Goal: Communication & Community: Ask a question

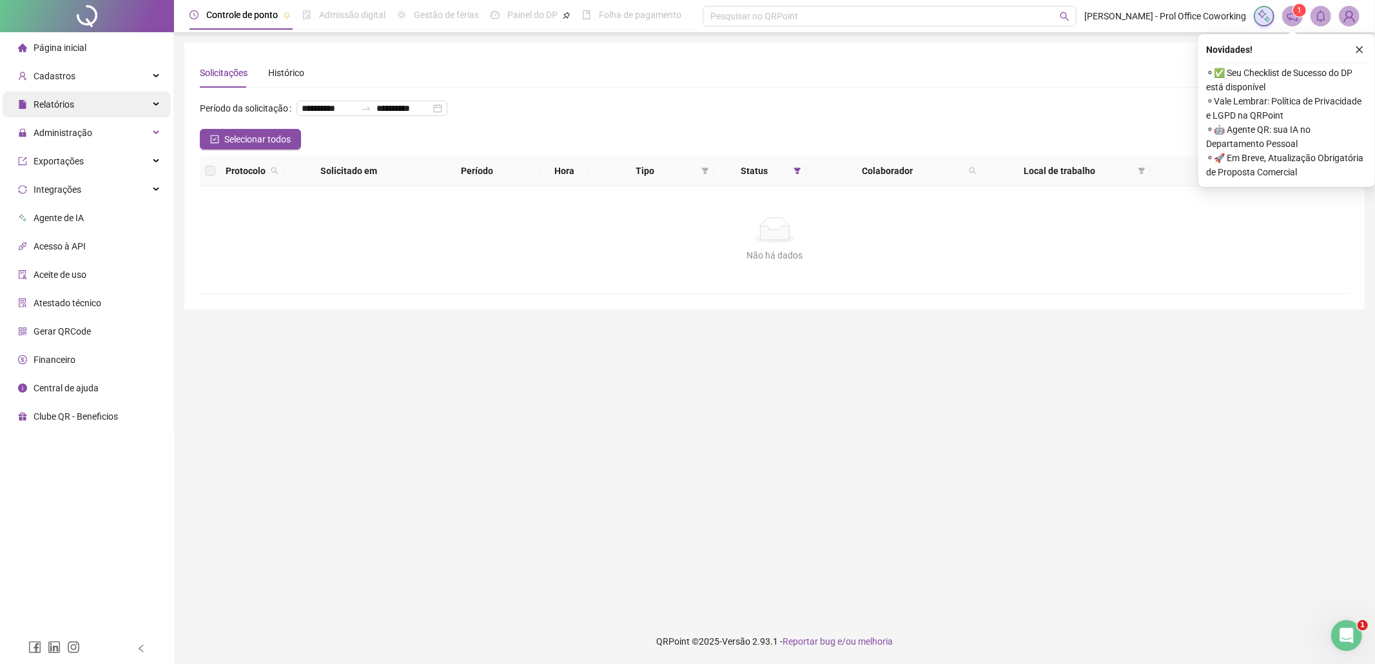
click at [77, 101] on div "Relatórios" at bounding box center [87, 105] width 168 height 26
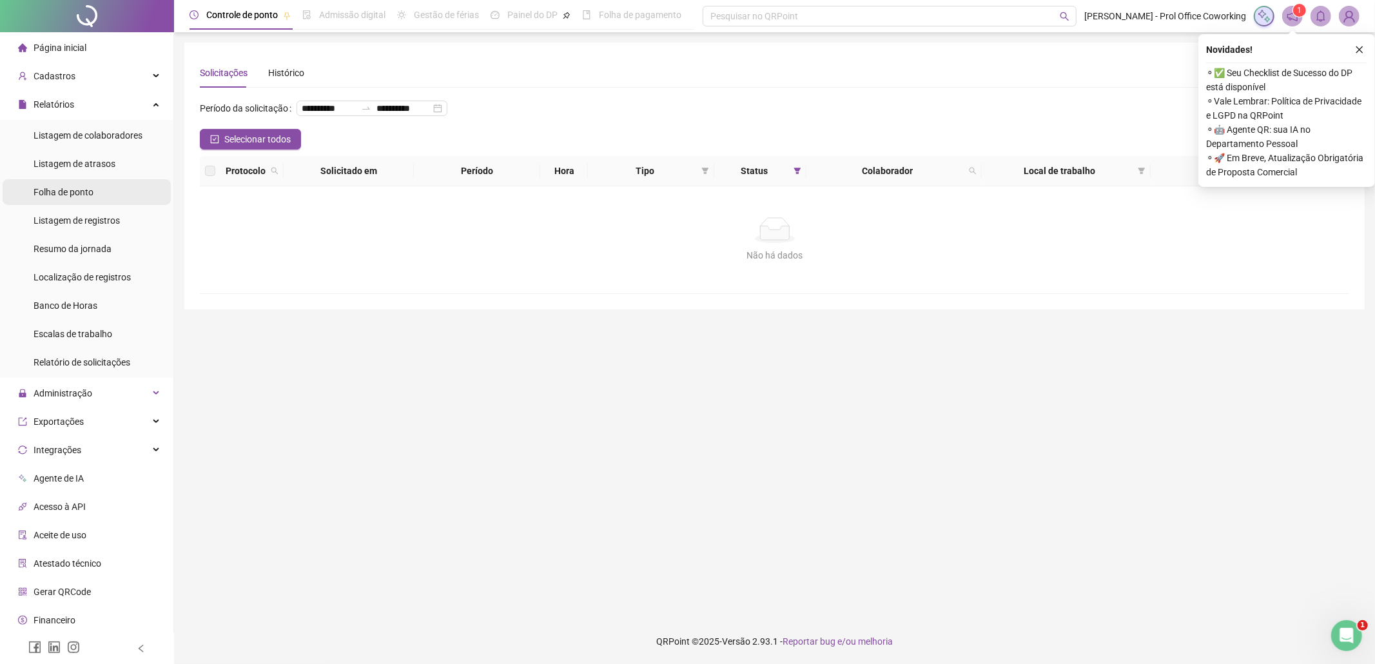
click at [60, 193] on span "Folha de ponto" at bounding box center [64, 192] width 60 height 10
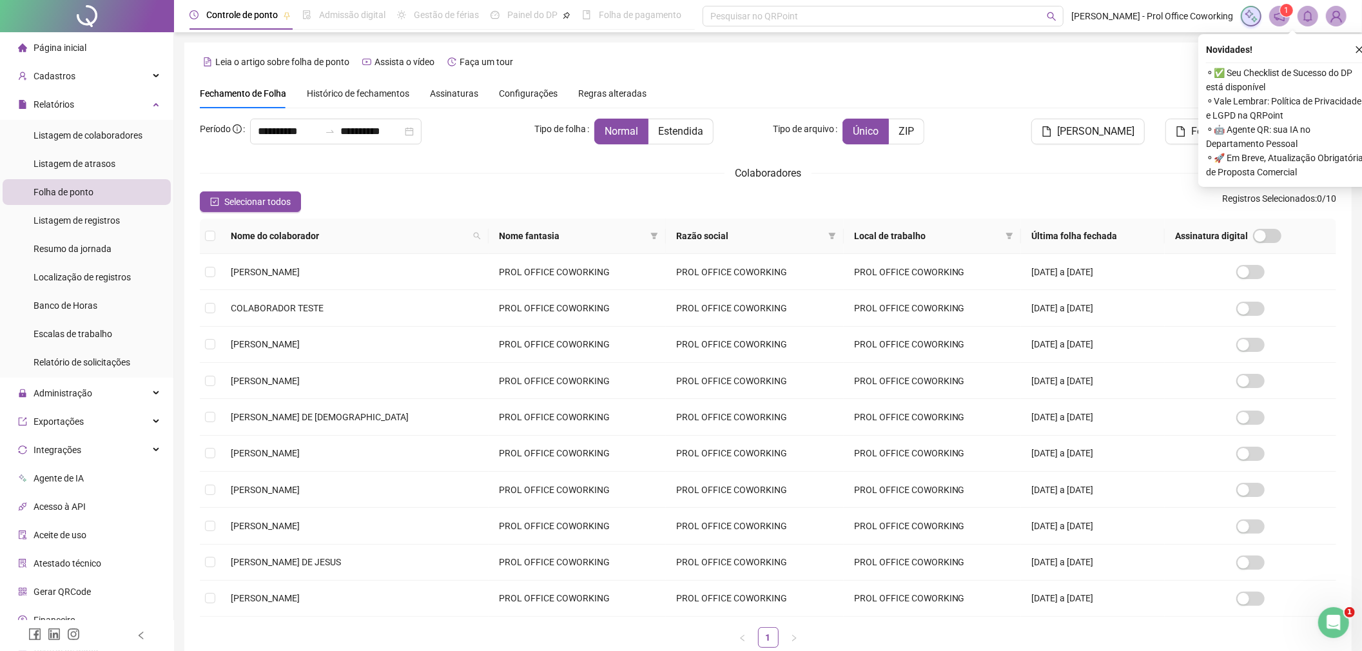
click at [401, 95] on span "Histórico de fechamentos" at bounding box center [358, 93] width 103 height 10
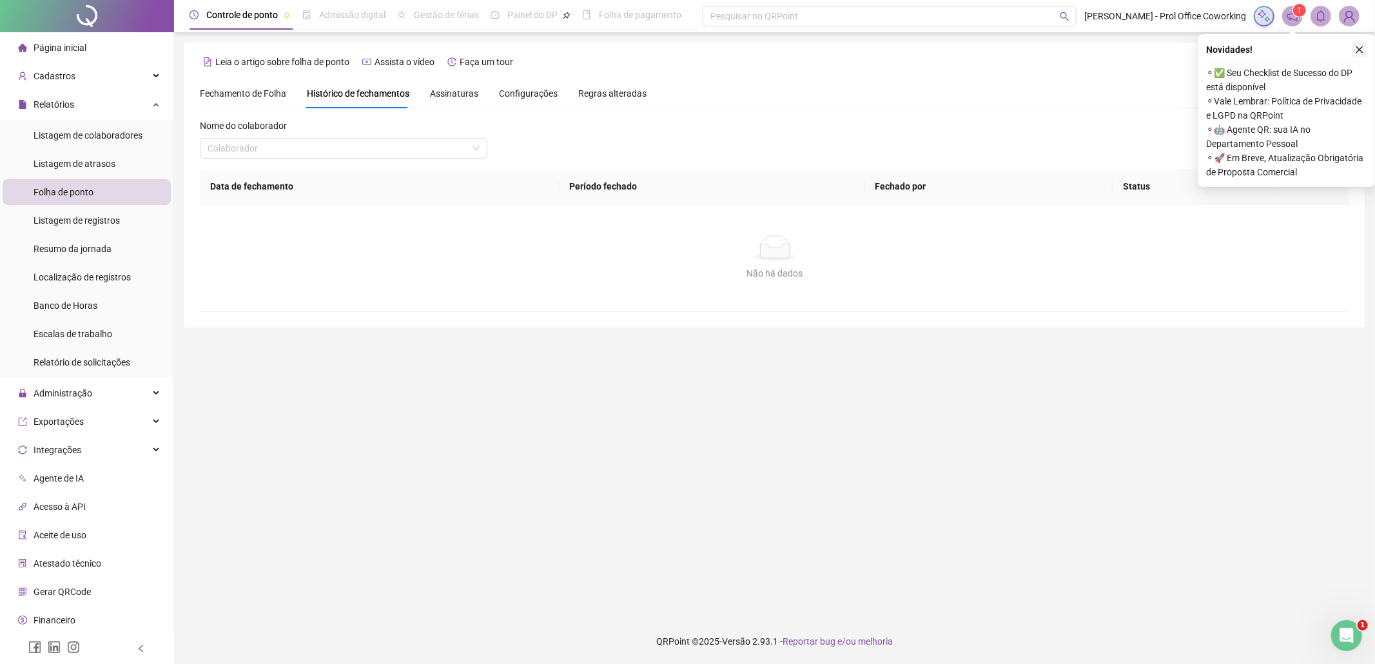
click at [1362, 45] on icon "close" at bounding box center [1359, 49] width 9 height 9
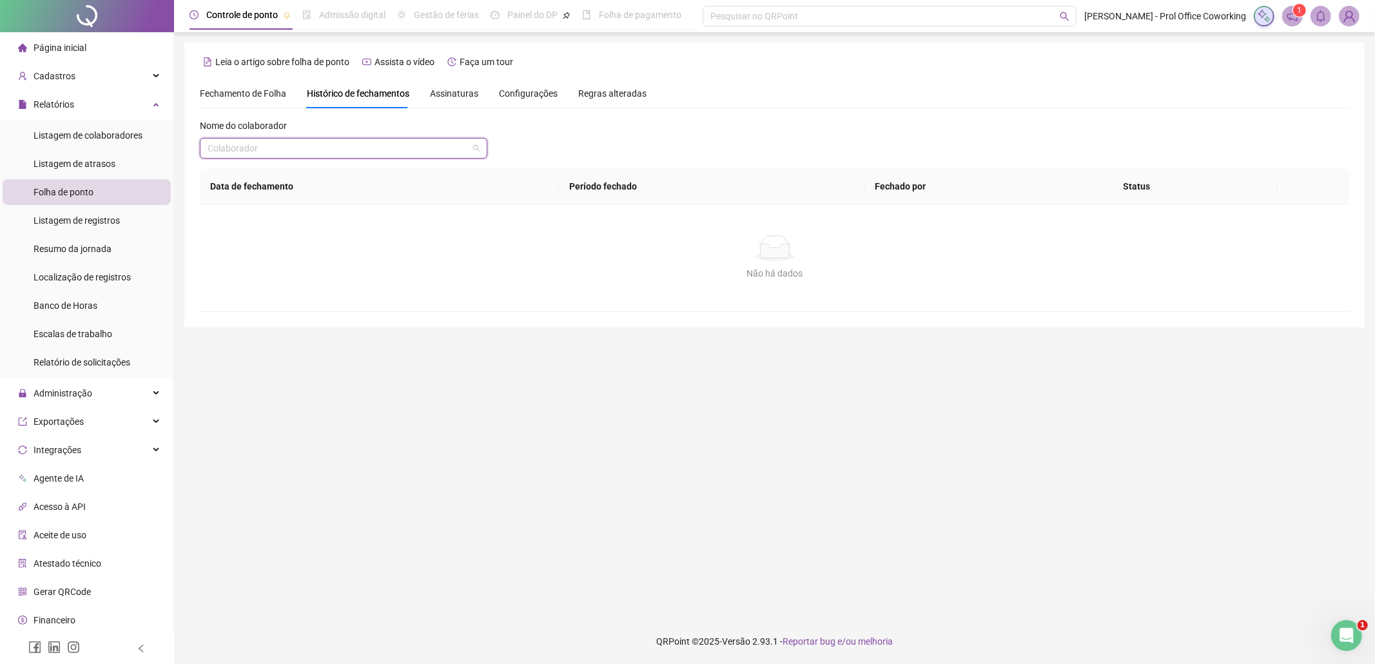
click at [333, 142] on input "search" at bounding box center [338, 148] width 260 height 19
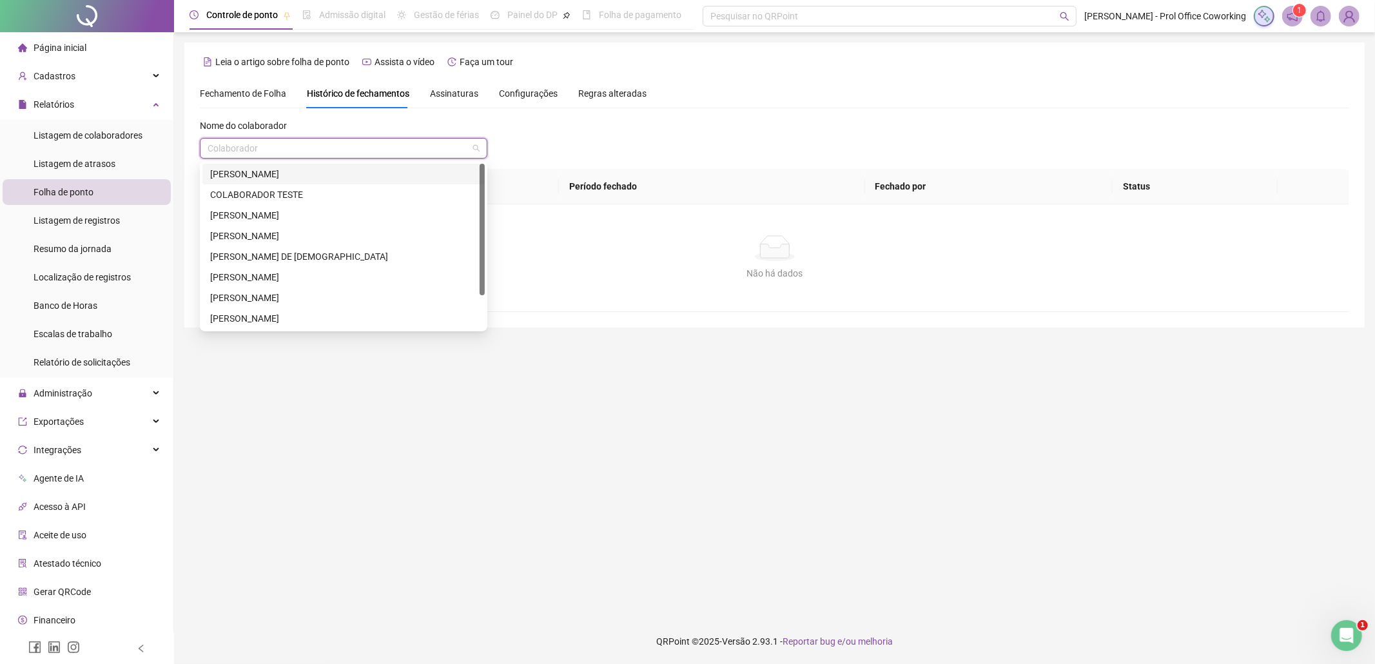
click at [248, 171] on div "[PERSON_NAME]" at bounding box center [343, 174] width 267 height 14
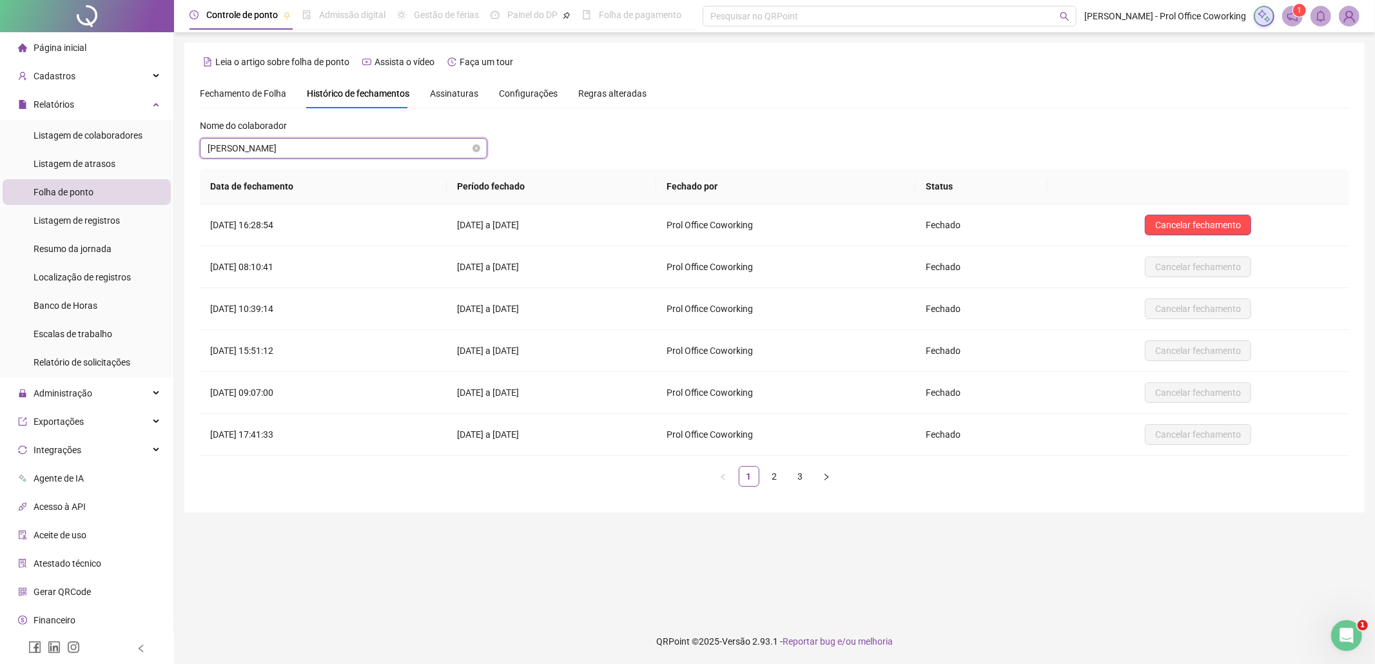
click at [297, 147] on span "[PERSON_NAME]" at bounding box center [344, 148] width 272 height 19
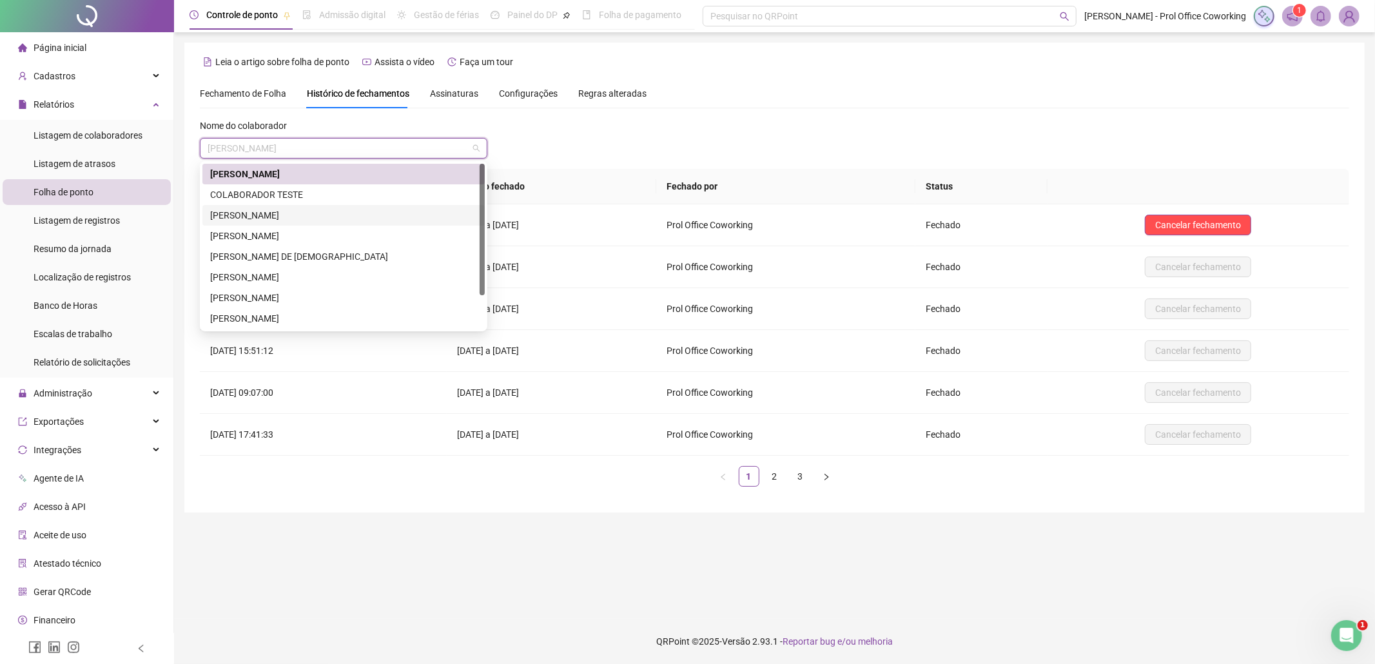
click at [268, 213] on div "[PERSON_NAME]" at bounding box center [343, 215] width 267 height 14
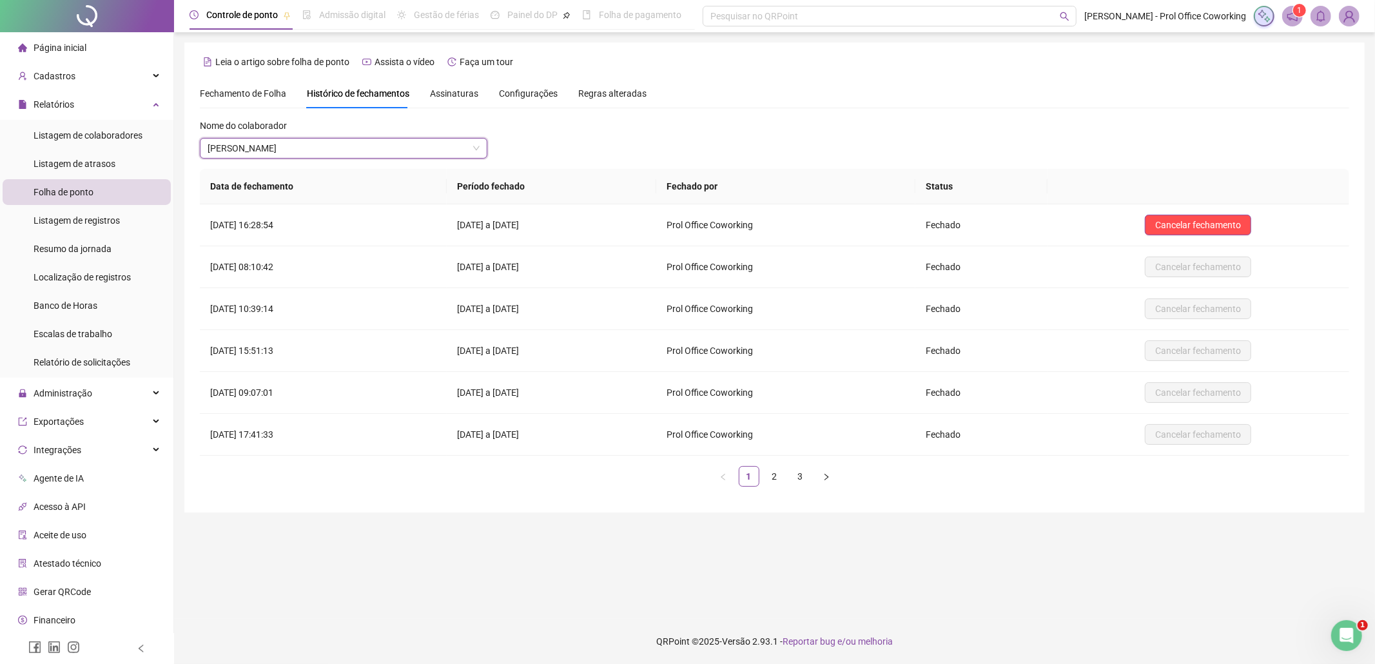
click at [446, 89] on span "Assinaturas" at bounding box center [454, 93] width 48 height 9
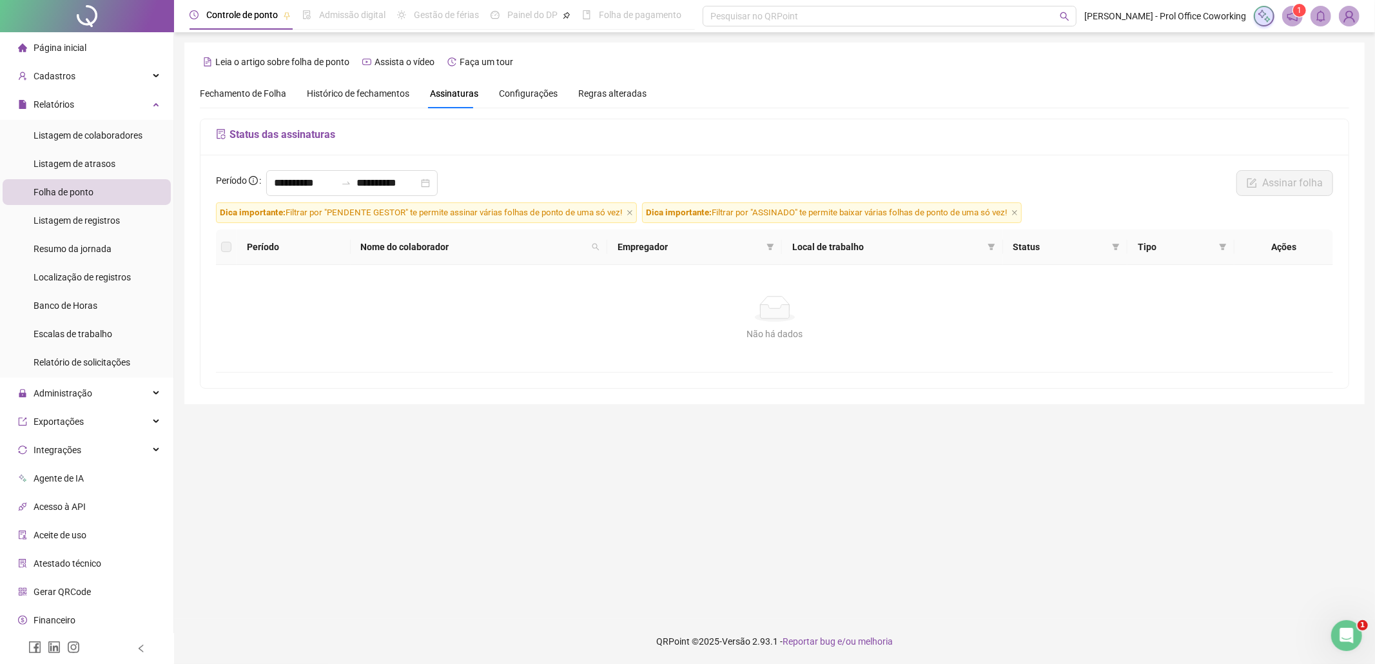
click at [235, 142] on h5 "Status das assinaturas" at bounding box center [774, 134] width 1117 height 15
click at [235, 135] on h5 "Status das assinaturas" at bounding box center [774, 134] width 1117 height 15
click at [254, 93] on span "Fechamento de Folha" at bounding box center [243, 93] width 86 height 10
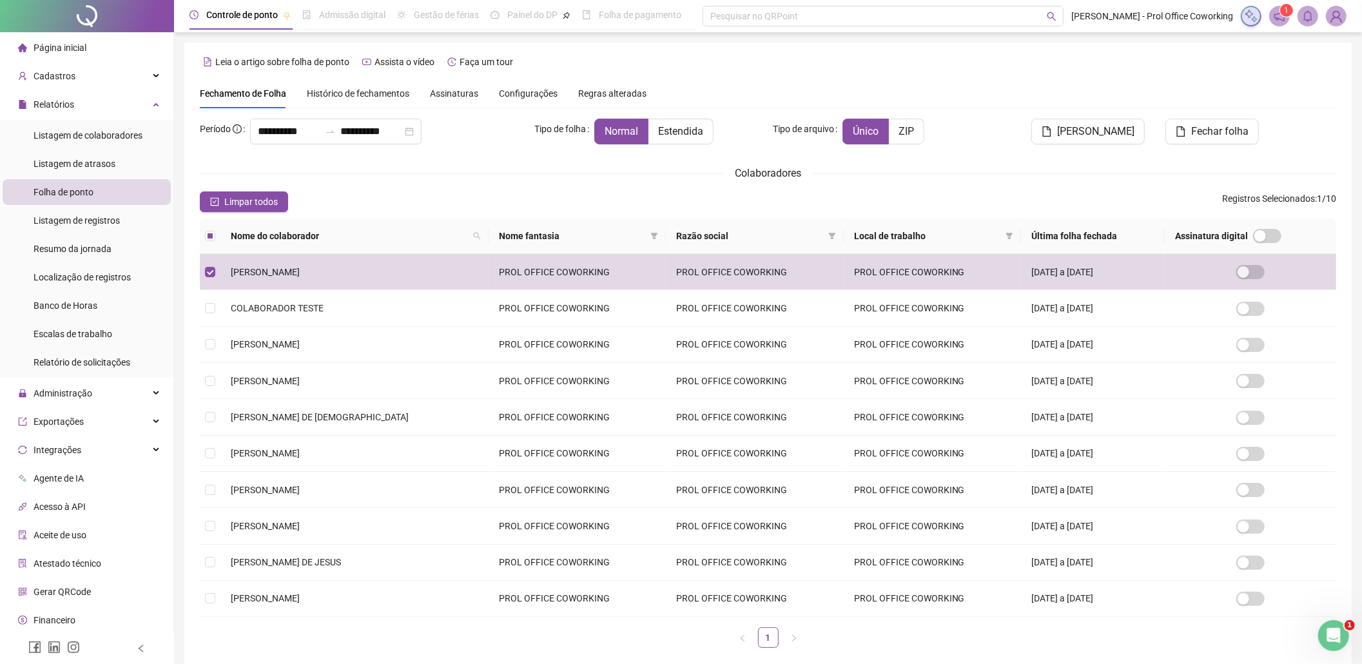
scroll to position [68, 0]
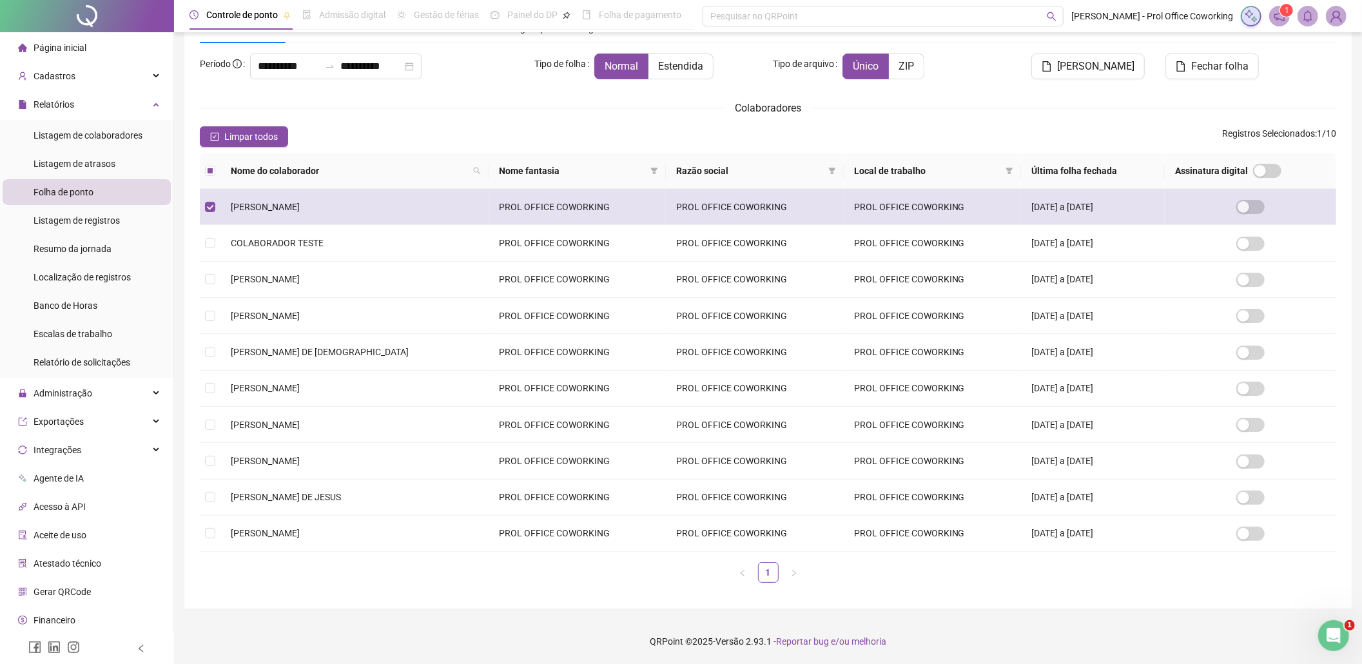
click at [1234, 210] on td at bounding box center [1250, 207] width 171 height 36
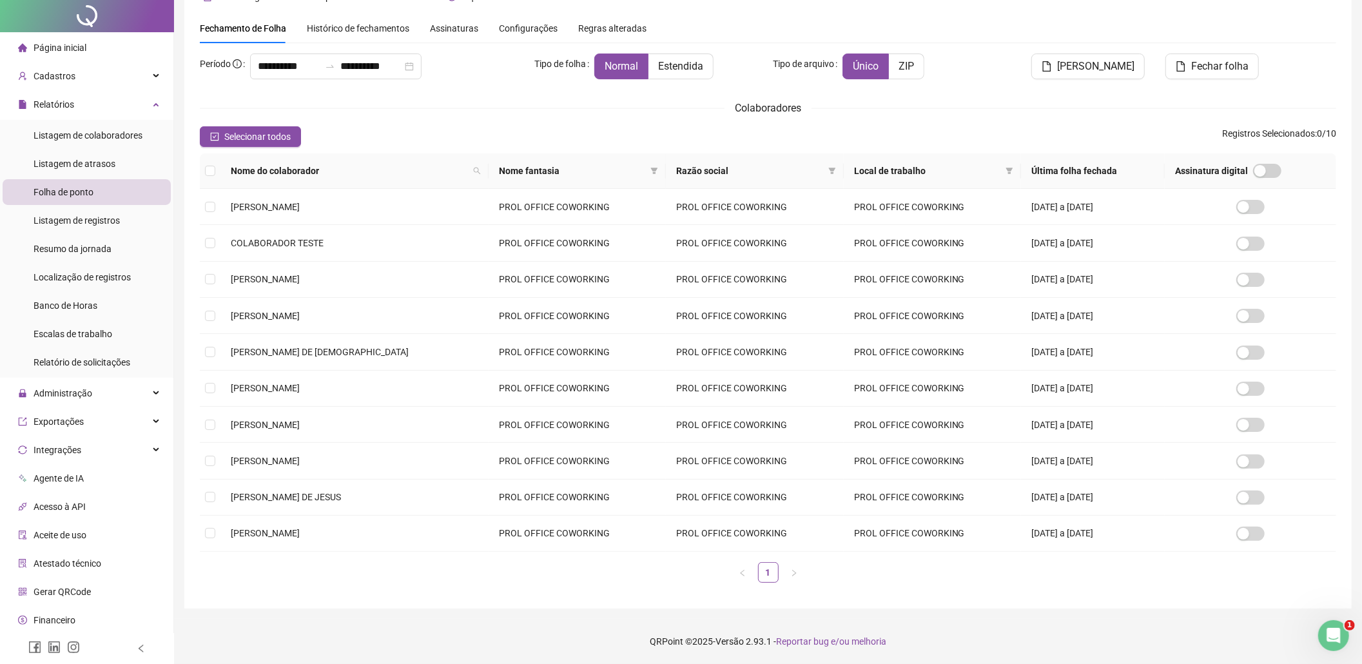
scroll to position [0, 0]
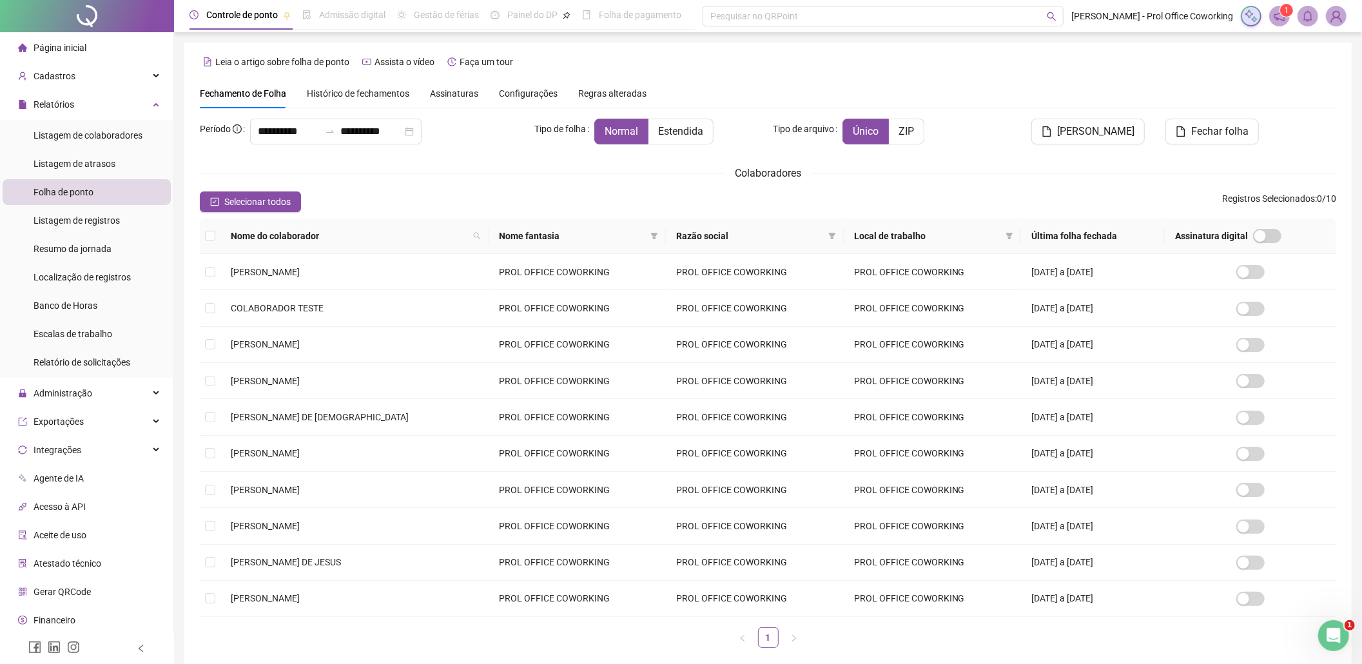
click at [215, 233] on th at bounding box center [210, 236] width 21 height 35
click at [210, 242] on label at bounding box center [210, 236] width 10 height 14
click at [344, 95] on span "Histórico de fechamentos" at bounding box center [358, 93] width 103 height 10
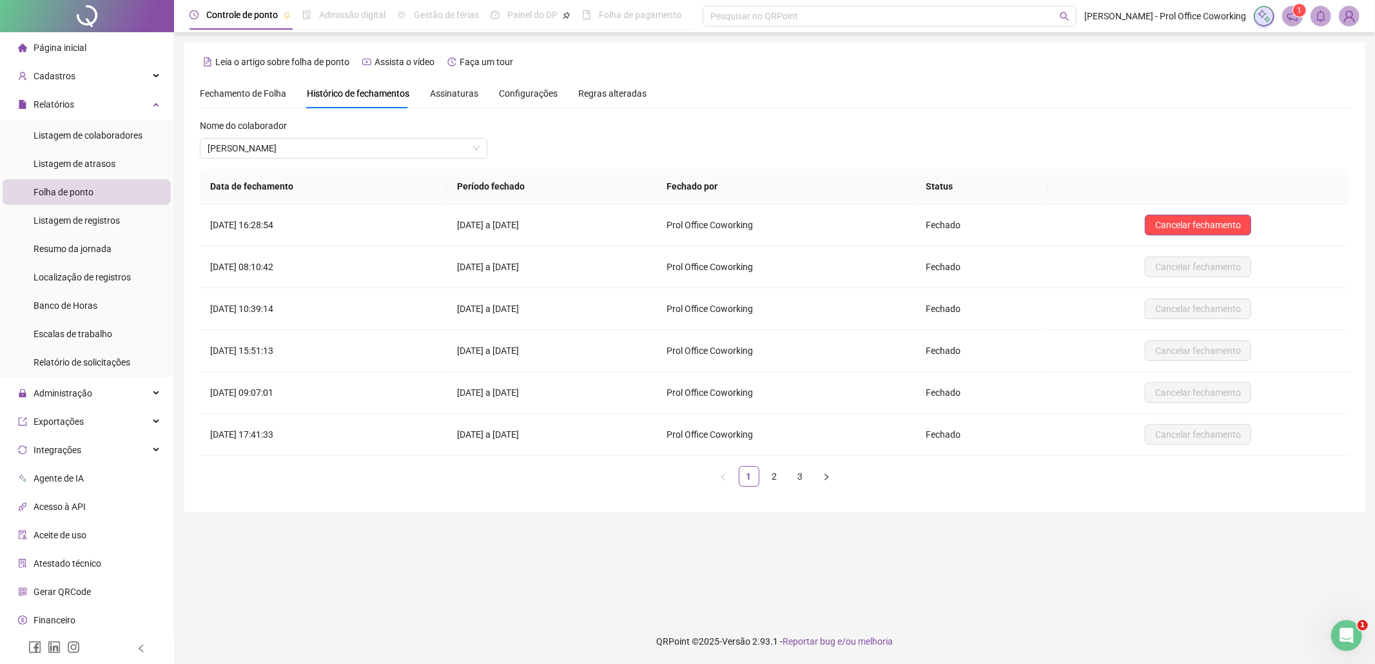
click at [449, 102] on div "Assinaturas" at bounding box center [454, 94] width 48 height 30
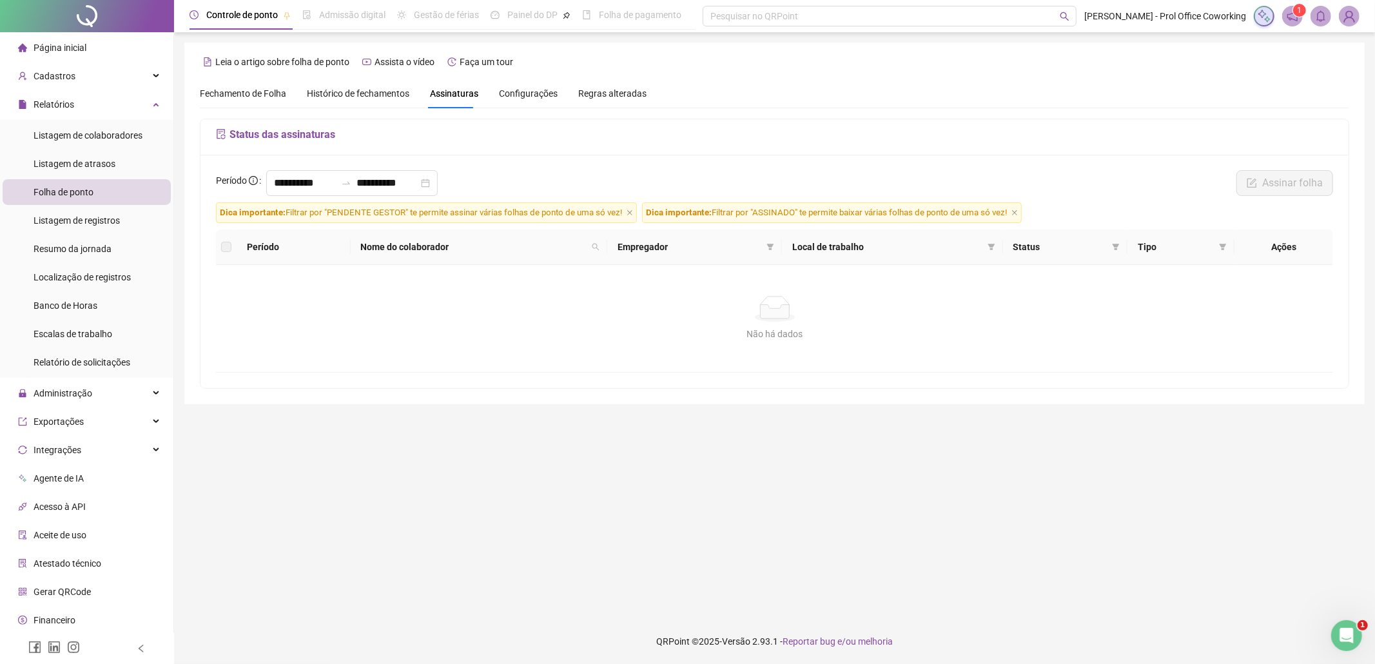
click at [533, 90] on span "Configurações" at bounding box center [528, 93] width 59 height 9
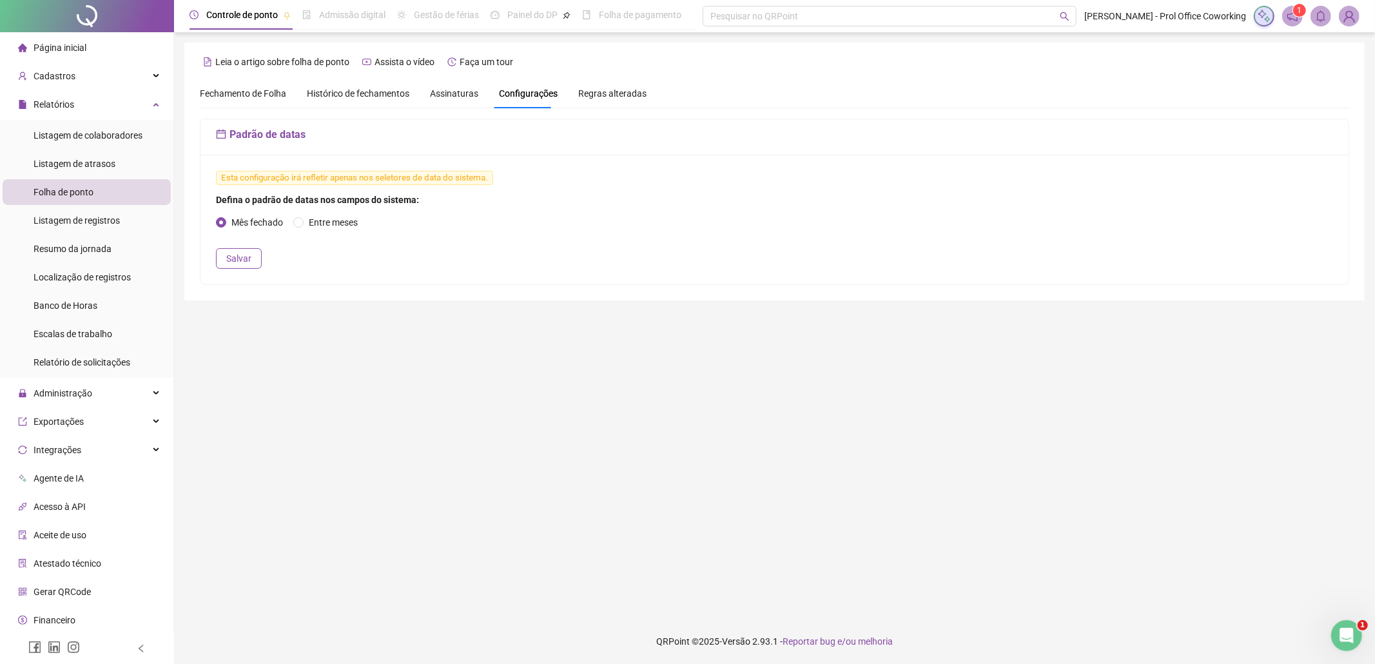
click at [264, 92] on span "Fechamento de Folha" at bounding box center [243, 93] width 86 height 10
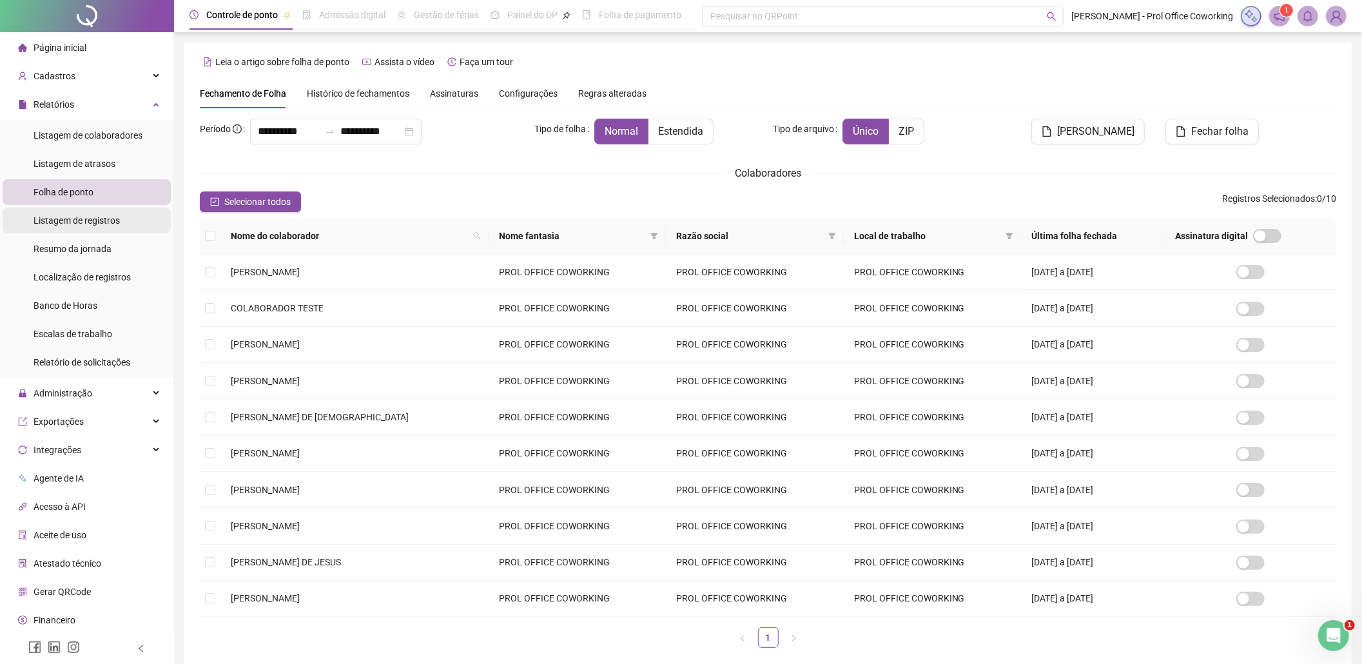
click at [112, 218] on span "Listagem de registros" at bounding box center [77, 220] width 86 height 10
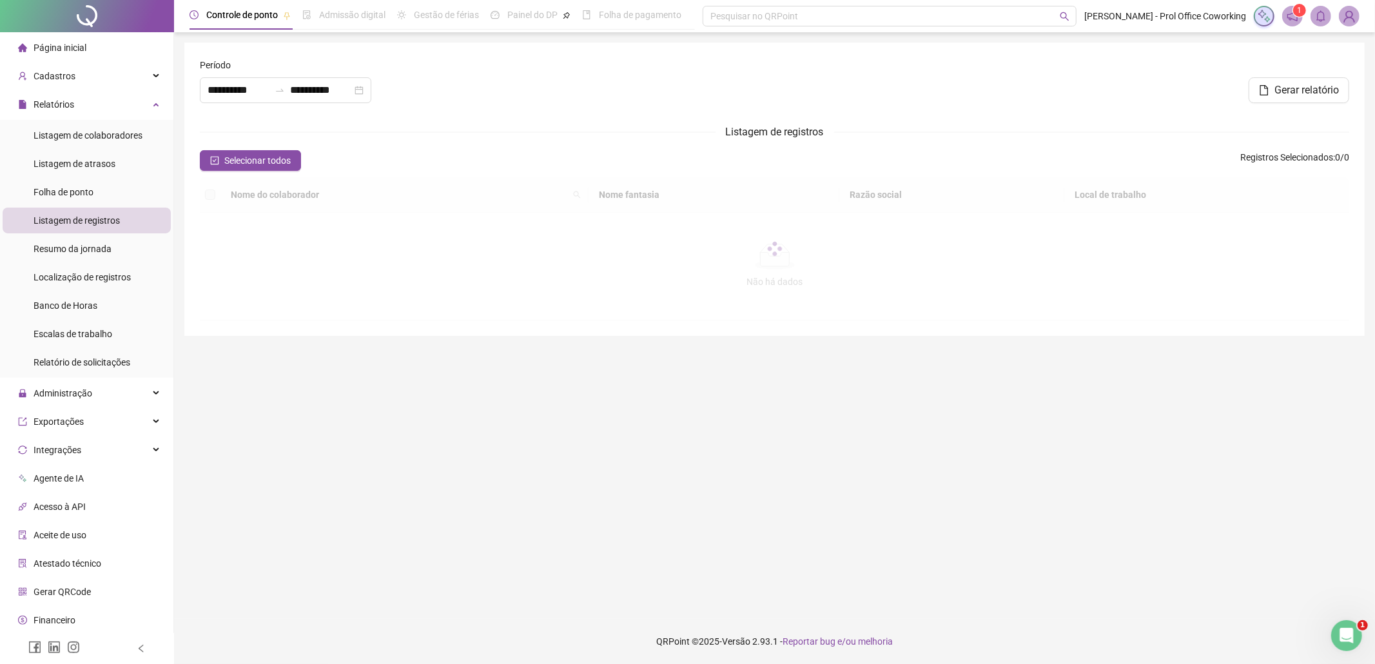
type input "**********"
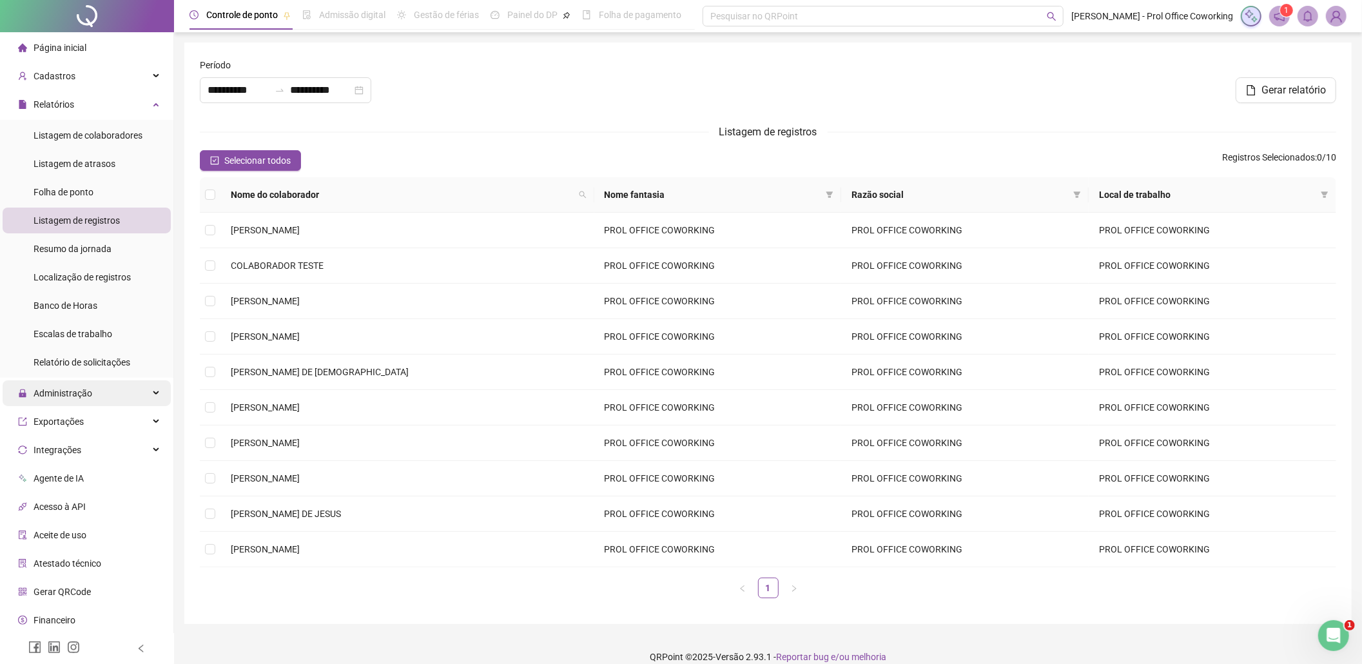
click at [73, 386] on span "Administração" at bounding box center [55, 393] width 74 height 26
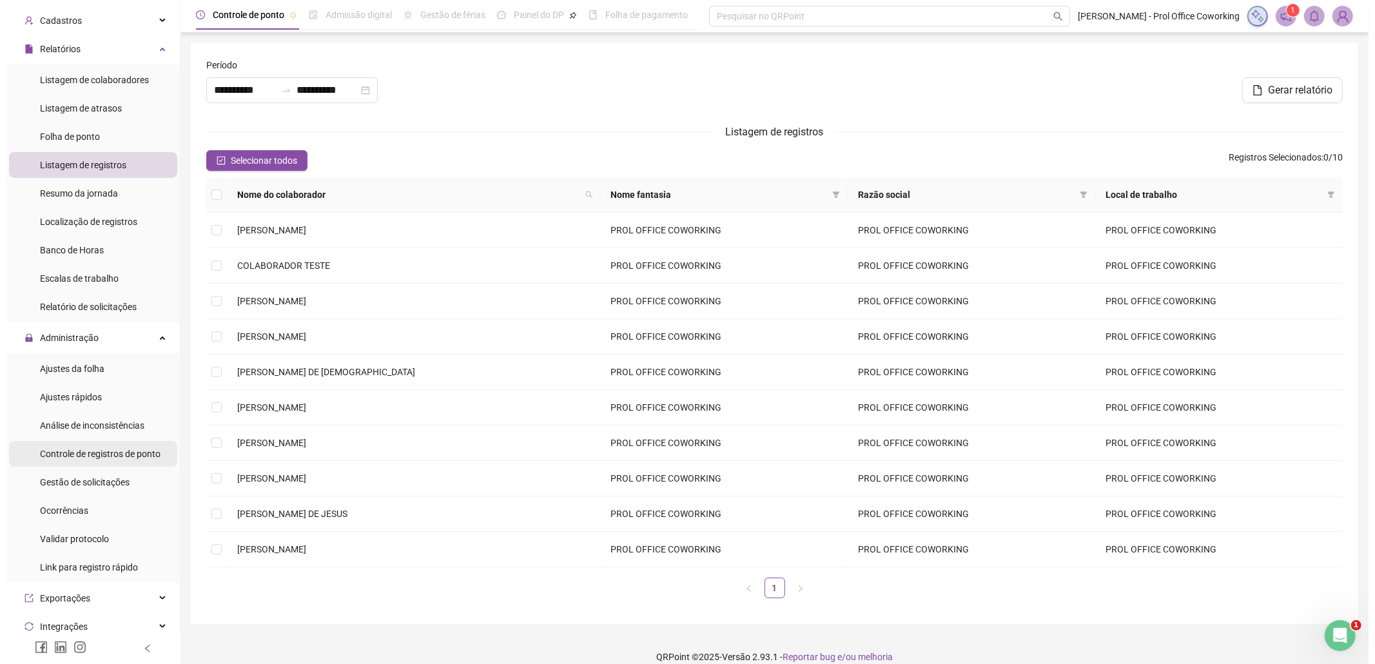
scroll to position [86, 0]
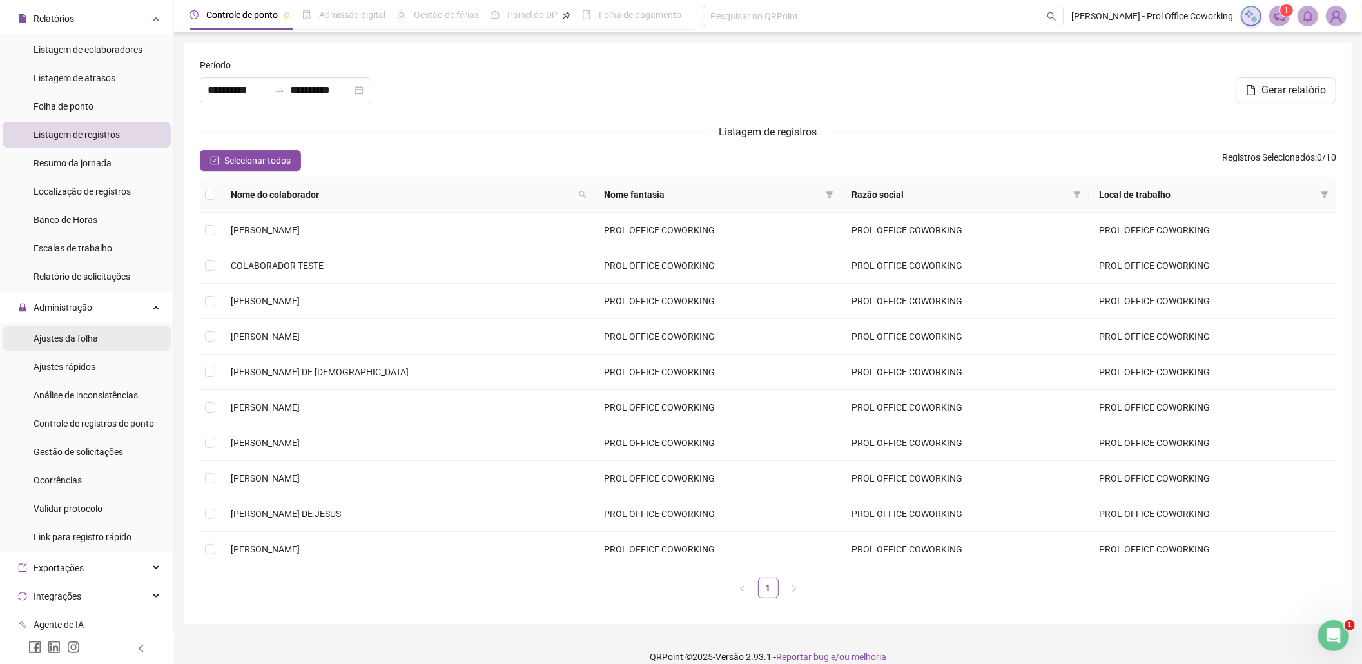
click at [84, 347] on div "Ajustes da folha" at bounding box center [66, 339] width 64 height 26
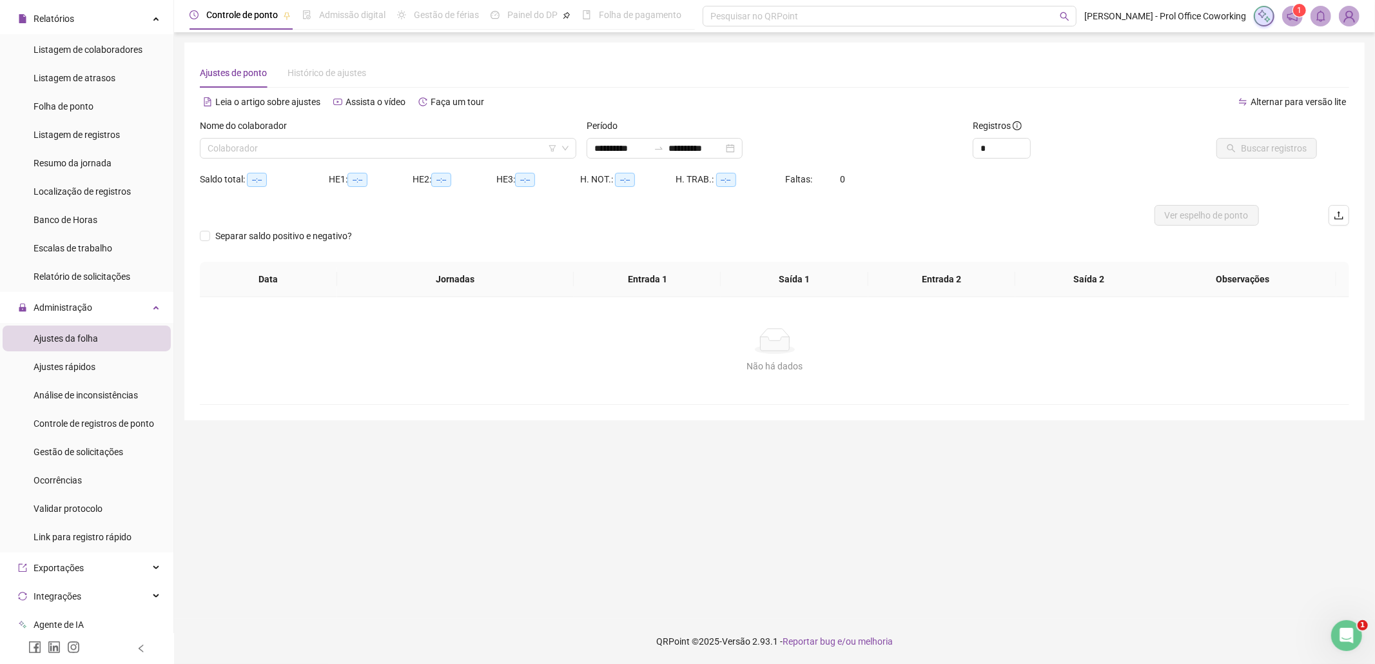
type input "**********"
click at [103, 418] on span "Controle de registros de ponto" at bounding box center [94, 423] width 121 height 10
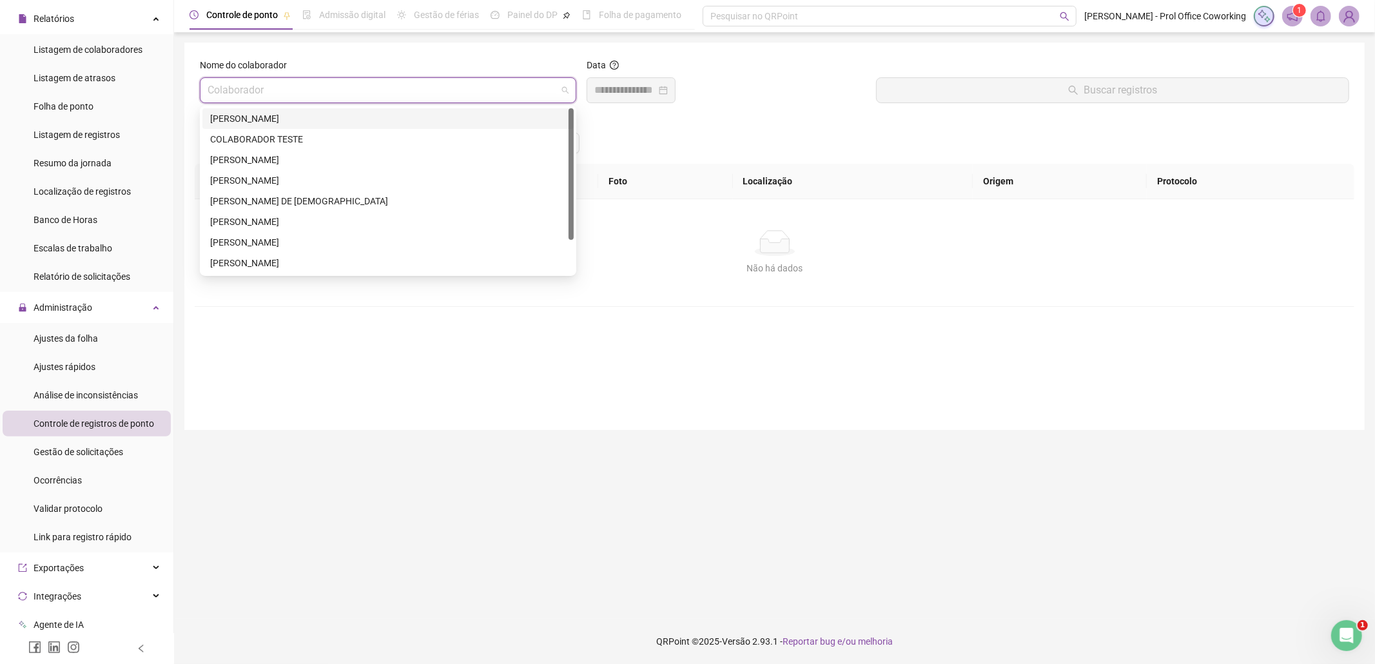
click at [494, 93] on input "search" at bounding box center [382, 90] width 349 height 24
click at [277, 115] on div "[PERSON_NAME]" at bounding box center [388, 119] width 356 height 14
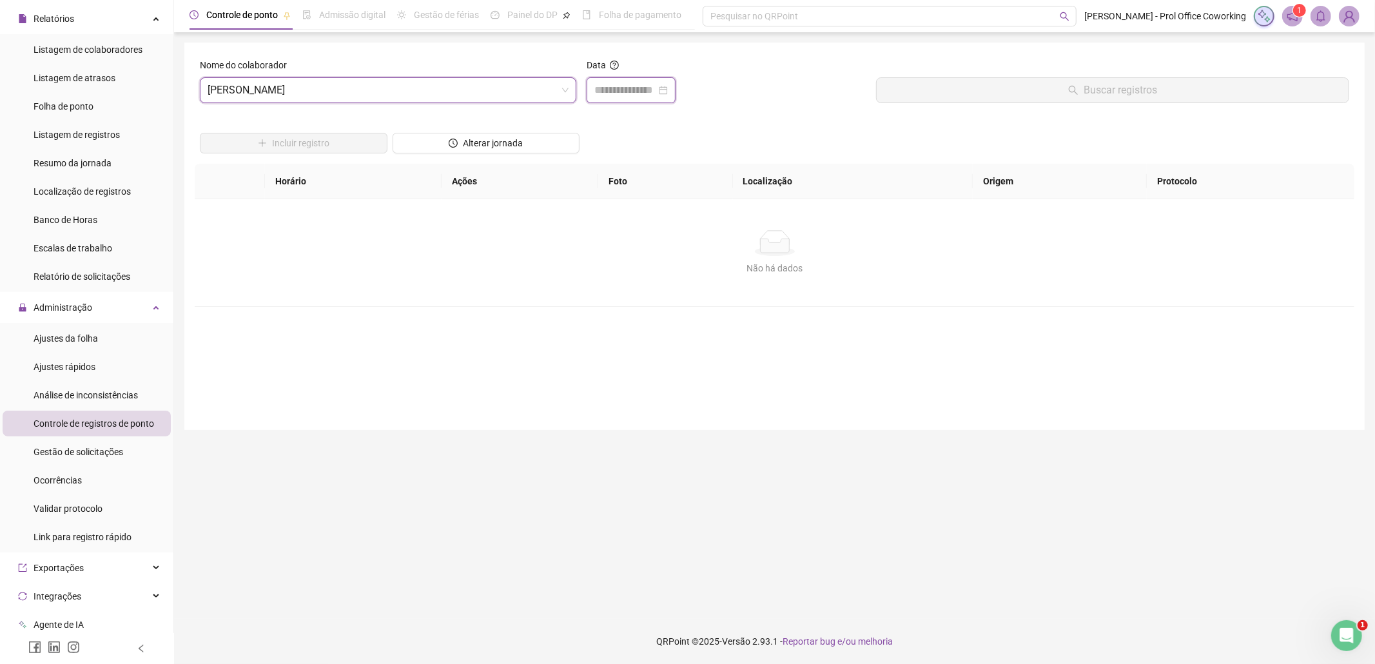
click at [656, 88] on input at bounding box center [625, 90] width 62 height 15
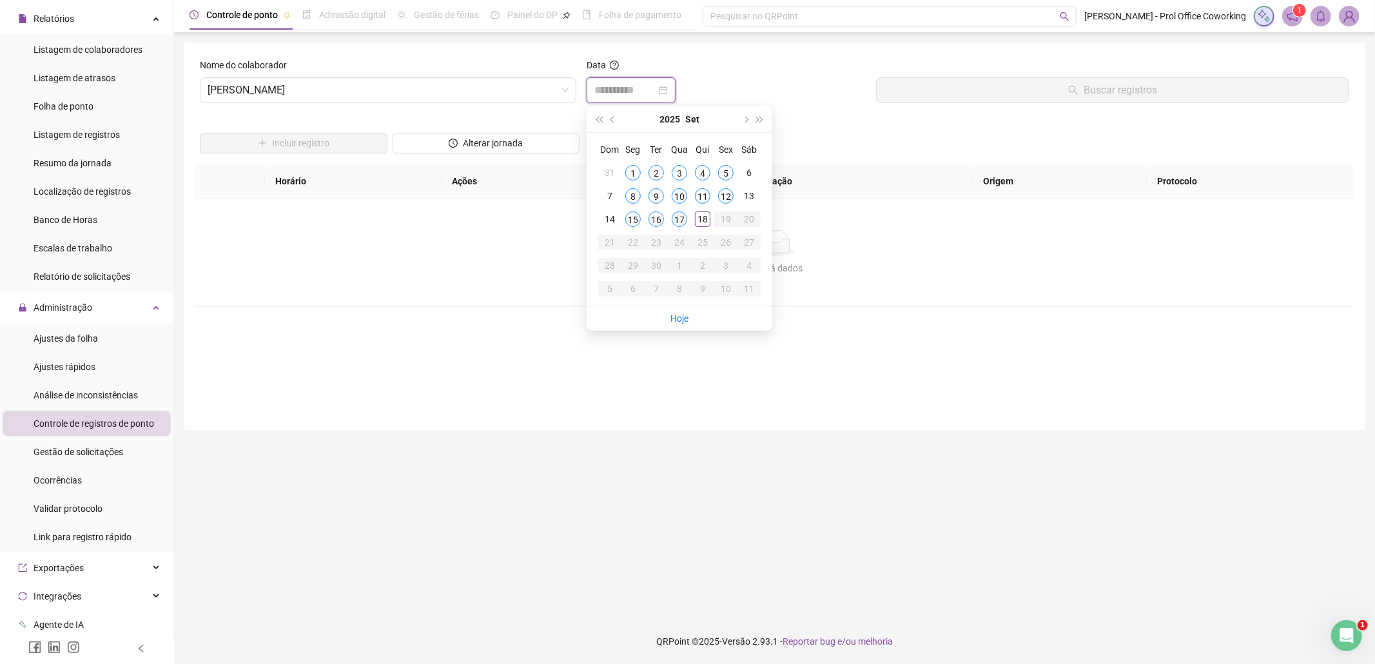
type input "**********"
click at [684, 220] on div "17" at bounding box center [679, 218] width 15 height 15
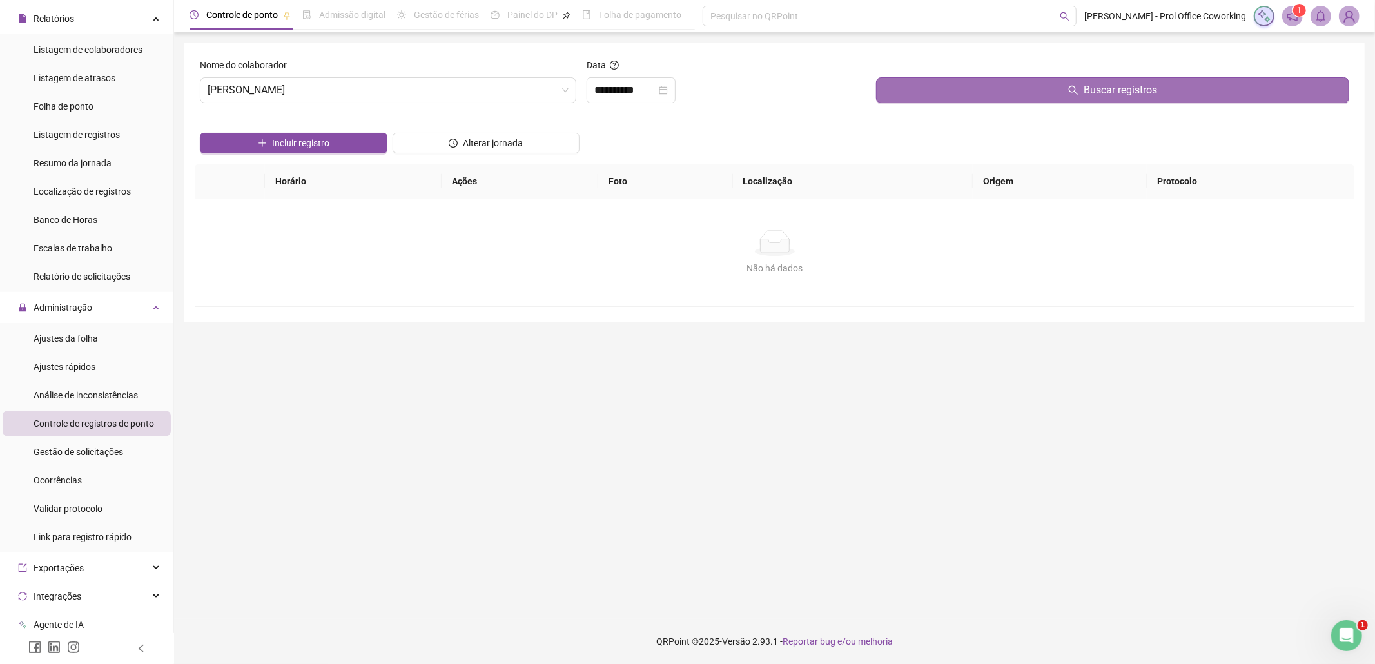
click at [1083, 91] on button "Buscar registros" at bounding box center [1112, 90] width 473 height 26
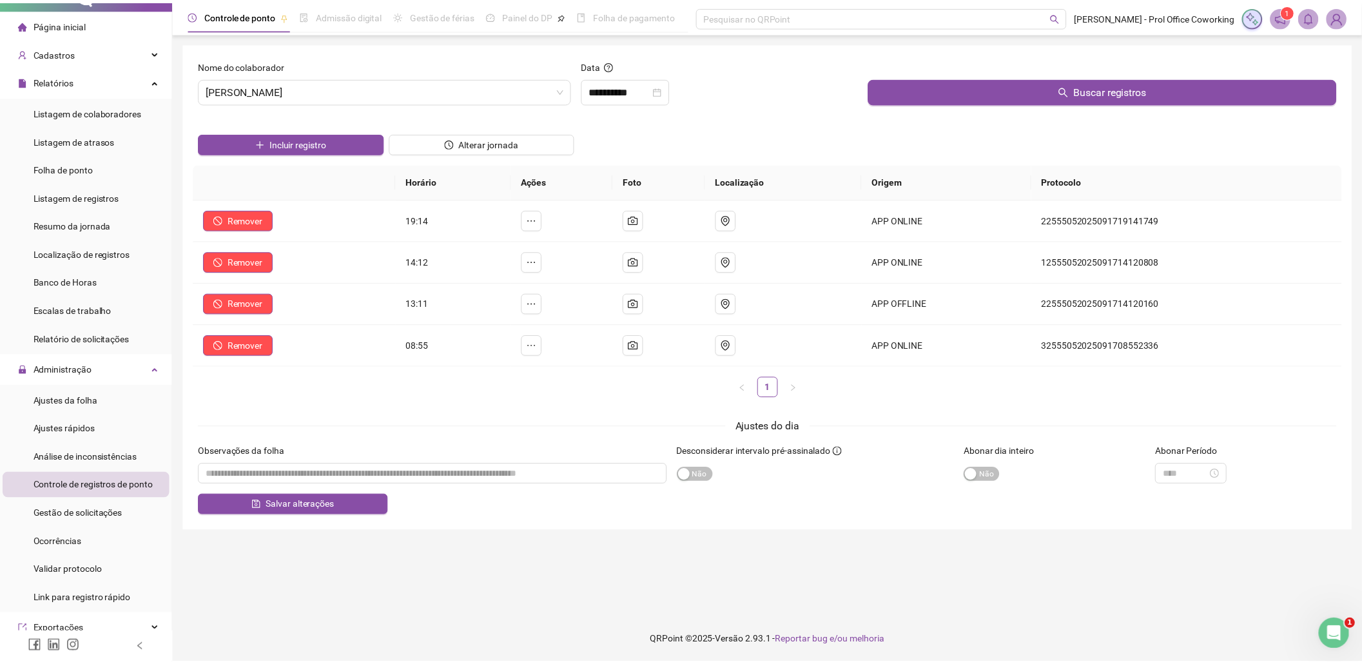
scroll to position [21, 0]
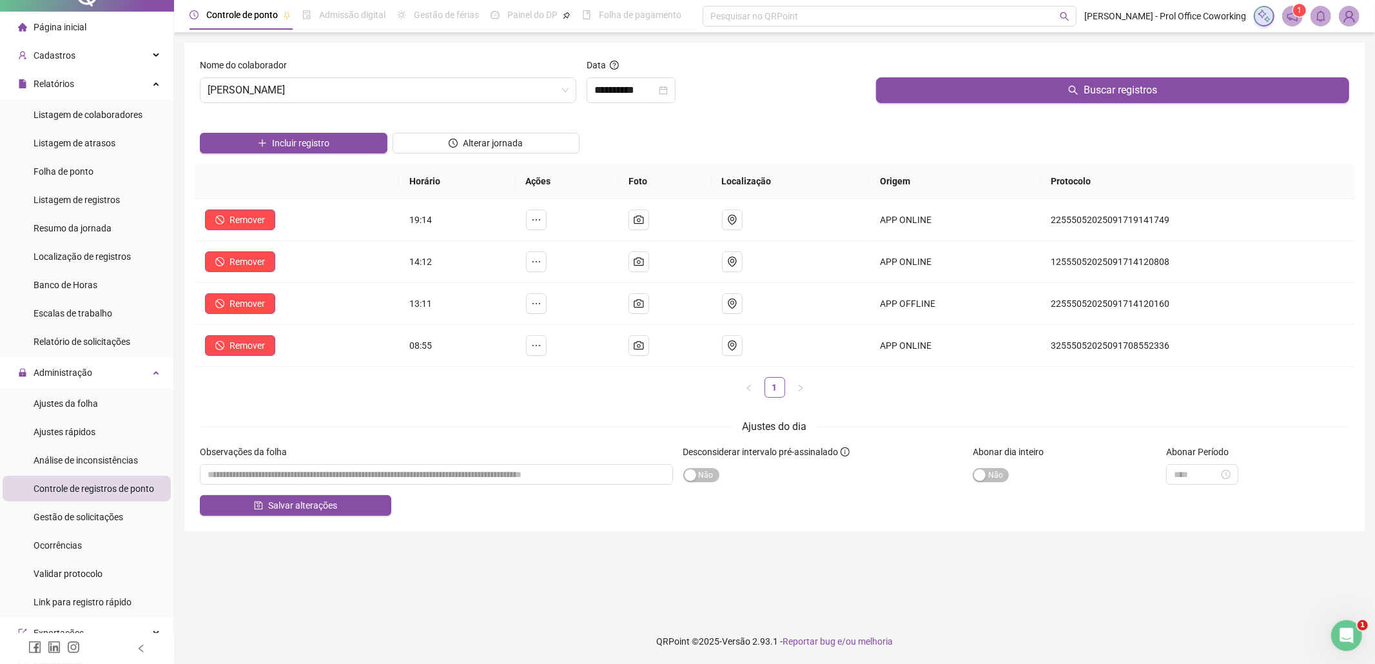
click at [1298, 14] on span "1" at bounding box center [1300, 10] width 5 height 9
click at [1289, 16] on icon "notification" at bounding box center [1293, 16] width 12 height 12
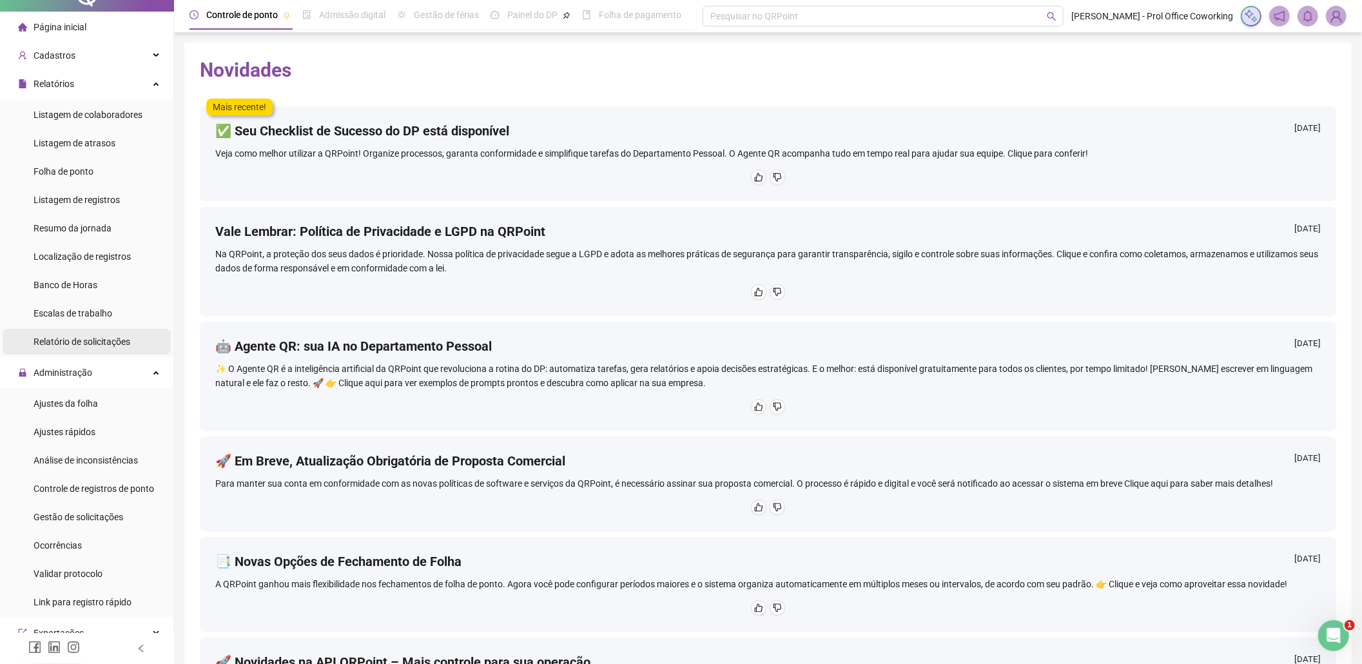
click at [71, 344] on span "Relatório de solicitações" at bounding box center [82, 342] width 97 height 10
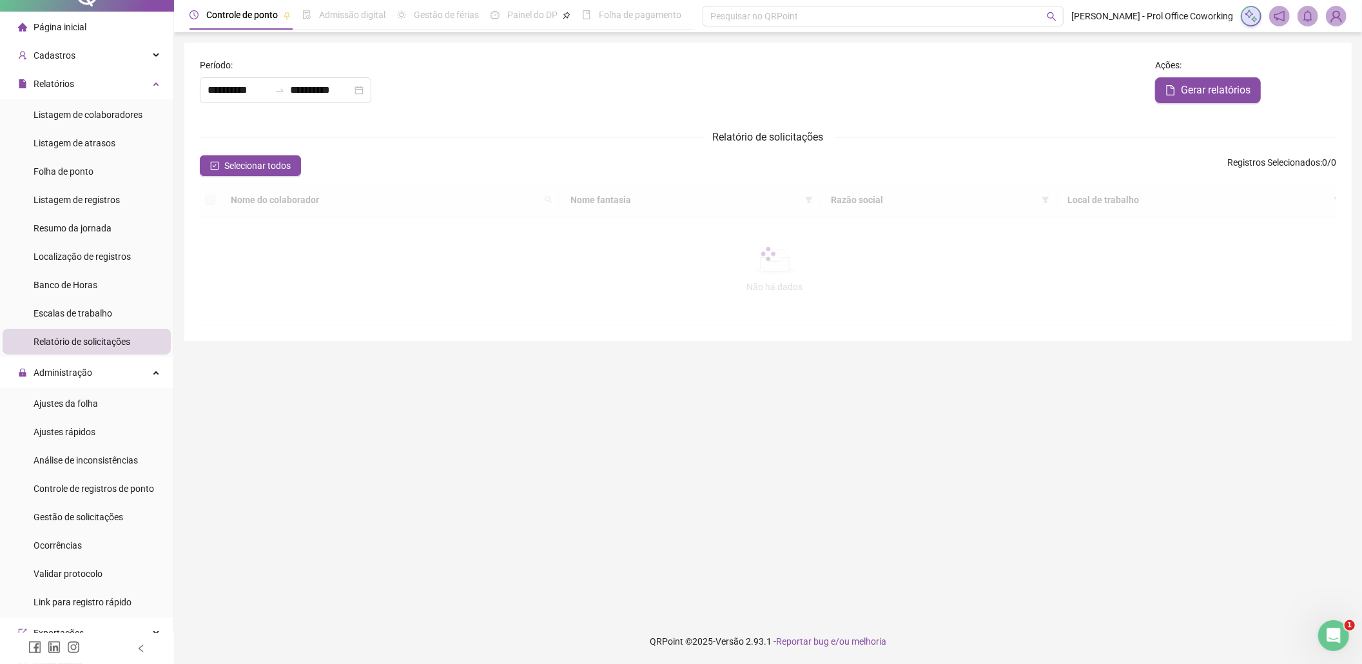
type input "**********"
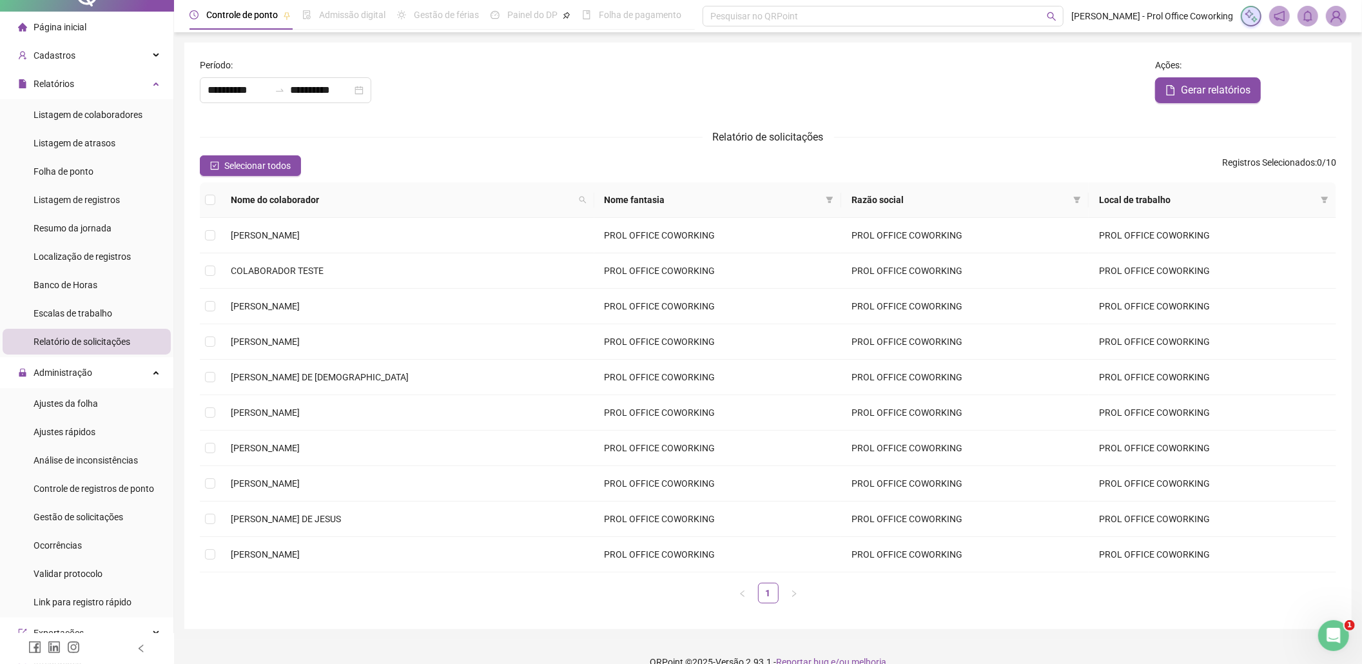
click at [238, 6] on div "Controle de ponto" at bounding box center [240, 15] width 101 height 30
click at [291, 15] on icon "pushpin" at bounding box center [287, 15] width 11 height 11
click at [70, 146] on span "Listagem de atrasos" at bounding box center [75, 143] width 82 height 10
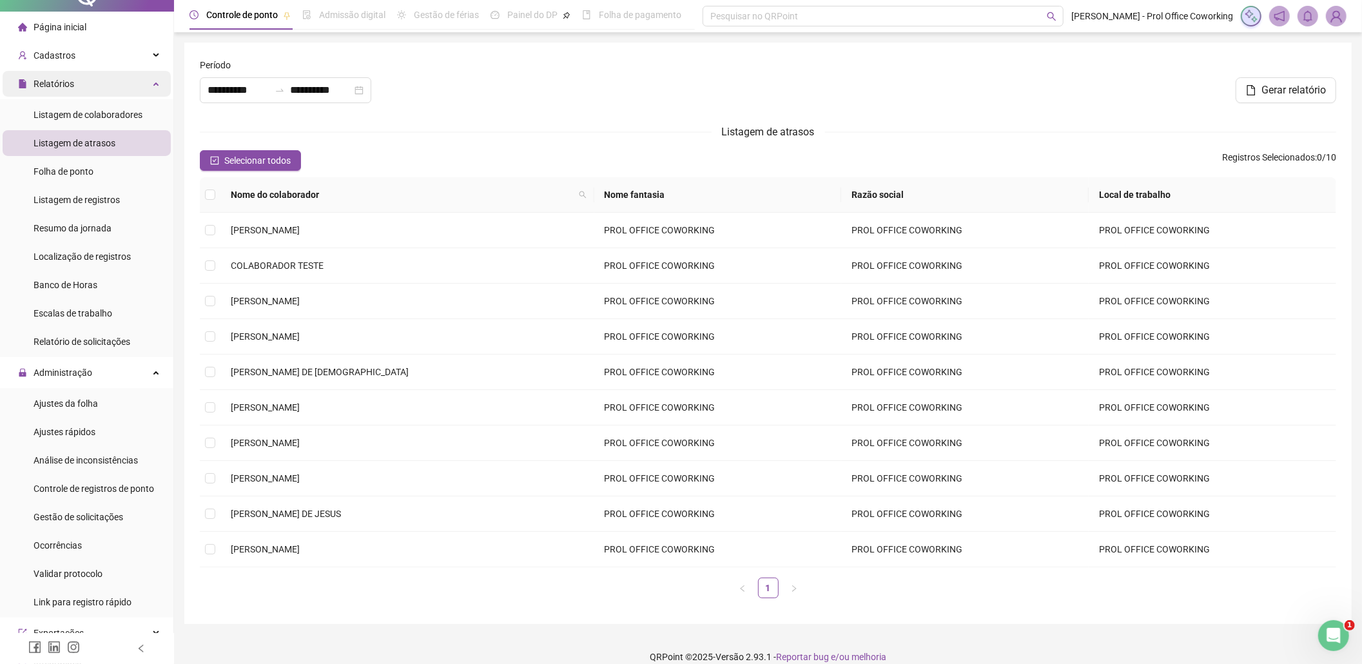
type input "**********"
click at [146, 84] on div "Relatórios" at bounding box center [87, 84] width 168 height 26
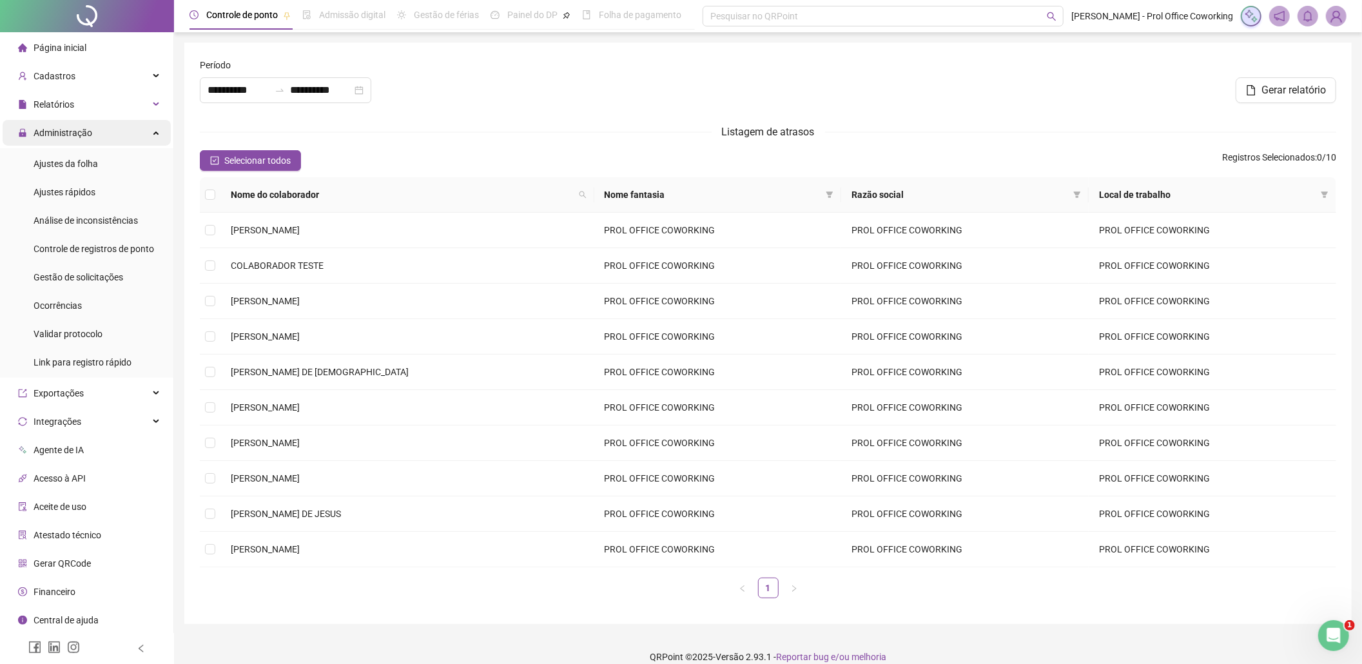
click at [157, 130] on div "Administração" at bounding box center [87, 133] width 168 height 26
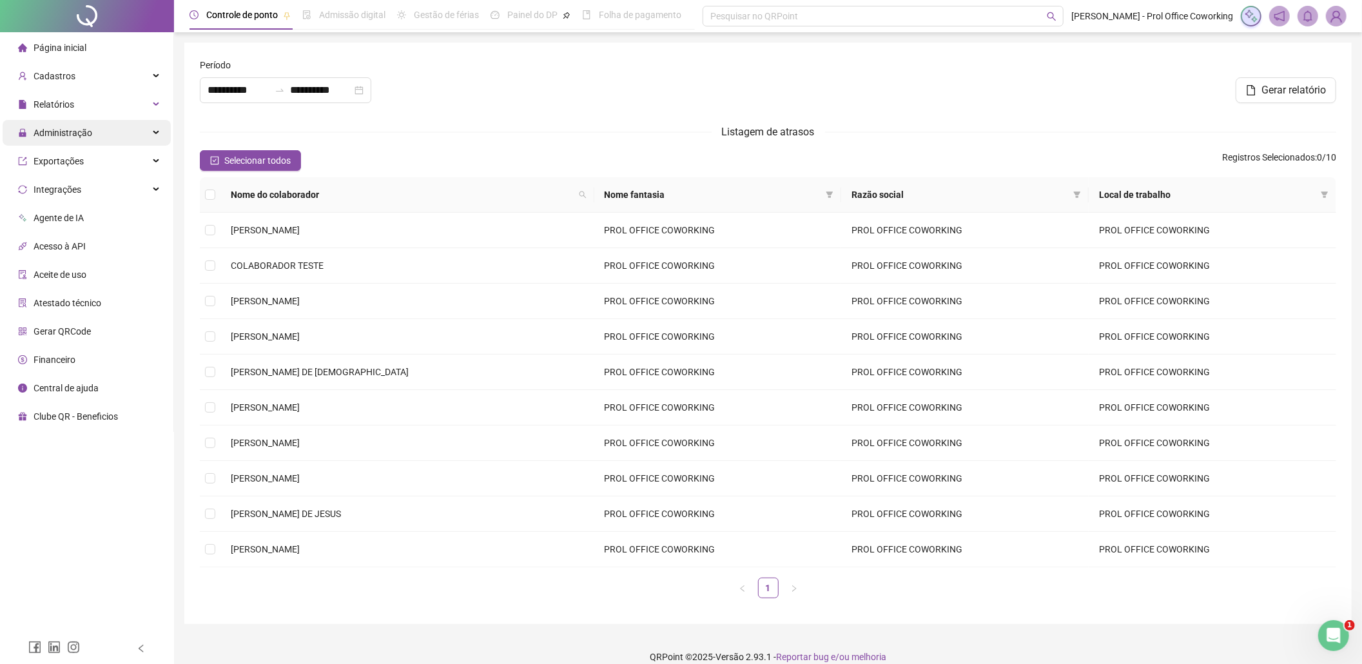
click at [155, 127] on div "Administração" at bounding box center [87, 133] width 168 height 26
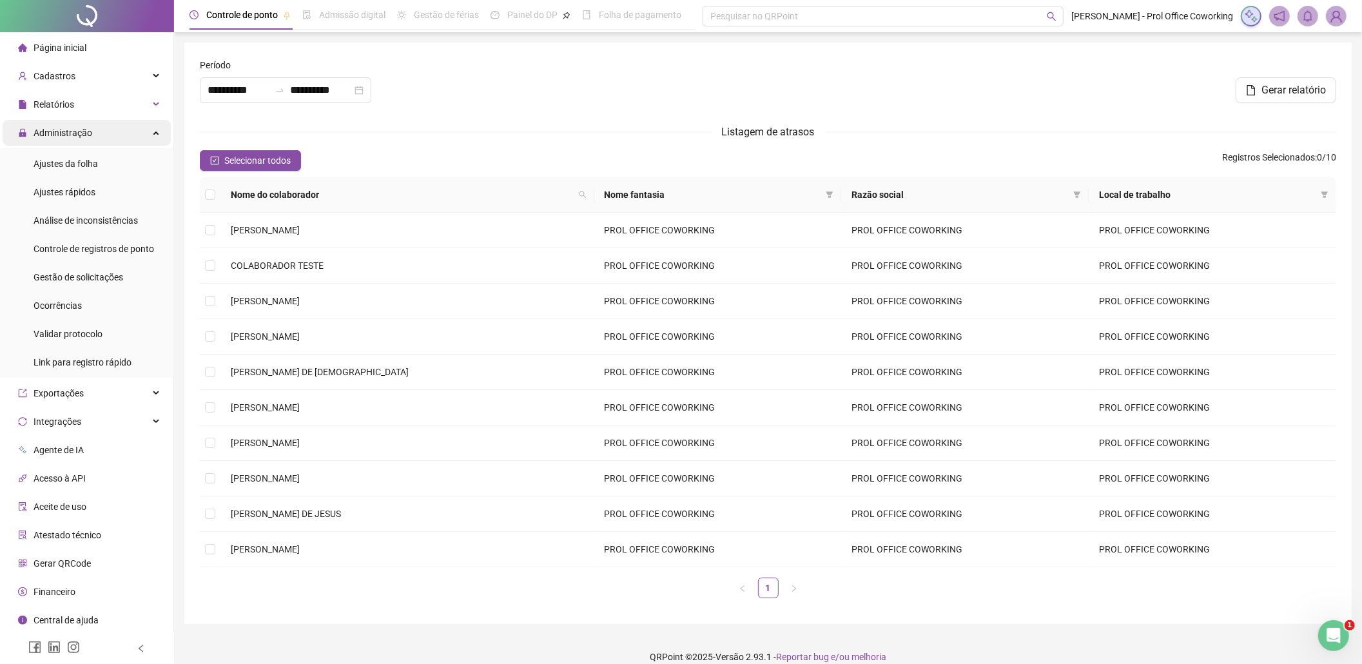
click at [155, 132] on icon at bounding box center [157, 132] width 6 height 0
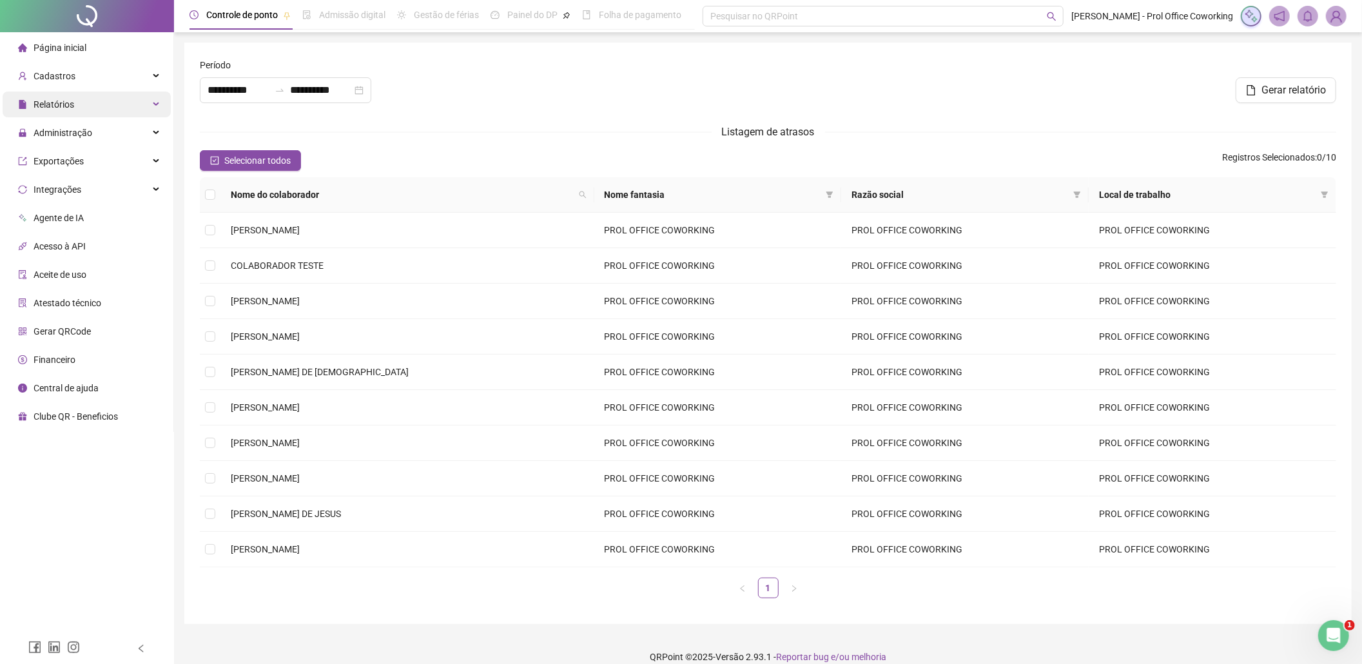
click at [157, 104] on div "Relatórios" at bounding box center [87, 105] width 168 height 26
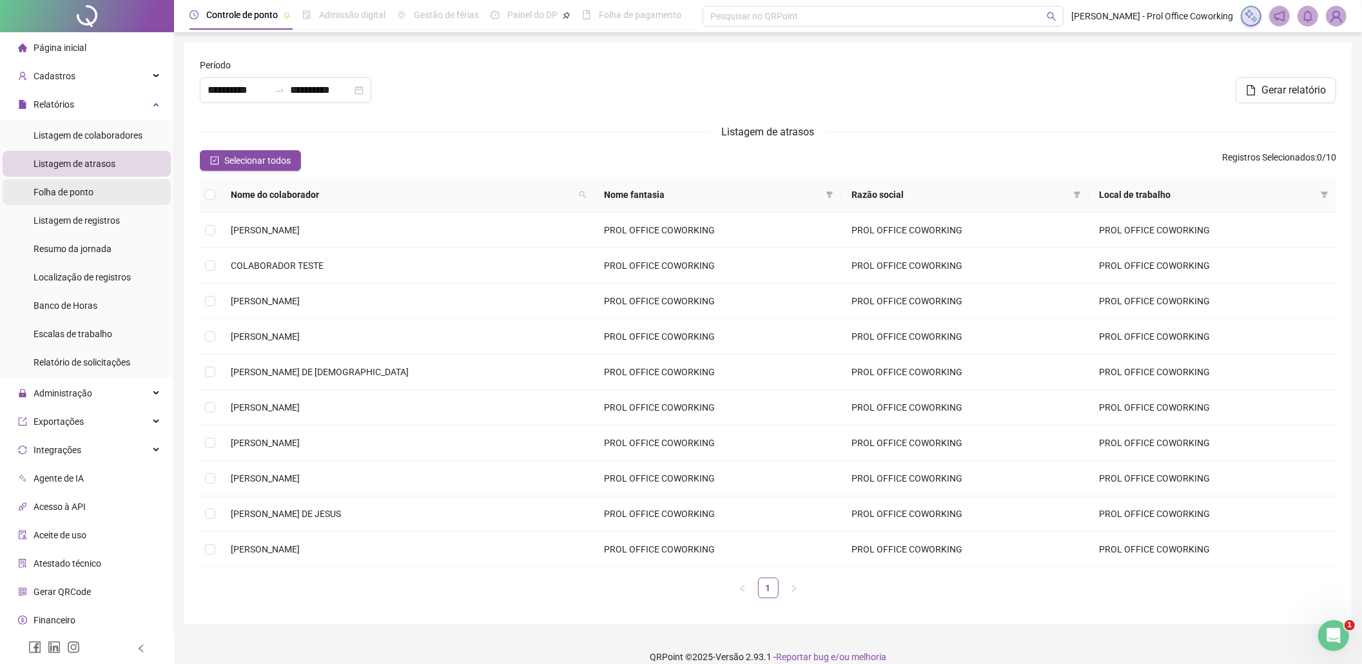
click at [57, 191] on span "Folha de ponto" at bounding box center [64, 192] width 60 height 10
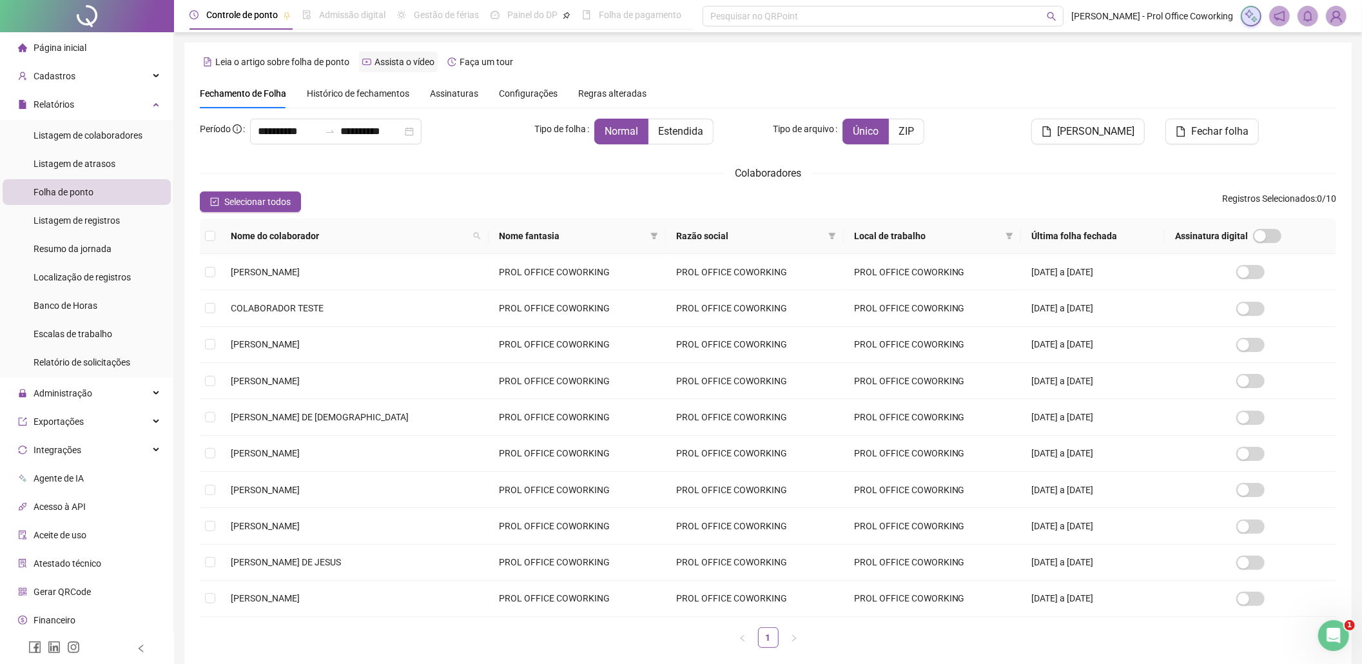
click at [395, 63] on span "Assista o vídeo" at bounding box center [405, 62] width 60 height 10
click at [767, 21] on div "Pesquisar no QRPoint" at bounding box center [883, 16] width 361 height 21
click at [1052, 15] on icon "search" at bounding box center [1052, 17] width 10 height 10
type input "**********"
click at [70, 43] on span "Página inicial" at bounding box center [60, 48] width 53 height 10
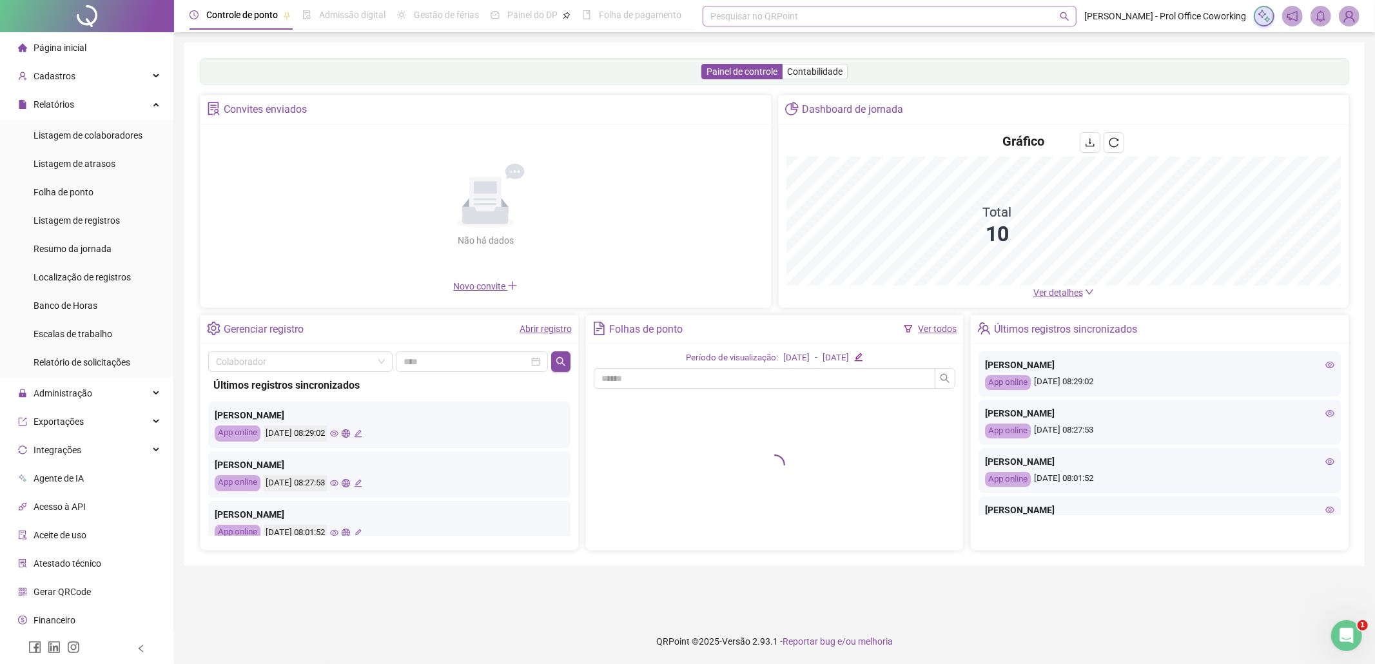
click at [750, 19] on div "Pesquisar no QRPoint" at bounding box center [890, 16] width 374 height 21
click at [790, 17] on div "Pesquisar no QRPoint" at bounding box center [890, 16] width 374 height 21
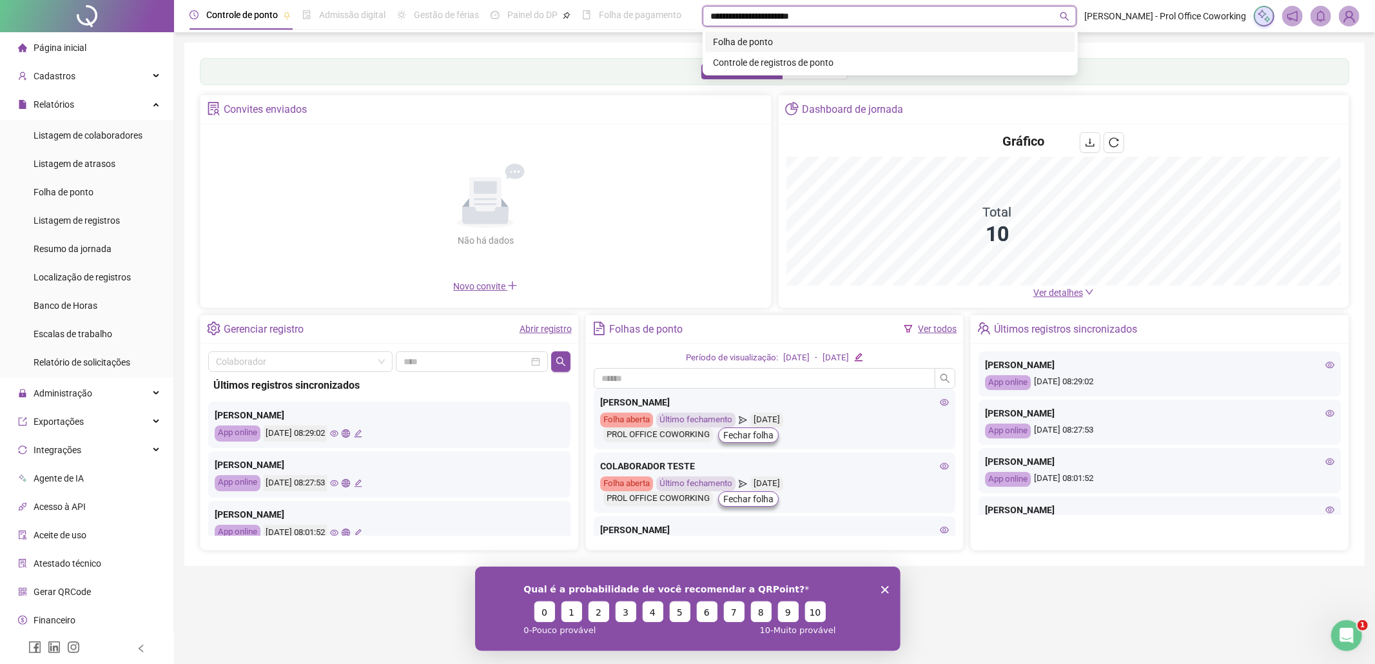
type input "**********"
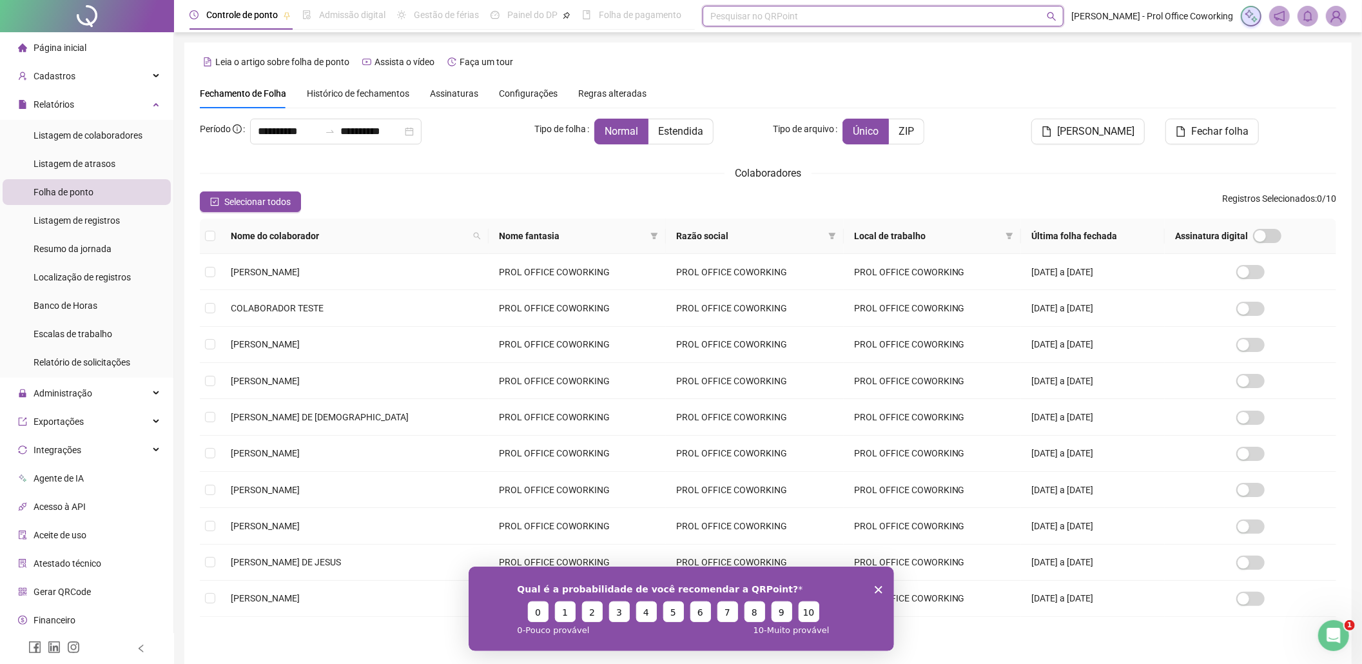
click at [519, 96] on span "Configurações" at bounding box center [528, 93] width 59 height 9
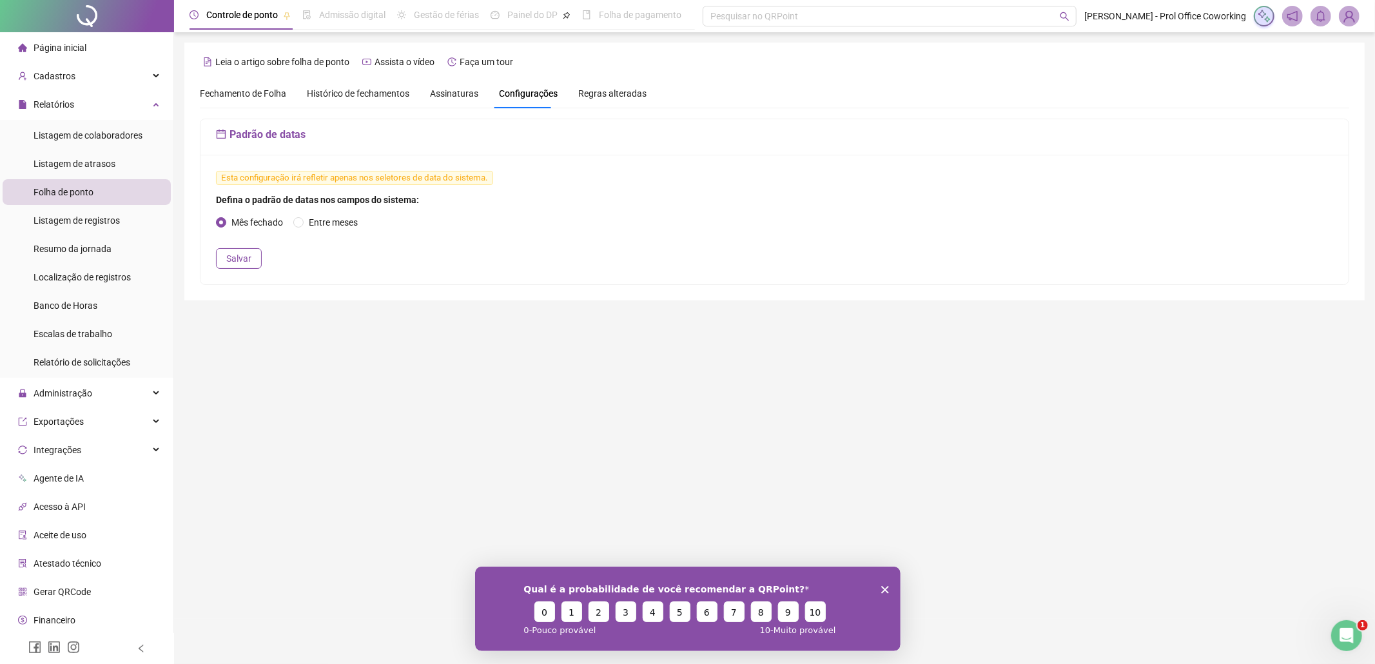
click at [451, 89] on span "Assinaturas" at bounding box center [454, 93] width 48 height 9
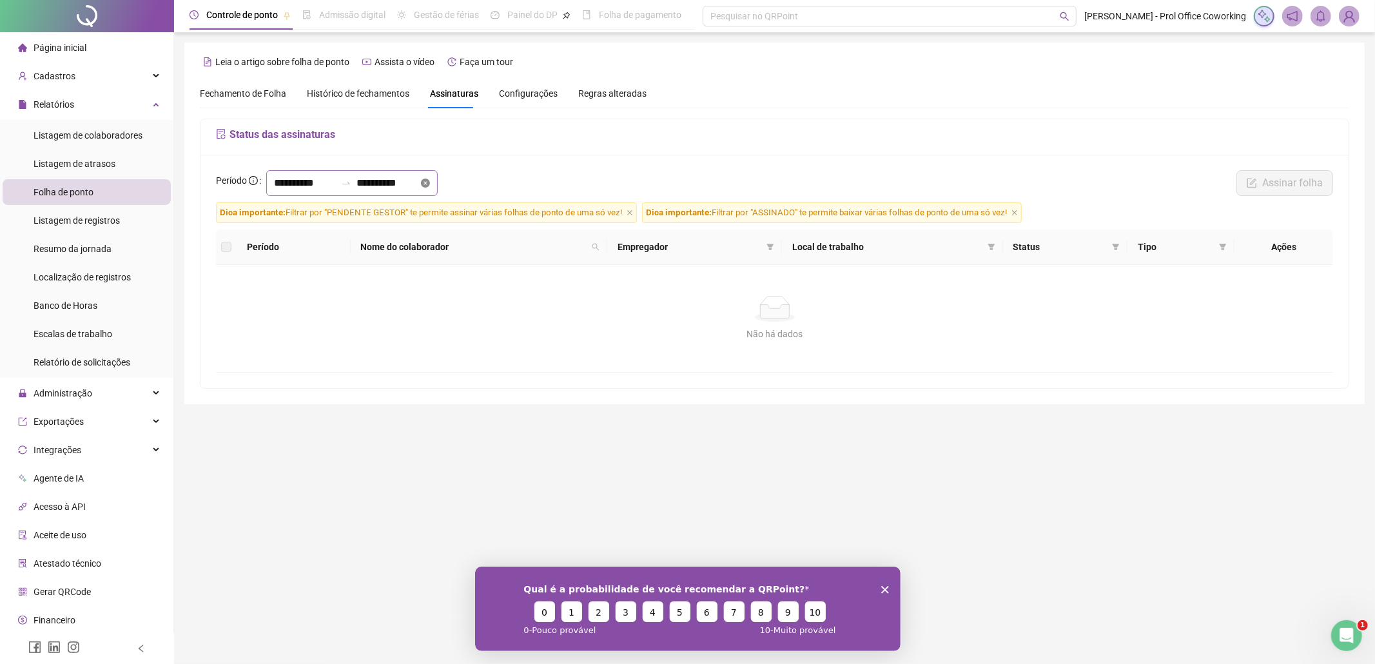
click at [430, 182] on icon "close-circle" at bounding box center [425, 183] width 9 height 9
click at [418, 183] on input at bounding box center [388, 182] width 62 height 15
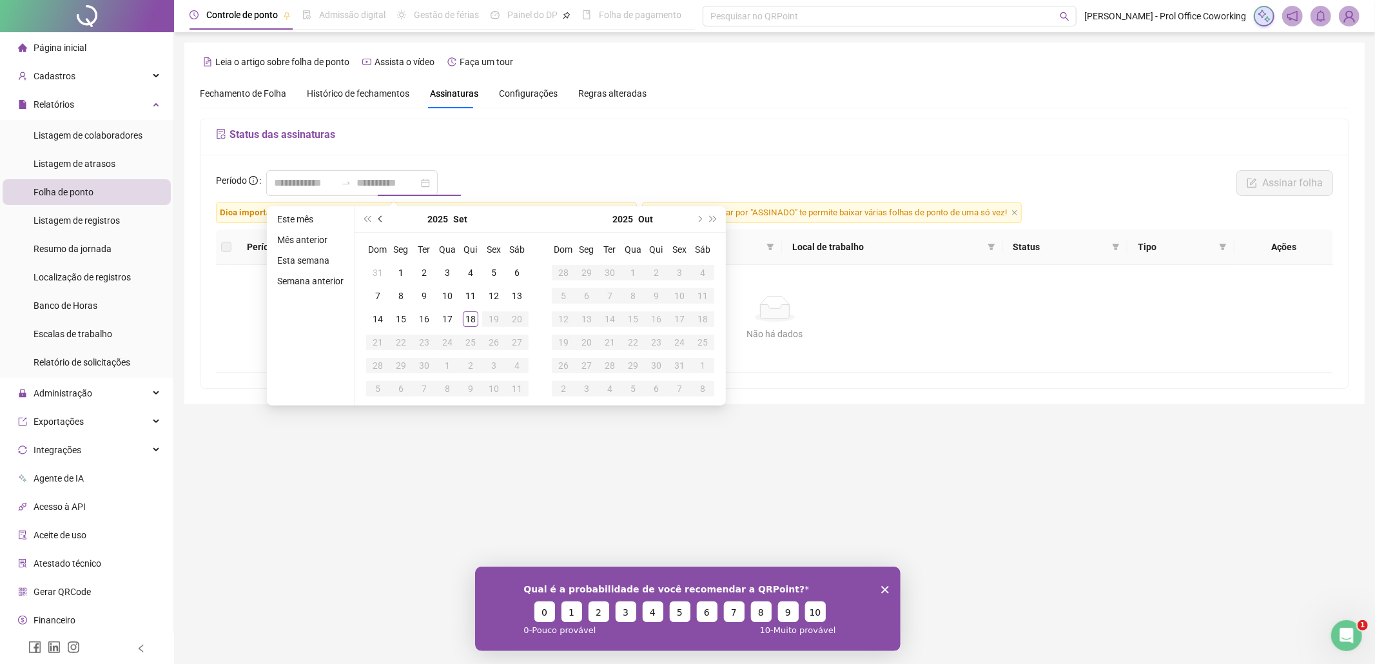
click at [380, 217] on span "prev-year" at bounding box center [381, 219] width 6 height 6
type input "**********"
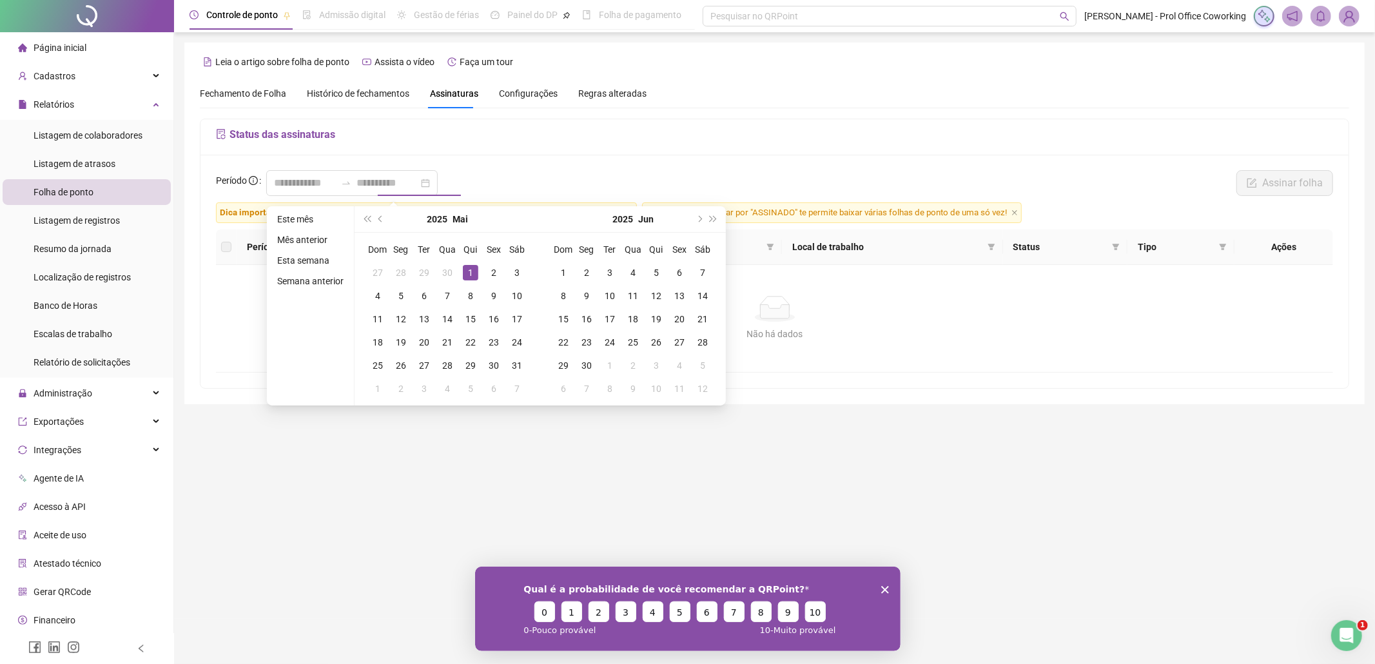
click at [470, 267] on div "1" at bounding box center [470, 272] width 15 height 15
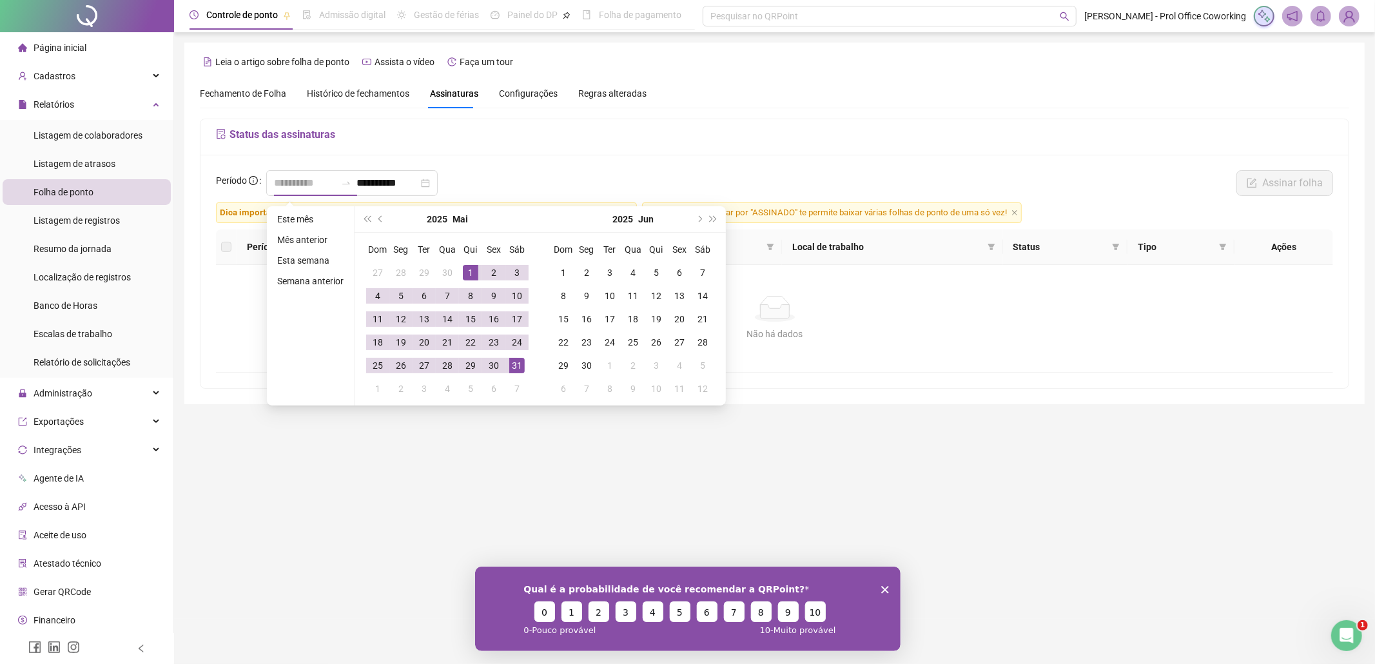
click at [516, 371] on div "31" at bounding box center [516, 365] width 15 height 15
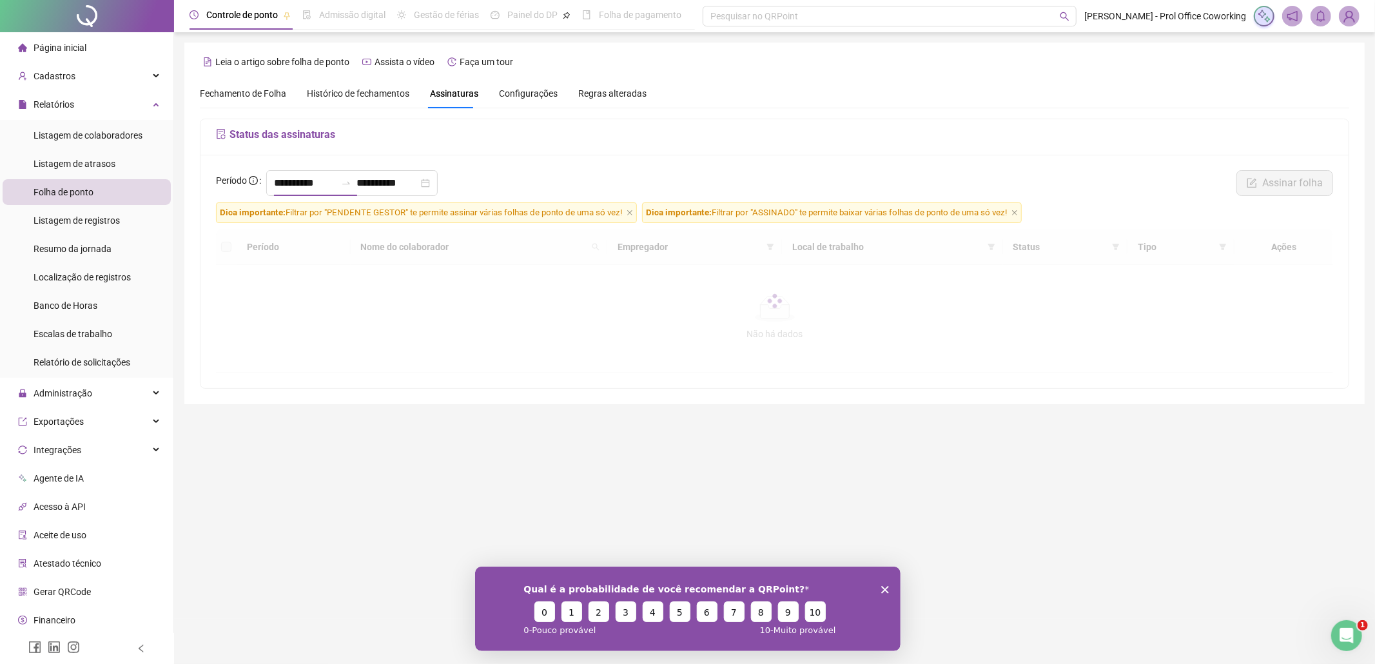
type input "**********"
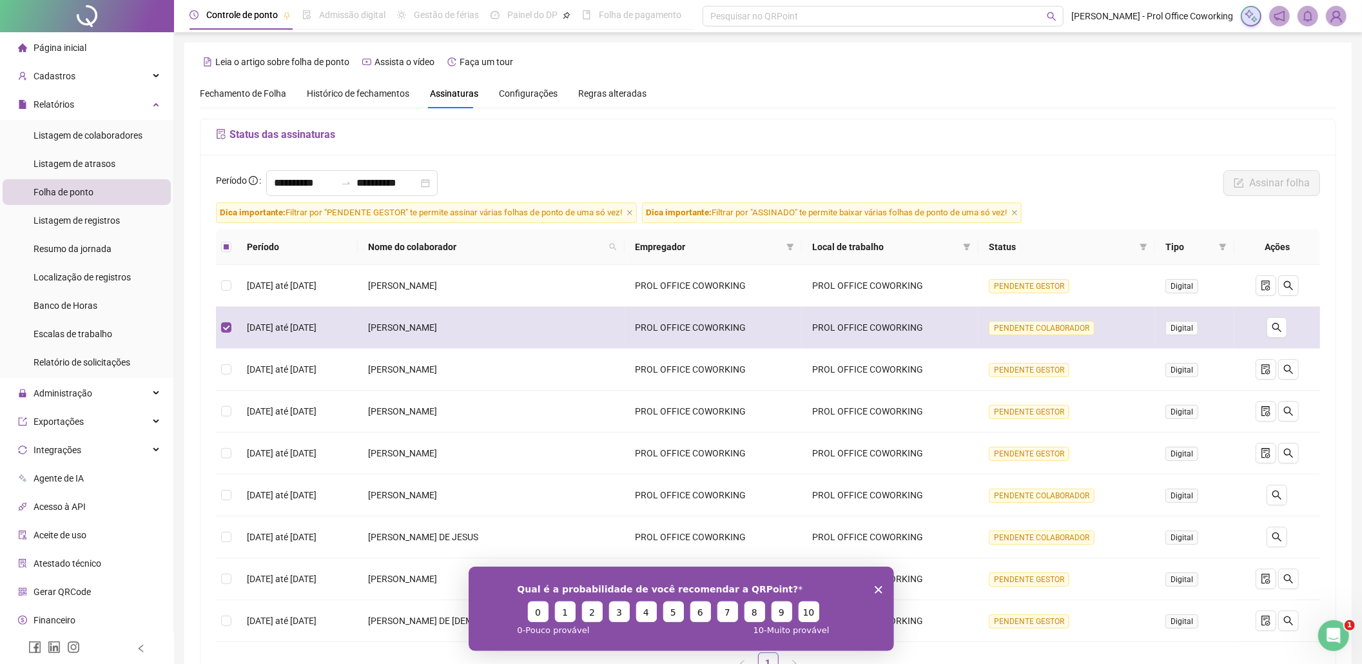
click at [1179, 328] on span "Digital" at bounding box center [1182, 328] width 33 height 14
click at [1274, 331] on icon "search" at bounding box center [1277, 327] width 10 height 10
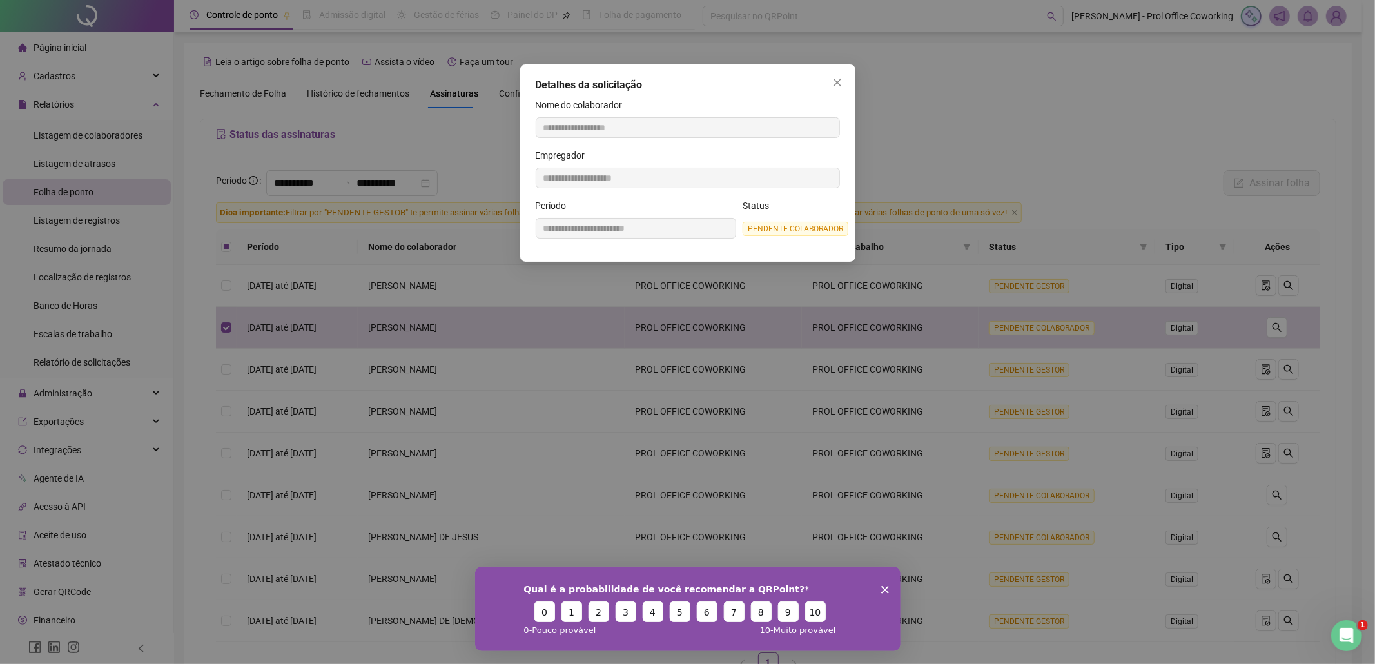
click at [754, 227] on span "PENDENTE COLABORADOR" at bounding box center [796, 229] width 106 height 14
click at [839, 81] on icon "close" at bounding box center [837, 82] width 10 height 10
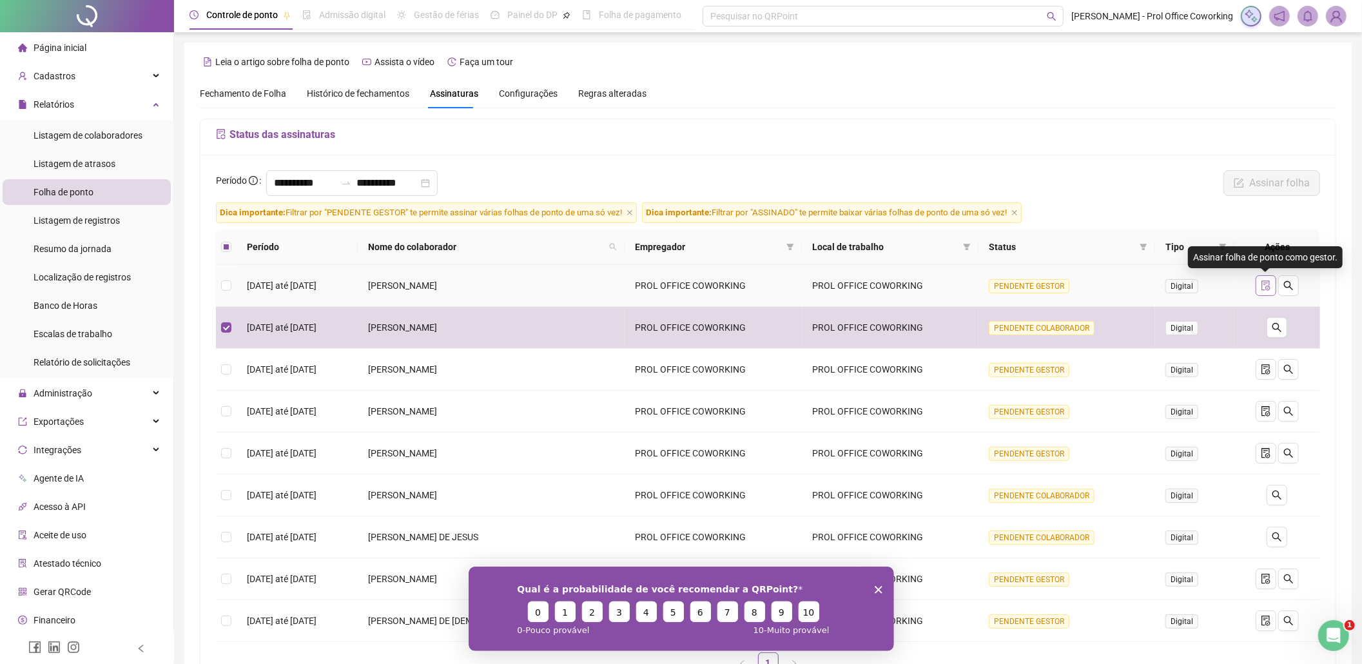
click at [1262, 285] on icon "file-done" at bounding box center [1266, 285] width 10 height 10
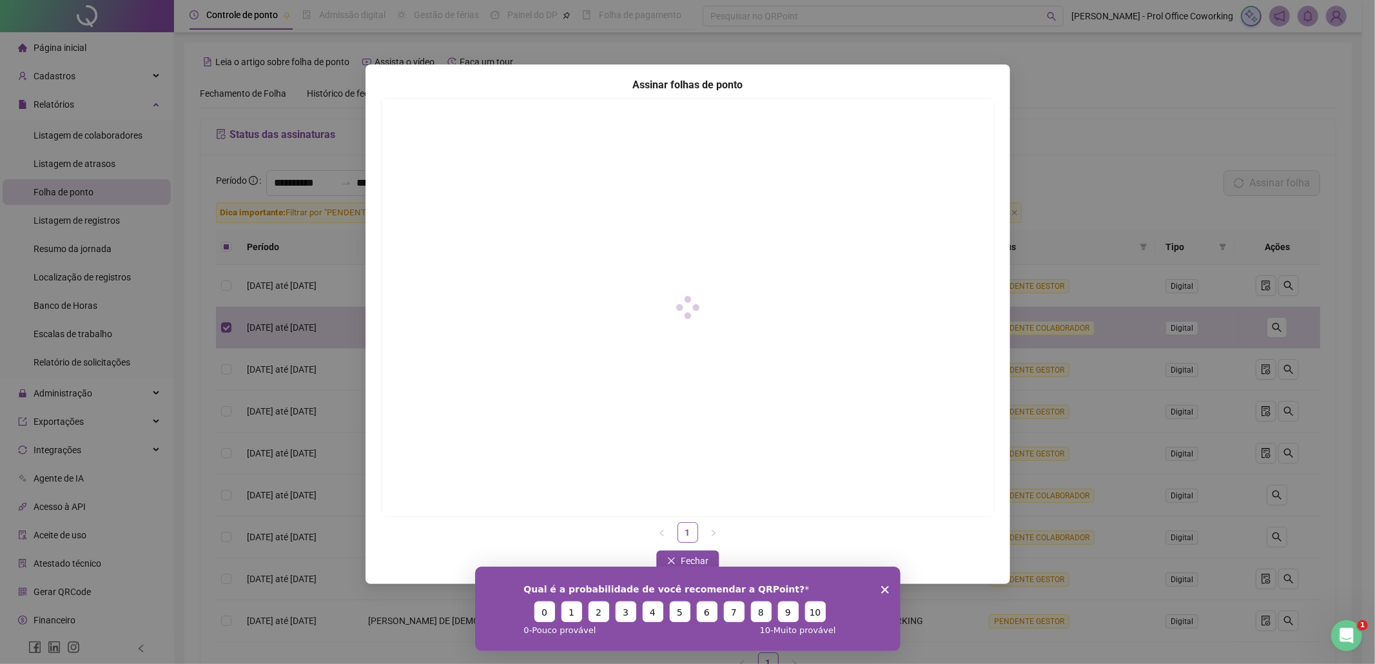
click at [886, 589] on icon "Encerrar pesquisa" at bounding box center [885, 589] width 8 height 8
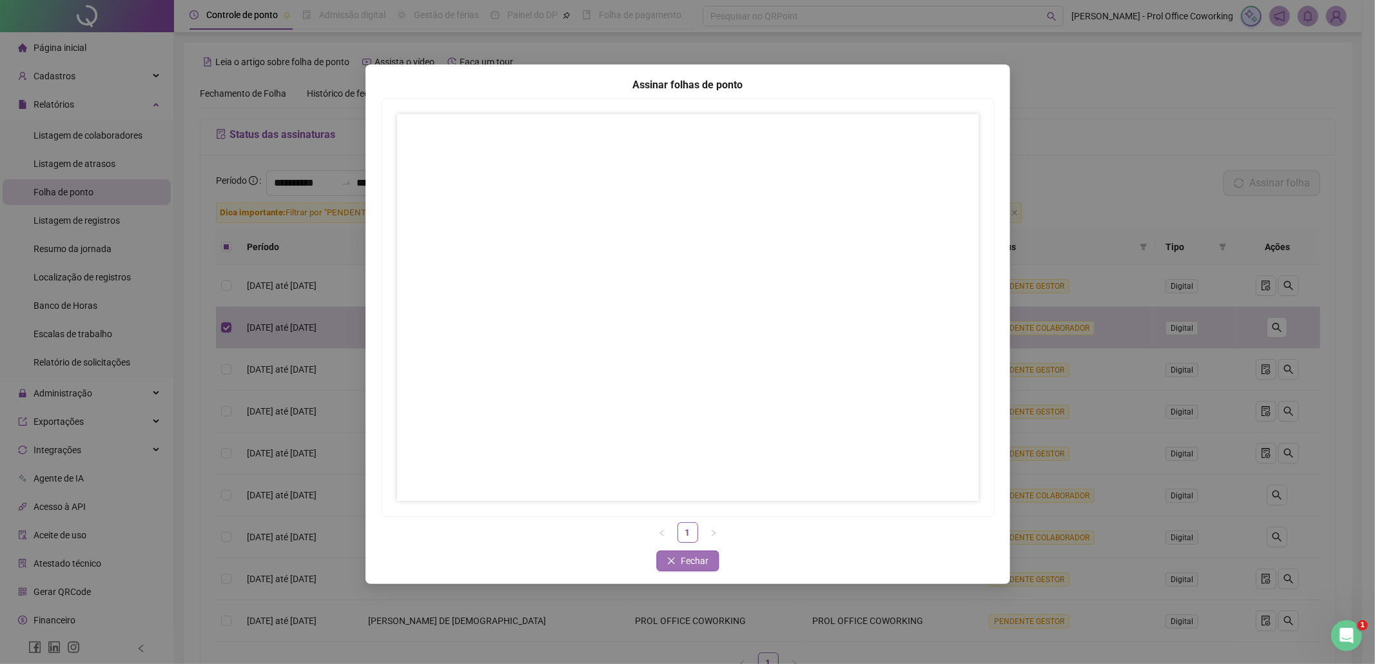
click at [676, 556] on icon "close" at bounding box center [671, 560] width 9 height 9
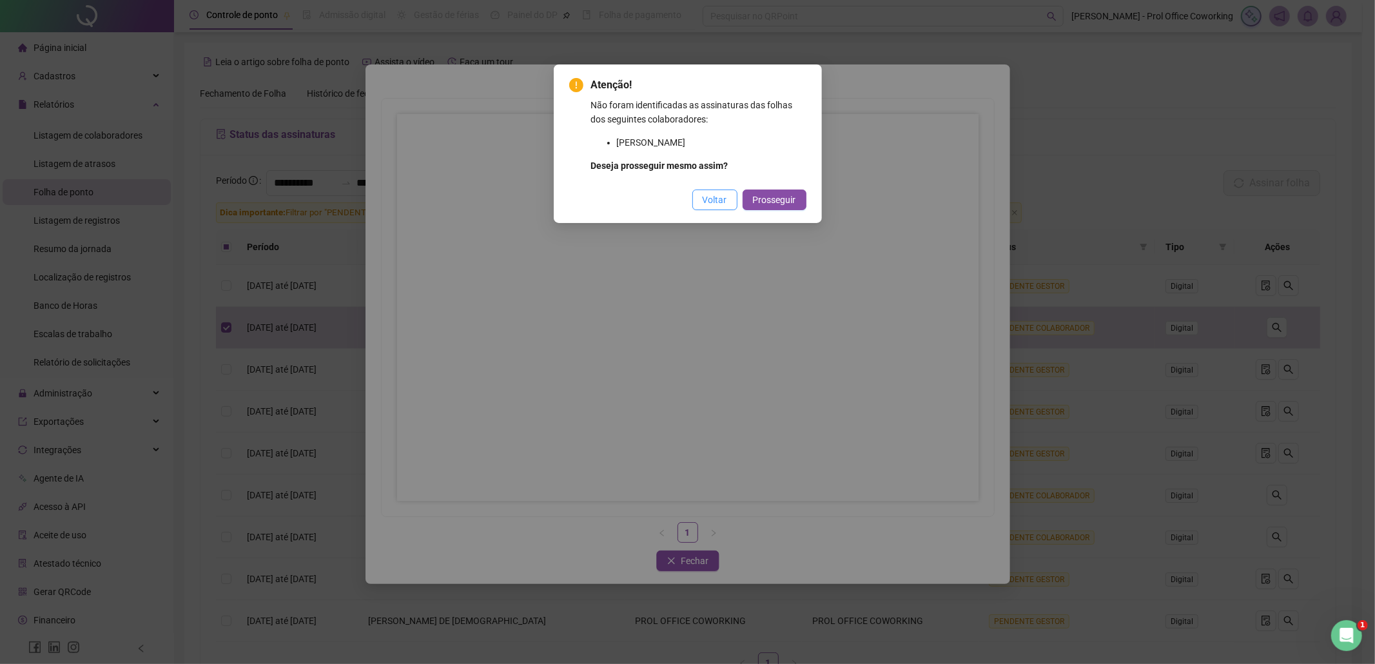
click at [715, 200] on span "Voltar" at bounding box center [715, 200] width 24 height 14
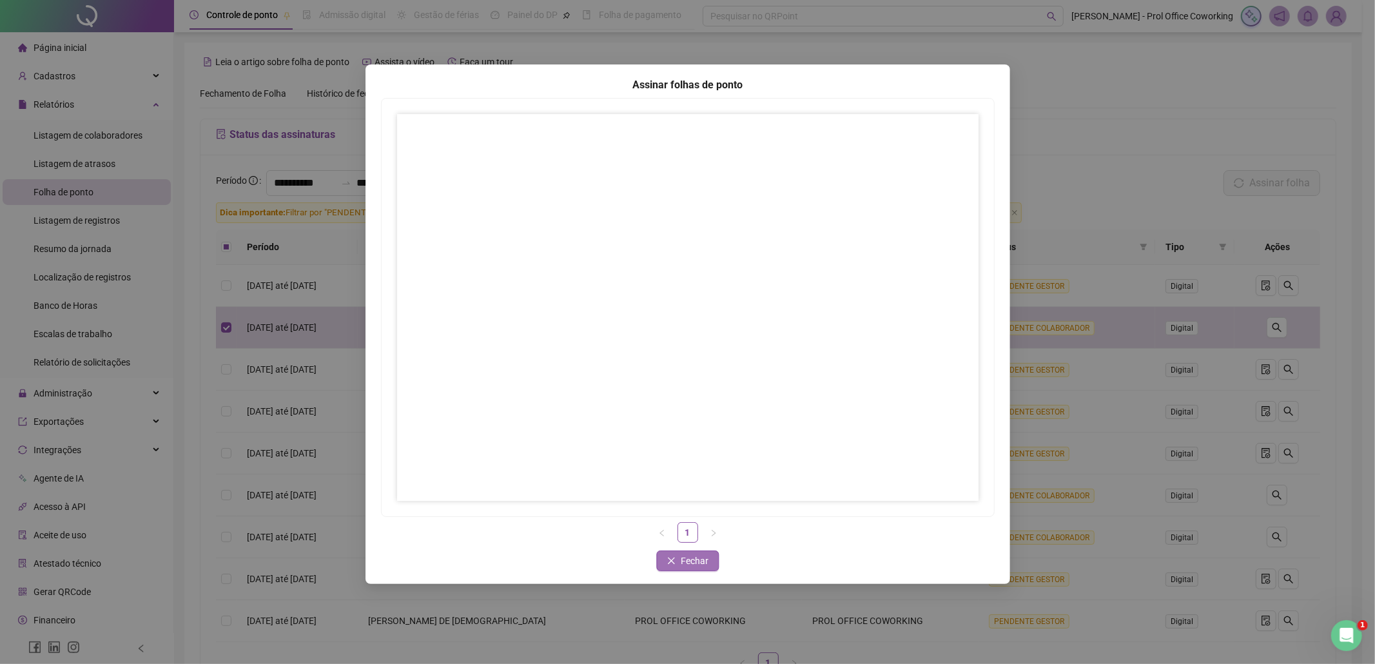
click at [669, 566] on button "Fechar" at bounding box center [687, 561] width 63 height 21
click at [671, 565] on icon "close" at bounding box center [671, 560] width 9 height 9
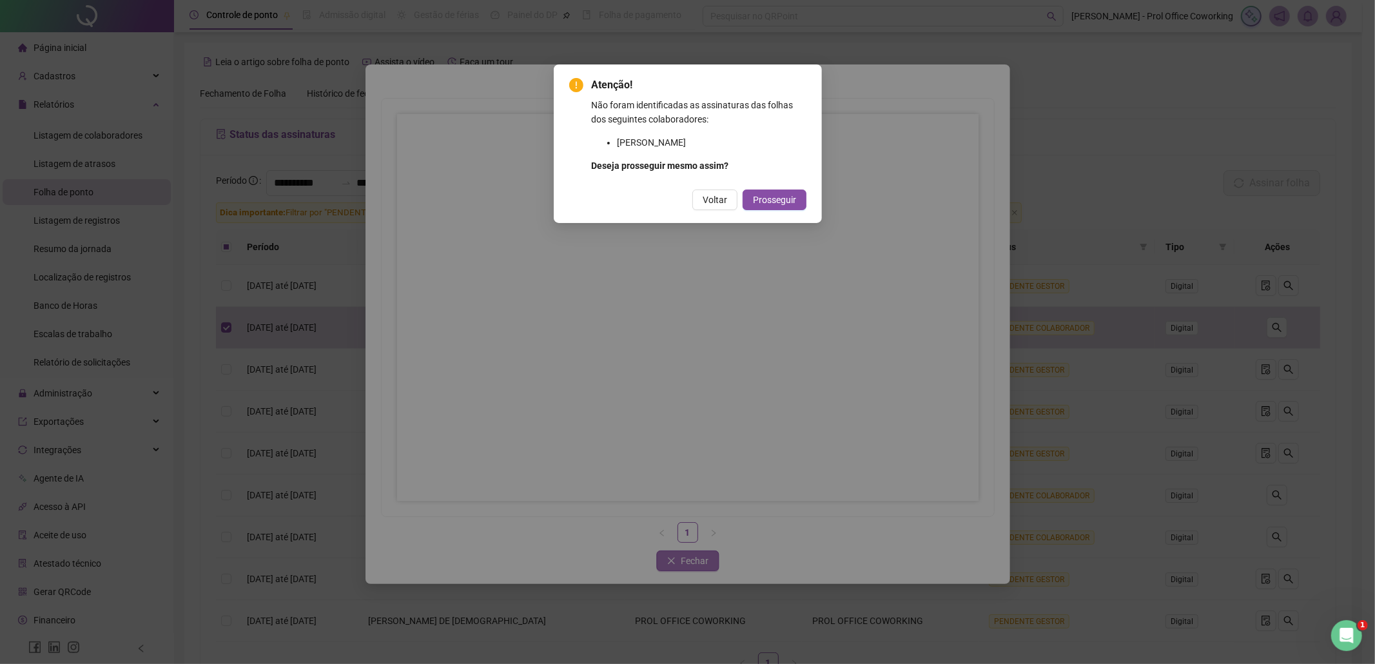
click at [691, 562] on div "Atenção! Não foram identificadas as assinaturas das folhas dos seguintes colabo…" at bounding box center [687, 332] width 1375 height 664
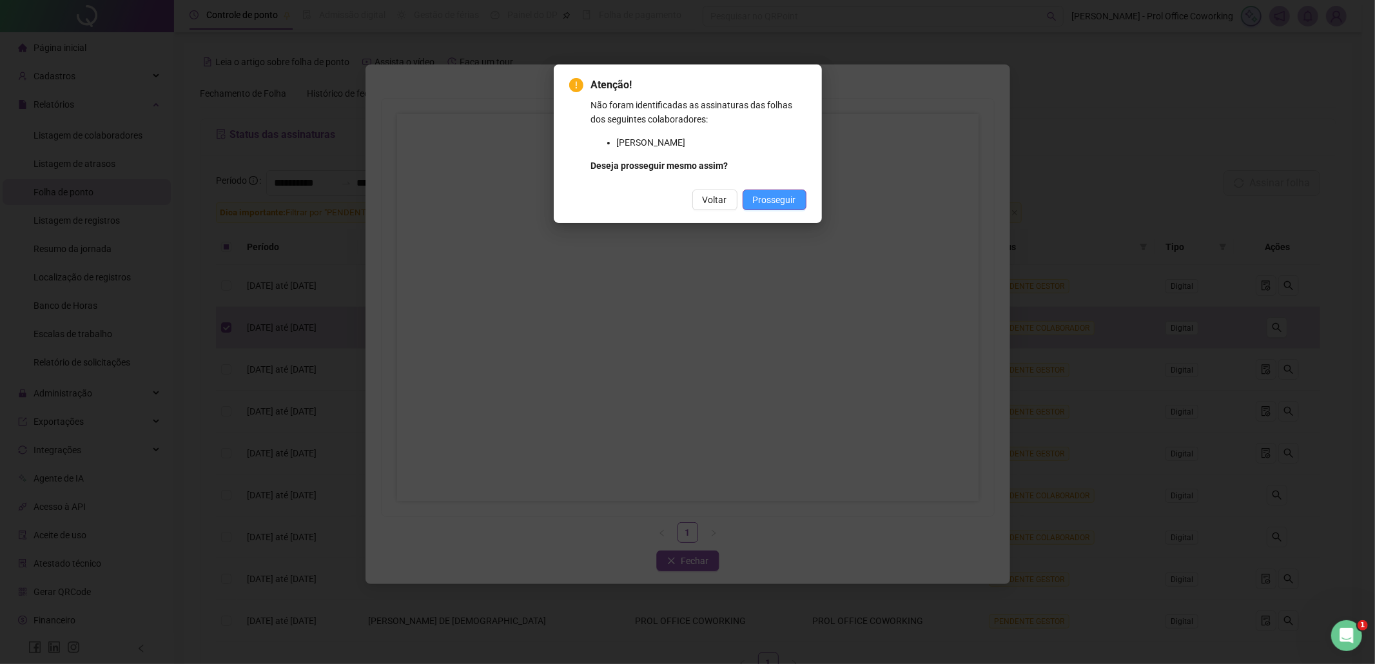
click at [775, 199] on span "Prosseguir" at bounding box center [774, 200] width 43 height 14
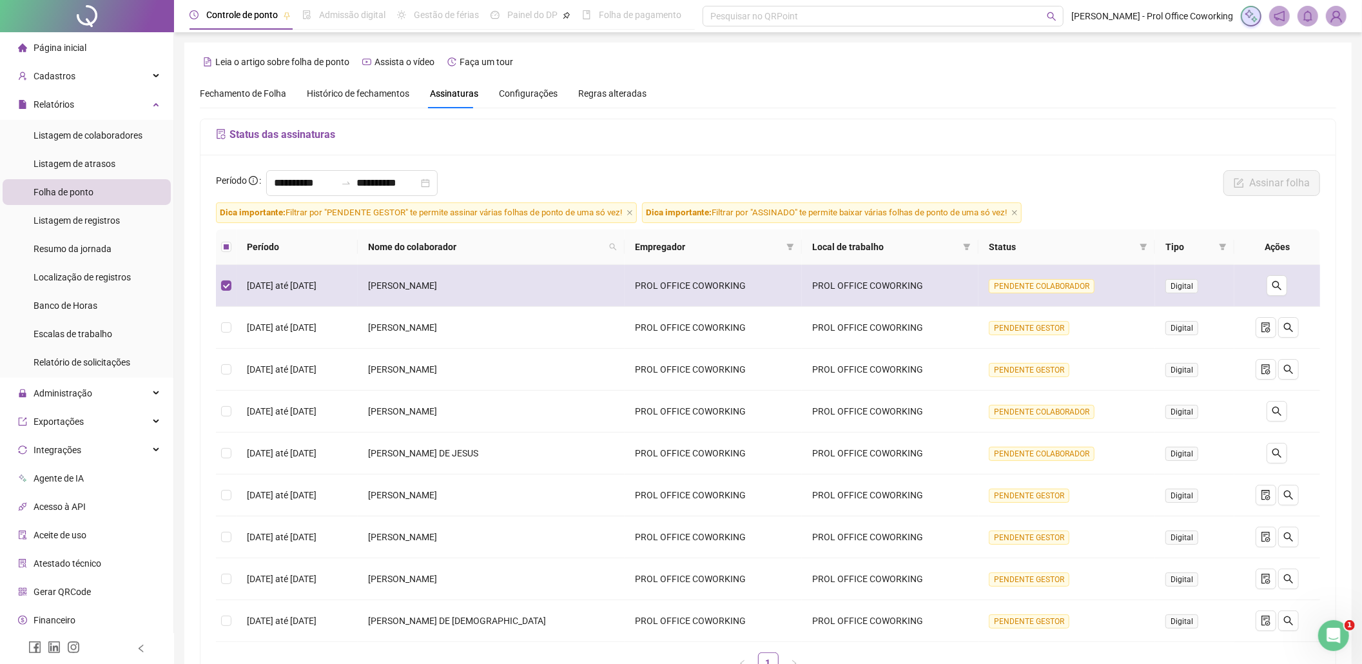
click at [1047, 289] on span "PENDENTE COLABORADOR" at bounding box center [1042, 286] width 106 height 14
click at [1177, 285] on span "Digital" at bounding box center [1182, 286] width 33 height 14
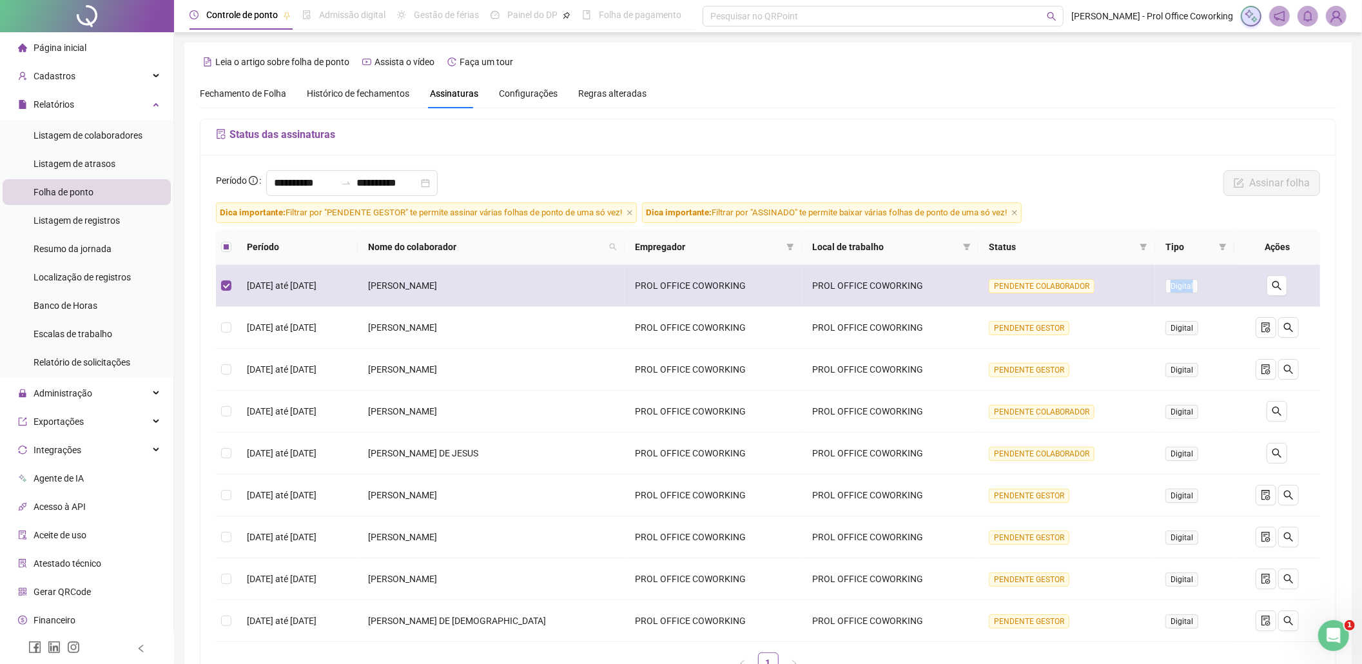
click at [1177, 285] on span "Digital" at bounding box center [1182, 286] width 33 height 14
click at [1195, 287] on span "Digital" at bounding box center [1182, 286] width 33 height 14
click at [1279, 288] on icon "search" at bounding box center [1277, 285] width 10 height 10
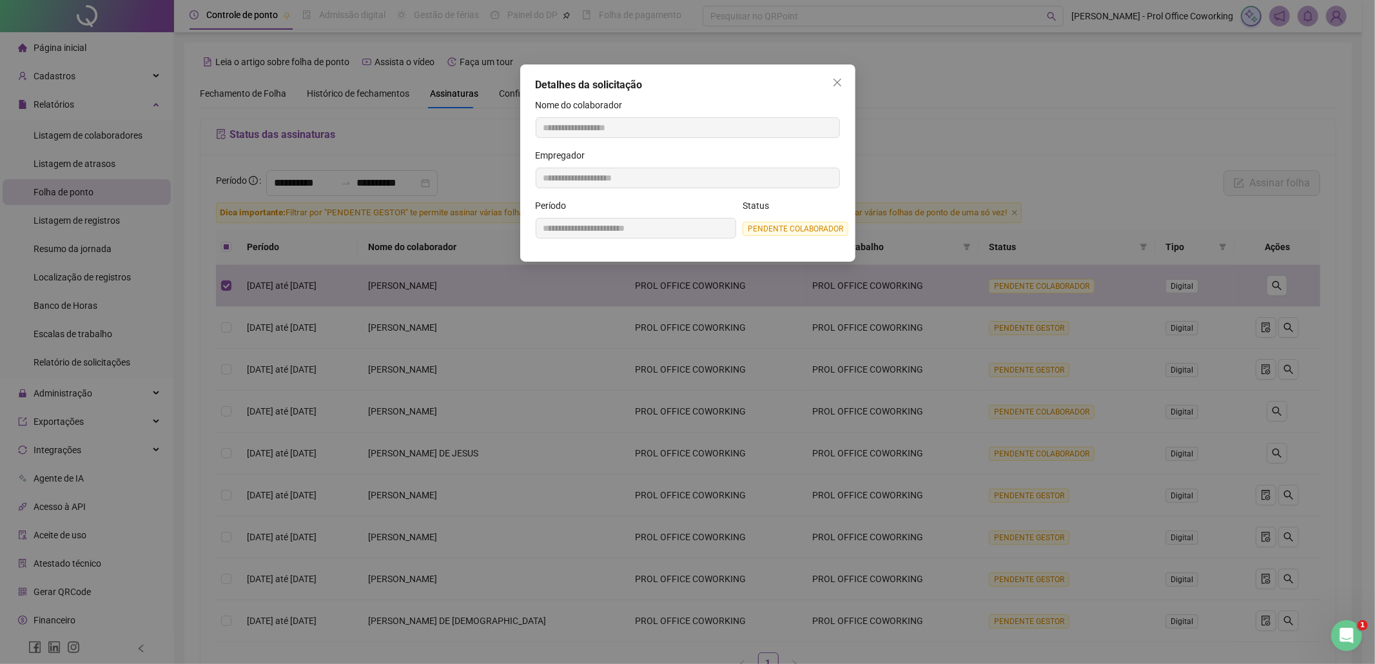
click at [777, 231] on span "PENDENTE COLABORADOR" at bounding box center [796, 229] width 106 height 14
click at [837, 85] on icon "close" at bounding box center [837, 82] width 10 height 10
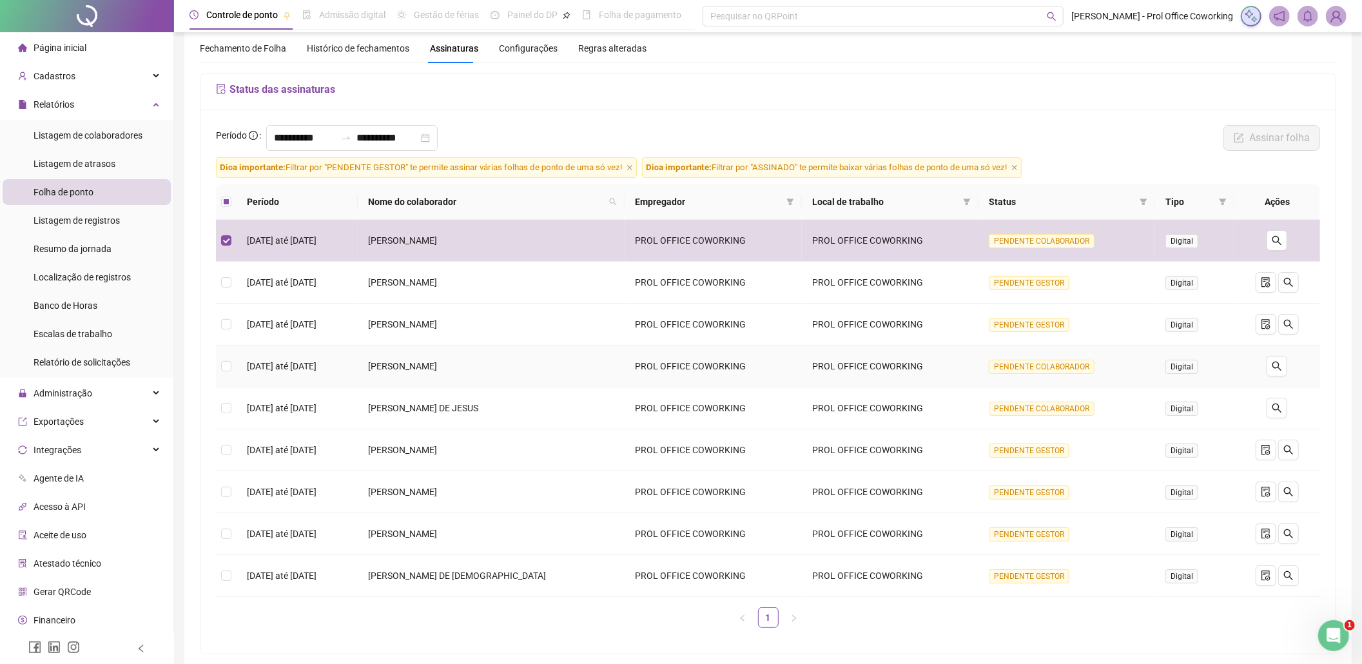
scroll to position [109, 0]
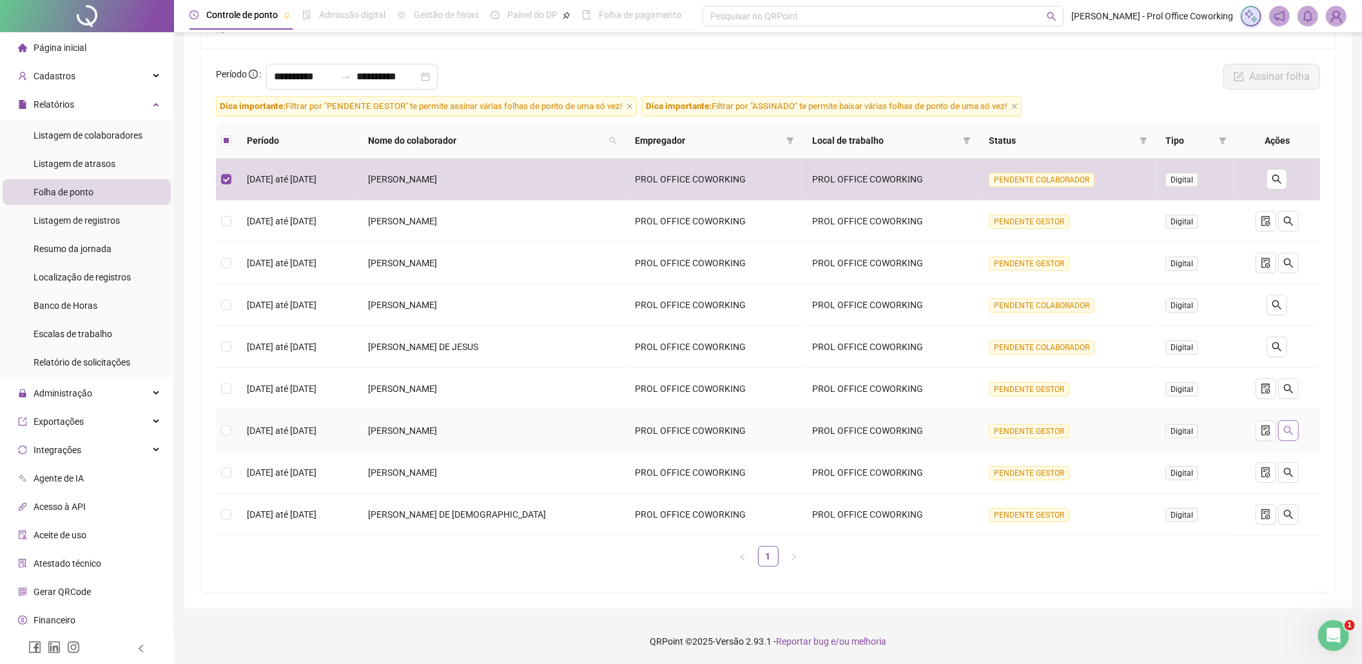
click at [1288, 429] on icon "search" at bounding box center [1289, 431] width 10 height 10
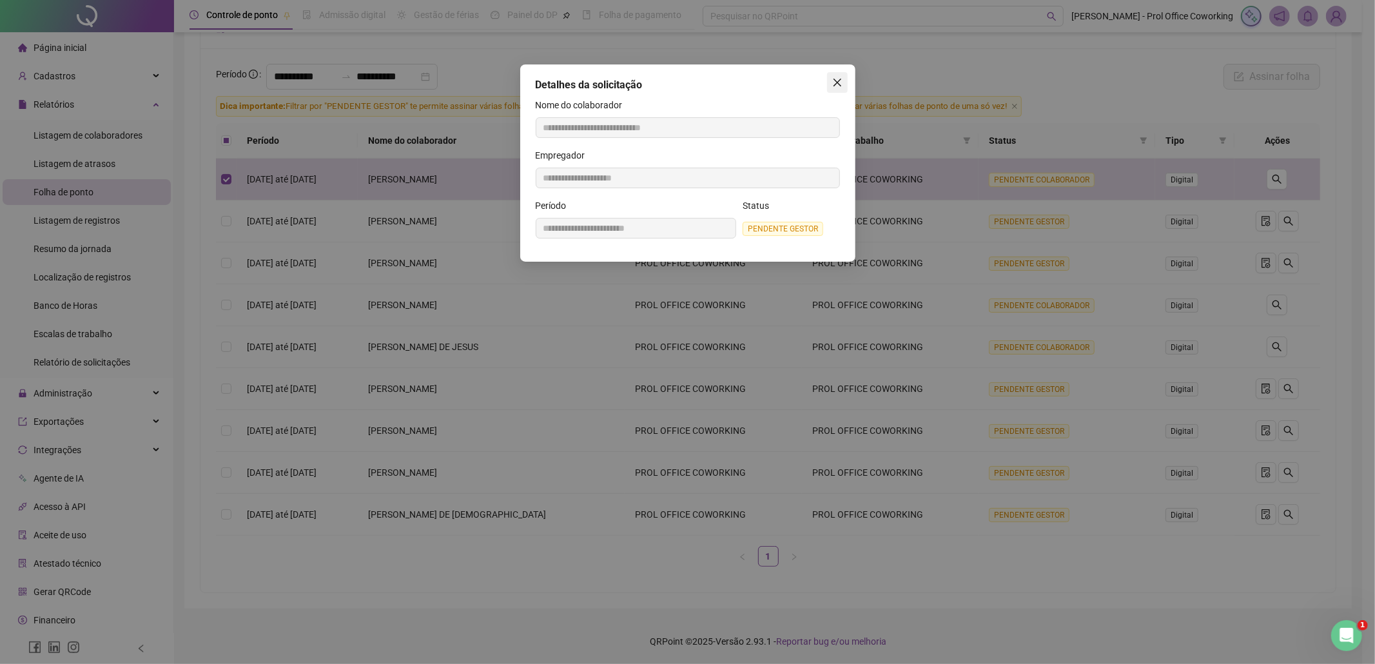
click at [839, 75] on button "Close" at bounding box center [837, 82] width 21 height 21
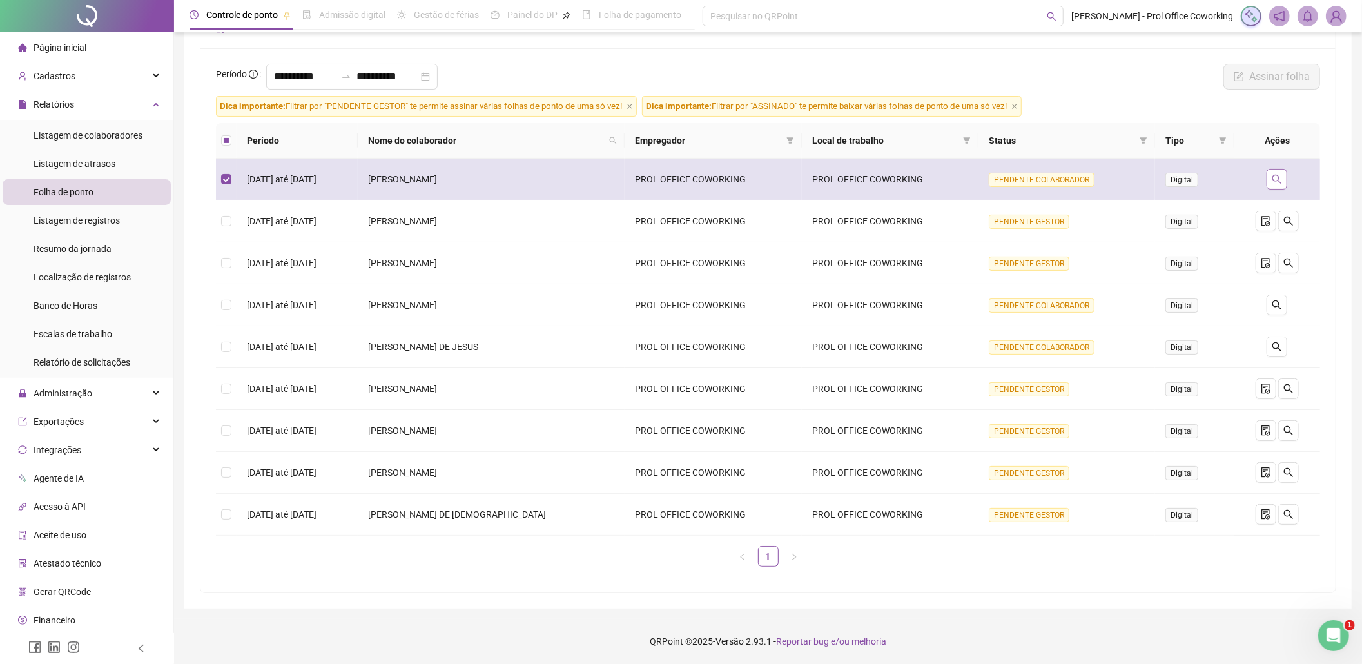
click at [1274, 178] on icon "search" at bounding box center [1277, 179] width 10 height 10
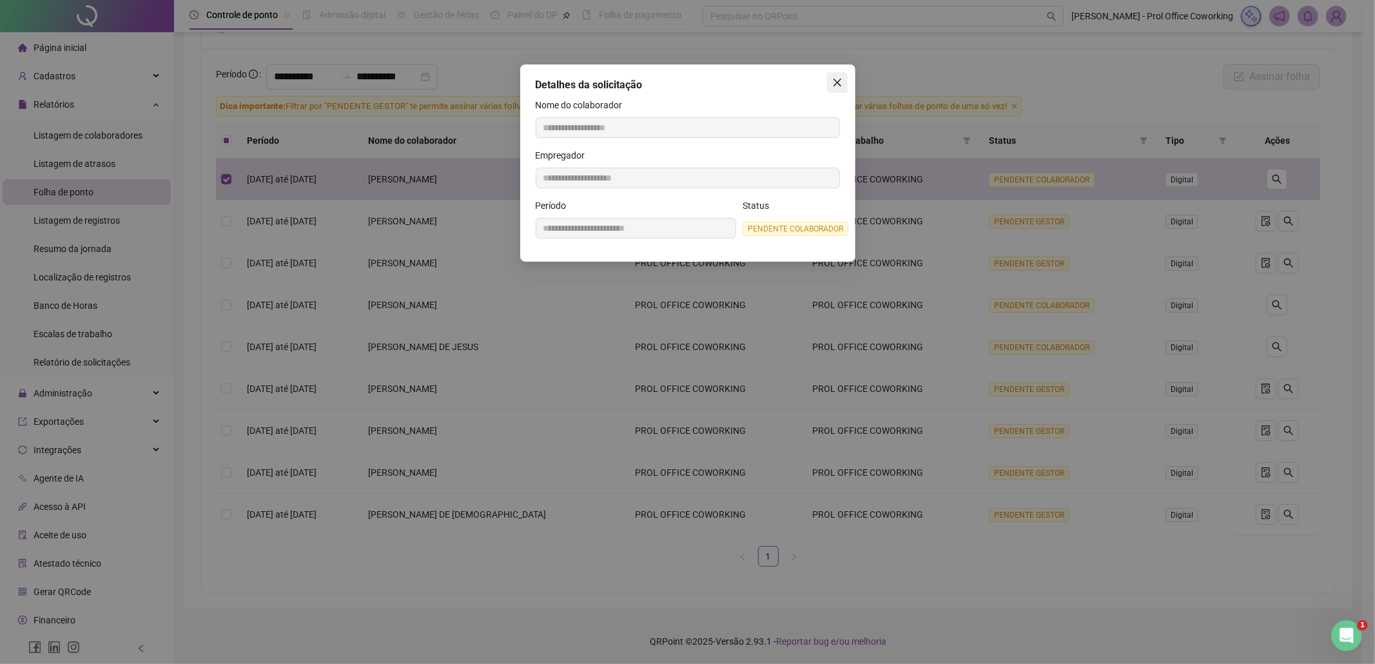
click at [831, 75] on button "Close" at bounding box center [837, 82] width 21 height 21
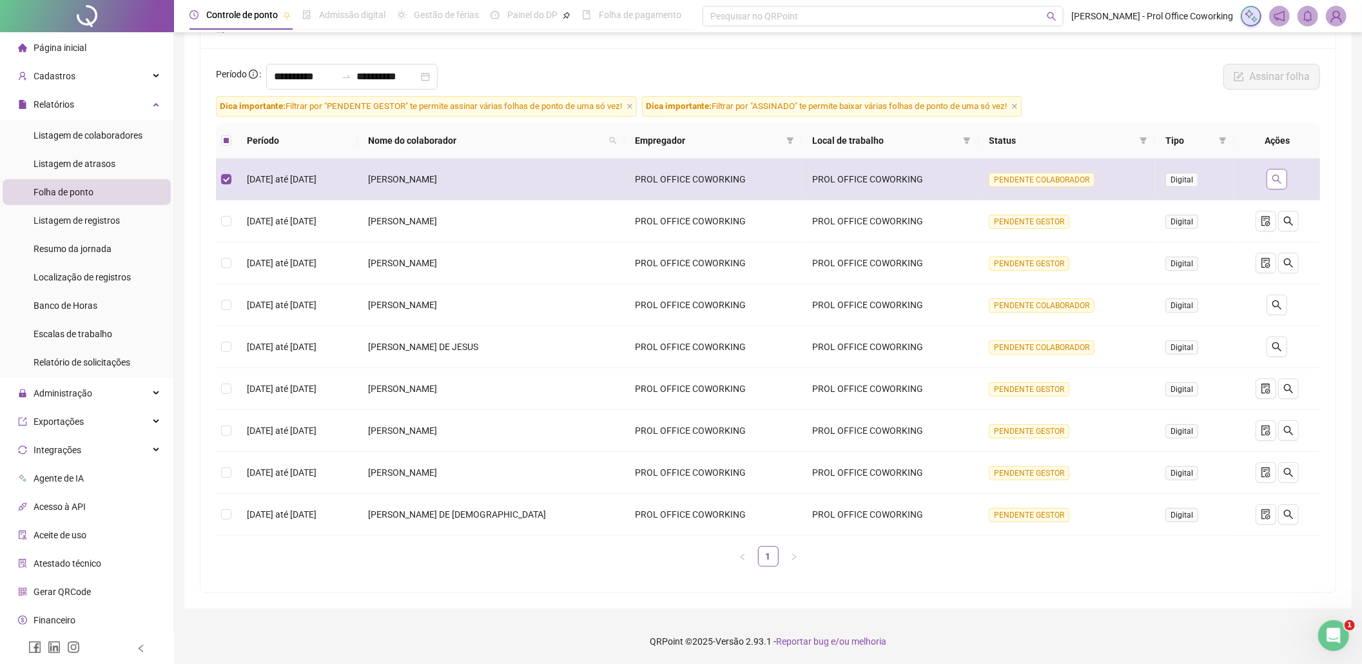
click at [1275, 174] on icon "search" at bounding box center [1277, 179] width 10 height 10
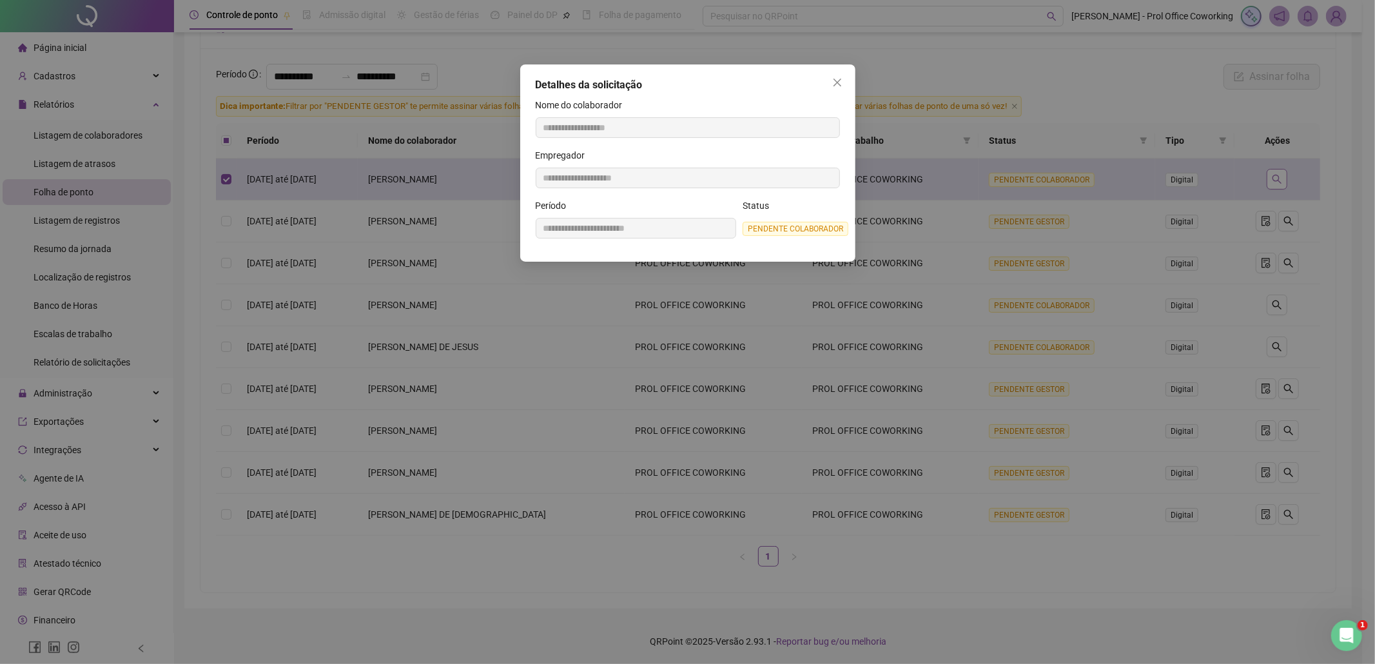
click at [1275, 174] on div "**********" at bounding box center [687, 332] width 1375 height 664
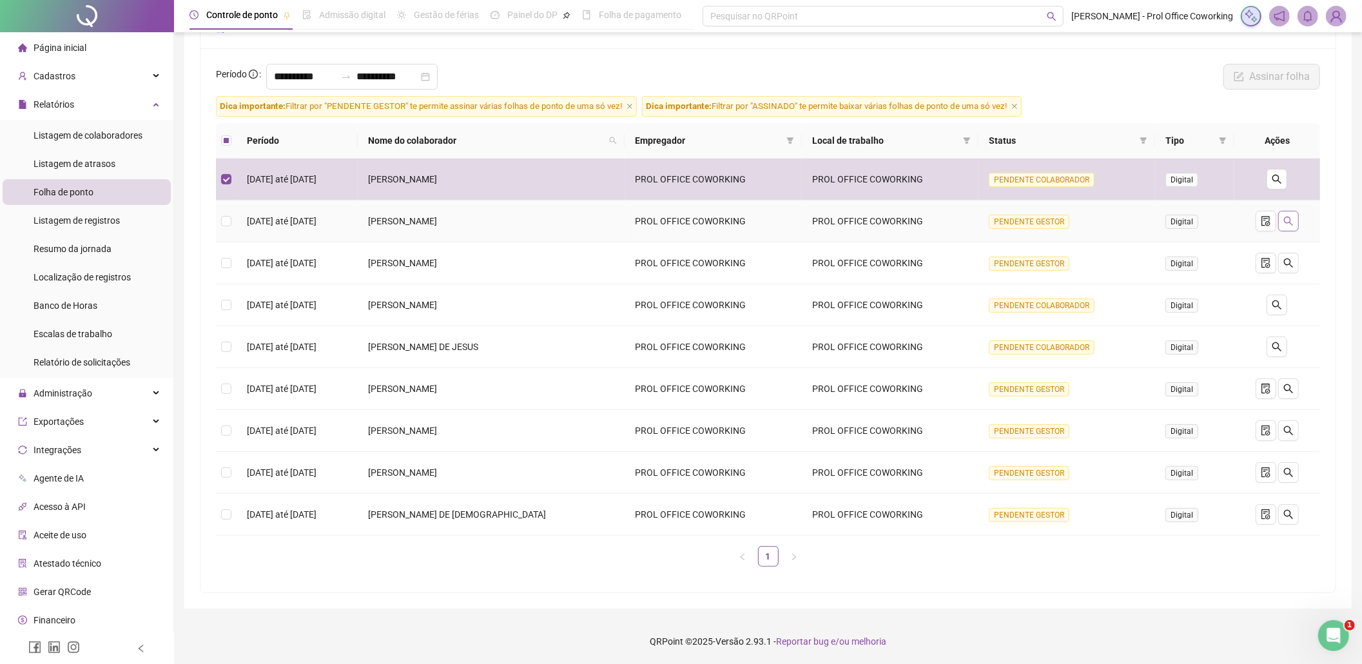
click at [1284, 222] on icon "search" at bounding box center [1289, 221] width 10 height 10
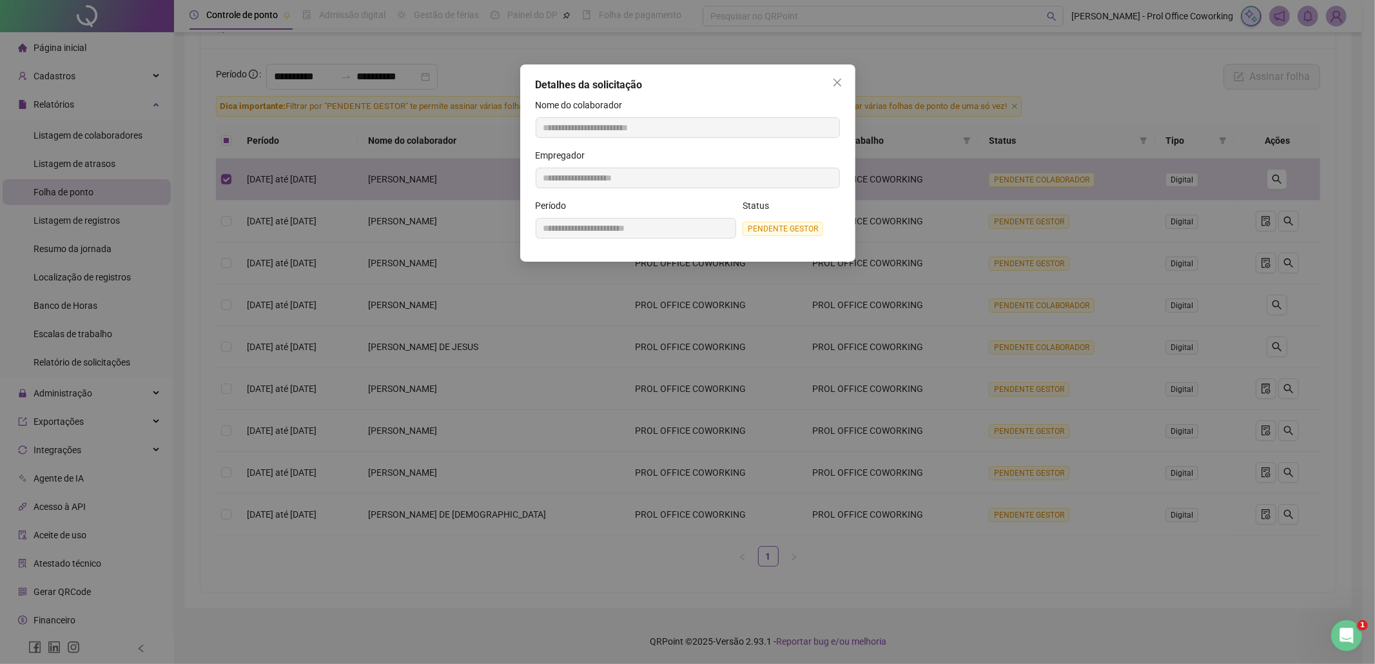
click at [1288, 223] on div "**********" at bounding box center [687, 332] width 1375 height 664
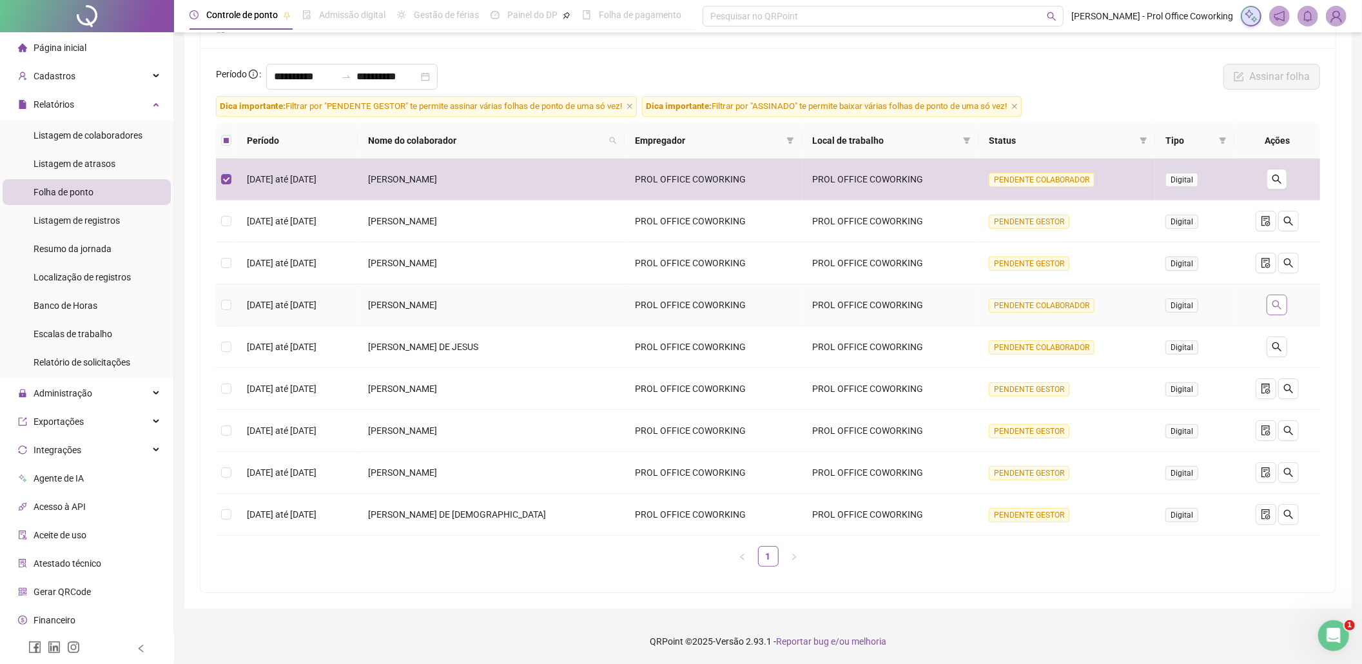
click at [1280, 303] on icon "search" at bounding box center [1277, 305] width 10 height 10
type input "**********"
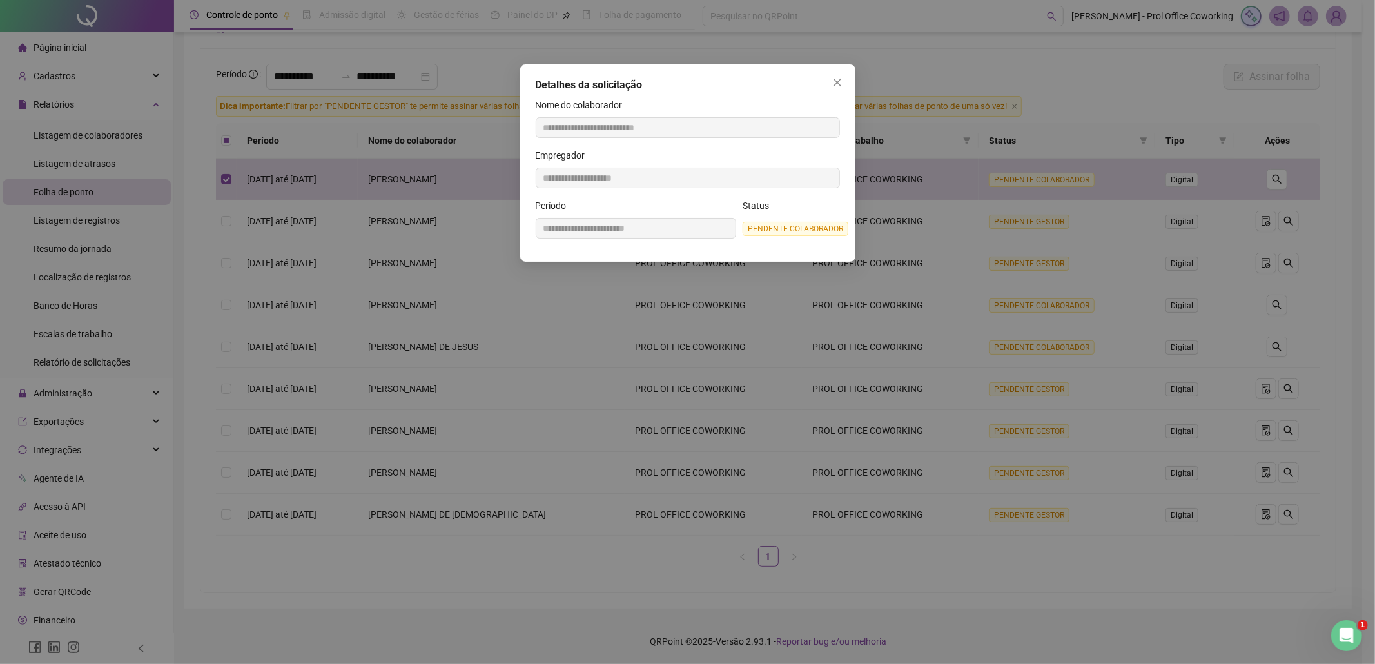
click at [1277, 303] on div "**********" at bounding box center [687, 332] width 1375 height 664
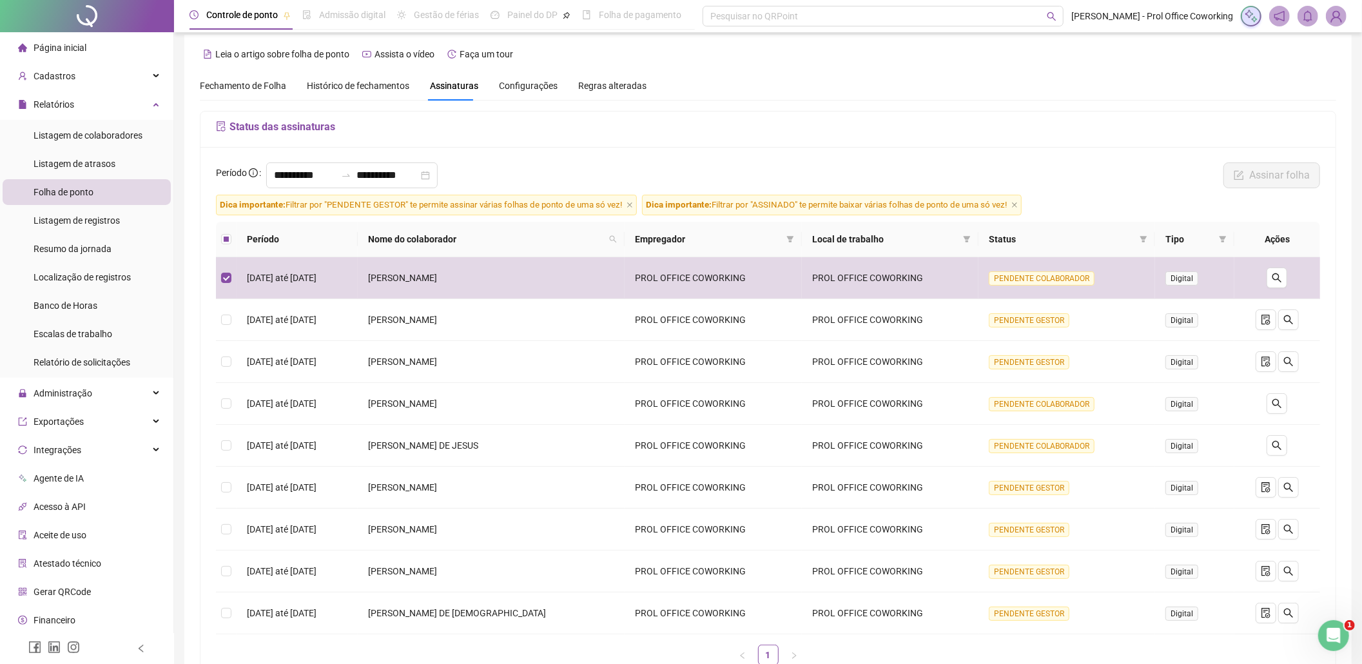
scroll to position [0, 0]
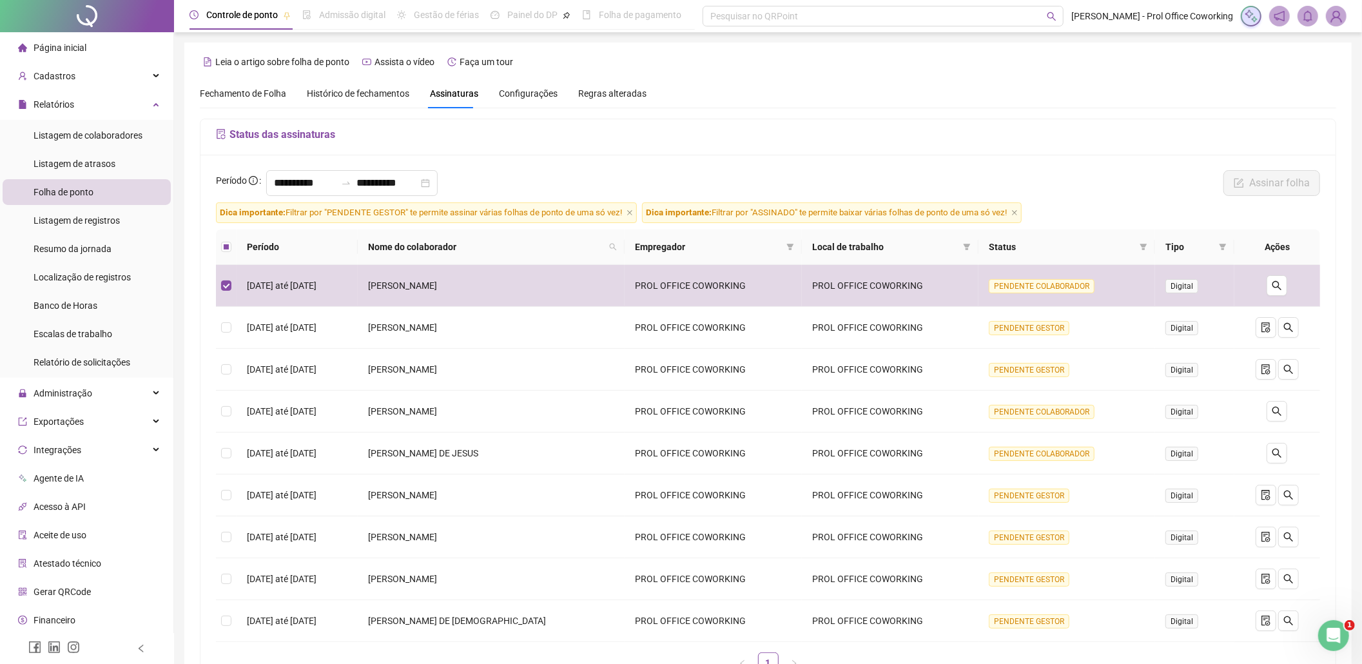
click at [274, 137] on h5 "Status das assinaturas" at bounding box center [768, 134] width 1104 height 15
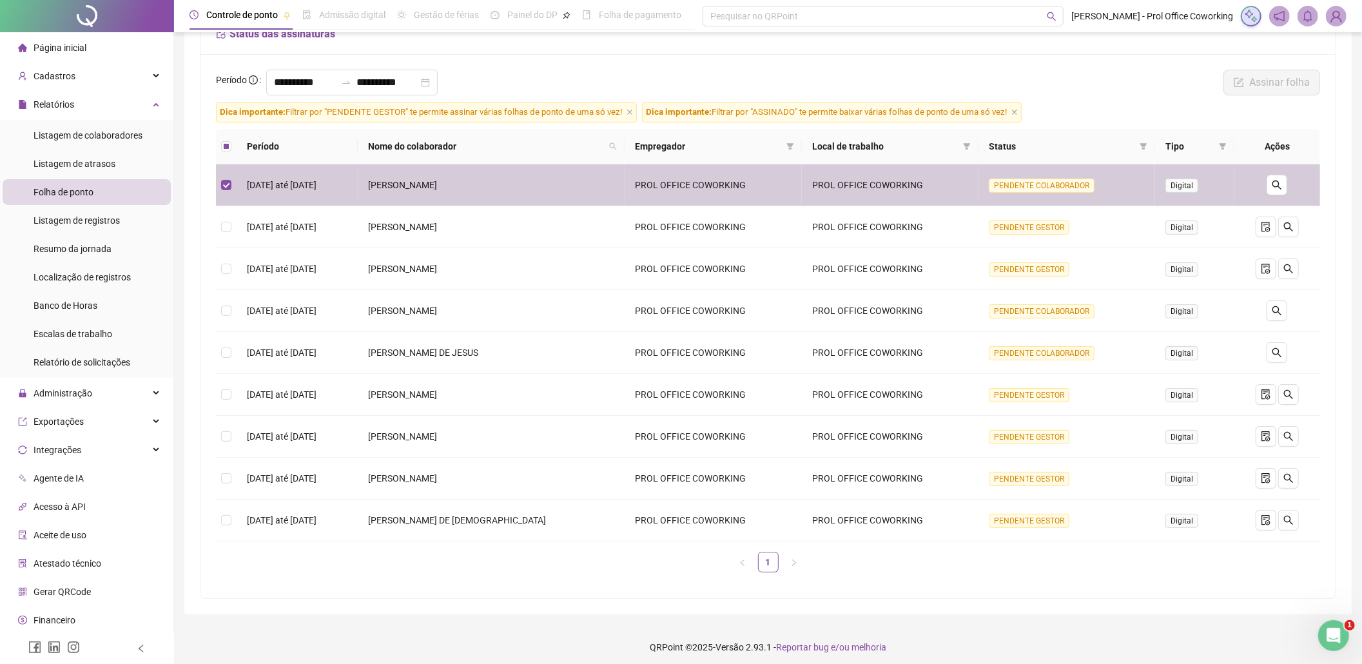
scroll to position [109, 0]
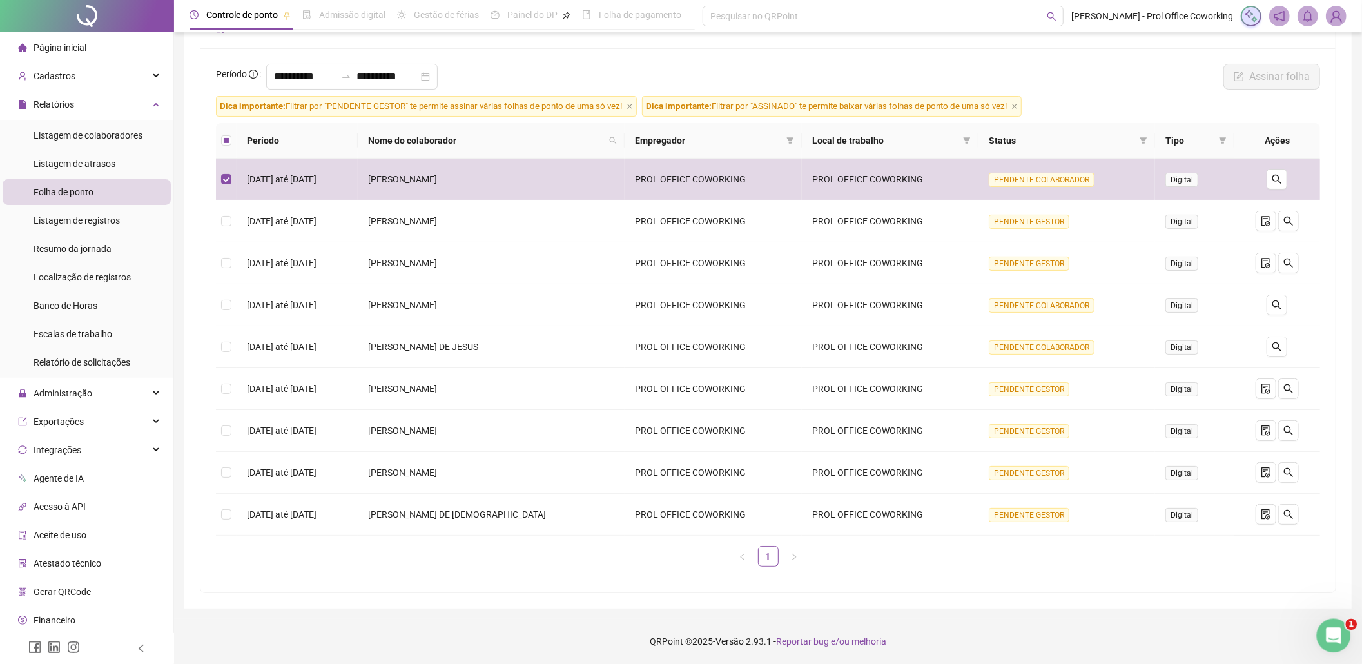
click at [1329, 632] on icon "Abertura do Messenger da Intercom" at bounding box center [1332, 633] width 21 height 21
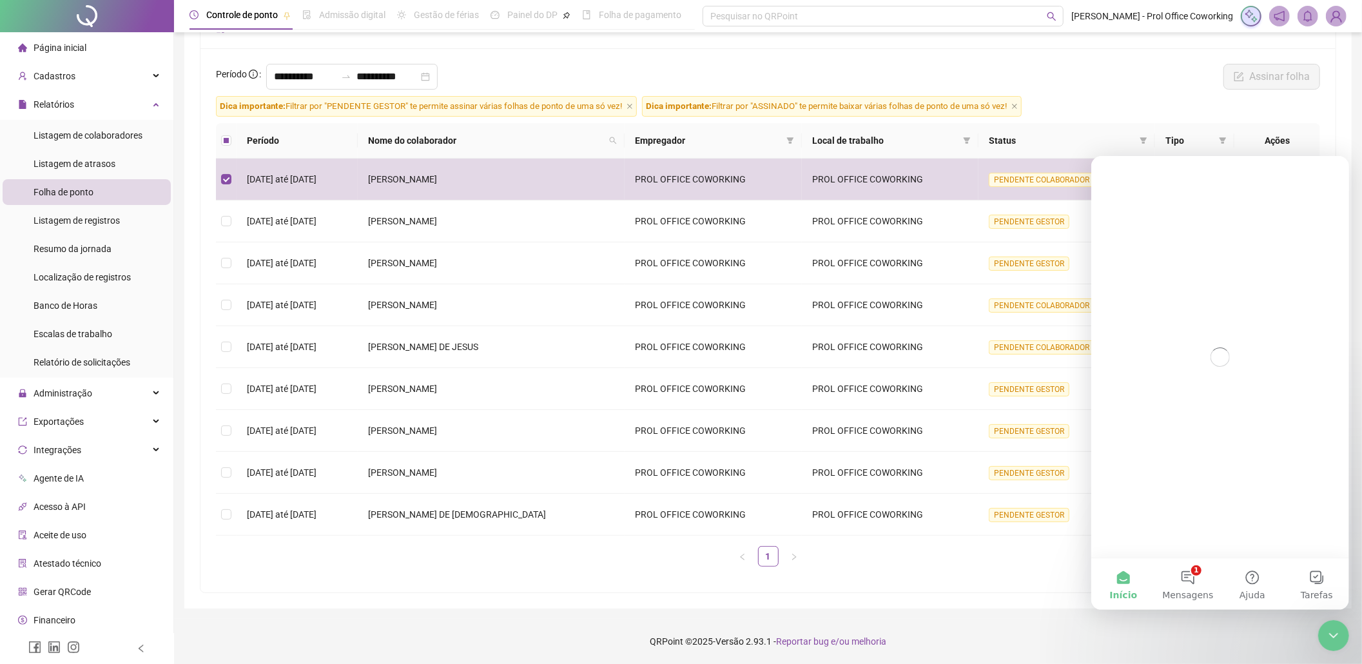
scroll to position [0, 0]
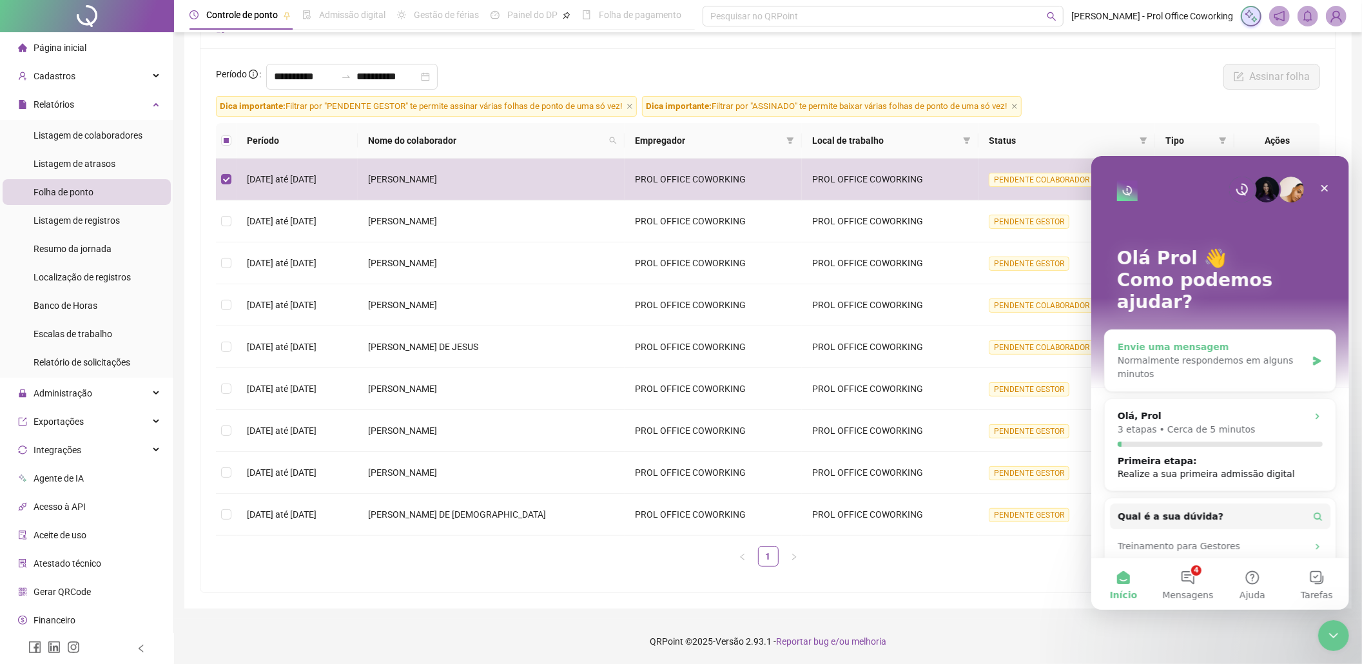
click at [1191, 340] on div "Envie uma mensagem" at bounding box center [1211, 347] width 189 height 14
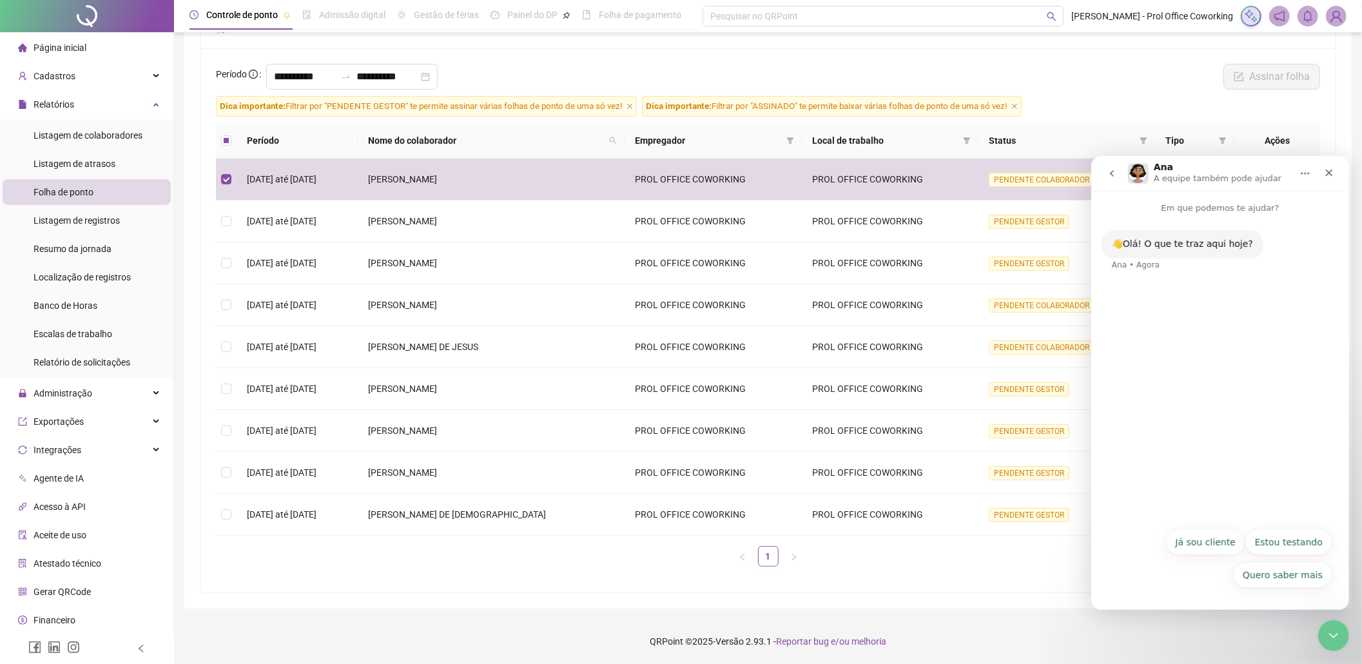
click at [1167, 326] on div "👋Olá! O que te traz aqui hoje? Ana • Agora" at bounding box center [1220, 367] width 258 height 306
click at [1187, 448] on div "👋Olá! O que te traz aqui hoje? Ana • Agora" at bounding box center [1220, 367] width 258 height 306
click at [1123, 349] on div "👋Olá! O que te traz aqui hoje? Ana • Agora" at bounding box center [1220, 367] width 258 height 306
drag, startPoint x: 1207, startPoint y: 537, endPoint x: 1208, endPoint y: 528, distance: 9.0
click at [1207, 536] on button "Já sou cliente" at bounding box center [1205, 542] width 79 height 26
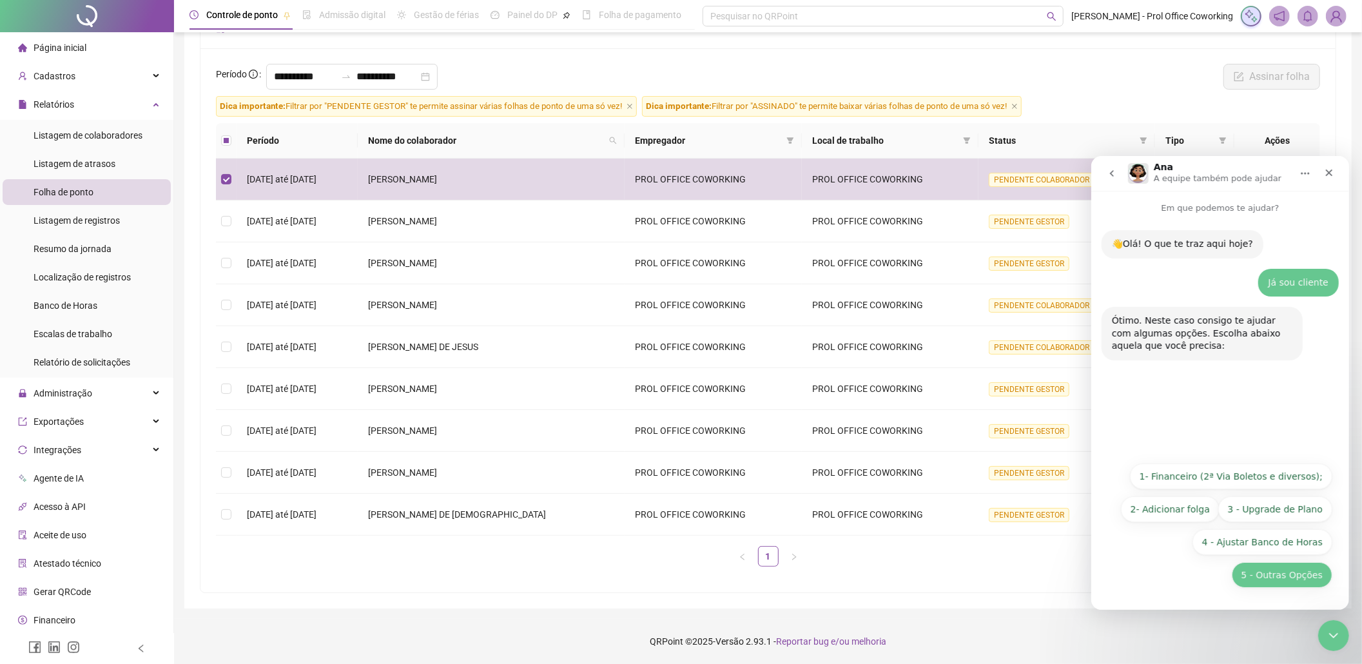
click at [1282, 578] on button "5 - Outras Opções" at bounding box center [1281, 575] width 101 height 26
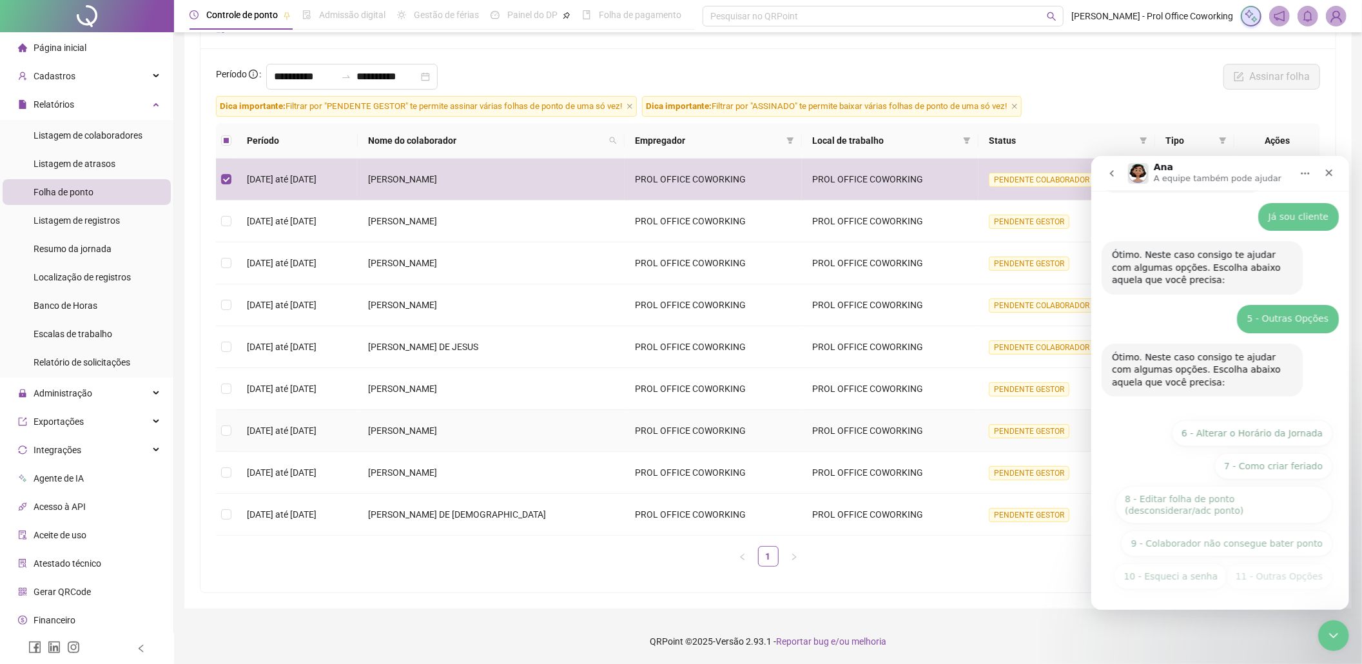
scroll to position [67, 0]
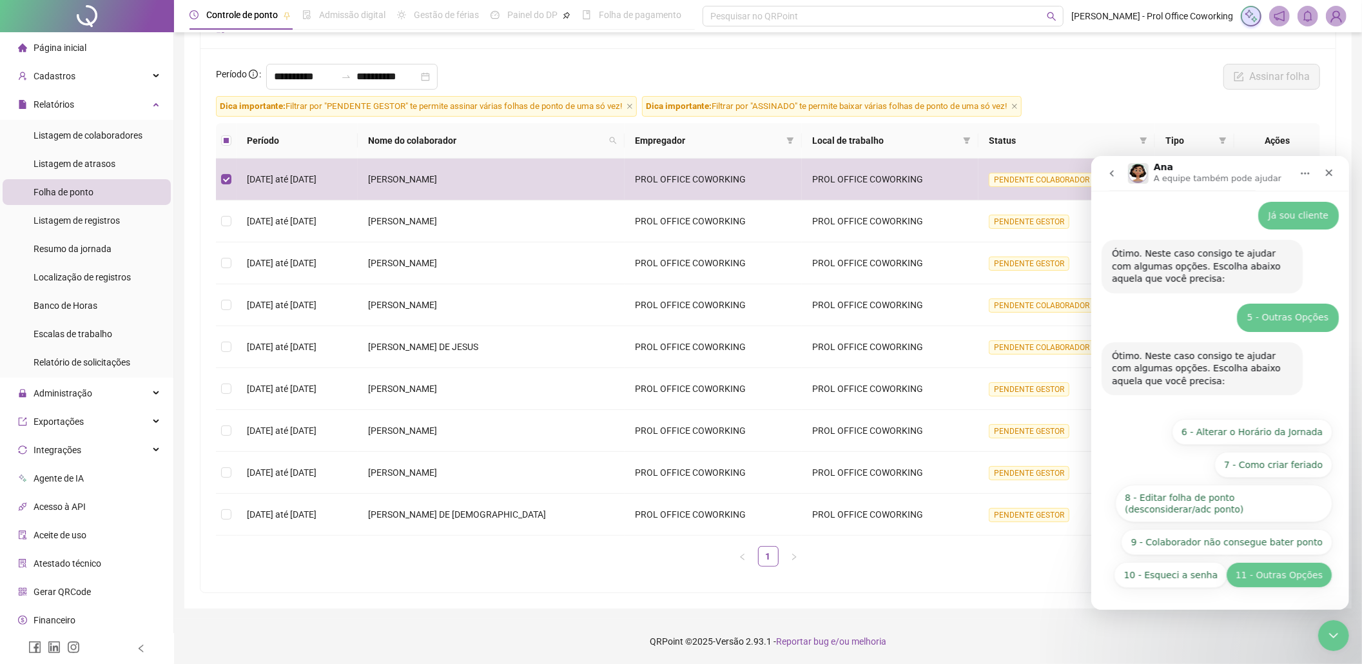
click at [1277, 574] on button "11 - Outras Opções" at bounding box center [1279, 575] width 106 height 26
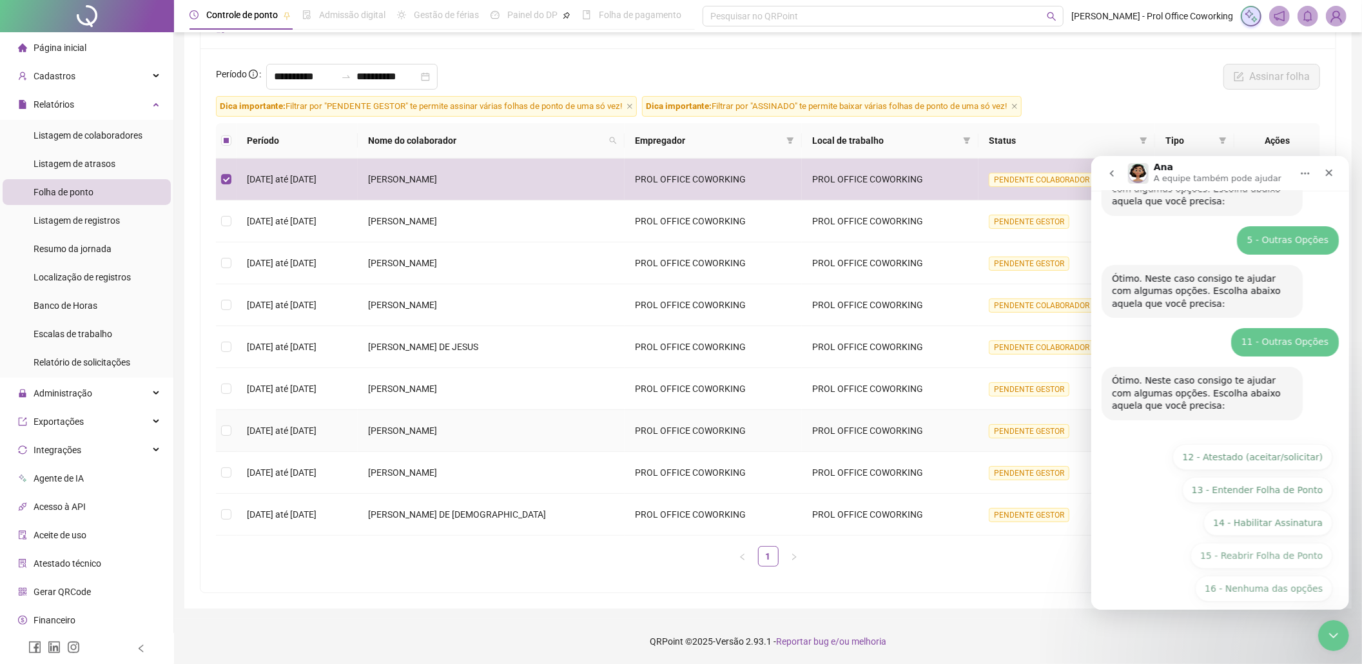
scroll to position [157, 0]
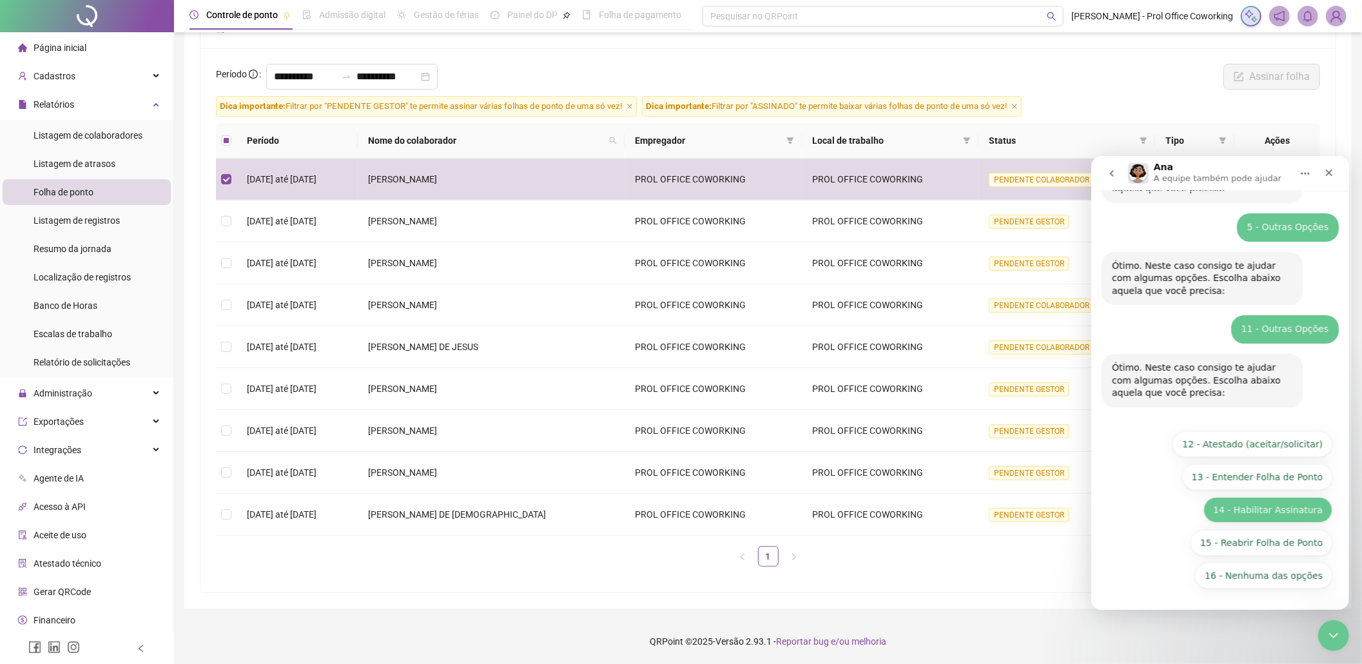
drag, startPoint x: 1293, startPoint y: 509, endPoint x: 2099, endPoint y: 635, distance: 815.7
click at [1293, 509] on button "14 - Habilitar Assinatura" at bounding box center [1267, 509] width 129 height 26
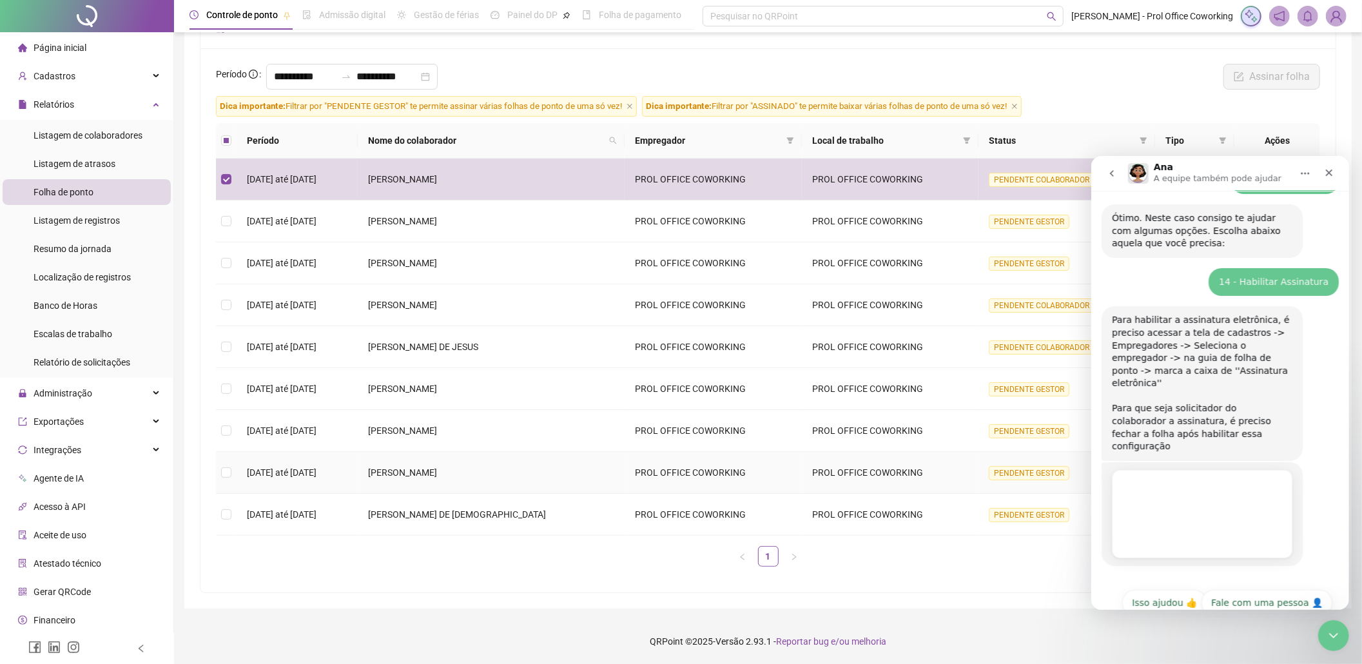
scroll to position [309, 0]
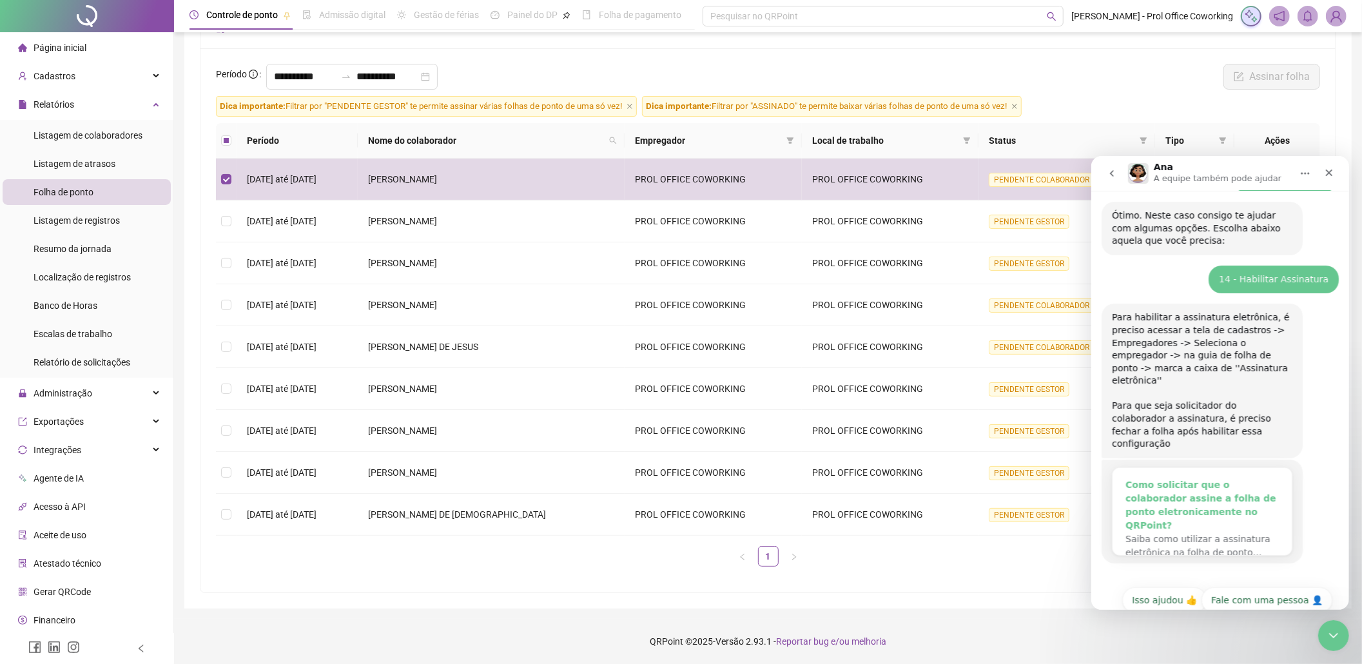
click at [1193, 478] on div "Como solicitar que o colaborador assine a folha de ponto eletronicamente no QRP…" at bounding box center [1201, 505] width 153 height 54
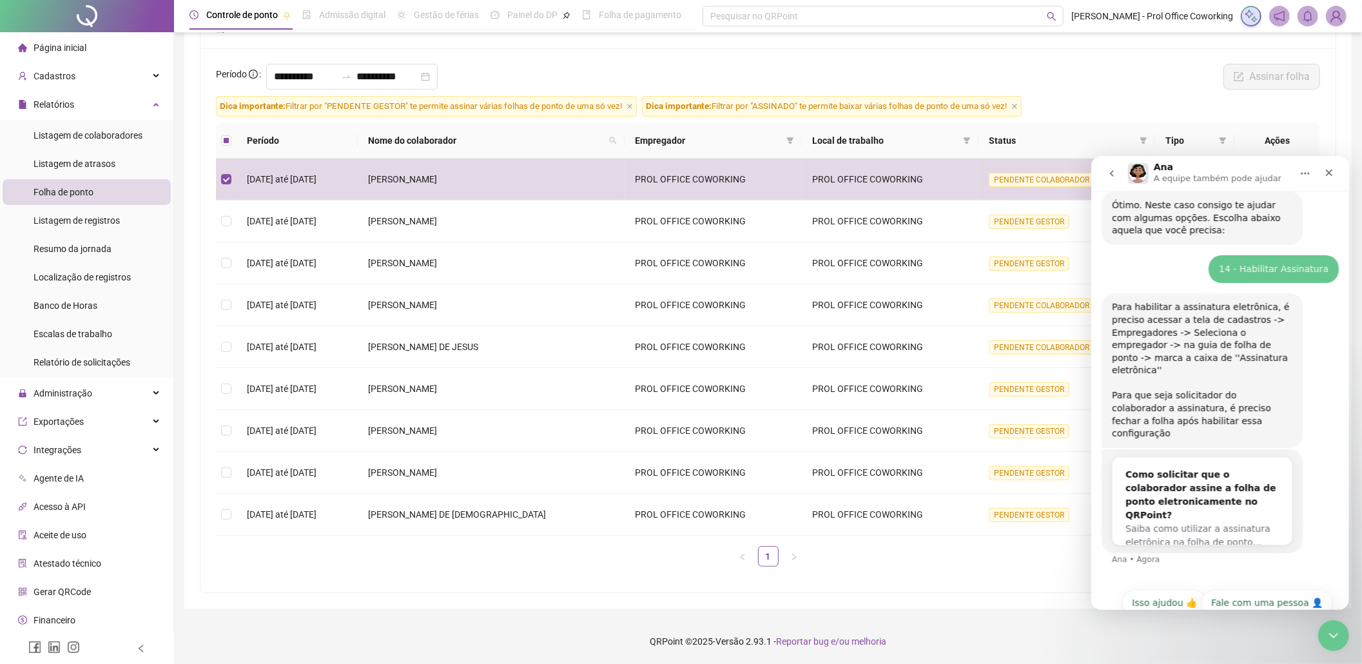
scroll to position [322, 0]
click at [43, 78] on span "Cadastros" at bounding box center [55, 76] width 42 height 10
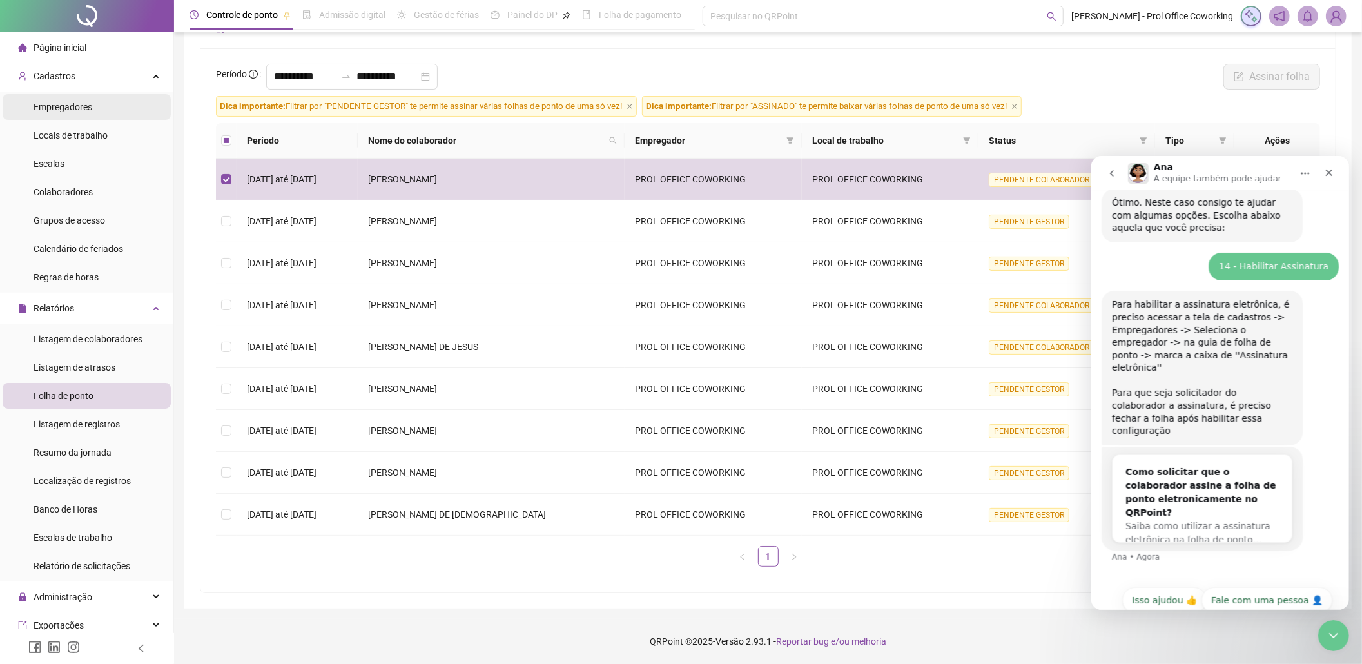
click at [67, 106] on span "Empregadores" at bounding box center [63, 107] width 59 height 10
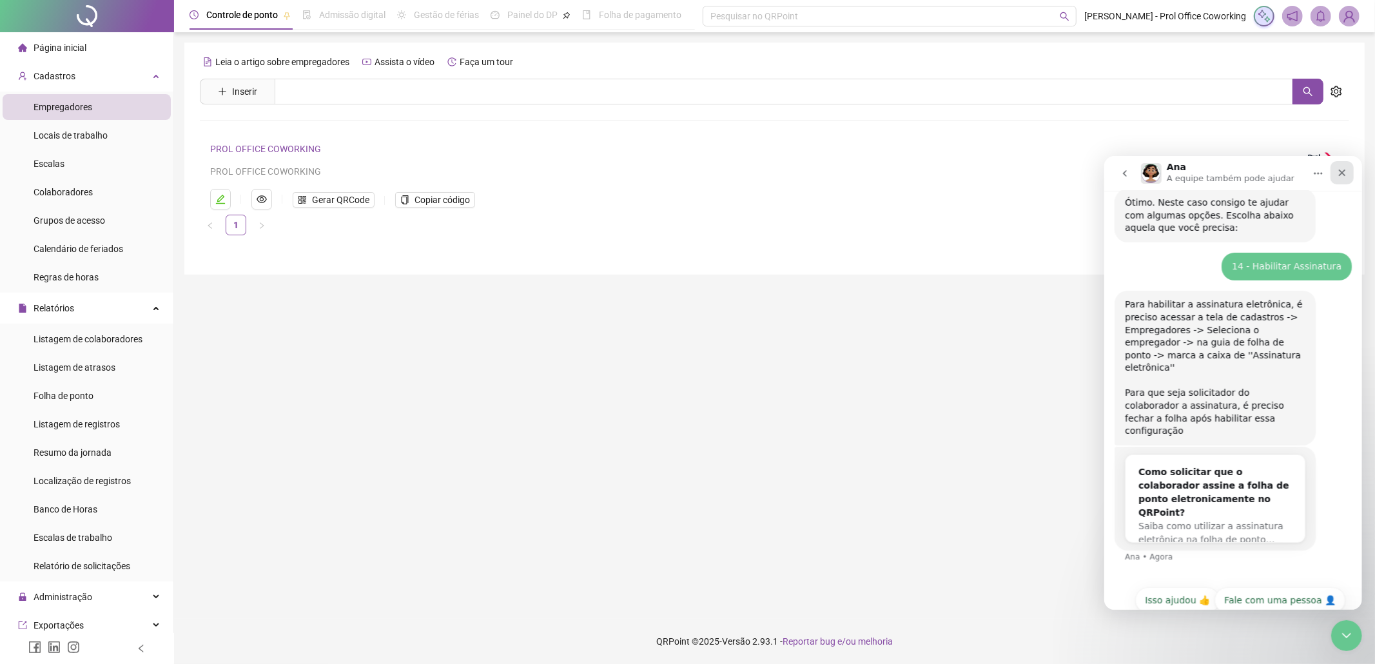
click at [1339, 175] on icon "Fechar" at bounding box center [1341, 172] width 7 height 7
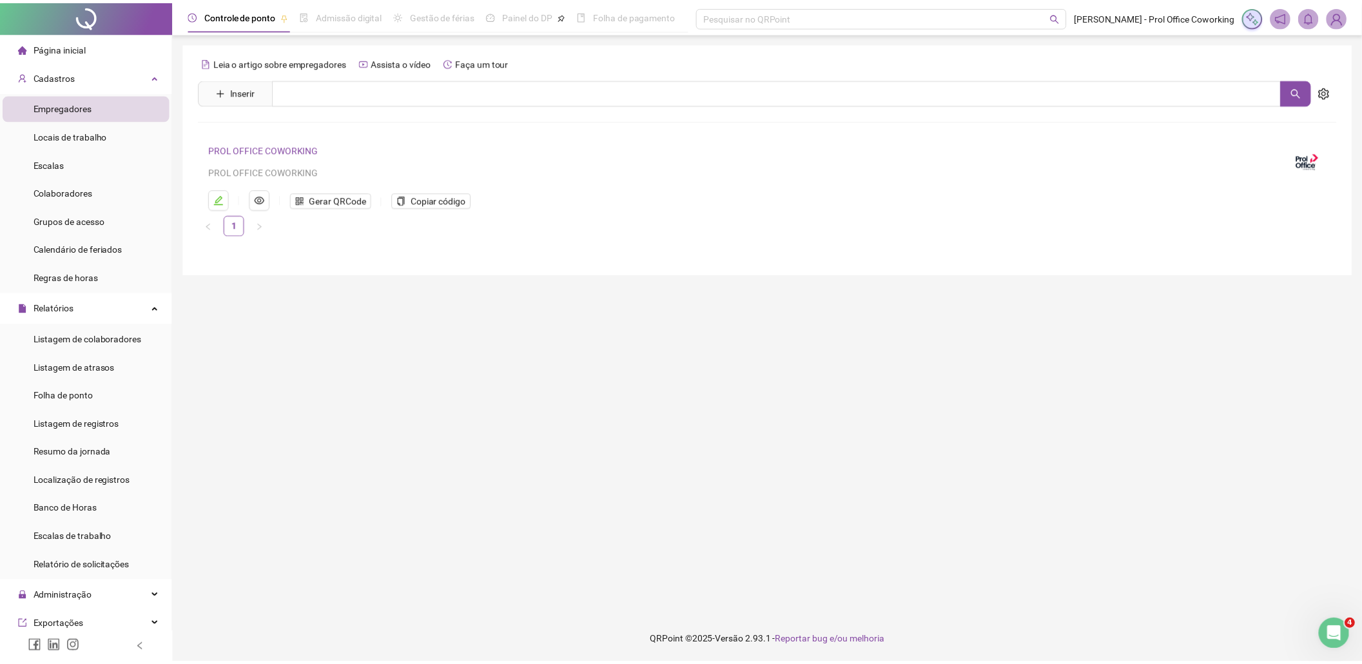
scroll to position [309, 0]
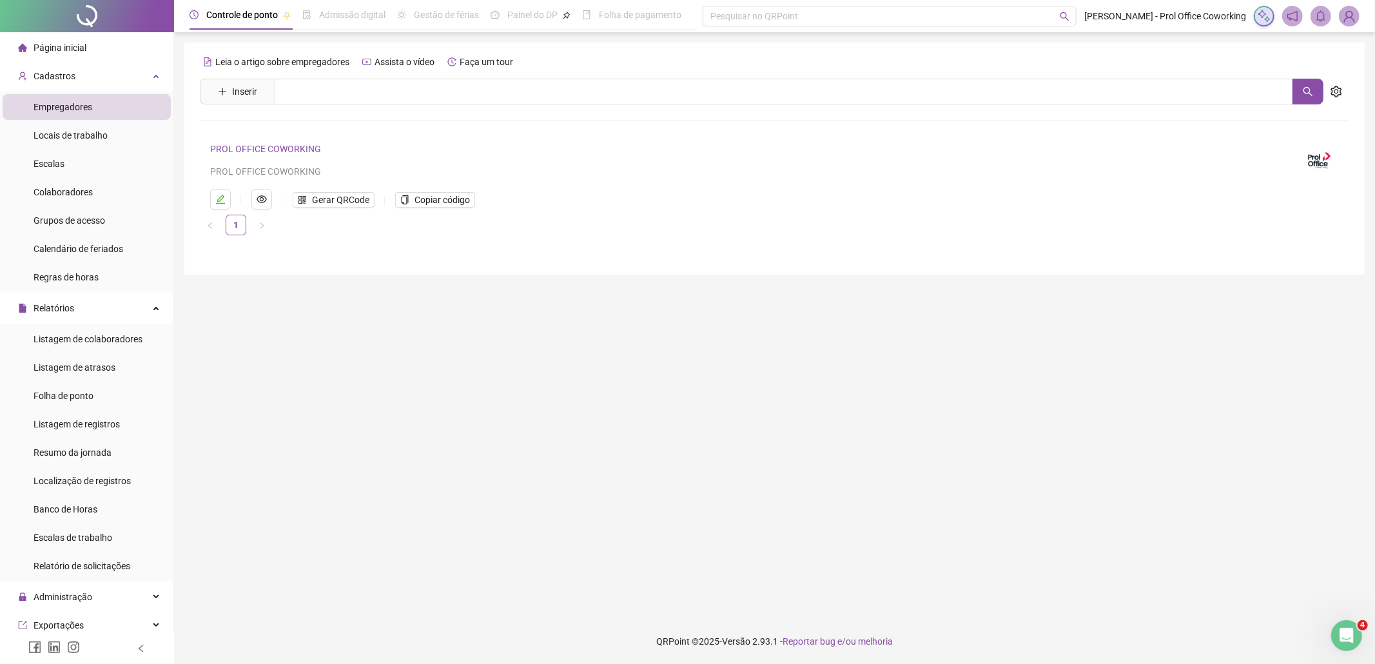
click at [259, 148] on link "PROL OFFICE COWORKING" at bounding box center [265, 149] width 111 height 10
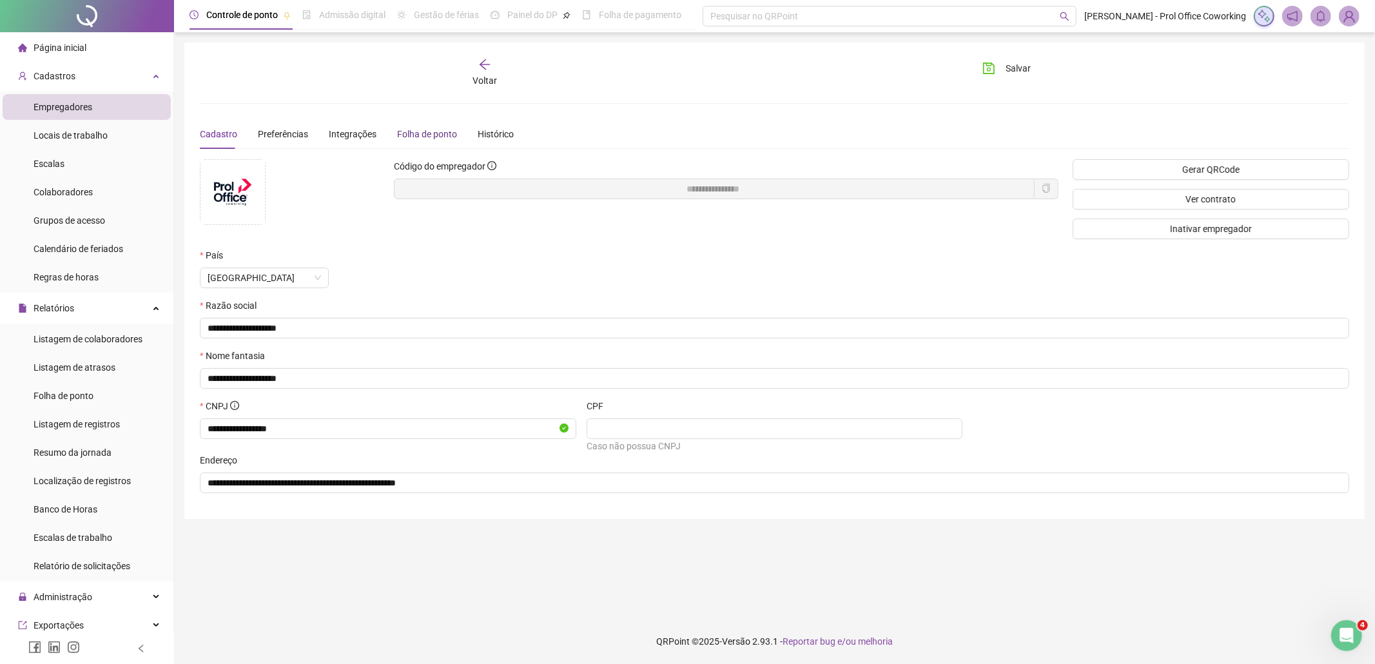
click at [426, 137] on div "Folha de ponto" at bounding box center [427, 134] width 60 height 14
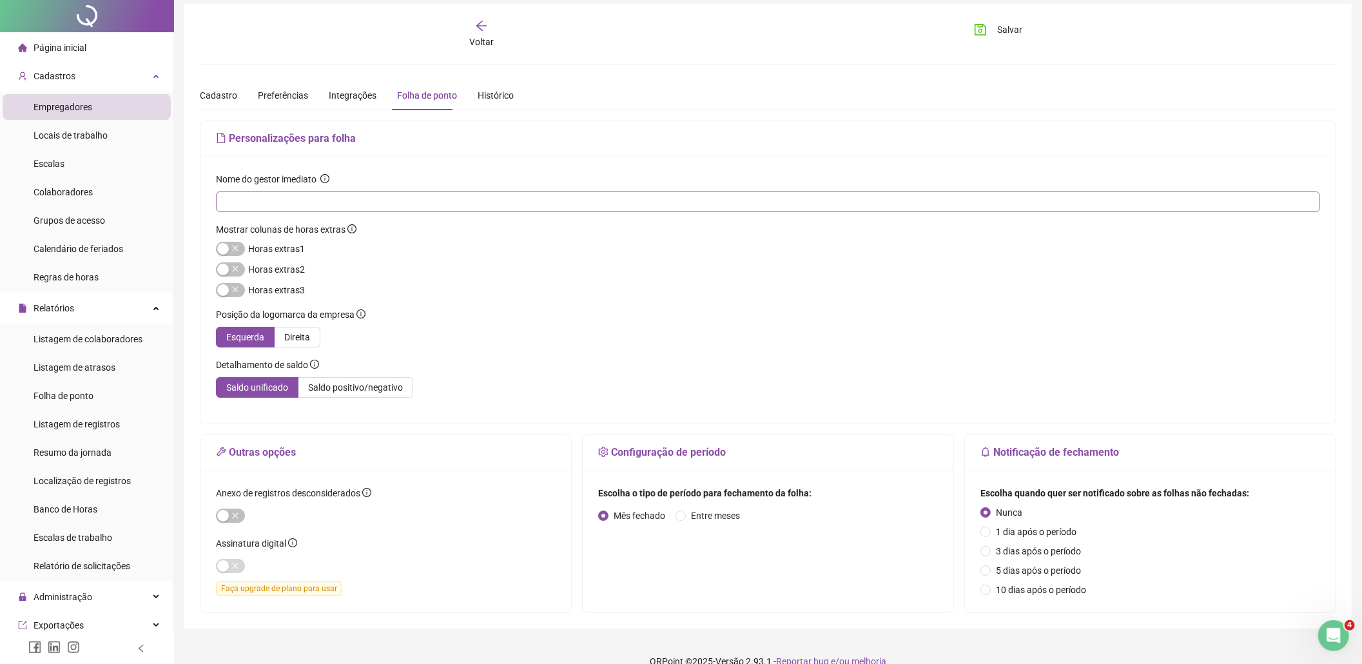
scroll to position [59, 0]
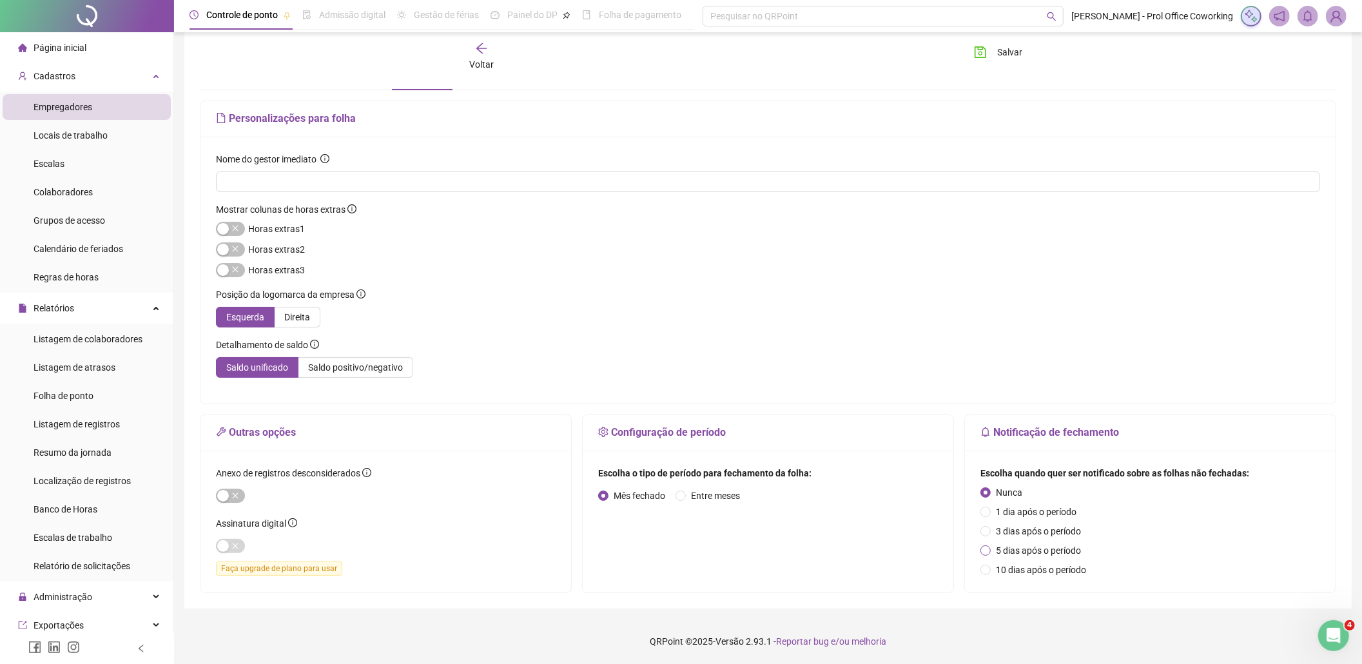
click at [1048, 550] on span "5 dias após o período" at bounding box center [1038, 551] width 95 height 14
click at [336, 542] on div at bounding box center [386, 545] width 340 height 15
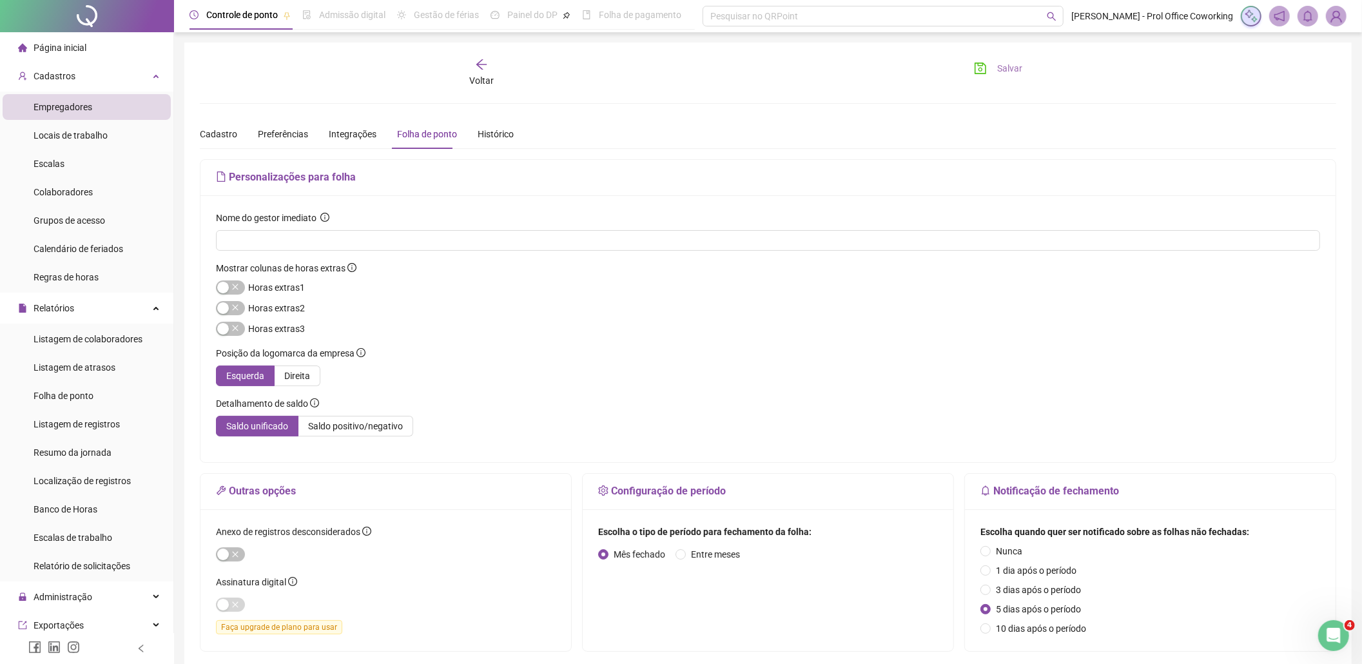
click at [1004, 70] on span "Salvar" at bounding box center [1009, 68] width 25 height 14
click at [496, 135] on div "Histórico" at bounding box center [496, 134] width 36 height 14
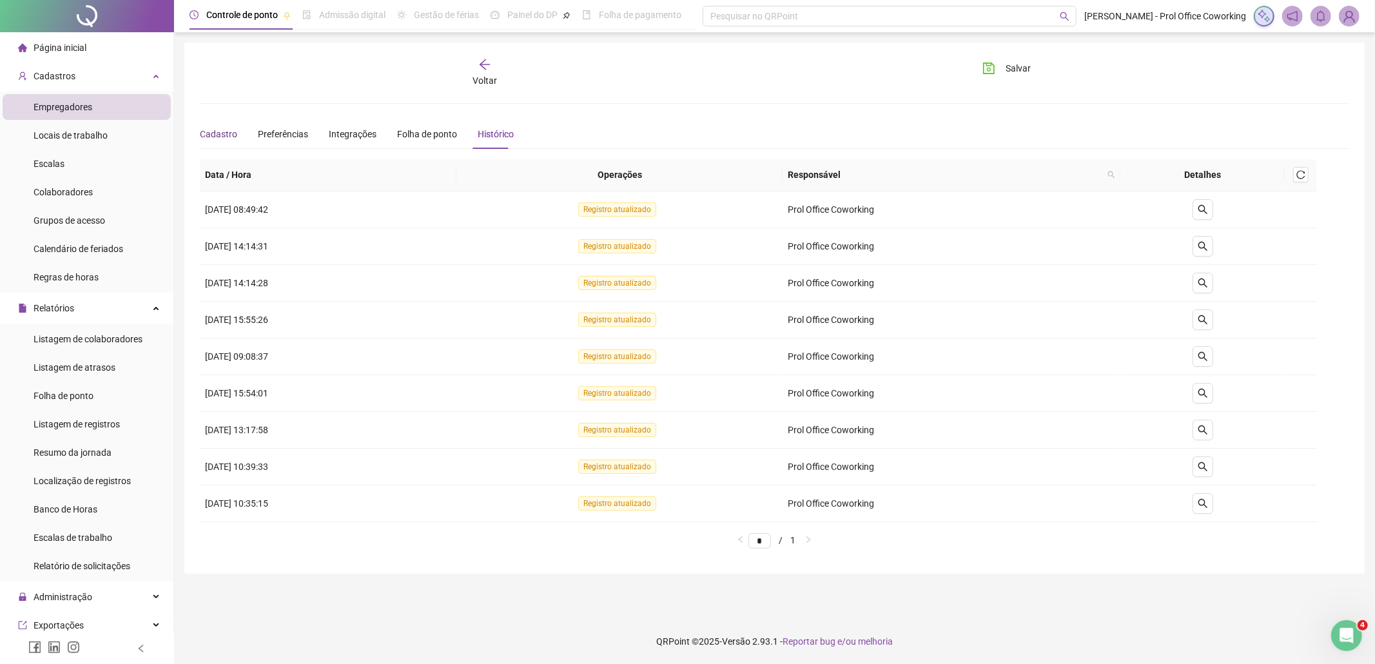
click at [207, 132] on div "Cadastro" at bounding box center [218, 134] width 37 height 14
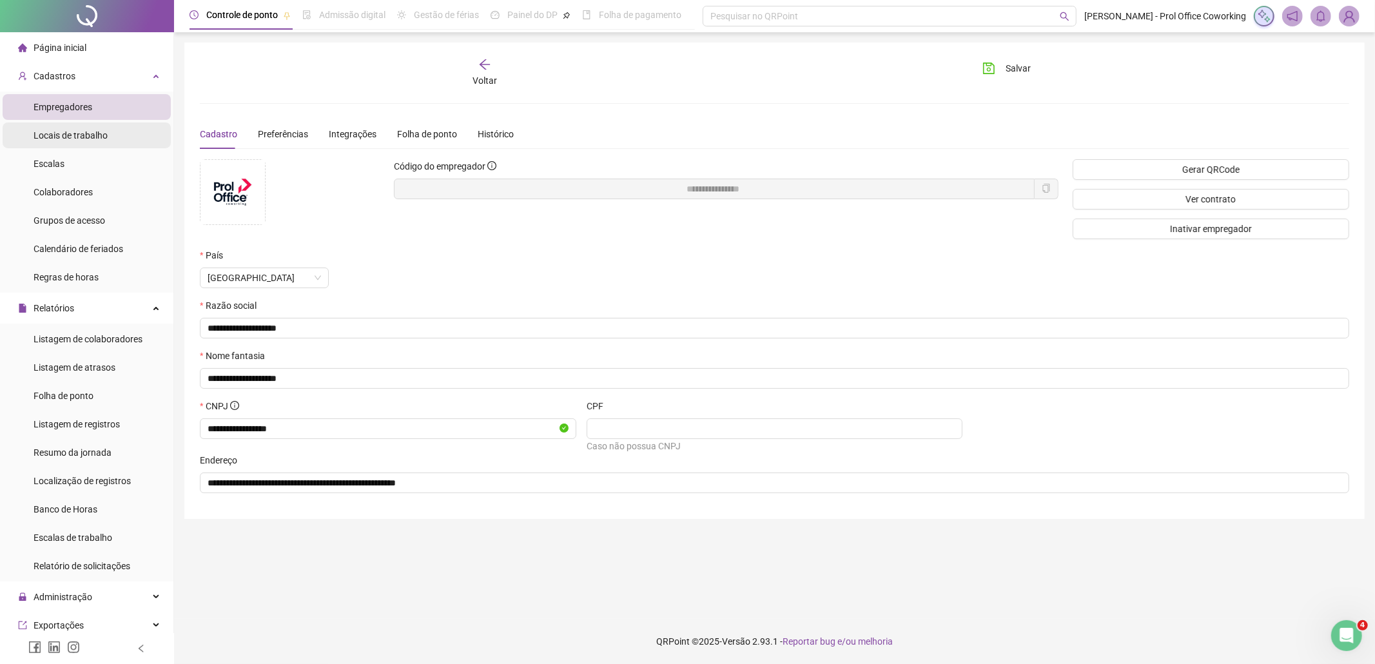
click at [60, 138] on span "Locais de trabalho" at bounding box center [71, 135] width 74 height 10
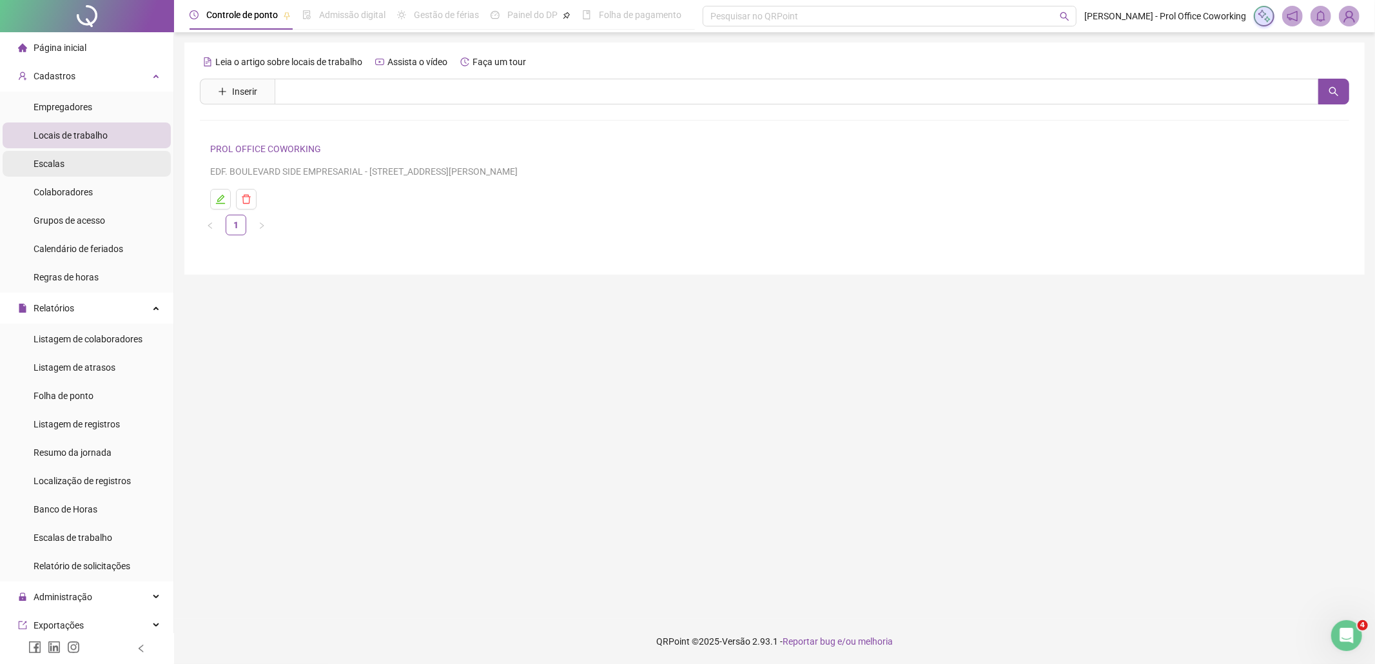
drag, startPoint x: 44, startPoint y: 163, endPoint x: 44, endPoint y: 171, distance: 8.4
click at [44, 171] on div "Escalas" at bounding box center [49, 164] width 31 height 26
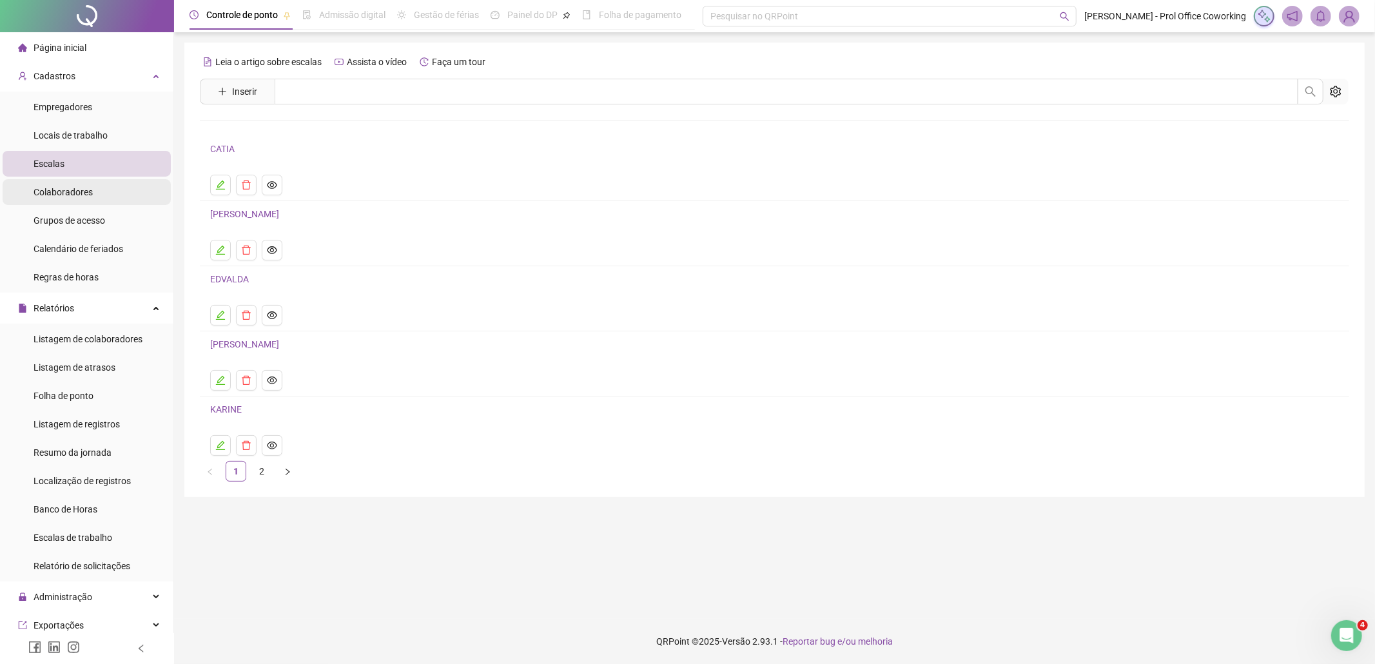
click at [44, 195] on span "Colaboradores" at bounding box center [63, 192] width 59 height 10
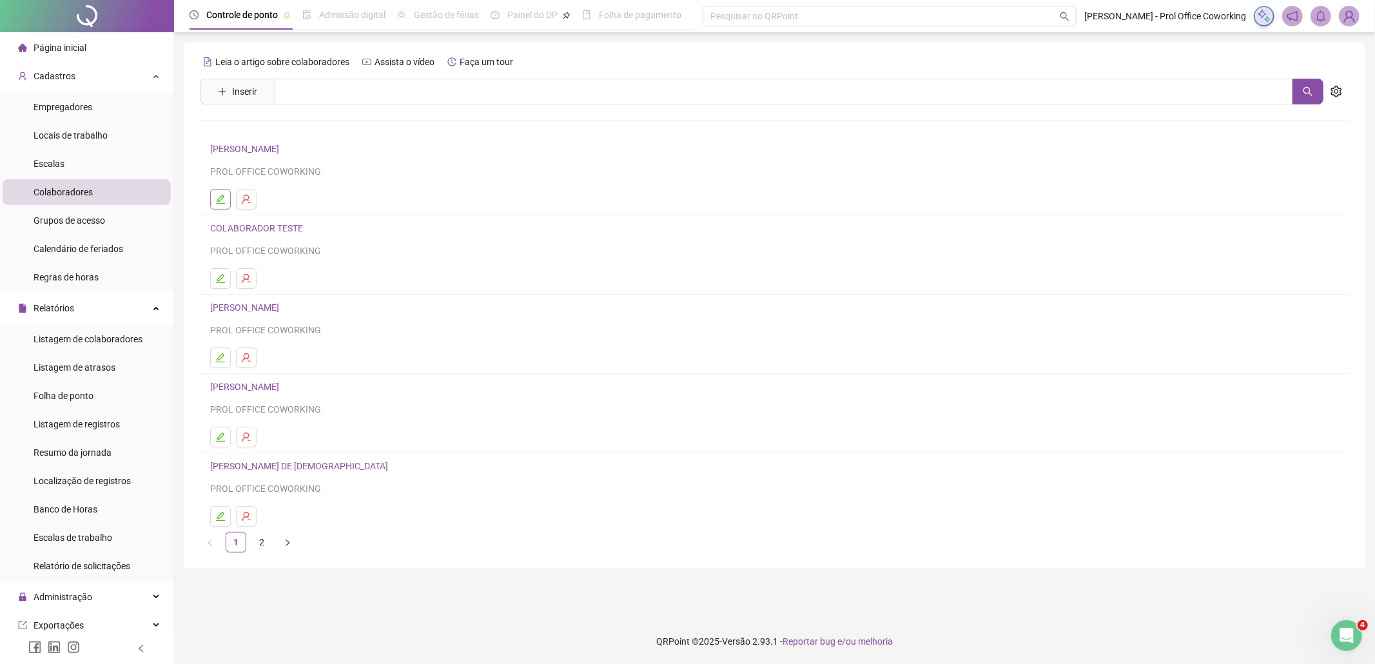
click at [217, 199] on icon "edit" at bounding box center [220, 199] width 10 height 10
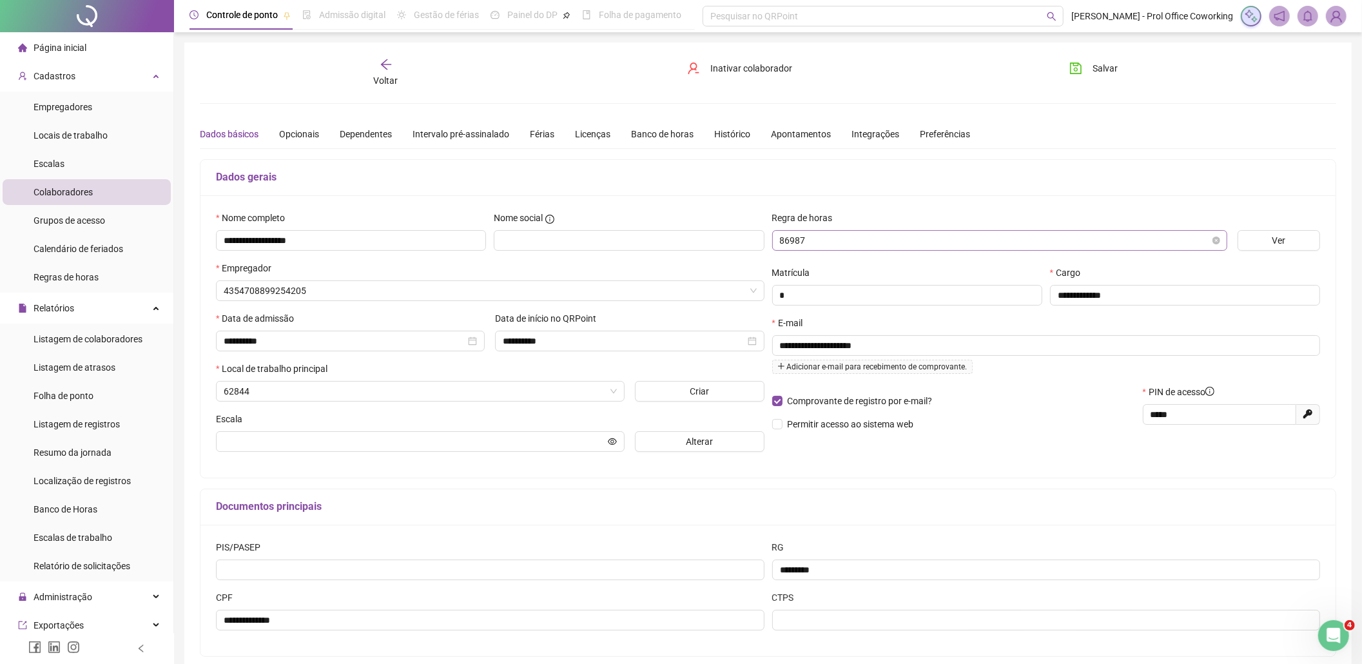
type input "*****"
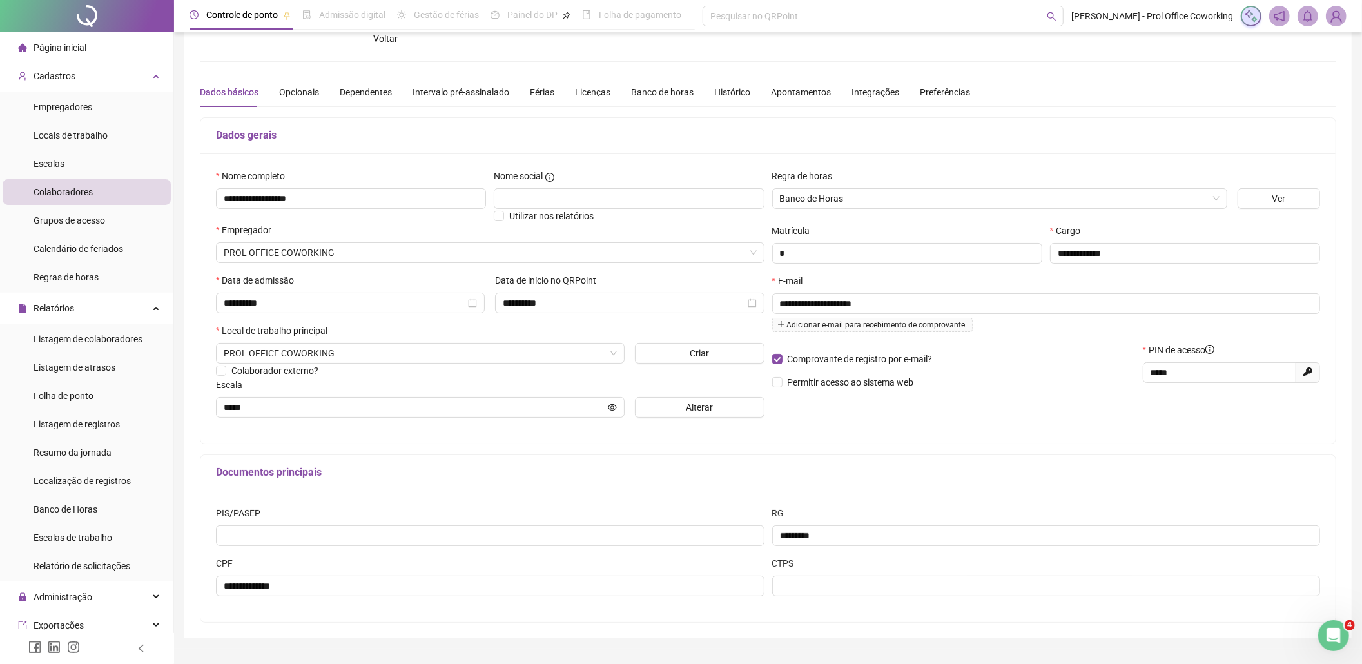
scroll to position [73, 0]
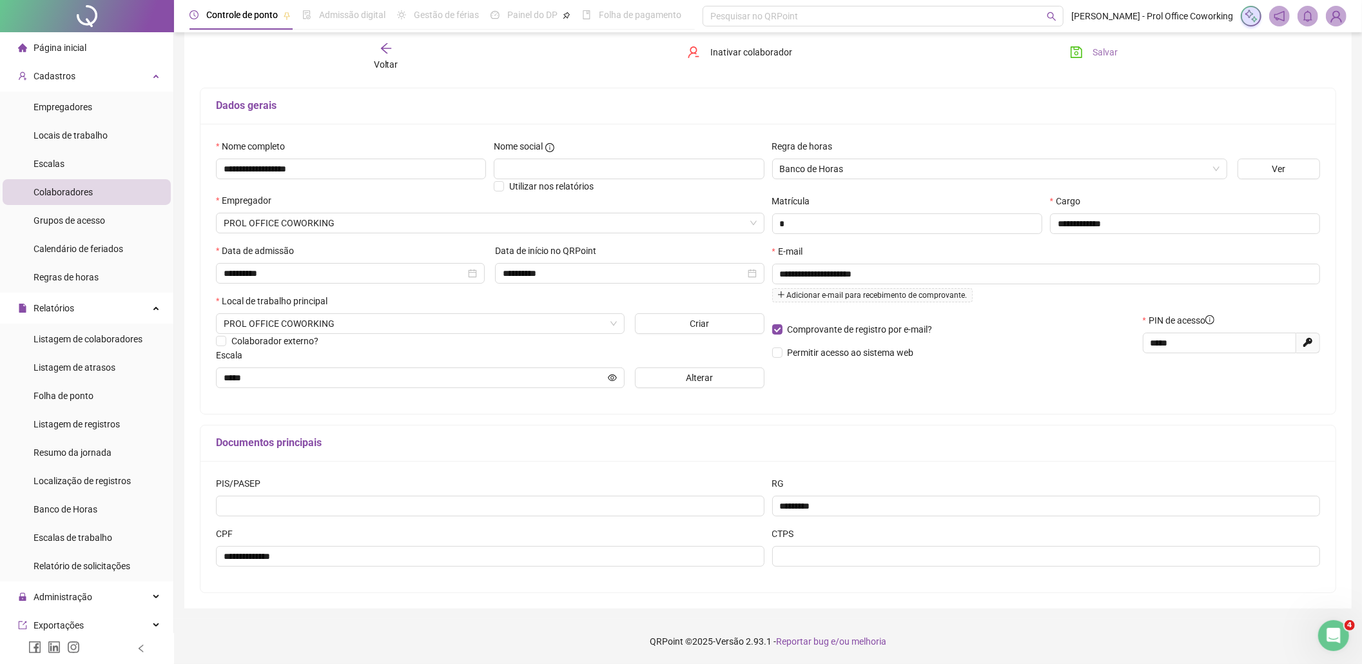
click at [1106, 58] on span "Salvar" at bounding box center [1105, 52] width 25 height 14
click at [89, 194] on span "Colaboradores" at bounding box center [63, 192] width 59 height 10
click at [387, 50] on icon "arrow-left" at bounding box center [386, 48] width 13 height 13
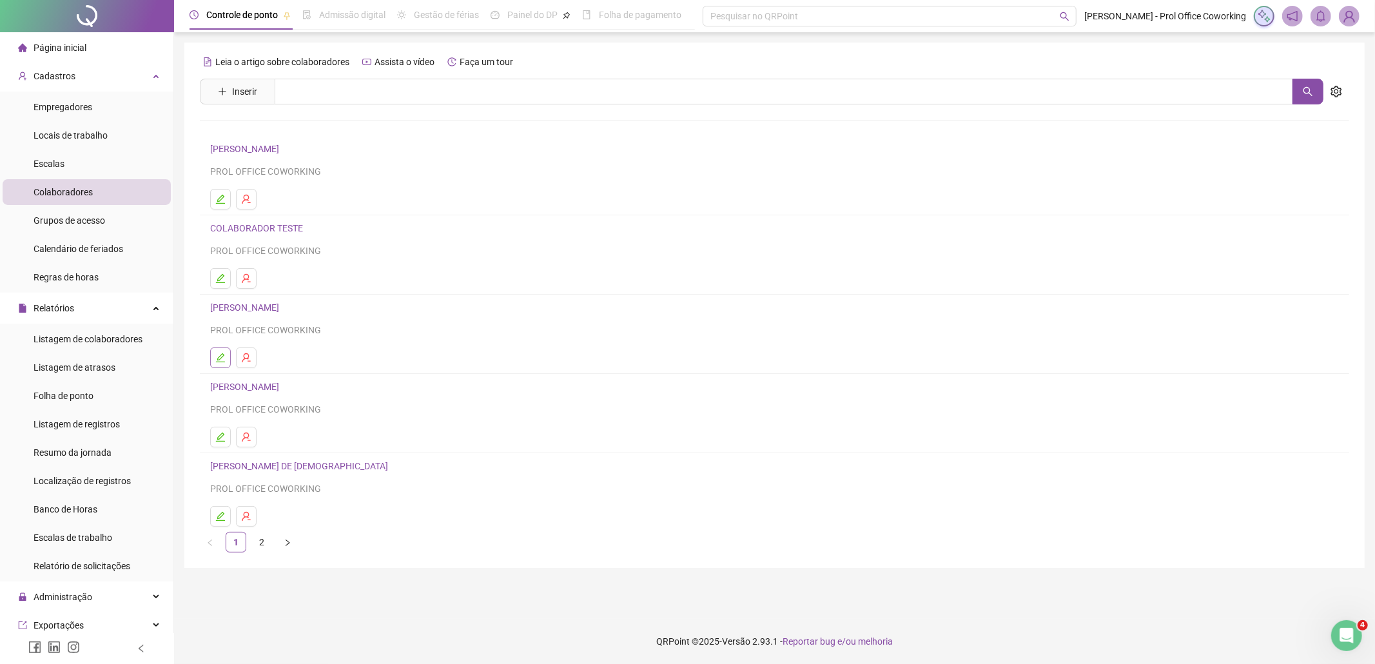
click at [220, 357] on icon "edit" at bounding box center [220, 358] width 10 height 10
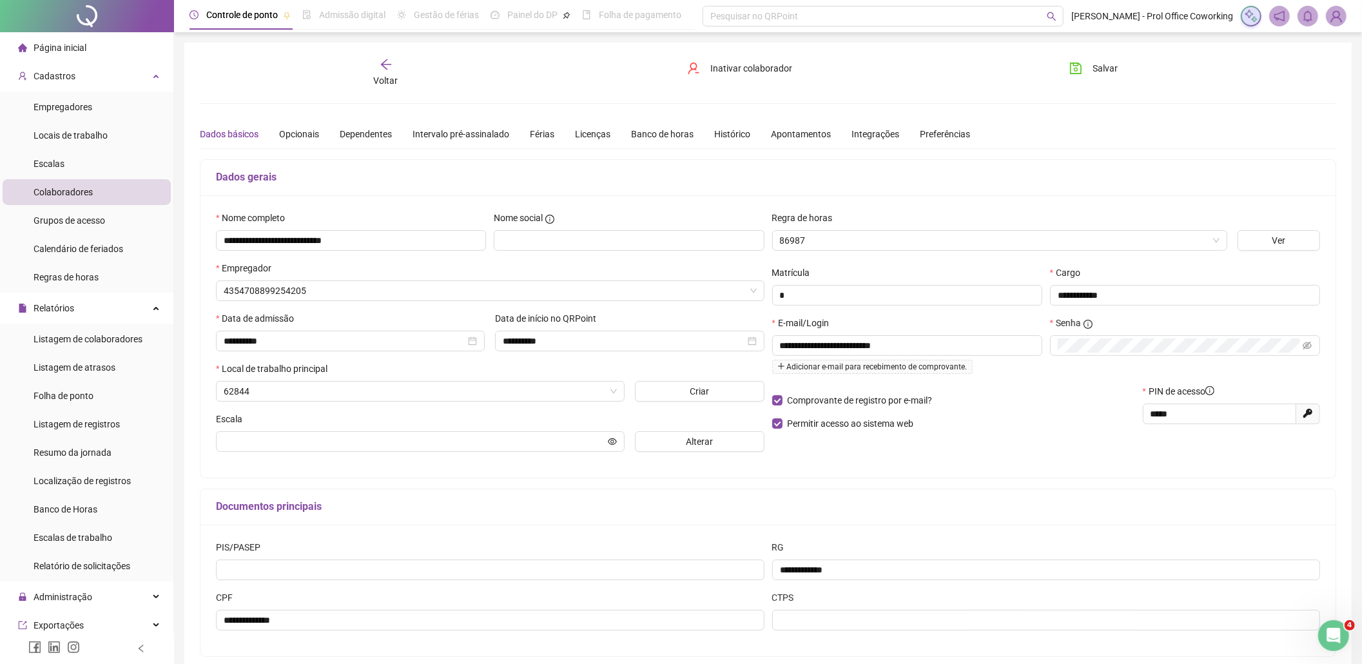
type input "********"
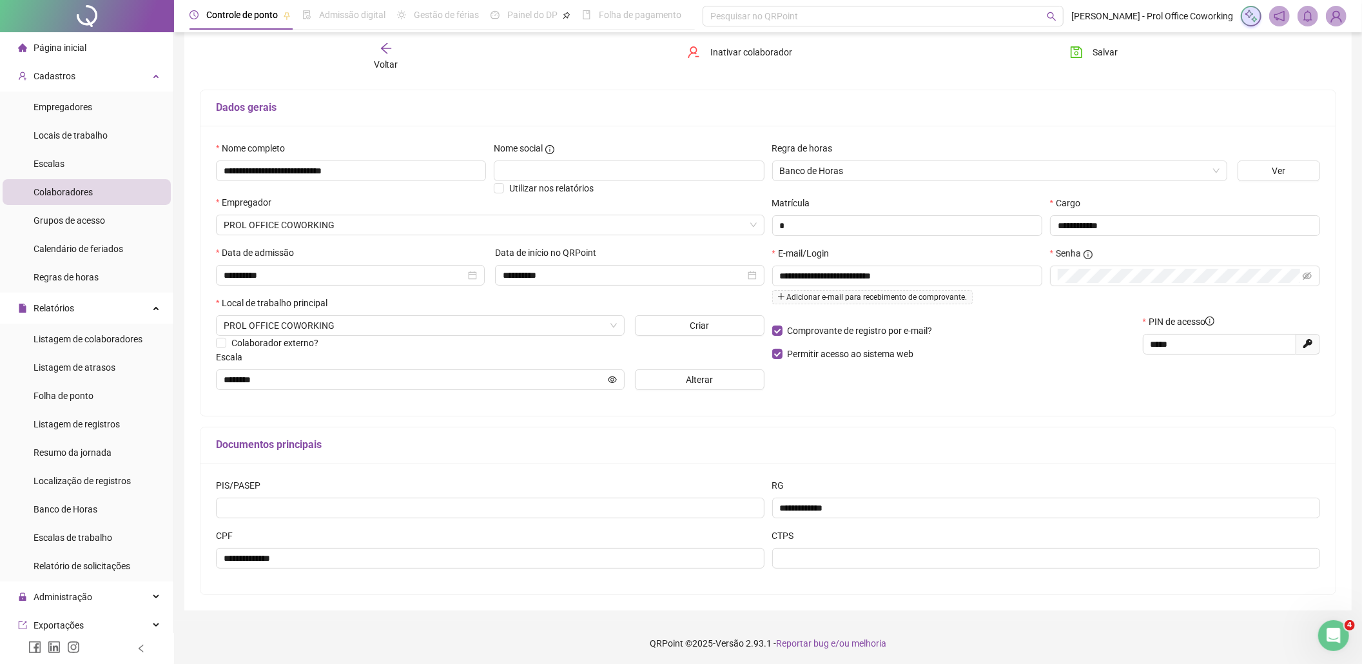
scroll to position [73, 0]
click at [1166, 215] on input "**********" at bounding box center [1185, 223] width 270 height 21
type input "**********"
click at [1102, 50] on span "Salvar" at bounding box center [1105, 52] width 25 height 14
click at [393, 43] on div "Voltar" at bounding box center [385, 57] width 181 height 30
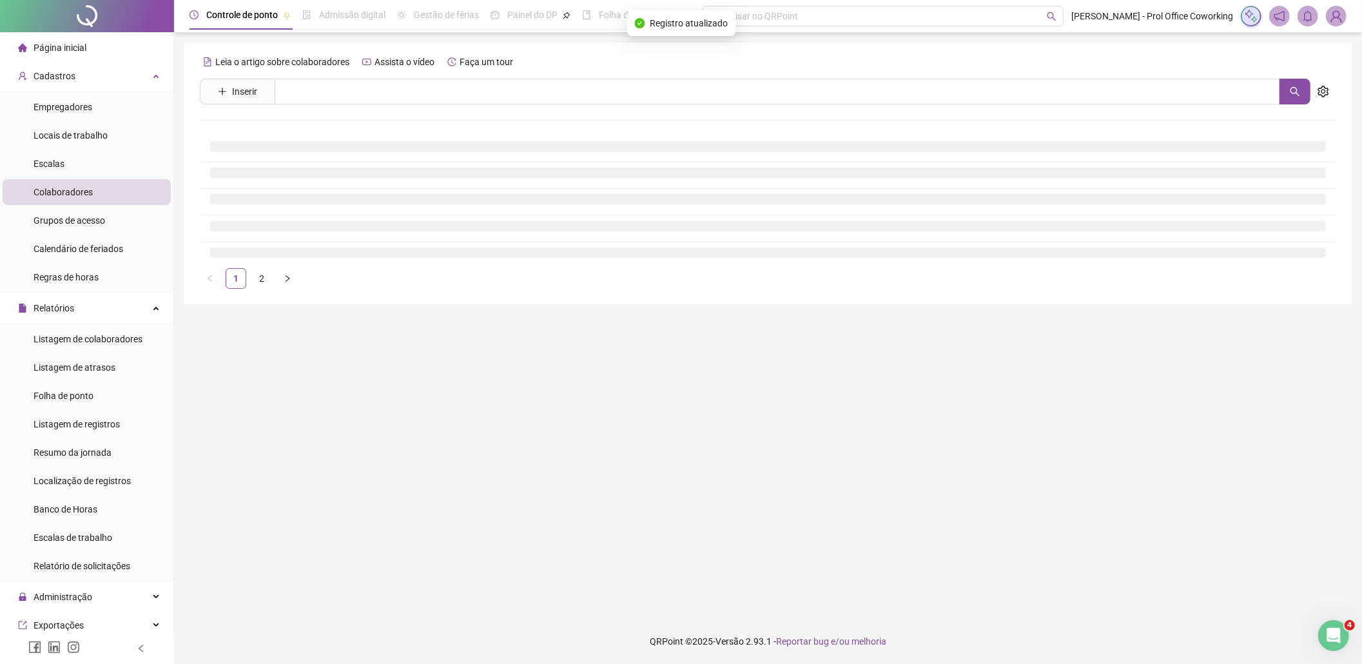
scroll to position [0, 0]
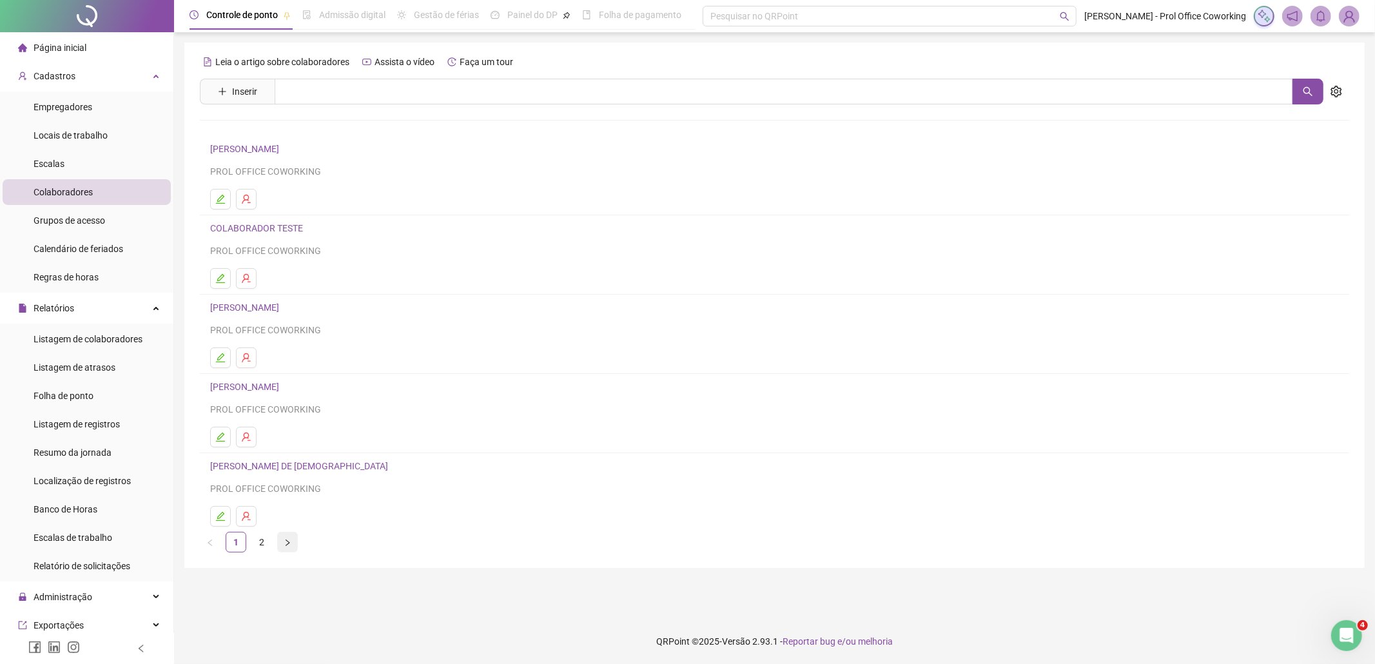
click at [289, 547] on icon "right" at bounding box center [288, 543] width 8 height 8
click at [220, 358] on icon "edit" at bounding box center [220, 357] width 9 height 9
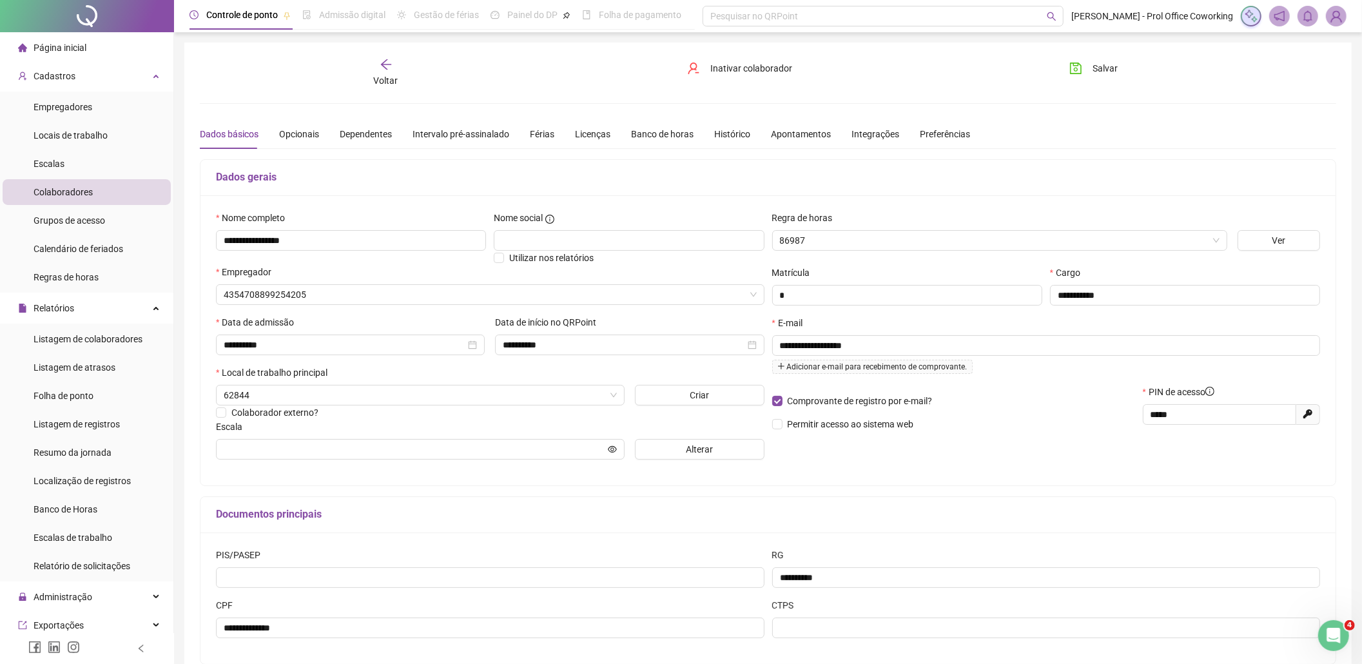
type input "**********"
click at [1122, 297] on input "**********" at bounding box center [1185, 295] width 270 height 21
type input "**********"
click at [1099, 63] on span "Salvar" at bounding box center [1105, 68] width 25 height 14
click at [67, 391] on span "Folha de ponto" at bounding box center [64, 396] width 60 height 10
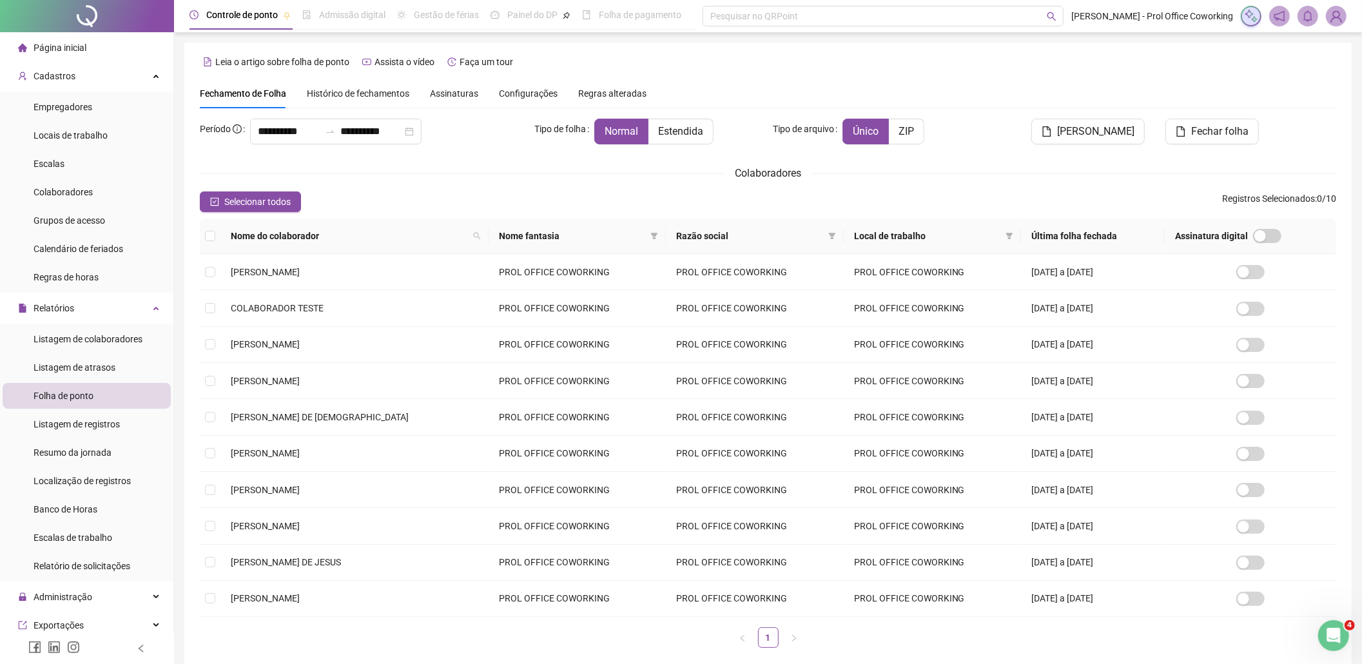
click at [346, 95] on span "Histórico de fechamentos" at bounding box center [358, 93] width 103 height 10
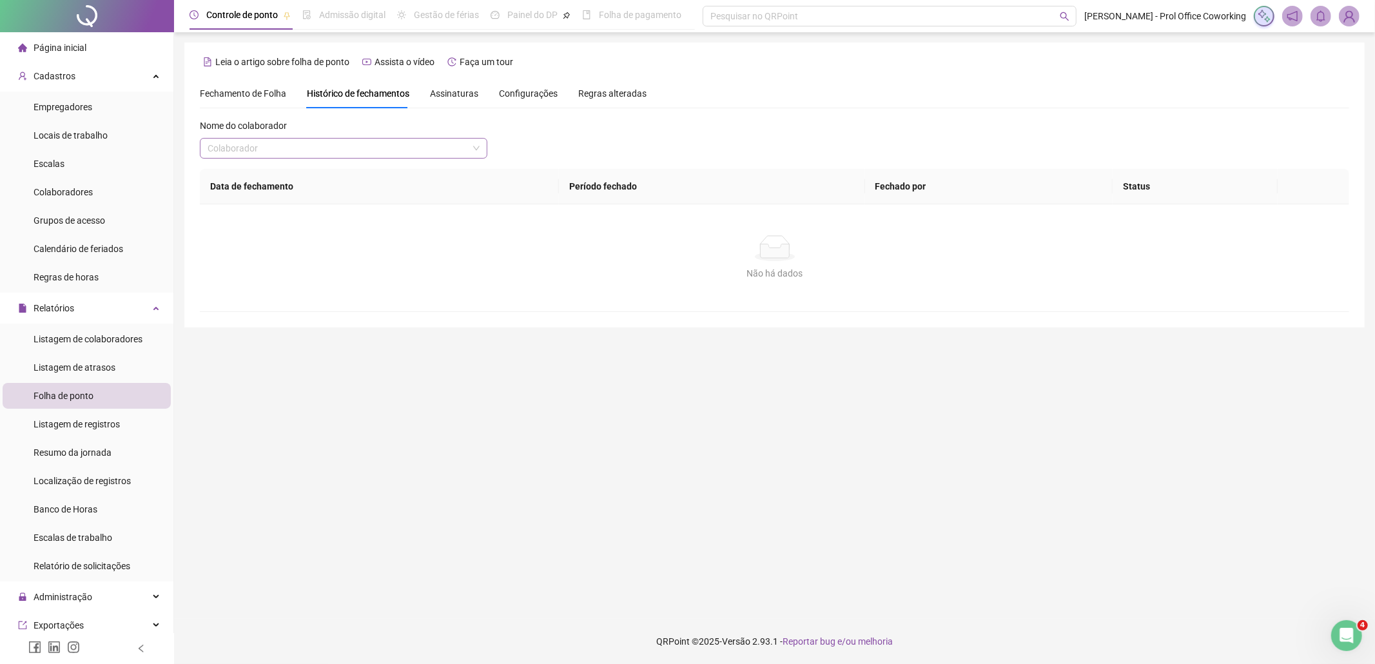
click at [303, 148] on input "search" at bounding box center [338, 148] width 260 height 19
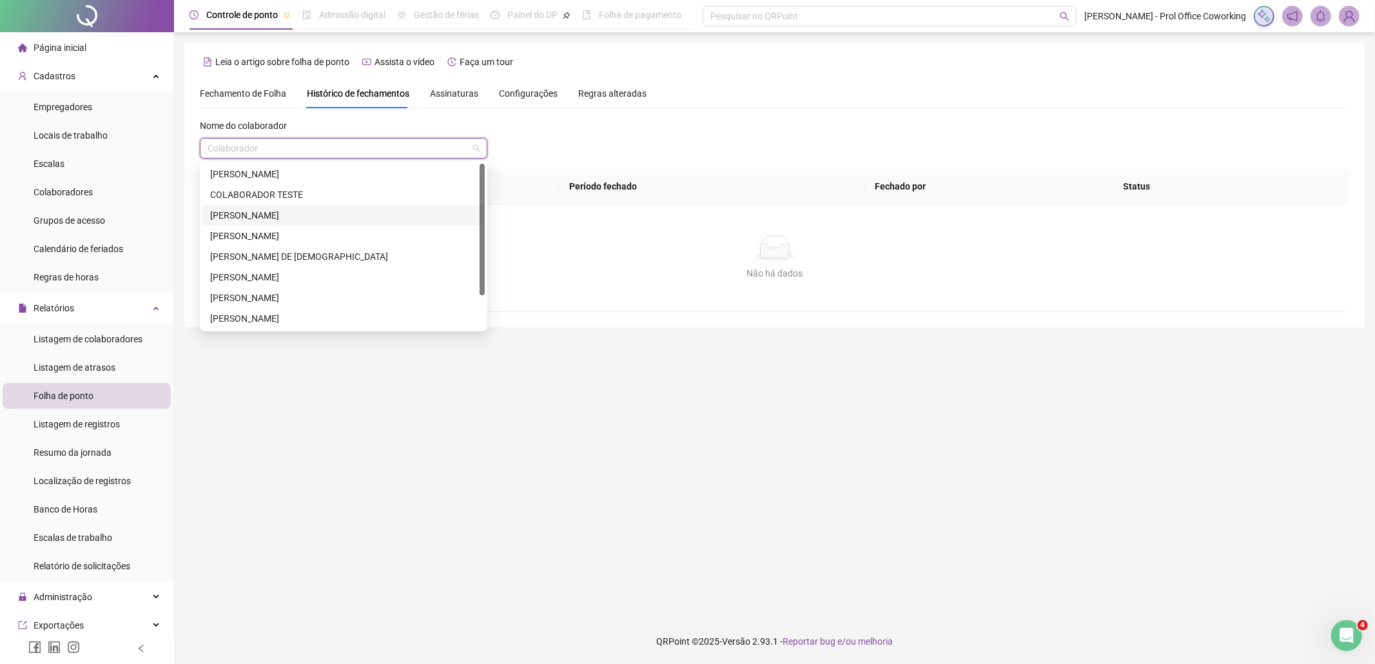
click at [240, 214] on div "[PERSON_NAME]" at bounding box center [343, 215] width 267 height 14
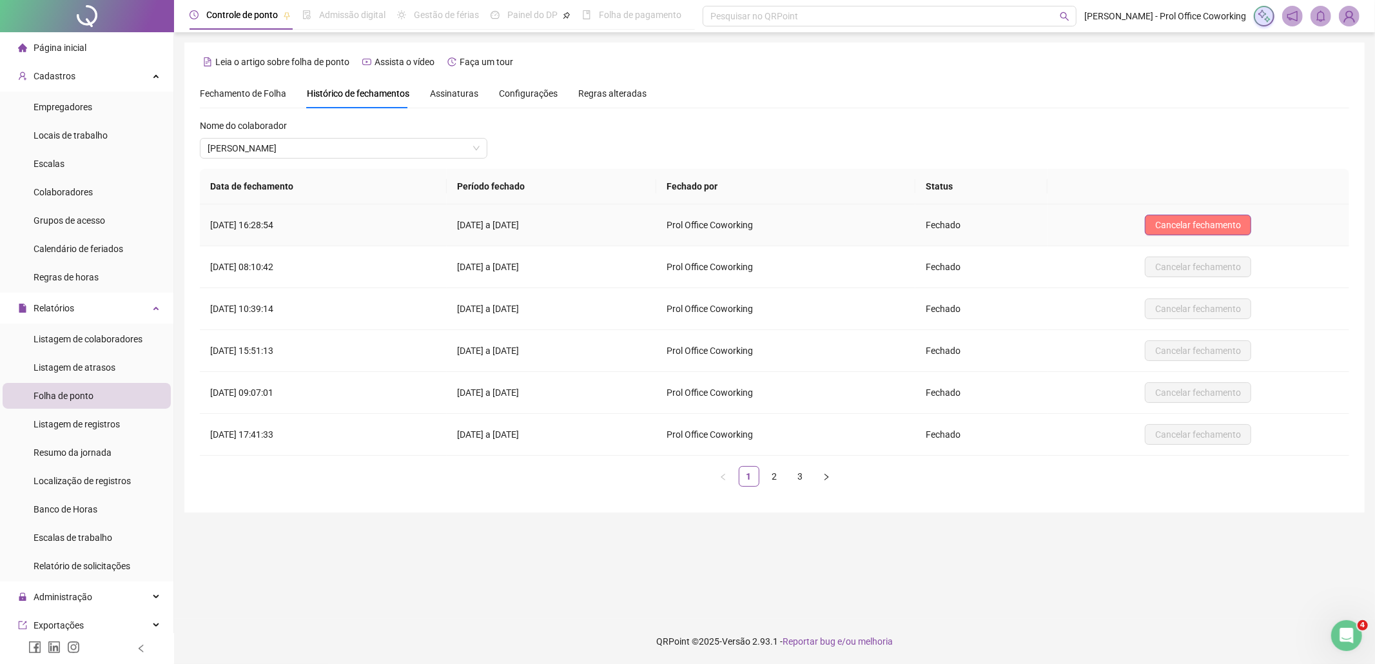
click at [1239, 222] on span "Cancelar fechamento" at bounding box center [1198, 225] width 86 height 14
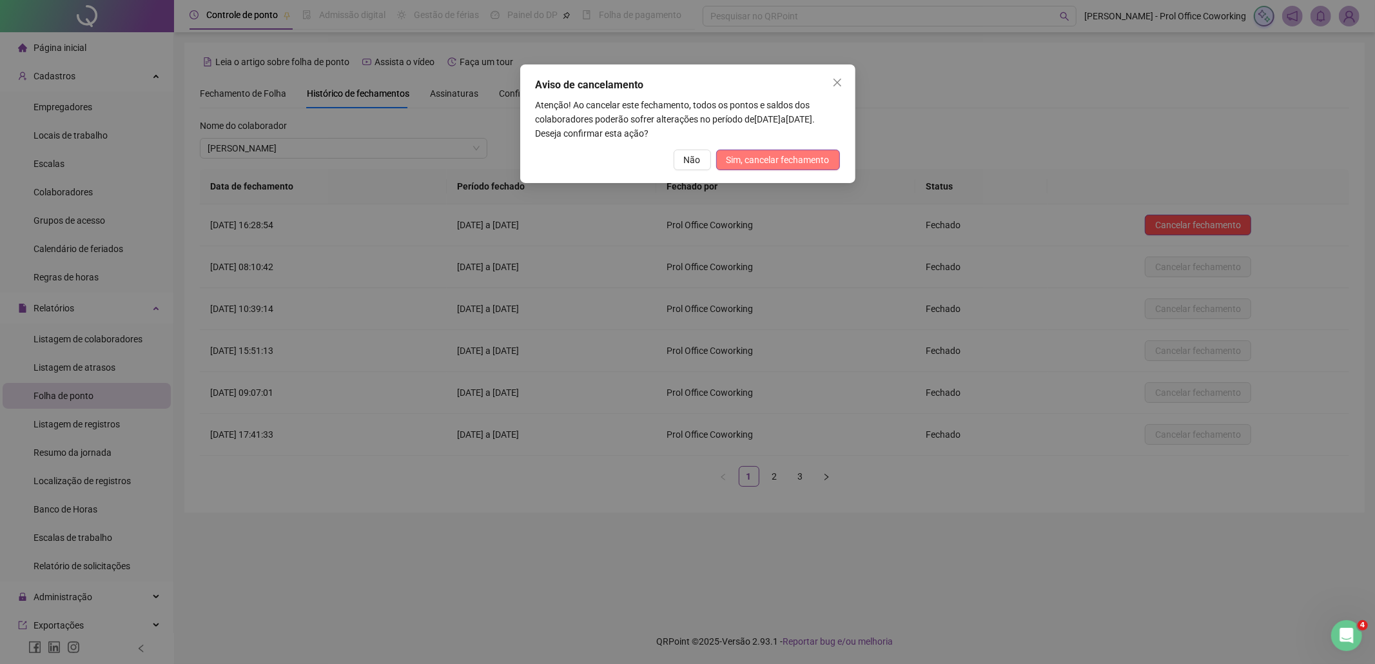
click at [783, 158] on span "Sim, cancelar fechamento" at bounding box center [778, 160] width 103 height 14
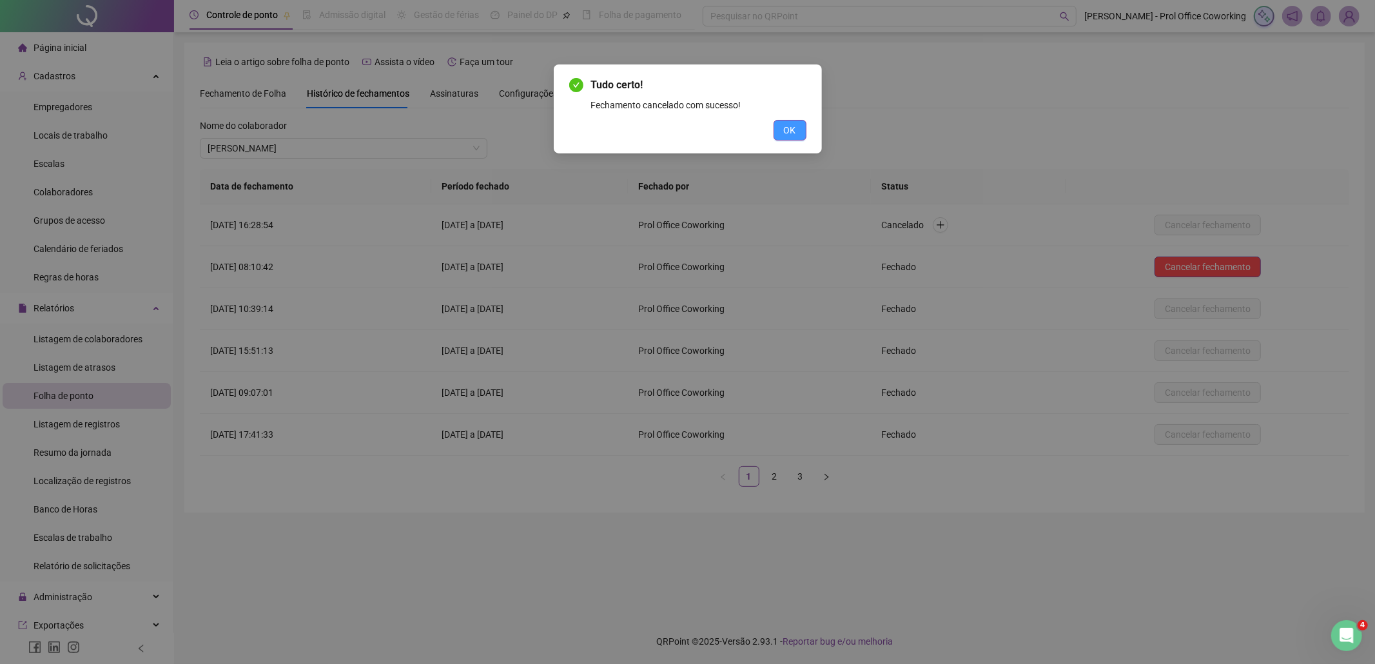
click at [798, 132] on button "OK" at bounding box center [790, 130] width 33 height 21
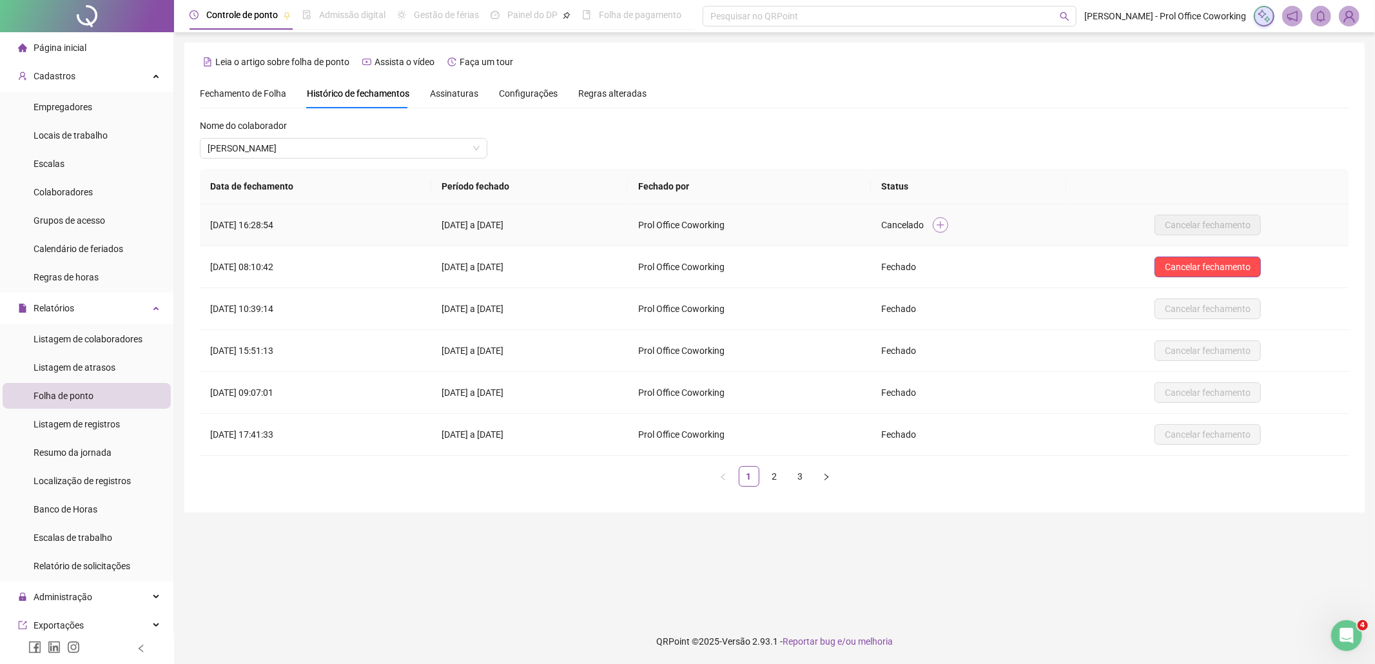
click at [945, 222] on icon "plus" at bounding box center [940, 224] width 9 height 9
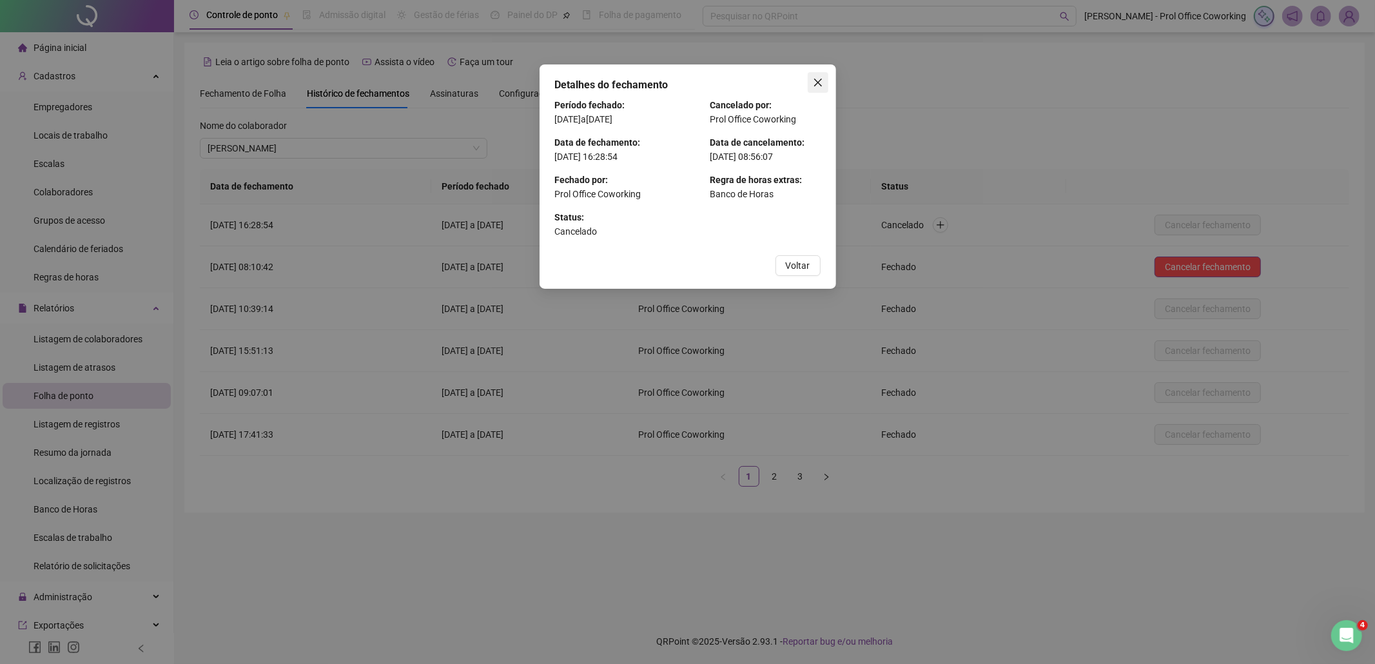
click at [818, 81] on icon "close" at bounding box center [818, 82] width 10 height 10
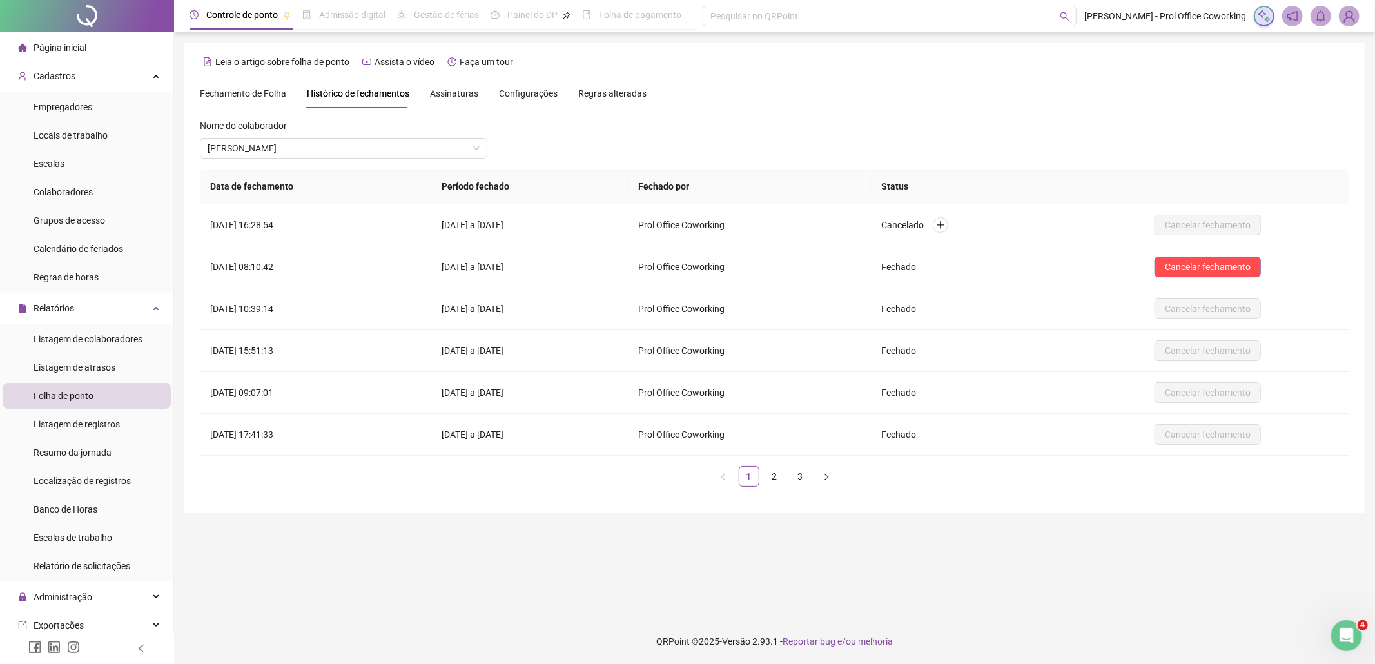
click at [1326, 14] on icon "bell" at bounding box center [1321, 16] width 12 height 12
click at [1292, 17] on icon "notification" at bounding box center [1293, 16] width 12 height 12
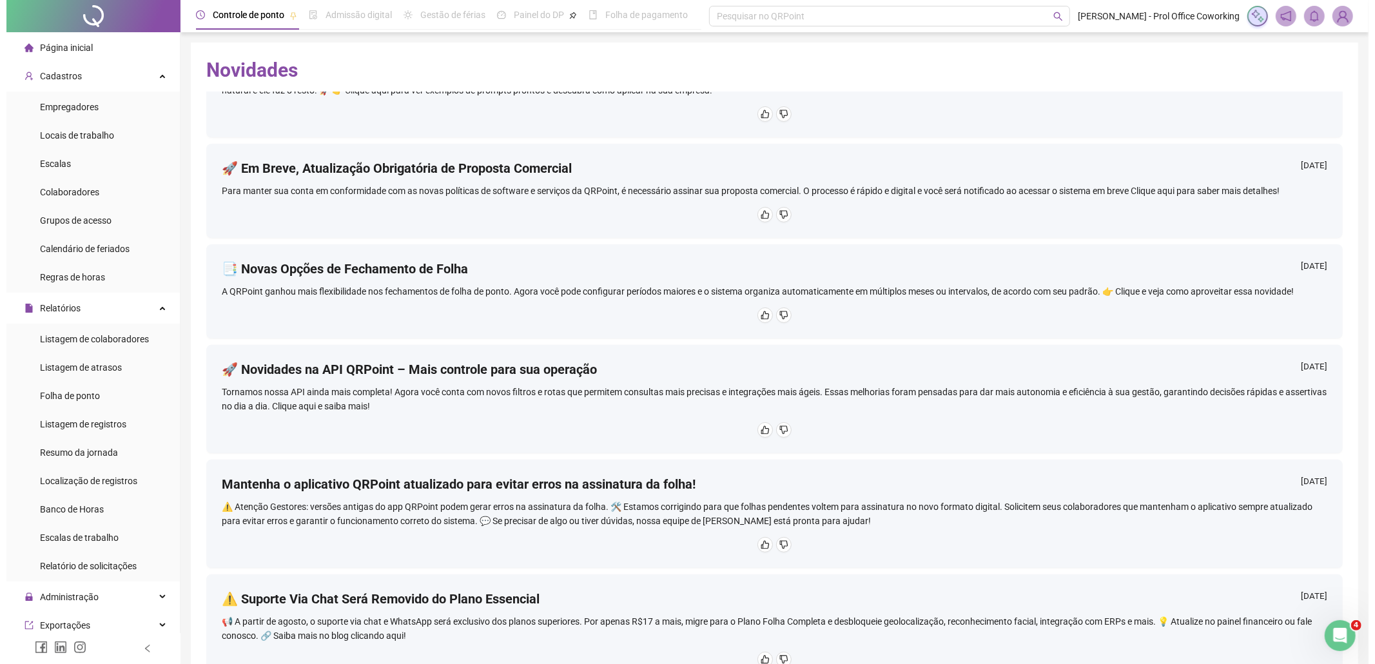
scroll to position [344, 0]
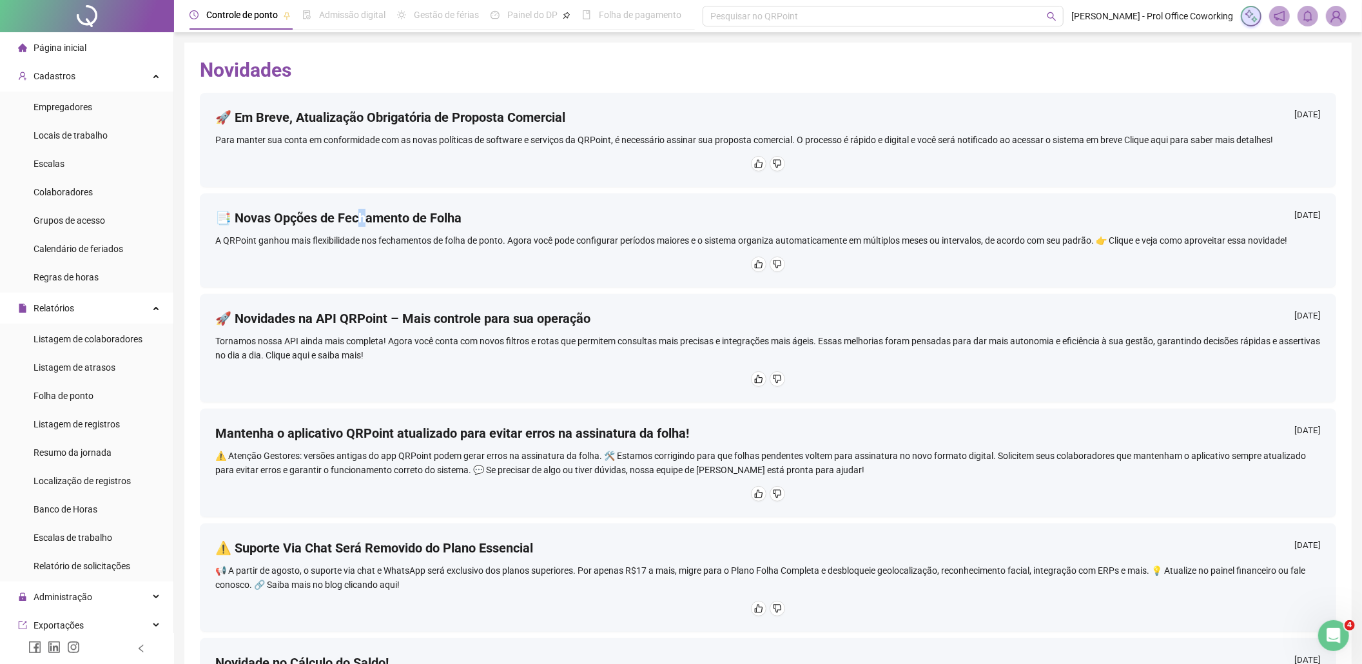
click at [364, 224] on h4 "📑 Novas Opções de Fechamento de Folha" at bounding box center [338, 218] width 246 height 18
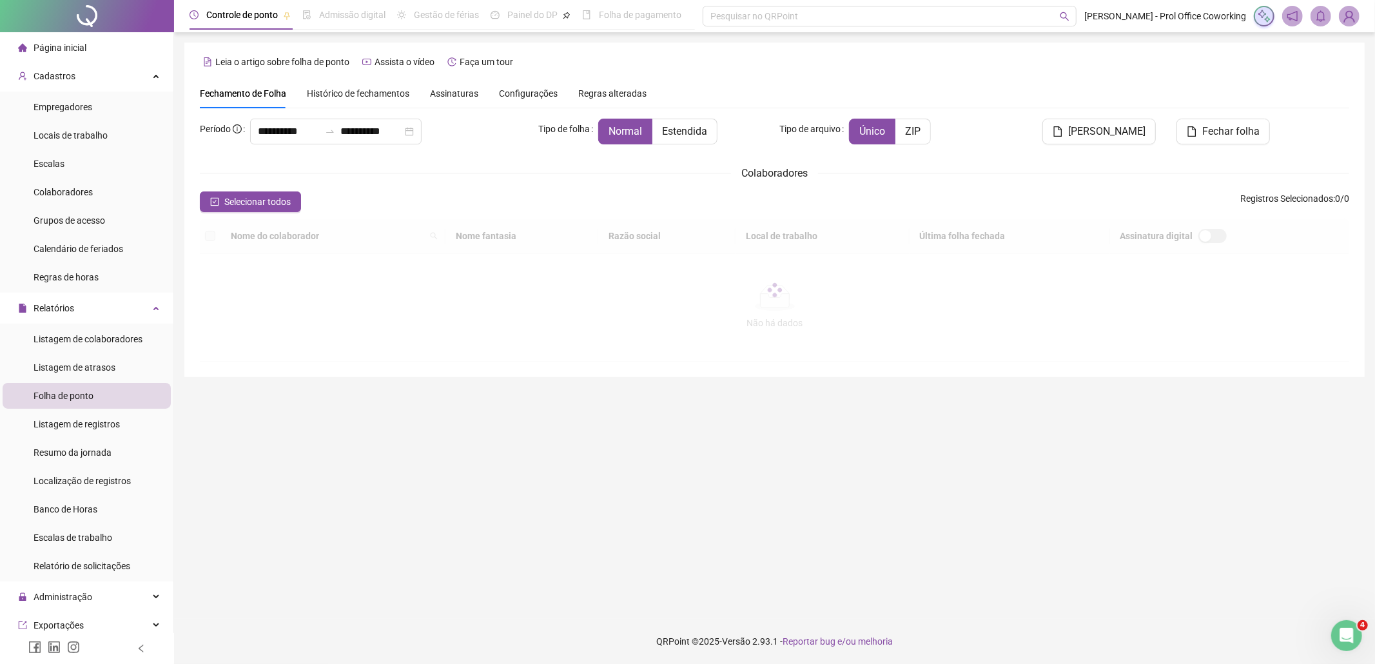
click at [55, 49] on span "Página inicial" at bounding box center [60, 48] width 53 height 10
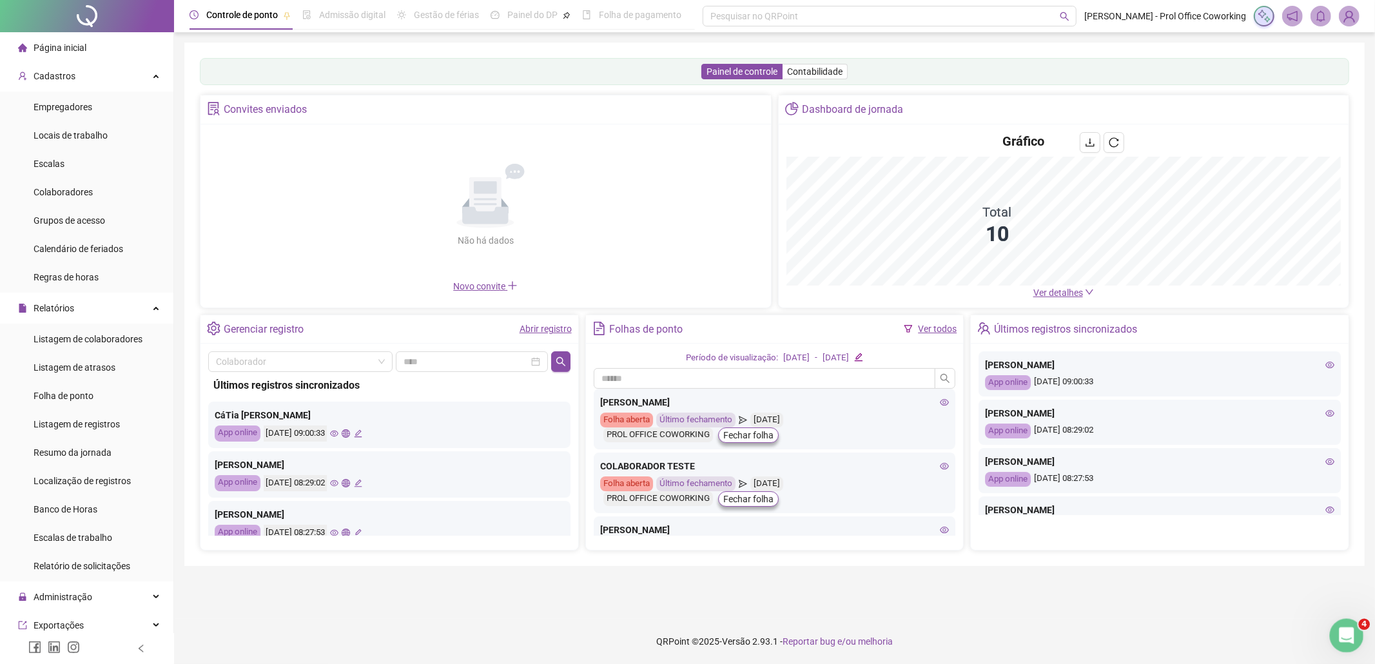
click at [1344, 625] on icon "Abertura do Messenger da Intercom" at bounding box center [1345, 633] width 21 height 21
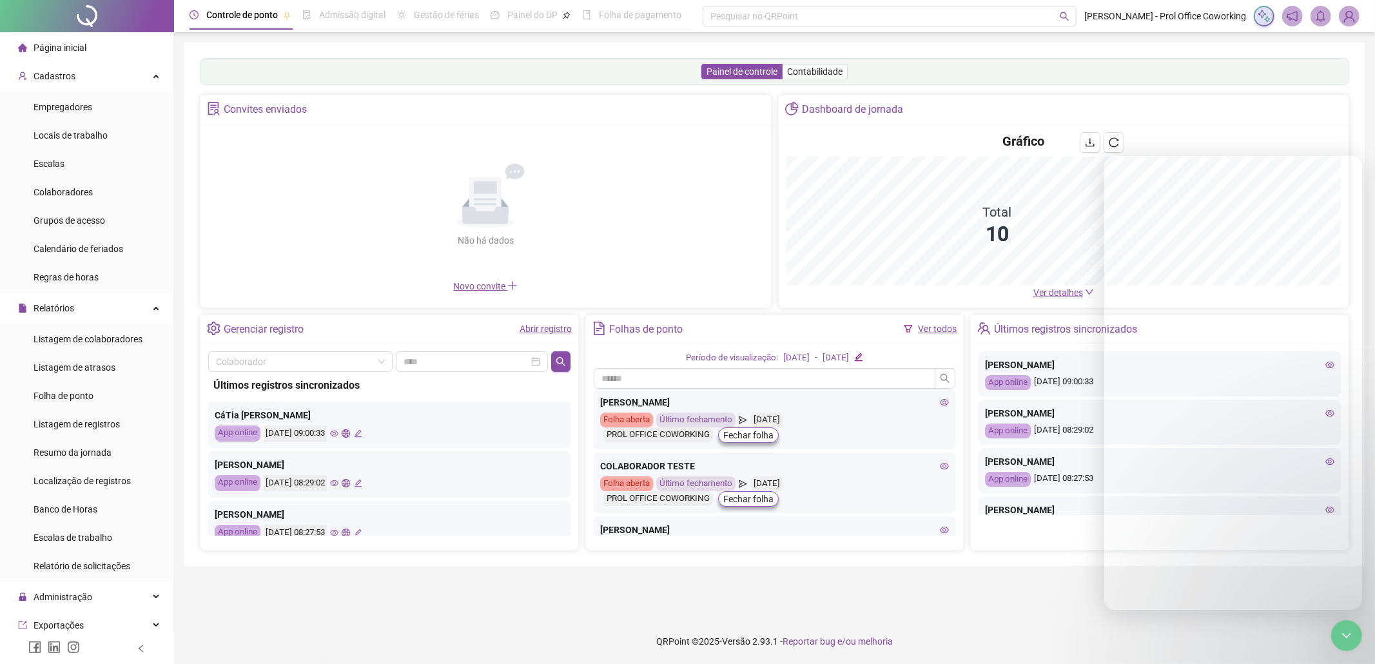
scroll to position [309, 0]
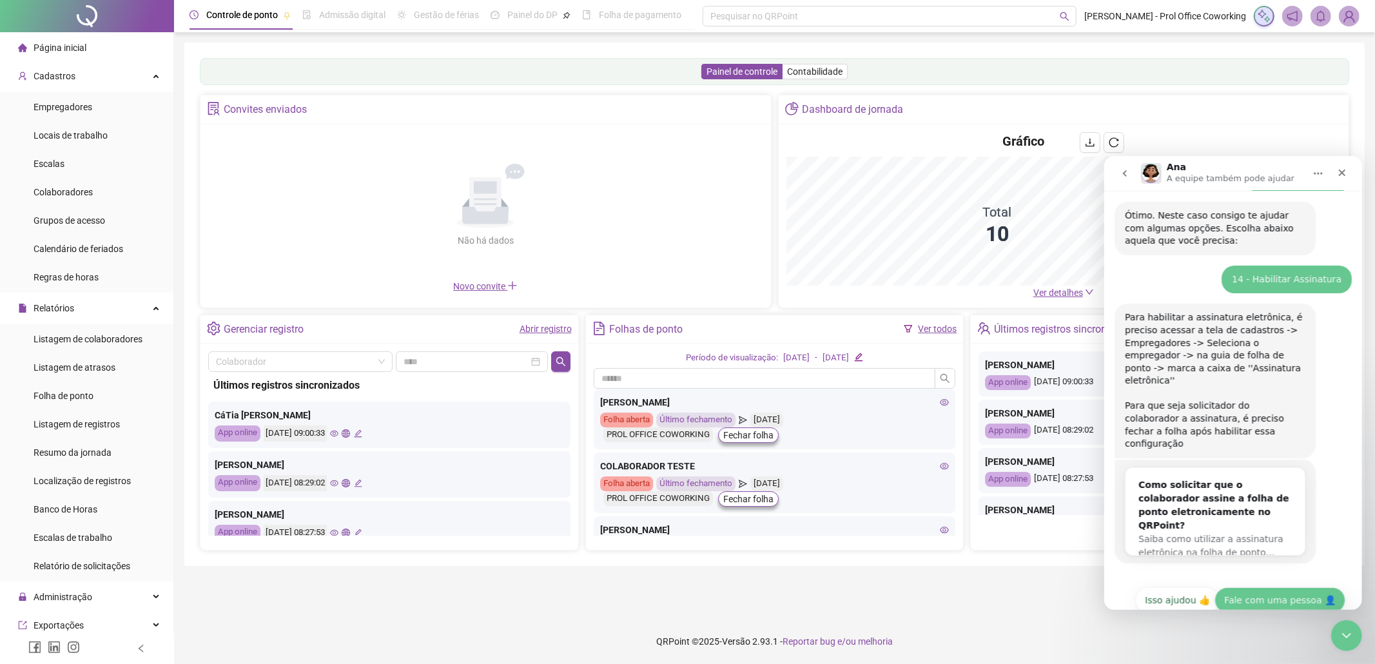
click at [1306, 587] on button "Fale com uma pessoa 👤" at bounding box center [1279, 600] width 131 height 26
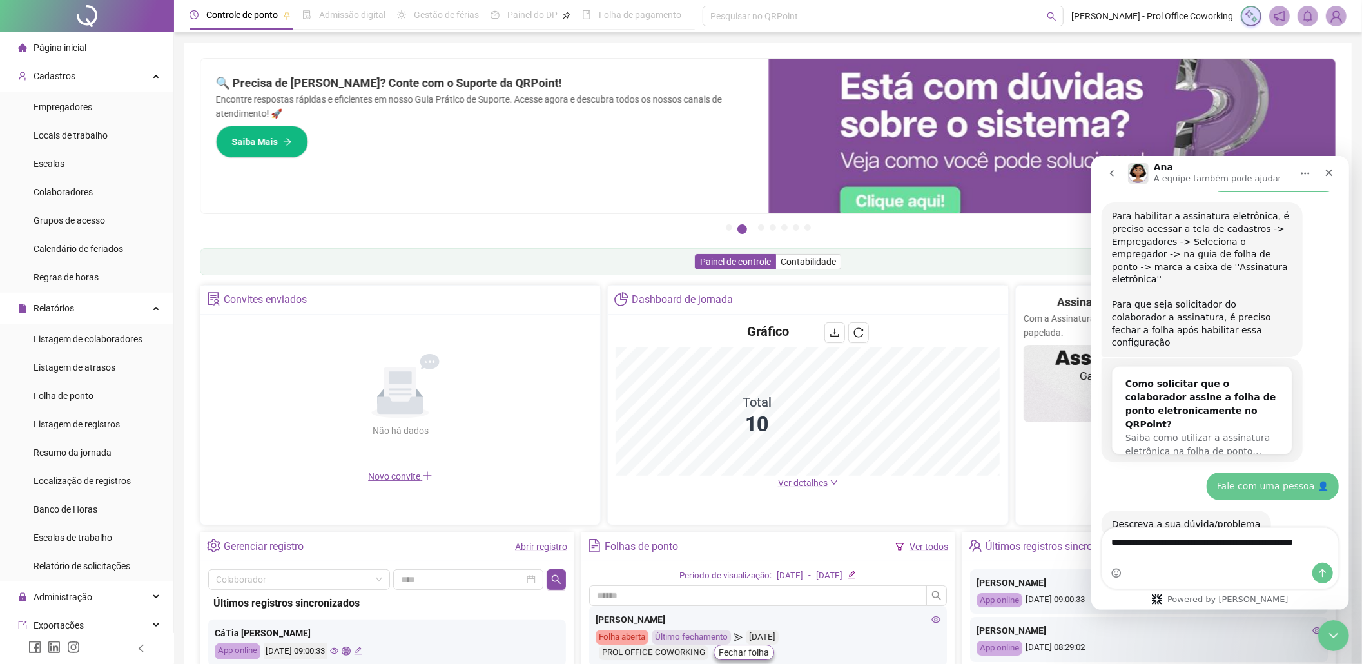
scroll to position [424, 0]
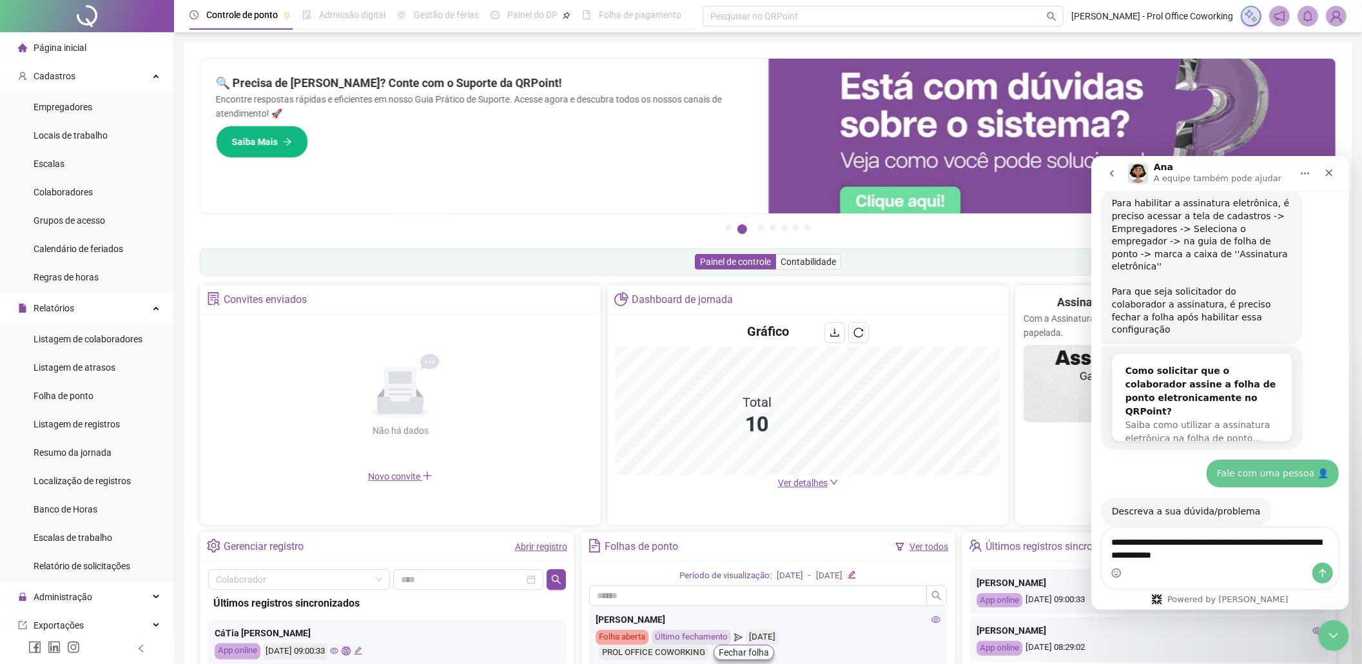
type textarea "**********"
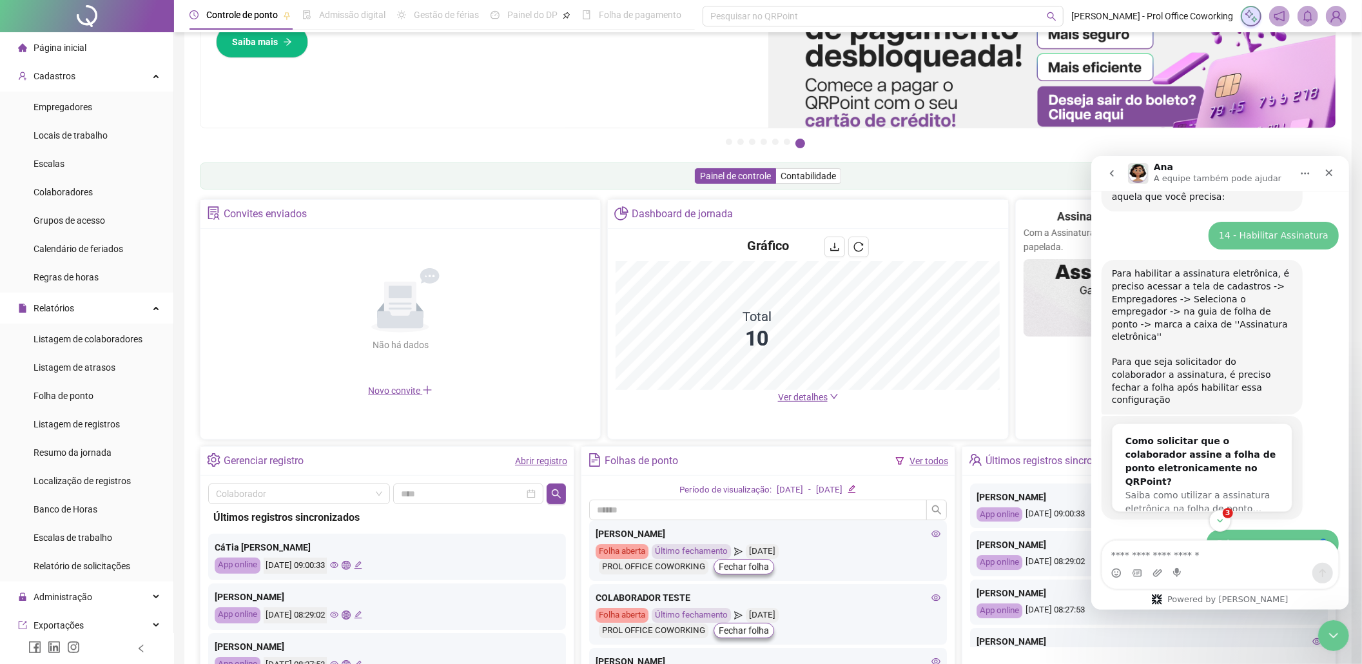
scroll to position [340, 0]
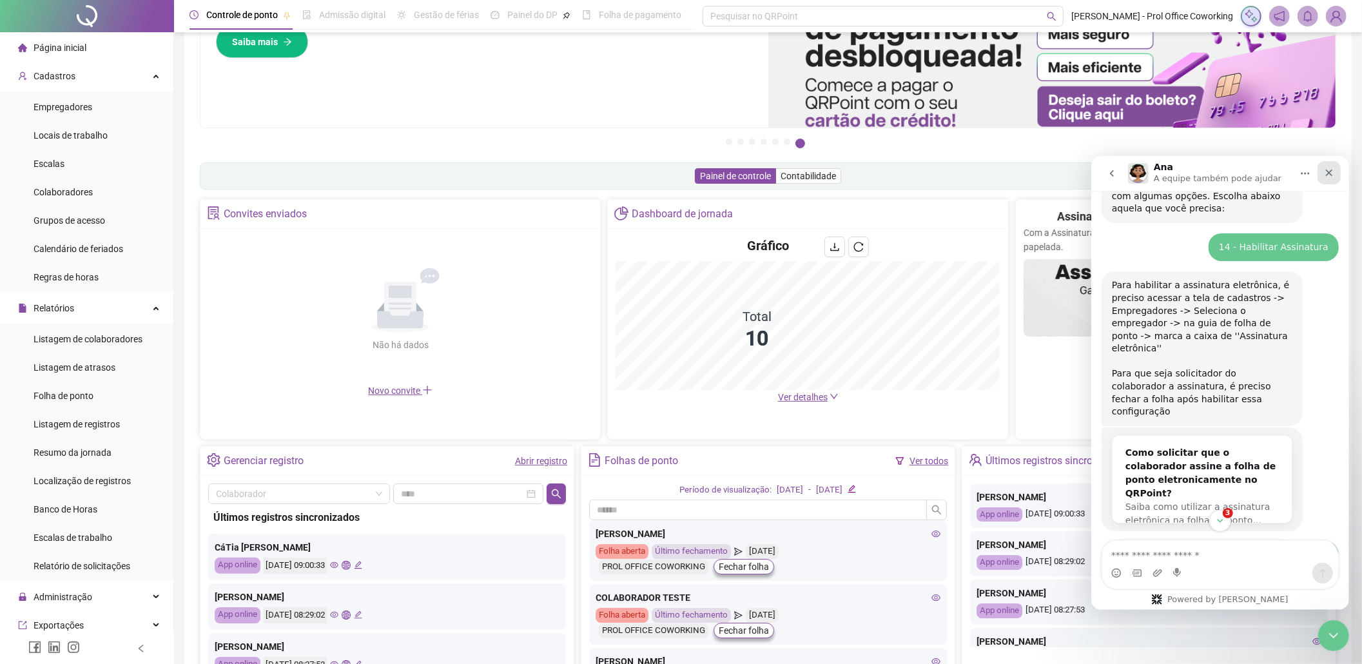
click at [1331, 174] on icon "Fechar" at bounding box center [1329, 172] width 7 height 7
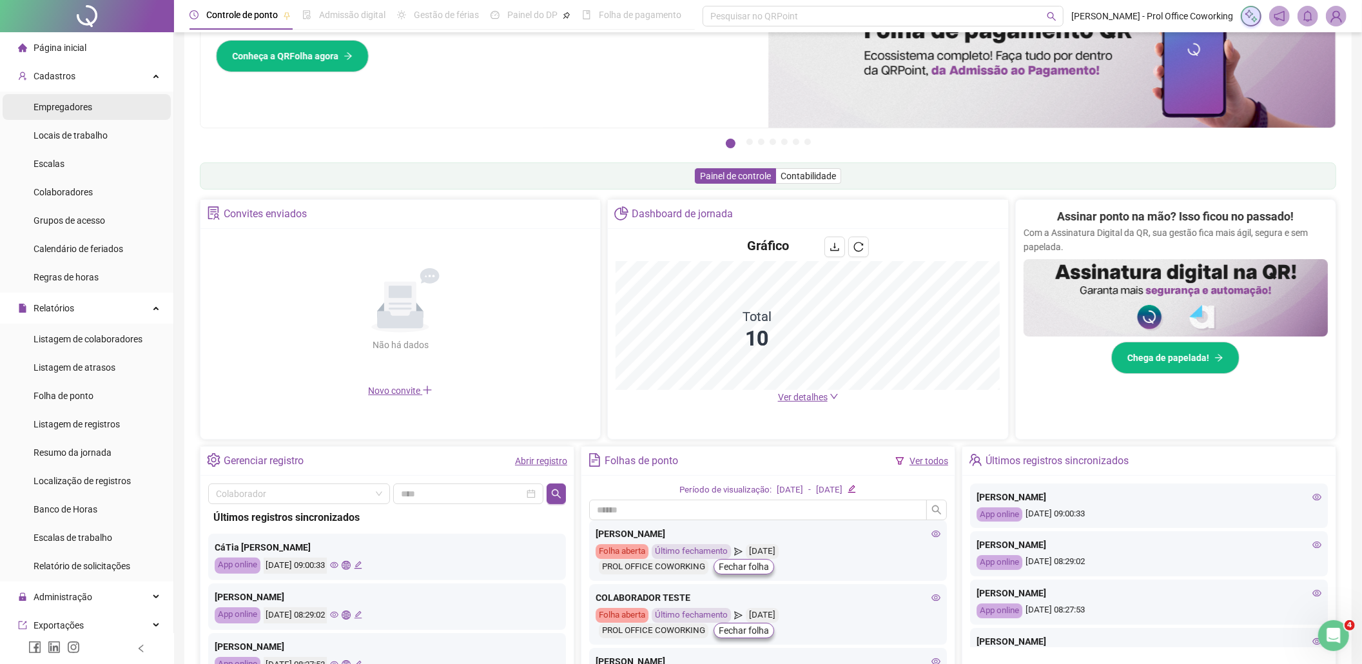
click at [52, 109] on span "Empregadores" at bounding box center [63, 107] width 59 height 10
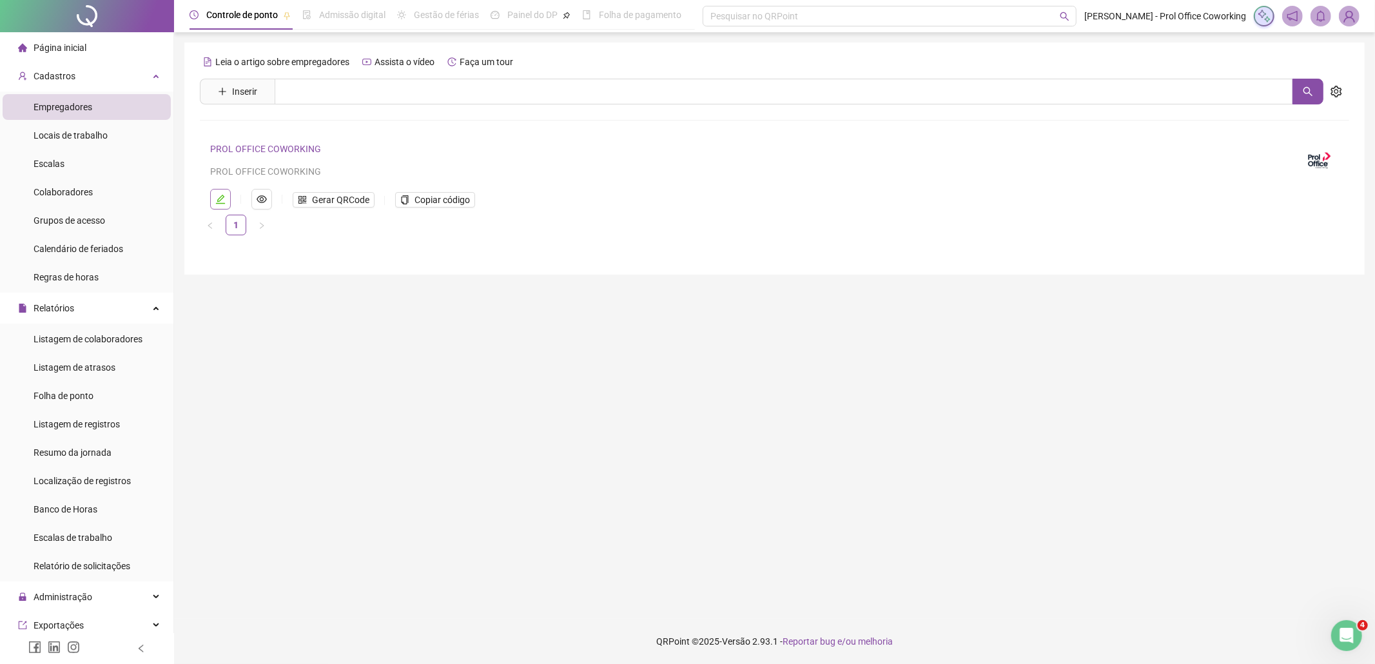
click at [220, 201] on icon "edit" at bounding box center [220, 199] width 9 height 9
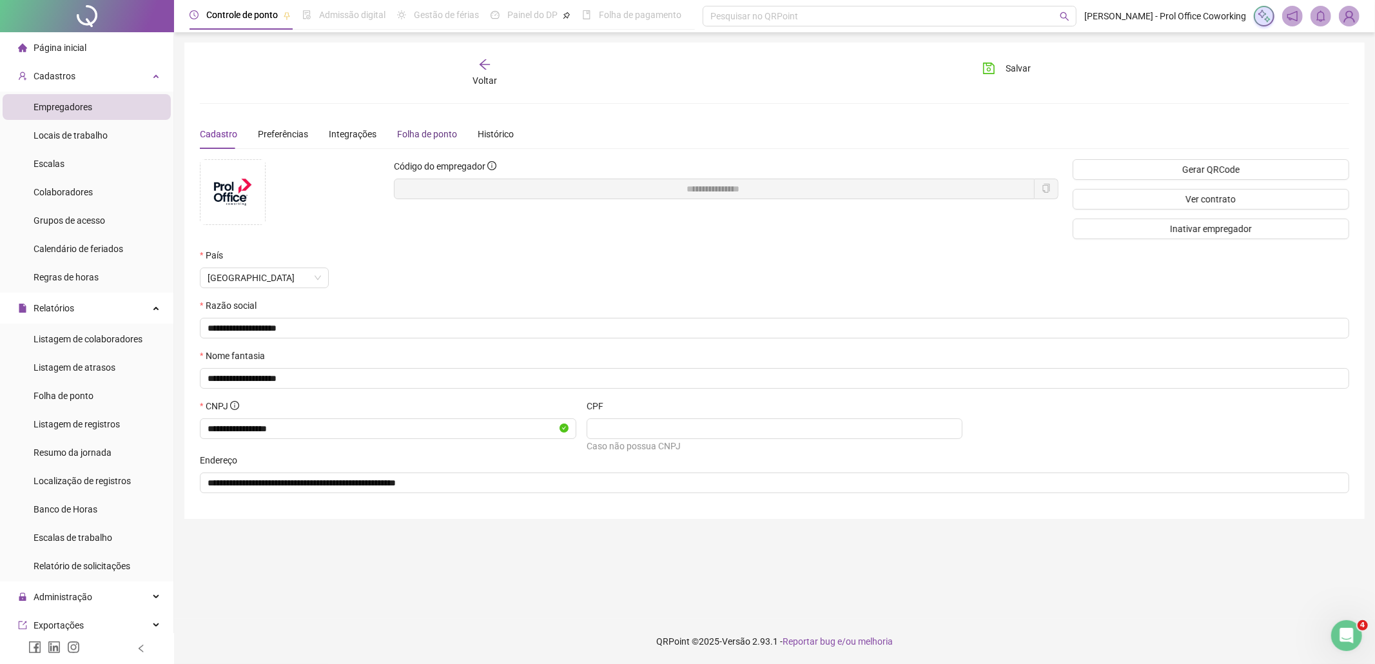
click at [432, 130] on div "Folha de ponto" at bounding box center [427, 134] width 60 height 14
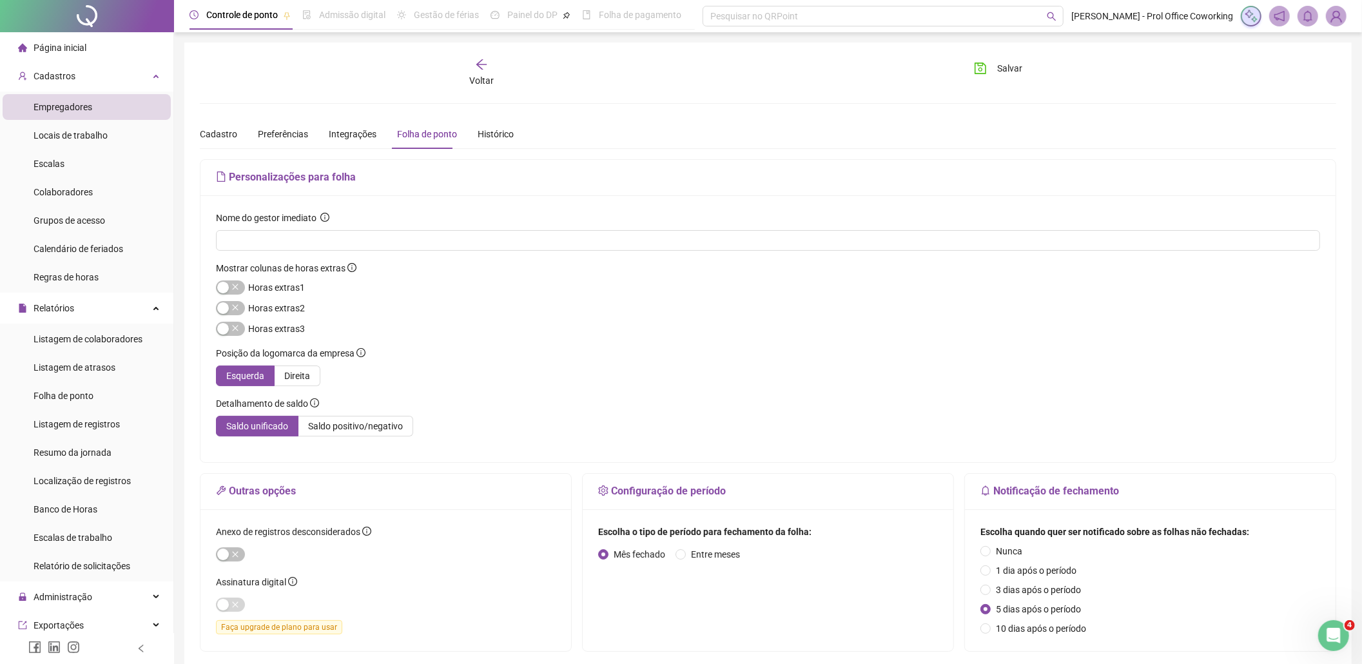
click at [284, 181] on h5 "Personalizações para folha" at bounding box center [768, 177] width 1104 height 15
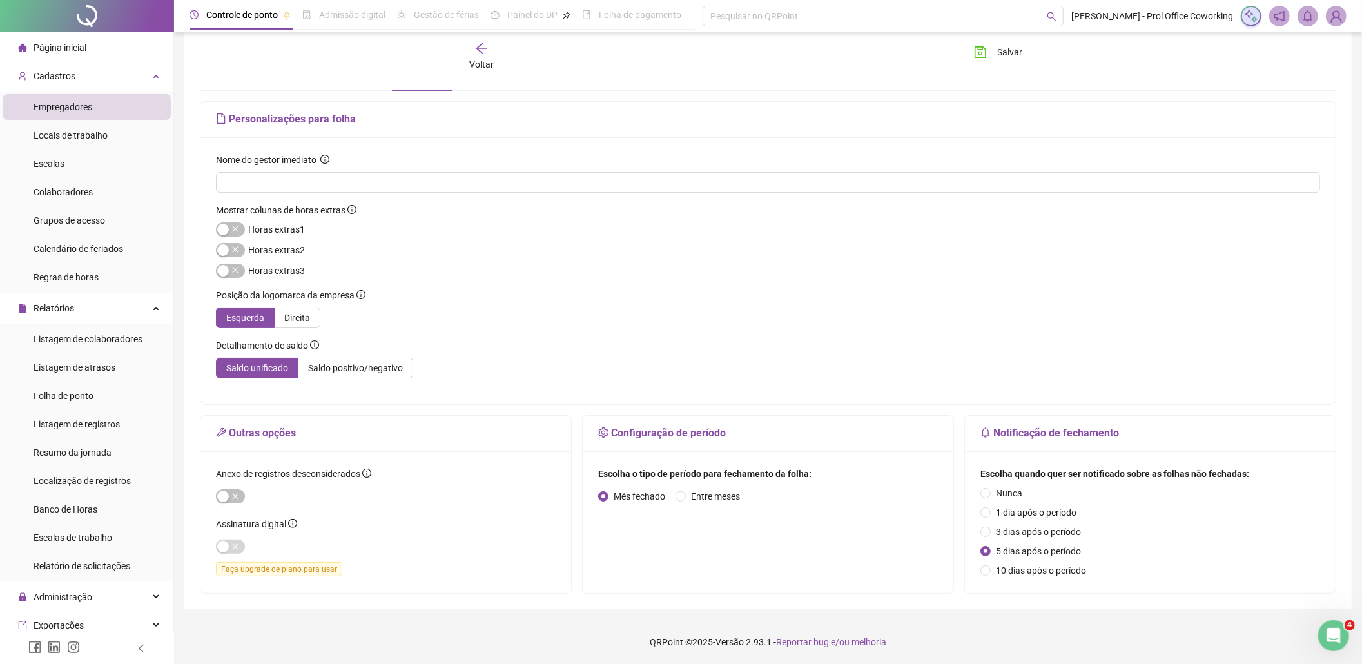
scroll to position [59, 0]
click at [320, 571] on span "Faça upgrade de plano para usar" at bounding box center [279, 569] width 126 height 14
click at [253, 550] on div at bounding box center [386, 545] width 340 height 15
click at [1335, 634] on icon "Abertura do Messenger da Intercom" at bounding box center [1332, 633] width 21 height 21
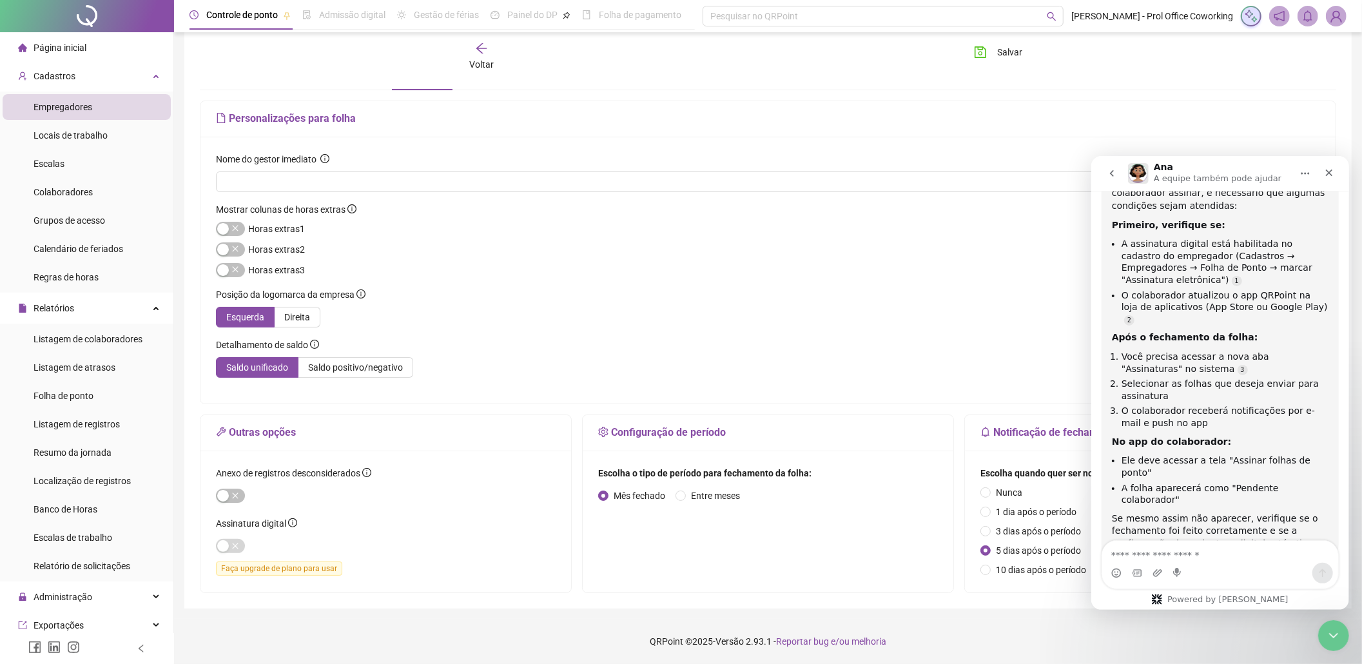
scroll to position [856, 0]
click at [1179, 553] on textarea "Envie uma mensagem..." at bounding box center [1220, 551] width 236 height 22
type textarea "**********"
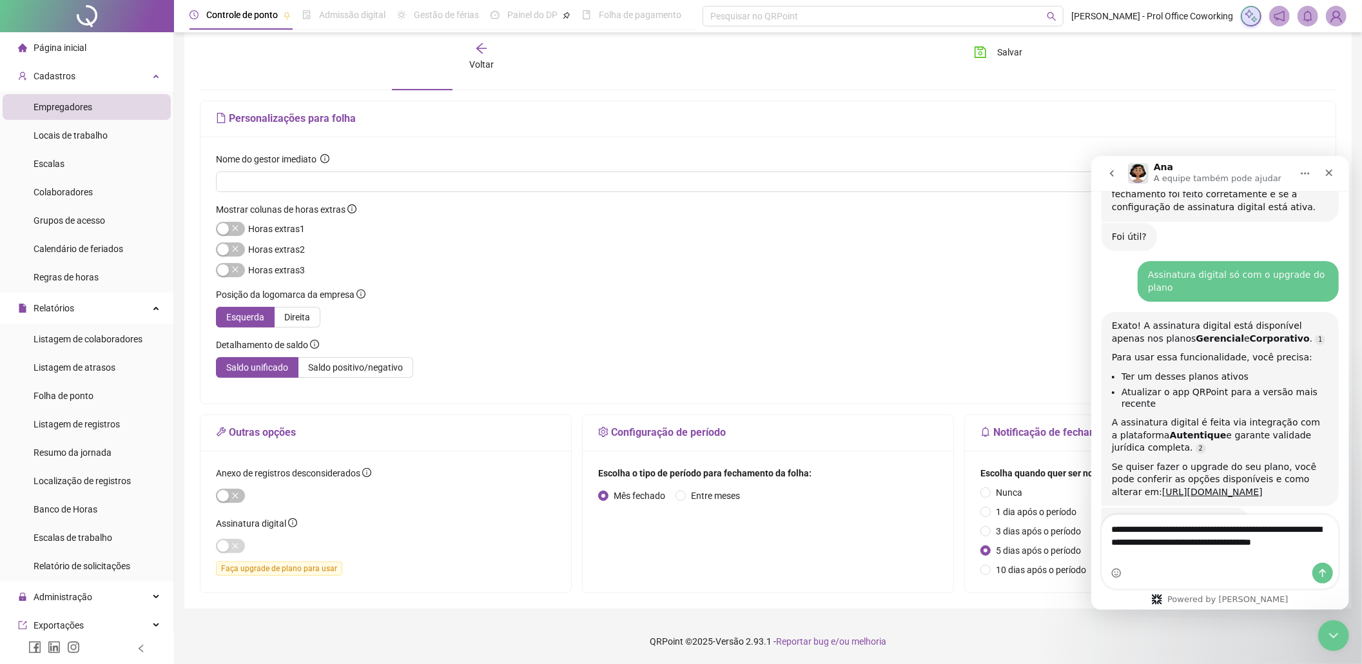
scroll to position [1179, 0]
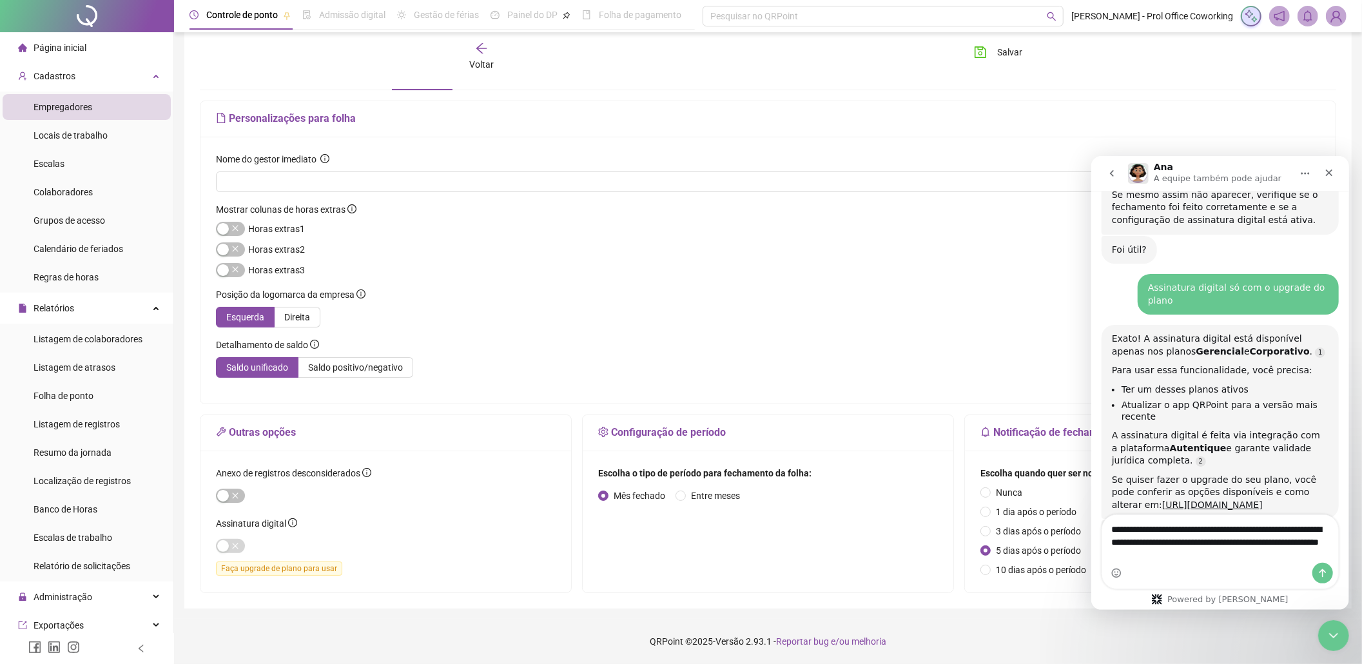
type textarea "**********"
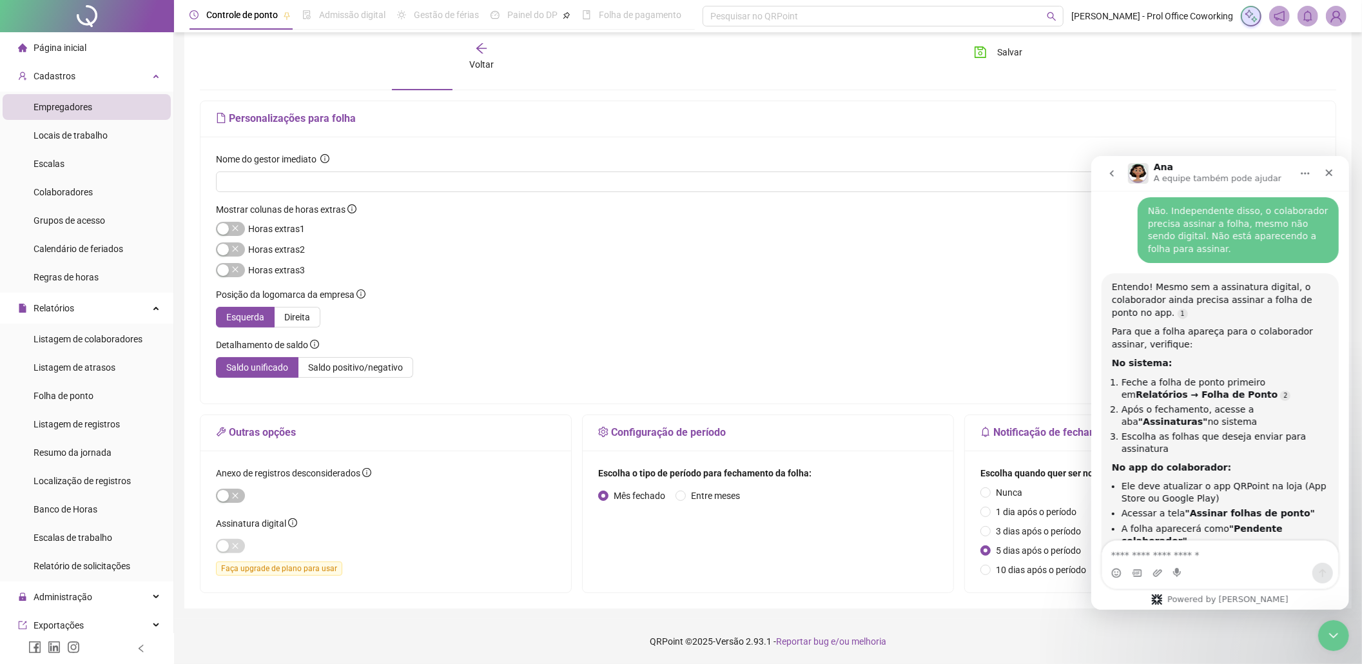
scroll to position [1542, 0]
click at [68, 398] on span "Folha de ponto" at bounding box center [64, 396] width 60 height 10
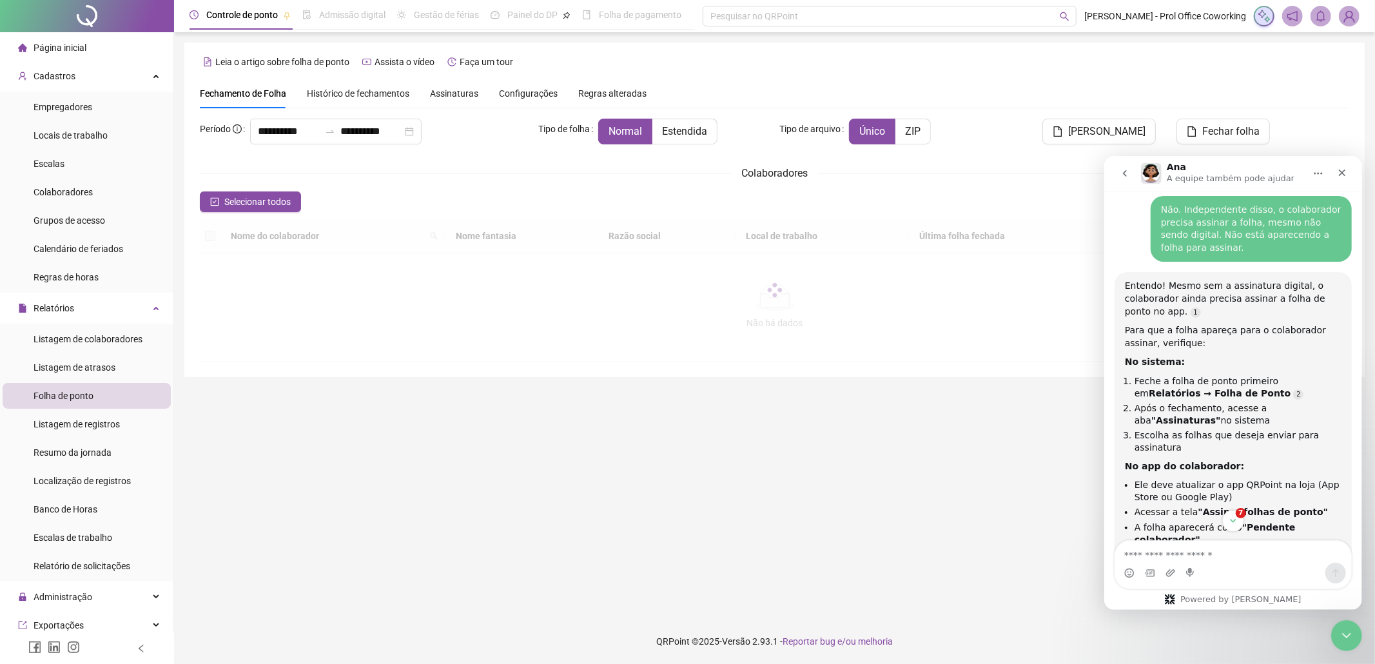
click at [460, 92] on span "Assinaturas" at bounding box center [454, 93] width 48 height 9
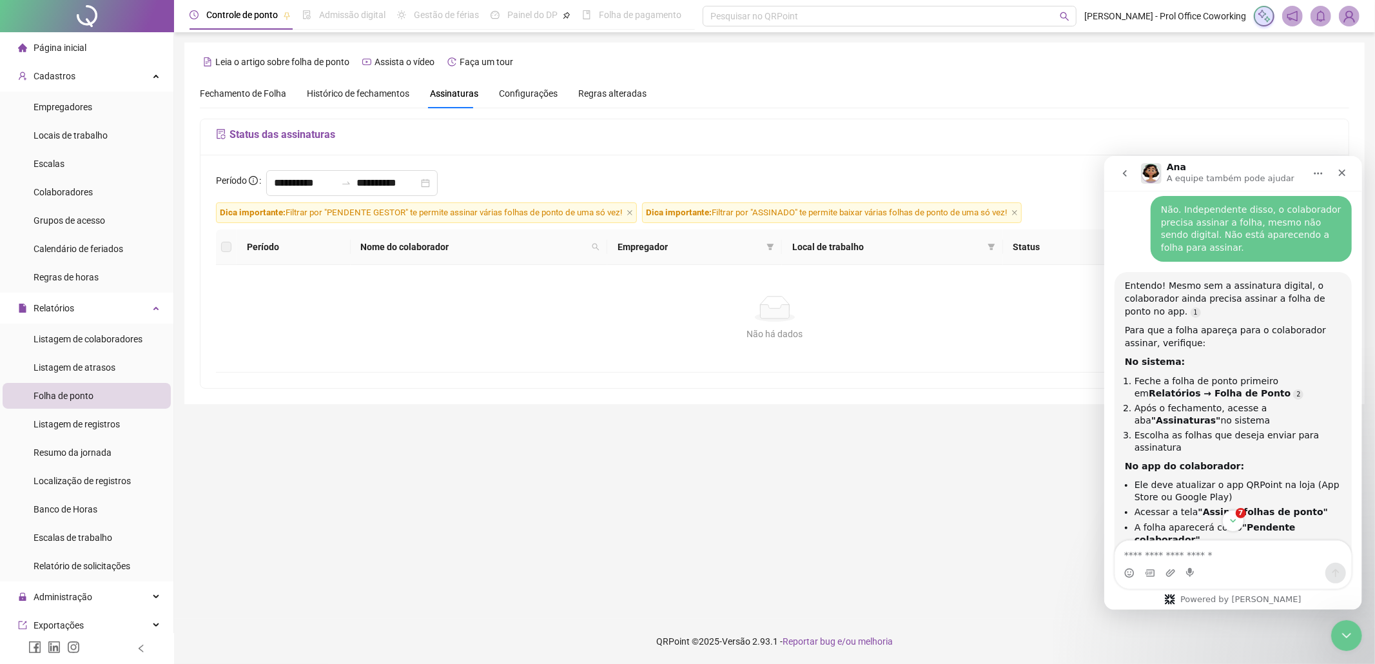
click at [501, 369] on div "Não há dados Não há dados" at bounding box center [774, 318] width 1117 height 107
click at [336, 178] on input "**********" at bounding box center [305, 182] width 62 height 15
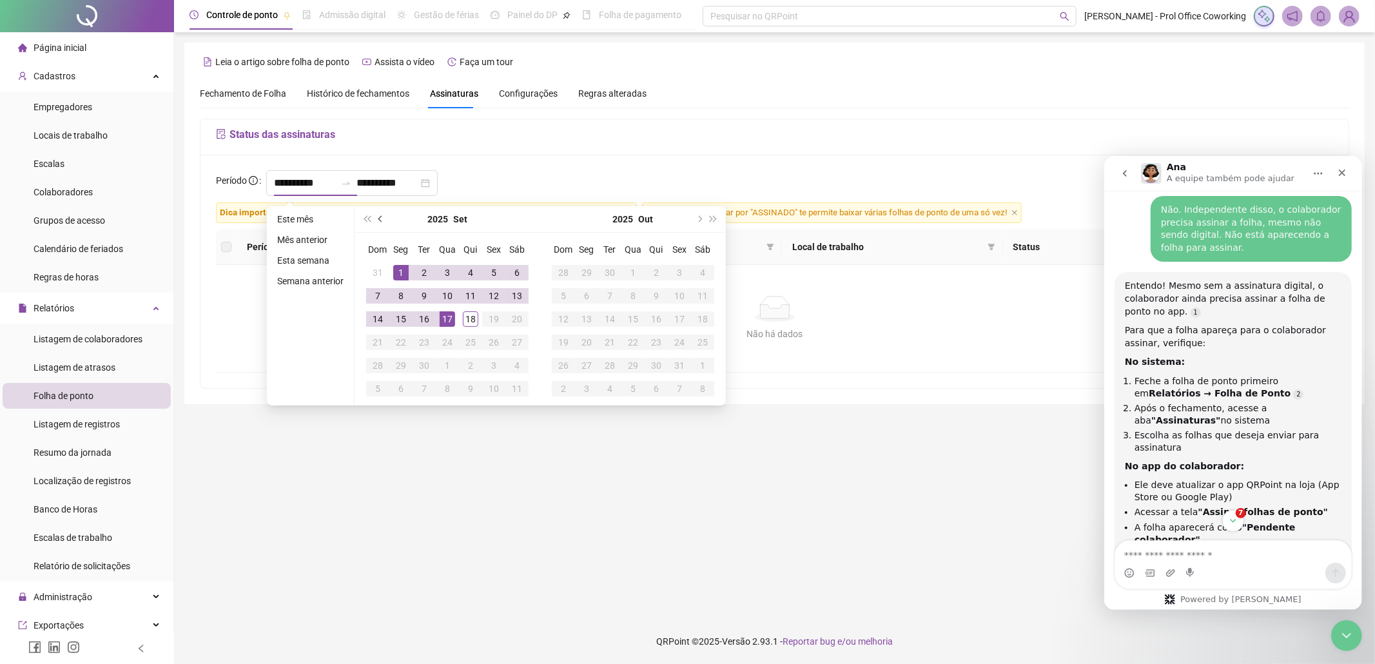
click at [375, 215] on button "prev-year" at bounding box center [381, 219] width 14 height 26
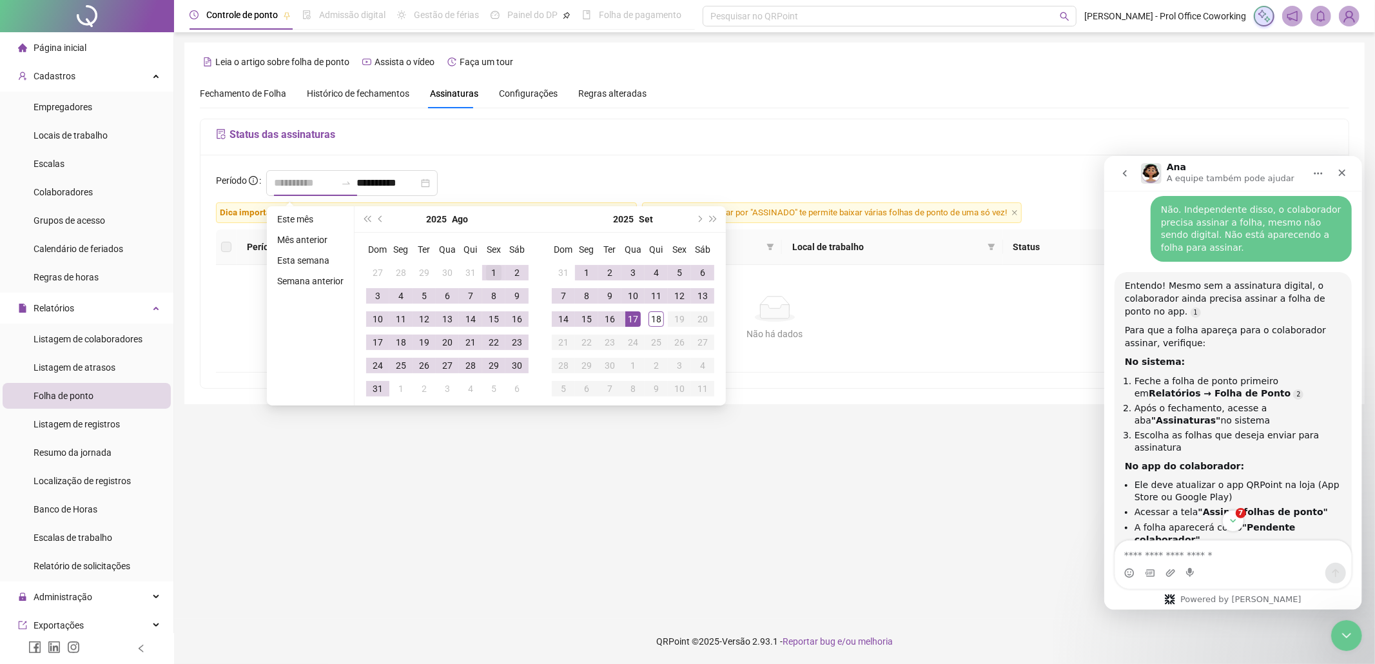
type input "**********"
click at [490, 269] on div "1" at bounding box center [493, 272] width 15 height 15
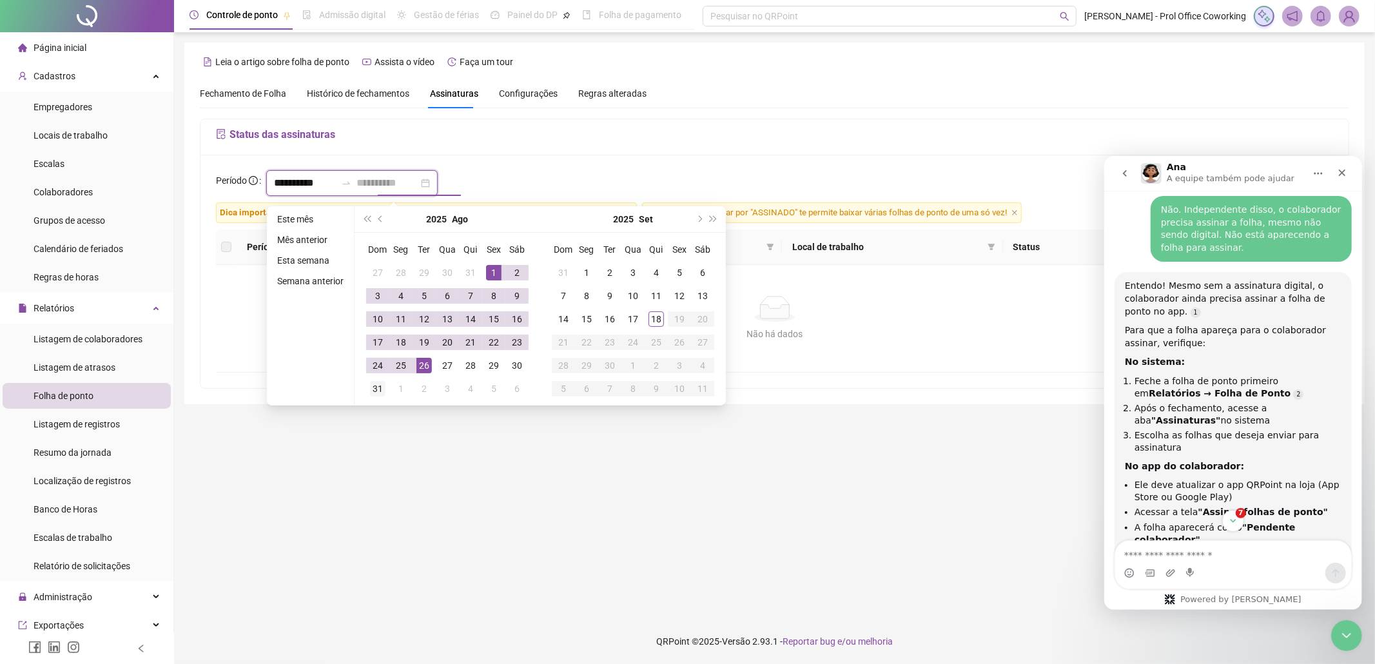
type input "**********"
click at [370, 387] on div "31" at bounding box center [377, 388] width 15 height 15
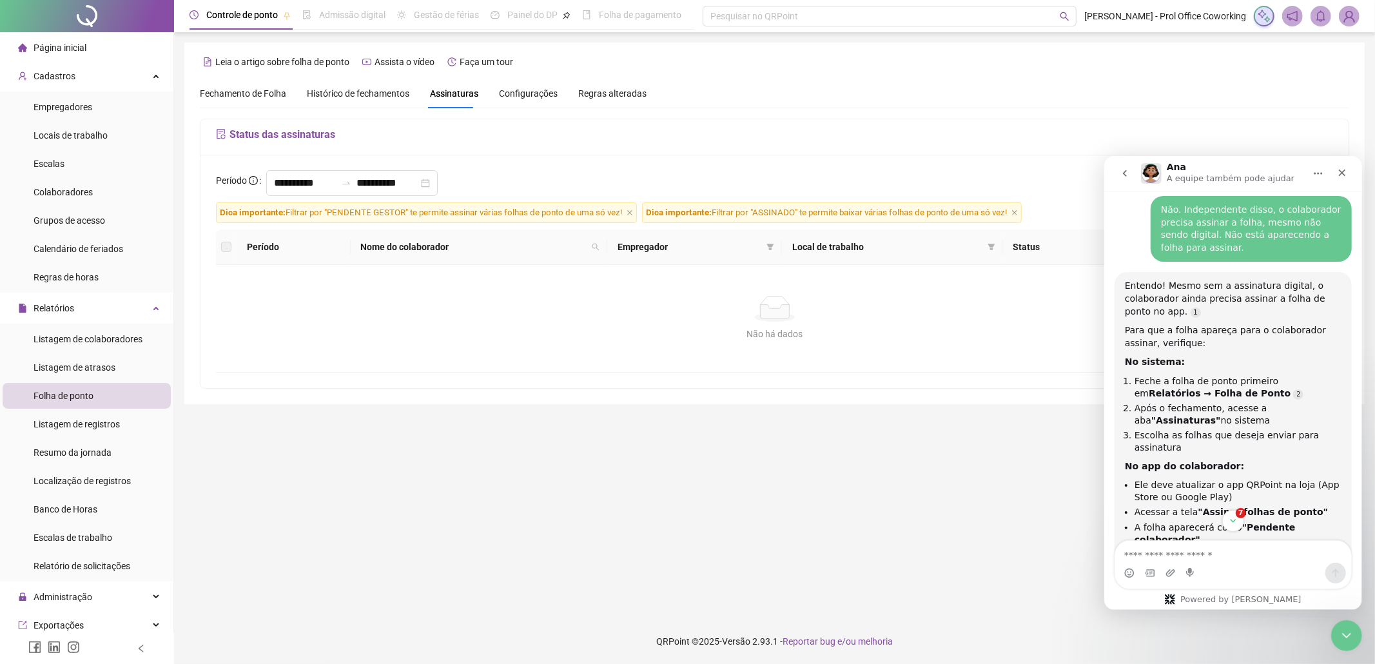
click at [457, 362] on div "Não há dados Não há dados" at bounding box center [774, 318] width 1117 height 107
click at [393, 250] on span "Nome do colaborador" at bounding box center [474, 247] width 226 height 14
click at [1341, 175] on icon "Fechar" at bounding box center [1342, 172] width 10 height 10
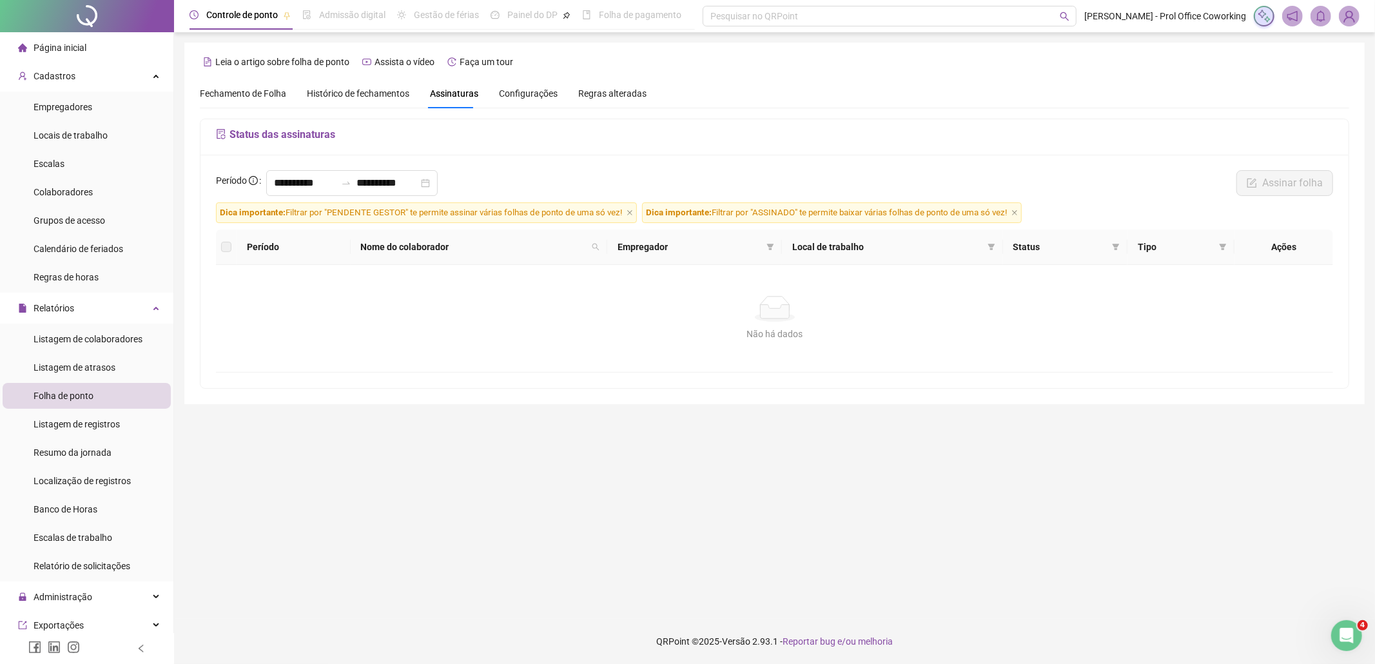
click at [222, 249] on label at bounding box center [226, 247] width 10 height 14
click at [232, 249] on th at bounding box center [226, 247] width 21 height 35
click at [292, 133] on h5 "Status das assinaturas" at bounding box center [774, 134] width 1117 height 15
click at [430, 183] on icon "close-circle" at bounding box center [425, 183] width 9 height 9
click at [50, 424] on span "Listagem de registros" at bounding box center [77, 424] width 86 height 10
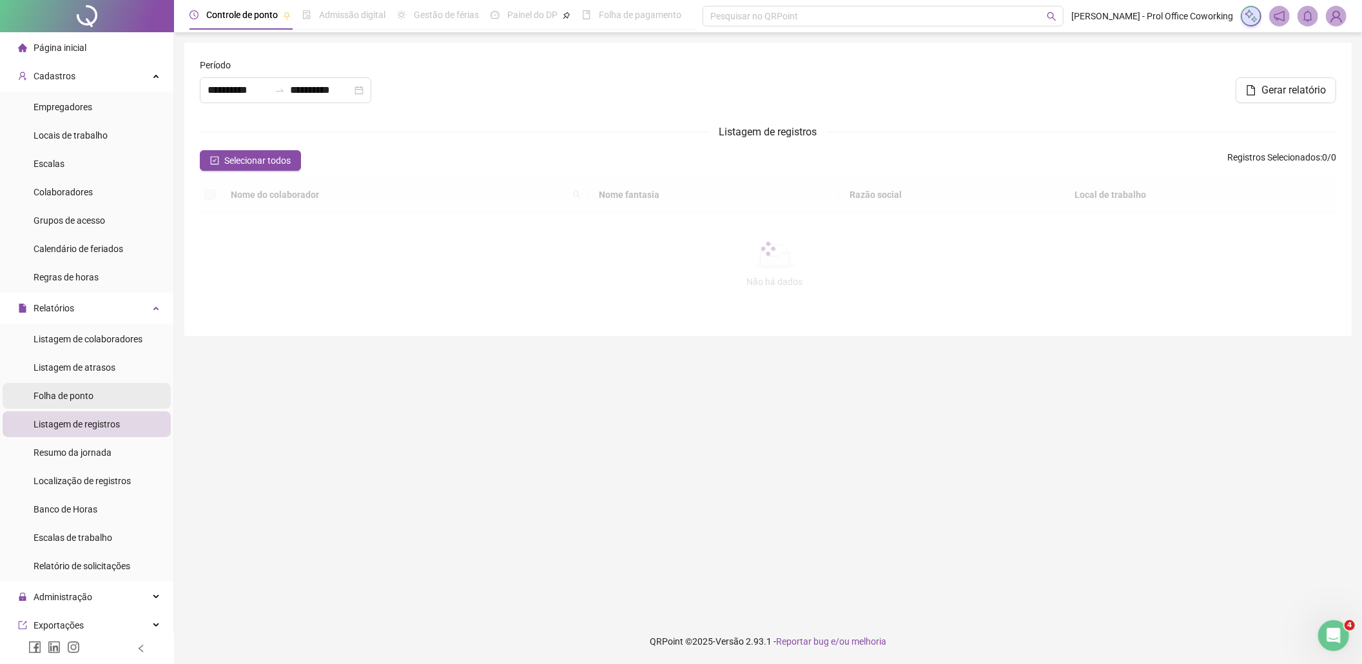
type input "**********"
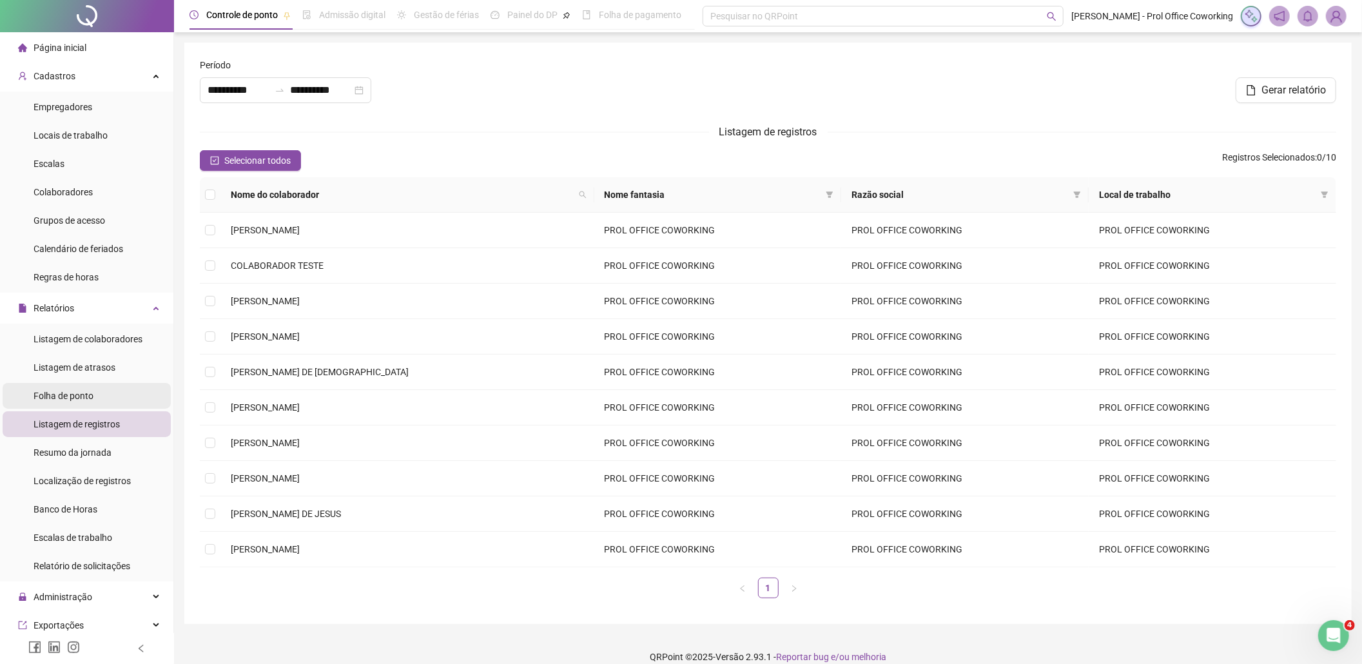
click at [70, 398] on span "Folha de ponto" at bounding box center [64, 396] width 60 height 10
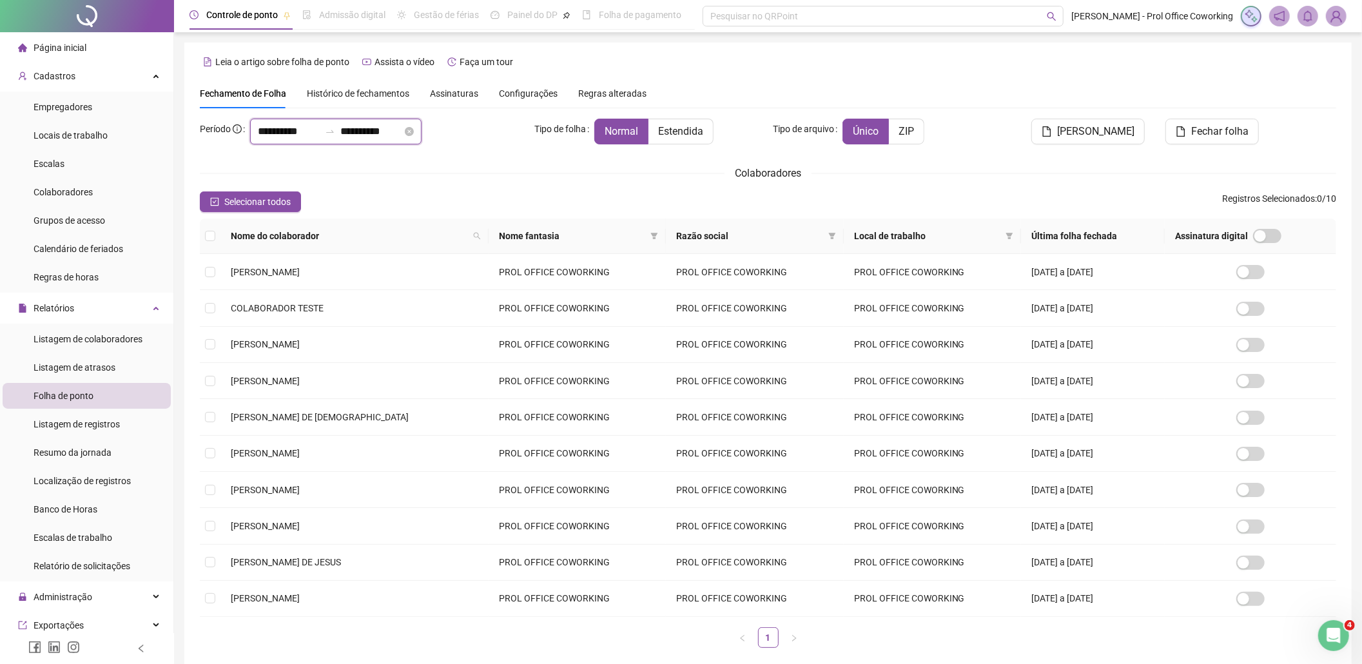
click at [384, 128] on input "**********" at bounding box center [371, 131] width 62 height 15
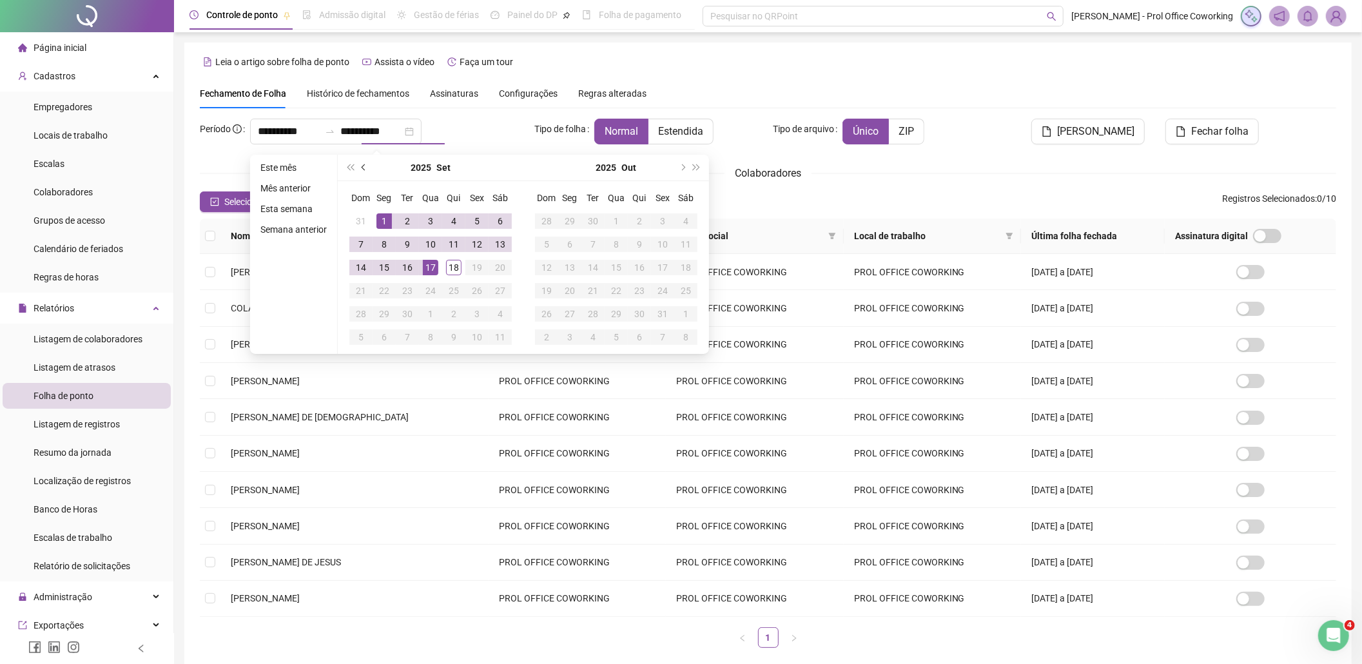
click at [362, 161] on button "prev-year" at bounding box center [364, 168] width 14 height 26
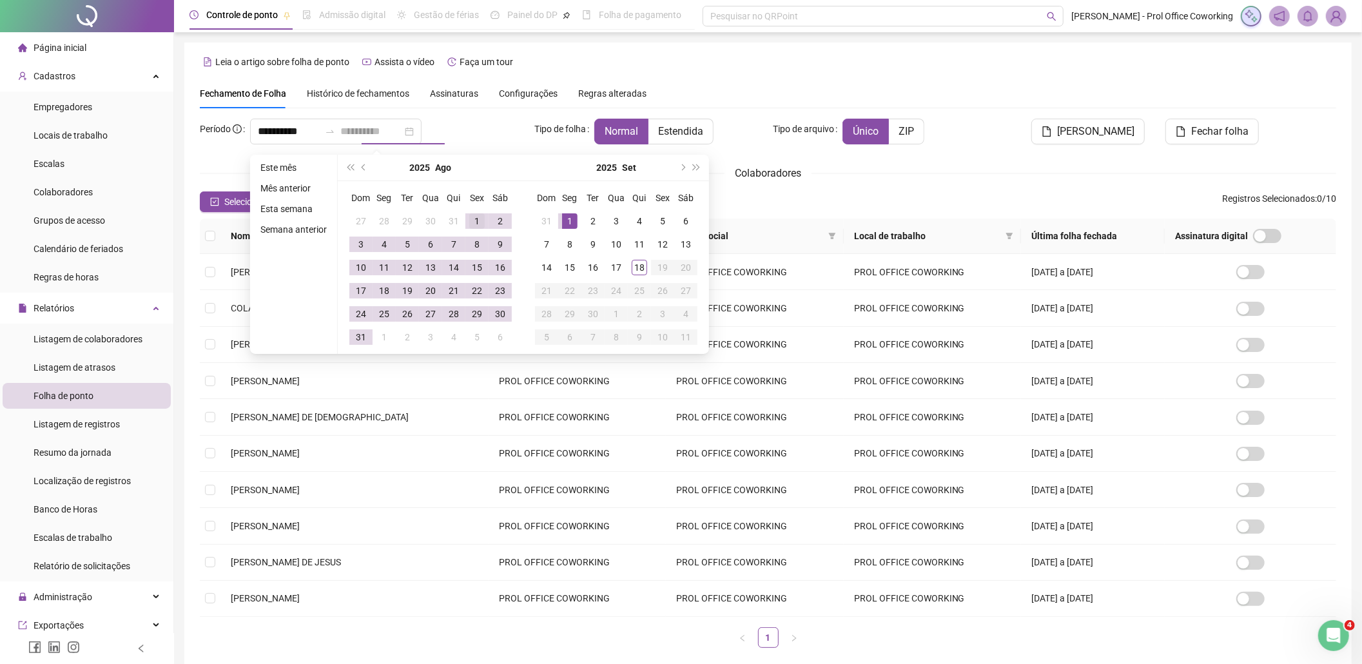
type input "**********"
click at [476, 222] on div "1" at bounding box center [476, 220] width 15 height 15
click at [362, 333] on div "31" at bounding box center [360, 336] width 15 height 15
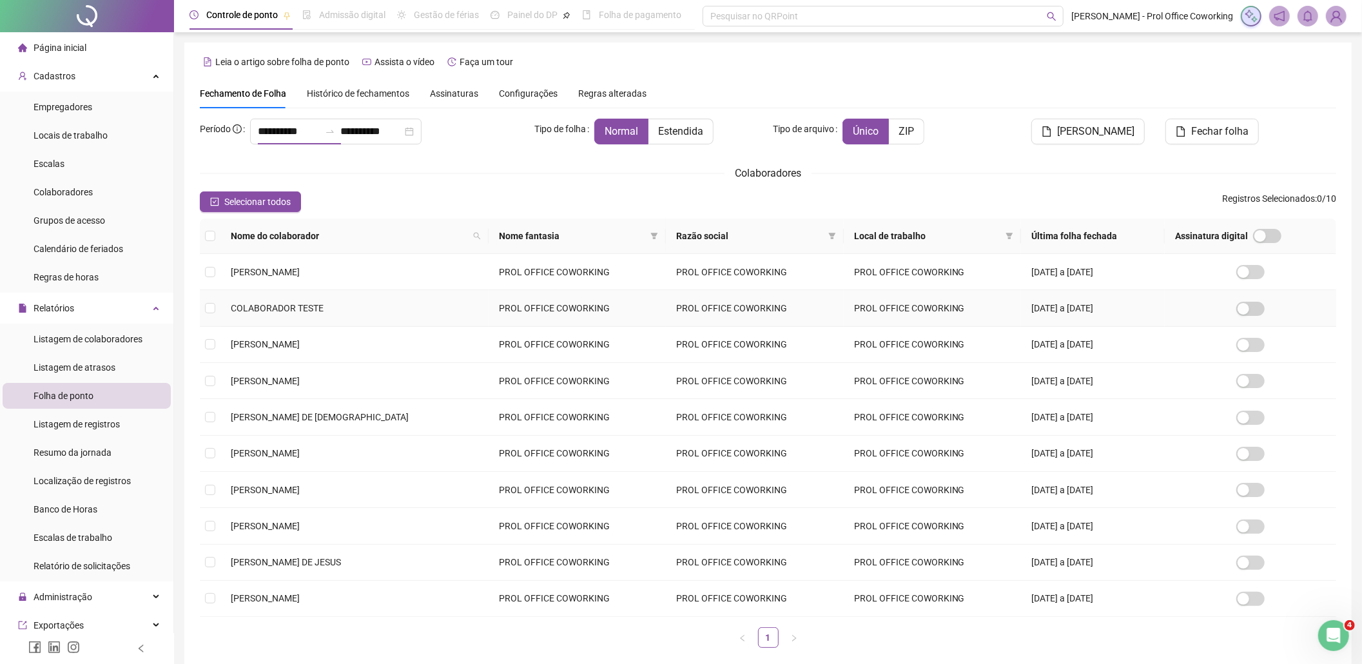
type input "**********"
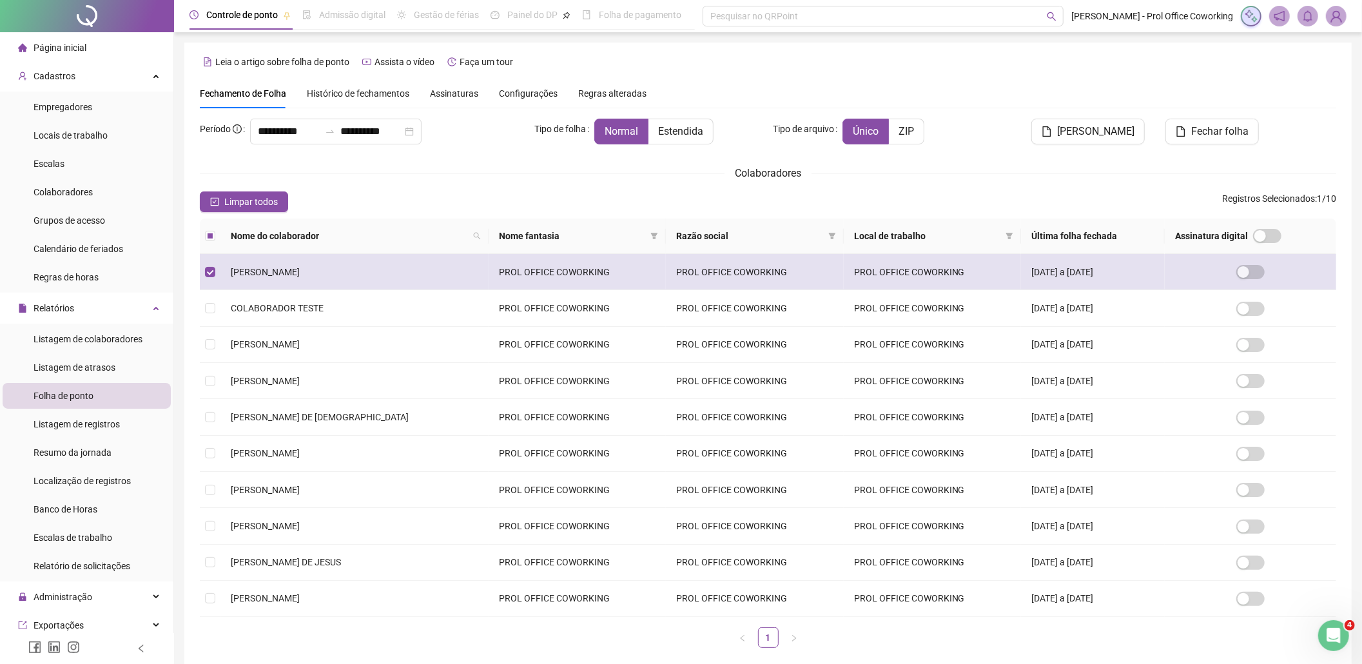
click at [1275, 272] on td at bounding box center [1250, 272] width 171 height 36
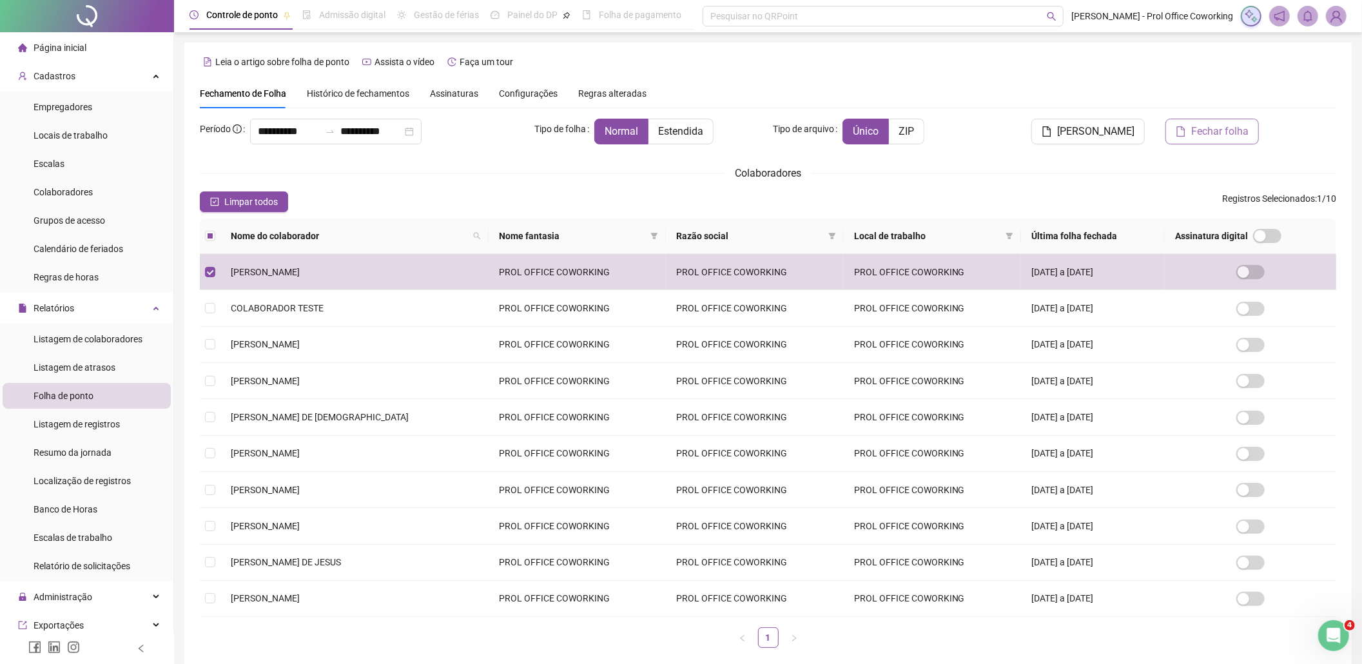
click at [1237, 129] on span "Fechar folha" at bounding box center [1219, 131] width 57 height 15
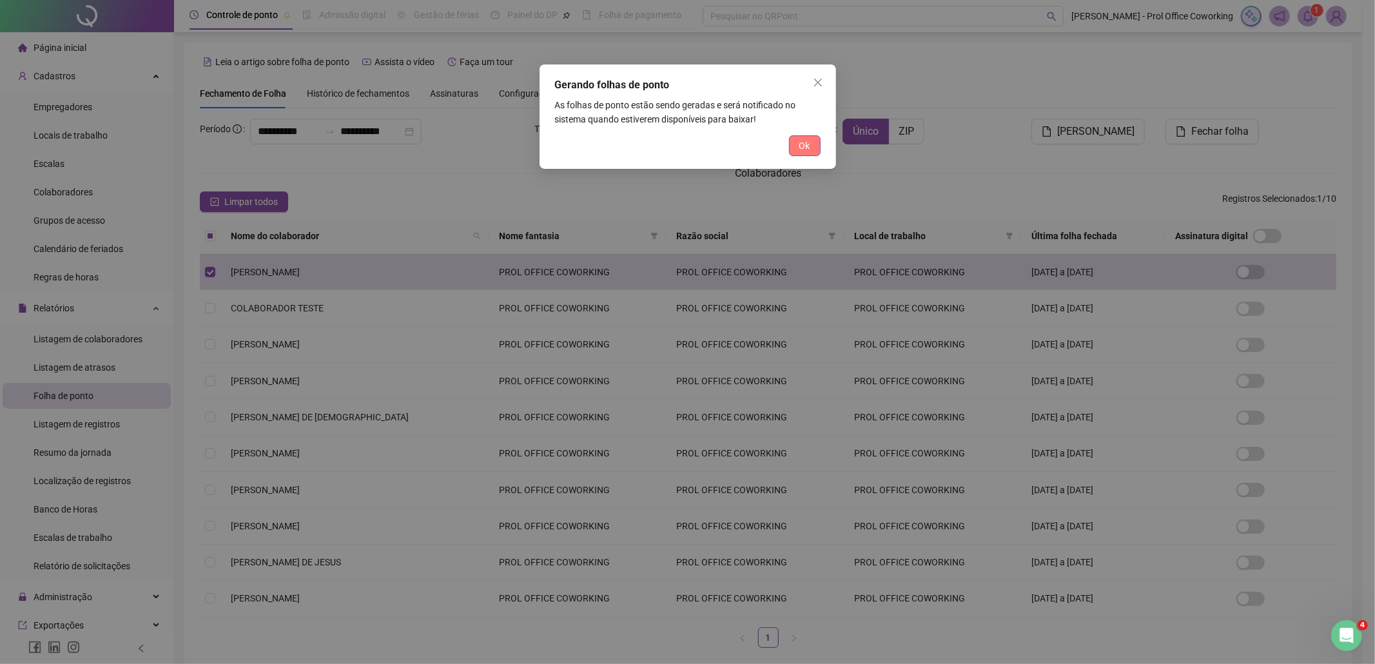
click at [792, 140] on button "Ok" at bounding box center [805, 145] width 32 height 21
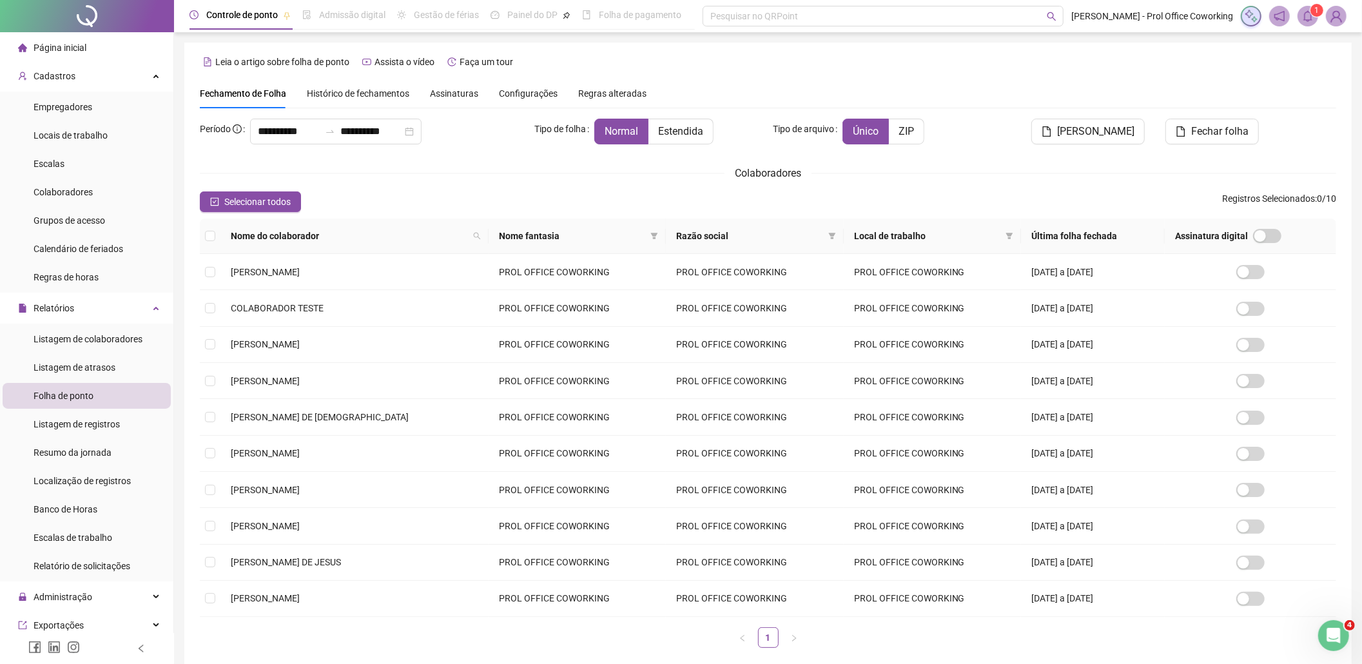
click at [1310, 14] on icon "bell" at bounding box center [1308, 16] width 12 height 12
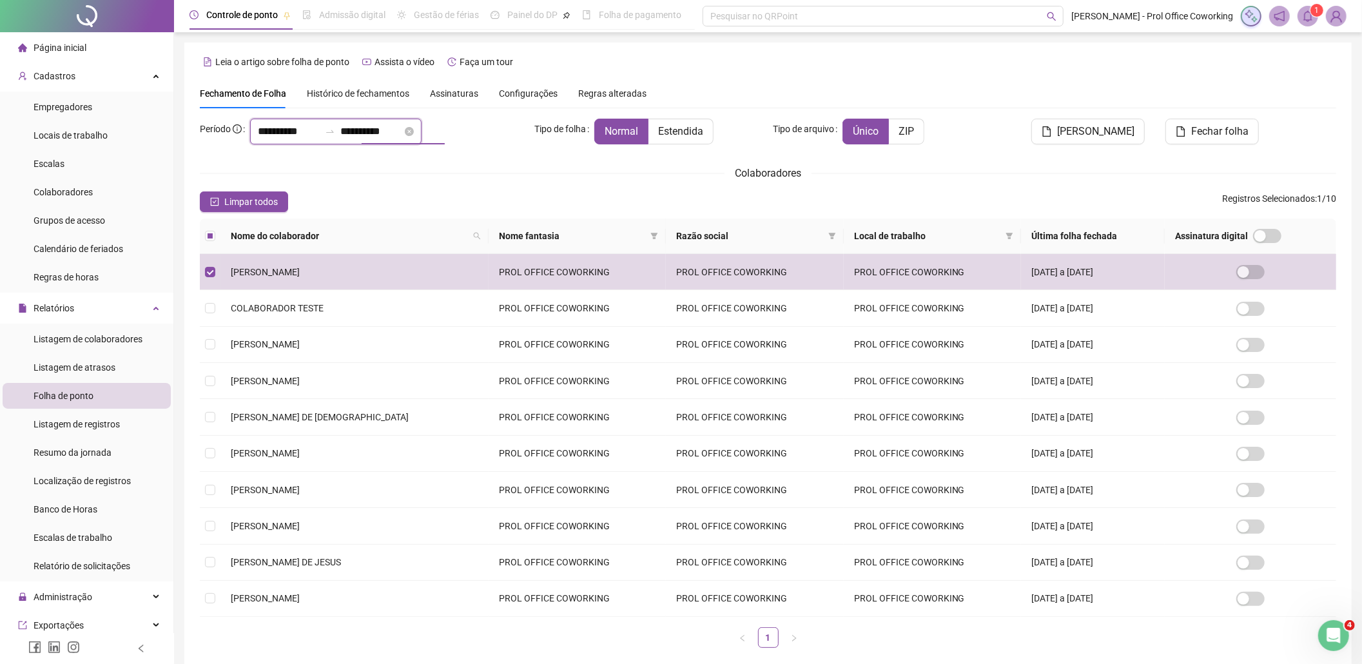
click at [365, 124] on input "**********" at bounding box center [371, 131] width 62 height 15
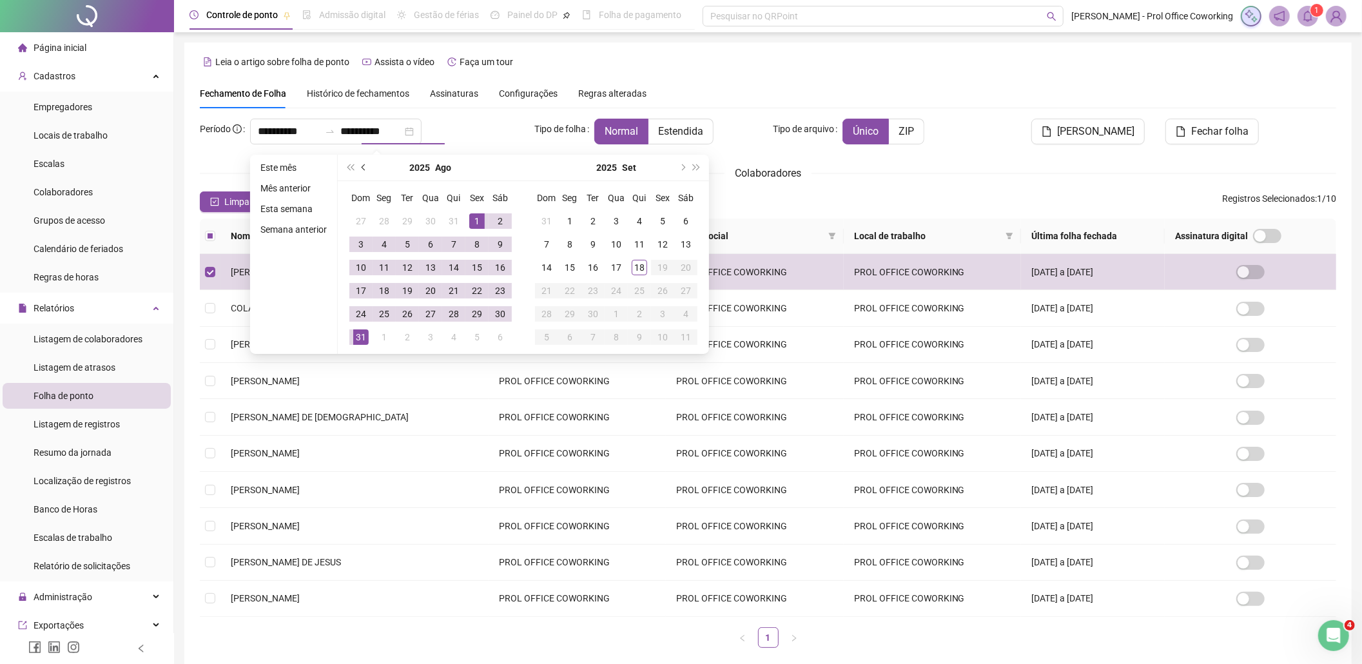
click at [360, 168] on button "prev-year" at bounding box center [364, 168] width 14 height 26
type input "**********"
click at [401, 222] on div "1" at bounding box center [407, 220] width 15 height 15
click at [449, 317] on div "31" at bounding box center [453, 313] width 15 height 15
type input "**********"
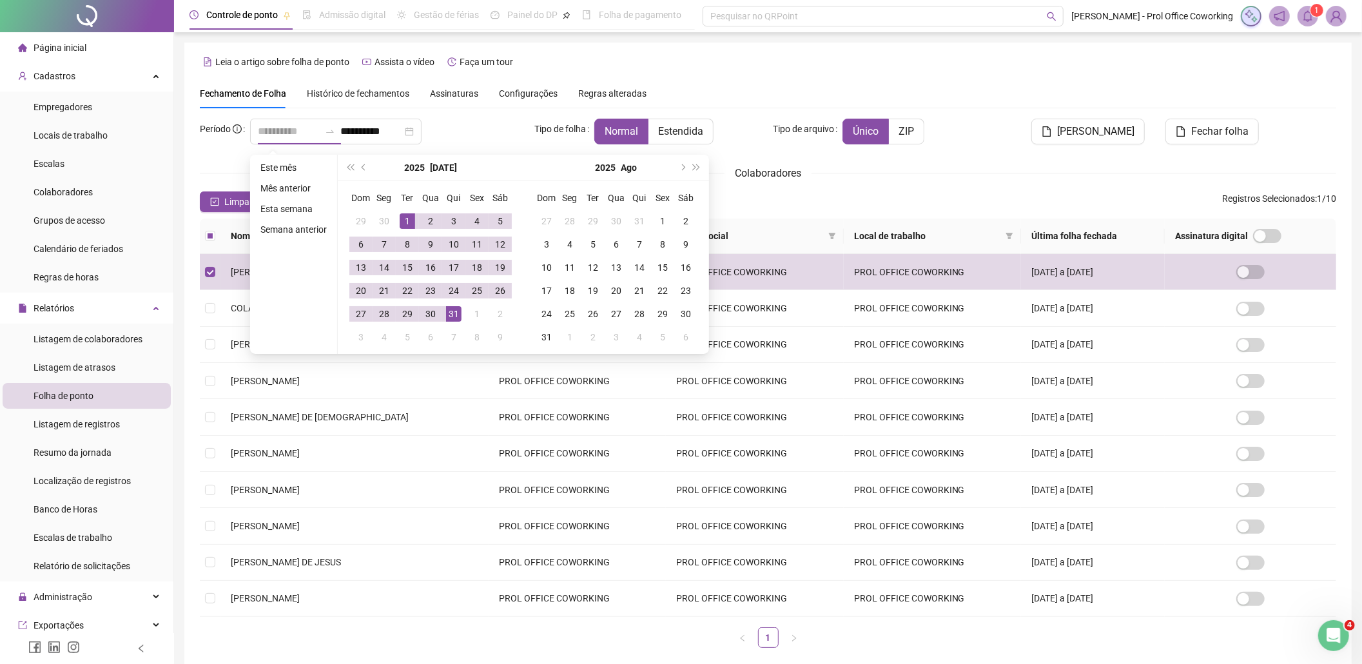
type input "**********"
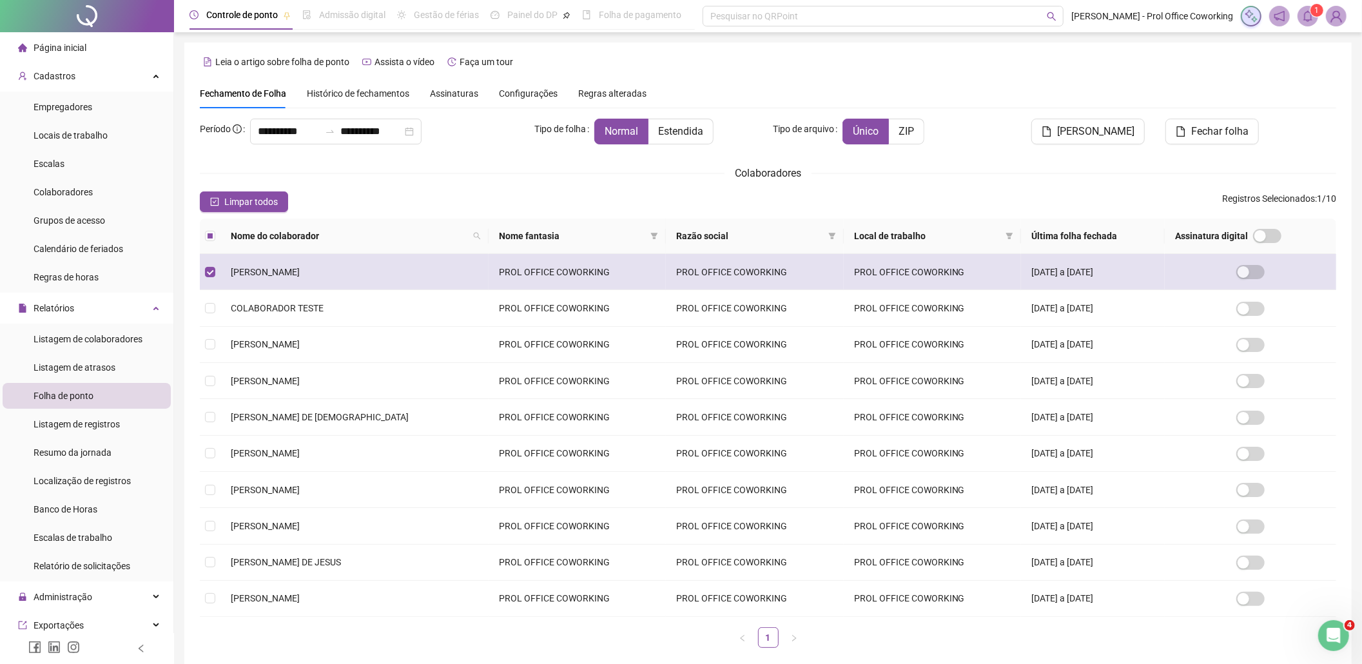
click at [215, 273] on td at bounding box center [210, 272] width 21 height 36
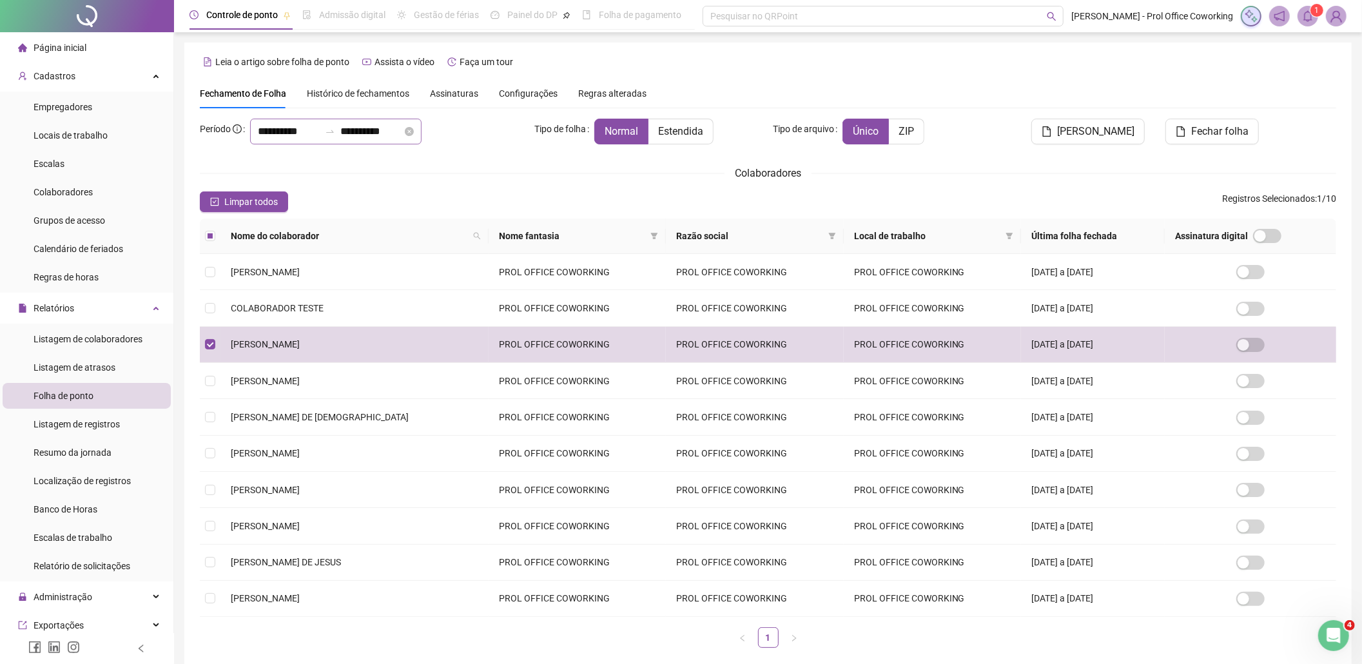
click at [335, 130] on icon "swap-right" at bounding box center [330, 131] width 10 height 10
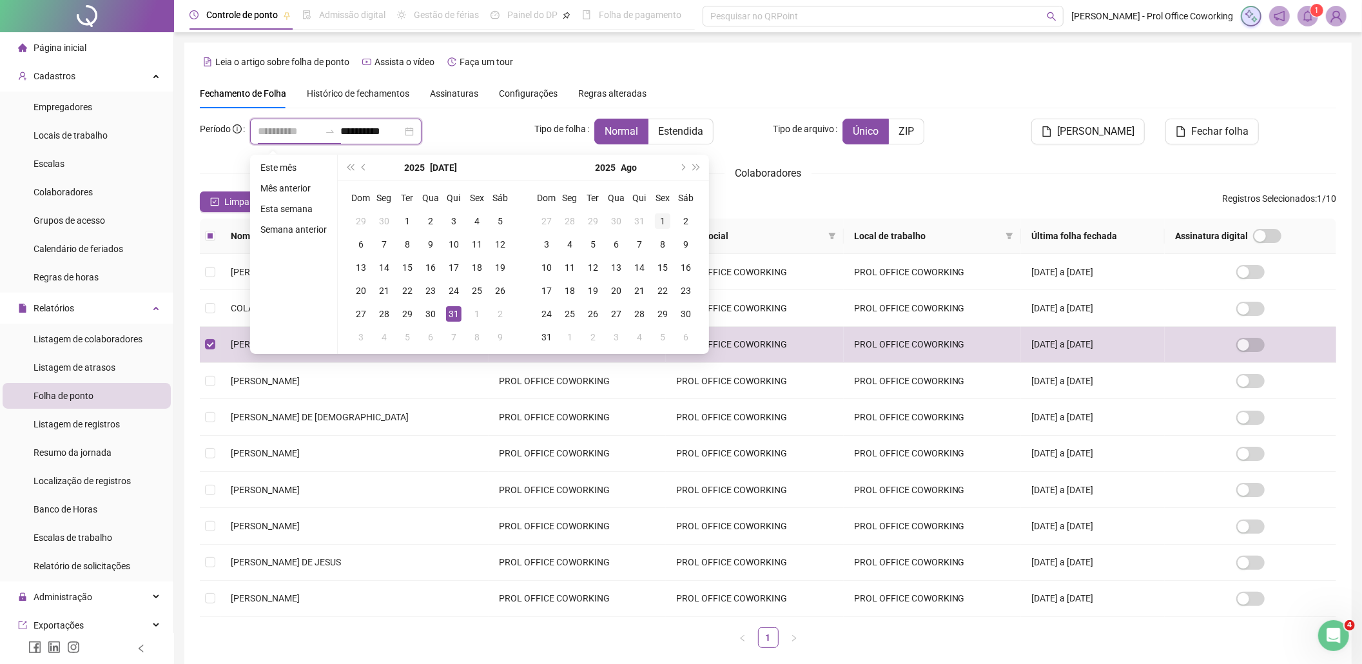
type input "**********"
click at [660, 220] on div "1" at bounding box center [662, 220] width 15 height 15
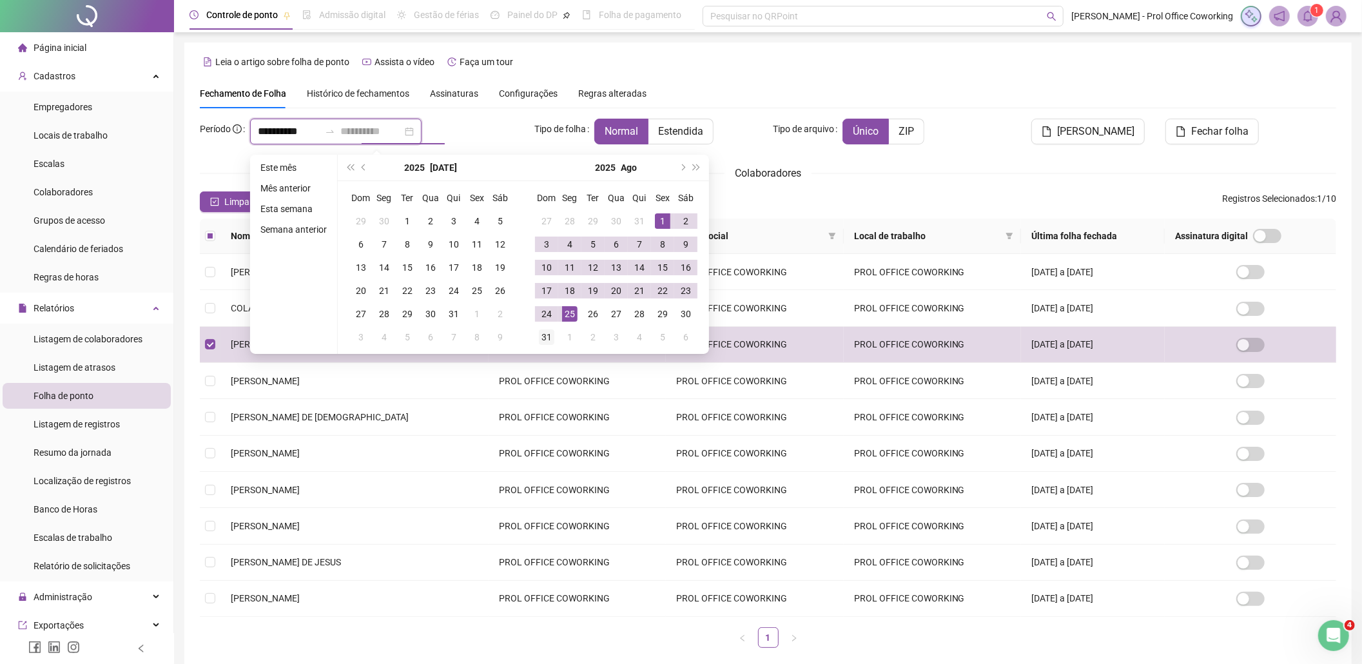
type input "**********"
click at [543, 337] on div "31" at bounding box center [546, 336] width 15 height 15
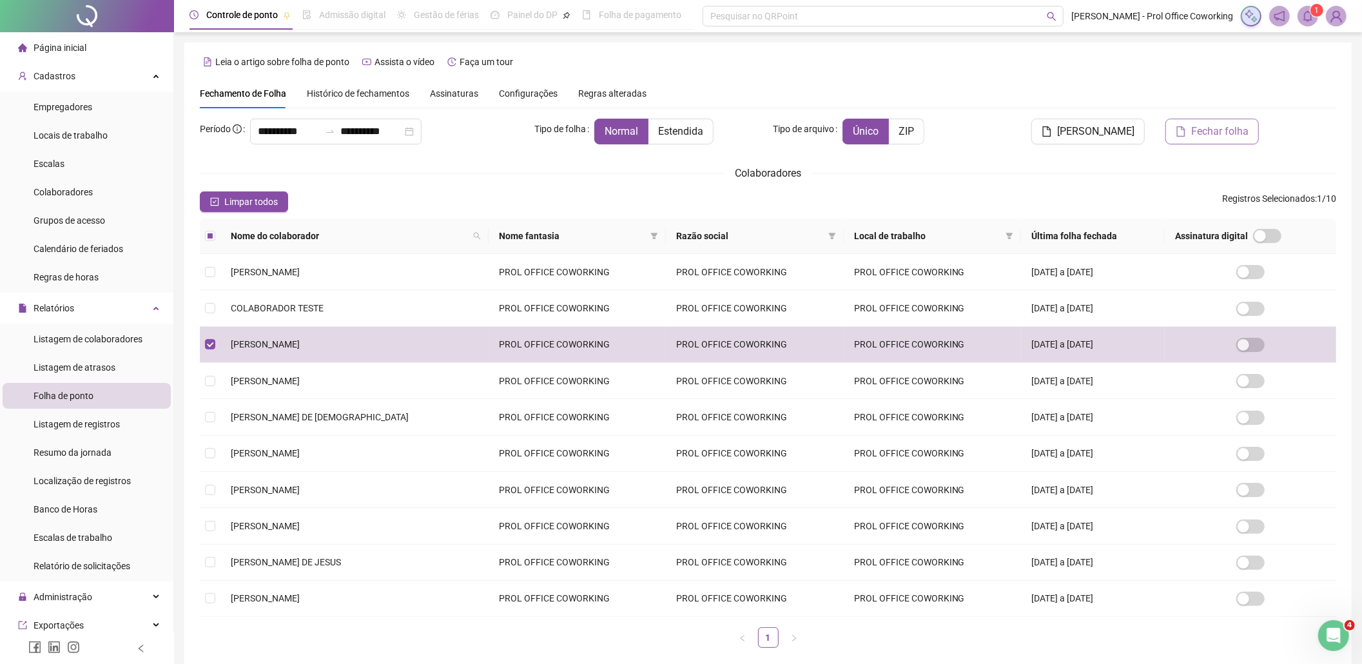
click at [1208, 130] on span "Fechar folha" at bounding box center [1219, 131] width 57 height 15
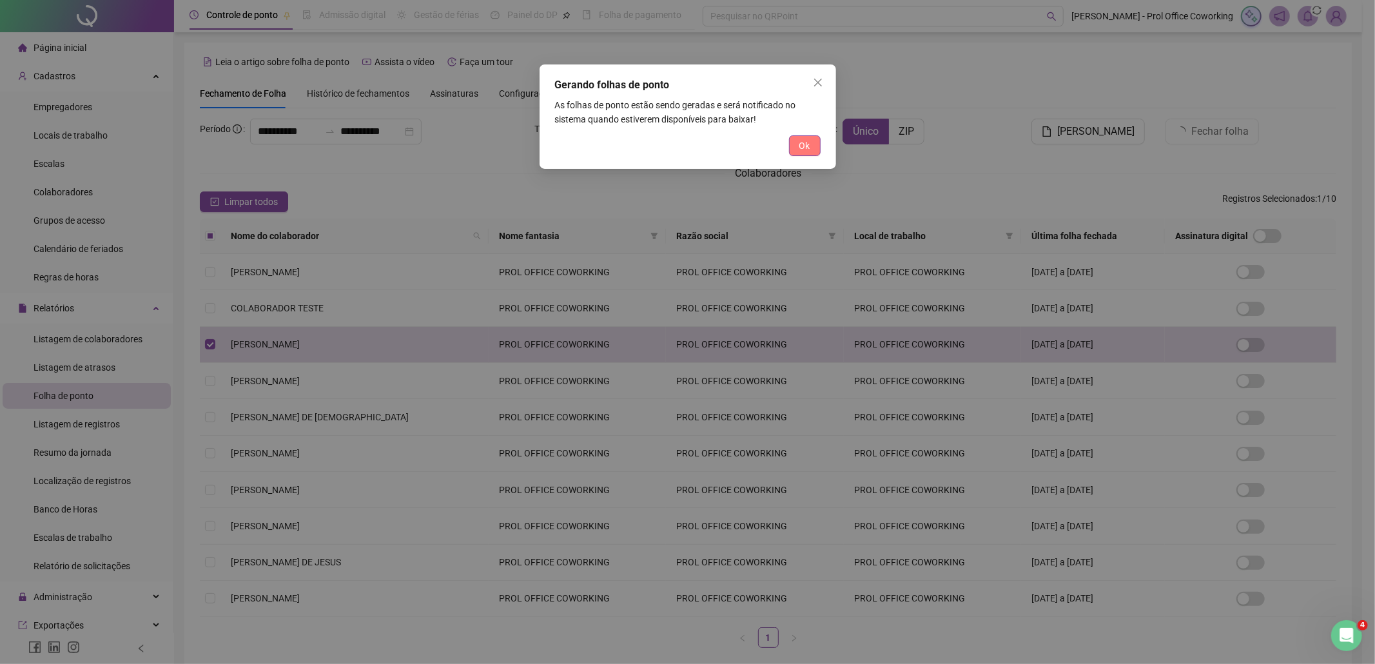
drag, startPoint x: 807, startPoint y: 143, endPoint x: 864, endPoint y: 179, distance: 67.2
click at [806, 142] on span "Ok" at bounding box center [804, 146] width 11 height 14
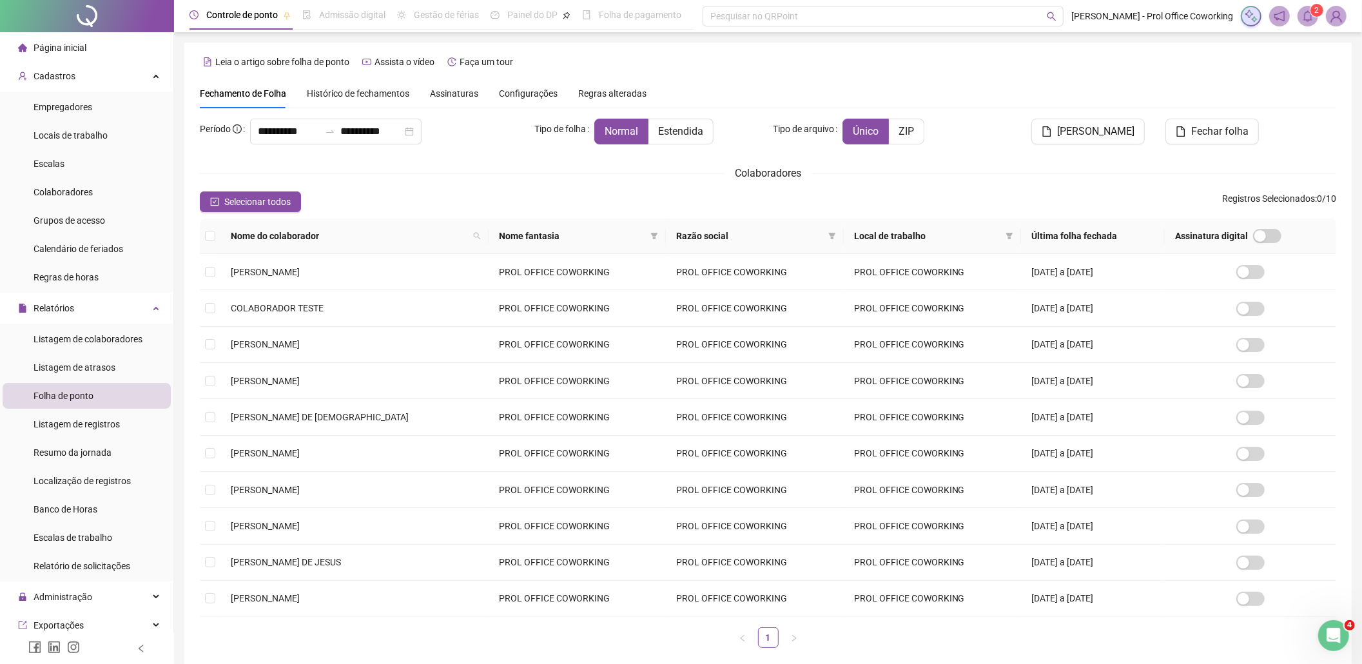
click at [1310, 19] on icon "bell" at bounding box center [1308, 16] width 12 height 12
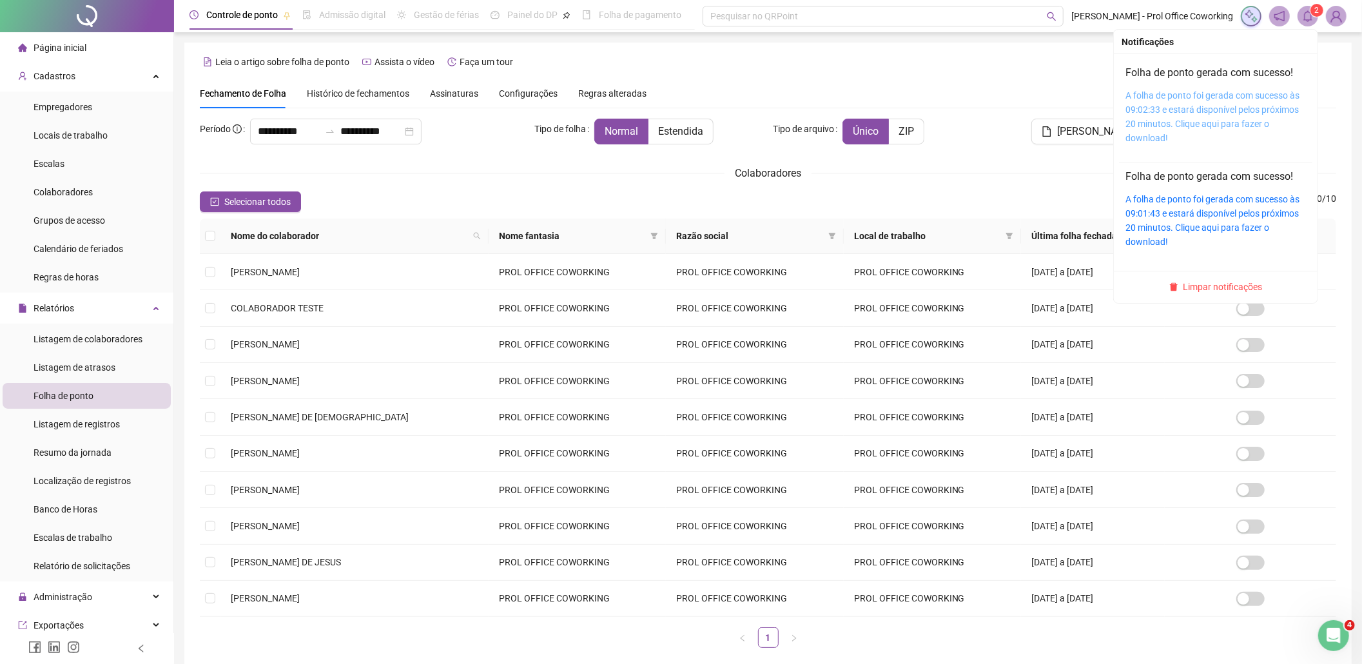
click at [1215, 106] on link "A folha de ponto foi gerada com sucesso às 09:02:33 e estará disponível pelos p…" at bounding box center [1213, 116] width 174 height 53
click at [1224, 103] on link "A folha de ponto foi gerada com sucesso às 09:02:33 e estará disponível pelos p…" at bounding box center [1213, 116] width 174 height 53
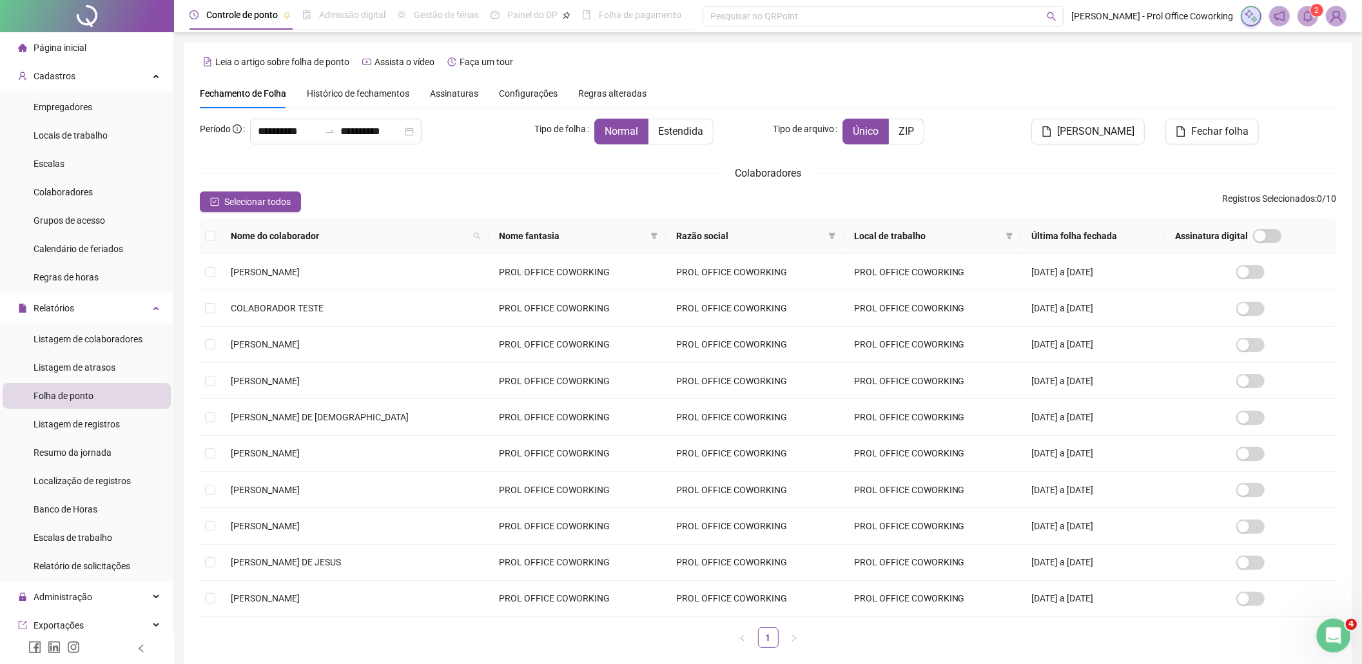
click at [1338, 634] on icon "Abertura do Messenger da Intercom" at bounding box center [1332, 633] width 21 height 21
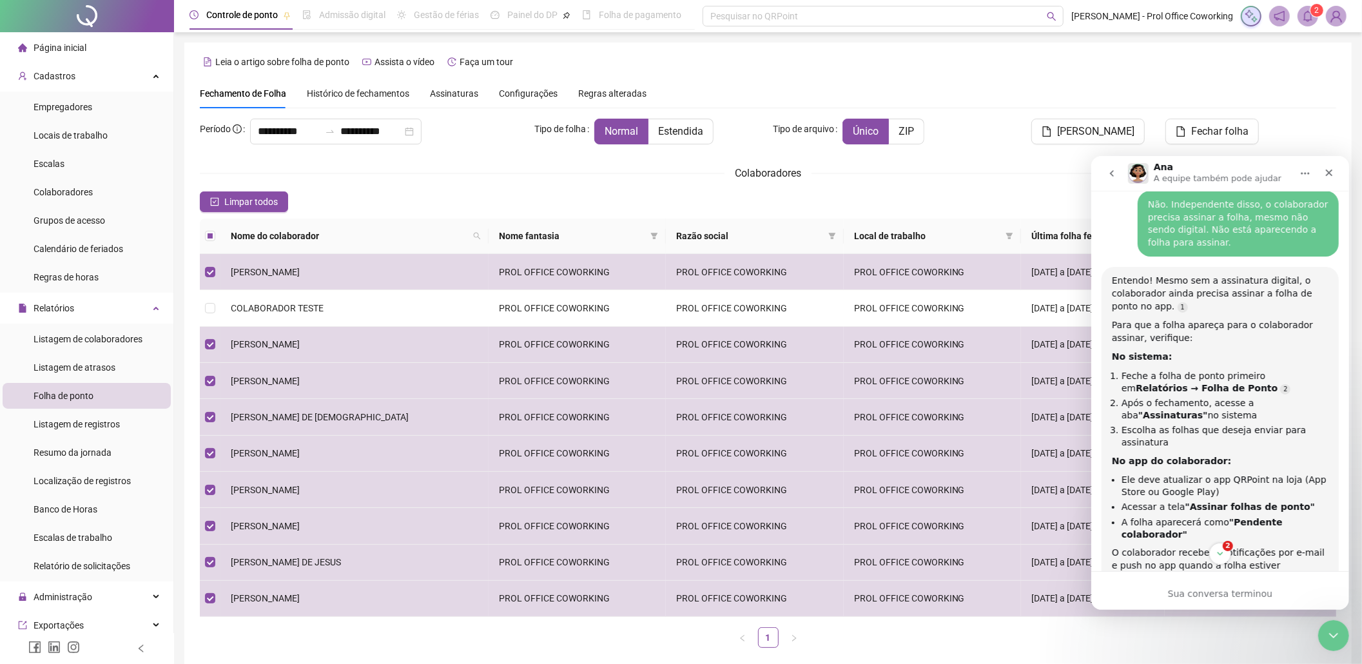
scroll to position [1571, 0]
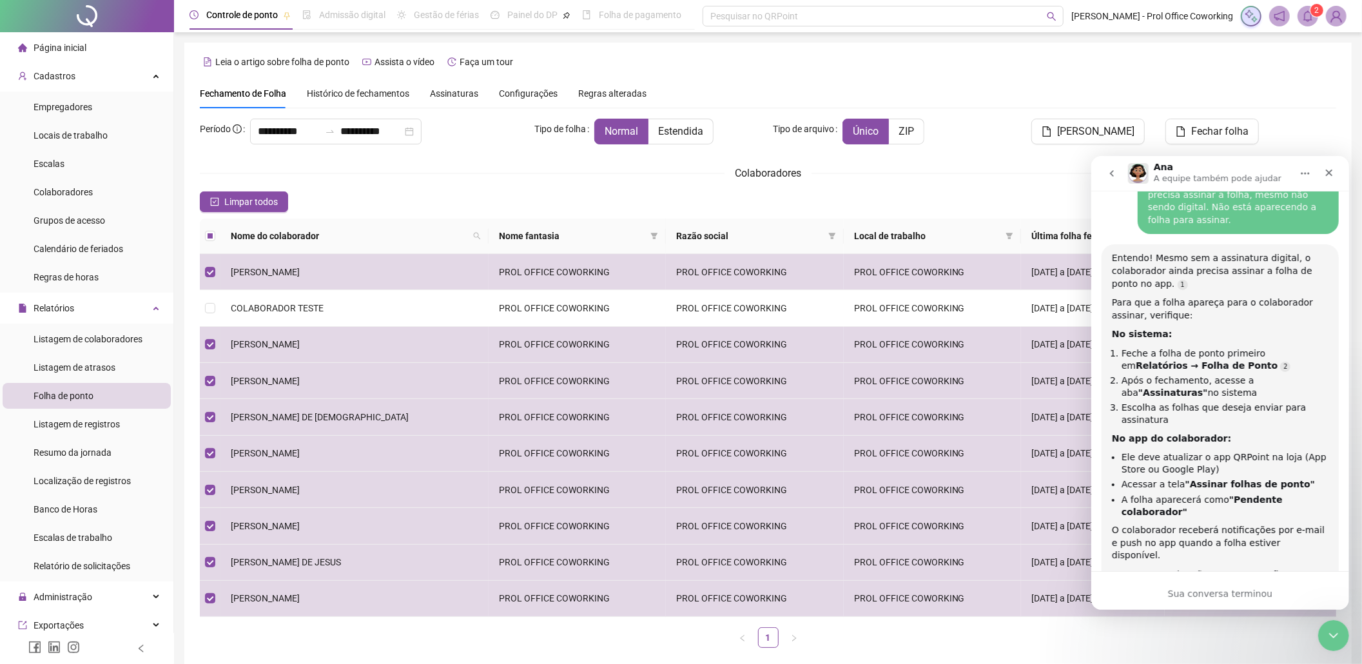
click at [1216, 590] on div "Sua conversa terminou" at bounding box center [1220, 594] width 258 height 14
click at [1197, 602] on div "Respondeu à sua pergunta? Ana • Agora" at bounding box center [1219, 630] width 237 height 57
click at [1131, 602] on div "Respondeu à sua pergunta? Ana • Agora" at bounding box center [1174, 616] width 147 height 28
click at [1304, 175] on icon "Início" at bounding box center [1305, 173] width 10 height 10
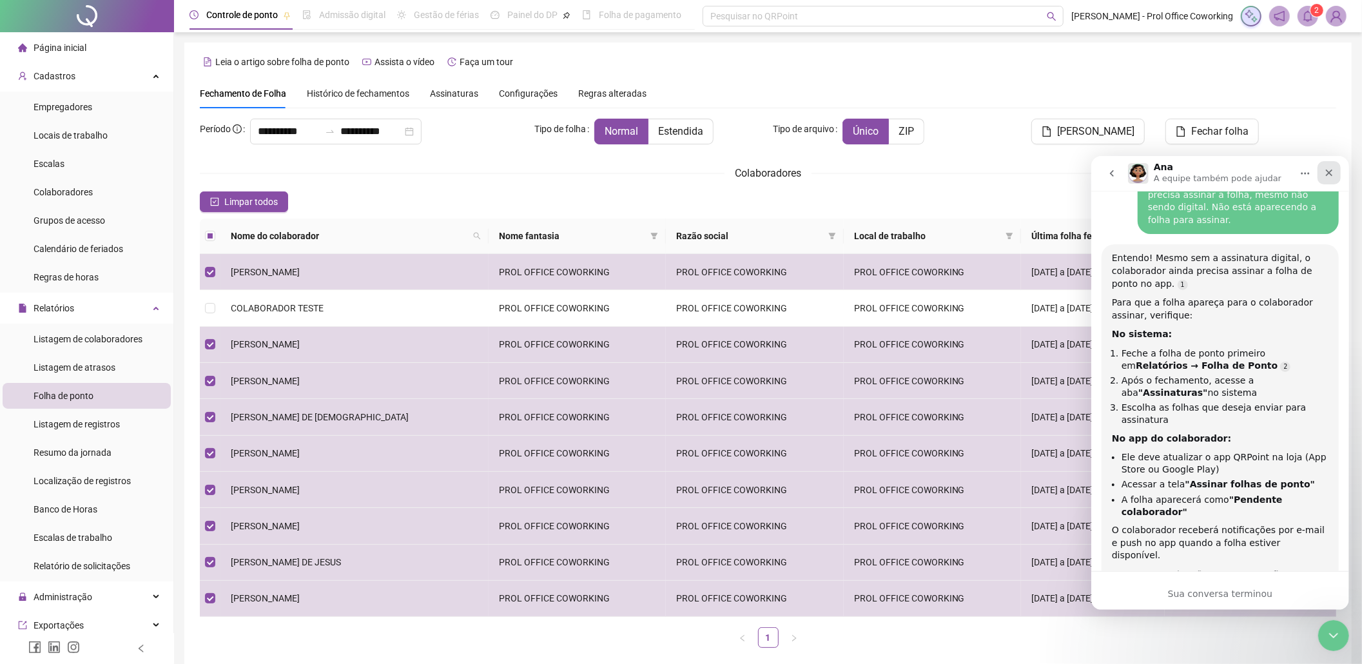
click at [1331, 172] on icon "Fechar" at bounding box center [1329, 172] width 10 height 10
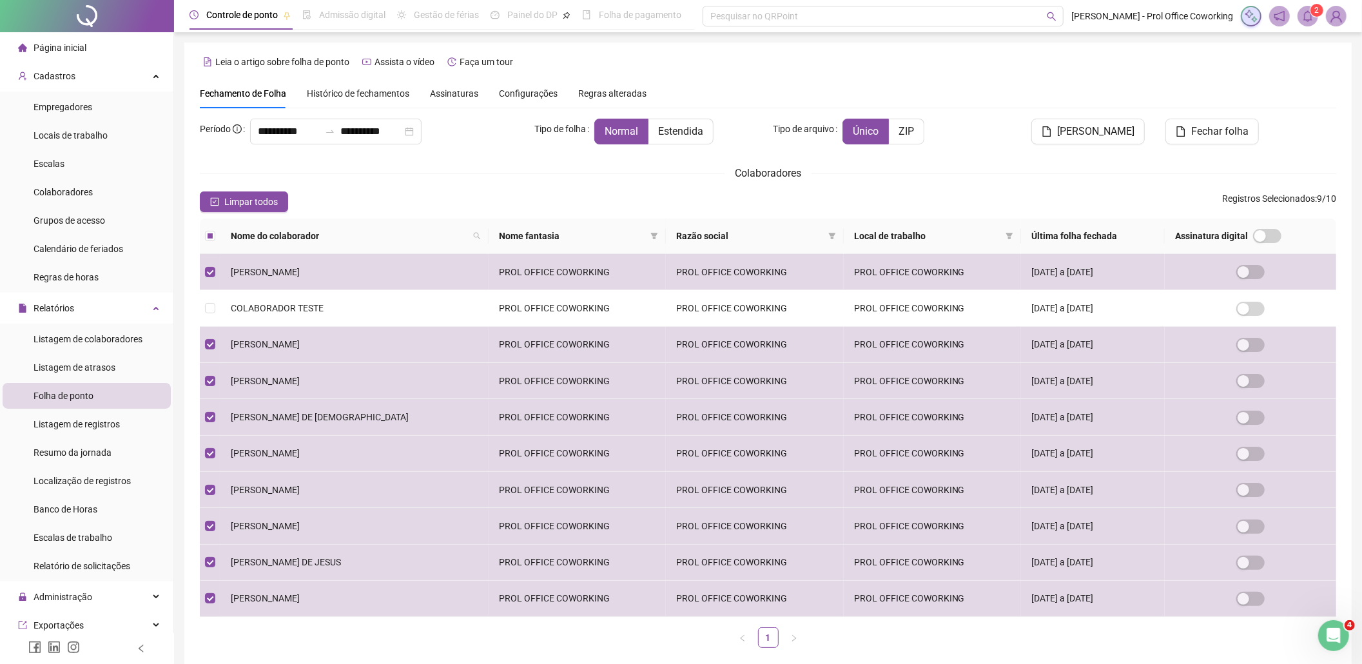
click at [1339, 15] on img at bounding box center [1336, 15] width 19 height 19
click at [1333, 629] on icon "Abertura do Messenger da Intercom" at bounding box center [1332, 633] width 21 height 21
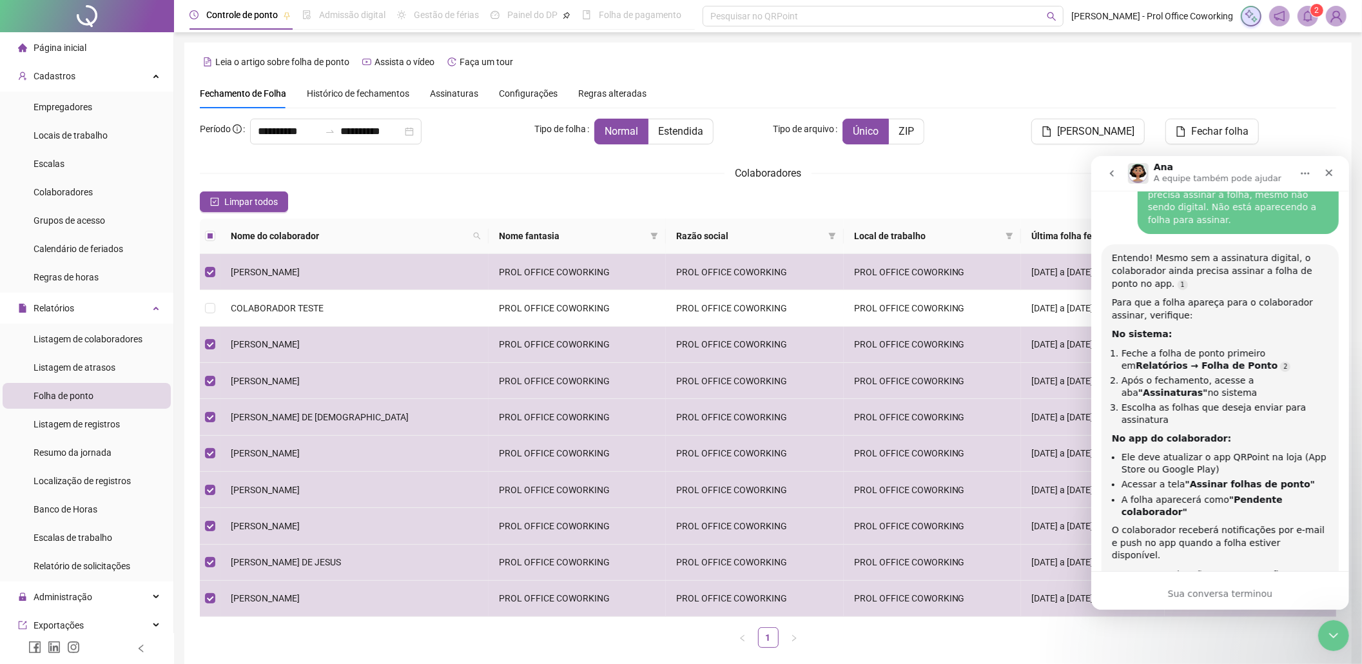
click at [1300, 173] on icon "Início" at bounding box center [1305, 173] width 10 height 10
click at [1140, 610] on div "Respondeu à sua pergunta?" at bounding box center [1175, 616] width 126 height 13
drag, startPoint x: 1145, startPoint y: 540, endPoint x: 1202, endPoint y: 572, distance: 64.9
click at [1149, 633] on div "Ana • Agora" at bounding box center [1136, 637] width 48 height 8
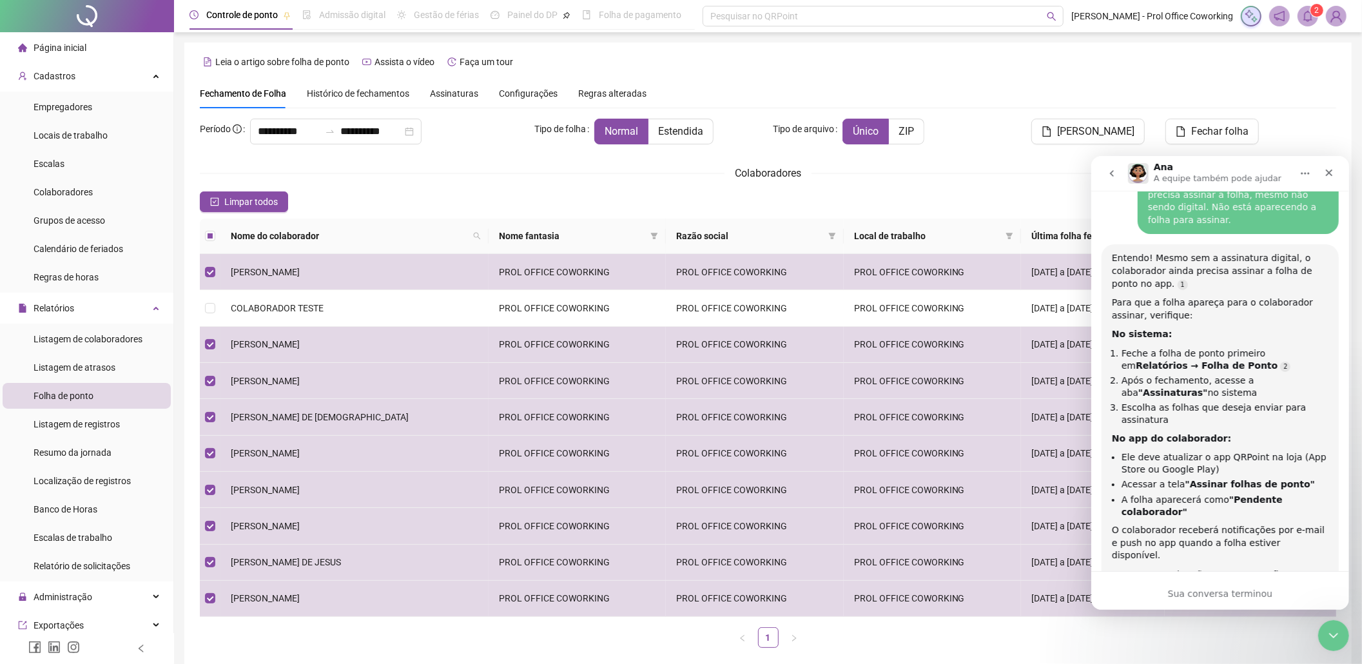
click at [1203, 596] on div "Sua conversa terminou" at bounding box center [1220, 594] width 258 height 14
click at [1202, 596] on div "Sua conversa terminou" at bounding box center [1220, 594] width 258 height 14
click at [1106, 169] on icon "go back" at bounding box center [1111, 173] width 10 height 10
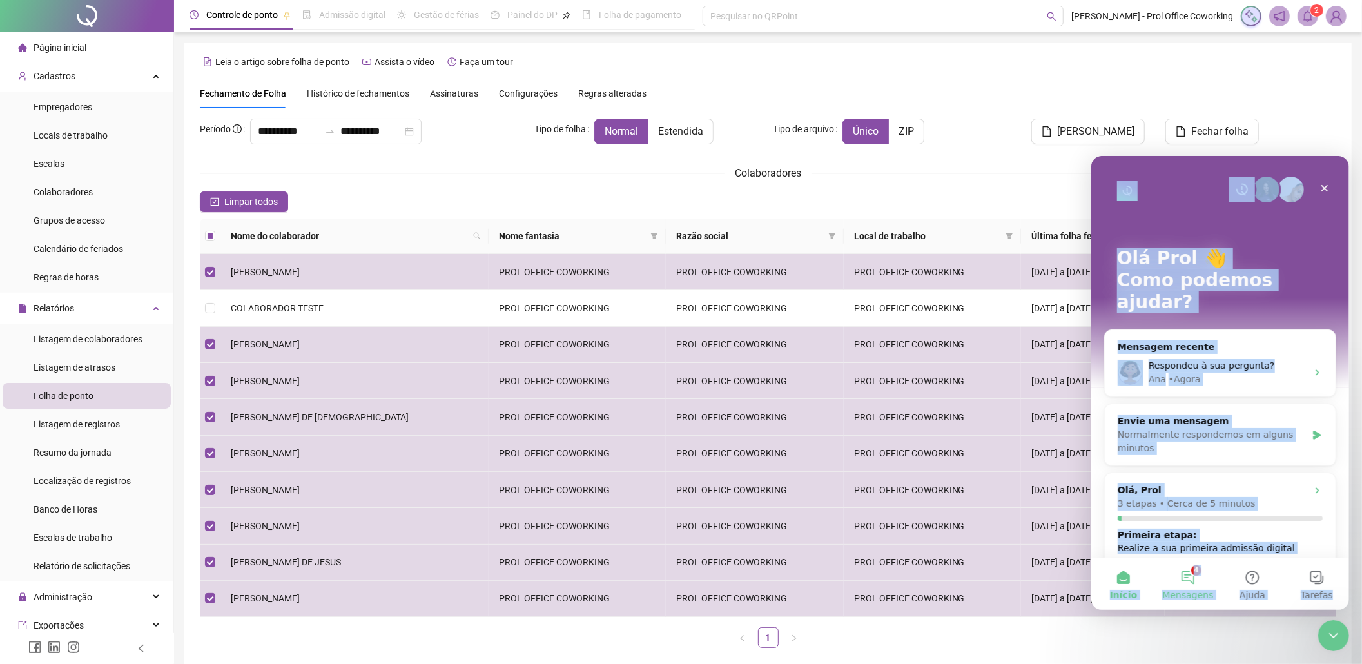
click at [1190, 578] on button "4 Mensagens" at bounding box center [1187, 584] width 64 height 52
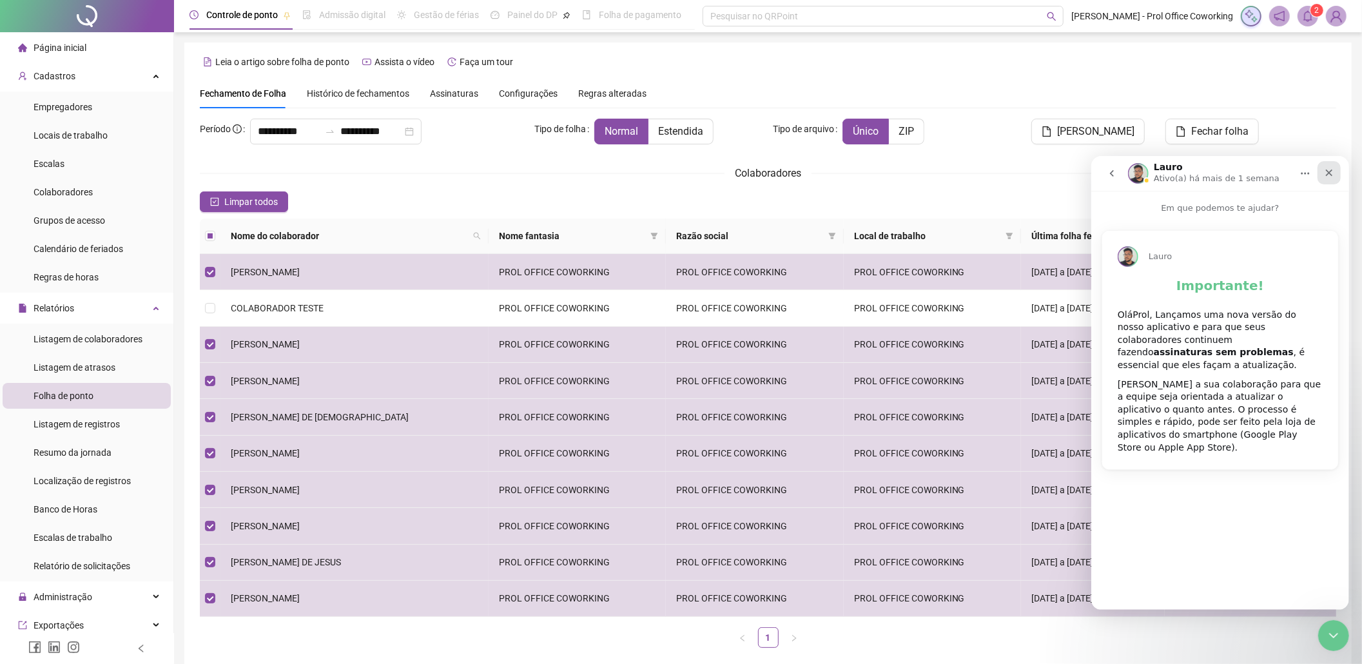
click at [1329, 166] on div "Fechar" at bounding box center [1328, 172] width 23 height 23
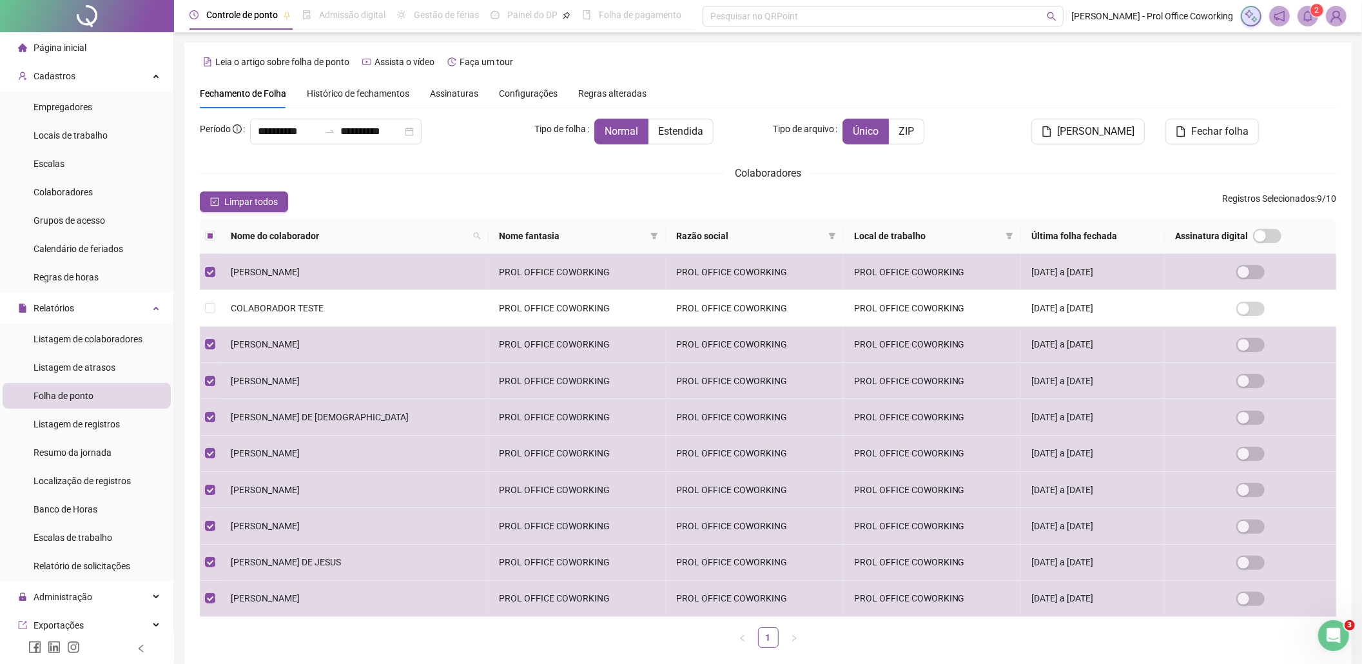
click at [1339, 19] on img at bounding box center [1336, 15] width 19 height 19
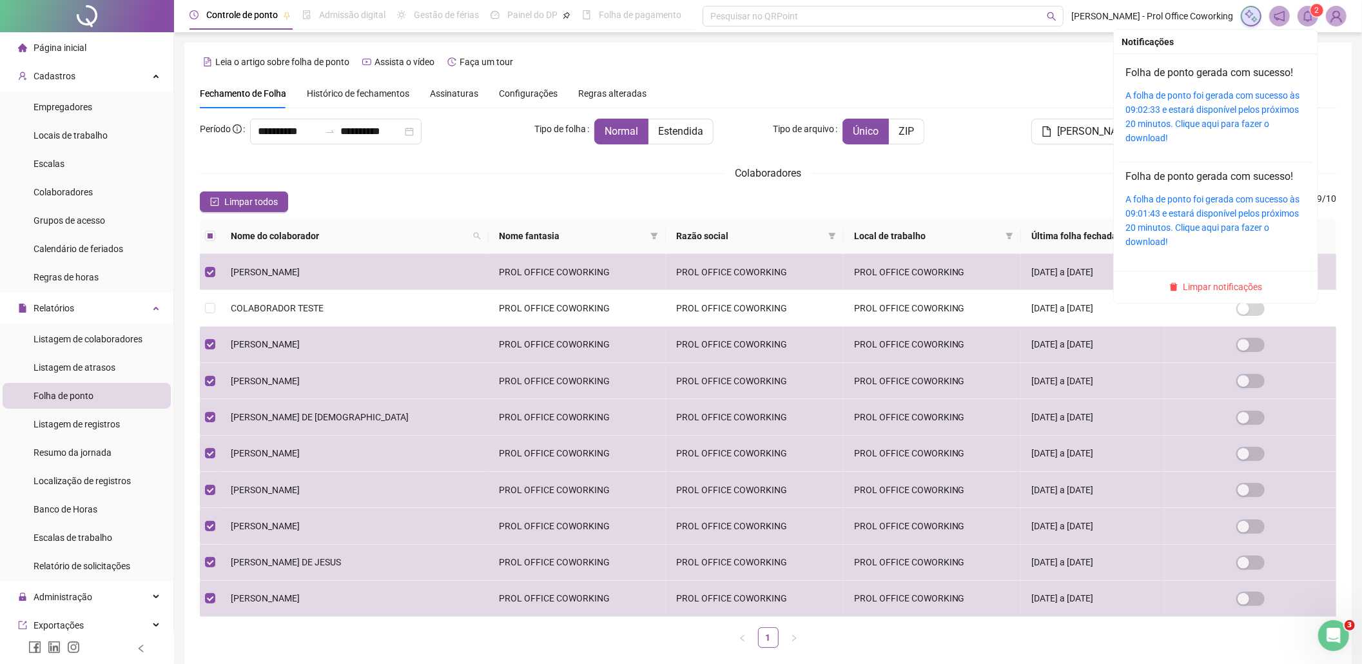
click at [1311, 13] on sup "2" at bounding box center [1317, 10] width 13 height 13
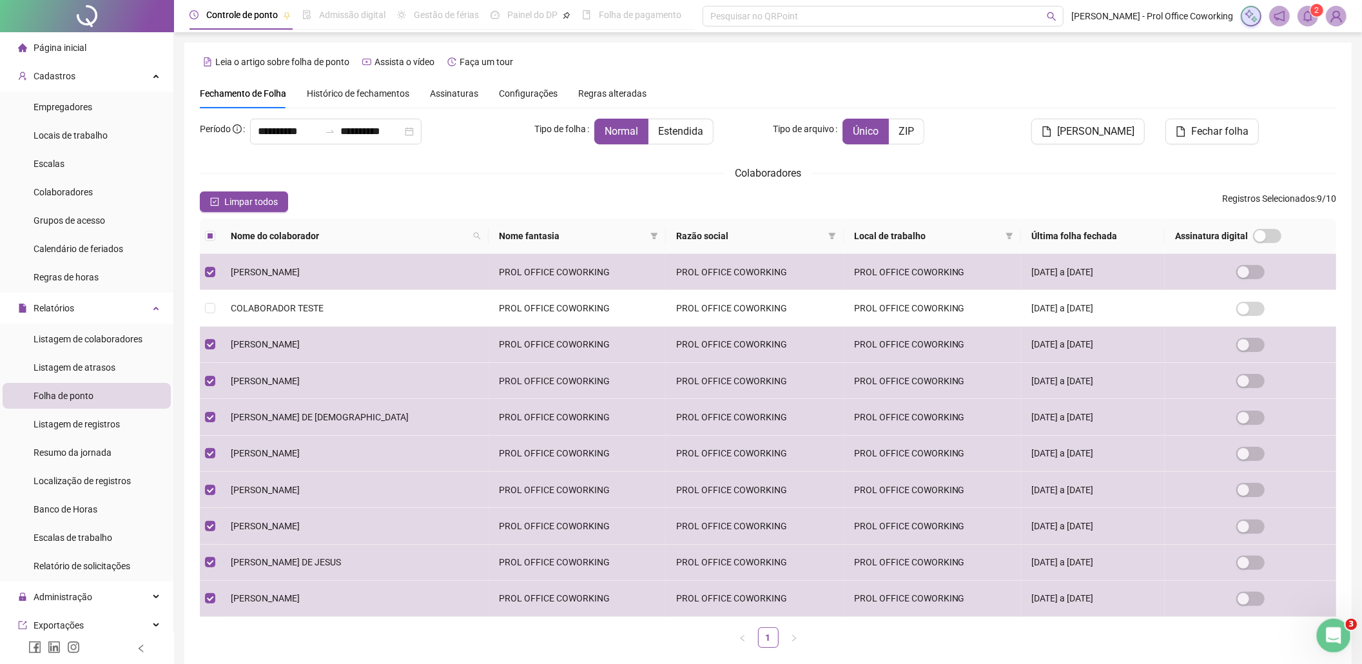
click at [1342, 634] on div "Abertura do Messenger da Intercom" at bounding box center [1332, 633] width 31 height 31
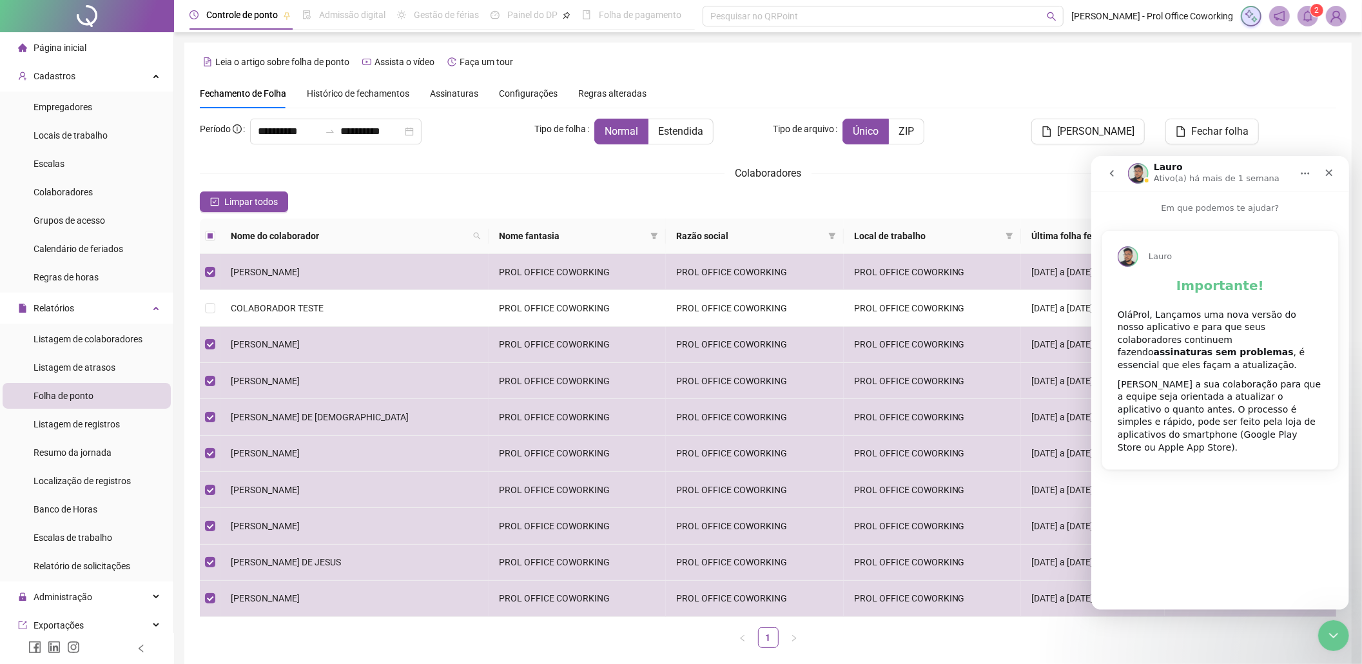
click at [1259, 208] on p "Em que podemos te ajudar?" at bounding box center [1220, 202] width 258 height 24
click at [1308, 170] on icon "Início" at bounding box center [1305, 173] width 10 height 10
click at [1290, 301] on h1 "Importante!" at bounding box center [1219, 289] width 205 height 25
click at [1106, 169] on icon "go back" at bounding box center [1111, 173] width 10 height 10
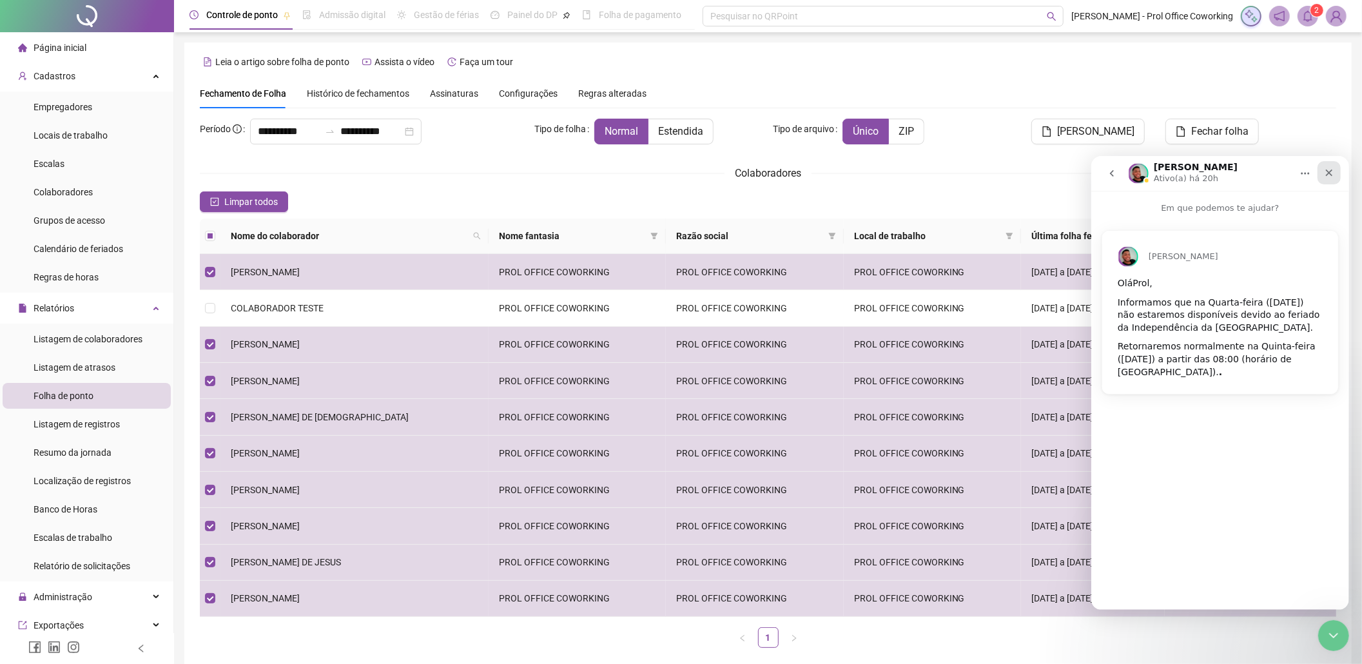
click at [1332, 171] on icon "Fechar" at bounding box center [1329, 172] width 10 height 10
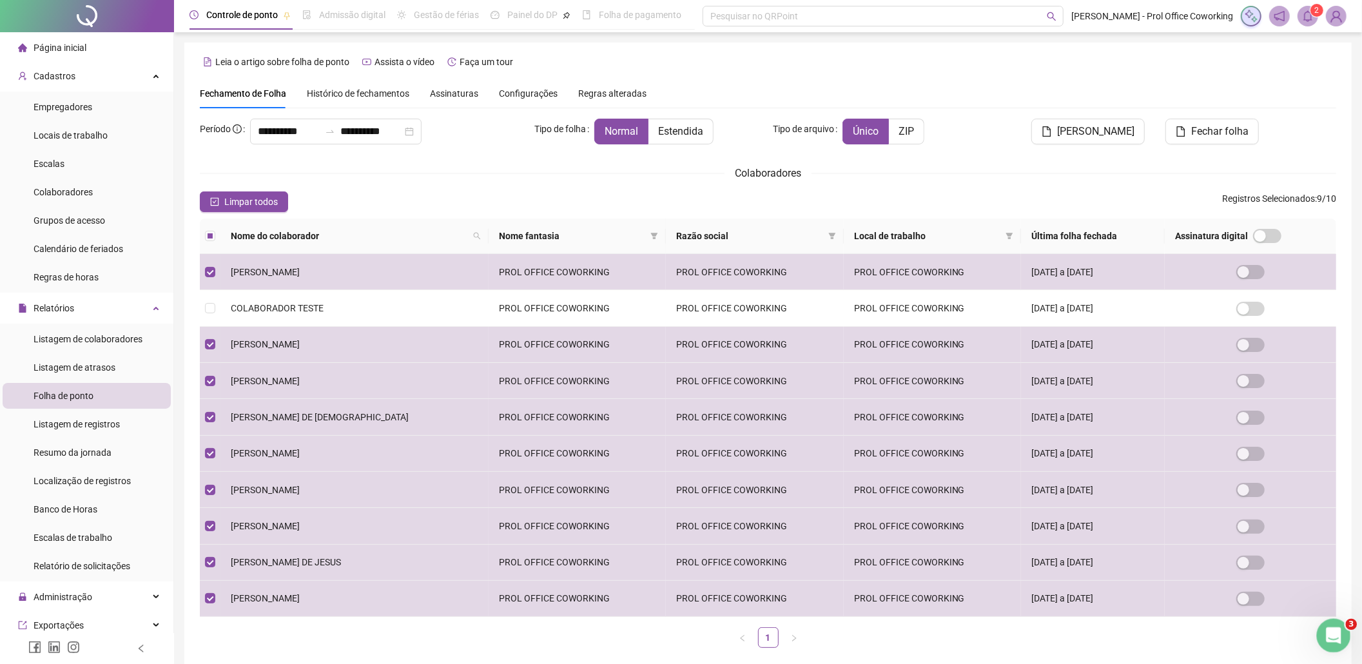
click at [1329, 634] on icon "Abertura do Messenger da Intercom" at bounding box center [1332, 633] width 21 height 21
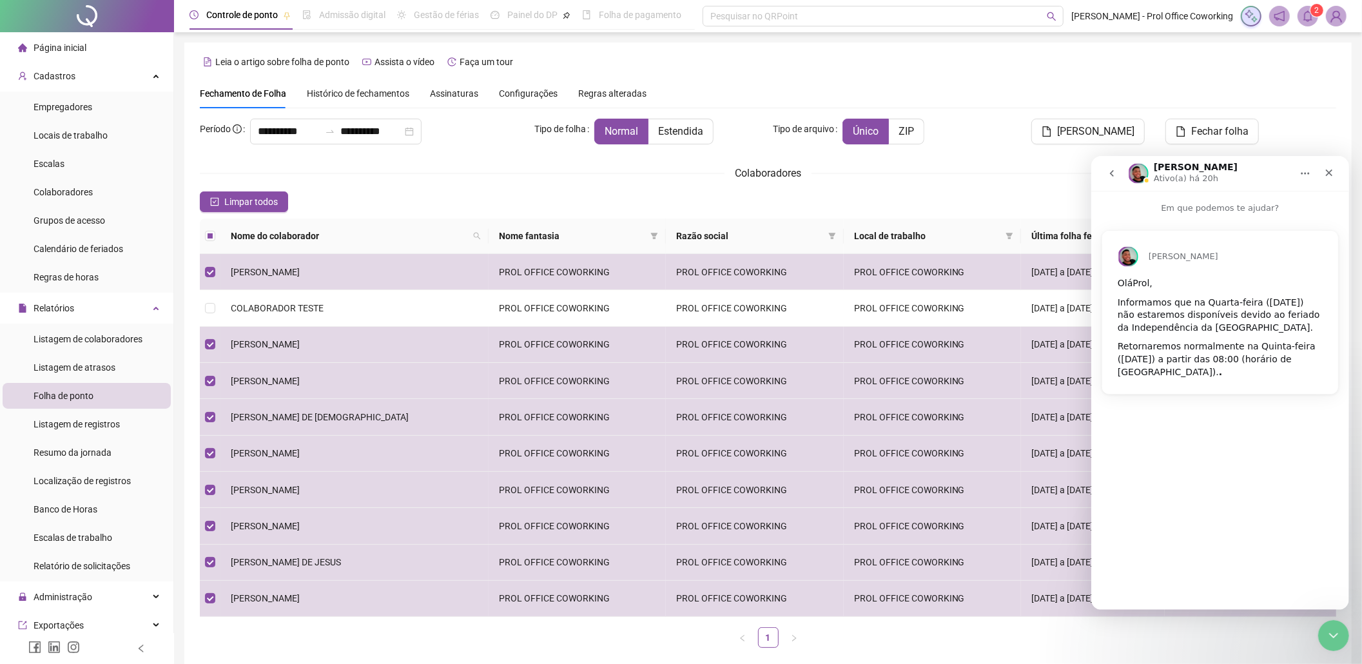
click at [1113, 172] on icon "go back" at bounding box center [1111, 173] width 10 height 10
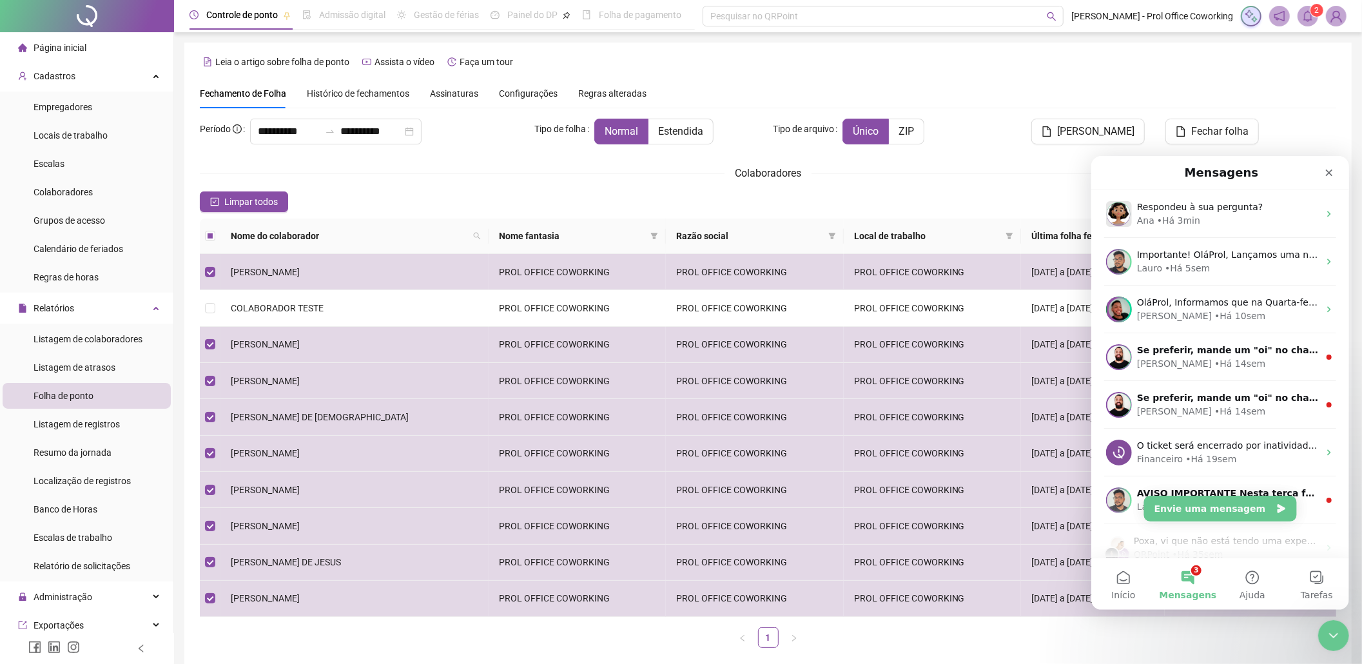
drag, startPoint x: 1345, startPoint y: 257, endPoint x: 2443, endPoint y: 448, distance: 1114.5
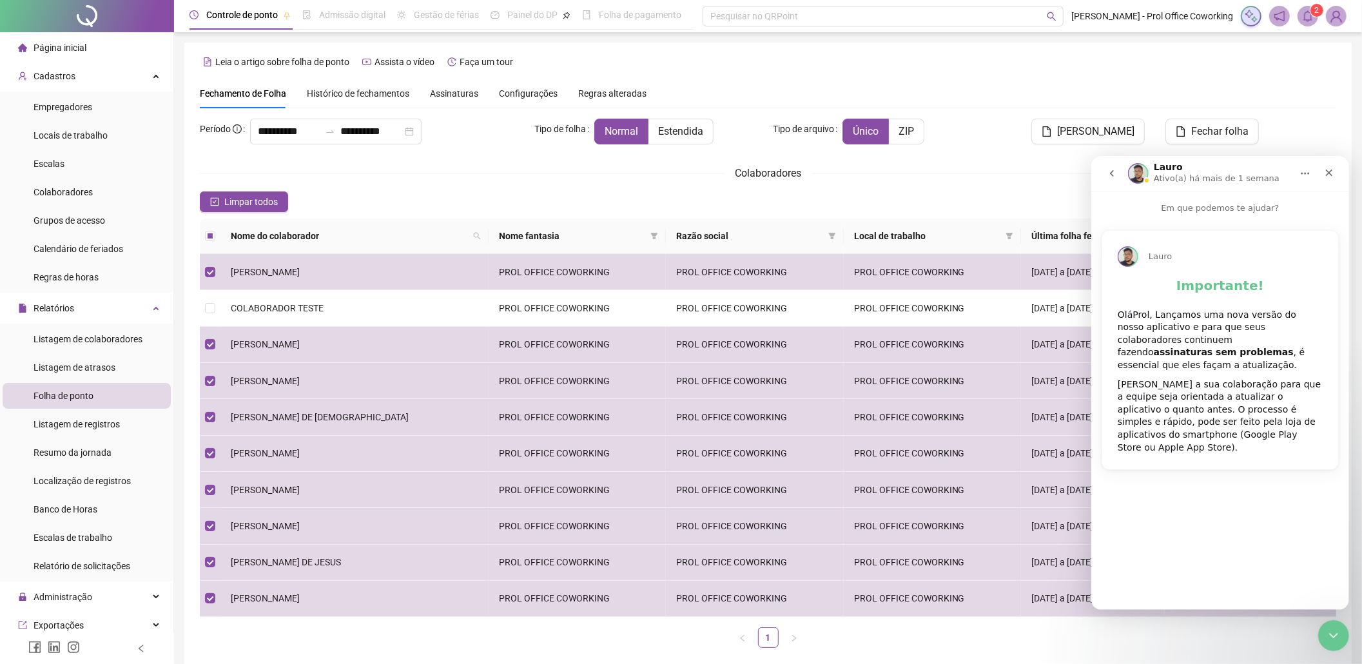
click at [1306, 172] on icon "Início" at bounding box center [1305, 173] width 10 height 10
click at [1109, 171] on icon "go back" at bounding box center [1111, 173] width 10 height 10
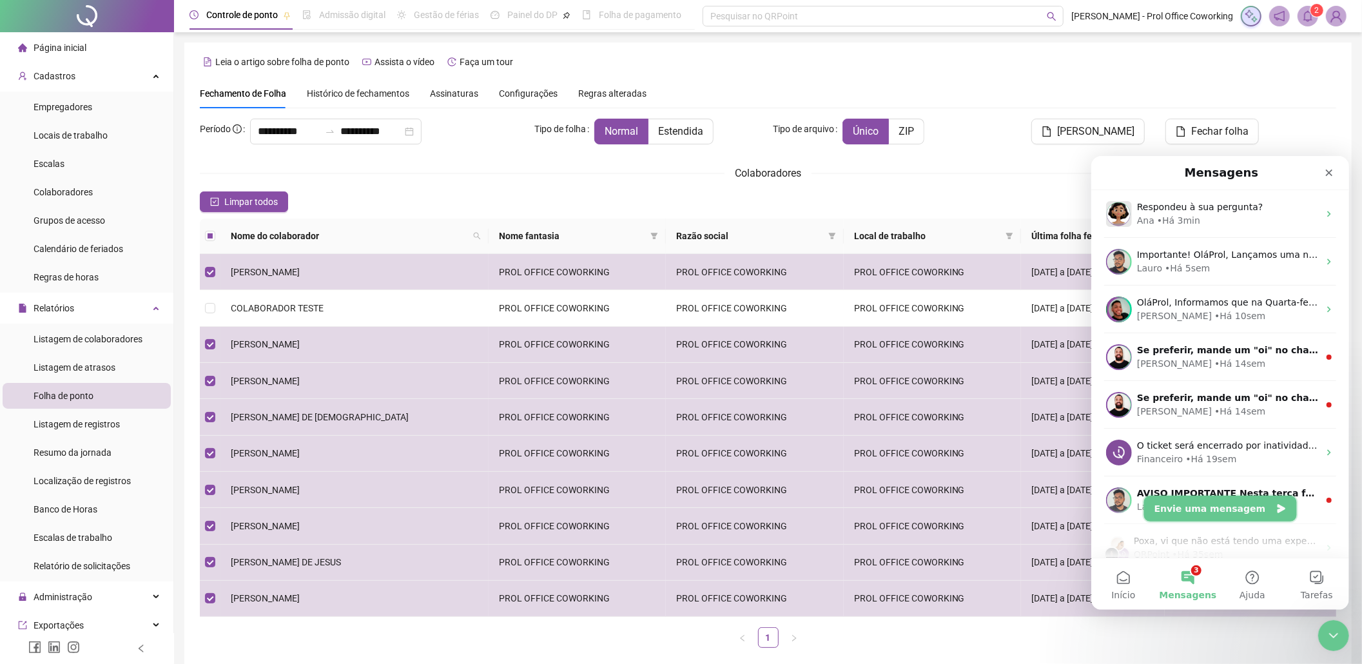
click at [1246, 507] on button "Envie uma mensagem" at bounding box center [1220, 508] width 153 height 26
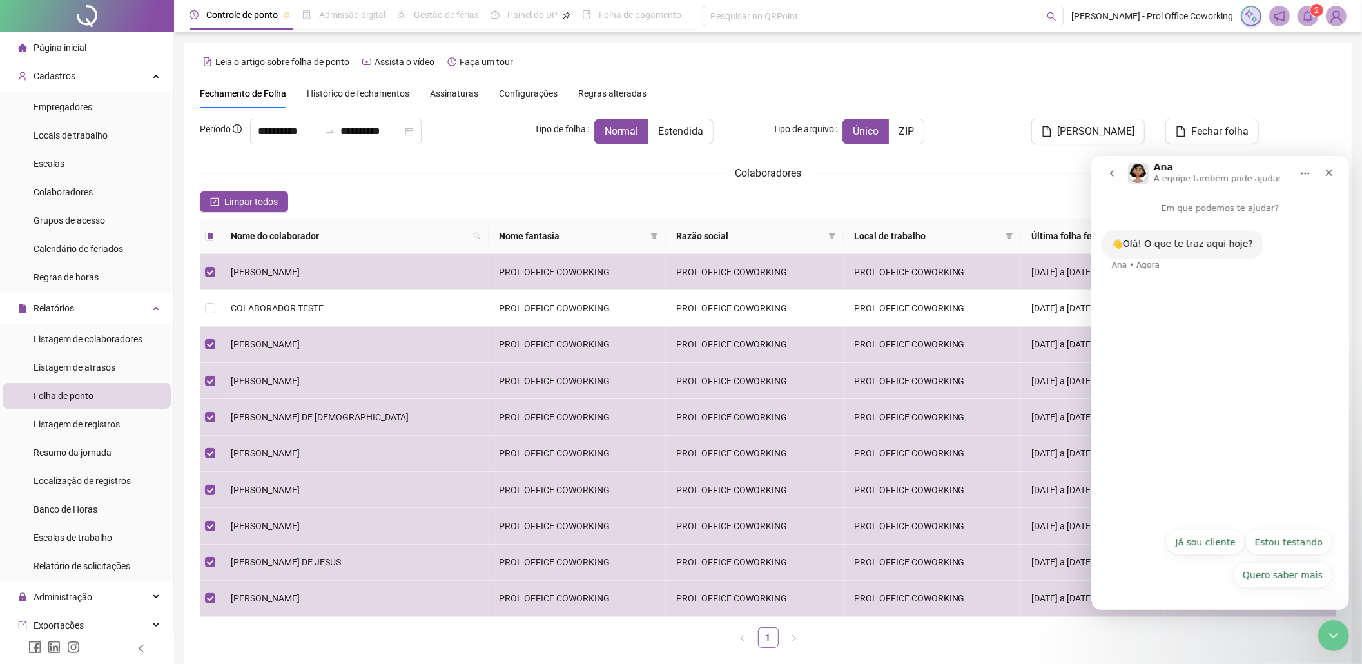
click at [1112, 170] on icon "go back" at bounding box center [1111, 173] width 10 height 10
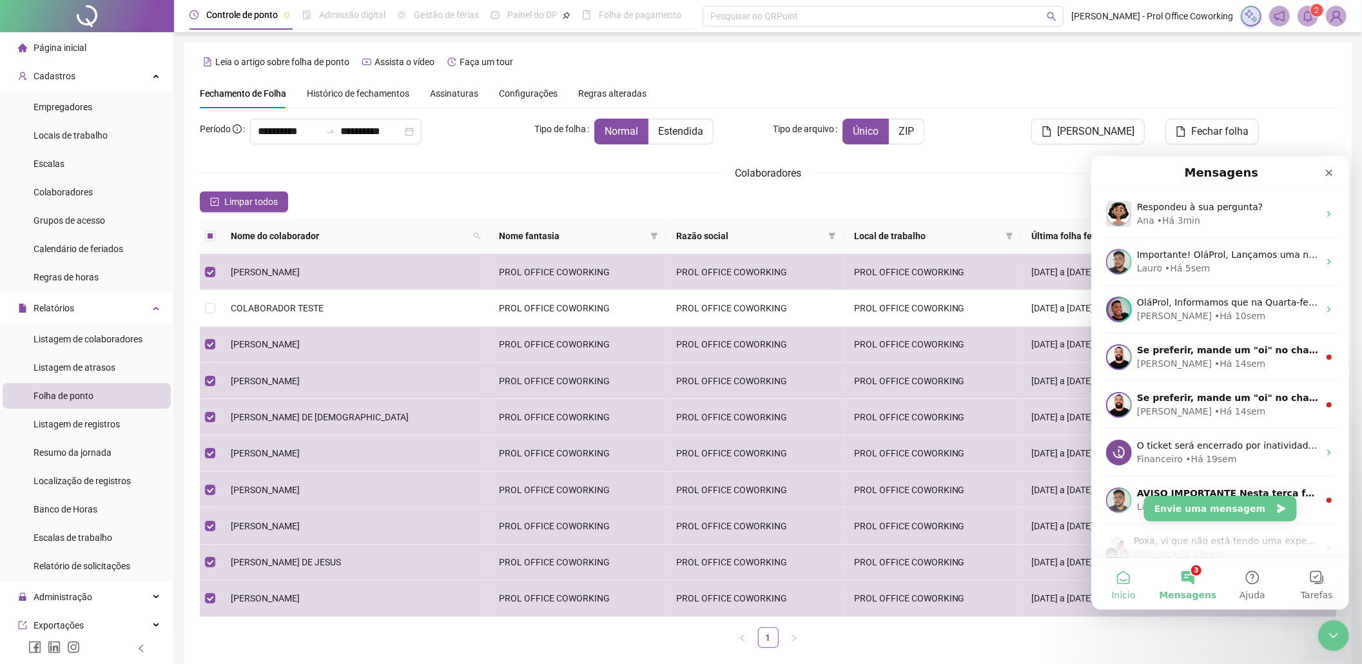
click at [1112, 584] on button "Início" at bounding box center [1123, 584] width 64 height 52
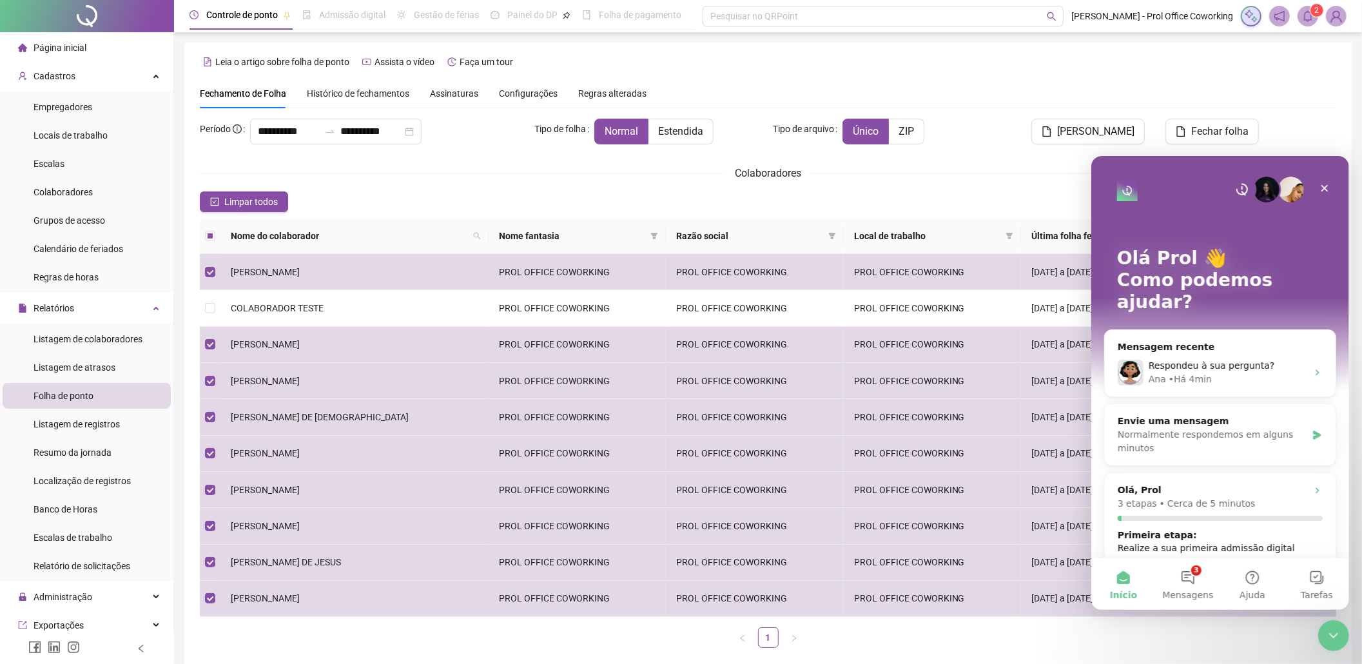
click at [1280, 188] on img "Messenger da Intercom" at bounding box center [1291, 189] width 26 height 26
click at [1229, 190] on img "Messenger da Intercom" at bounding box center [1242, 189] width 26 height 26
click at [1200, 427] on div "Normalmente respondemos em alguns minutos" at bounding box center [1211, 440] width 189 height 27
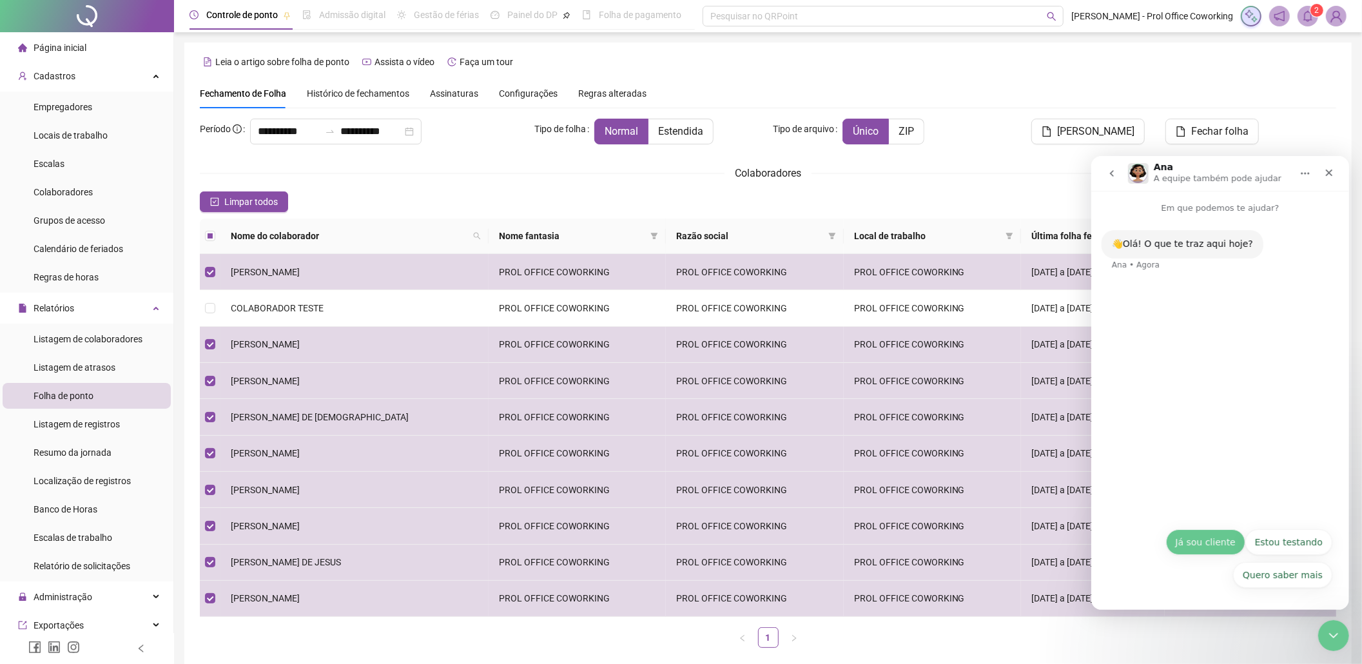
click at [1217, 543] on button "Já sou cliente" at bounding box center [1205, 542] width 79 height 26
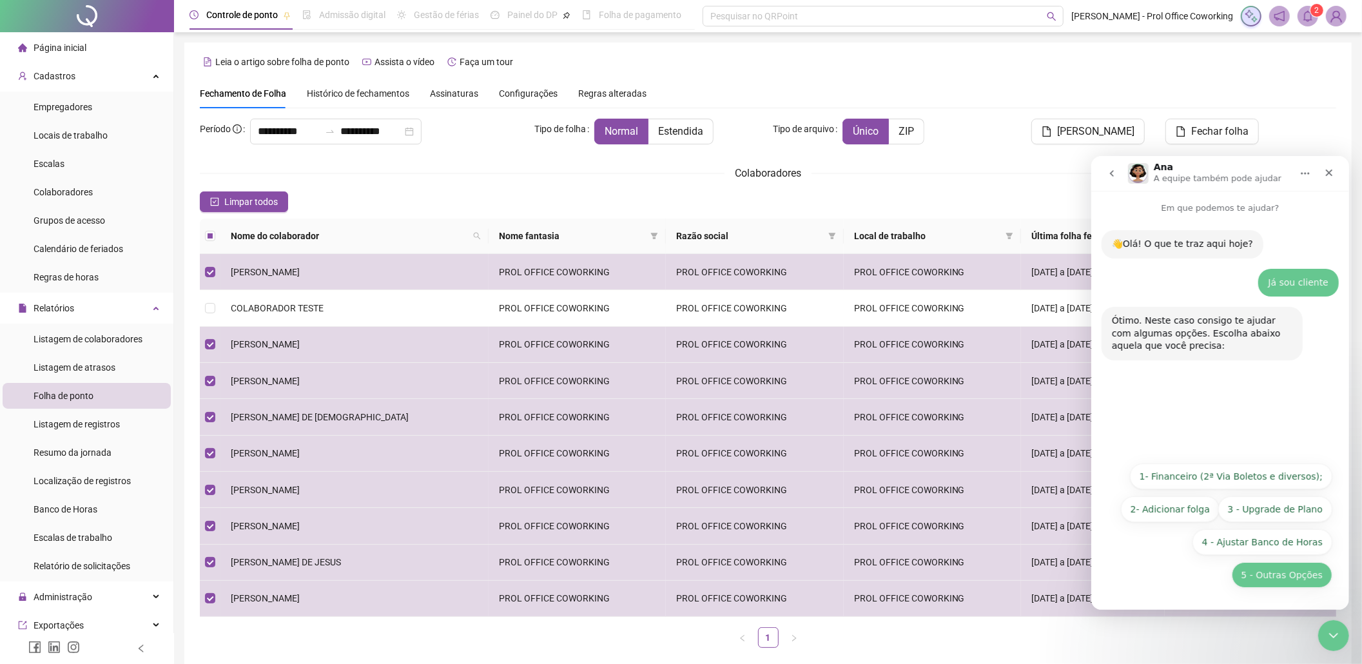
click at [1286, 576] on button "5 - Outras Opções" at bounding box center [1281, 575] width 101 height 26
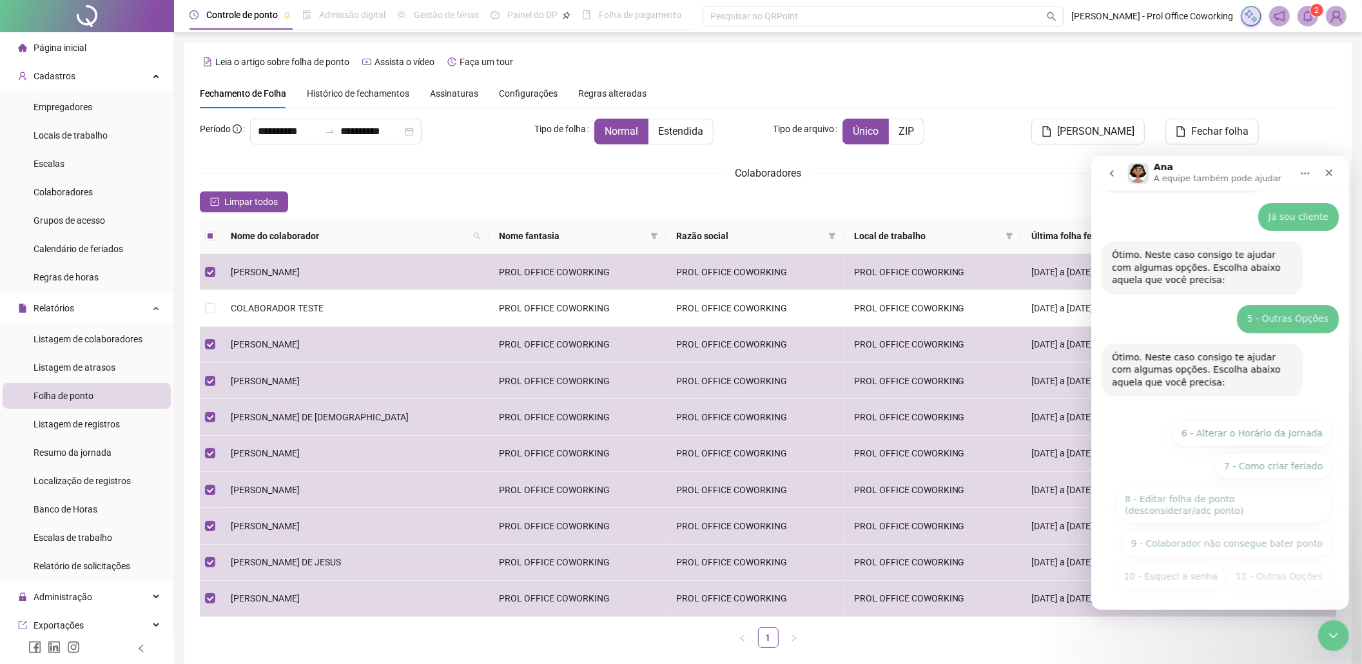
scroll to position [67, 0]
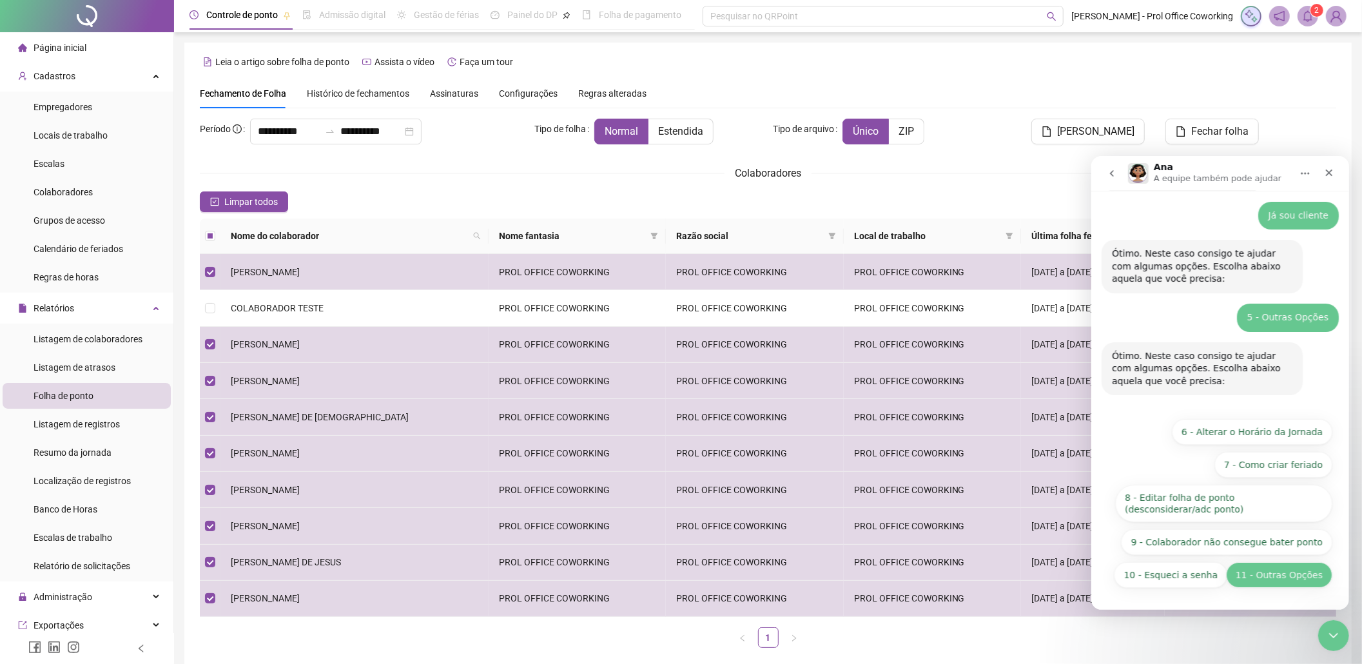
click at [1275, 577] on button "11 - Outras Opções" at bounding box center [1279, 575] width 106 height 26
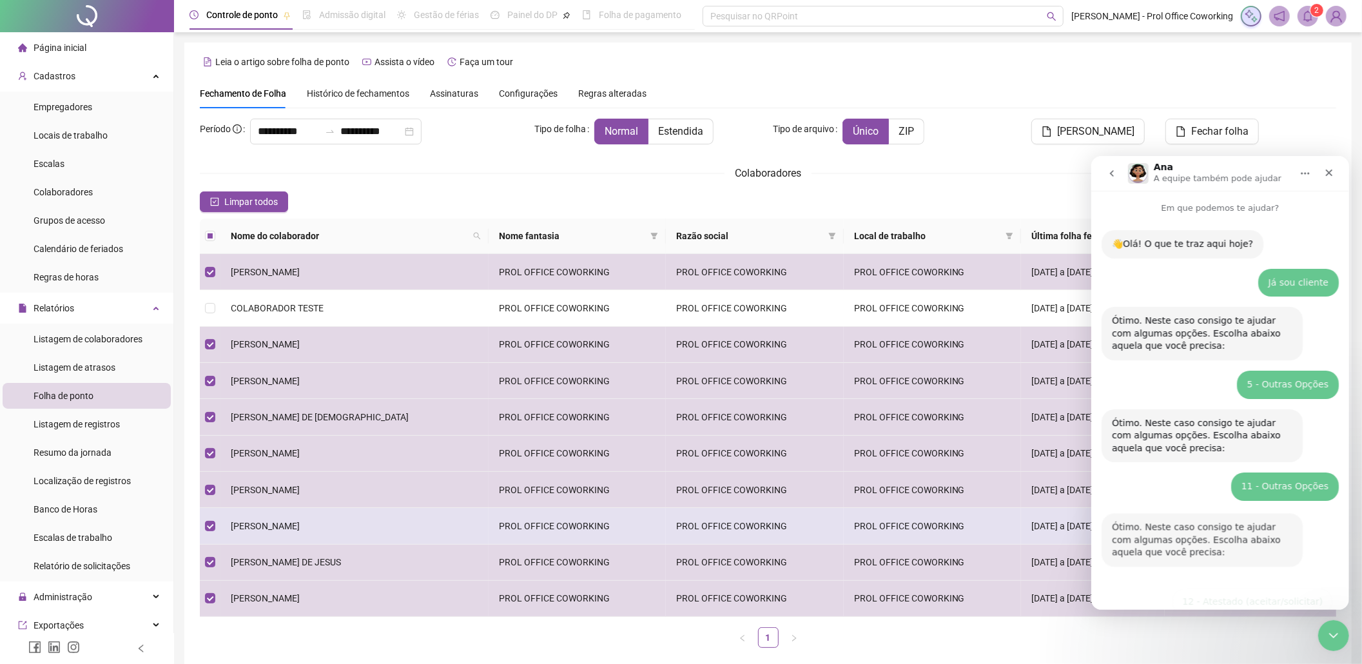
scroll to position [157, 0]
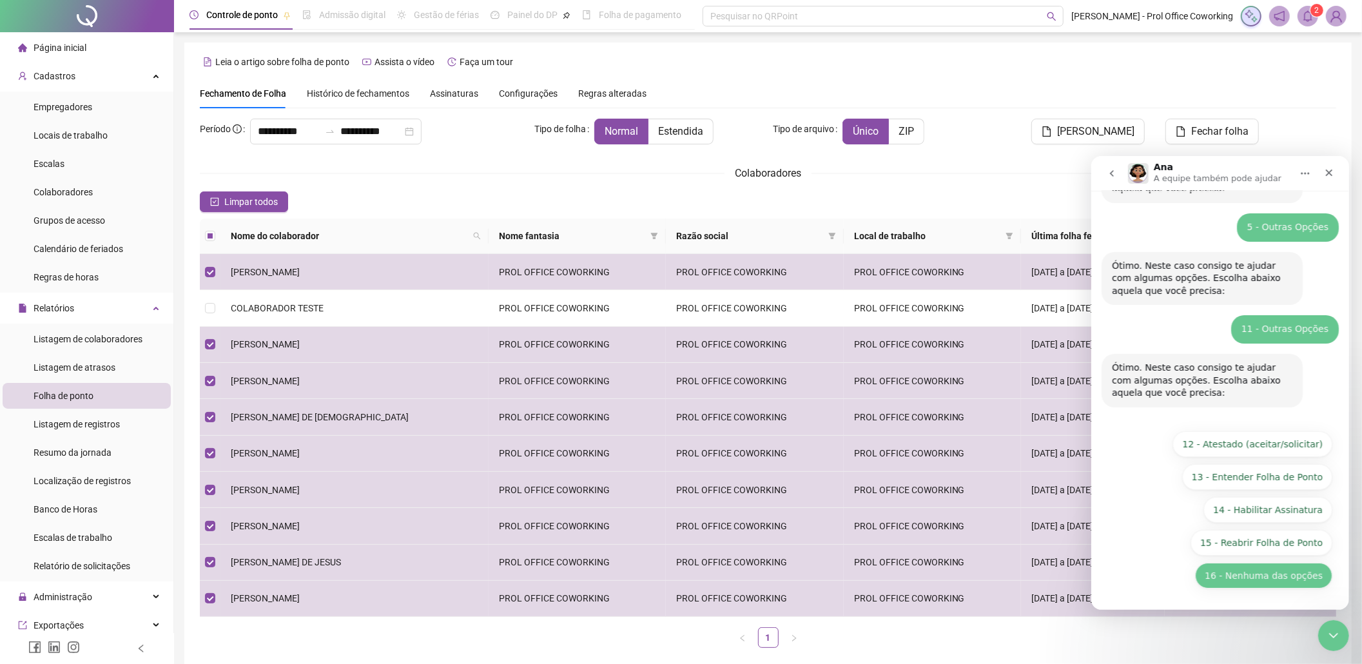
click at [1259, 578] on button "16 - Nenhuma das opções" at bounding box center [1263, 575] width 137 height 26
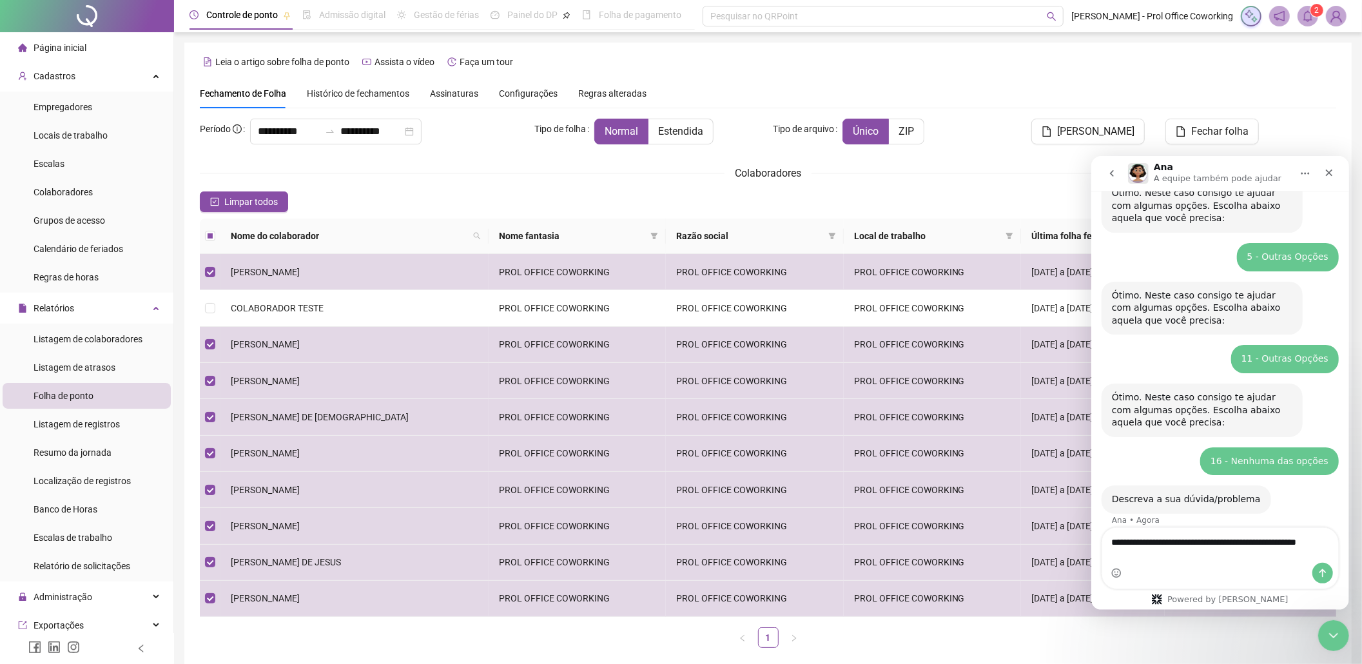
scroll to position [141, 0]
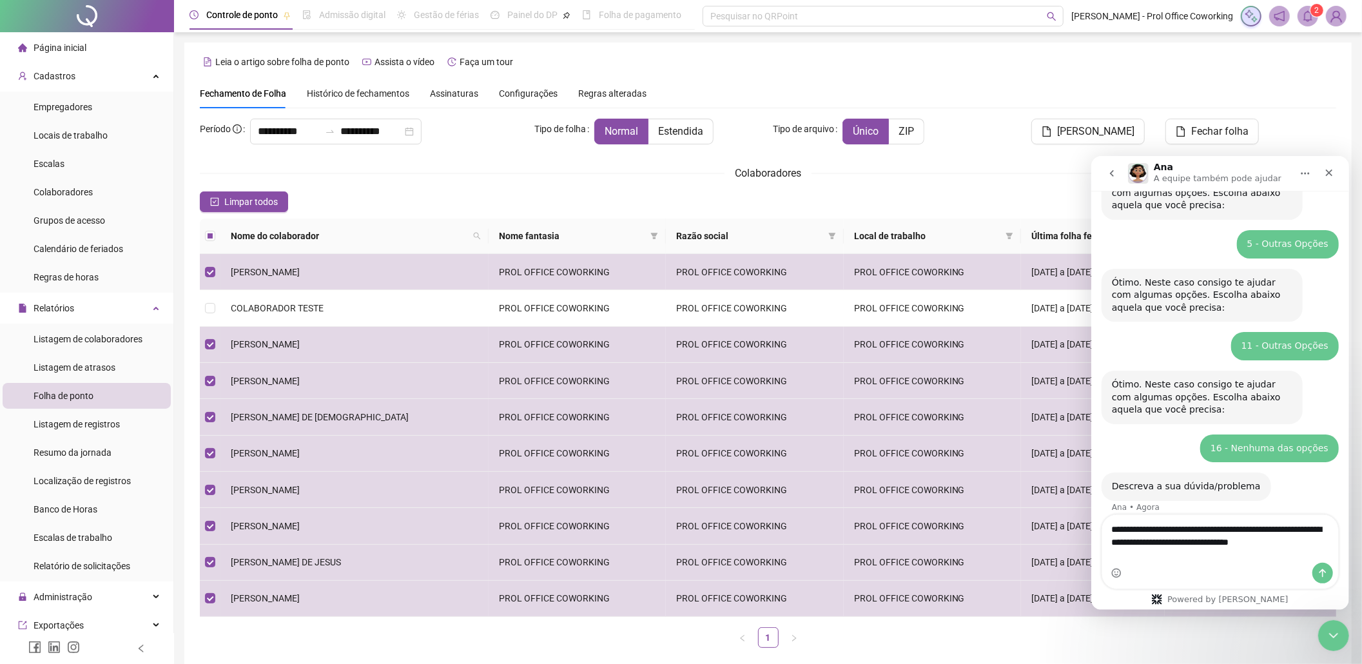
type textarea "**********"
click at [1326, 576] on icon "Enviar uma mensagem" at bounding box center [1322, 572] width 10 height 10
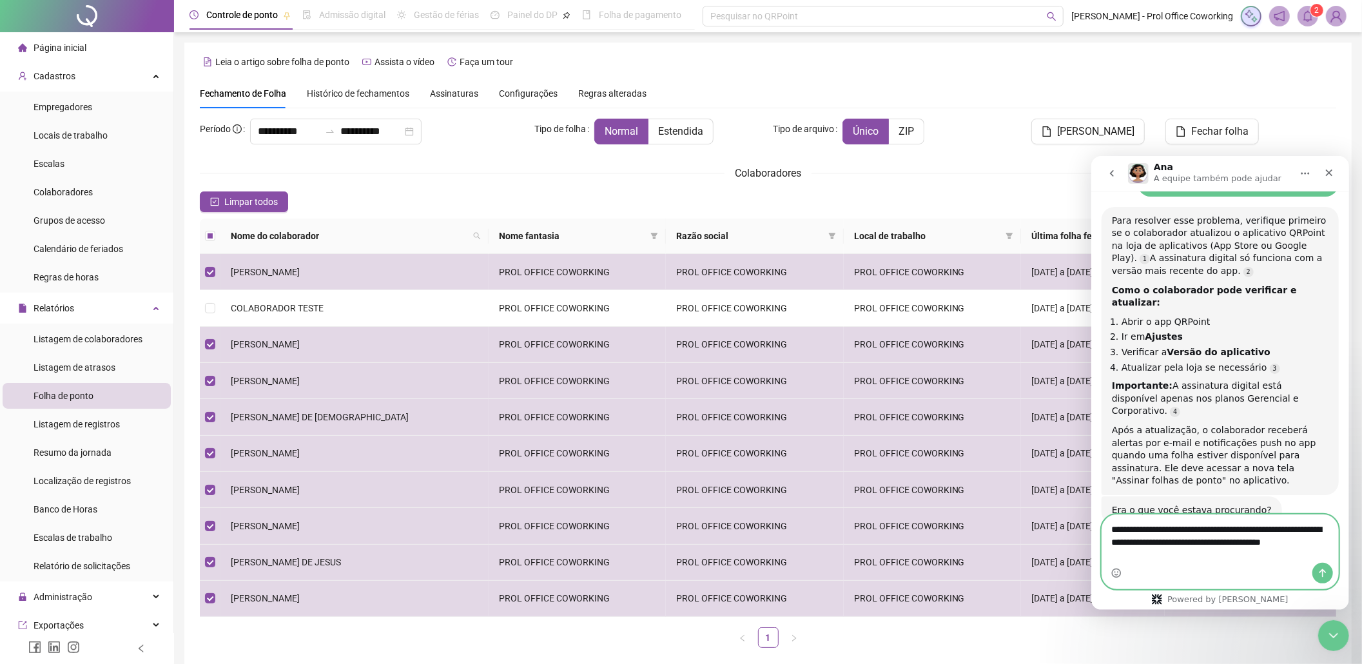
scroll to position [516, 0]
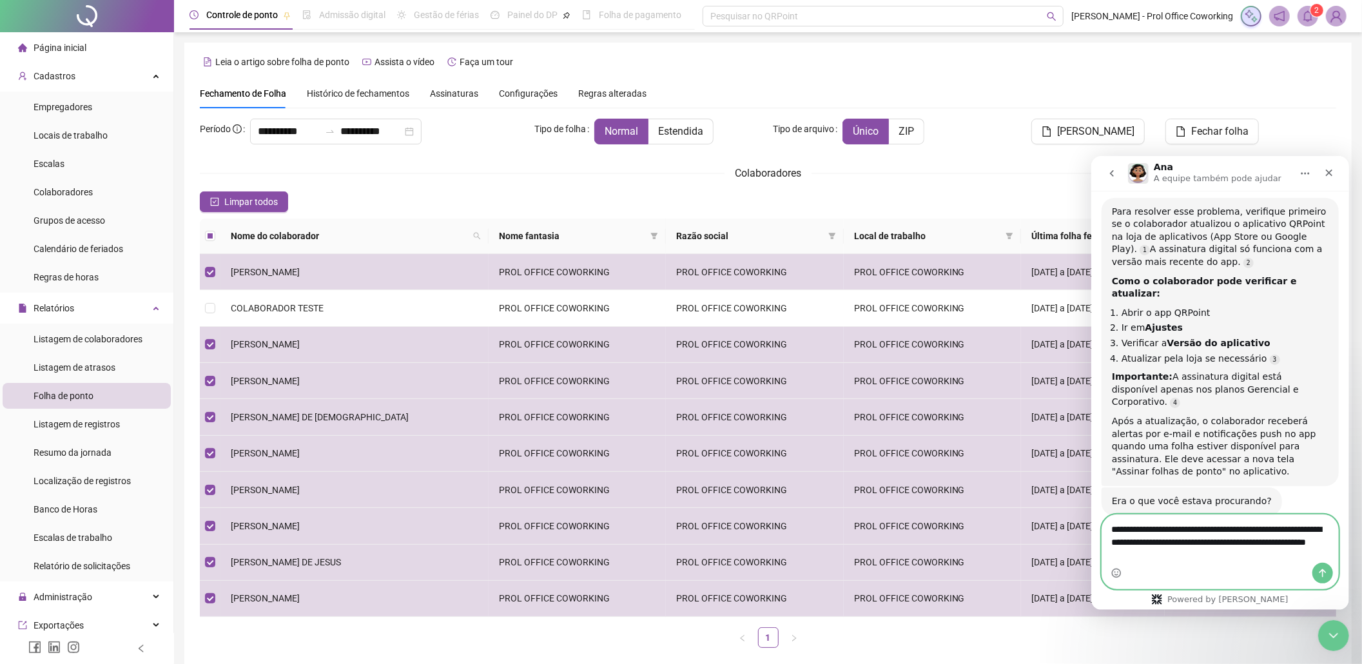
type textarea "**********"
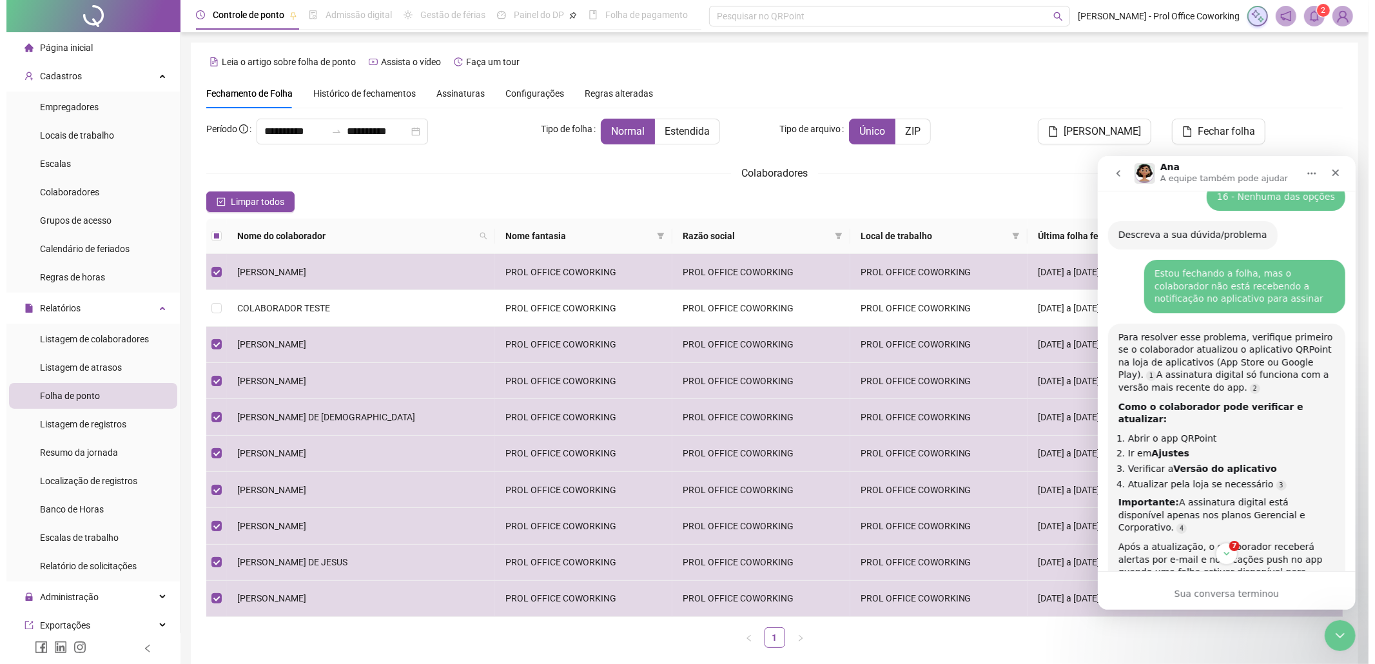
scroll to position [476, 0]
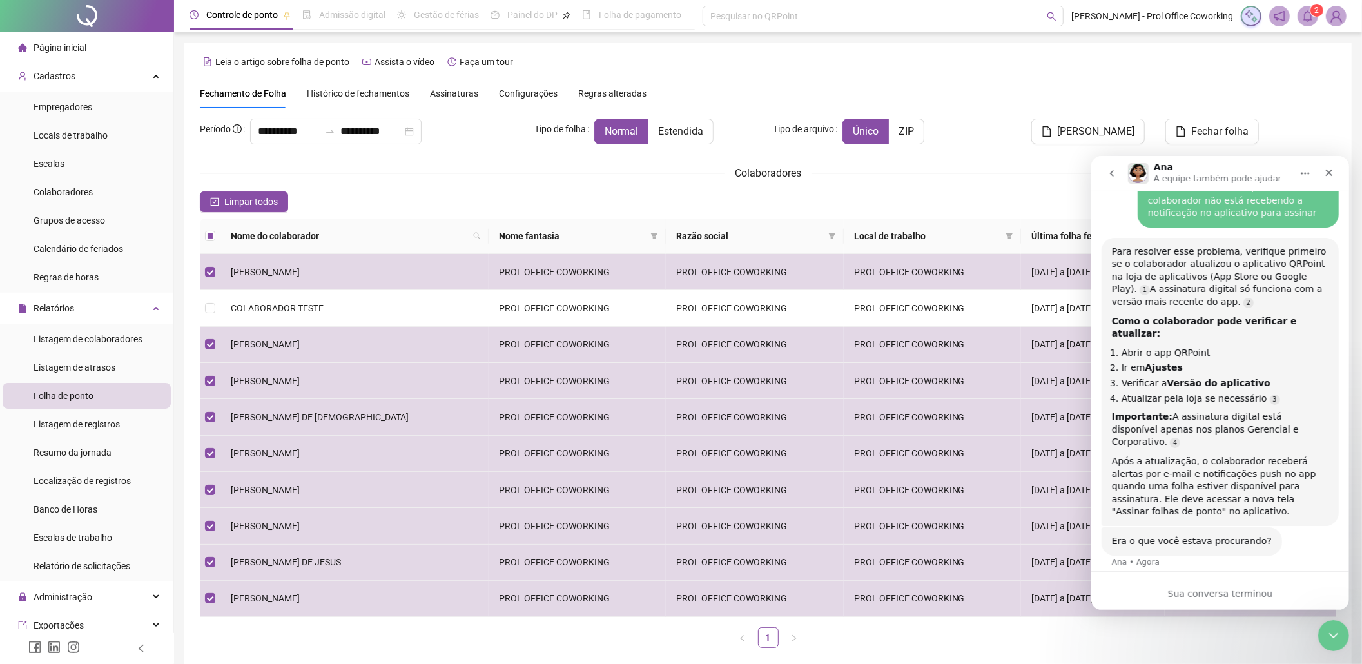
click at [1171, 571] on div "Sua conversa terminou" at bounding box center [1220, 590] width 258 height 39
click at [1159, 537] on div "Era o que você estava procurando? Ana • Agora" at bounding box center [1219, 555] width 237 height 57
click at [1159, 534] on div "Era o que você estava procurando?" at bounding box center [1192, 540] width 160 height 13
click at [76, 47] on span "Página inicial" at bounding box center [60, 48] width 53 height 10
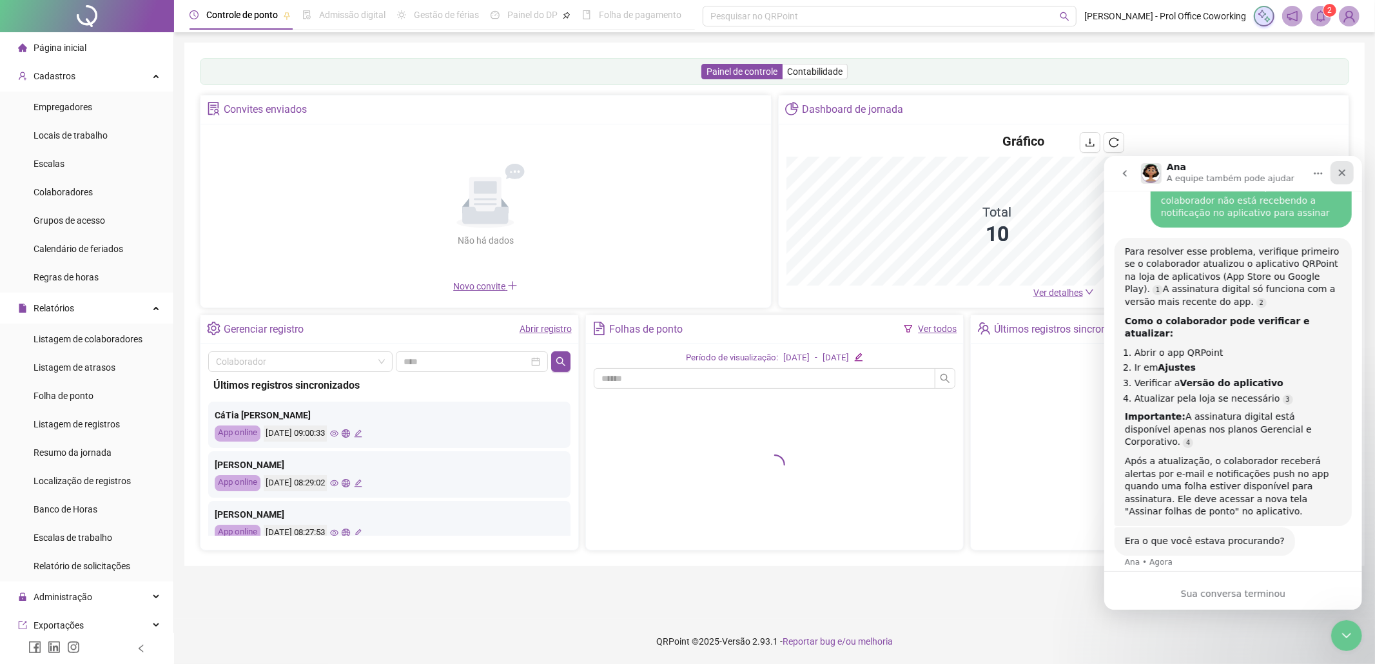
click at [1342, 174] on icon "Fechar" at bounding box center [1342, 172] width 10 height 10
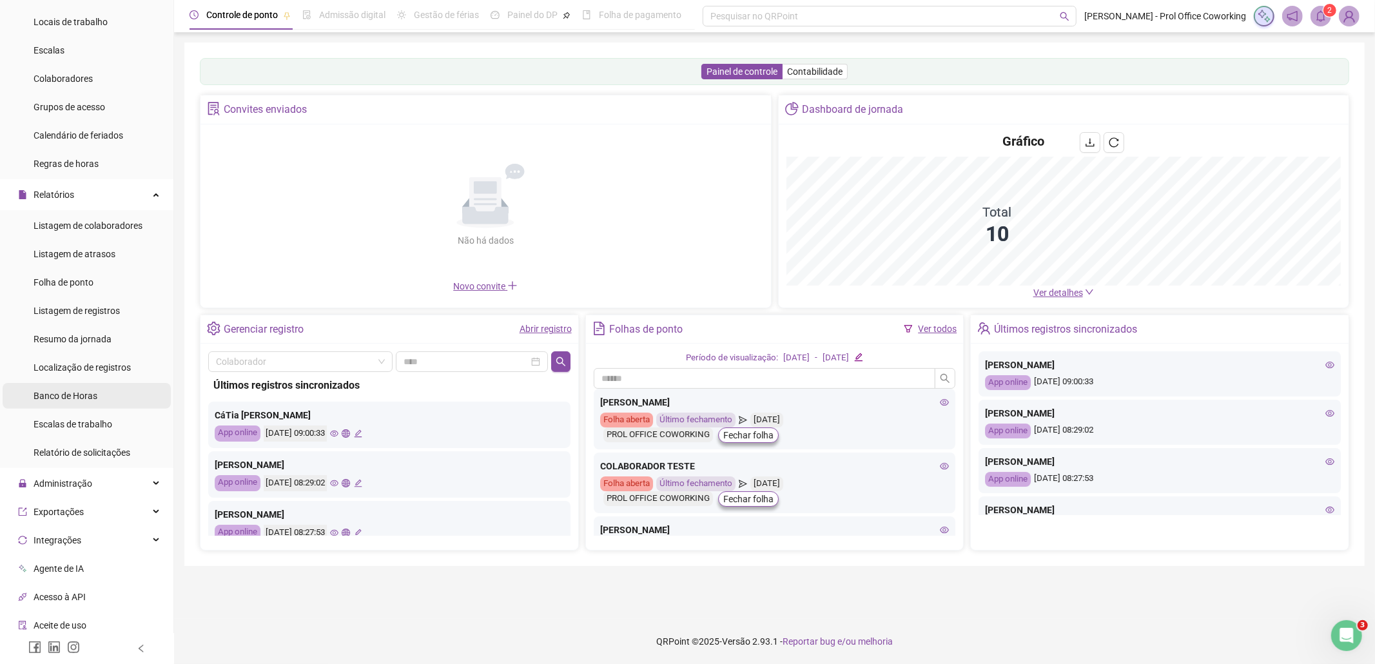
scroll to position [232, 0]
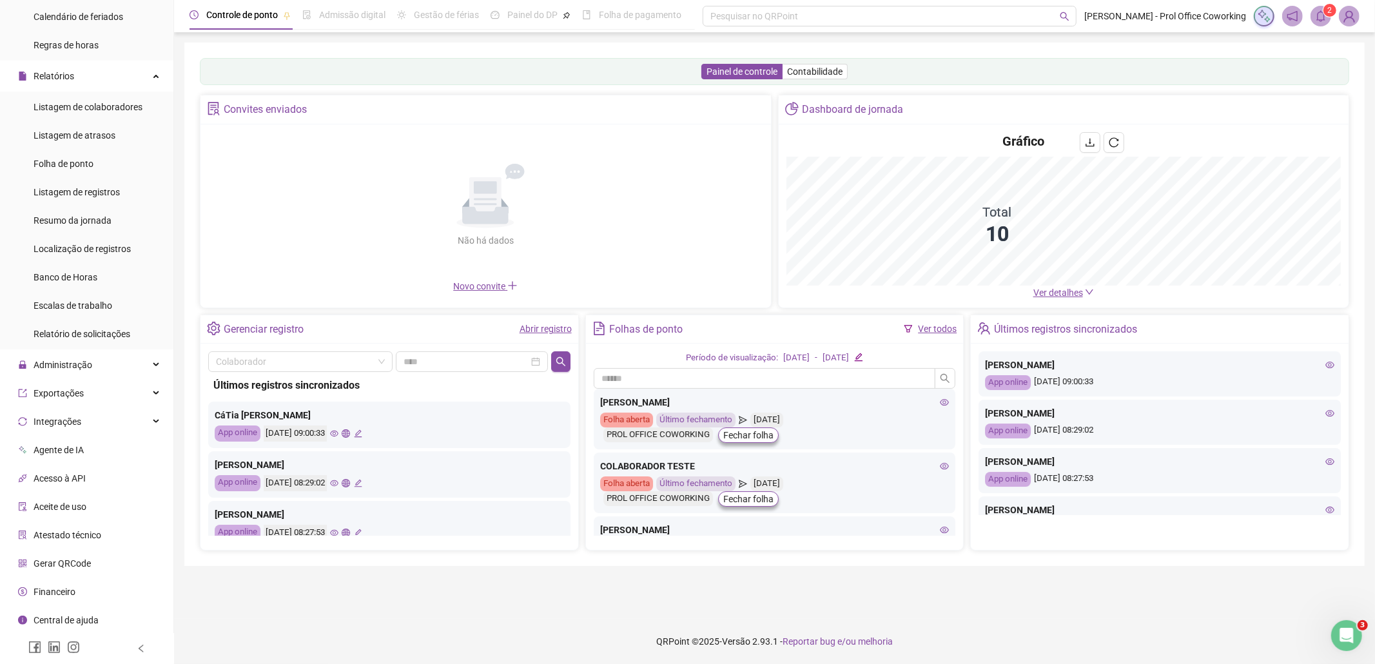
click at [53, 617] on span "Central de ajuda" at bounding box center [66, 620] width 65 height 10
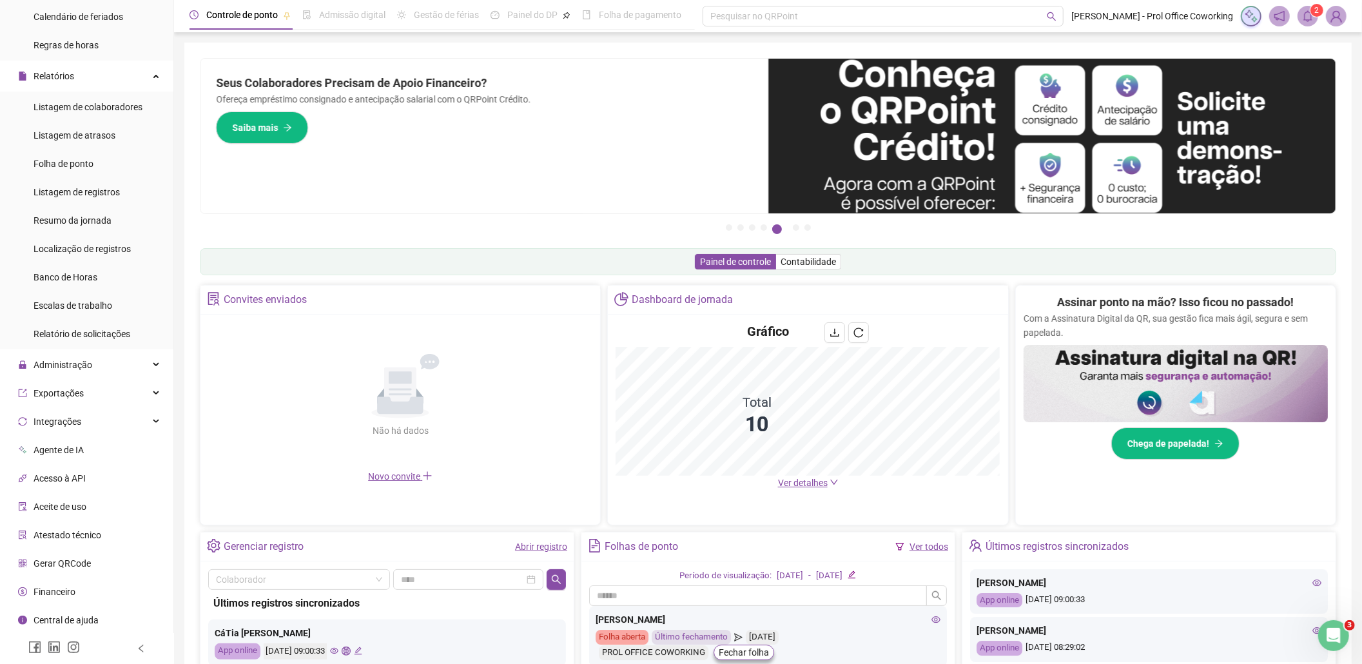
click at [1337, 16] on img at bounding box center [1336, 15] width 19 height 19
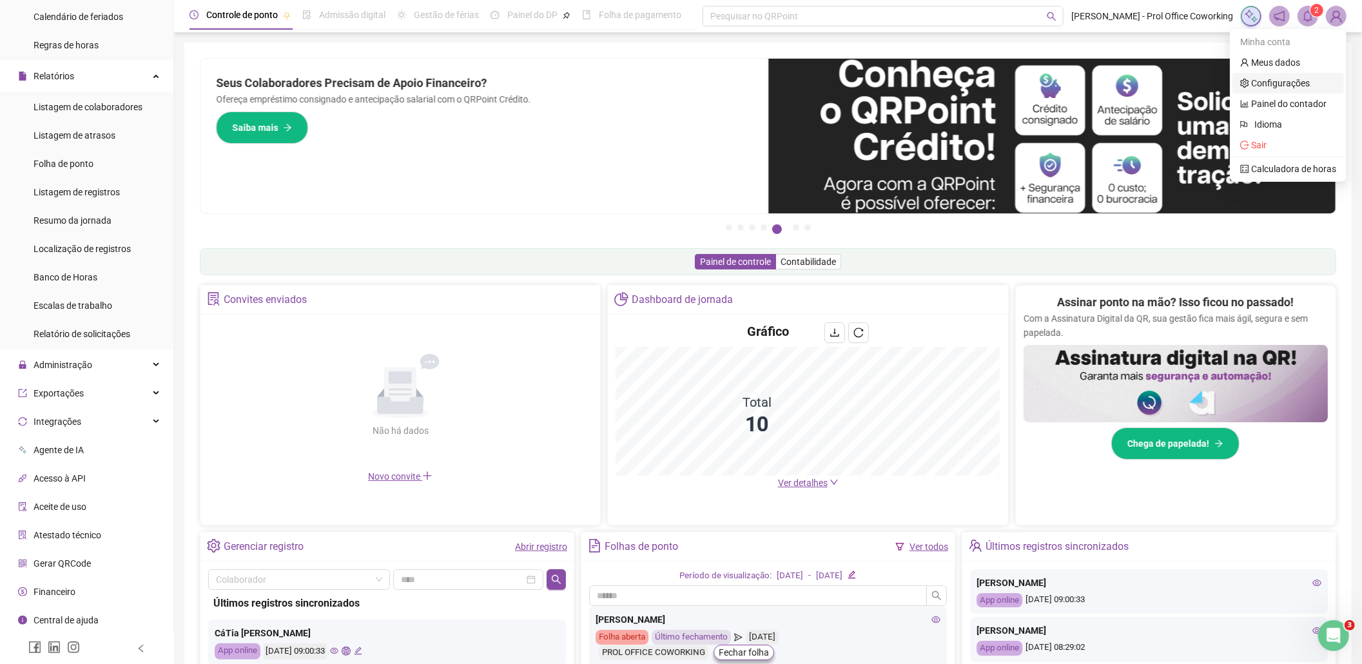
click at [1273, 85] on link "Configurações" at bounding box center [1275, 83] width 70 height 10
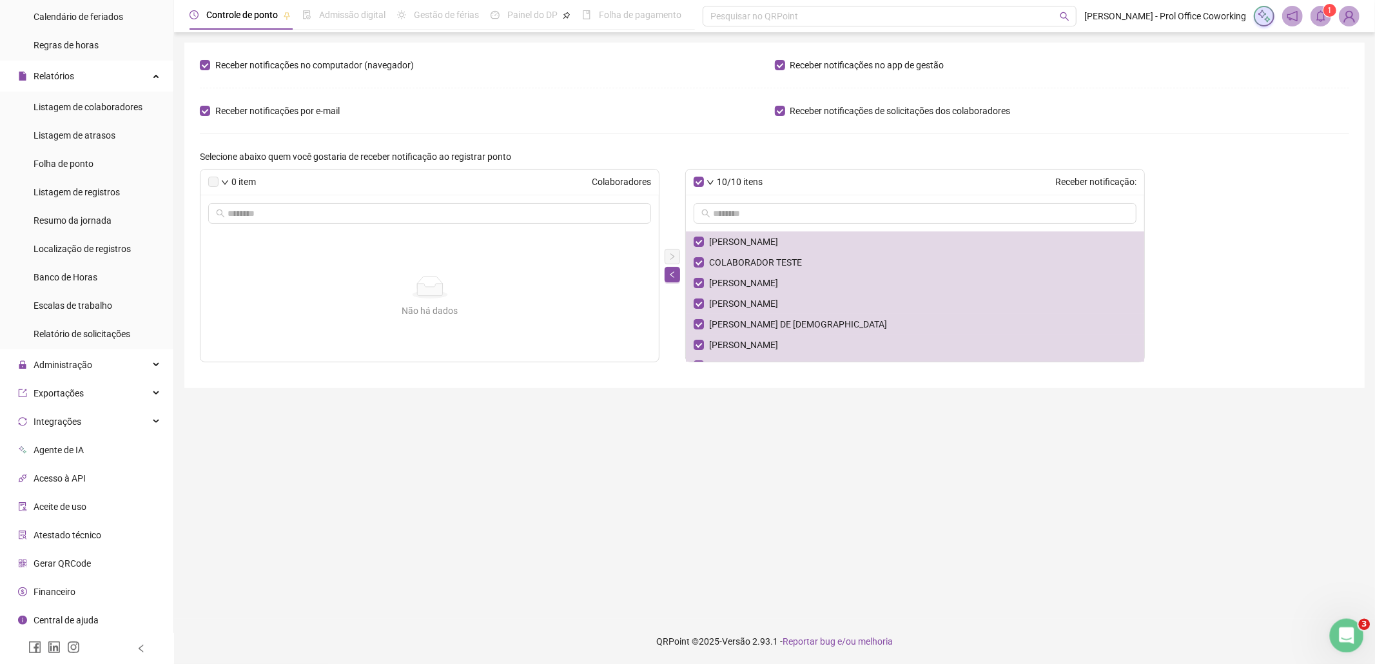
click at [1352, 634] on div "Abertura do Messenger da Intercom" at bounding box center [1345, 633] width 43 height 43
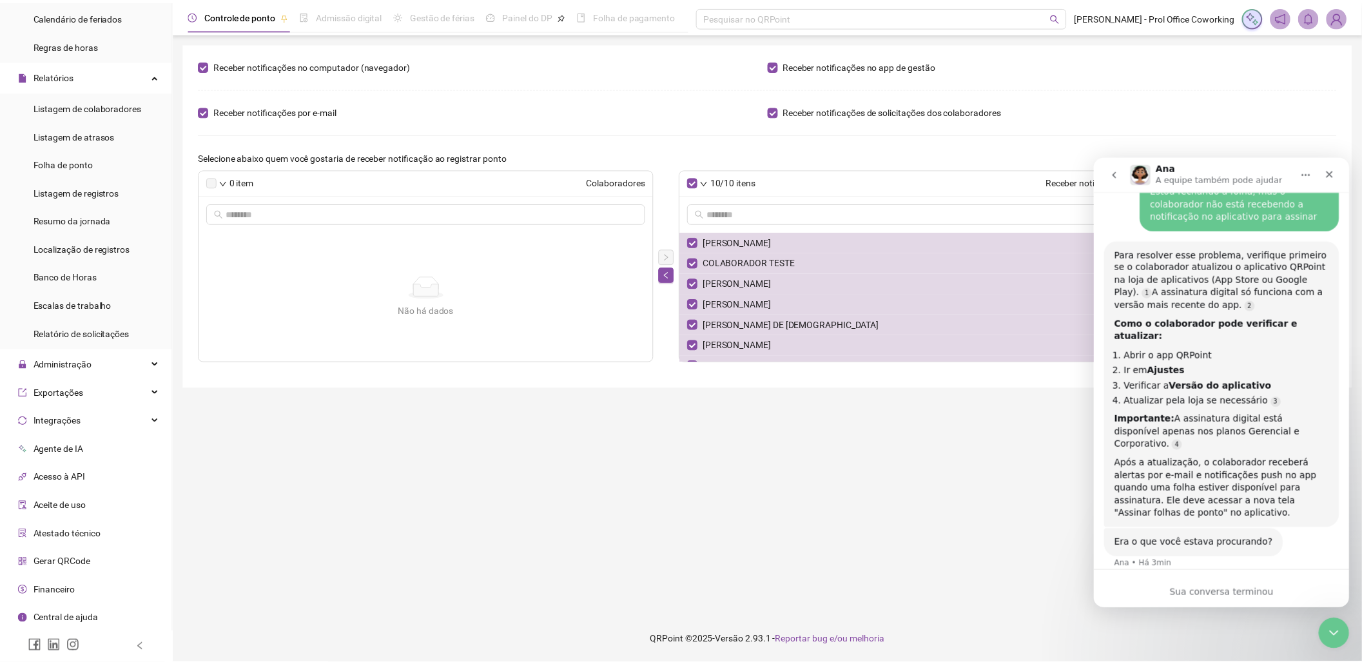
scroll to position [476, 0]
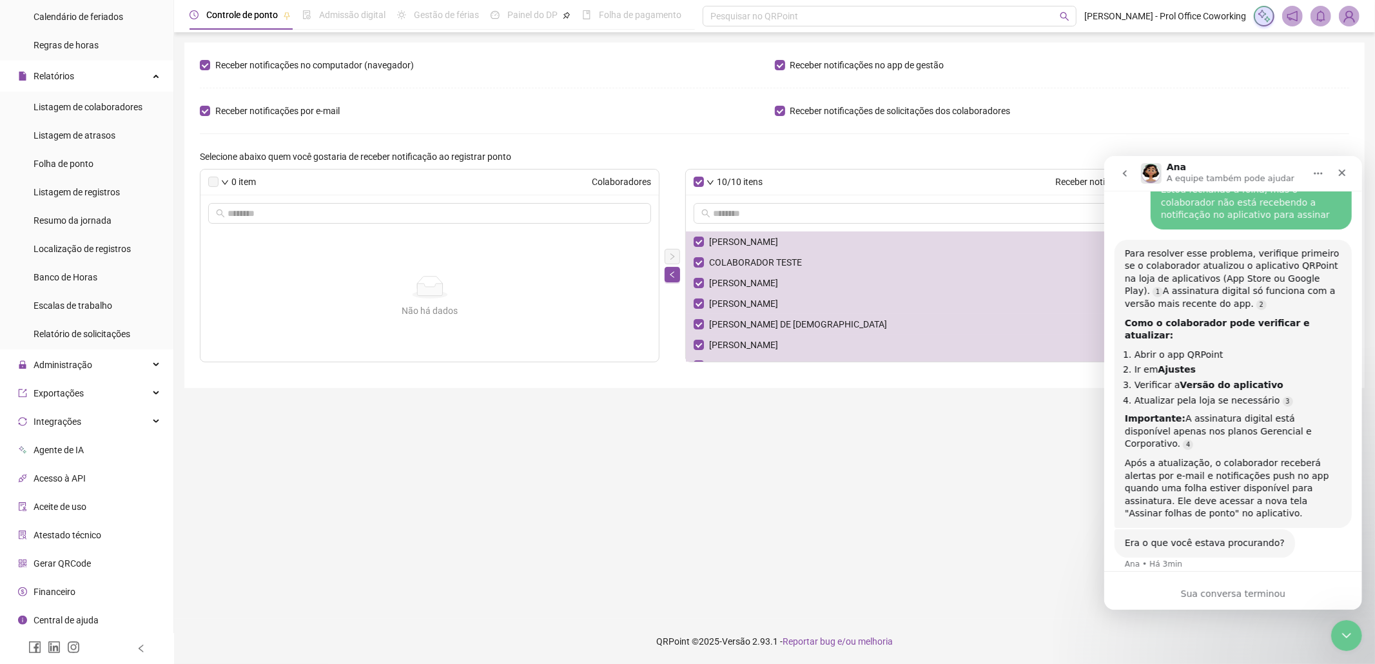
click at [1350, 19] on img at bounding box center [1349, 15] width 19 height 19
drag, startPoint x: 1341, startPoint y: 173, endPoint x: 2440, endPoint y: 341, distance: 1112.0
click at [1341, 173] on icon "Fechar" at bounding box center [1341, 172] width 7 height 7
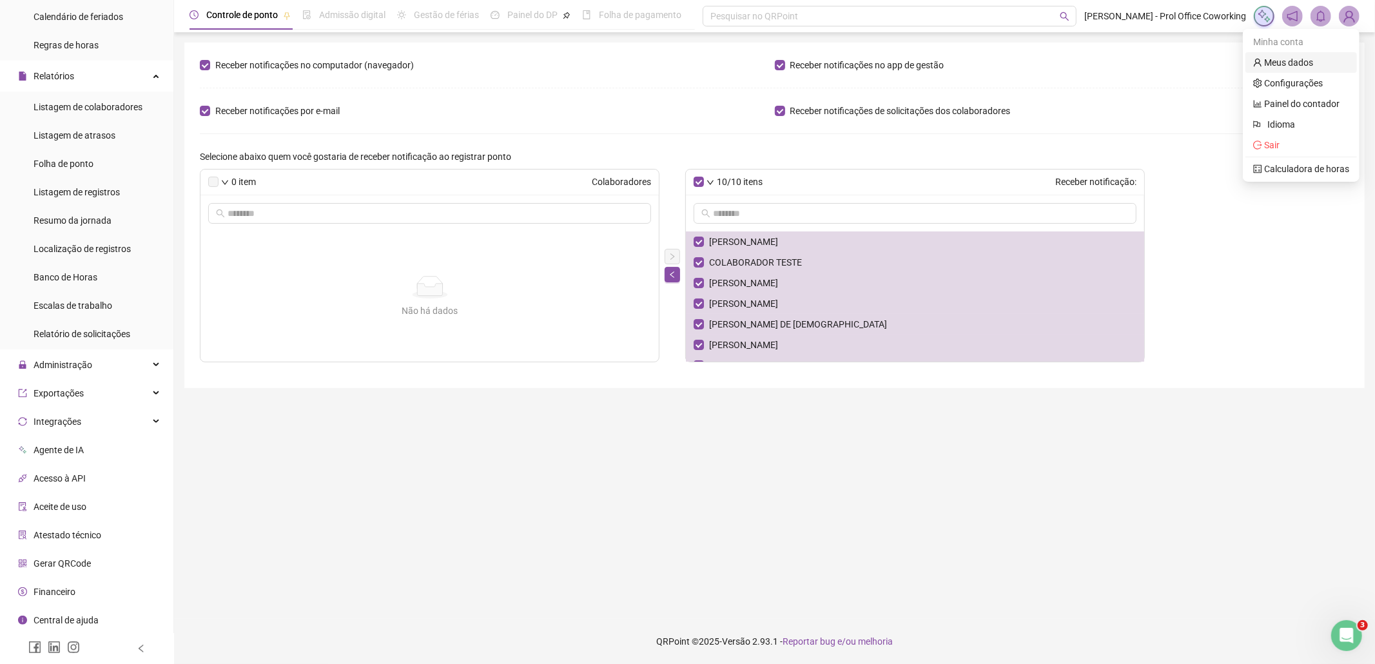
click at [1293, 62] on link "Meus dados" at bounding box center [1283, 62] width 60 height 10
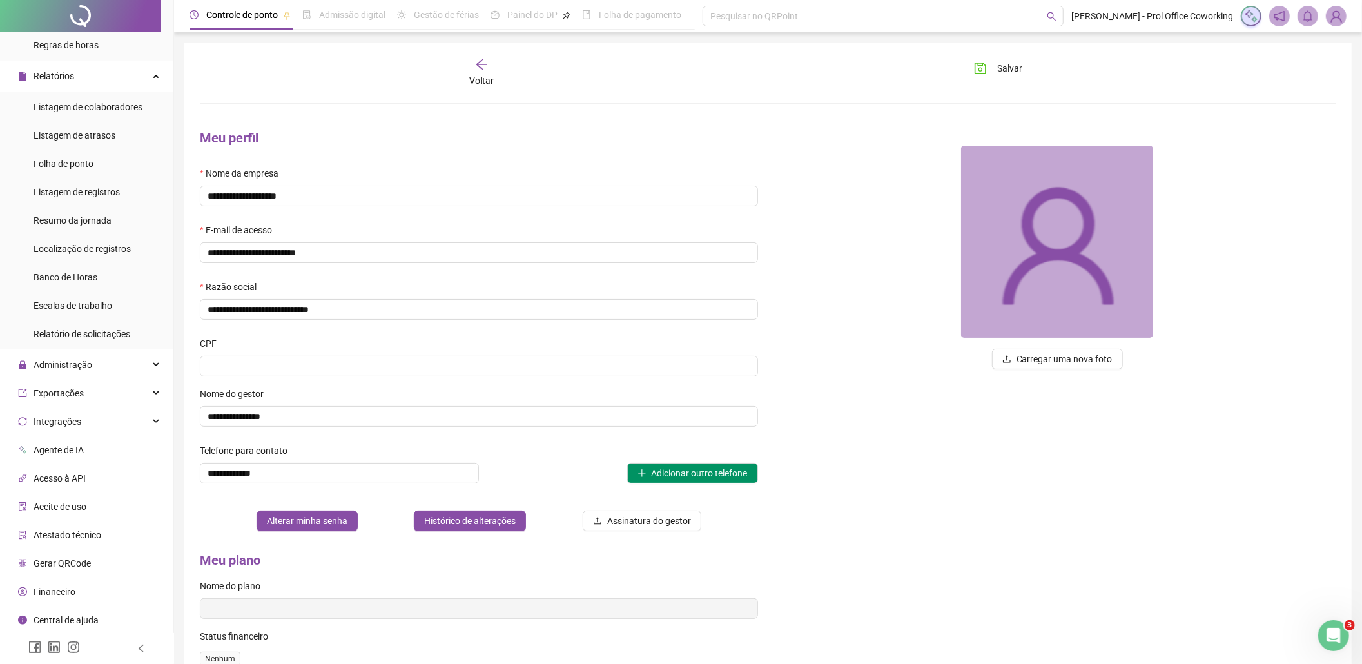
click at [1337, 19] on img at bounding box center [1336, 15] width 19 height 19
click at [1268, 83] on link "Configurações" at bounding box center [1275, 83] width 70 height 10
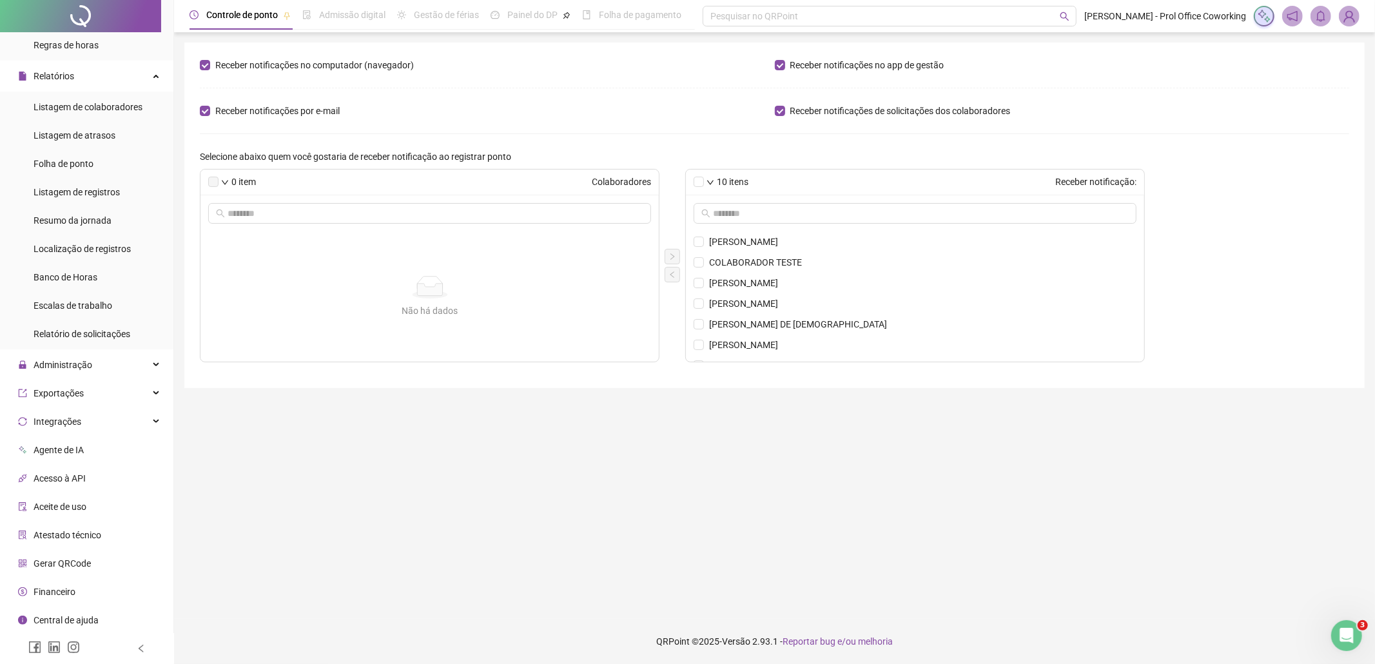
click at [1347, 16] on img at bounding box center [1349, 15] width 19 height 19
click at [1285, 222] on div "0 item Colaboradores Não há dados Não há dados 10 itens Receber notificação: [P…" at bounding box center [775, 265] width 1150 height 193
click at [1347, 634] on icon "Abertura do Messenger da Intercom" at bounding box center [1345, 633] width 21 height 21
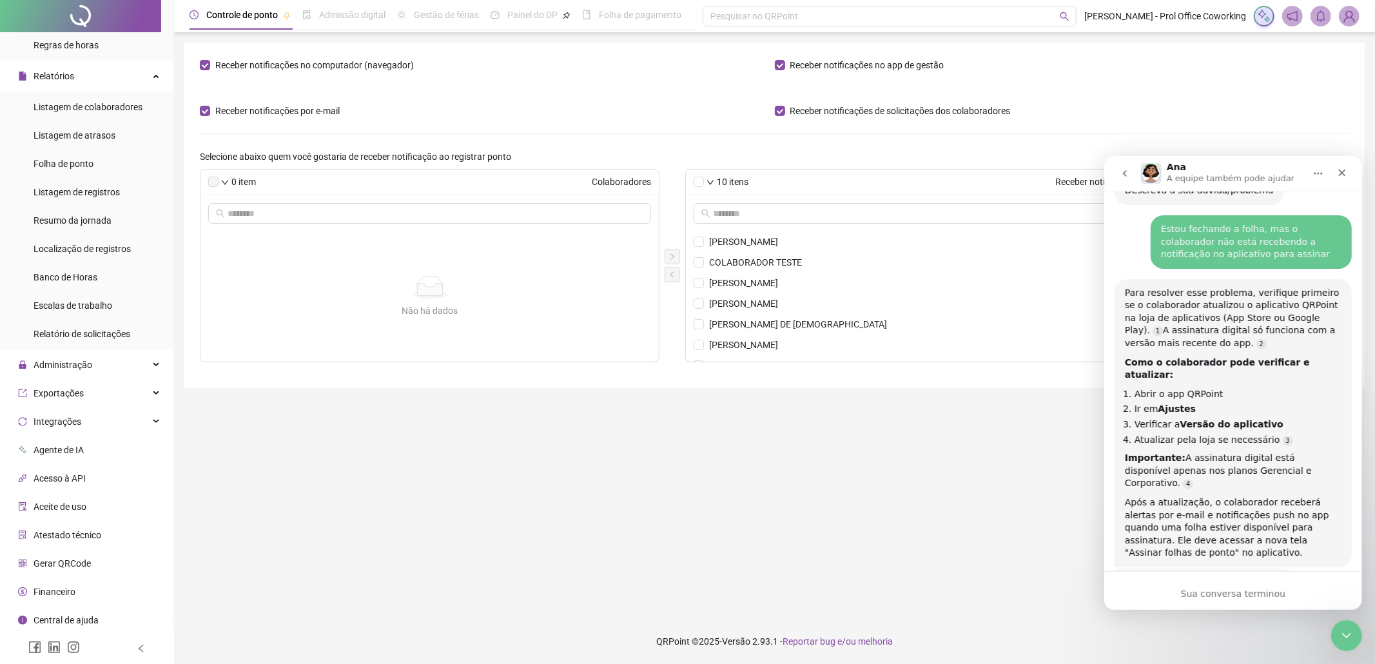
scroll to position [476, 0]
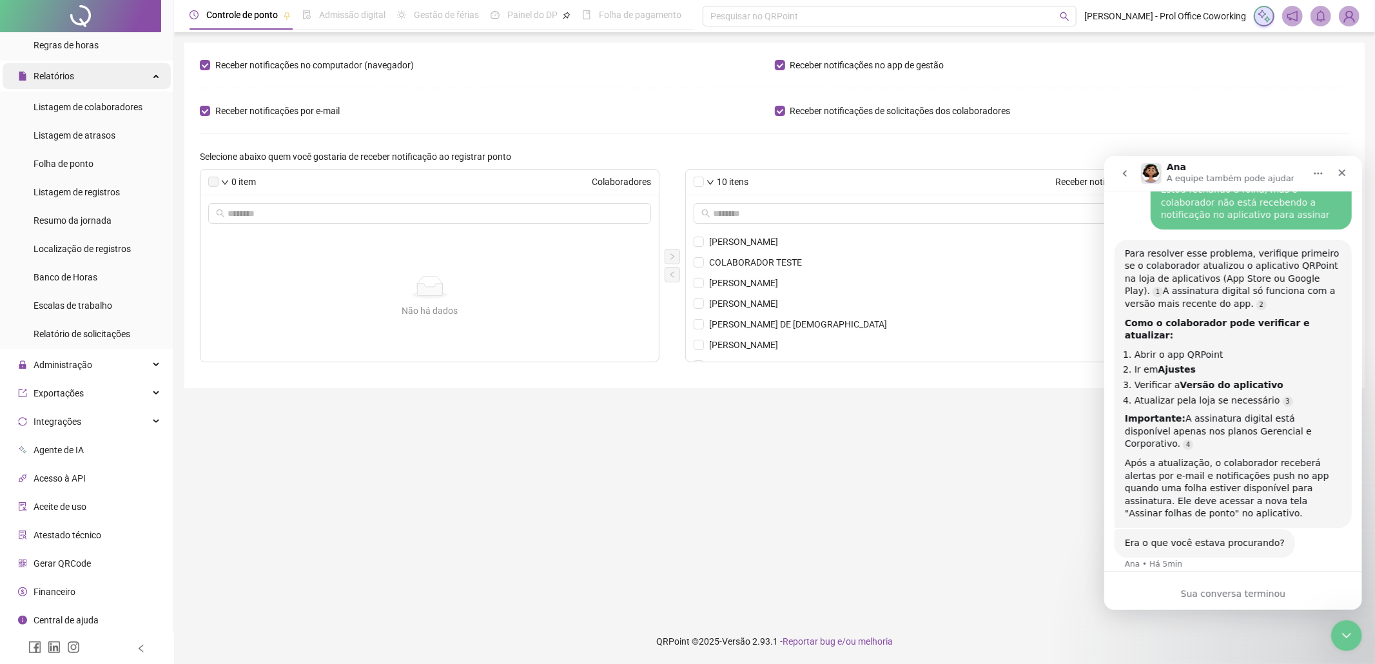
click at [67, 75] on span "Relatórios" at bounding box center [54, 76] width 41 height 10
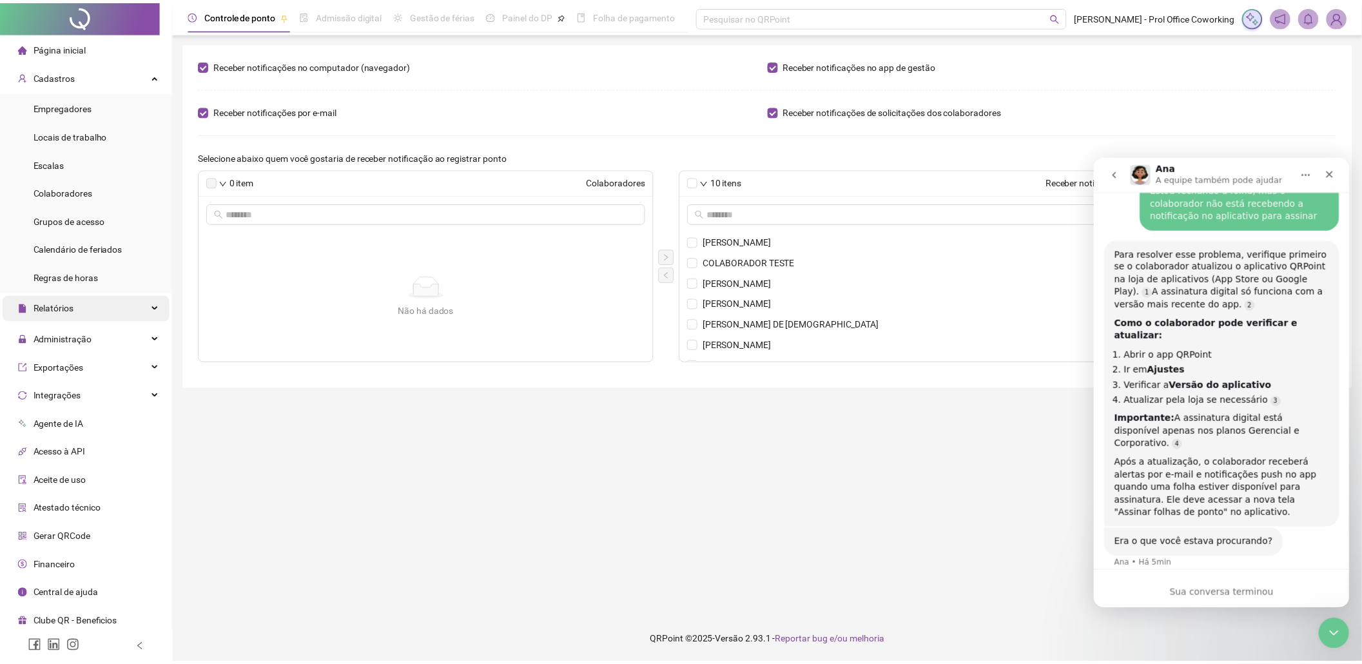
scroll to position [0, 0]
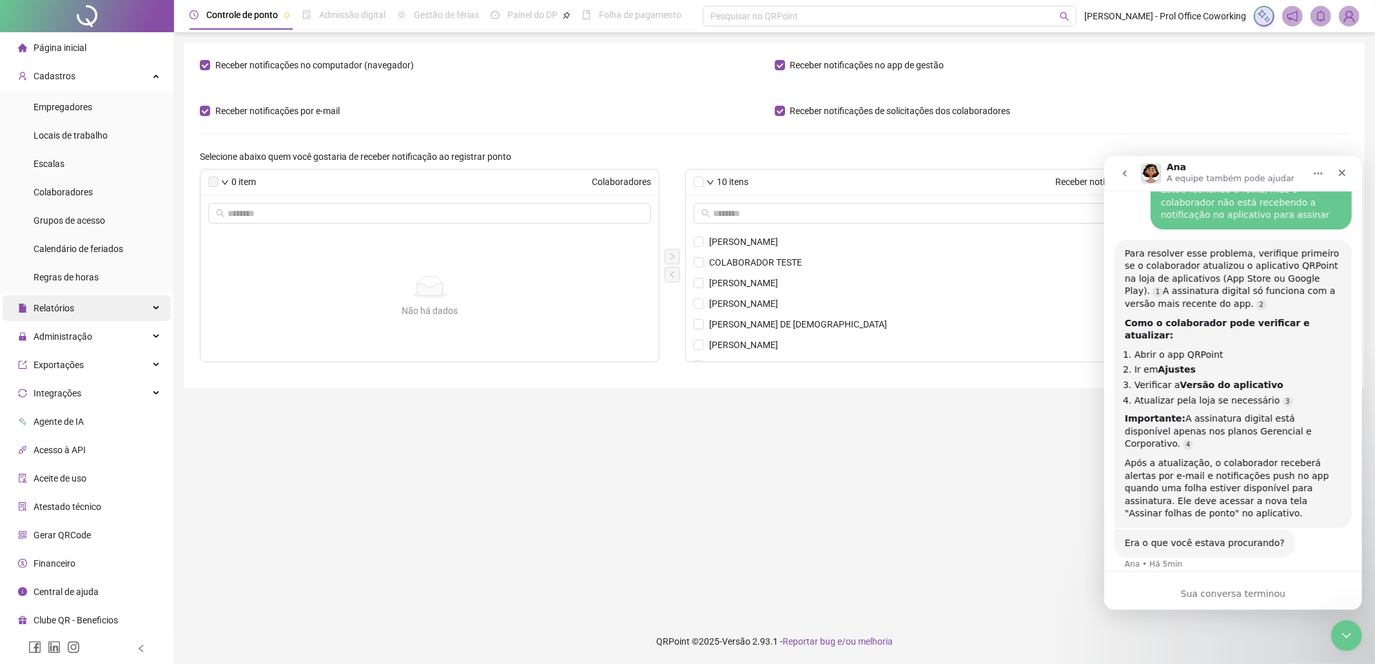
click at [67, 75] on span "Cadastros" at bounding box center [55, 76] width 42 height 10
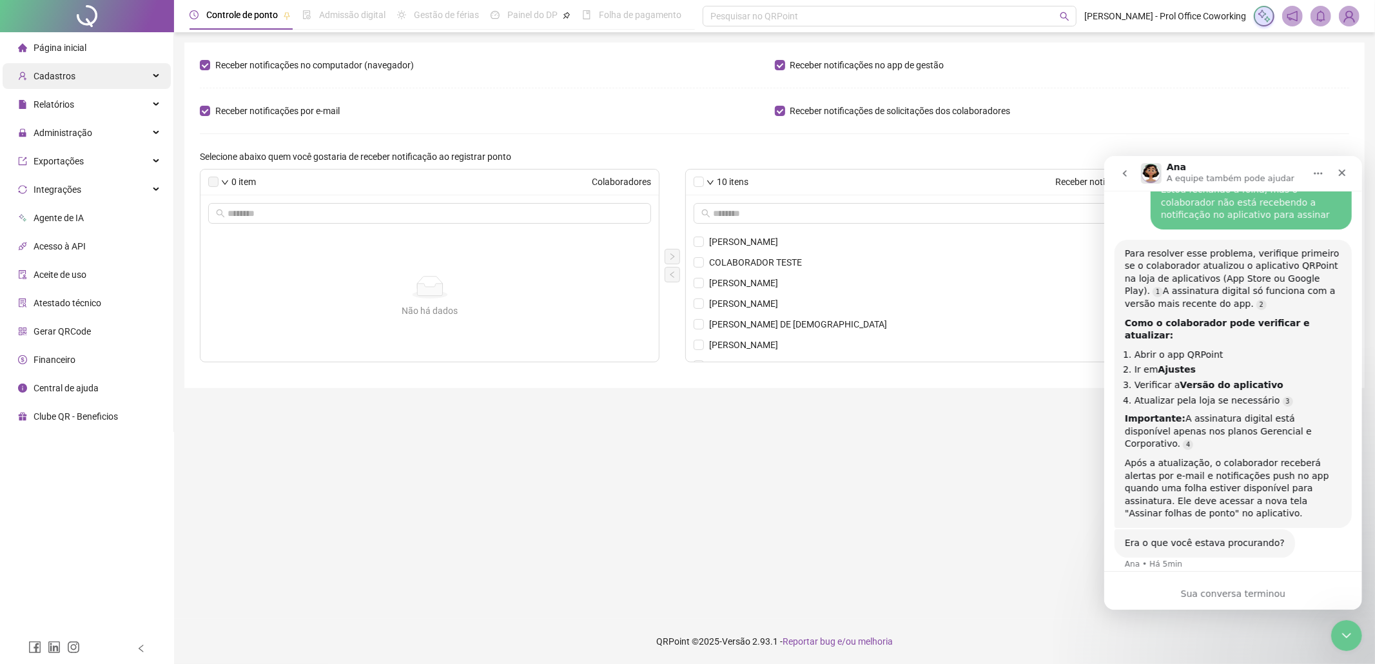
click at [84, 75] on div "Cadastros" at bounding box center [87, 76] width 168 height 26
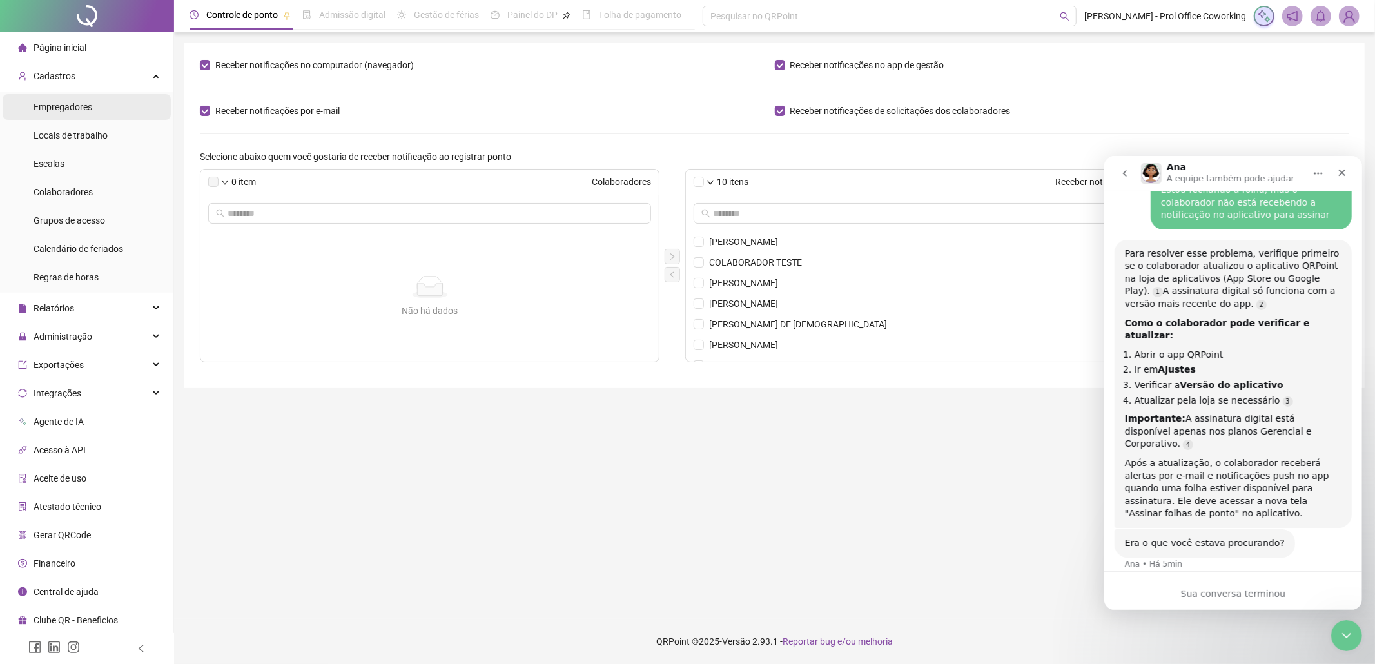
click at [75, 108] on span "Empregadores" at bounding box center [63, 107] width 59 height 10
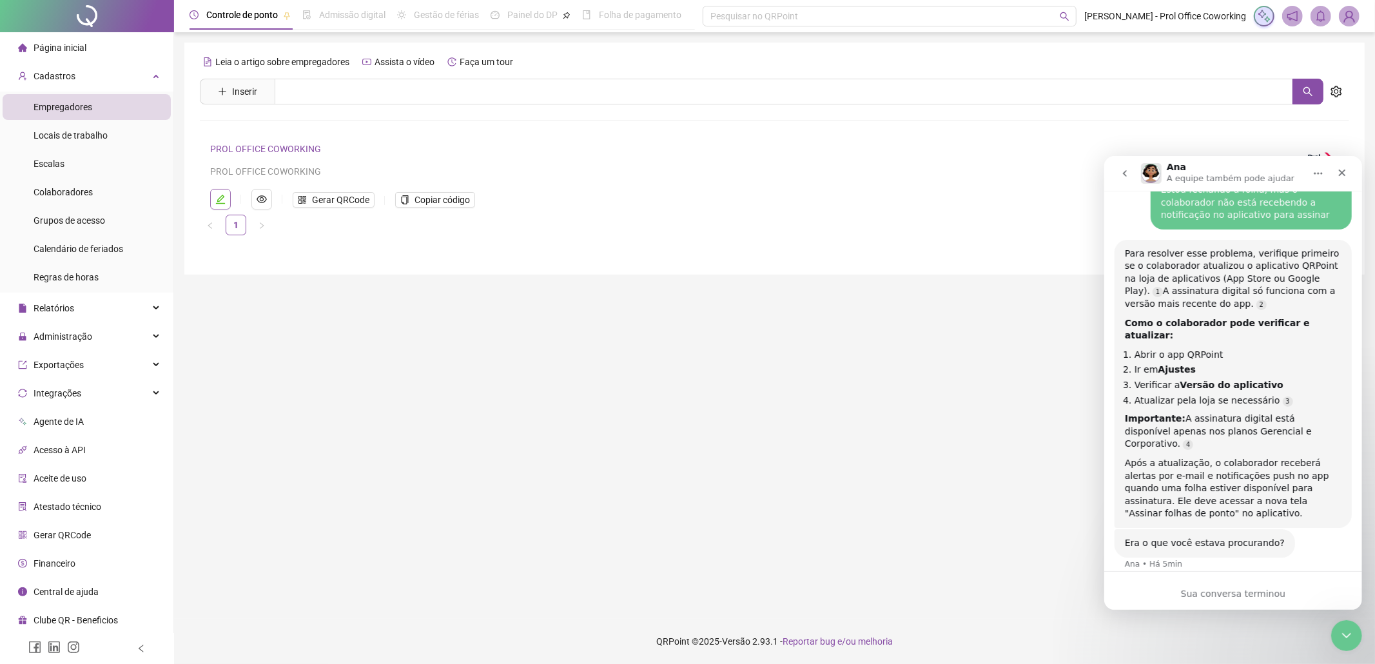
click at [222, 202] on icon "edit" at bounding box center [220, 199] width 10 height 10
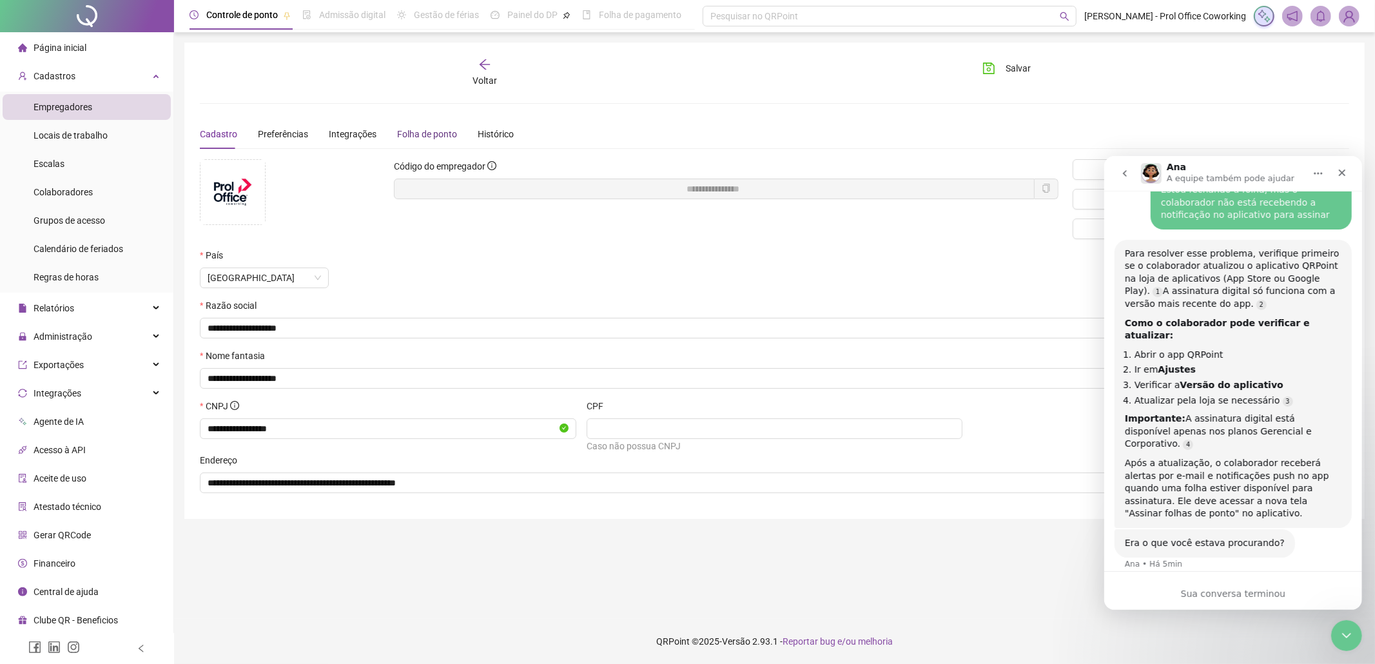
click at [431, 127] on div "Folha de ponto" at bounding box center [427, 134] width 60 height 14
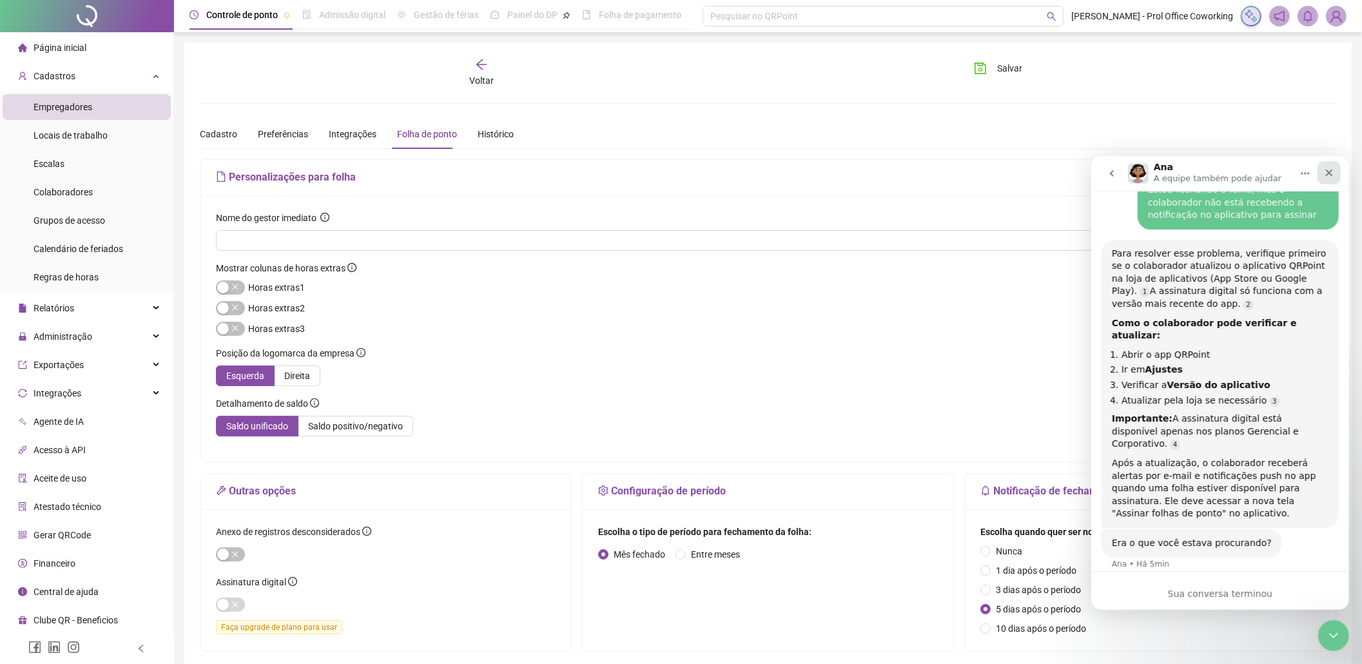
drag, startPoint x: 1329, startPoint y: 171, endPoint x: 2405, endPoint y: 328, distance: 1086.8
click at [1329, 171] on icon "Fechar" at bounding box center [1329, 172] width 7 height 7
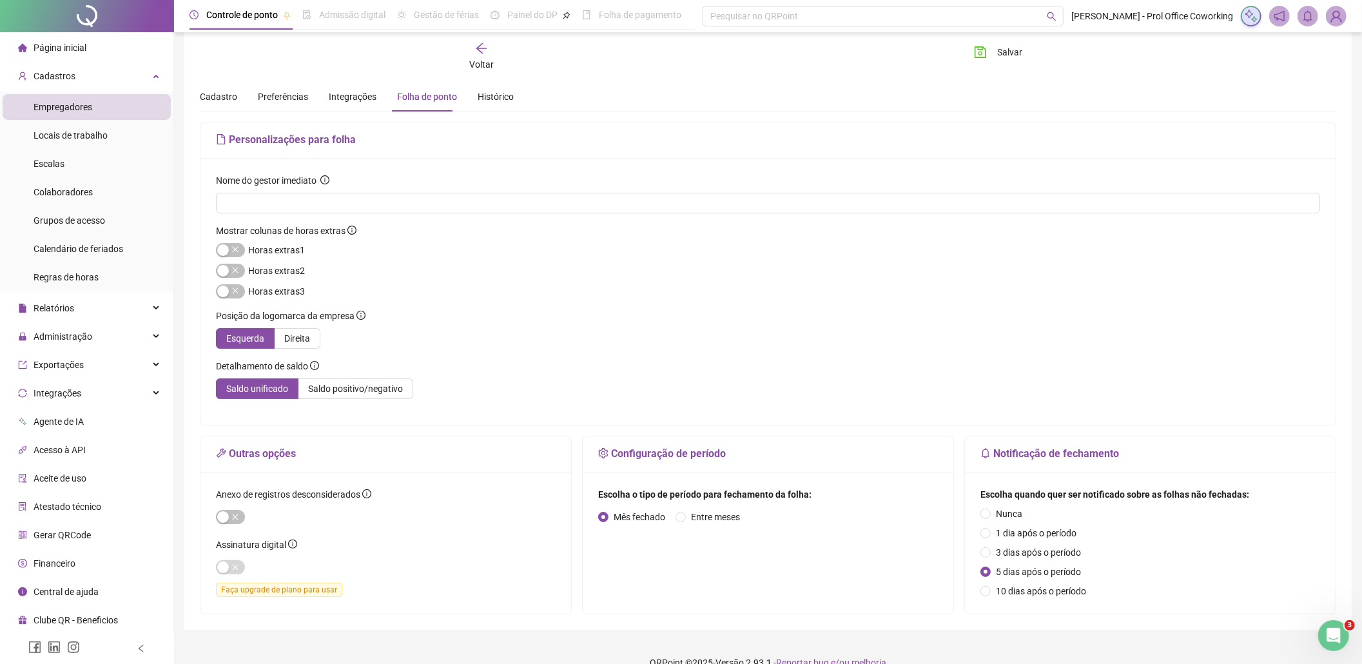
scroll to position [59, 0]
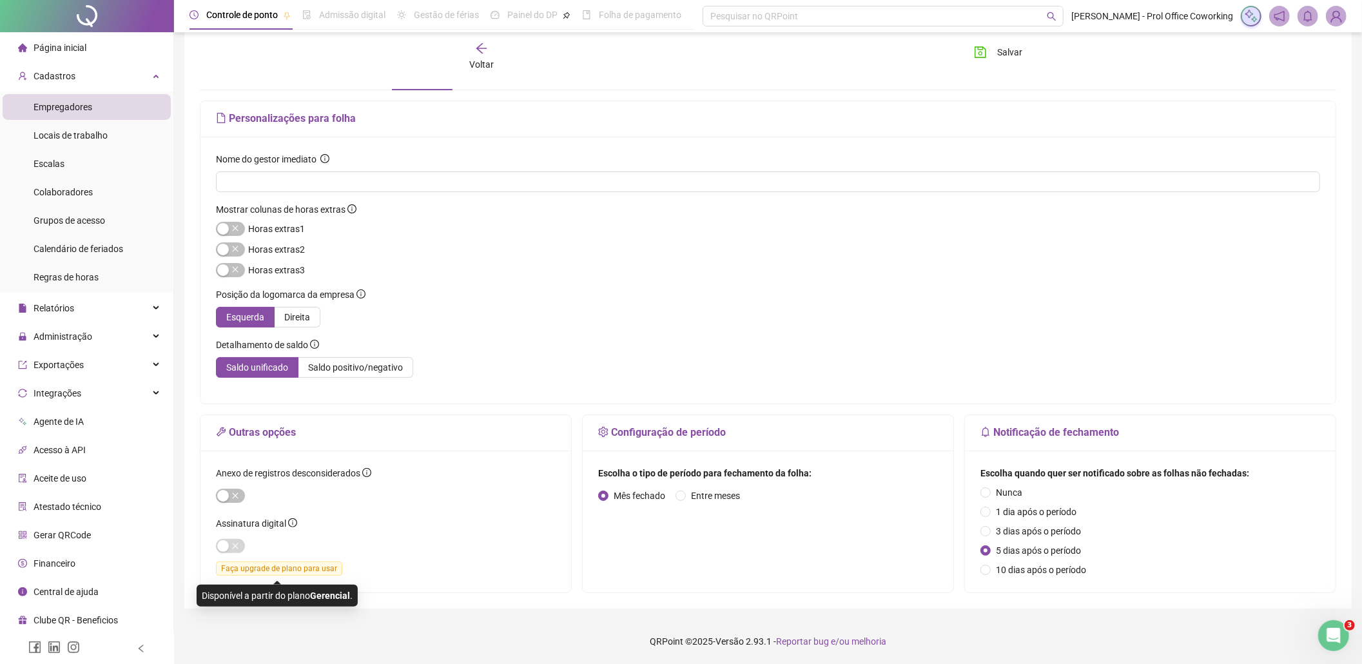
click at [277, 574] on span "Faça upgrade de plano para usar" at bounding box center [279, 569] width 126 height 14
click at [1338, 634] on div "Abertura do Messenger da Intercom" at bounding box center [1332, 633] width 43 height 43
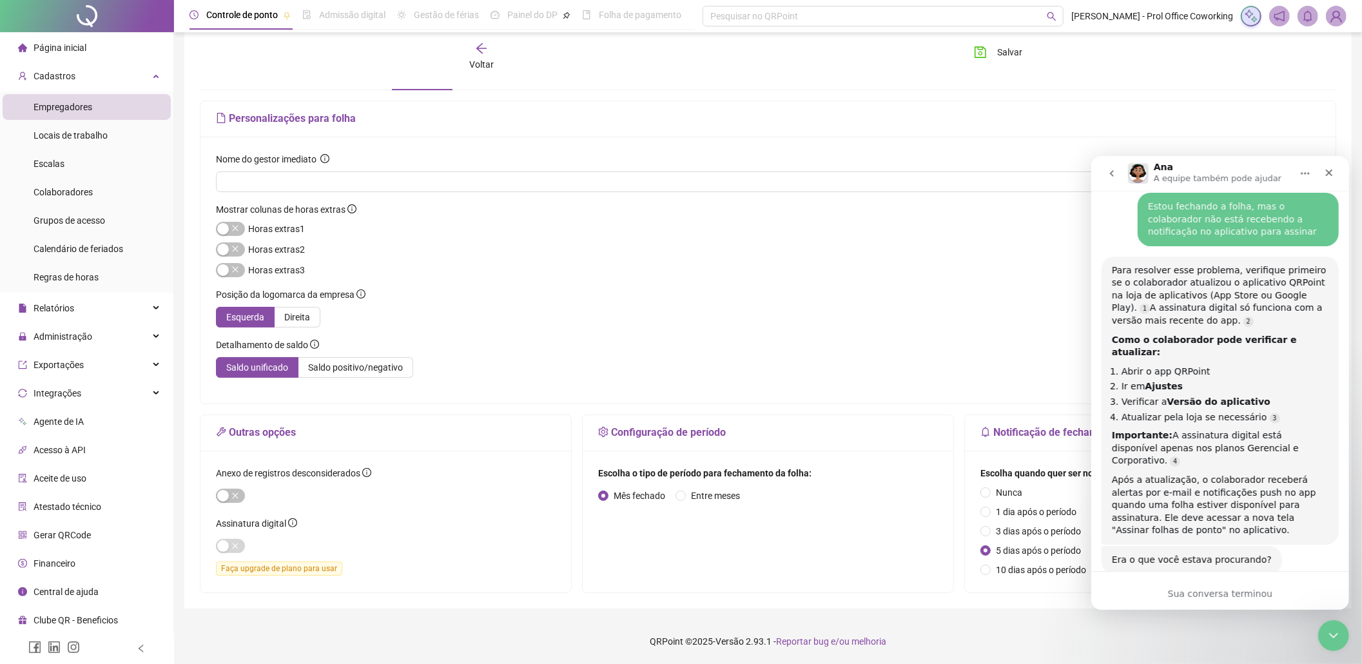
scroll to position [476, 0]
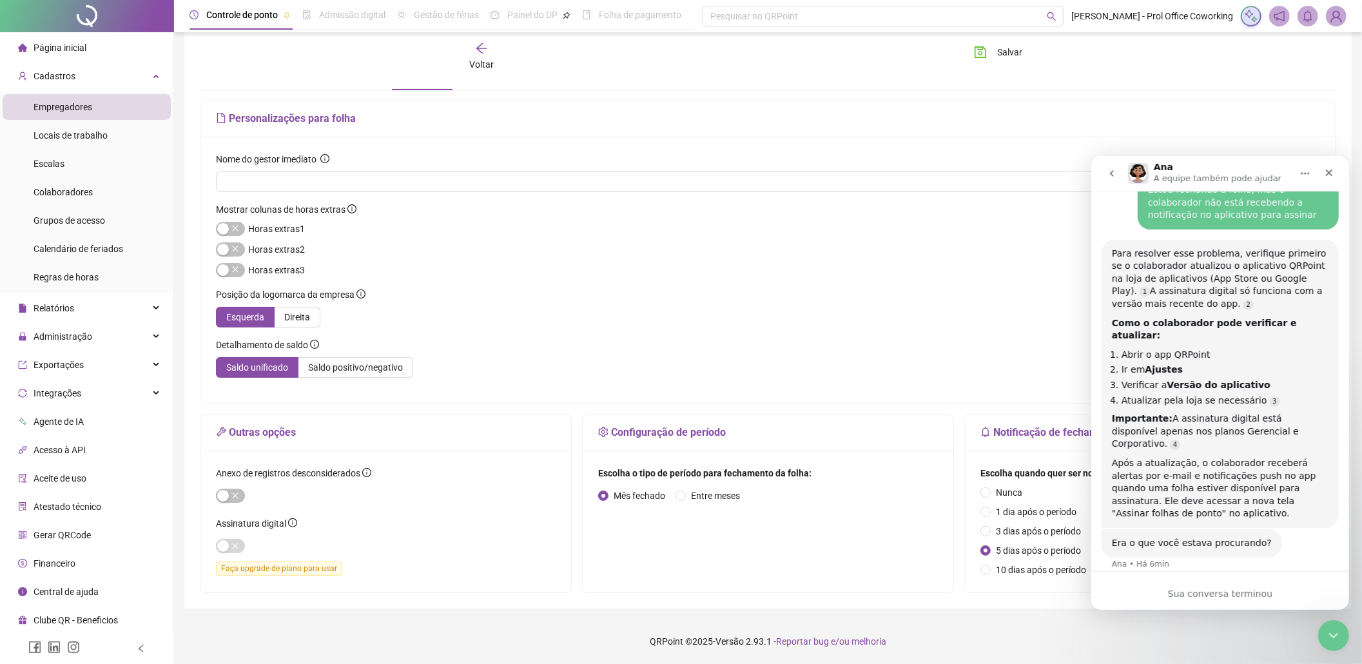
click at [1110, 174] on icon "go back" at bounding box center [1111, 173] width 10 height 10
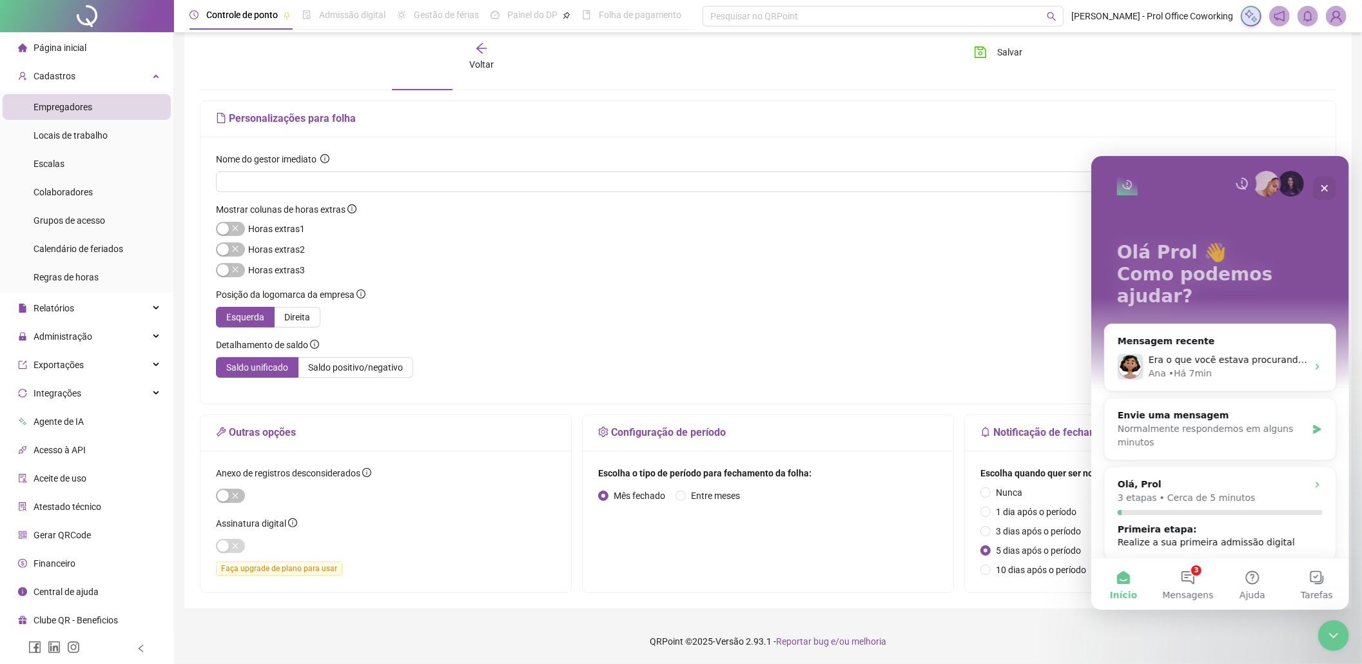
scroll to position [0, 0]
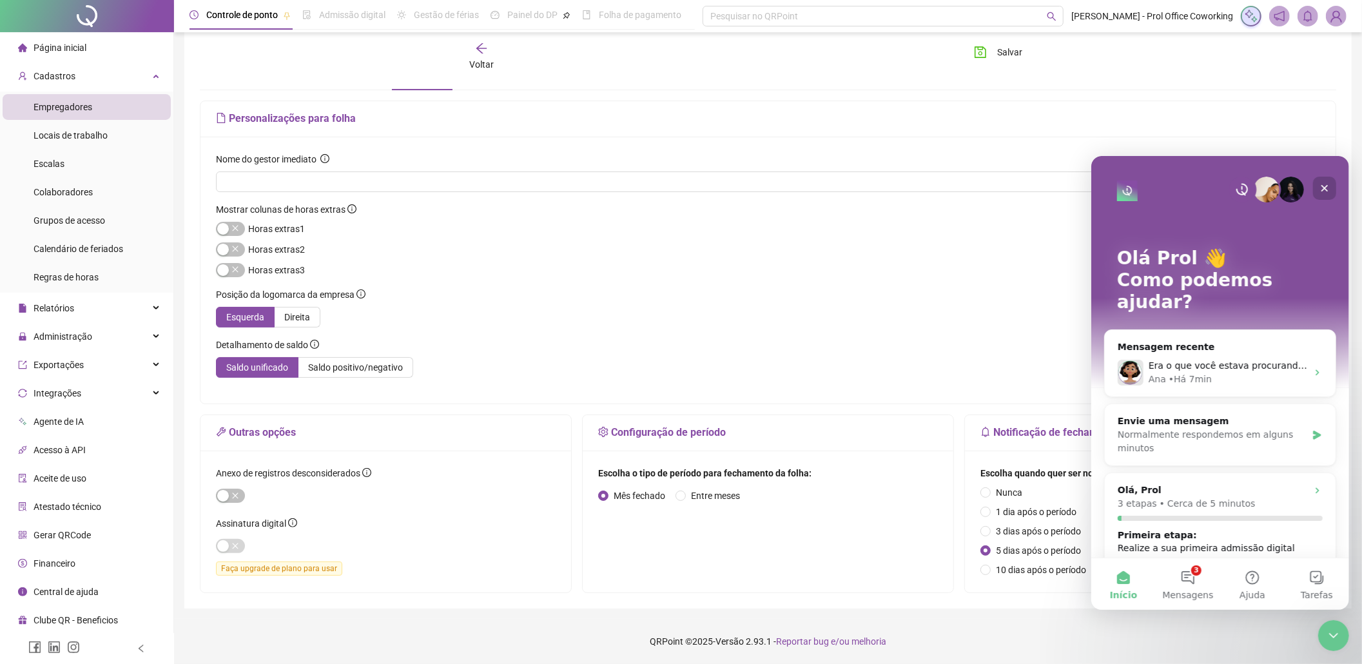
click at [1326, 182] on icon "Fechar" at bounding box center [1324, 187] width 10 height 10
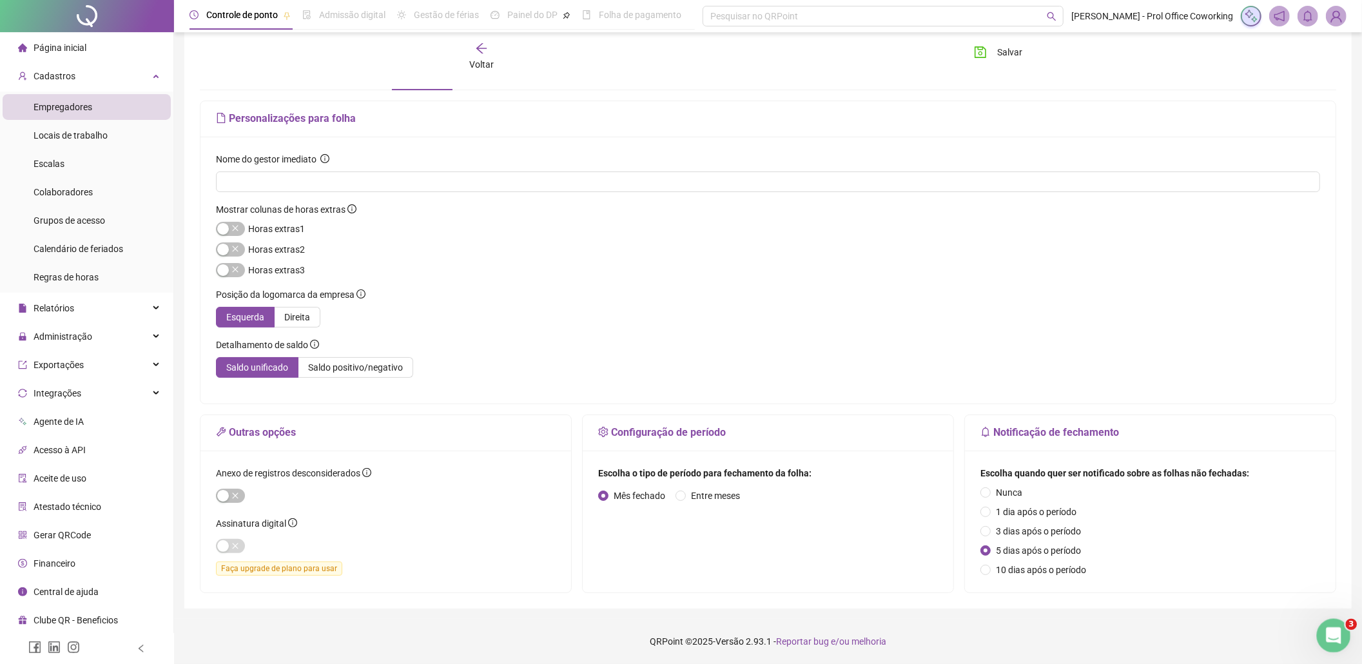
click at [1334, 634] on icon "Abertura do Messenger da Intercom" at bounding box center [1332, 633] width 21 height 21
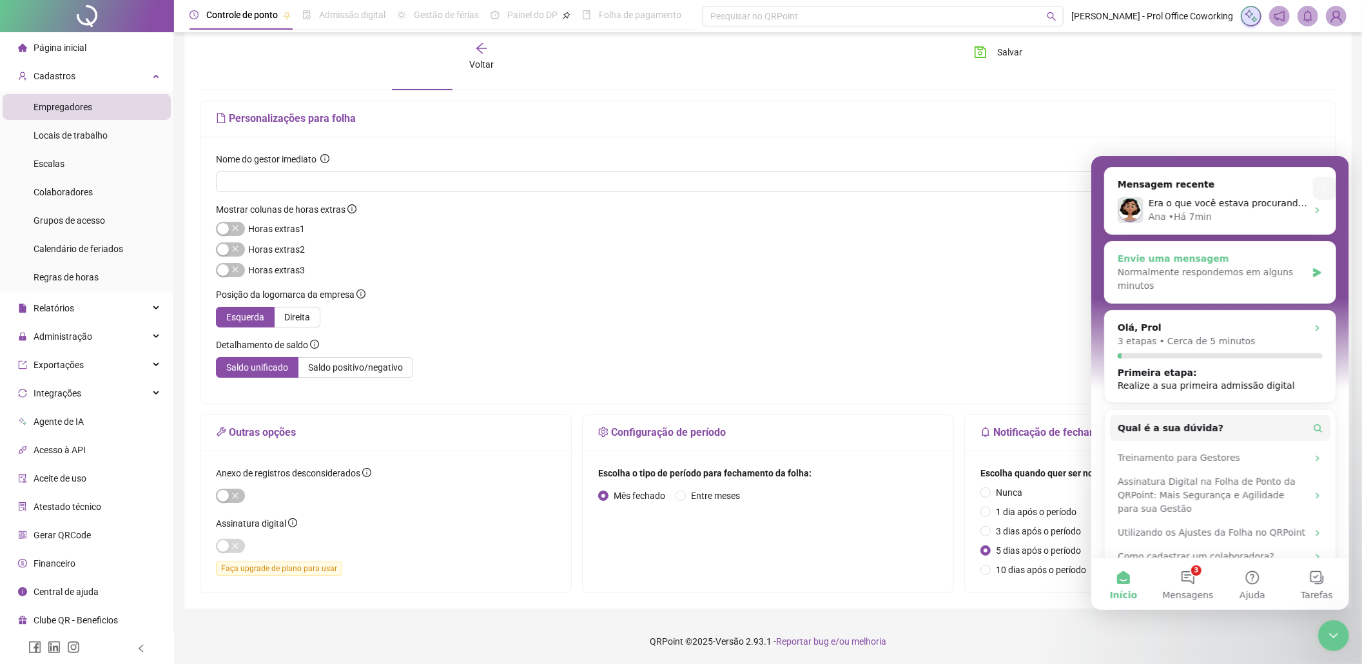
scroll to position [166, 0]
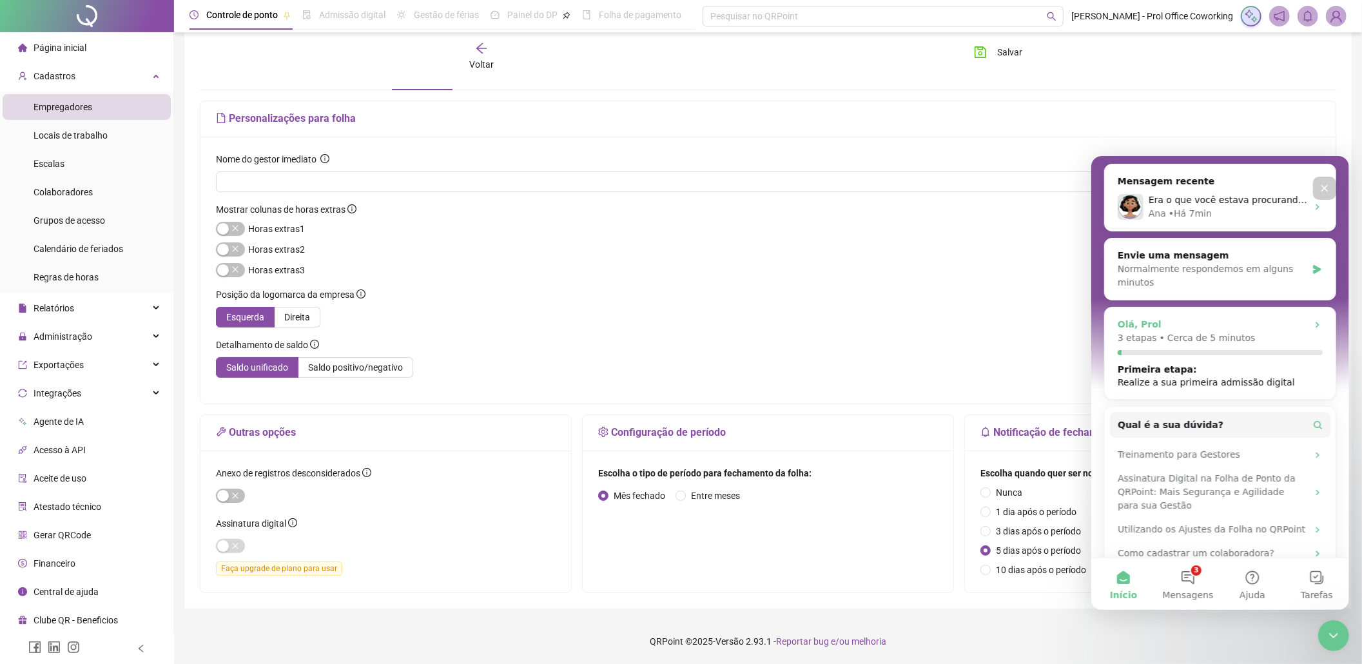
drag, startPoint x: 1255, startPoint y: 319, endPoint x: 2102, endPoint y: 456, distance: 858.8
click at [1255, 331] on div "3 etapas • Cerca de 5 minutos" at bounding box center [1219, 338] width 205 height 14
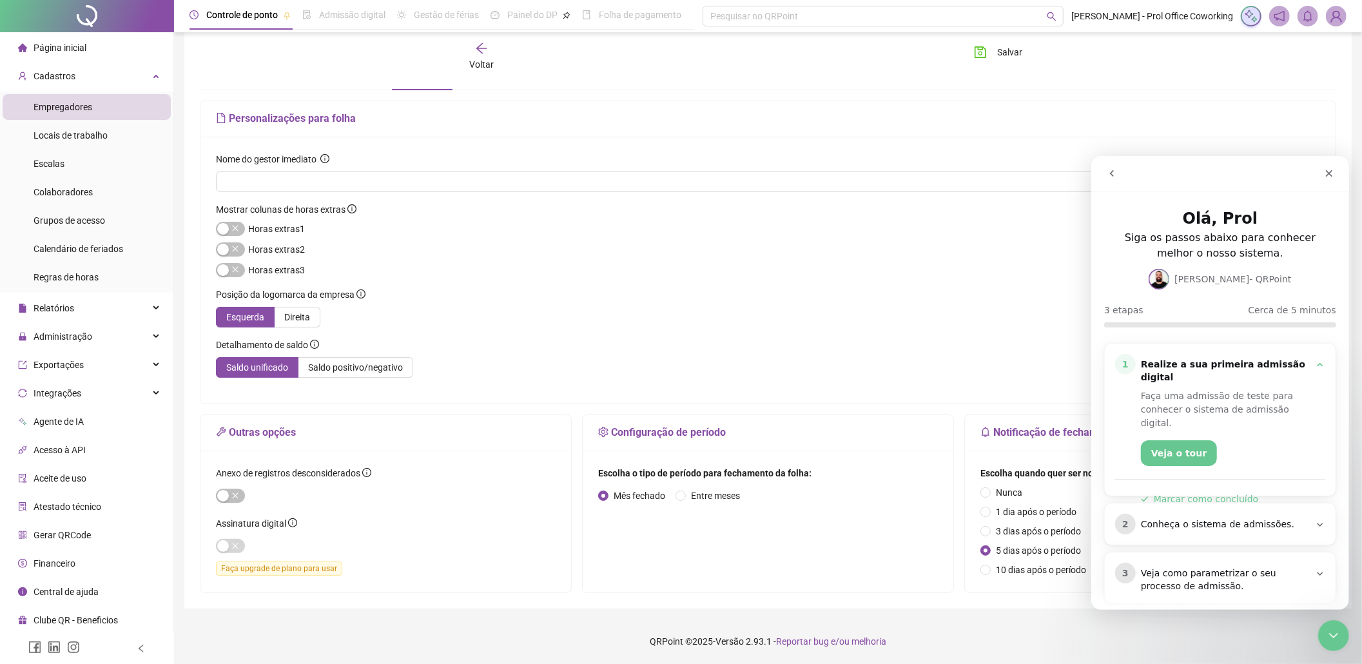
scroll to position [14, 0]
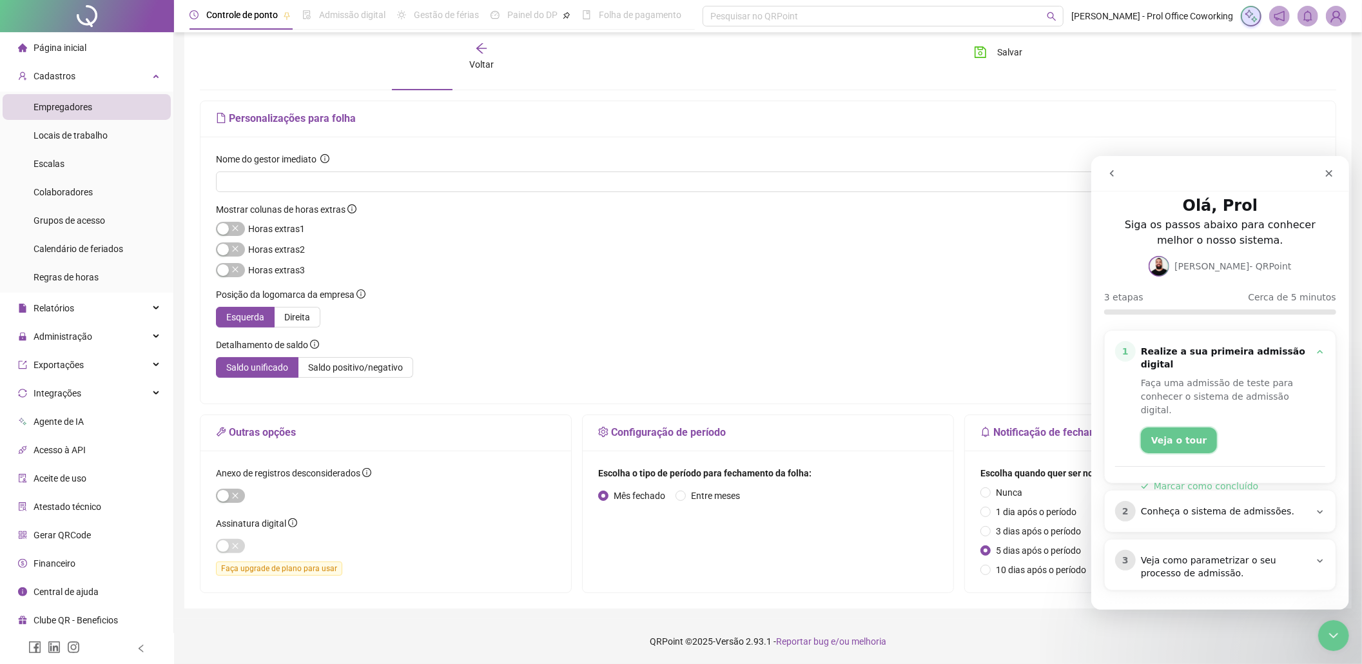
click at [1142, 427] on button "Veja o tour" at bounding box center [1179, 440] width 76 height 26
click at [1175, 427] on button "Veja o tour" at bounding box center [1179, 440] width 76 height 26
click at [1228, 348] on div "Realize a sua primeira admissão digital" at bounding box center [1225, 358] width 169 height 26
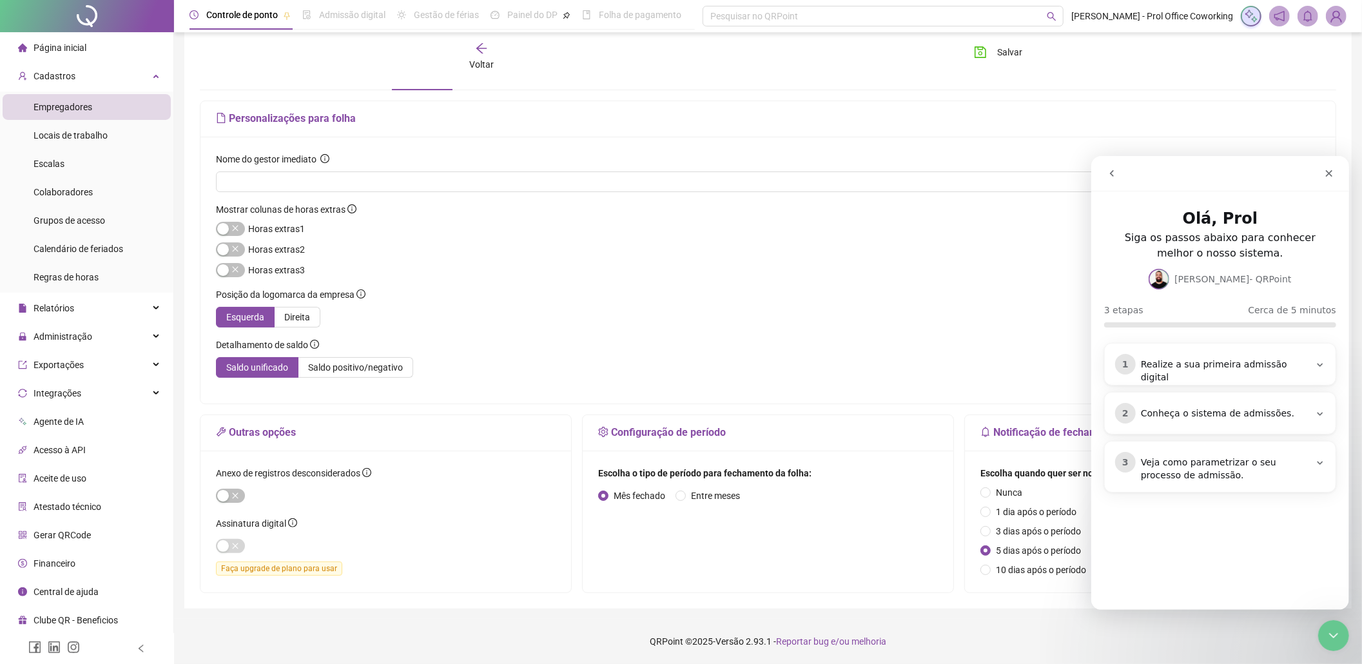
scroll to position [0, 0]
click at [1215, 368] on div "Realize a sua primeira admissão digital" at bounding box center [1225, 371] width 169 height 26
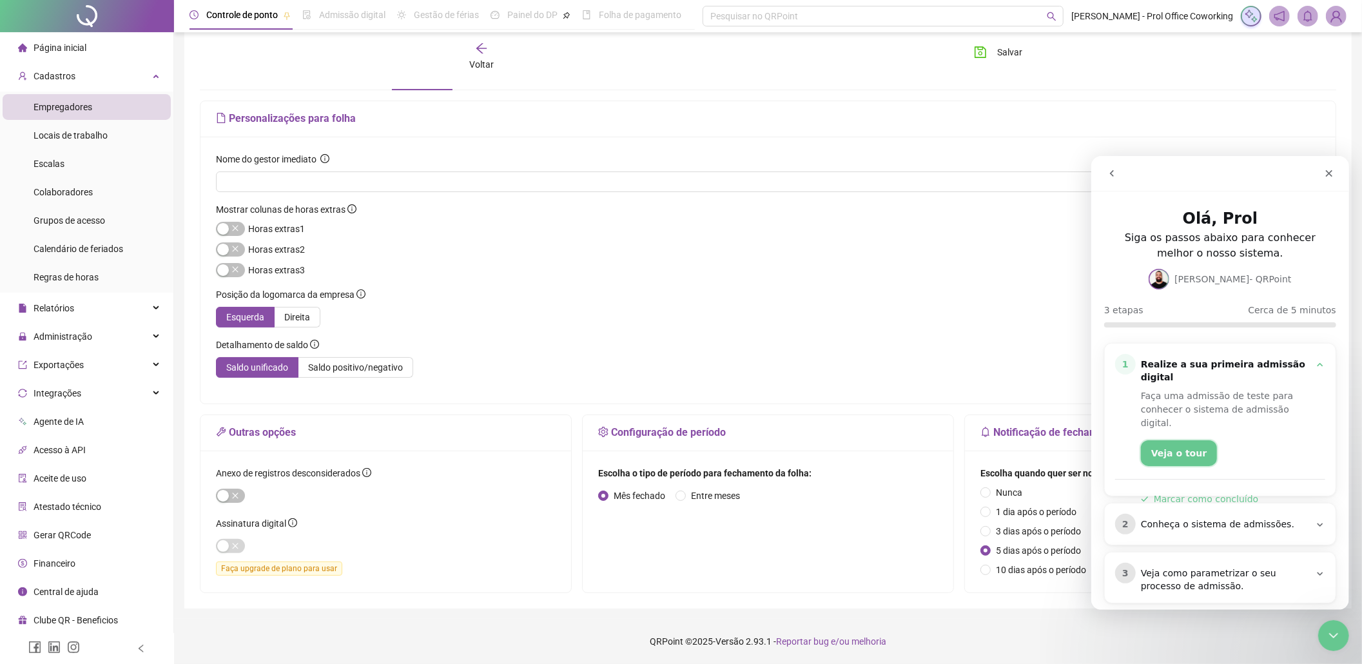
click at [1177, 440] on button "Veja o tour" at bounding box center [1179, 453] width 76 height 26
click at [1246, 492] on button "Marcar como concluído" at bounding box center [1199, 499] width 117 height 14
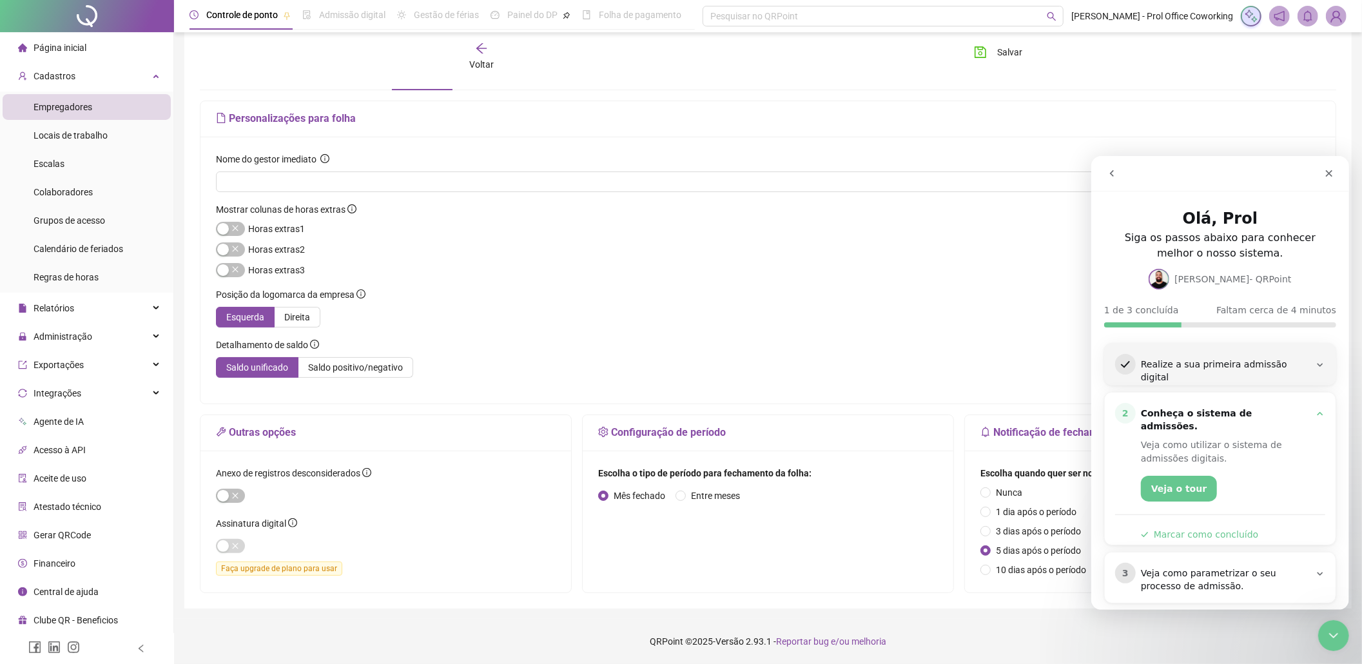
click at [1208, 362] on div "Realize a sua primeira admissão digital" at bounding box center [1225, 371] width 169 height 26
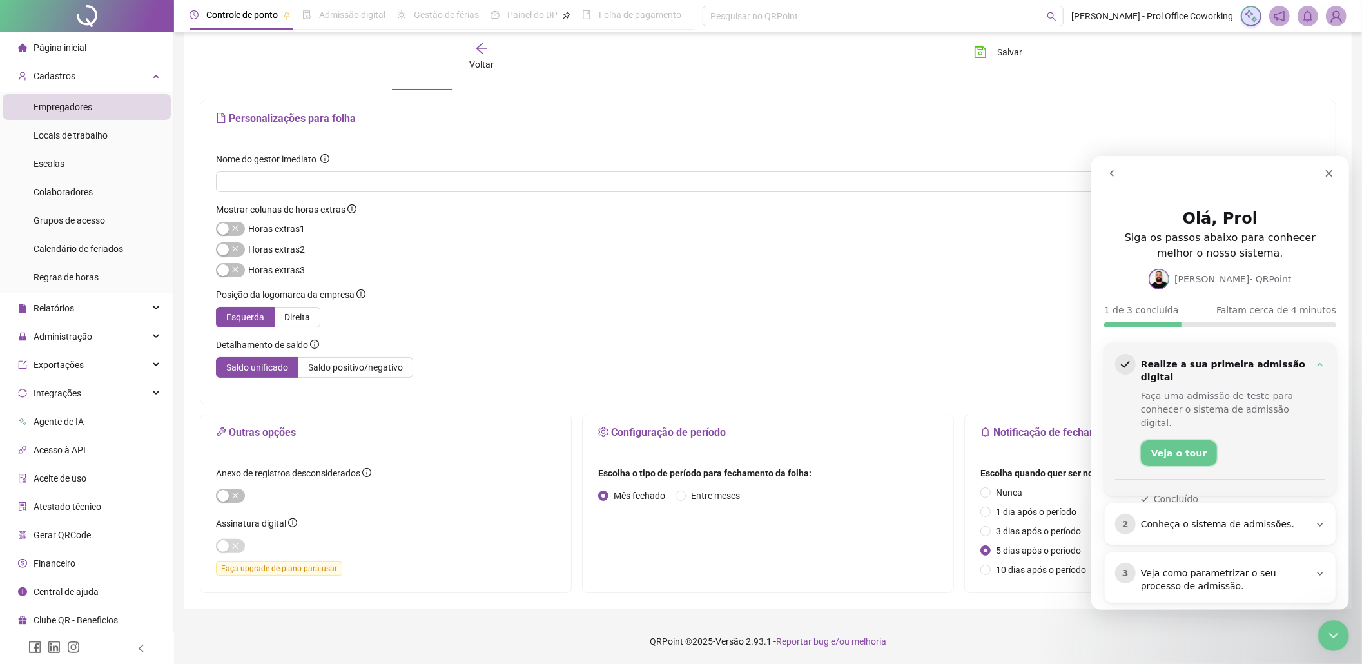
click at [1171, 440] on button "Veja o tour" at bounding box center [1179, 453] width 76 height 26
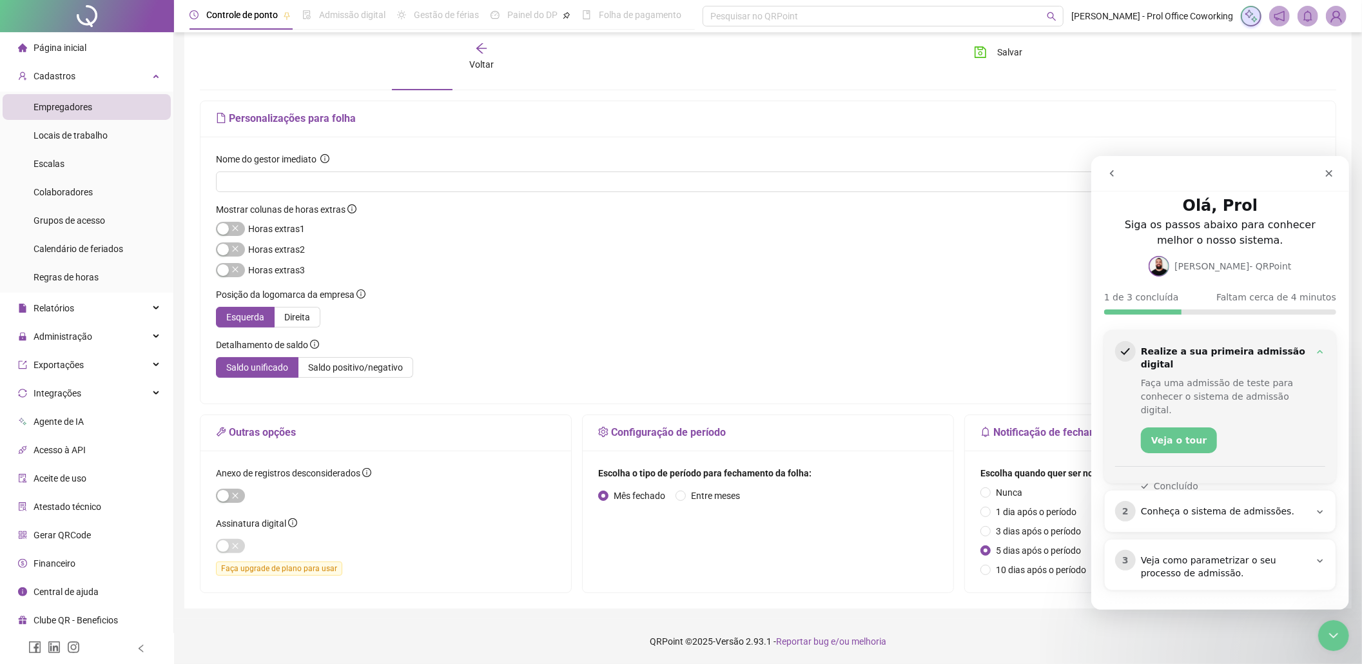
click at [1169, 257] on img "Messenger da Intercom" at bounding box center [1158, 265] width 21 height 21
click at [1112, 172] on icon "go back" at bounding box center [1111, 173] width 10 height 10
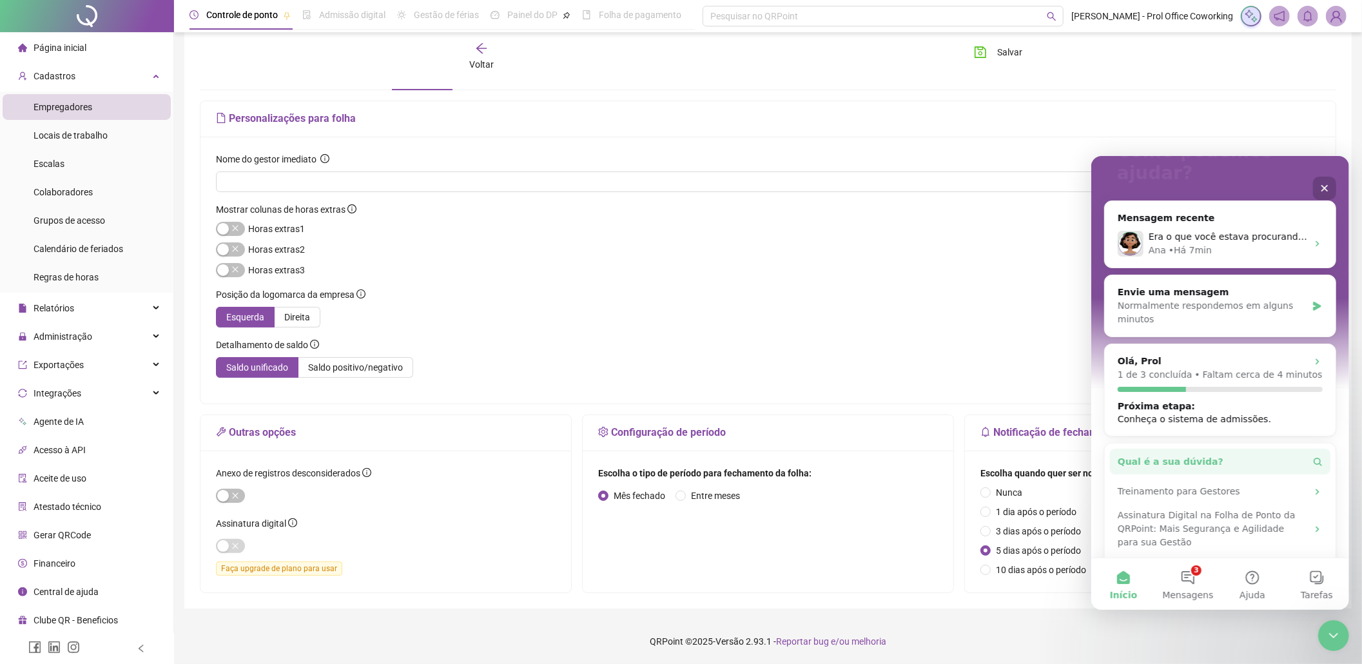
scroll to position [80, 0]
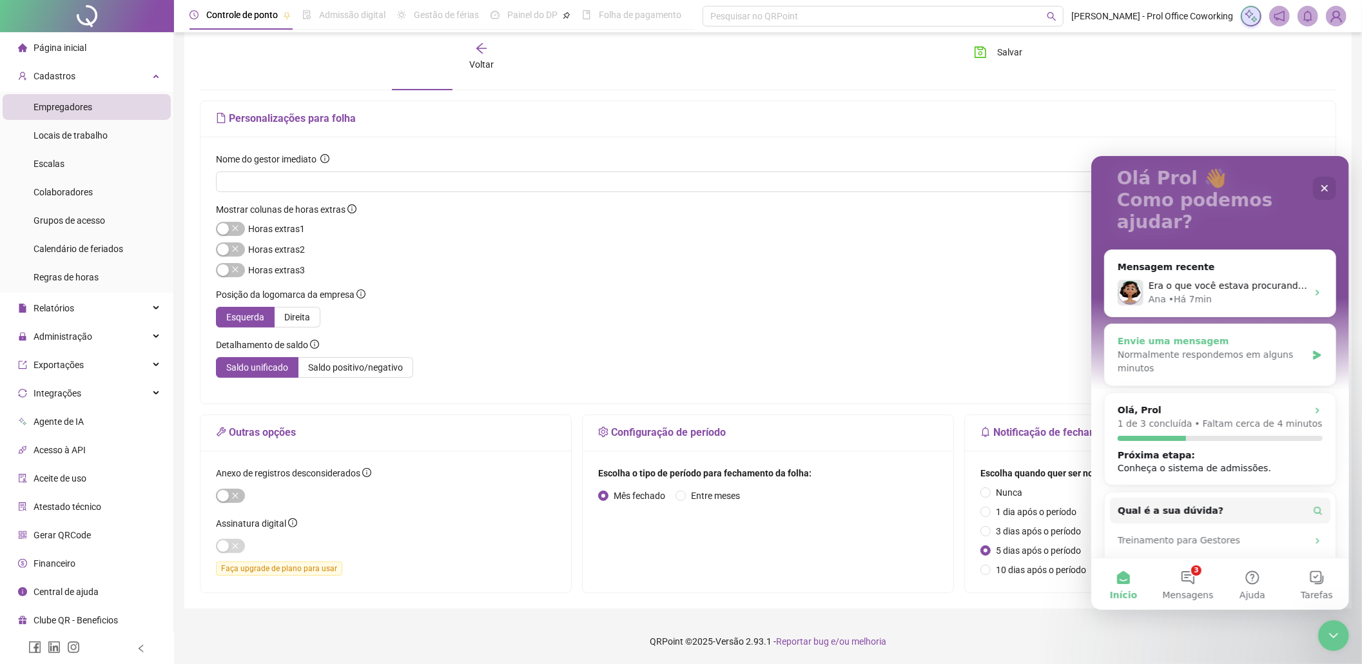
click at [1208, 348] on div "Normalmente respondemos em alguns minutos" at bounding box center [1211, 361] width 189 height 27
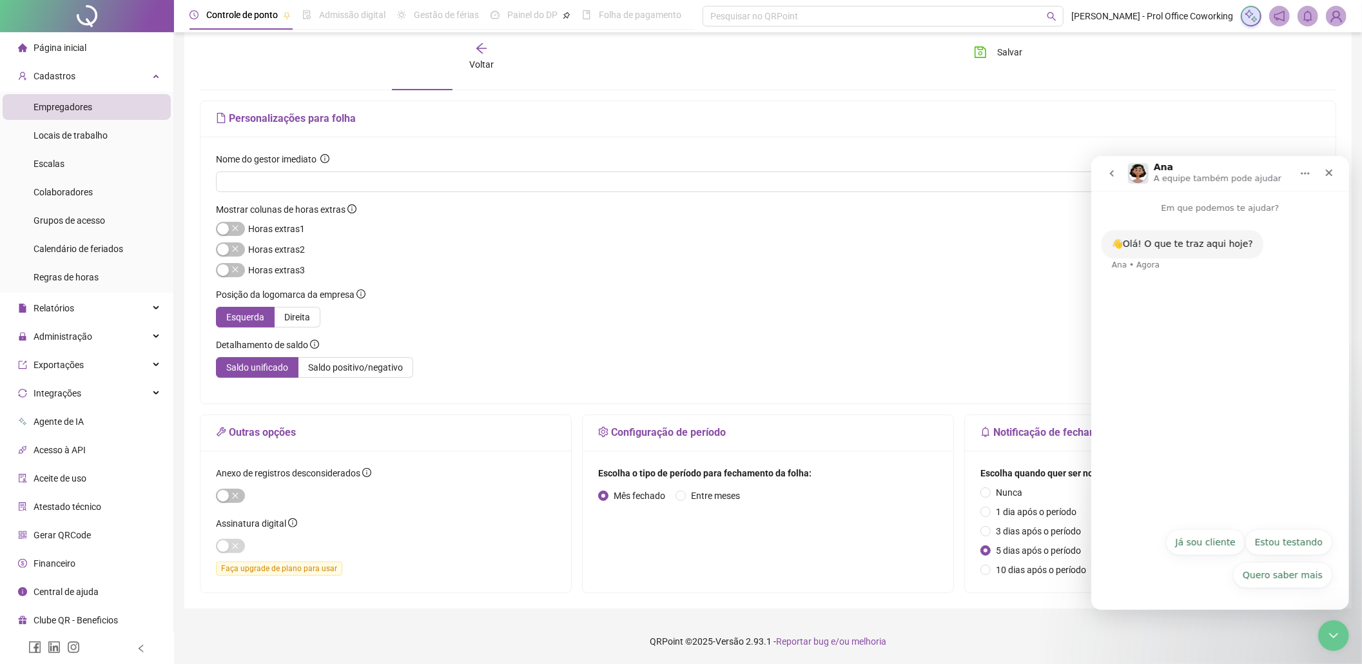
click at [1115, 170] on icon "go back" at bounding box center [1111, 173] width 10 height 10
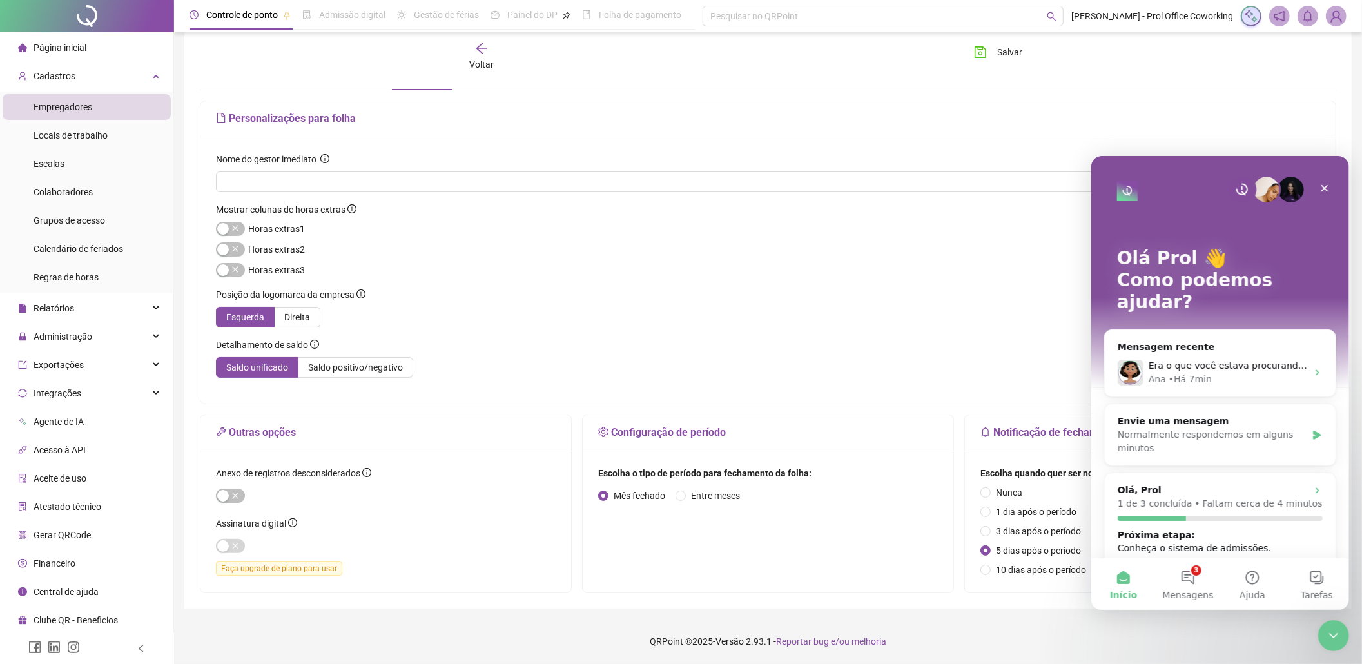
click at [1236, 191] on img "Messenger da Intercom" at bounding box center [1242, 189] width 26 height 26
click at [1119, 190] on img "Messenger da Intercom" at bounding box center [1127, 190] width 21 height 21
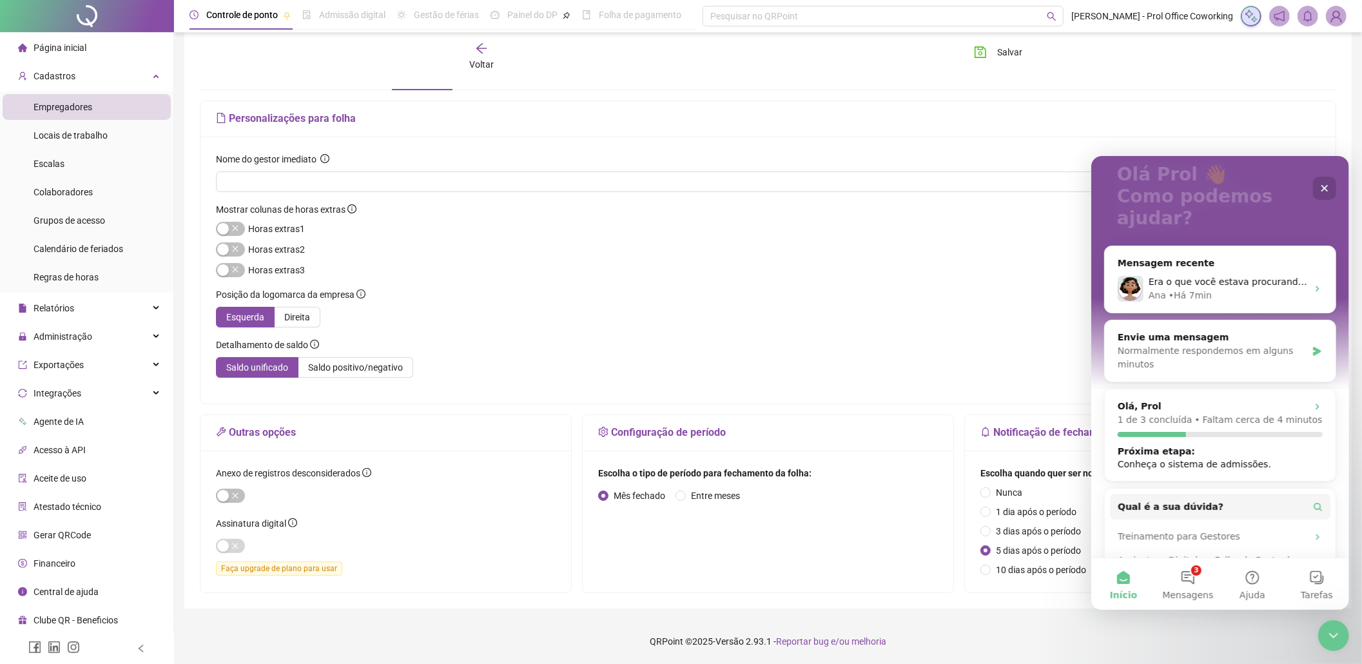
scroll to position [166, 0]
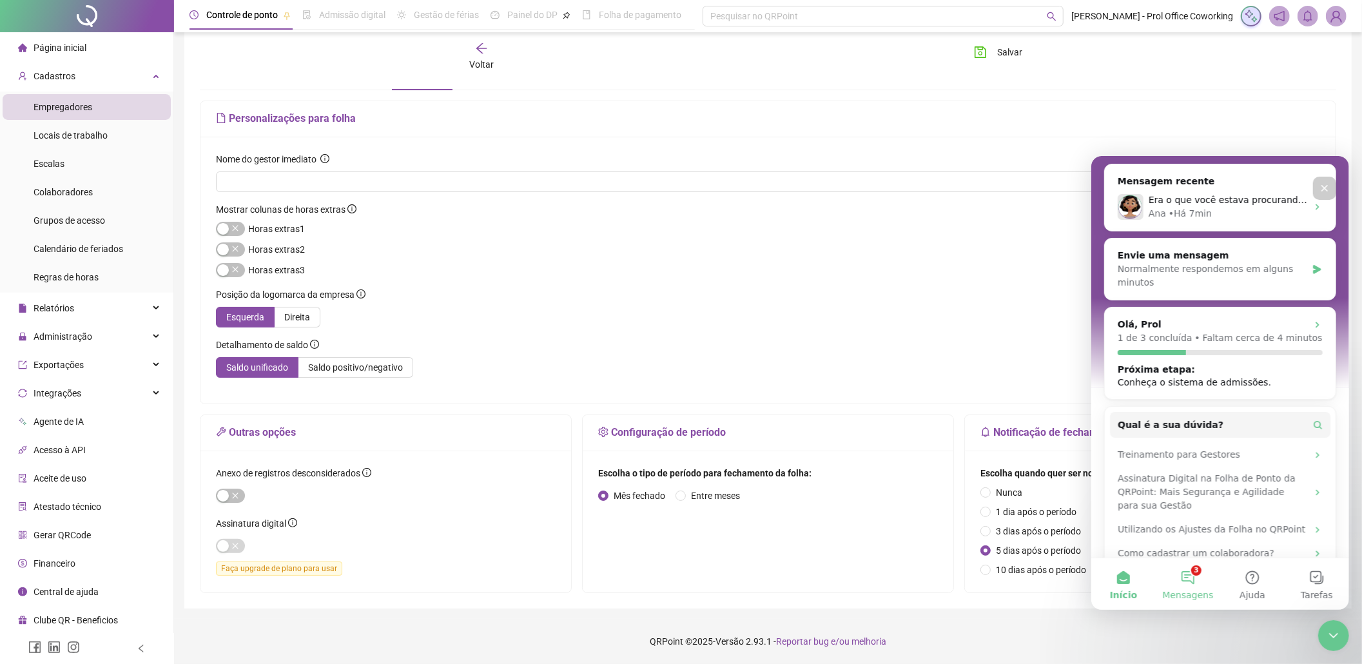
click at [1191, 587] on button "3 Mensagens" at bounding box center [1187, 584] width 64 height 52
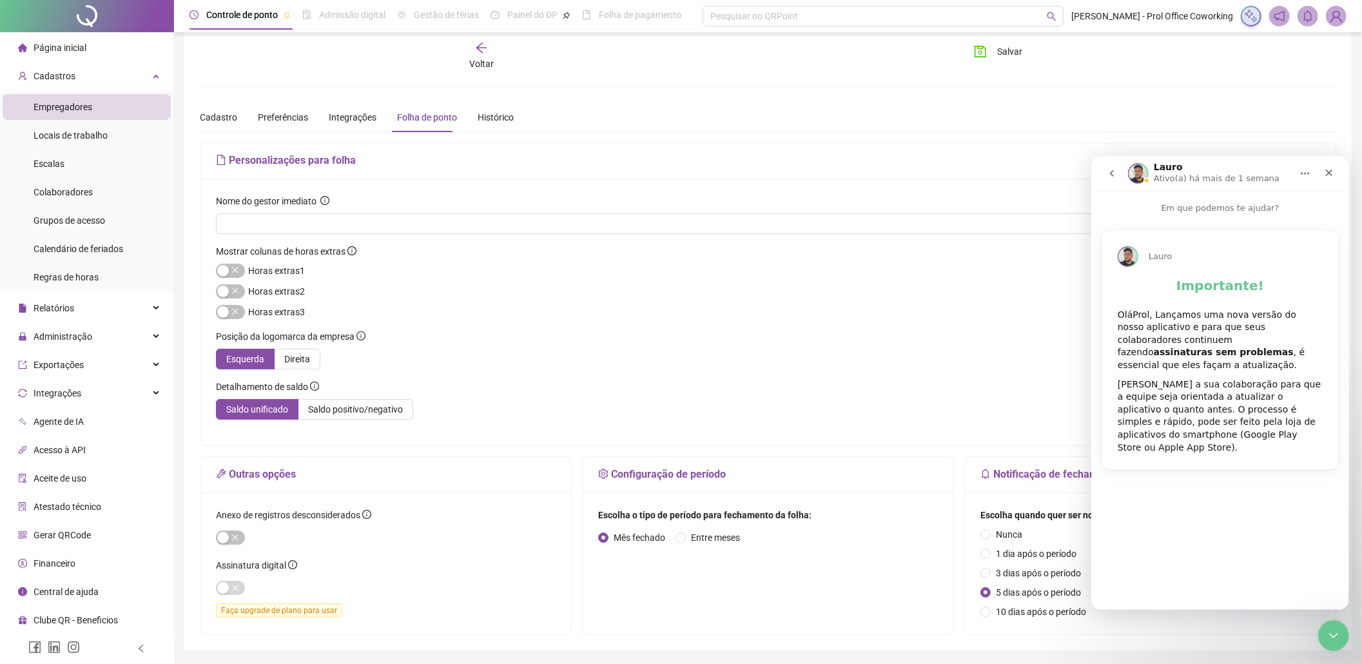
scroll to position [0, 0]
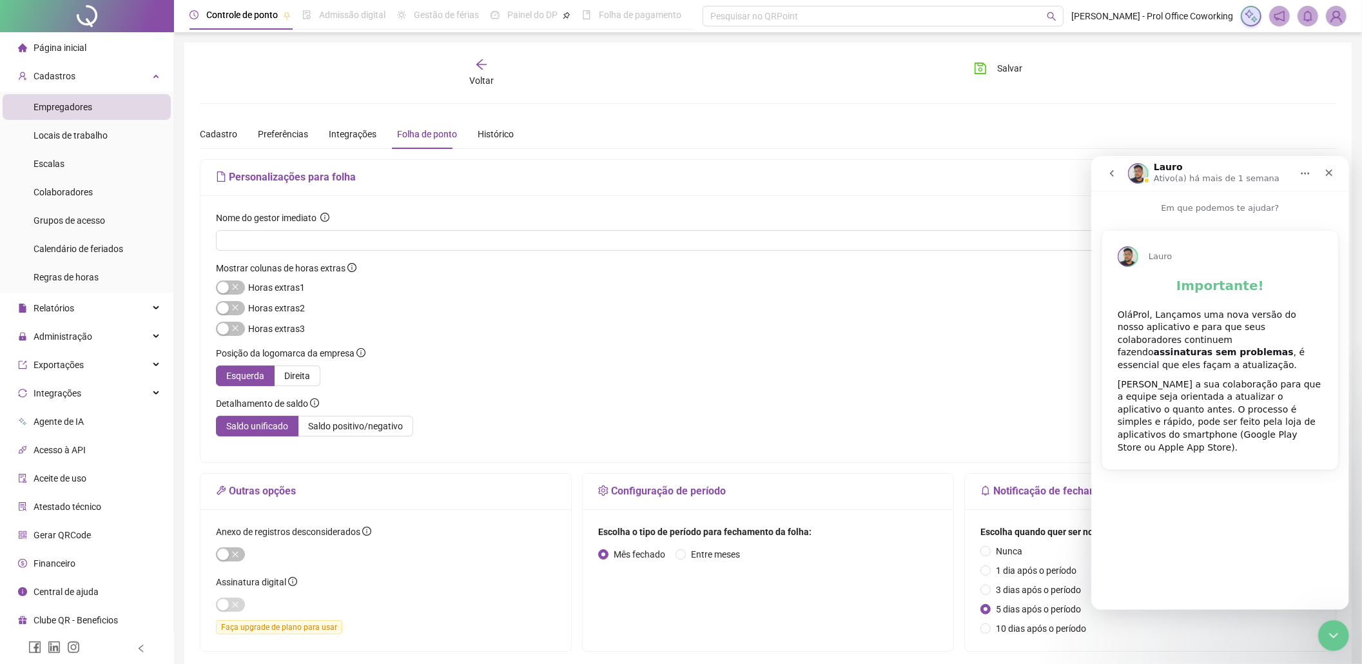
click at [1306, 171] on icon "Início" at bounding box center [1305, 173] width 10 height 10
click at [1331, 171] on icon "Fechar" at bounding box center [1329, 172] width 10 height 10
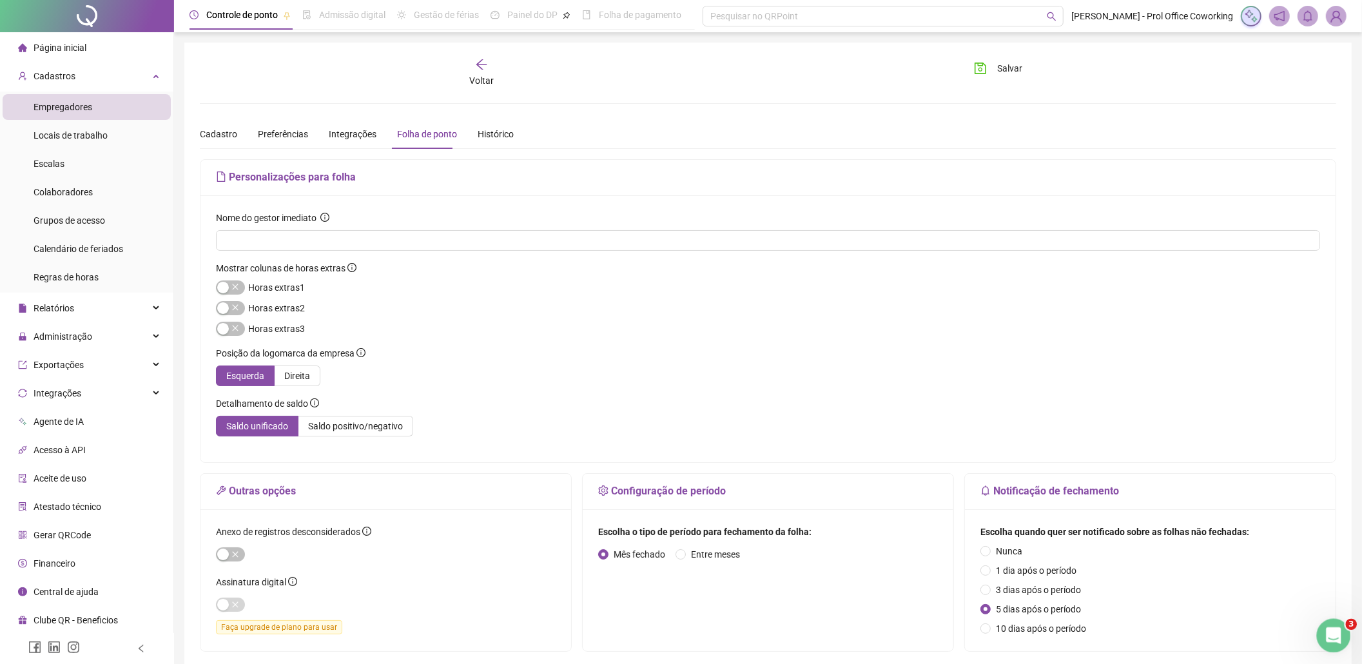
click at [1327, 634] on icon "Abertura do Messenger da Intercom" at bounding box center [1332, 633] width 21 height 21
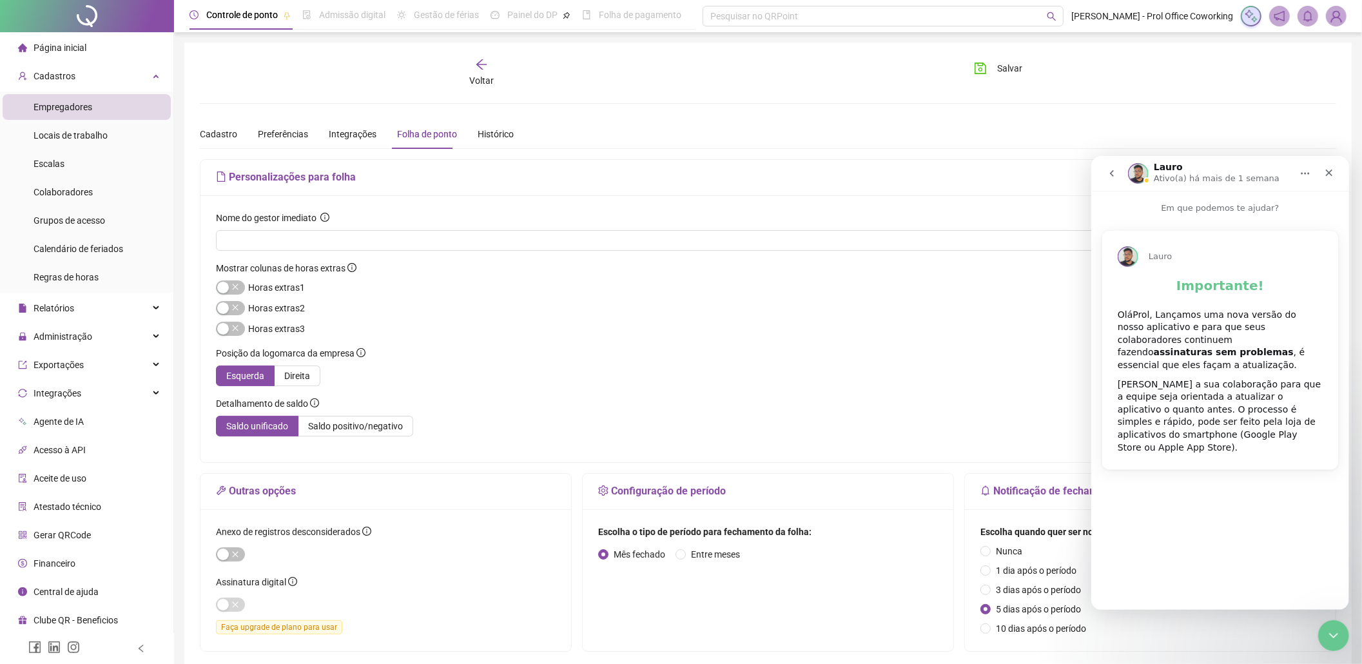
click at [1270, 525] on div "Lauro Importante! OláProl, Lançamos uma nova versão do nosso aplicativo e para …" at bounding box center [1220, 406] width 258 height 384
drag, startPoint x: 1259, startPoint y: 391, endPoint x: 1252, endPoint y: 375, distance: 16.8
click at [1259, 390] on div "[PERSON_NAME] a sua colaboração para que a equipe seja orientada a atualizar o …" at bounding box center [1219, 416] width 205 height 76
click at [1249, 378] on div "[PERSON_NAME] a sua colaboração para que a equipe seja orientada a atualizar o …" at bounding box center [1219, 416] width 205 height 76
drag, startPoint x: 1223, startPoint y: 326, endPoint x: 1223, endPoint y: 317, distance: 9.7
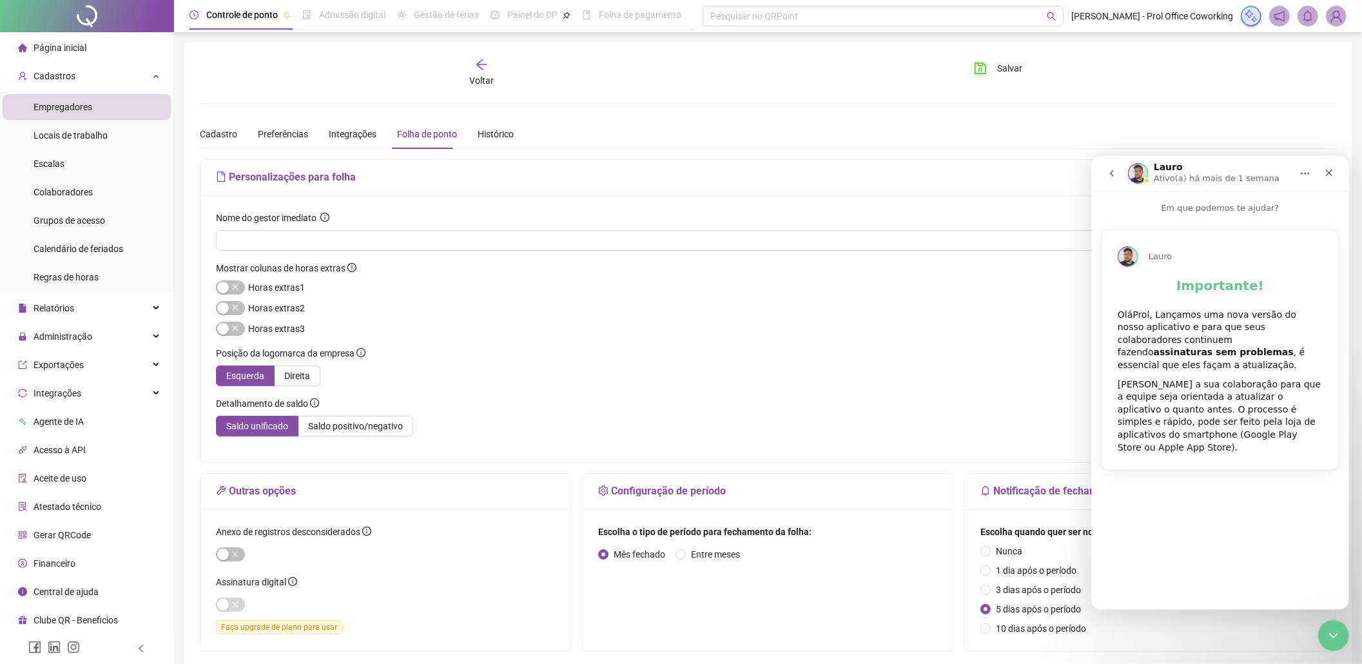
click at [1223, 321] on div "OláProl, Lançamos uma nova versão do nosso aplicativo e para que seus colaborad…" at bounding box center [1219, 339] width 205 height 63
click at [1223, 317] on div "OláProl, Lançamos uma nova versão do nosso aplicativo e para que seus colaborad…" at bounding box center [1219, 339] width 205 height 63
click at [1293, 346] on b "assinaturas sem problemas" at bounding box center [1223, 351] width 140 height 10
click at [1113, 174] on icon "go back" at bounding box center [1111, 173] width 10 height 10
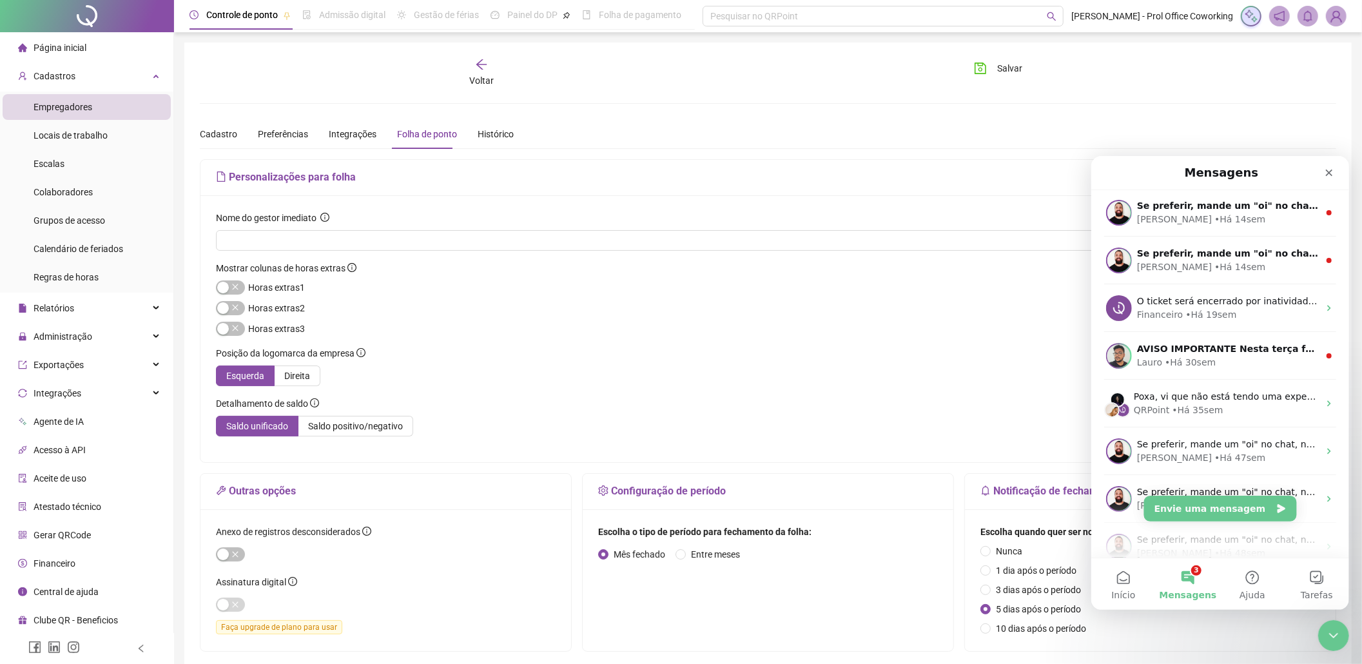
scroll to position [200, 0]
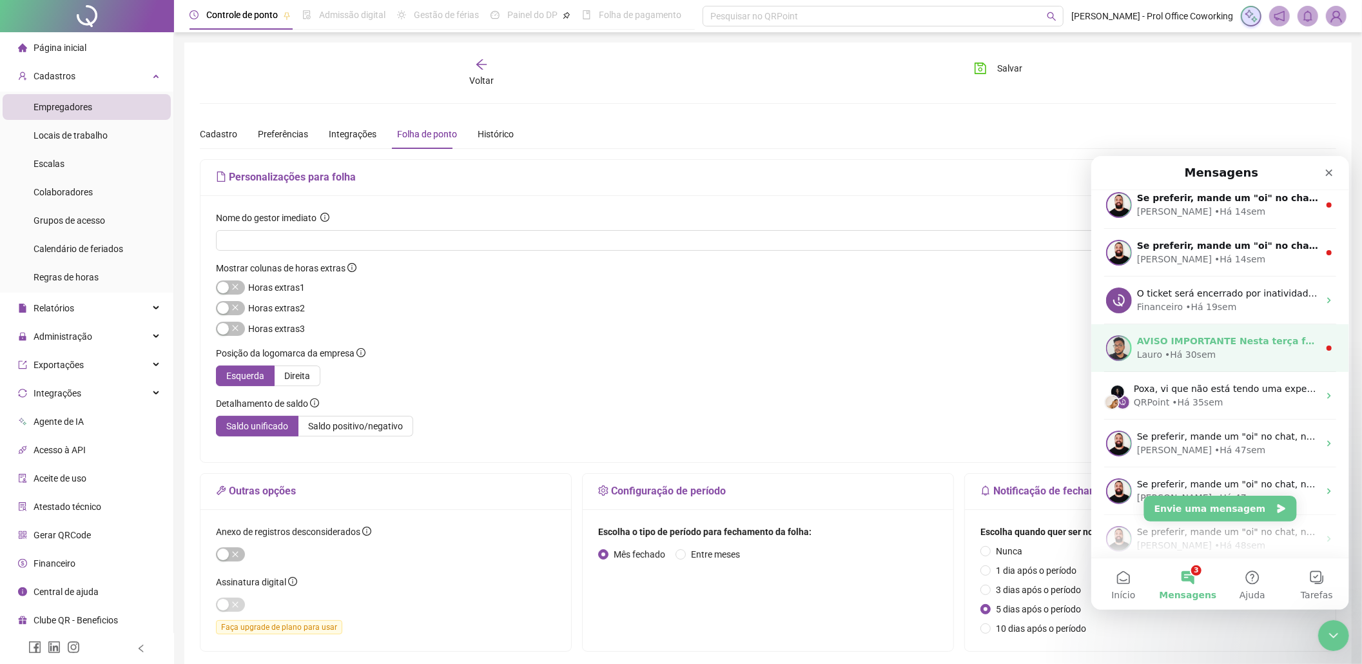
click at [1154, 349] on div "Lauro" at bounding box center [1149, 355] width 25 height 14
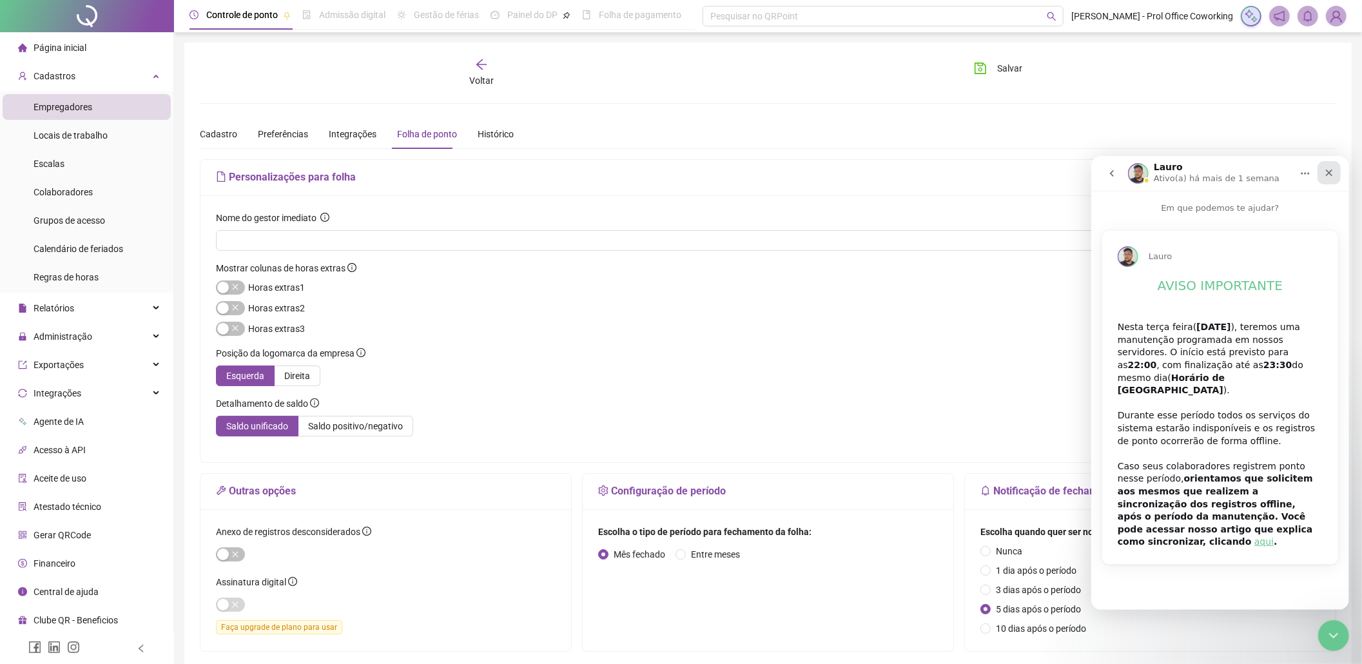
drag, startPoint x: 1329, startPoint y: 169, endPoint x: 2406, endPoint y: 326, distance: 1088.8
click at [1329, 169] on icon "Fechar" at bounding box center [1329, 172] width 10 height 10
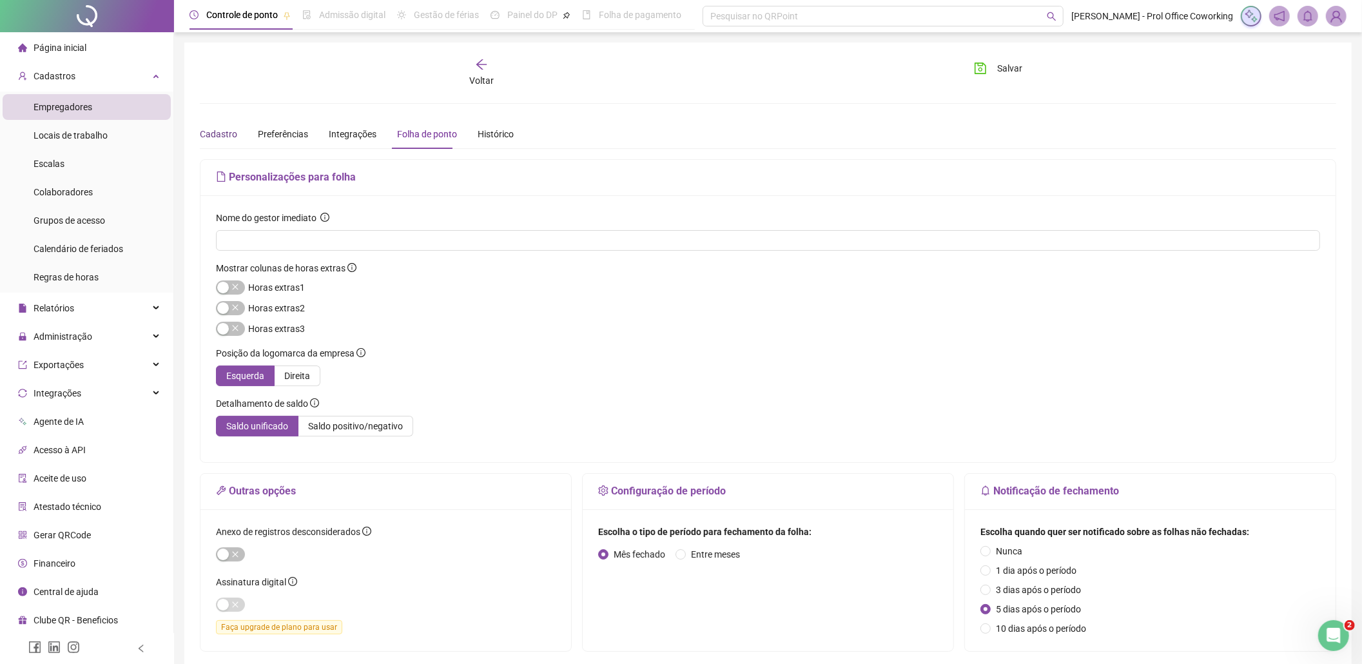
click at [225, 138] on div "Cadastro" at bounding box center [218, 134] width 37 height 14
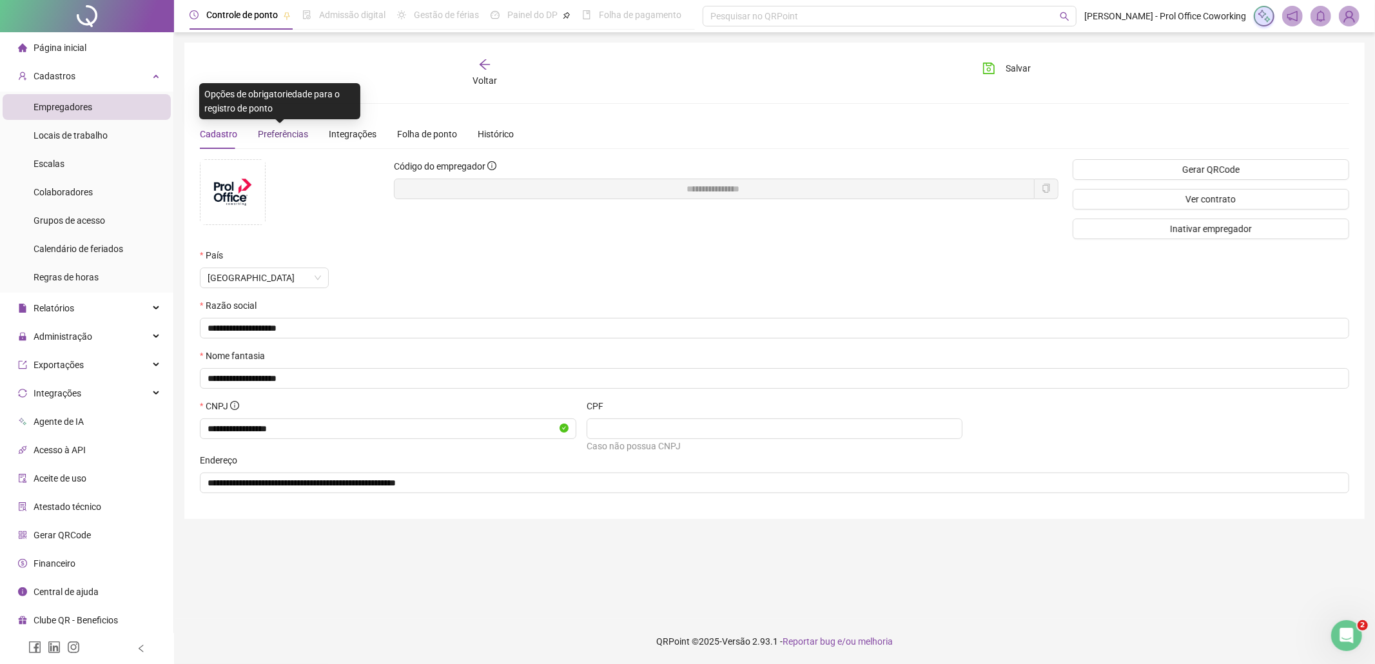
click at [282, 132] on span "Preferências" at bounding box center [283, 134] width 50 height 10
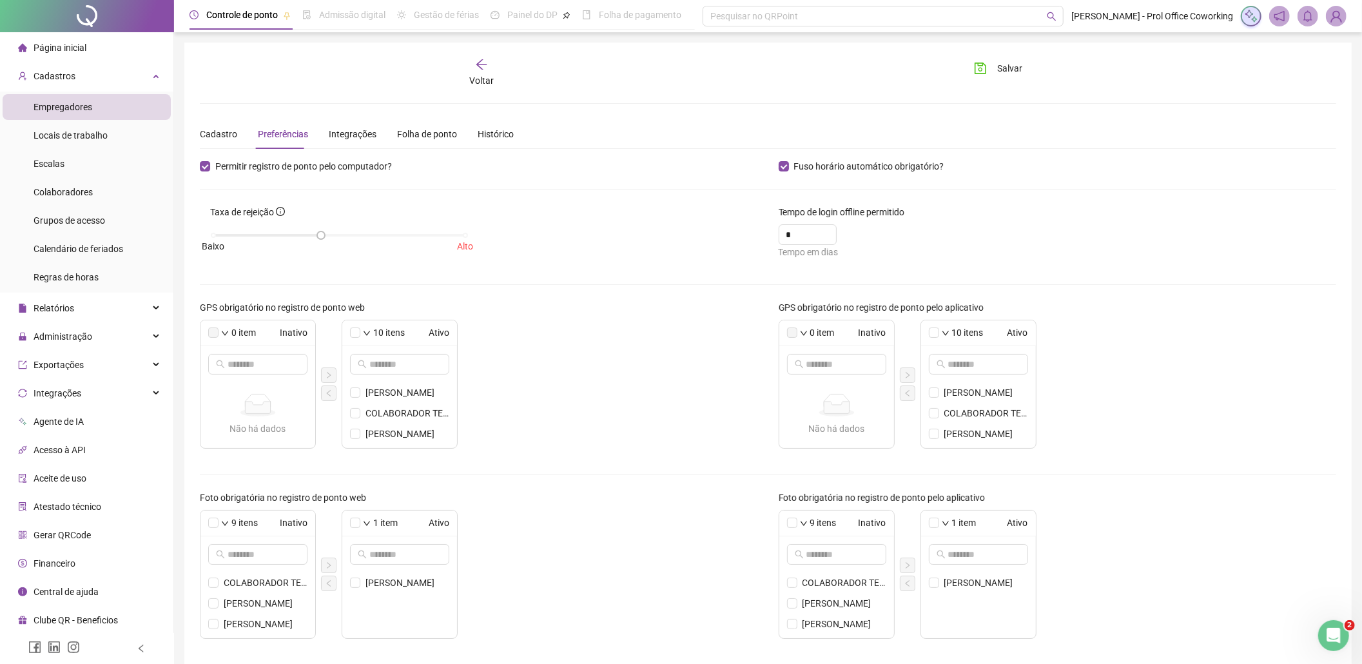
scroll to position [0, 0]
click at [364, 129] on div "Integrações" at bounding box center [353, 134] width 48 height 14
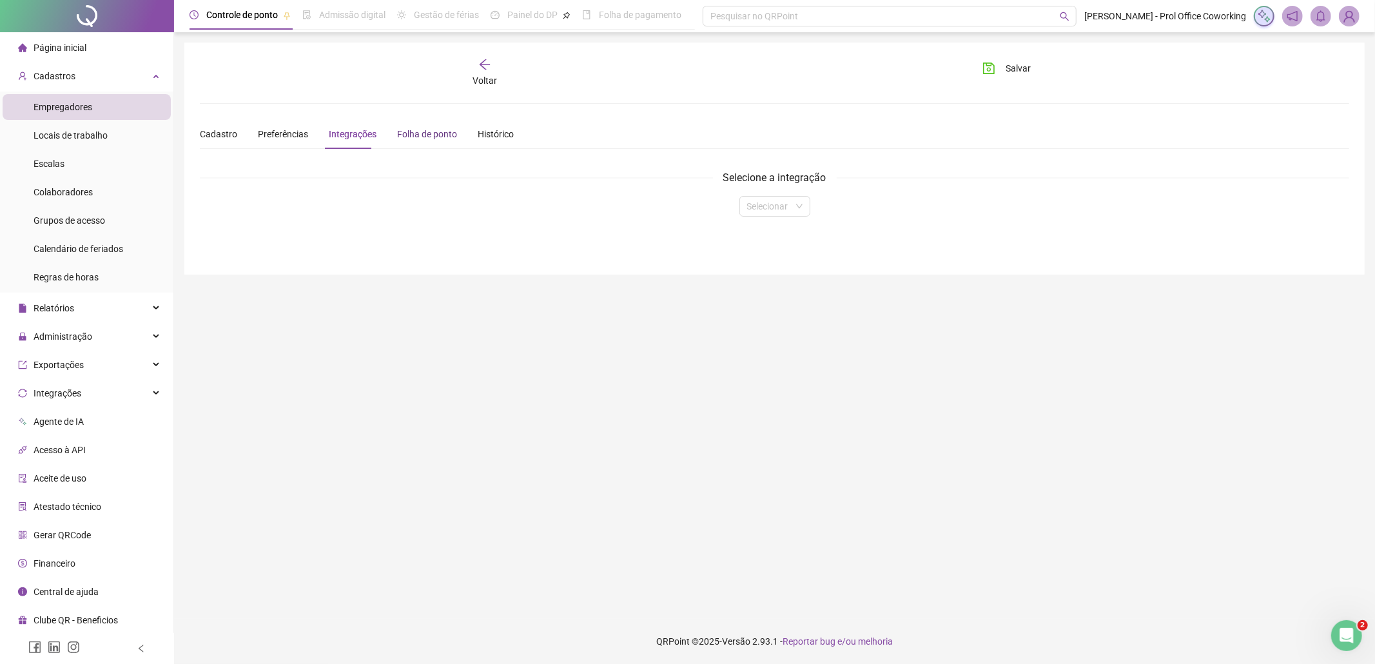
click at [427, 137] on div "Folha de ponto" at bounding box center [427, 134] width 60 height 14
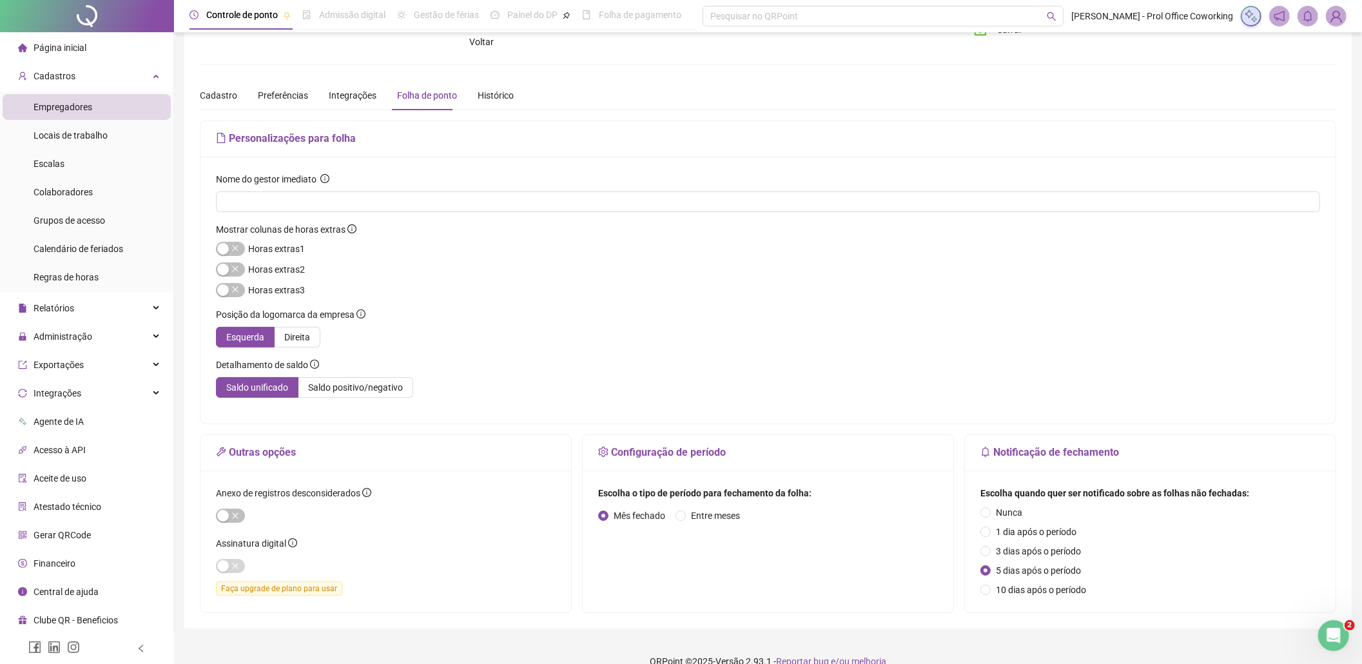
scroll to position [59, 0]
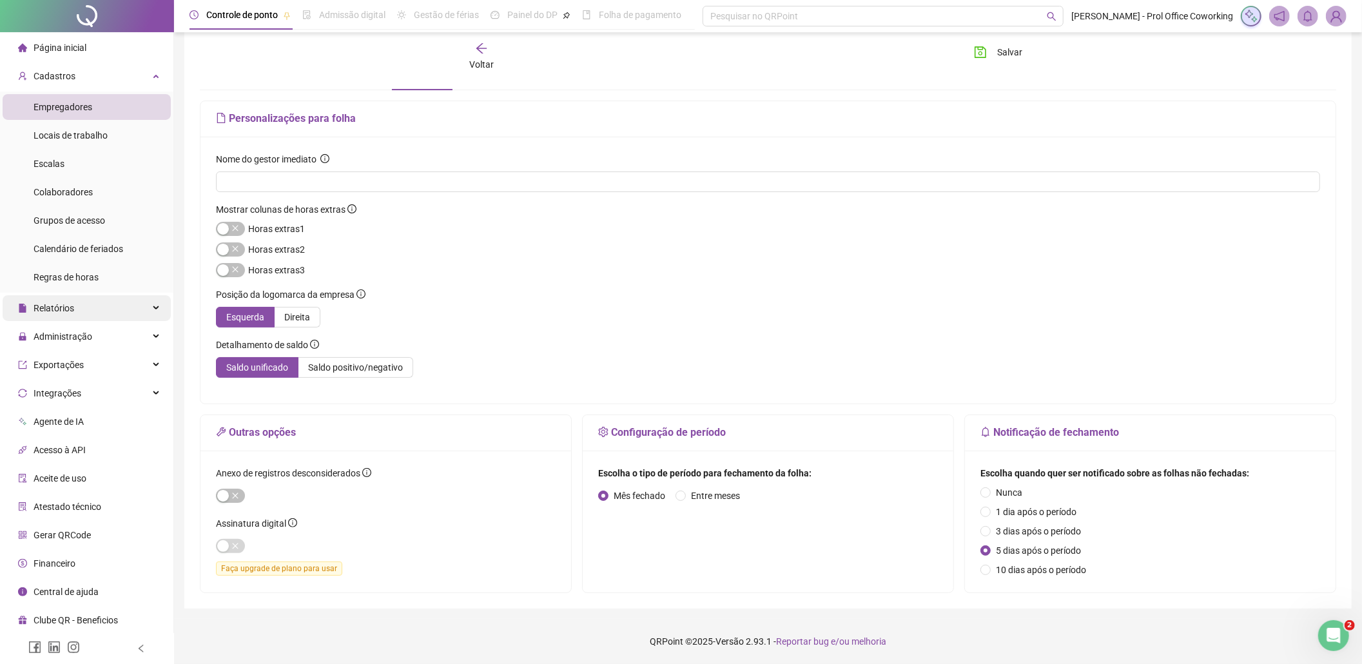
click at [58, 307] on span "Relatórios" at bounding box center [54, 308] width 41 height 10
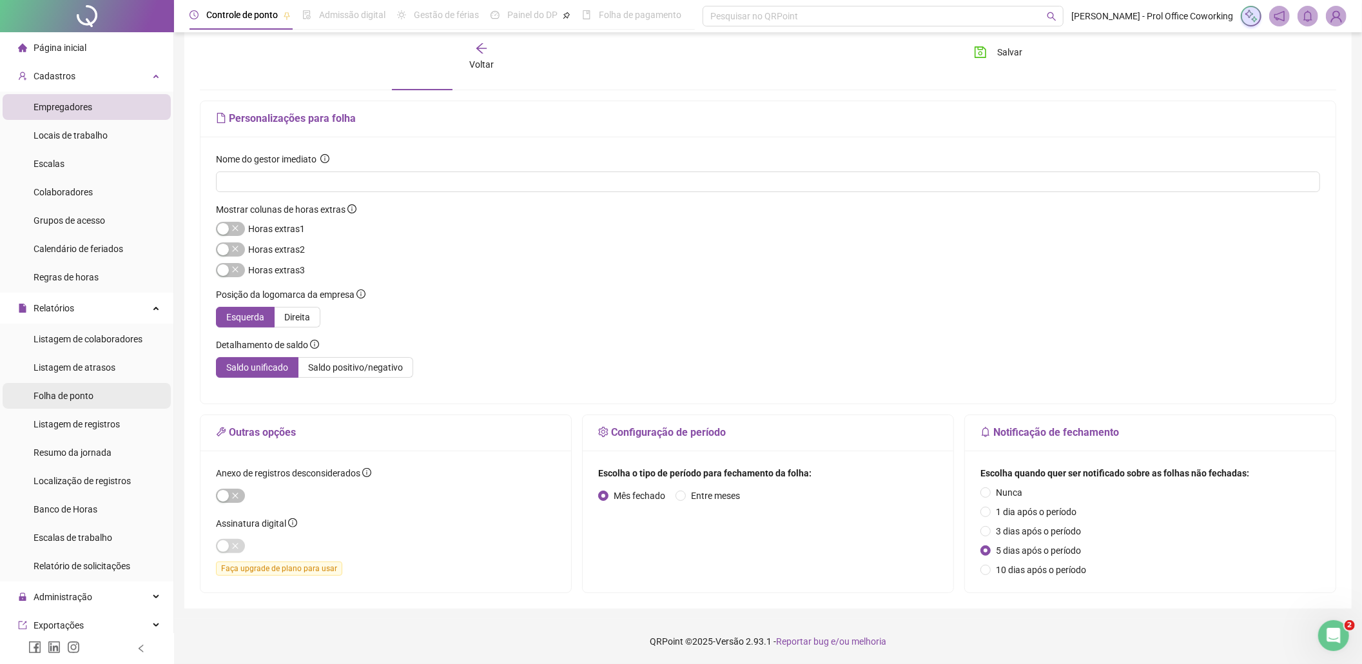
click at [57, 392] on span "Folha de ponto" at bounding box center [64, 396] width 60 height 10
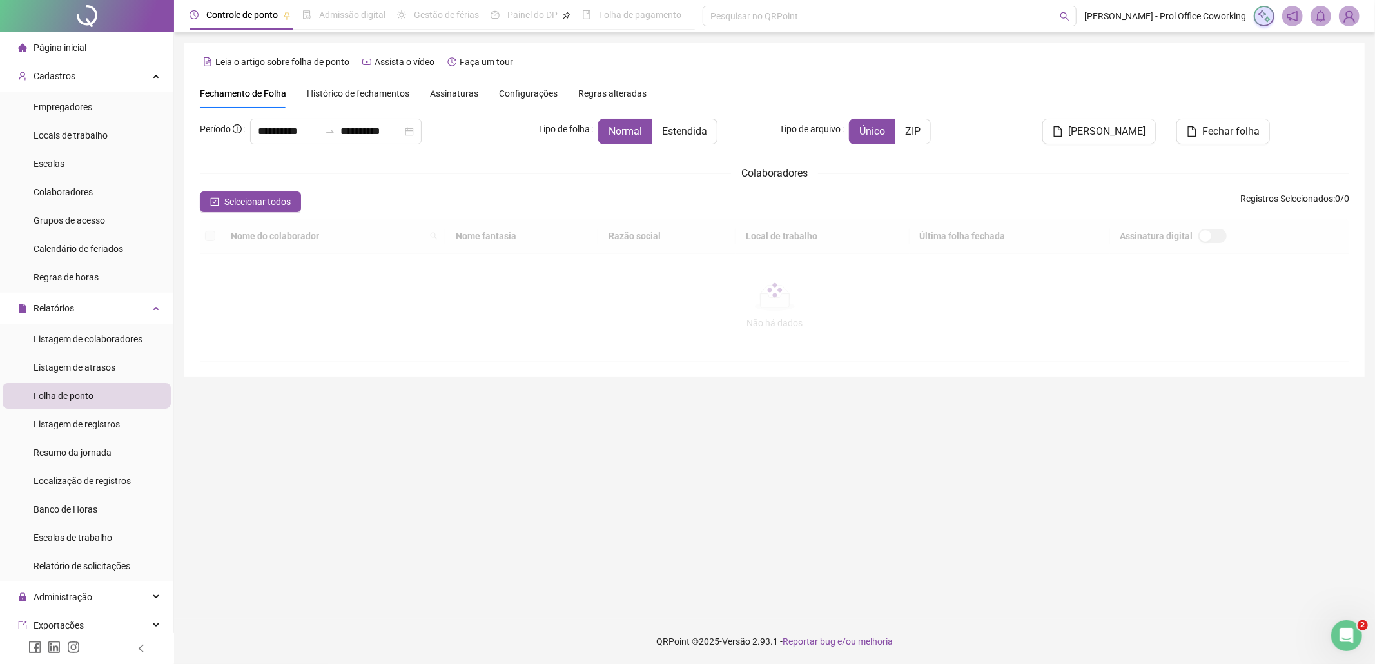
click at [383, 95] on span "Histórico de fechamentos" at bounding box center [358, 93] width 103 height 10
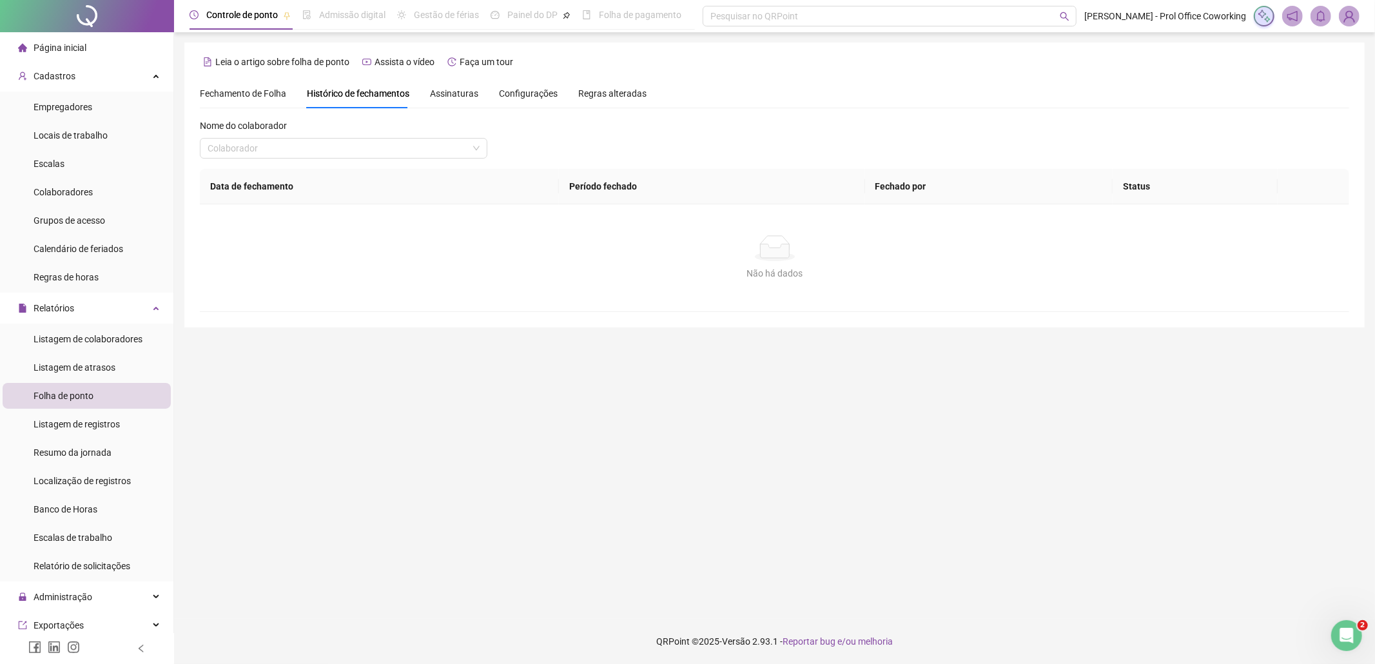
click at [251, 90] on span "Fechamento de Folha" at bounding box center [243, 93] width 86 height 10
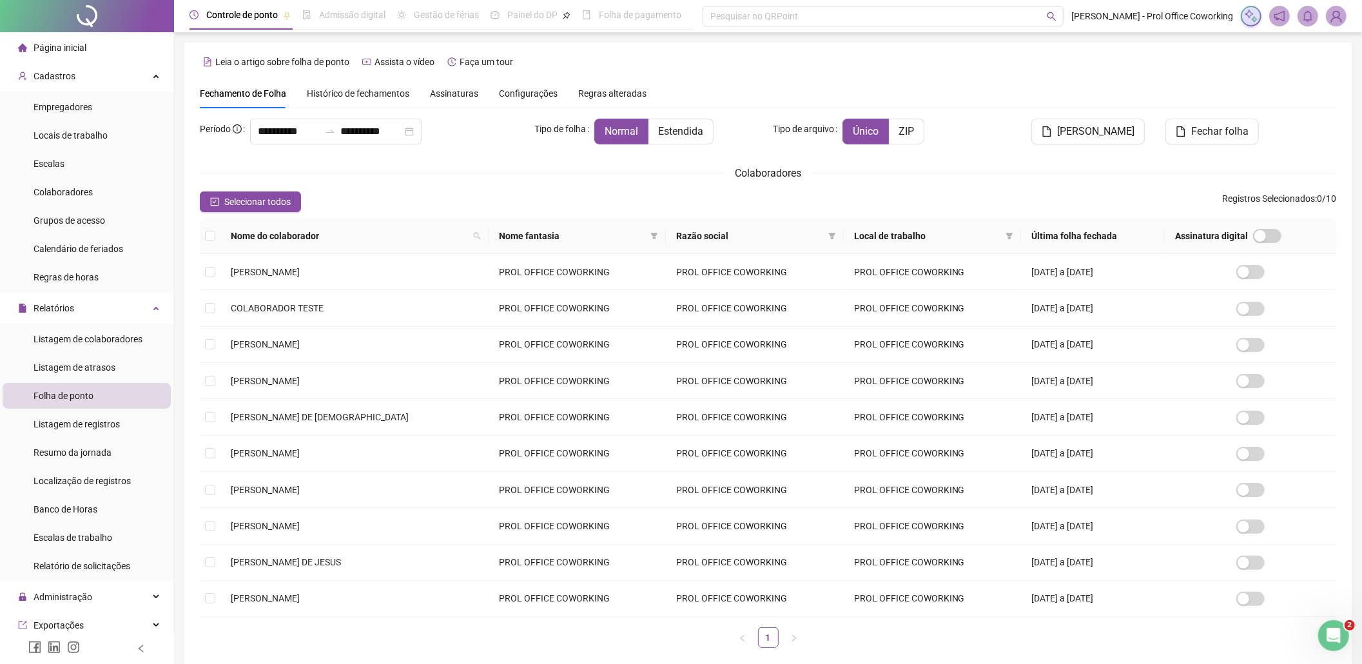
click at [383, 92] on span "Histórico de fechamentos" at bounding box center [358, 93] width 103 height 10
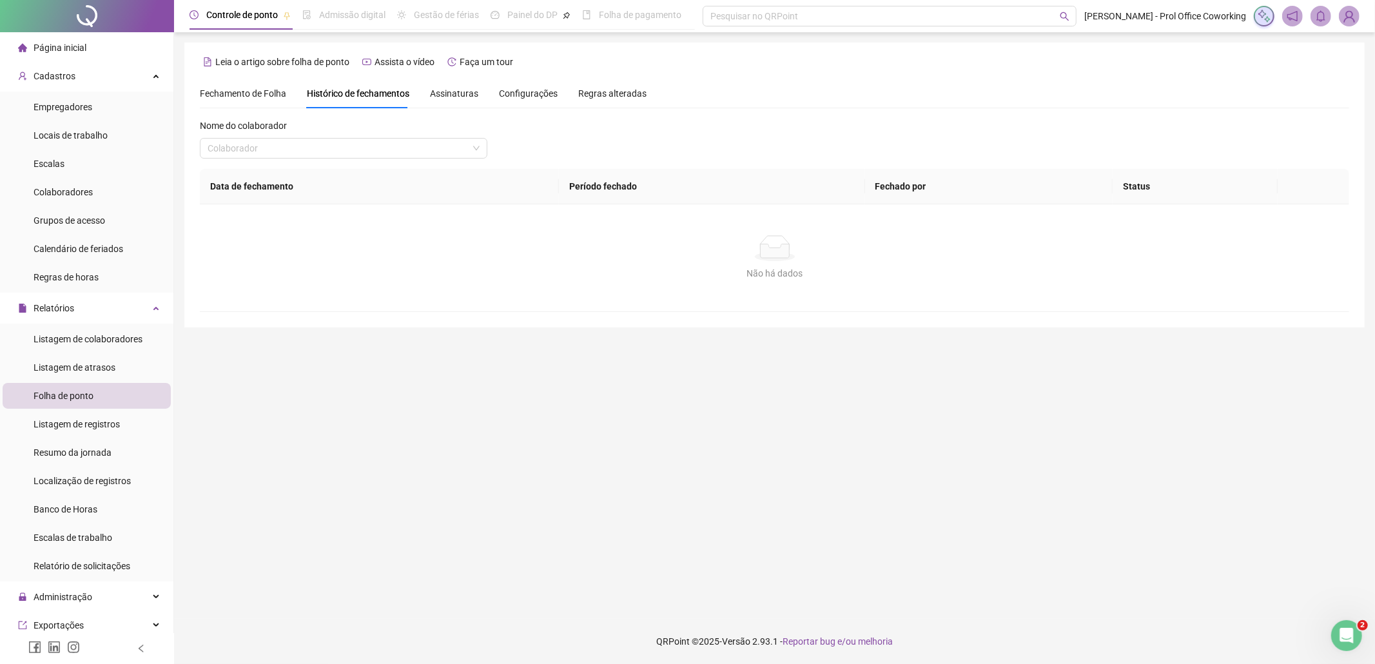
click at [442, 96] on span "Assinaturas" at bounding box center [454, 93] width 48 height 9
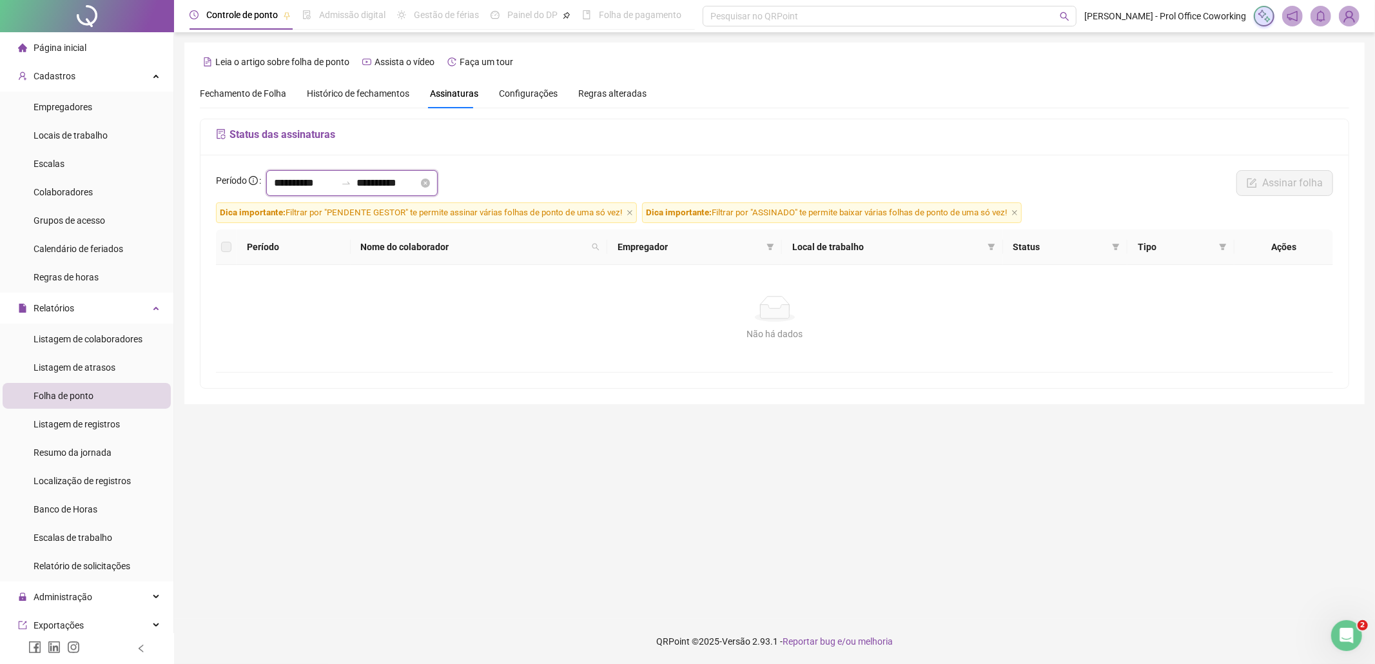
click at [335, 186] on input "**********" at bounding box center [305, 182] width 62 height 15
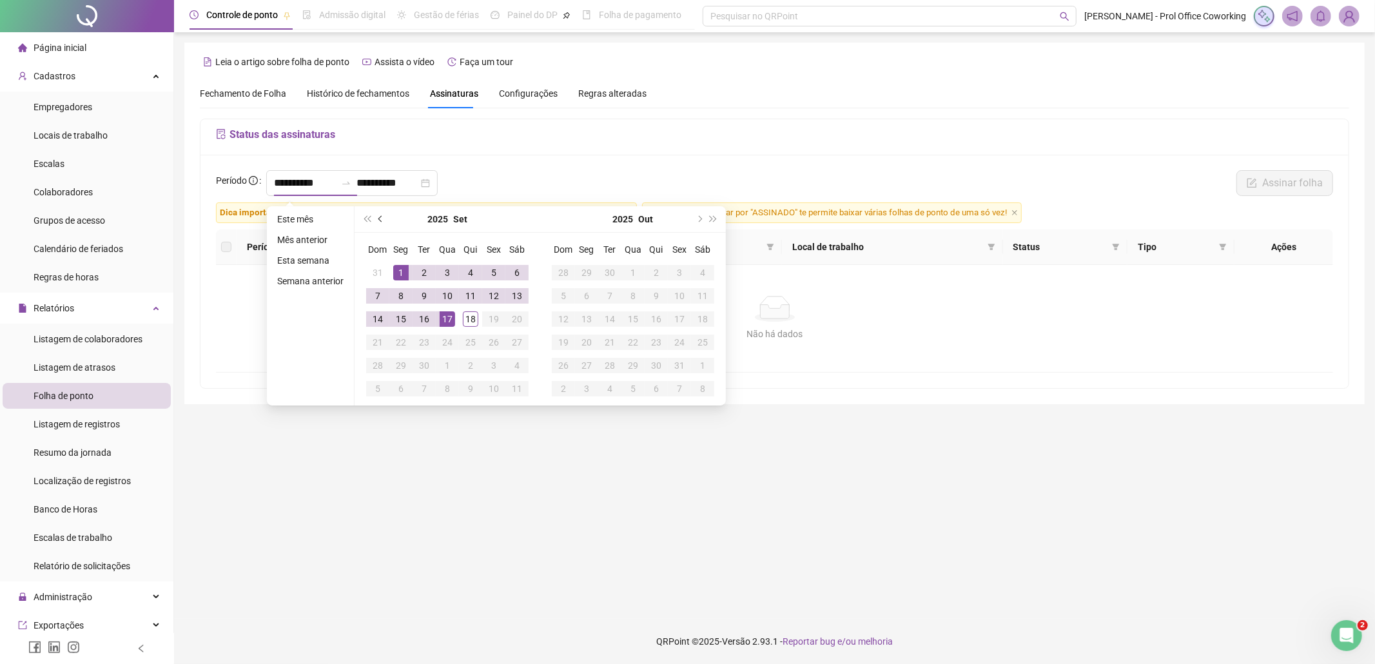
click at [374, 219] on button "prev-year" at bounding box center [381, 219] width 14 height 26
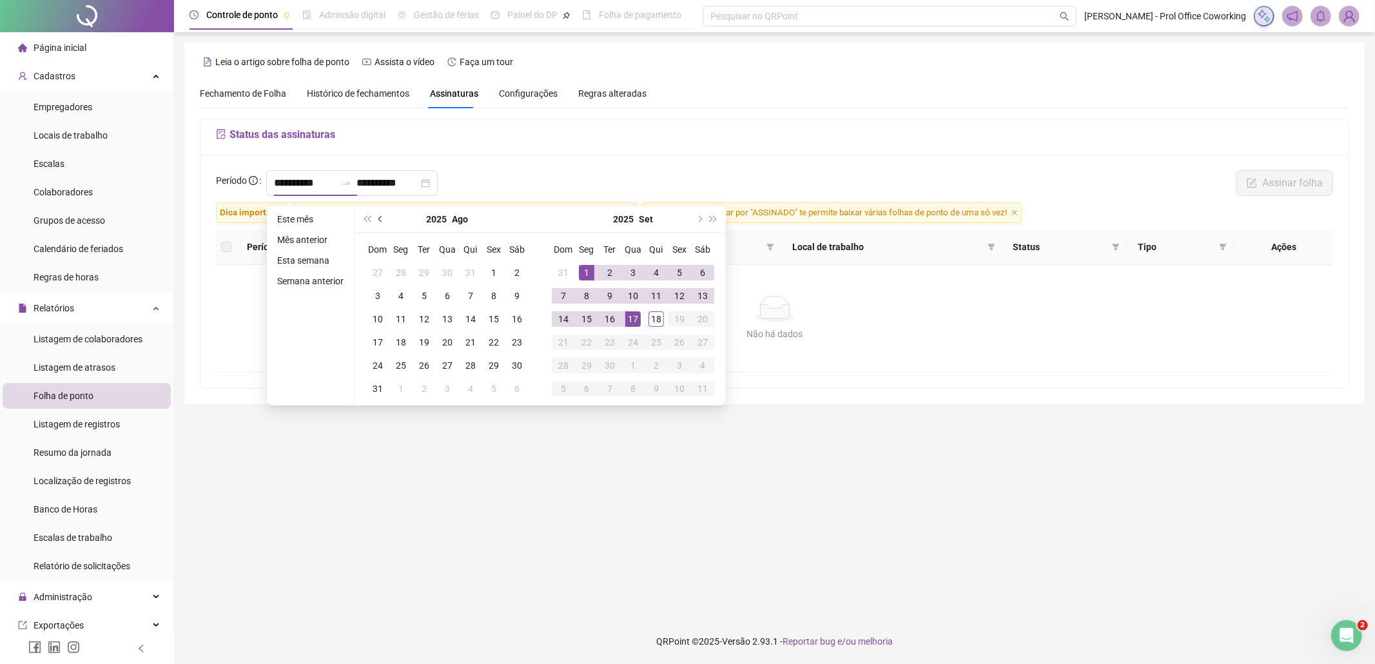
click at [378, 218] on span "prev-year" at bounding box center [381, 219] width 6 height 6
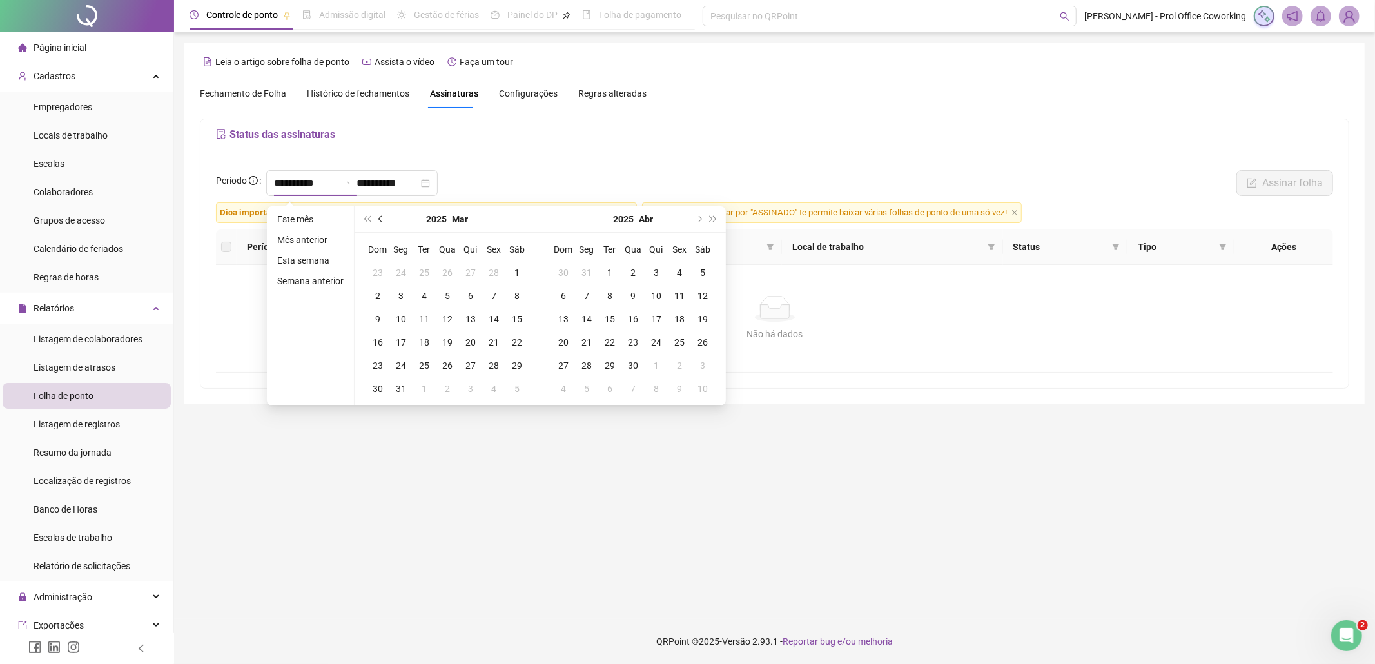
click at [378, 218] on span "prev-year" at bounding box center [381, 219] width 6 height 6
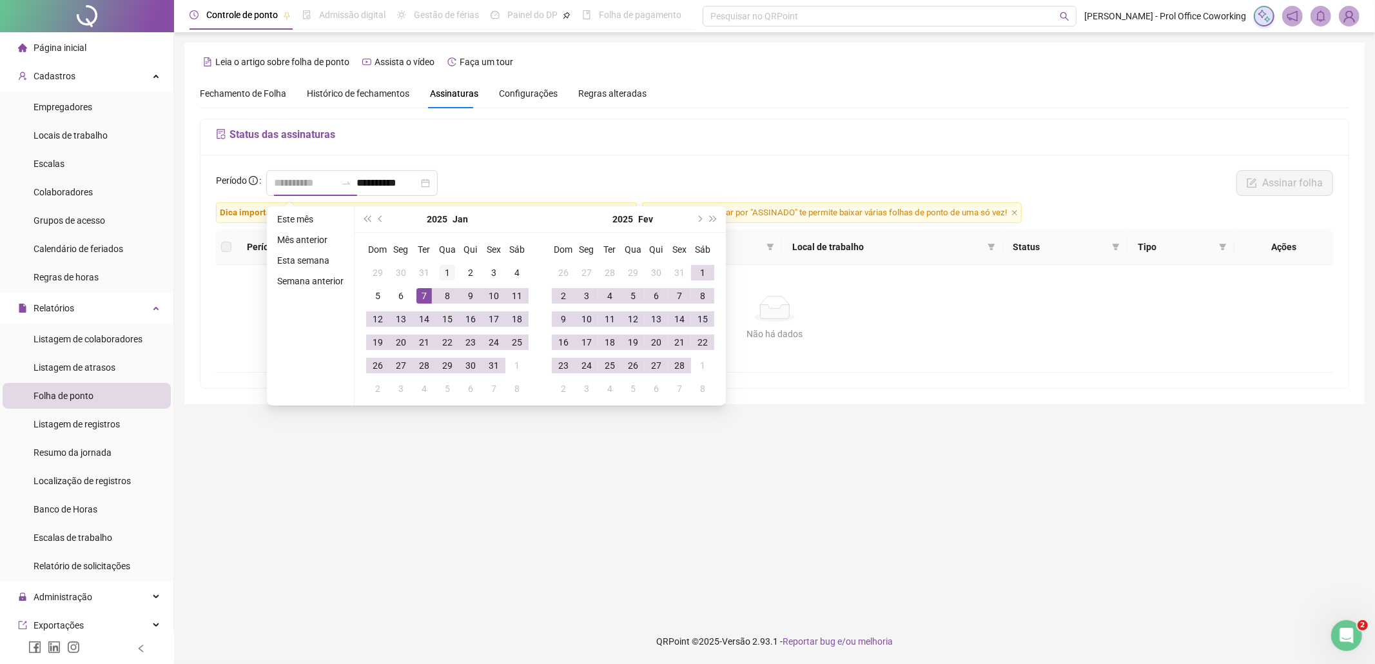
type input "**********"
click at [444, 268] on div "1" at bounding box center [447, 272] width 15 height 15
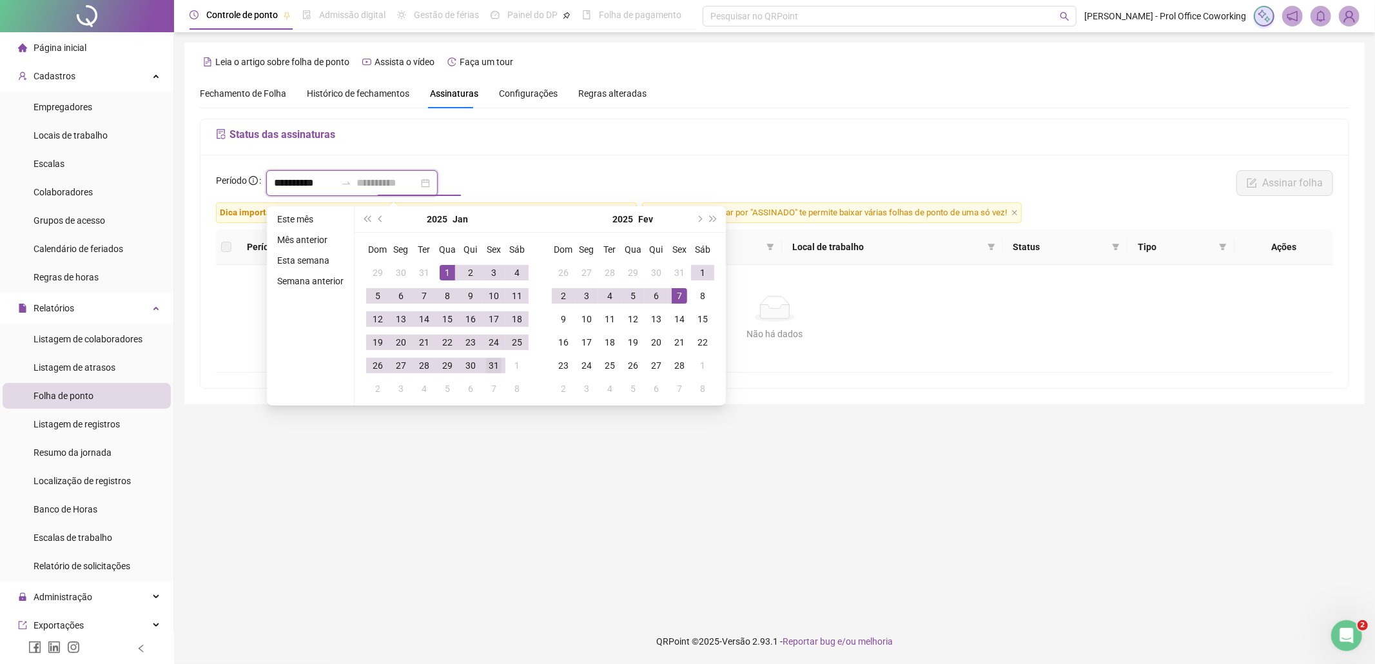
type input "**********"
click at [493, 367] on div "31" at bounding box center [493, 365] width 15 height 15
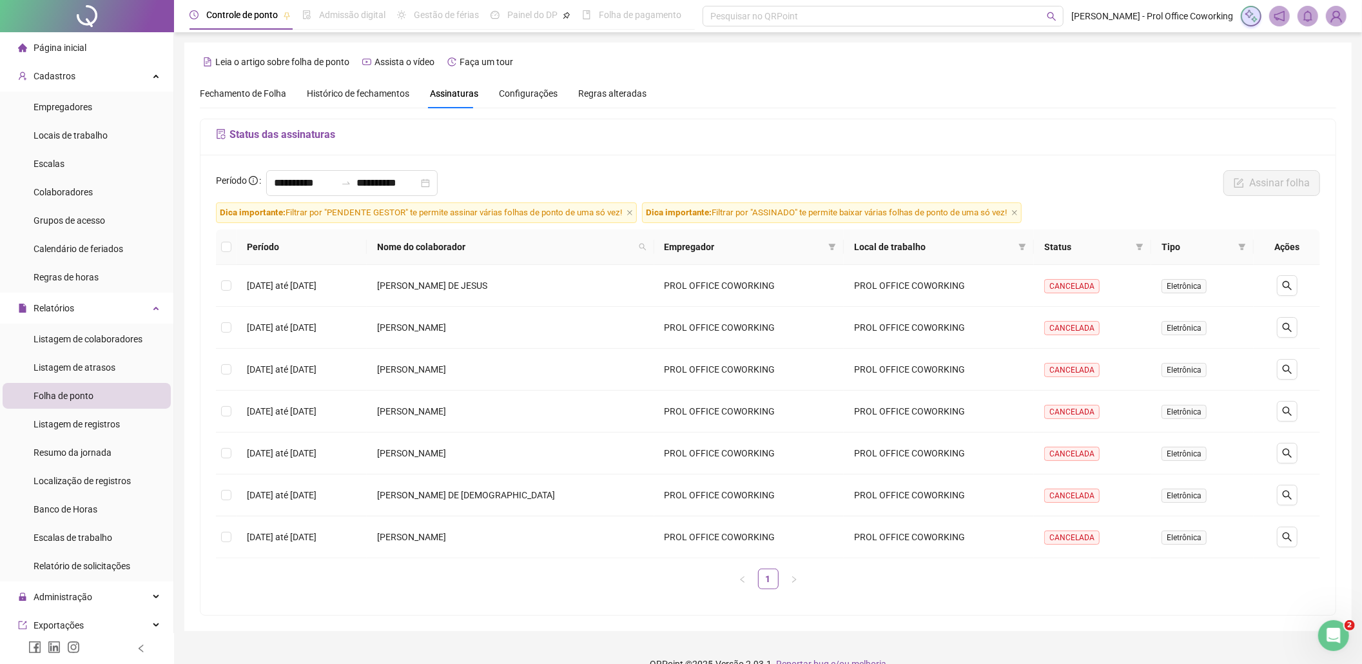
scroll to position [24, 0]
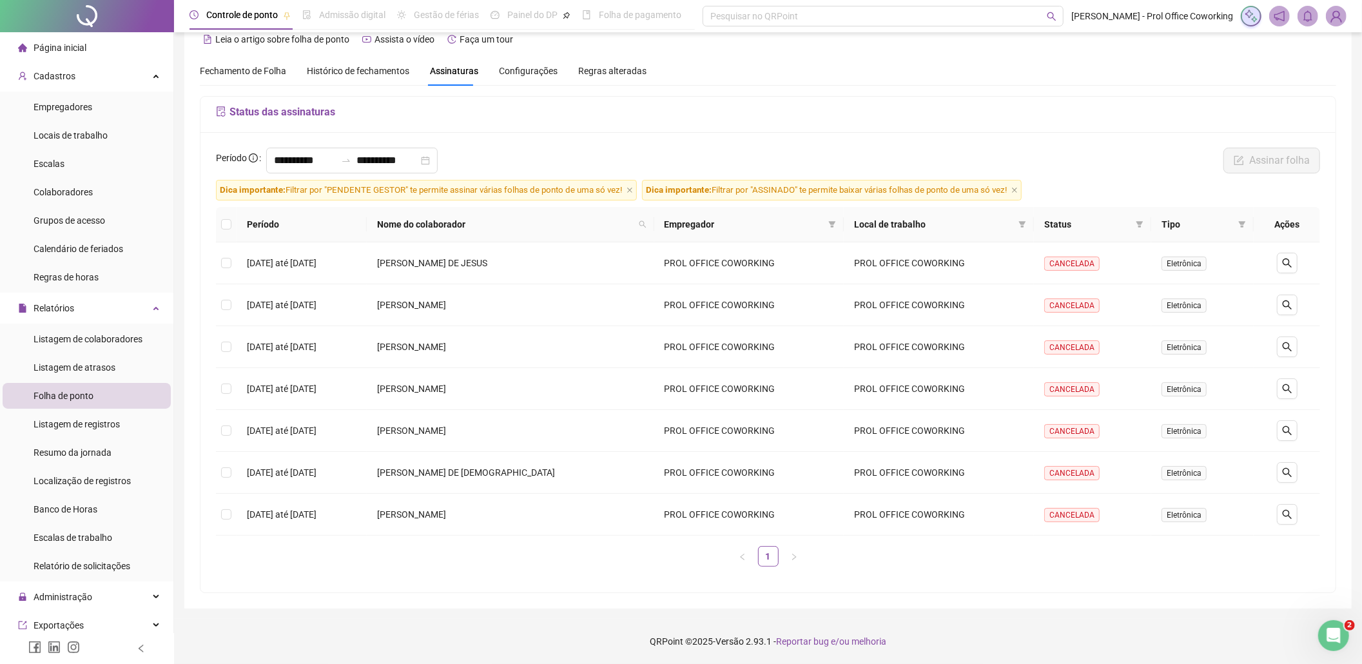
click at [1190, 76] on div "Fechamento de Folha Histórico de fechamentos Assinaturas Configurações Regras a…" at bounding box center [768, 71] width 1137 height 30
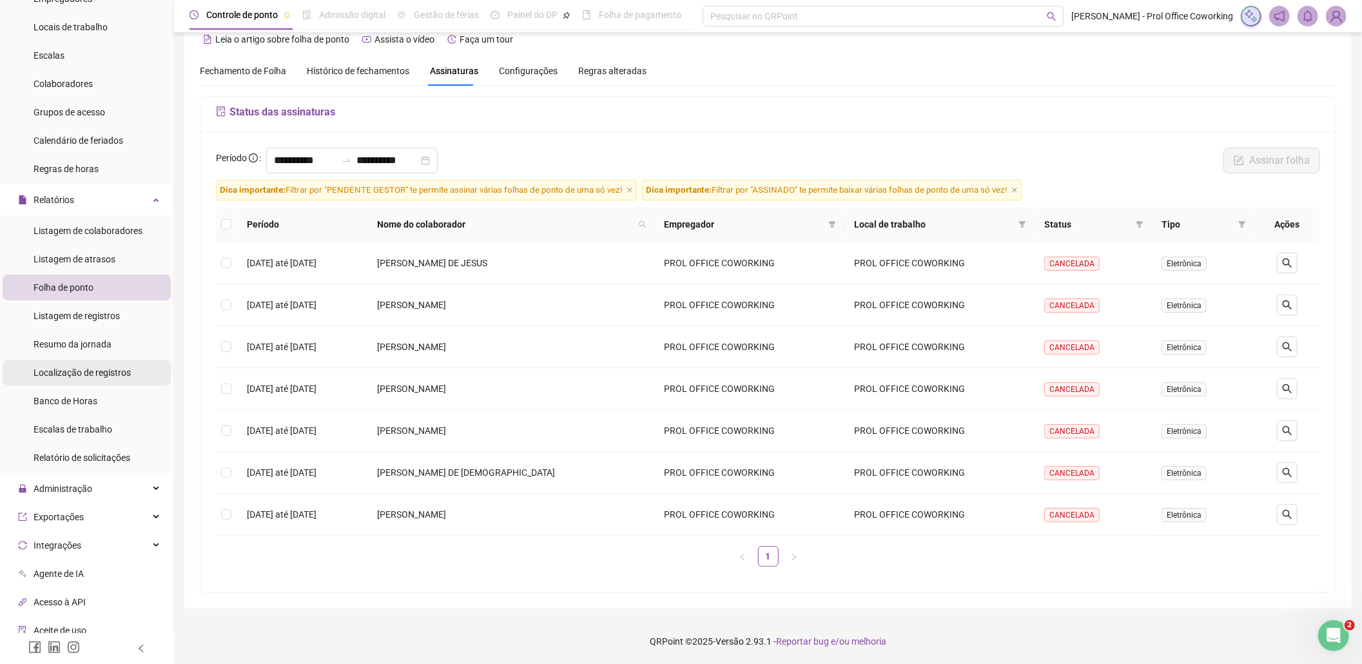
scroll to position [232, 0]
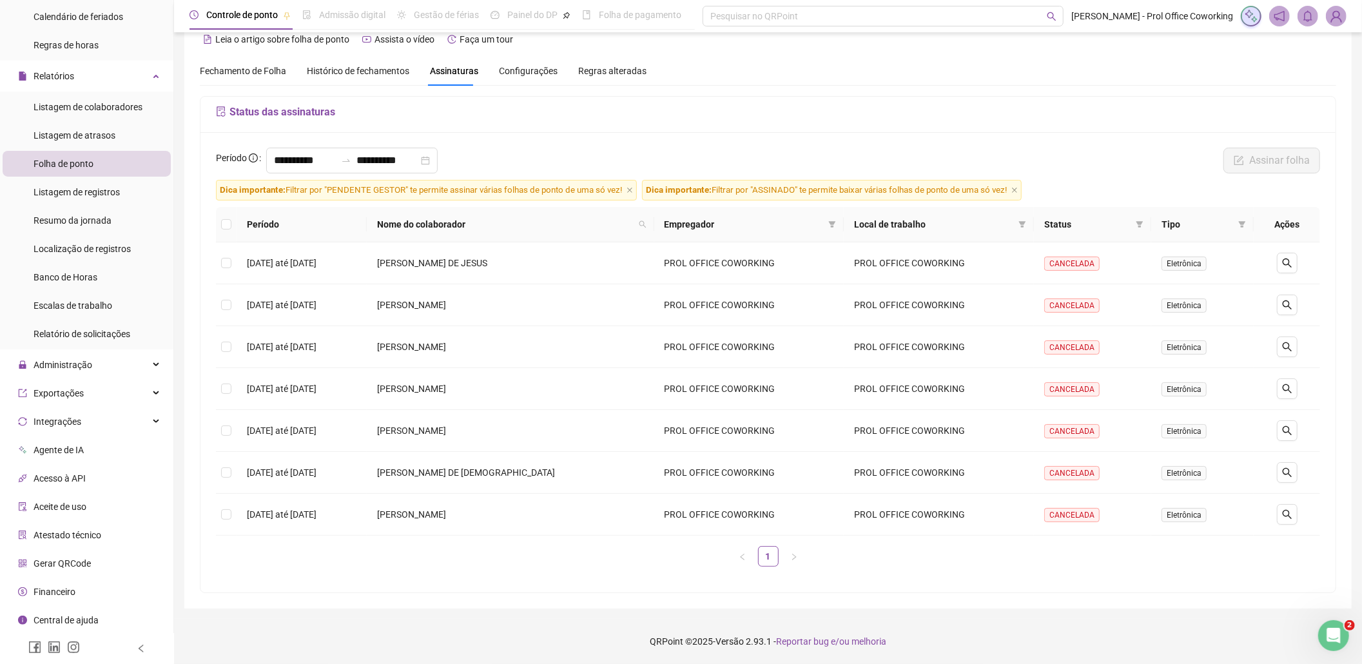
click at [59, 596] on span "Financeiro" at bounding box center [55, 592] width 42 height 10
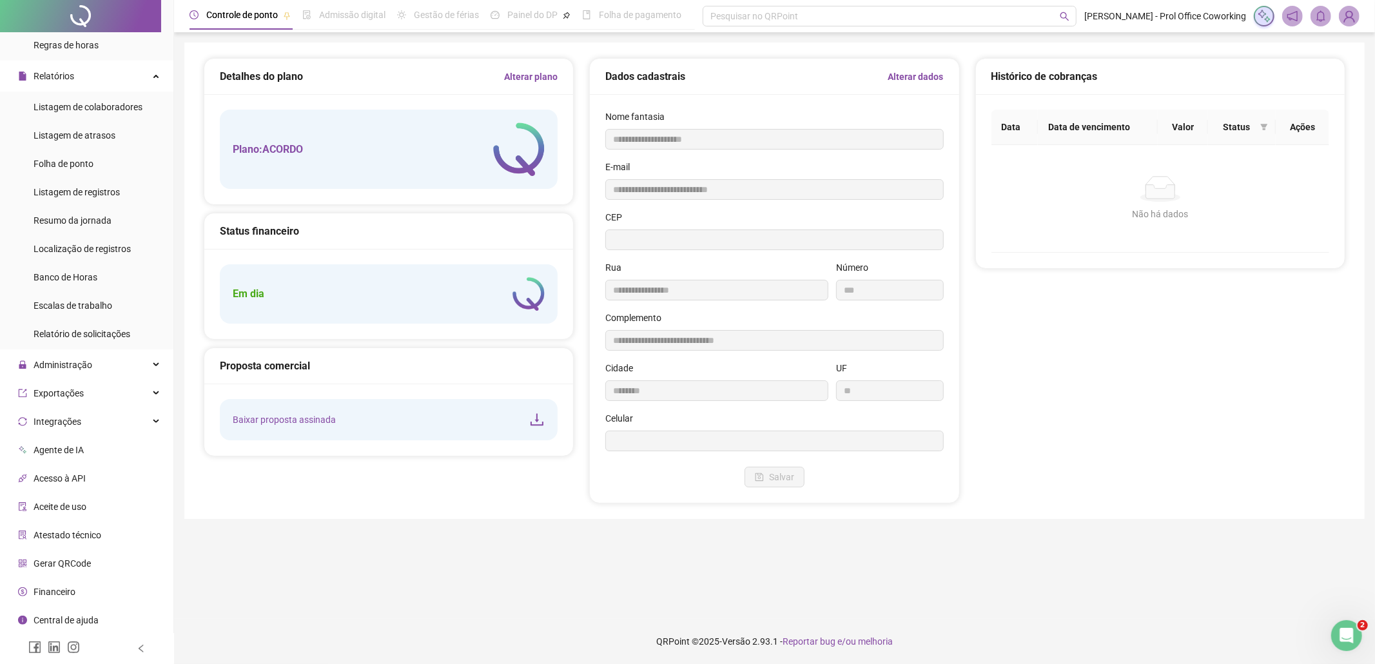
type input "**********"
type input "***"
type input "**********"
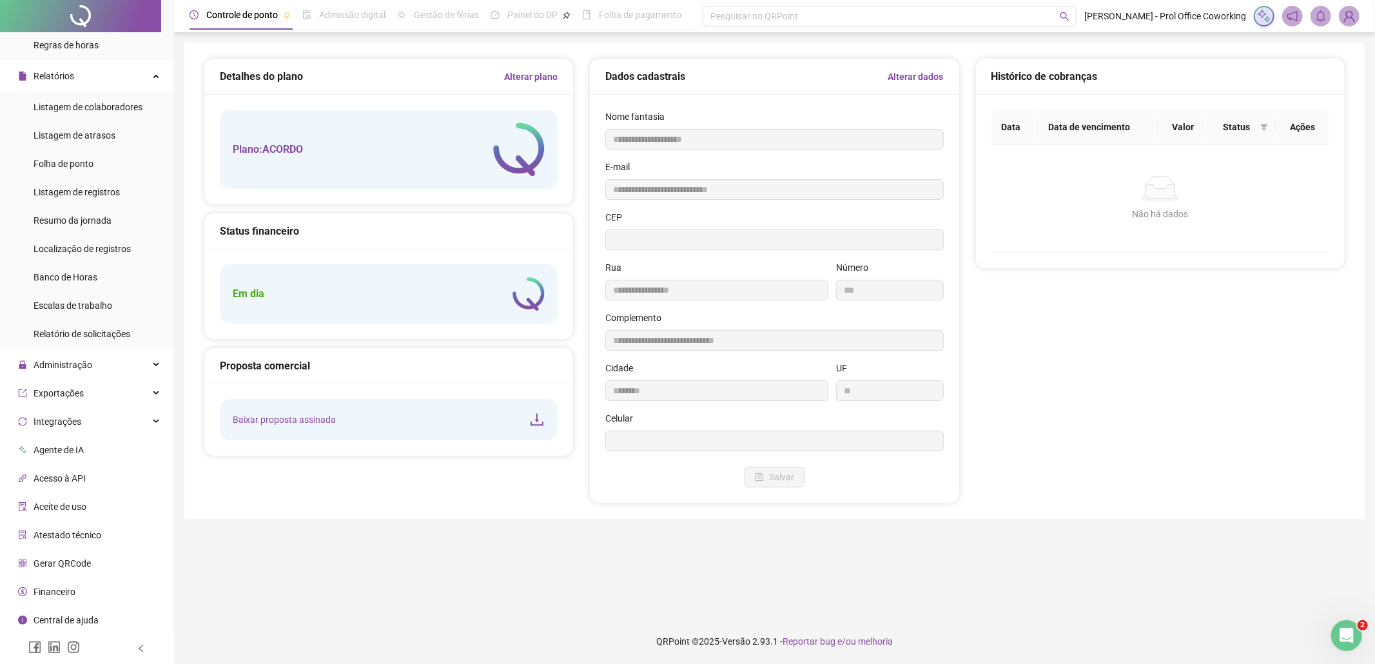
type input "********"
type input "**"
type input "*********"
type input "**********"
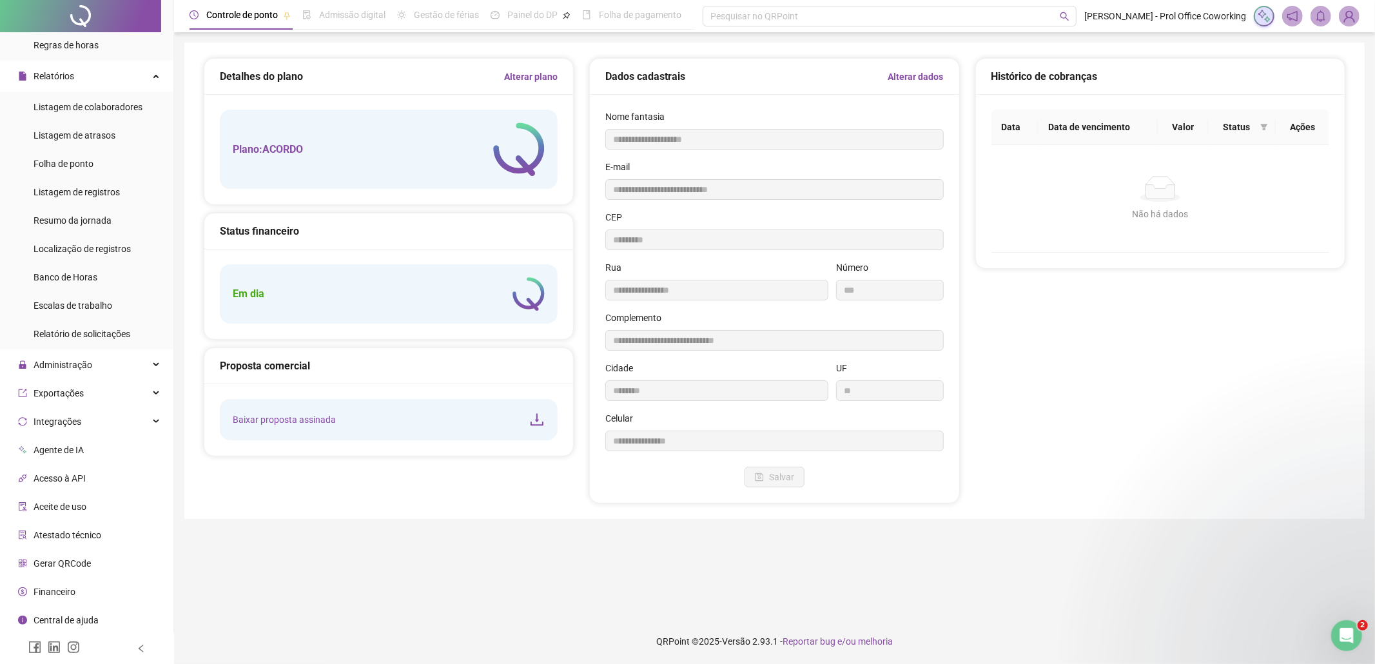
click at [520, 76] on link "Alterar plano" at bounding box center [531, 77] width 54 height 14
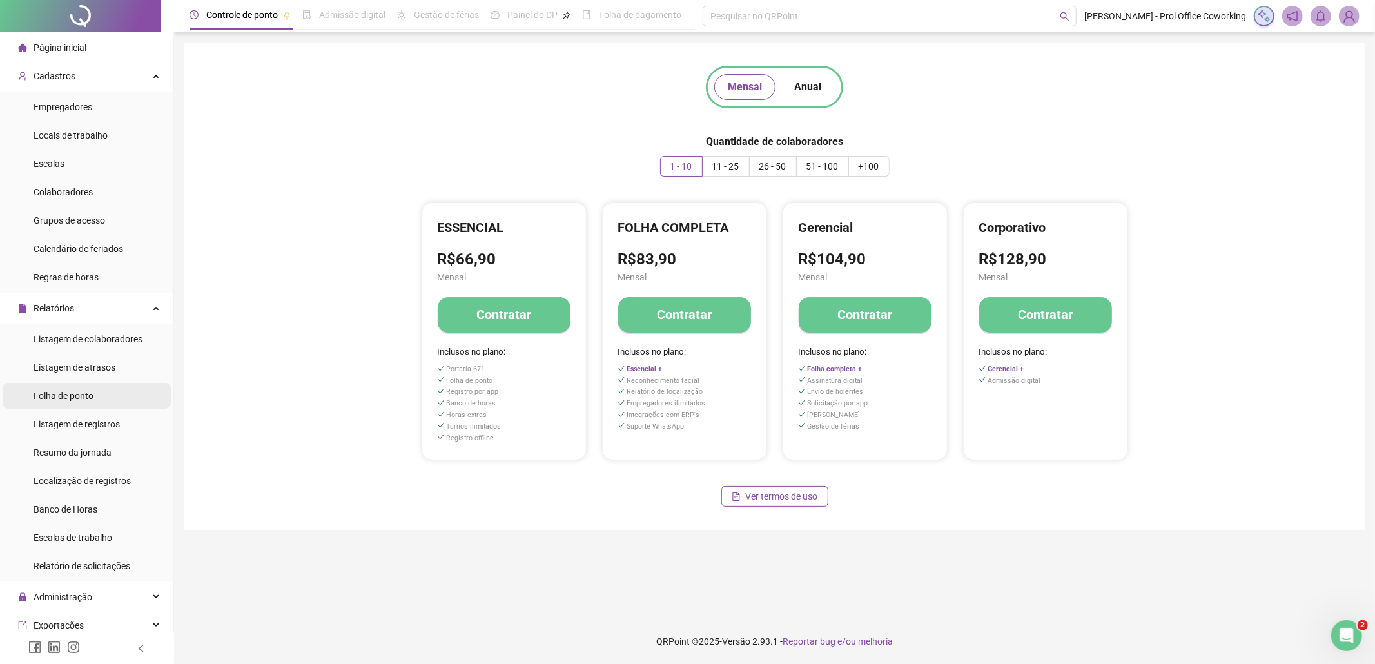
click at [76, 397] on span "Folha de ponto" at bounding box center [64, 396] width 60 height 10
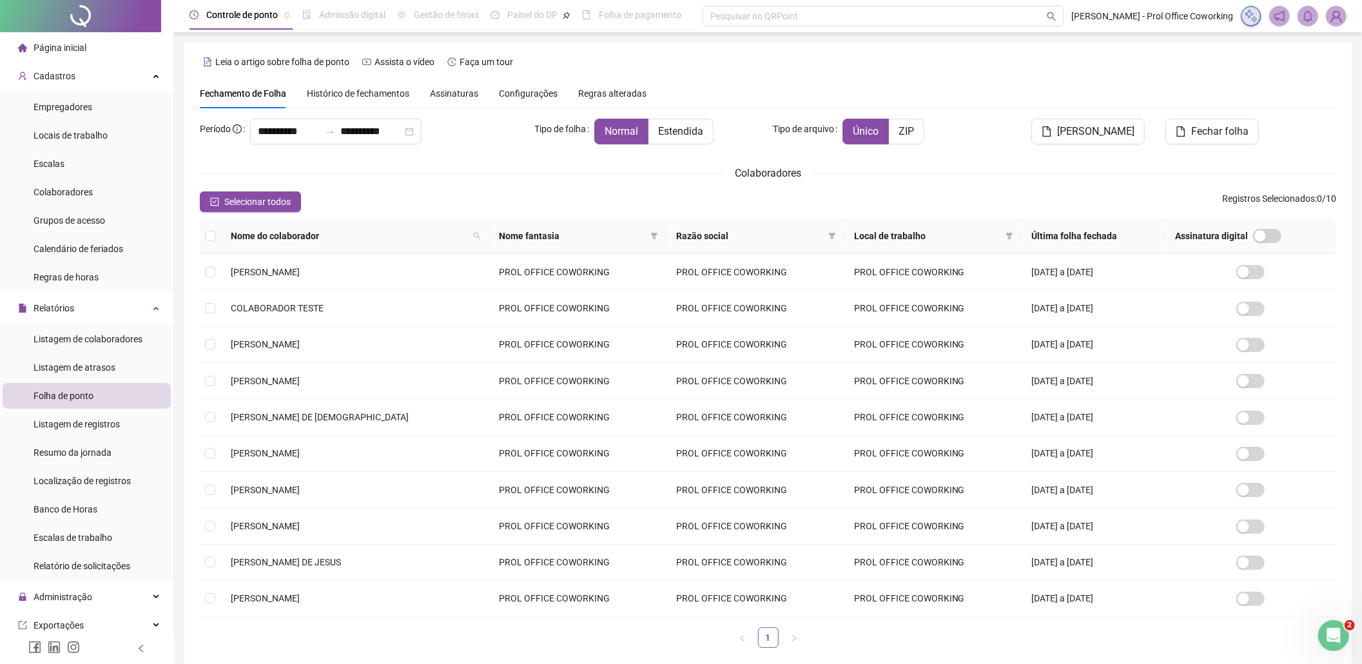
click at [353, 93] on span "Histórico de fechamentos" at bounding box center [358, 93] width 103 height 10
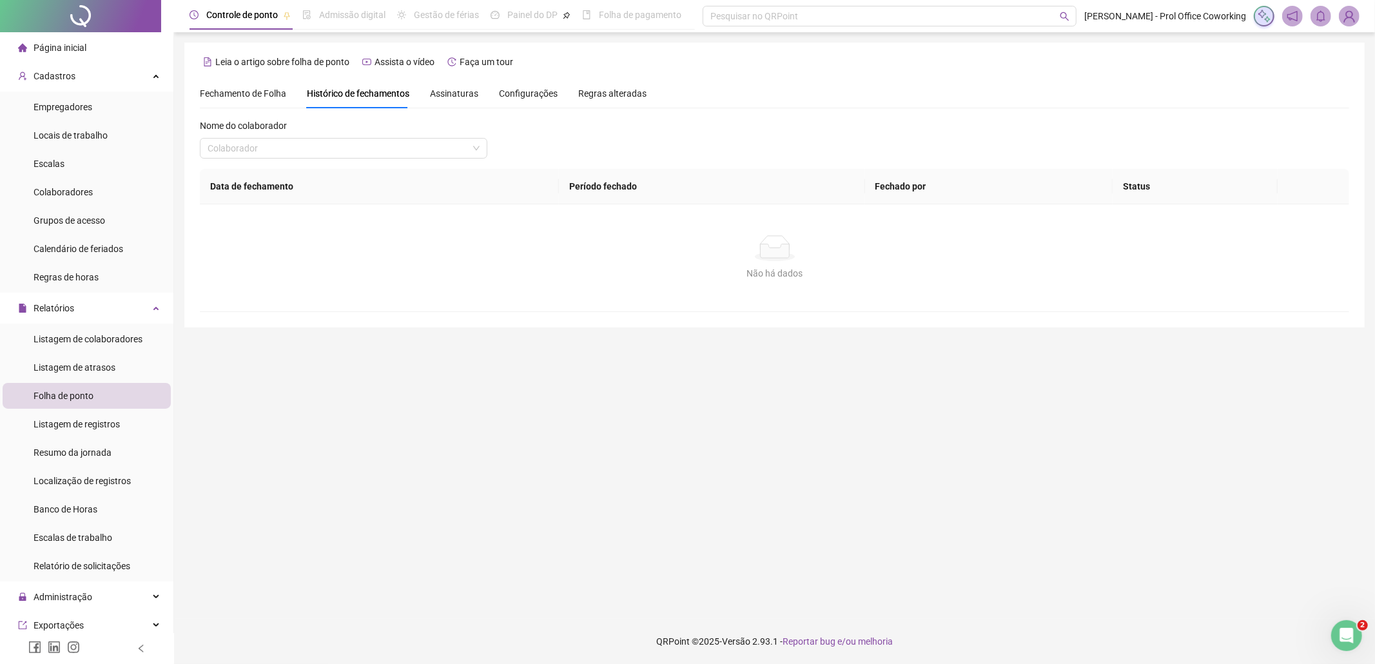
click at [250, 88] on span "Fechamento de Folha" at bounding box center [243, 93] width 86 height 10
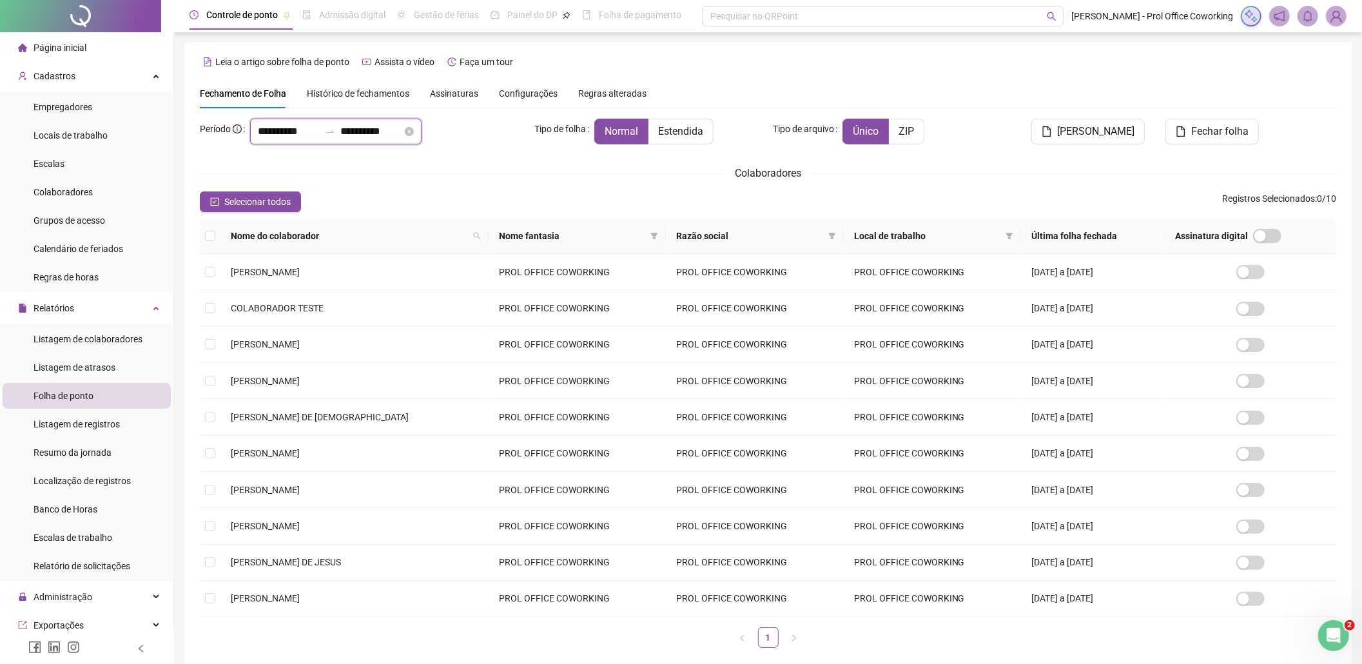
click at [279, 130] on input "**********" at bounding box center [289, 131] width 62 height 15
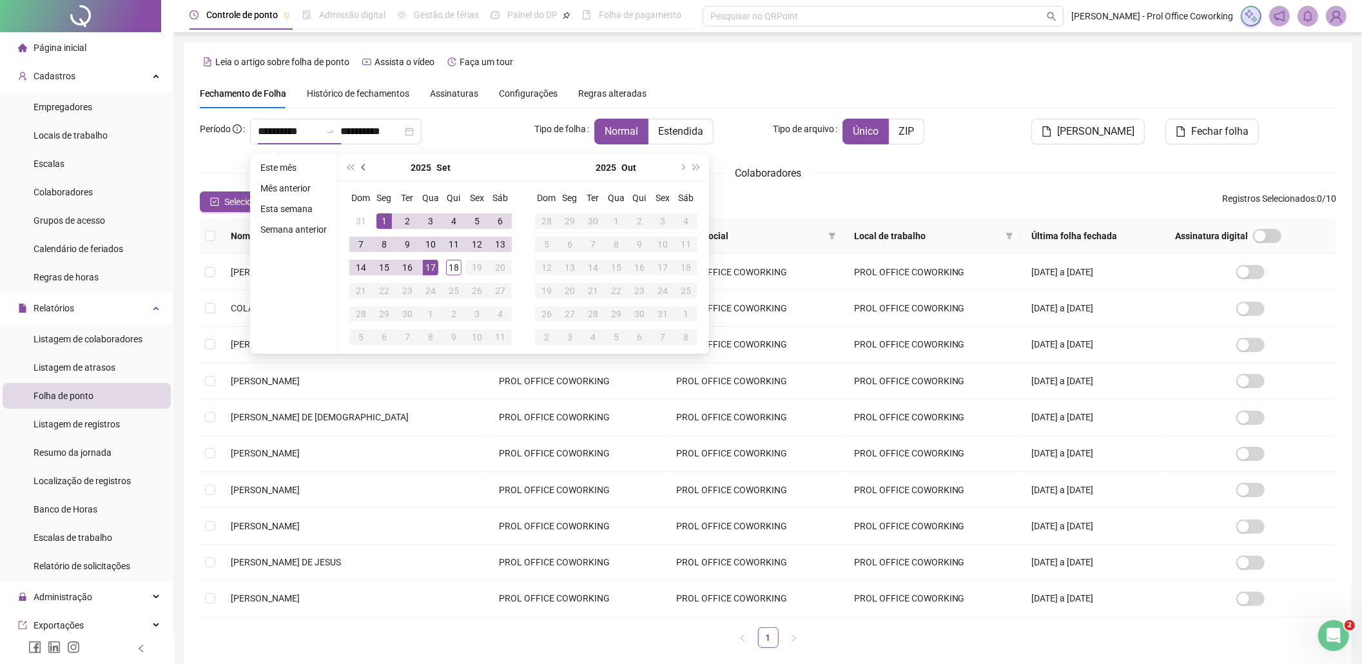
click at [362, 164] on span "prev-year" at bounding box center [365, 167] width 6 height 6
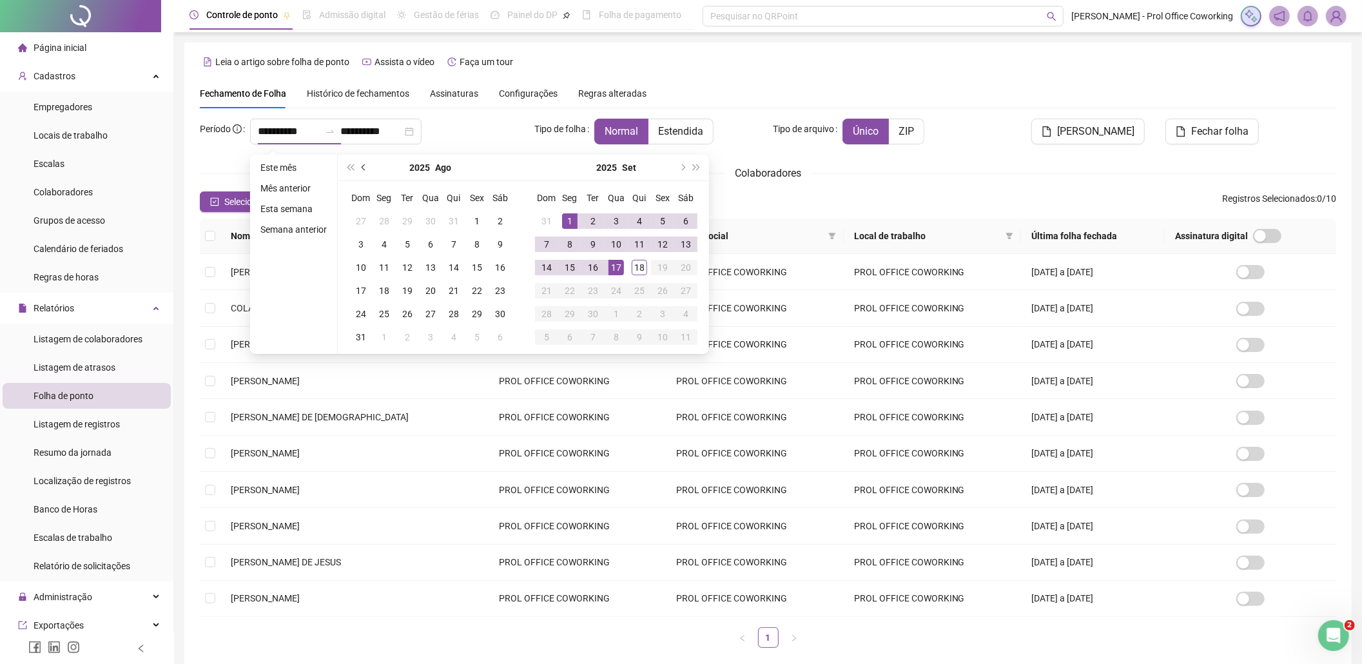
click at [362, 164] on span "prev-year" at bounding box center [365, 167] width 6 height 6
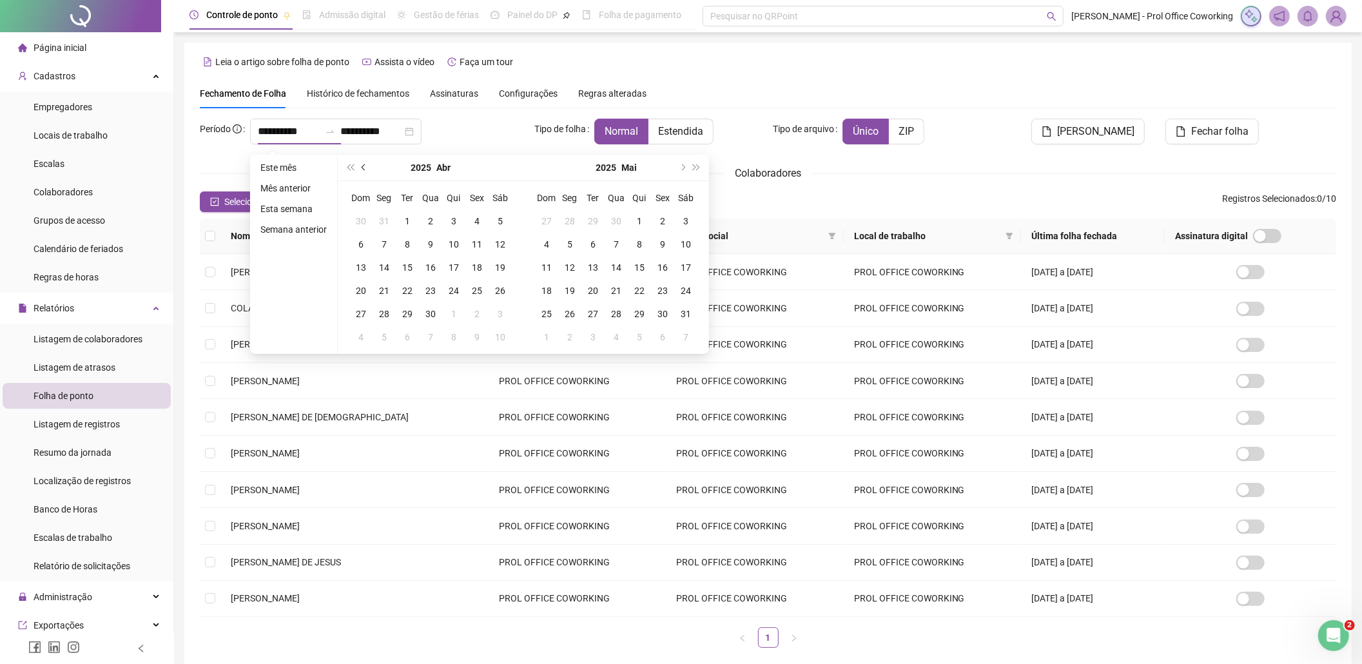
click at [362, 164] on span "prev-year" at bounding box center [365, 167] width 6 height 6
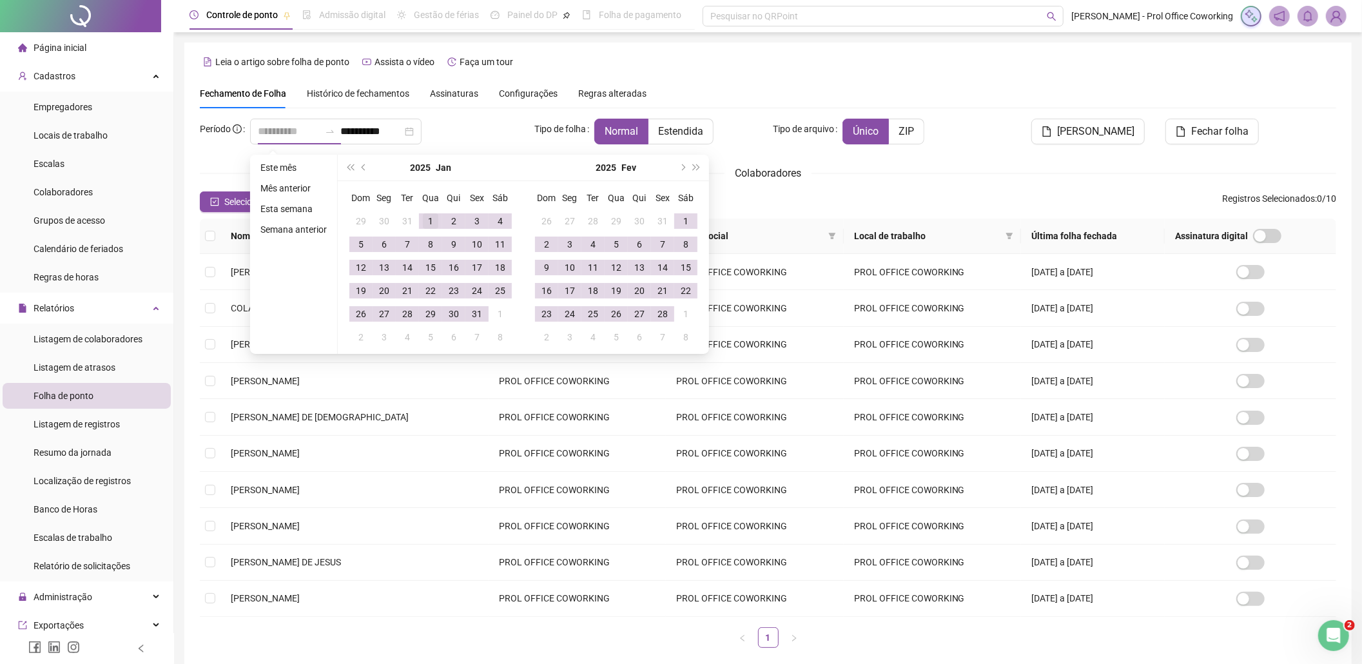
type input "**********"
click at [431, 211] on td "1" at bounding box center [430, 221] width 23 height 23
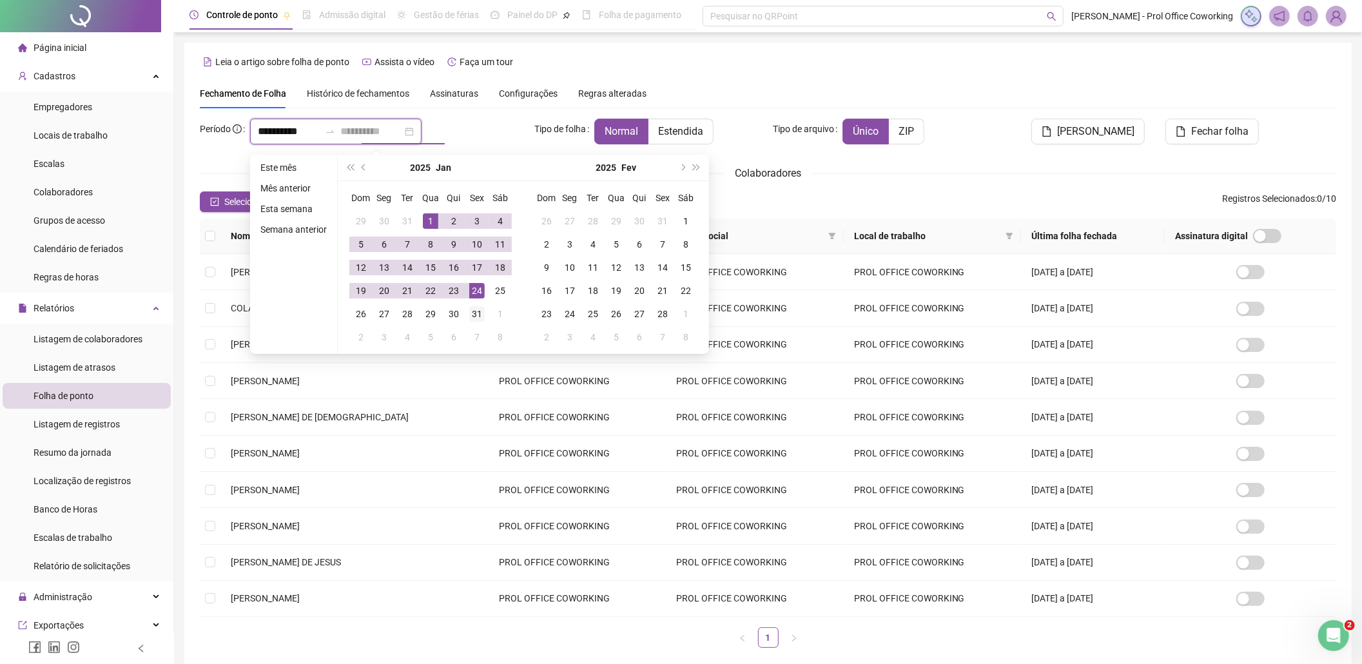
type input "**********"
click at [477, 318] on div "31" at bounding box center [476, 313] width 15 height 15
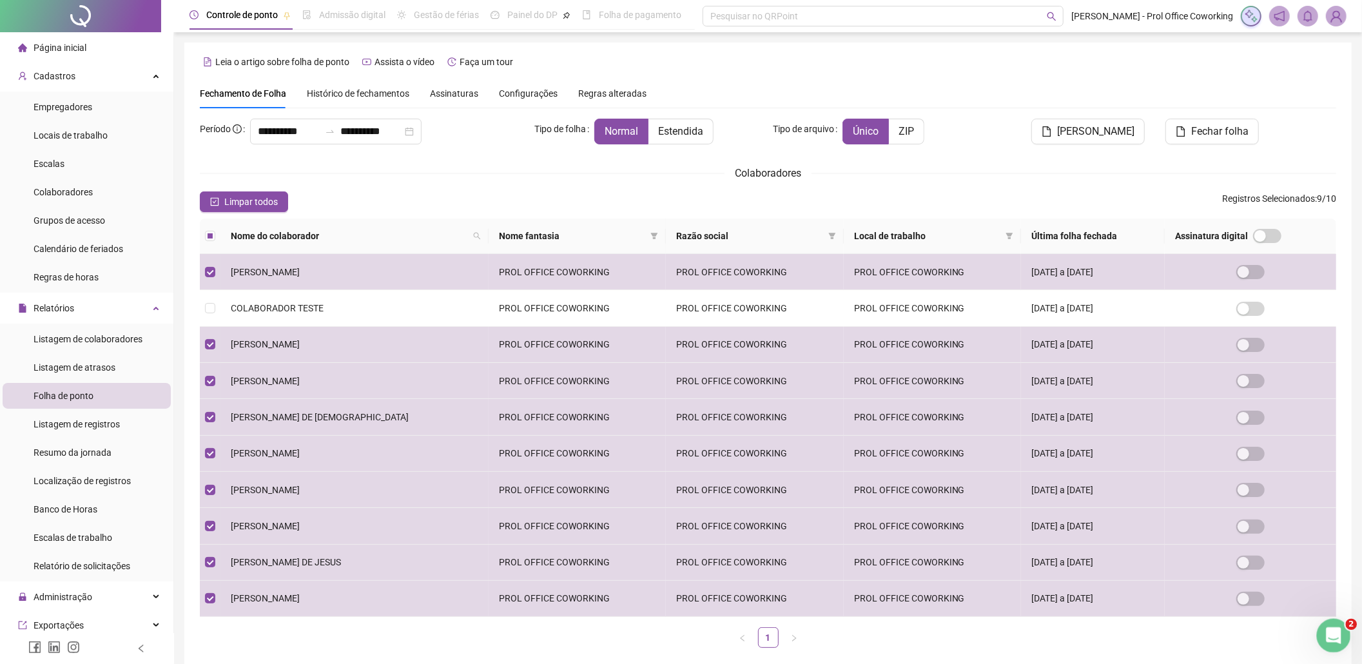
click at [1335, 631] on icon "Abertura do Messenger da Intercom" at bounding box center [1332, 633] width 21 height 21
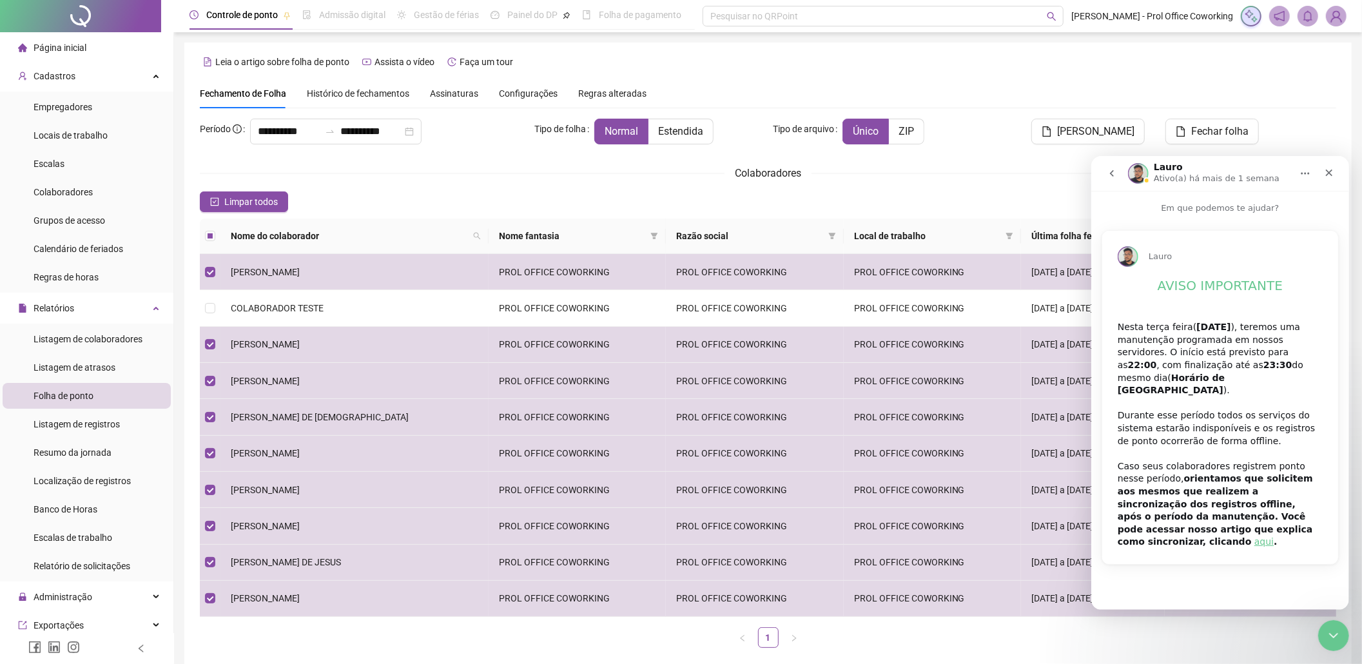
click at [1108, 170] on icon "go back" at bounding box center [1111, 173] width 10 height 10
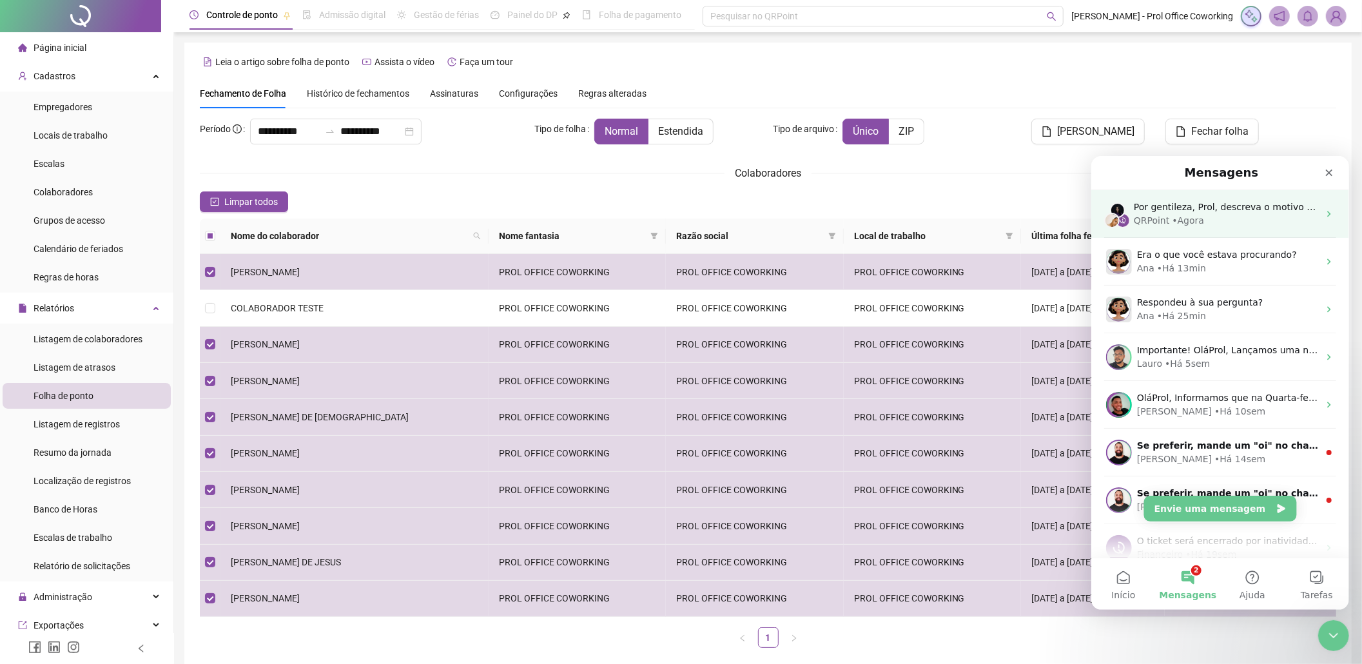
drag, startPoint x: 1185, startPoint y: 204, endPoint x: 1203, endPoint y: 208, distance: 18.3
click at [1191, 203] on span "Por gentileza, Prol, descreva o motivo do seu contato, para que possamos agiliz…" at bounding box center [1363, 206] width 461 height 10
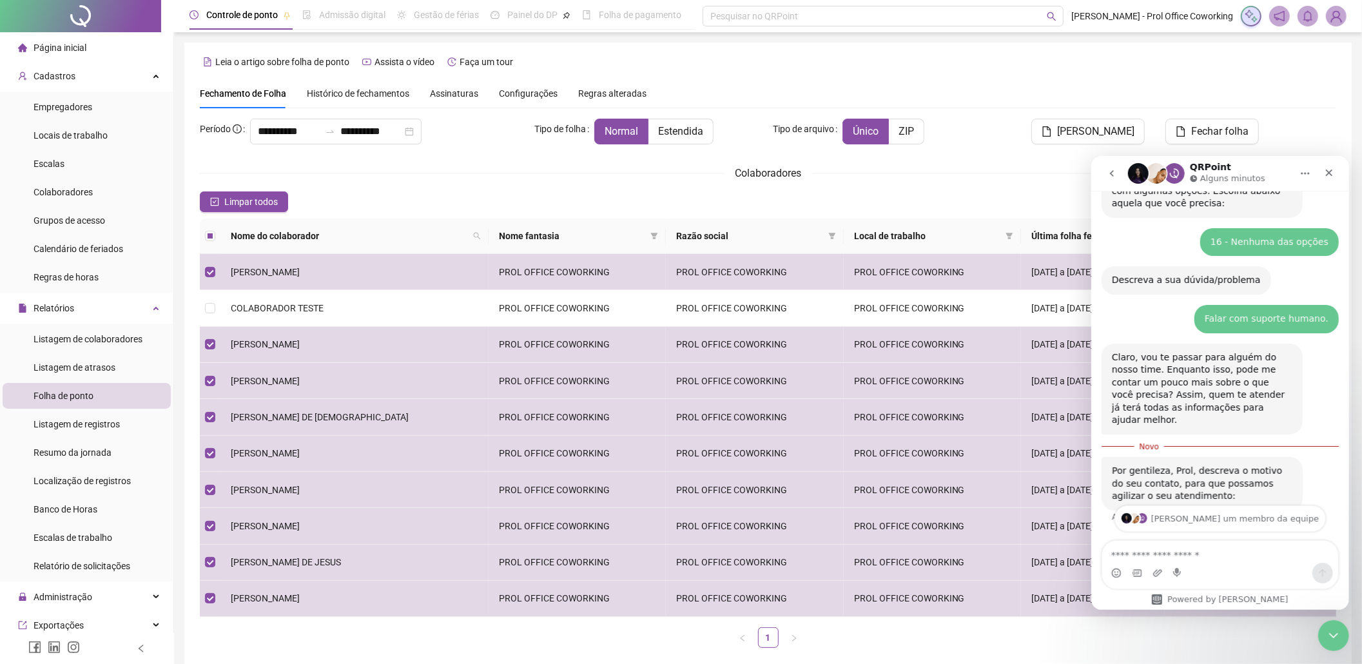
scroll to position [367, 0]
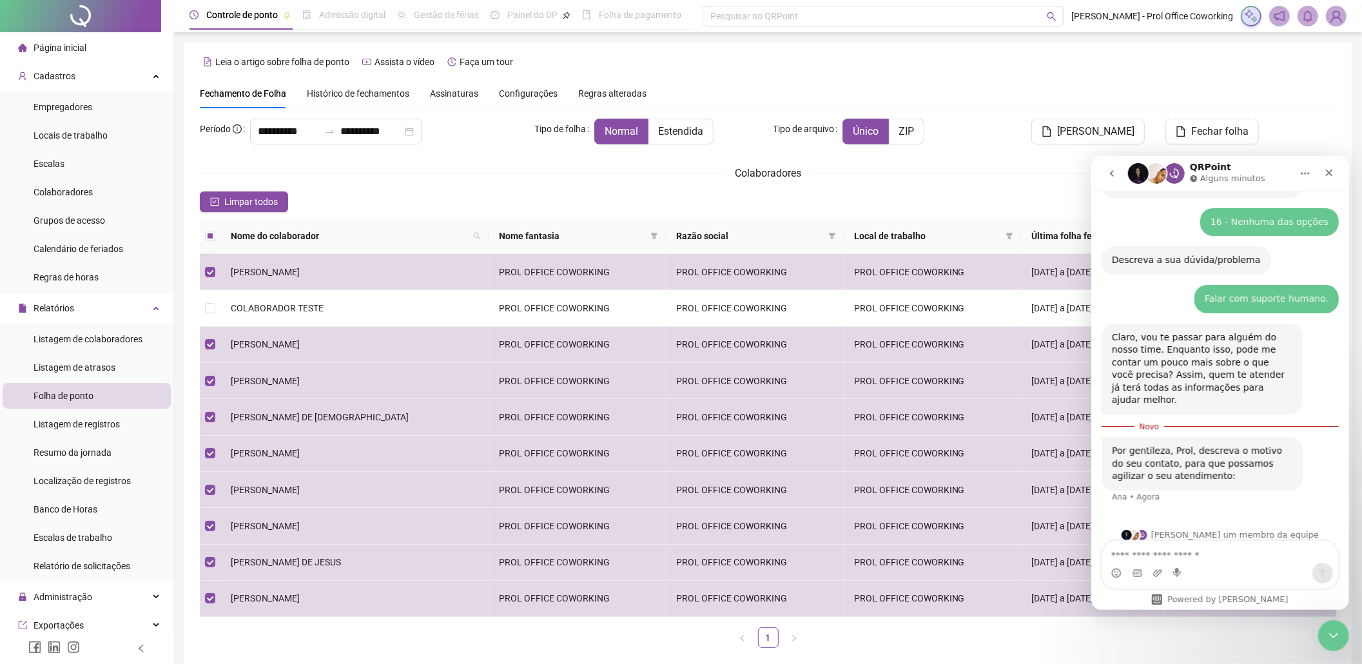
click at [1128, 553] on textarea "Envie uma mensagem..." at bounding box center [1220, 551] width 236 height 22
type textarea "*"
click at [1107, 172] on icon "go back" at bounding box center [1111, 173] width 10 height 10
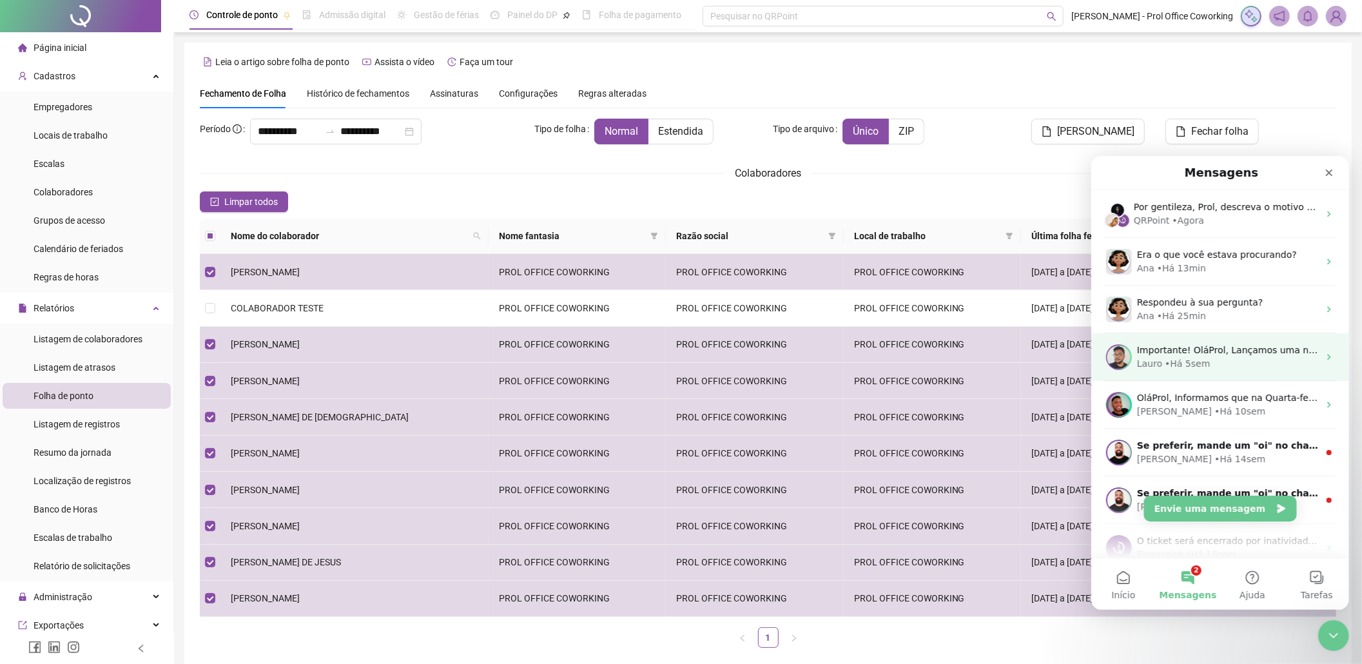
scroll to position [0, 0]
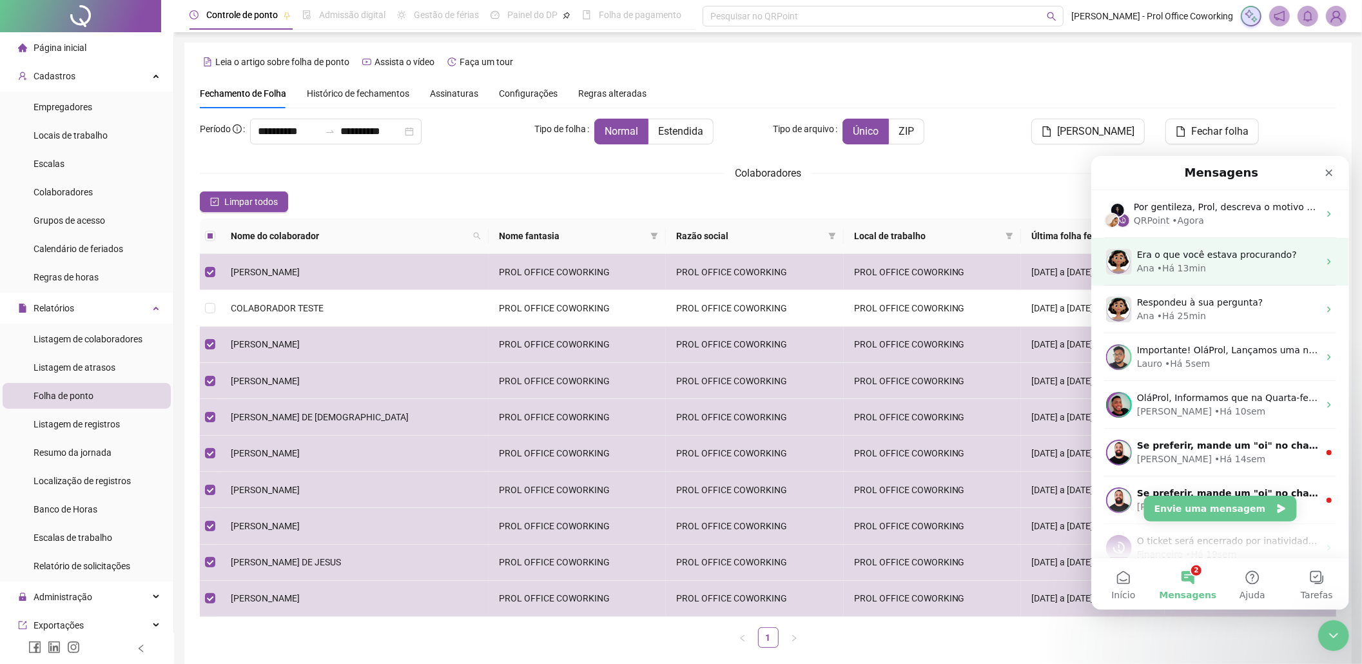
click at [1229, 261] on div "Ana • Há 13min" at bounding box center [1228, 268] width 182 height 14
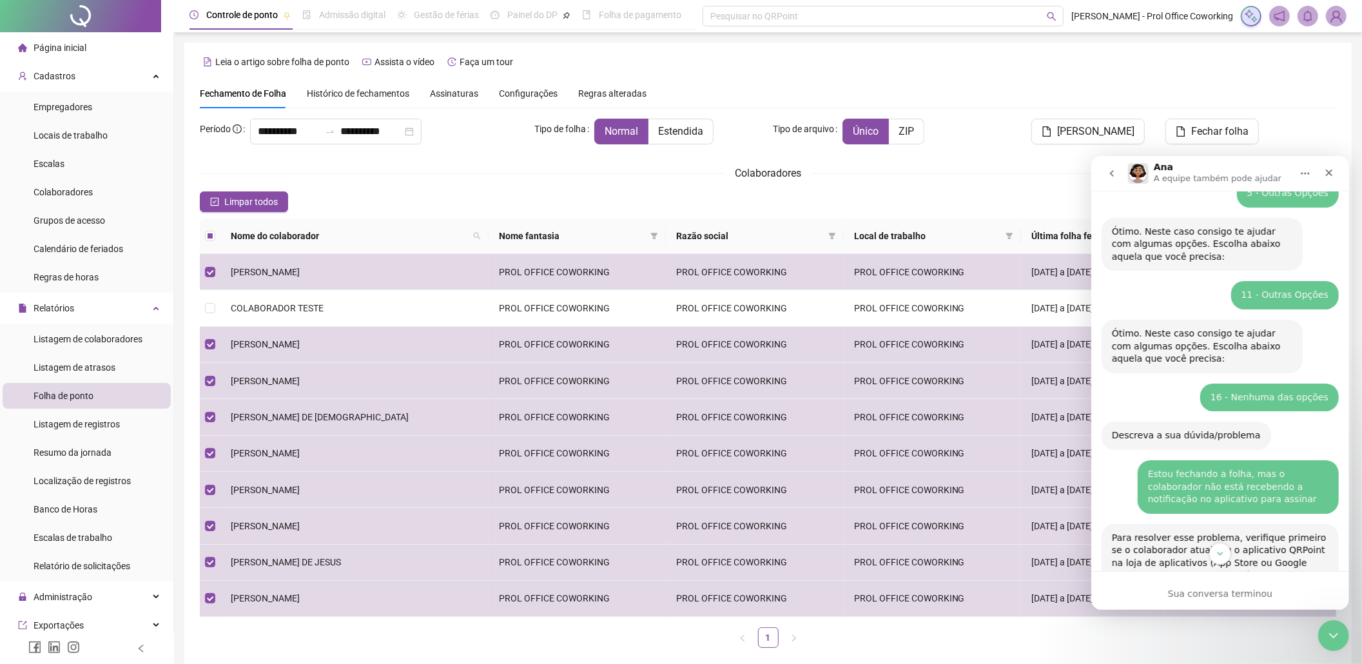
scroll to position [218, 0]
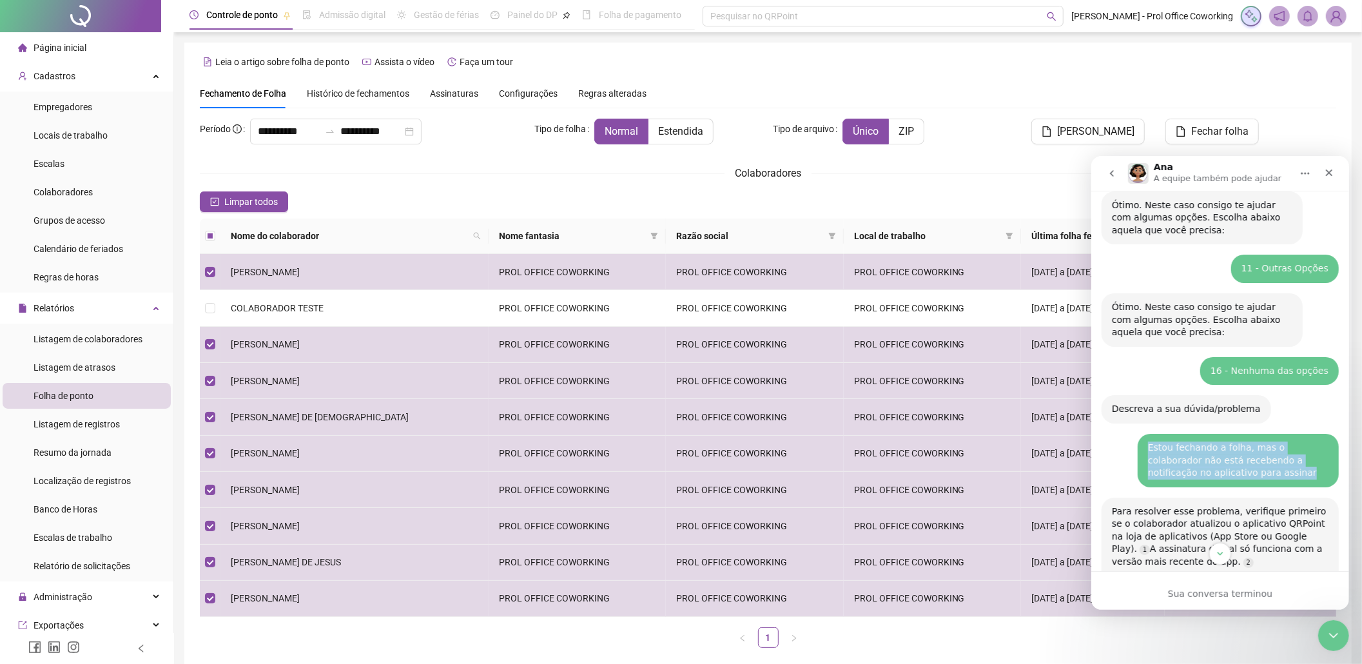
drag, startPoint x: 1135, startPoint y: 444, endPoint x: 1233, endPoint y: 473, distance: 102.2
click at [1233, 473] on div "Estou fechando a folha, mas o colaborador não está recebendo a notificação no a…" at bounding box center [1237, 460] width 201 height 54
copy div "Estou fechando a folha, mas o colaborador não está recebendo a notificação no a…"
click at [1112, 169] on icon "go back" at bounding box center [1111, 173] width 10 height 10
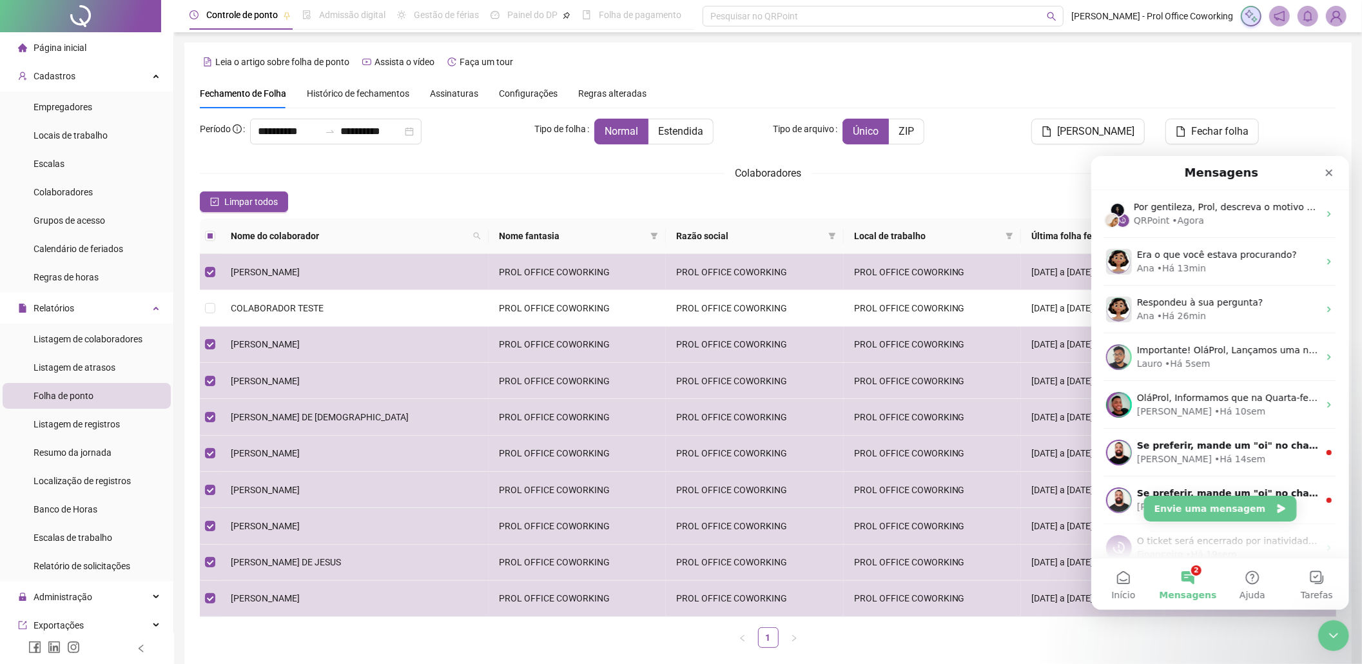
scroll to position [0, 0]
click at [1167, 203] on span "Por gentileza, Prol, descreva o motivo do seu contato, para que possamos agiliz…" at bounding box center [1363, 206] width 461 height 10
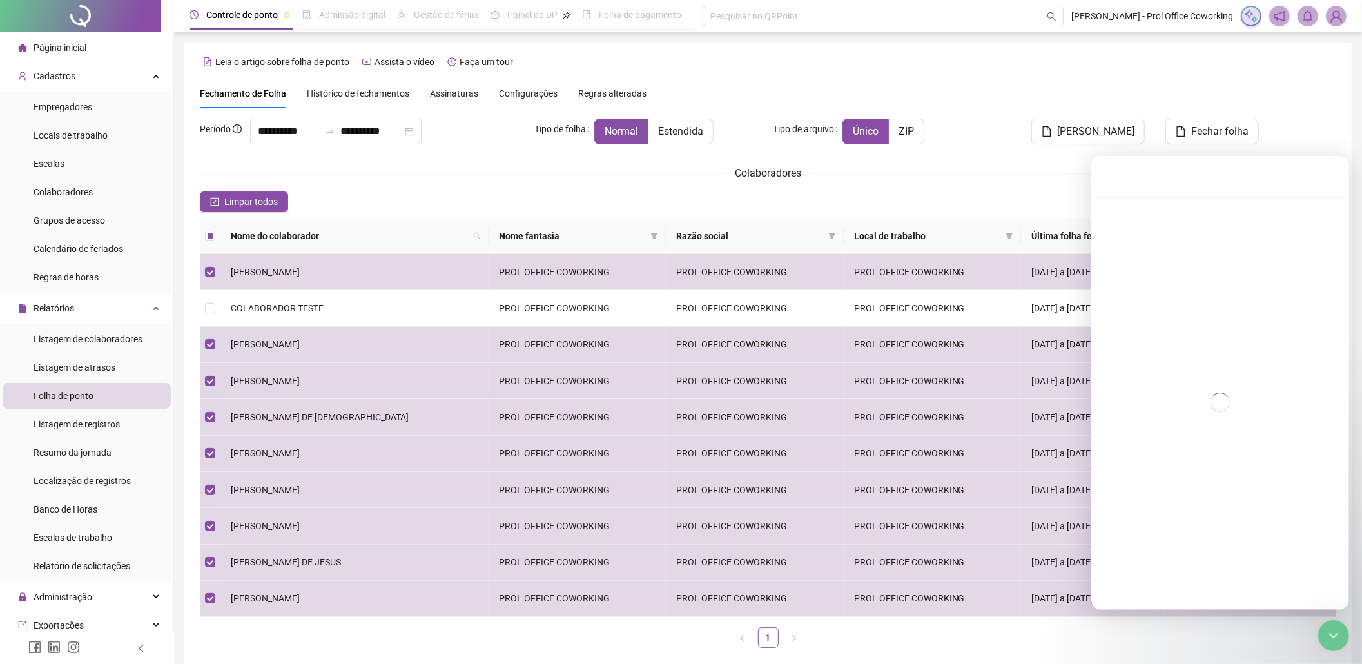
scroll to position [346, 0]
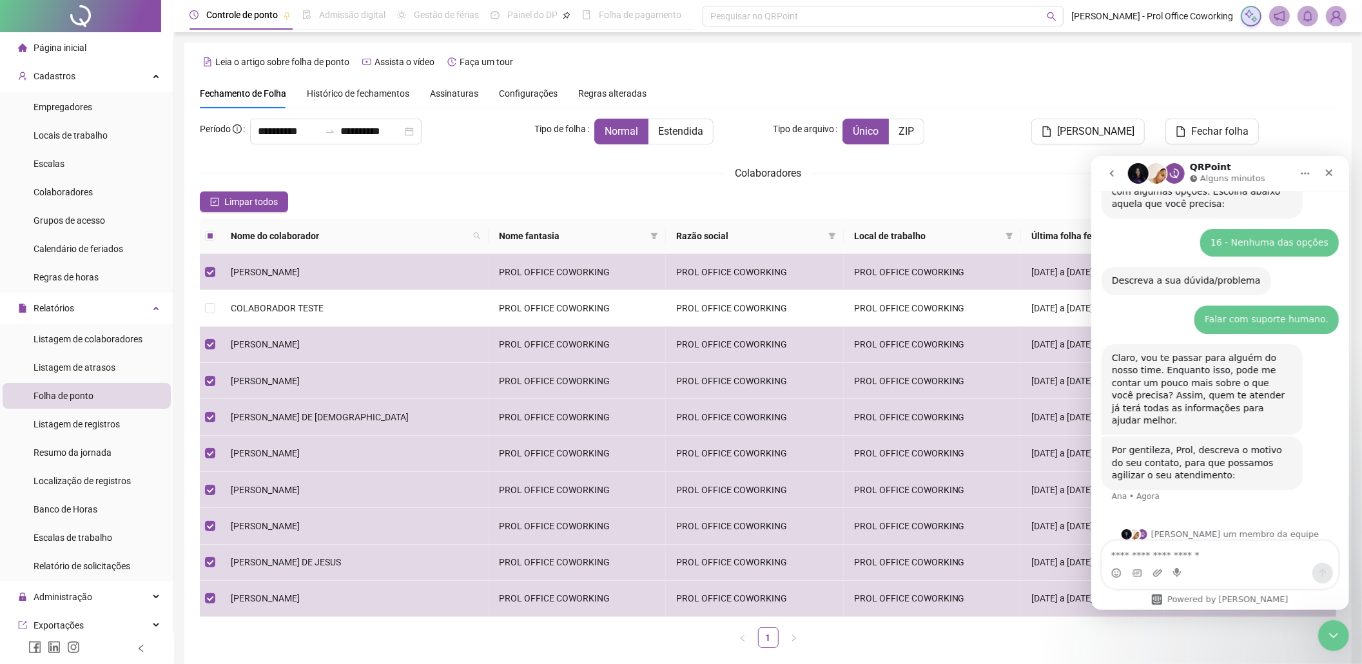
click at [1184, 560] on textarea "Envie uma mensagem..." at bounding box center [1220, 551] width 236 height 22
type textarea "**********"
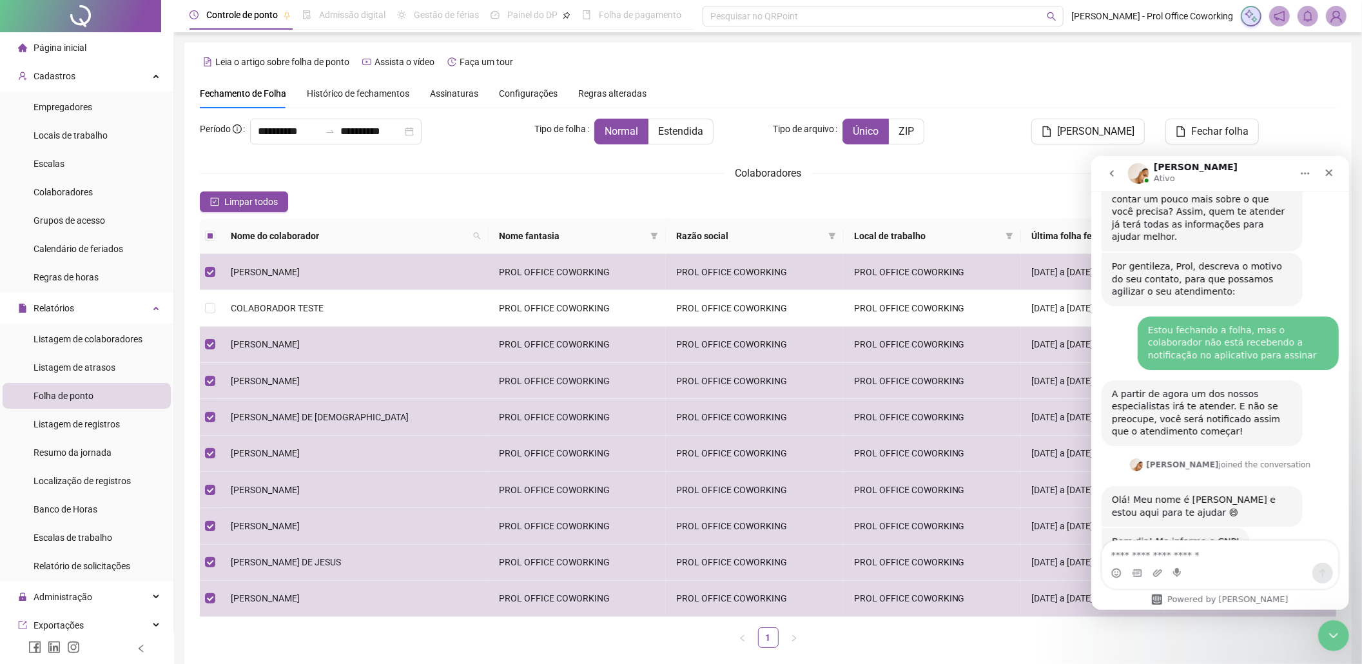
scroll to position [560, 0]
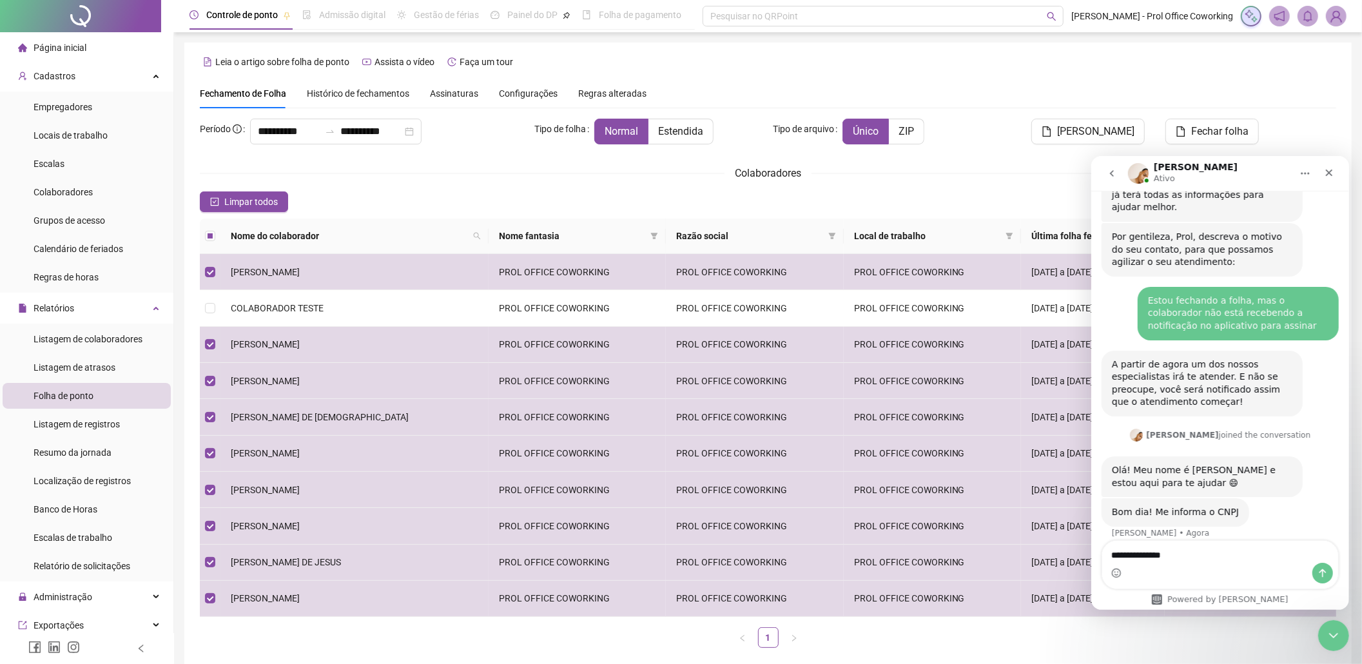
type textarea "**********"
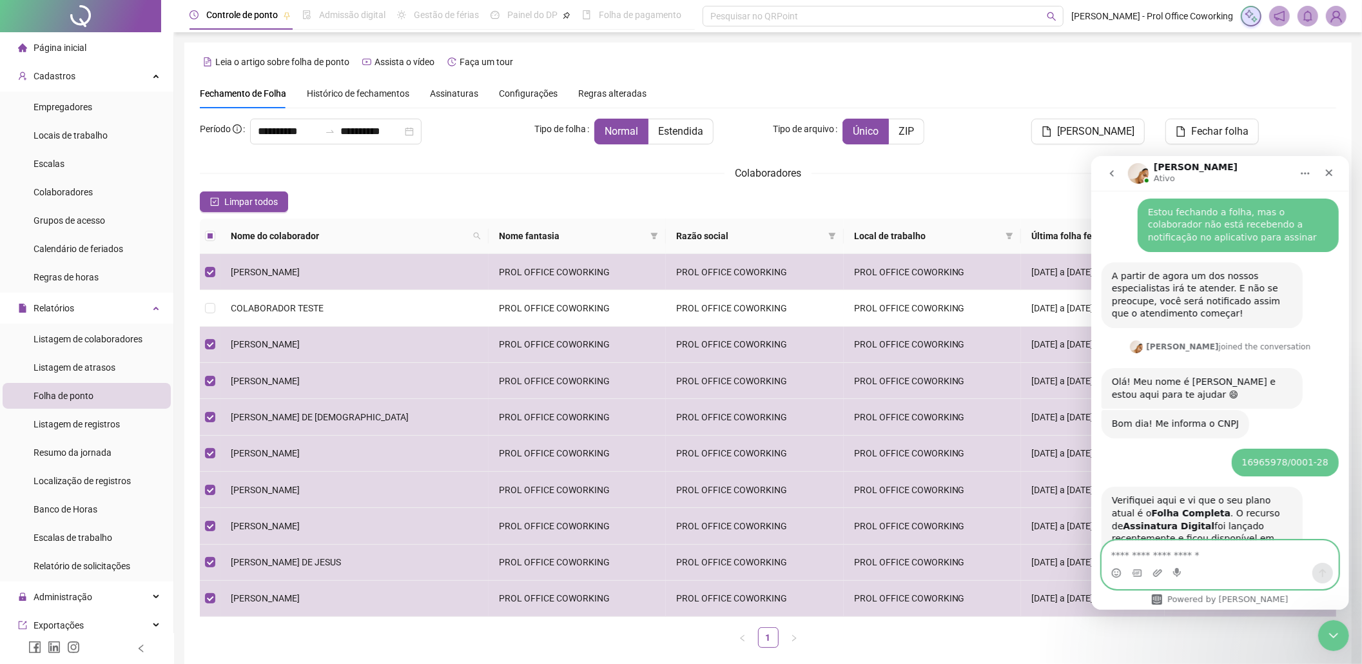
scroll to position [813, 0]
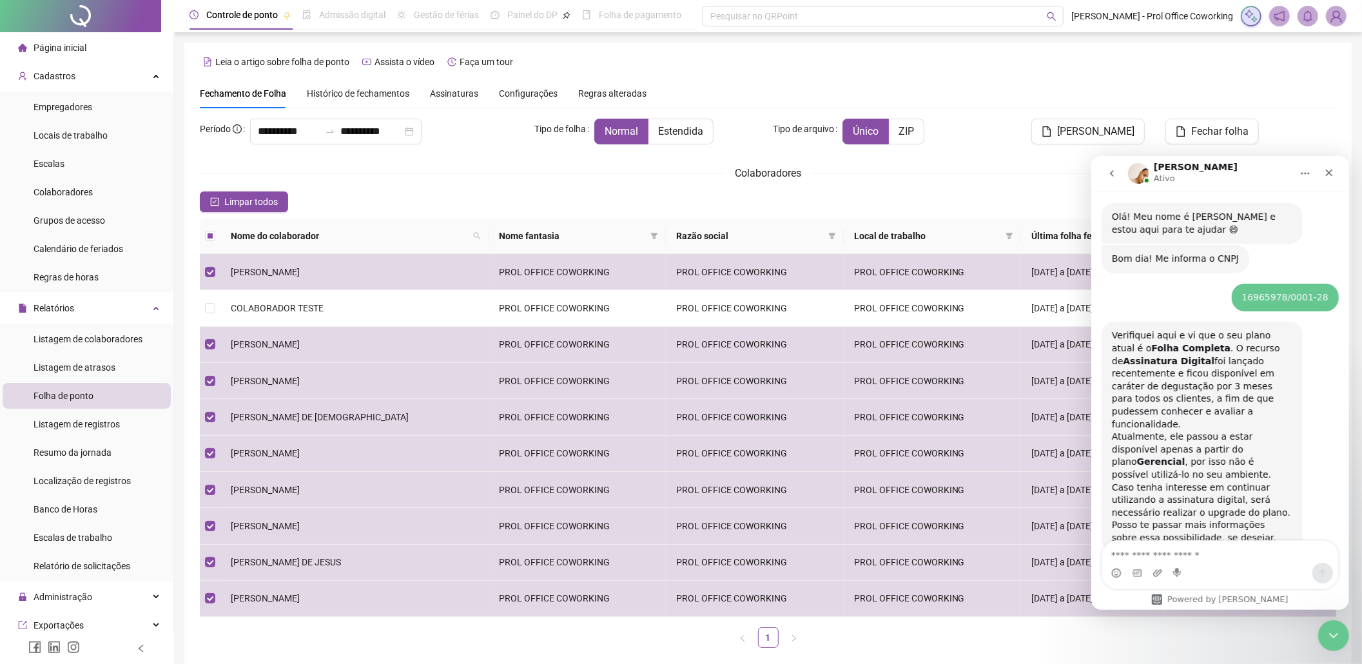
click at [1243, 563] on div "Messenger da Intercom" at bounding box center [1220, 572] width 236 height 21
click at [1216, 563] on div "Messenger da Intercom" at bounding box center [1220, 572] width 236 height 21
click at [1166, 553] on textarea "Envie uma mensagem..." at bounding box center [1219, 551] width 235 height 22
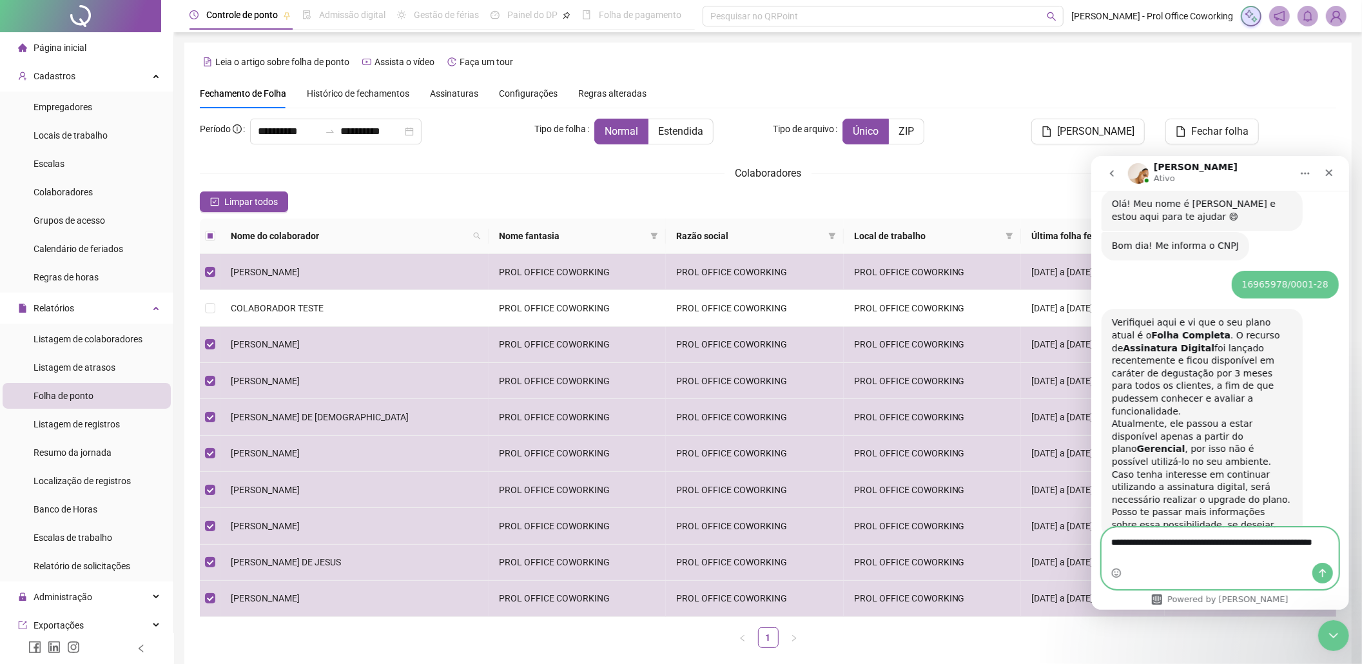
type textarea "**********"
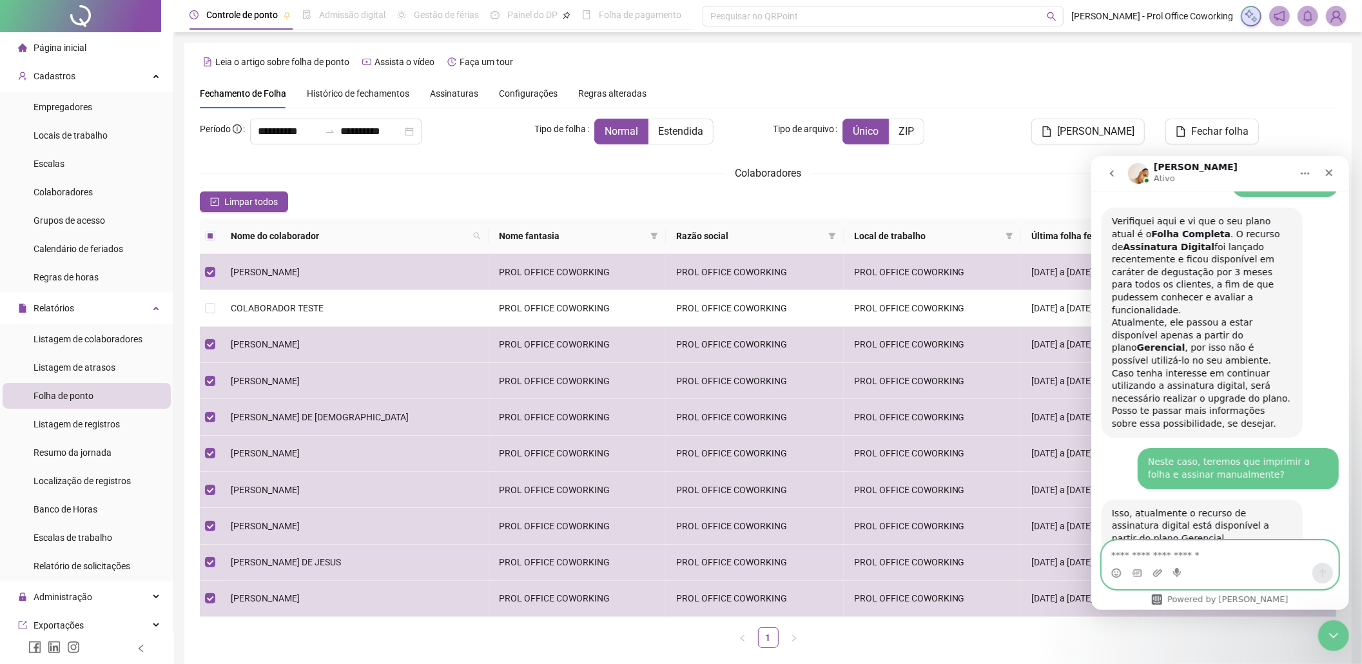
scroll to position [928, 0]
type textarea "**********"
click at [1327, 573] on button "Enviar uma mensagem" at bounding box center [1322, 572] width 21 height 21
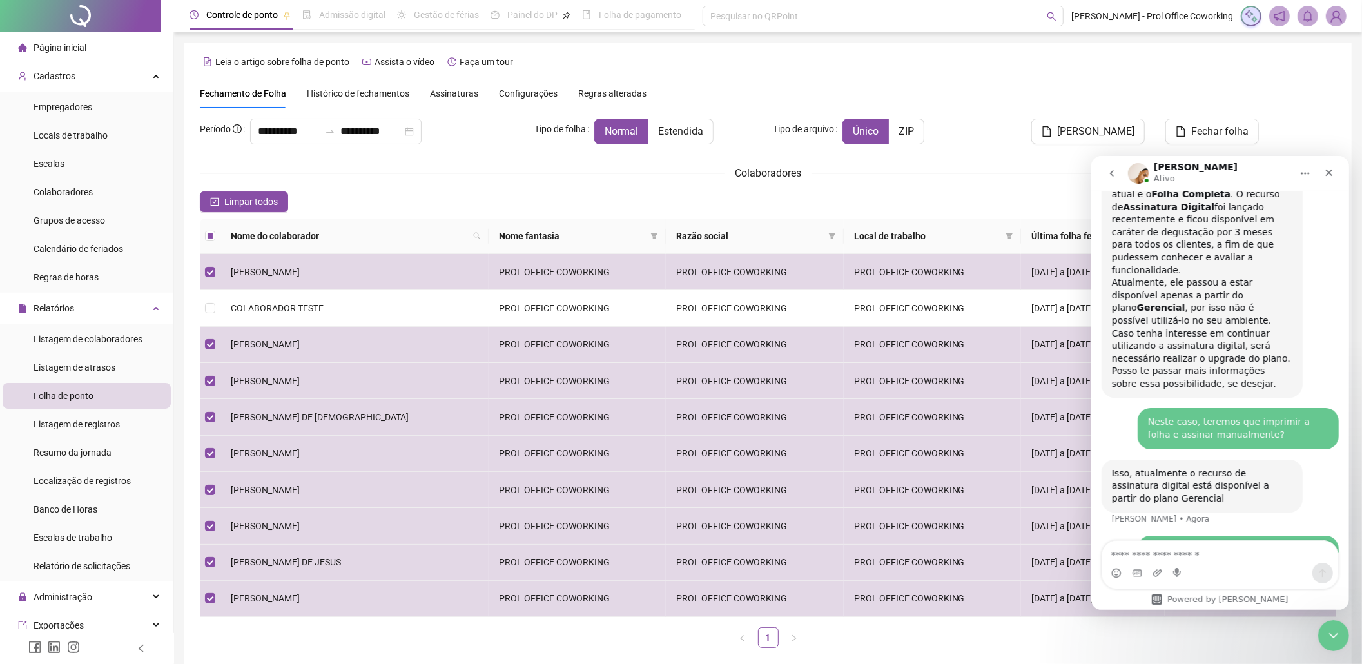
click at [464, 160] on div "**********" at bounding box center [768, 389] width 1137 height 540
click at [387, 90] on span "Histórico de fechamentos" at bounding box center [358, 93] width 103 height 10
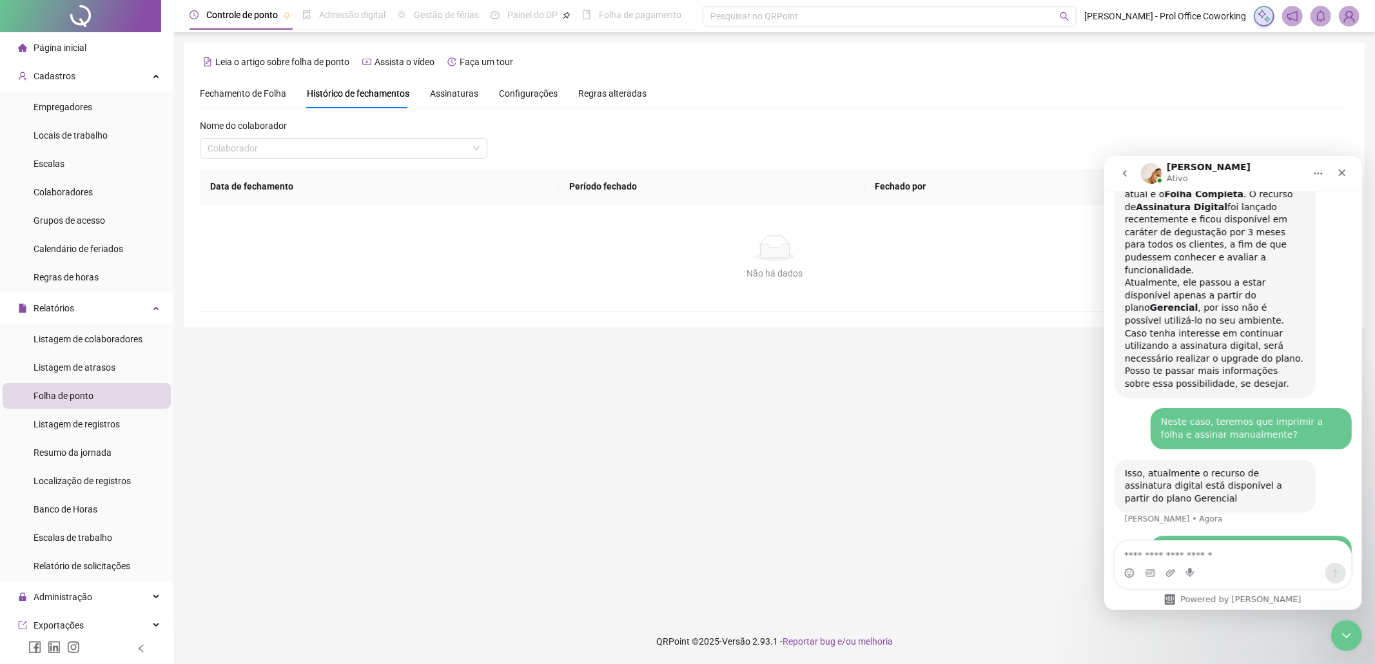
click at [458, 97] on span "Assinaturas" at bounding box center [454, 93] width 48 height 9
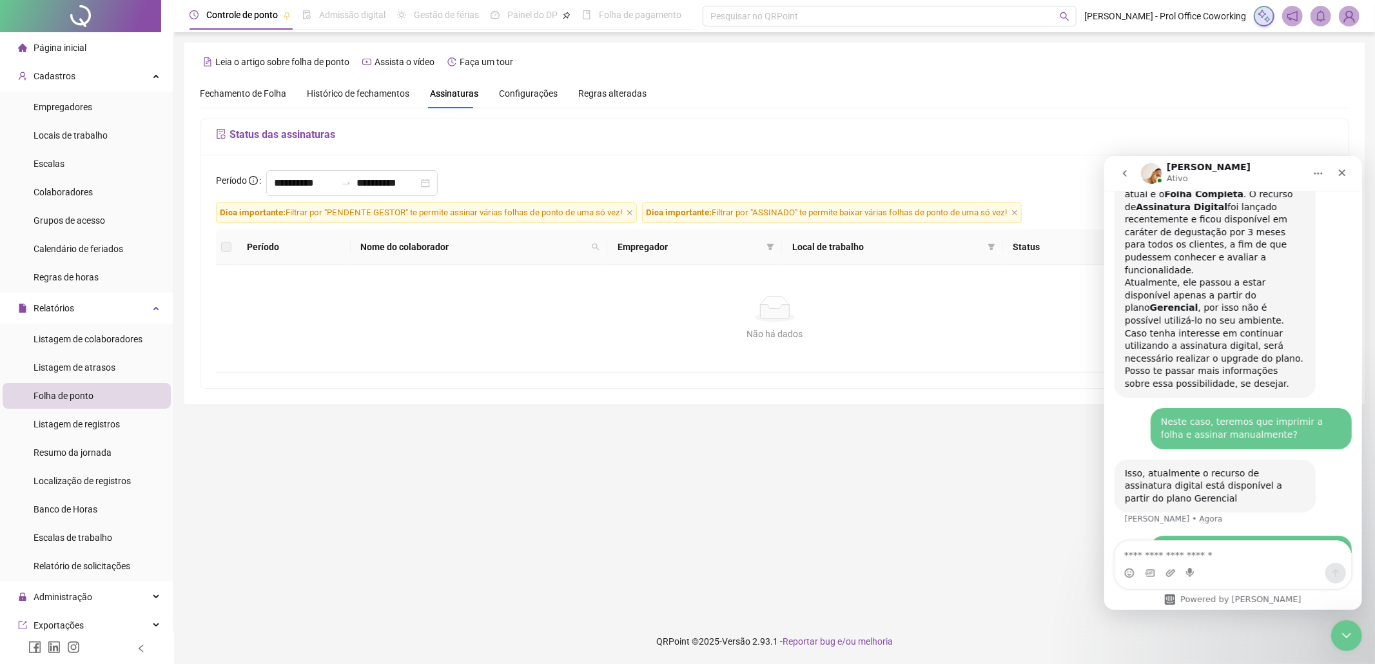
drag, startPoint x: 353, startPoint y: 92, endPoint x: 386, endPoint y: 98, distance: 32.9
click at [353, 93] on span "Histórico de fechamentos" at bounding box center [358, 93] width 103 height 10
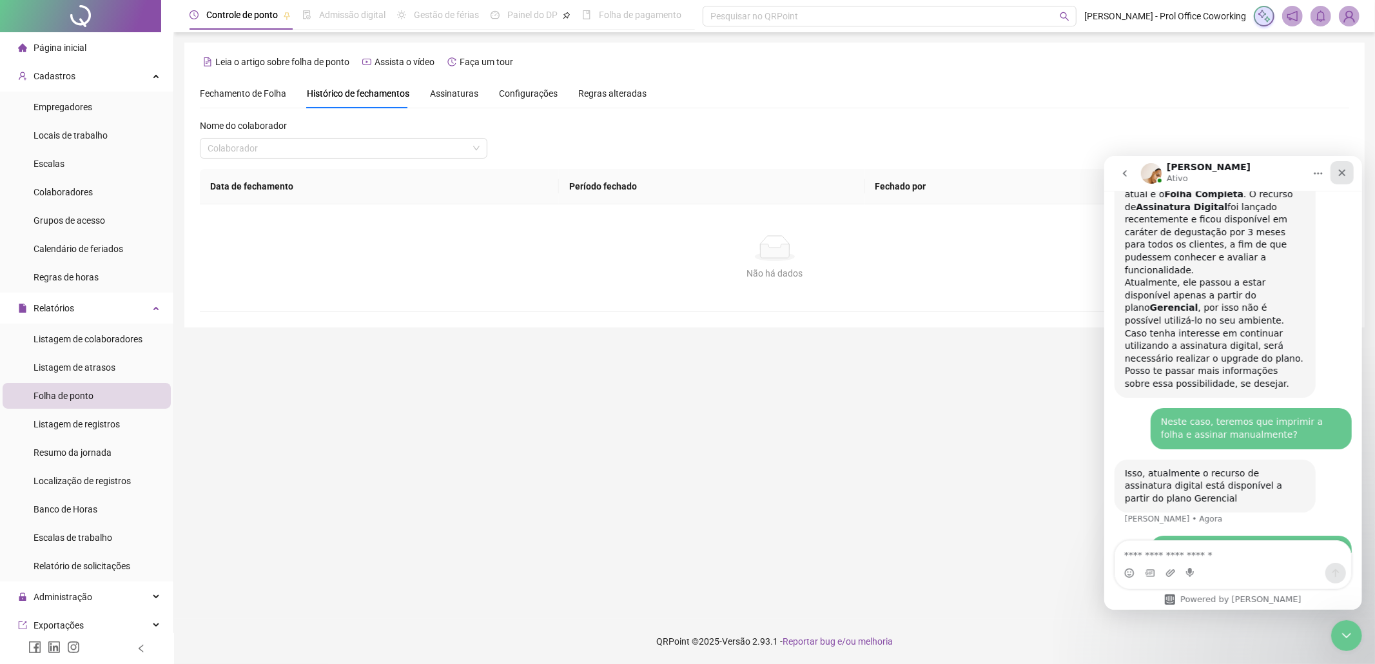
click at [1344, 173] on icon "Fechar" at bounding box center [1342, 172] width 10 height 10
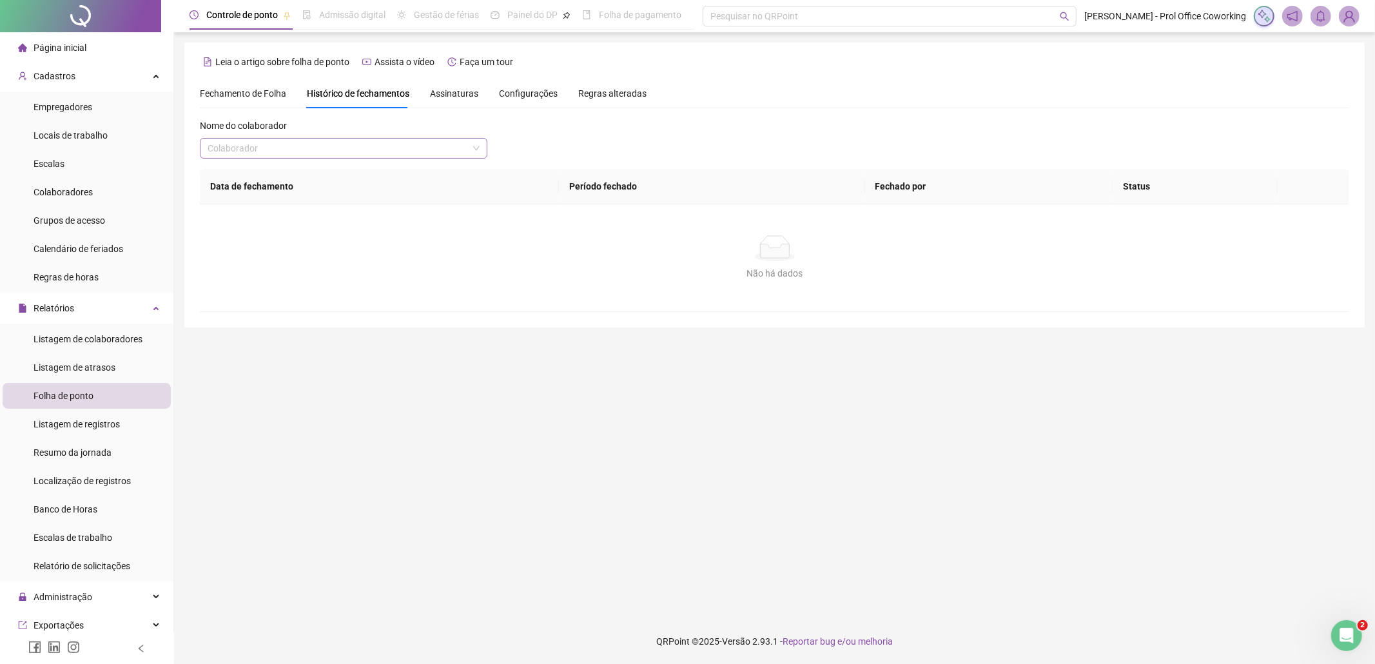
click at [318, 146] on input "search" at bounding box center [338, 148] width 260 height 19
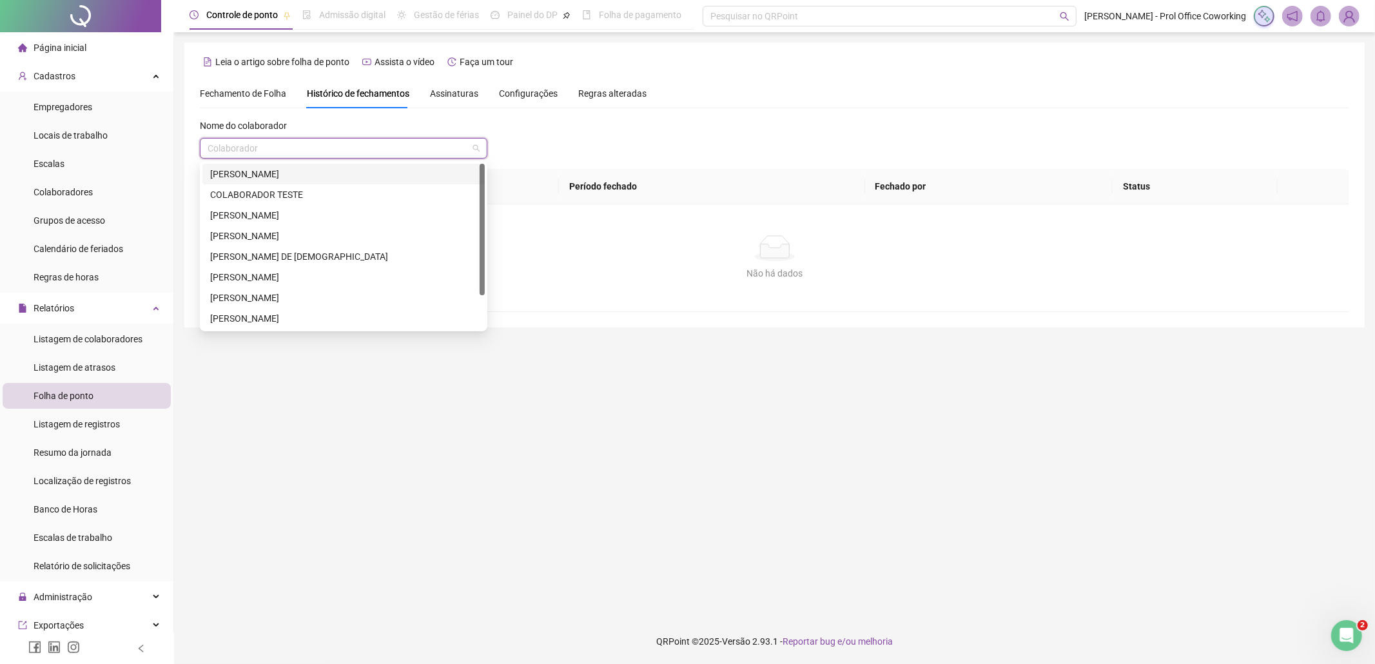
click at [262, 176] on div "[PERSON_NAME]" at bounding box center [343, 174] width 267 height 14
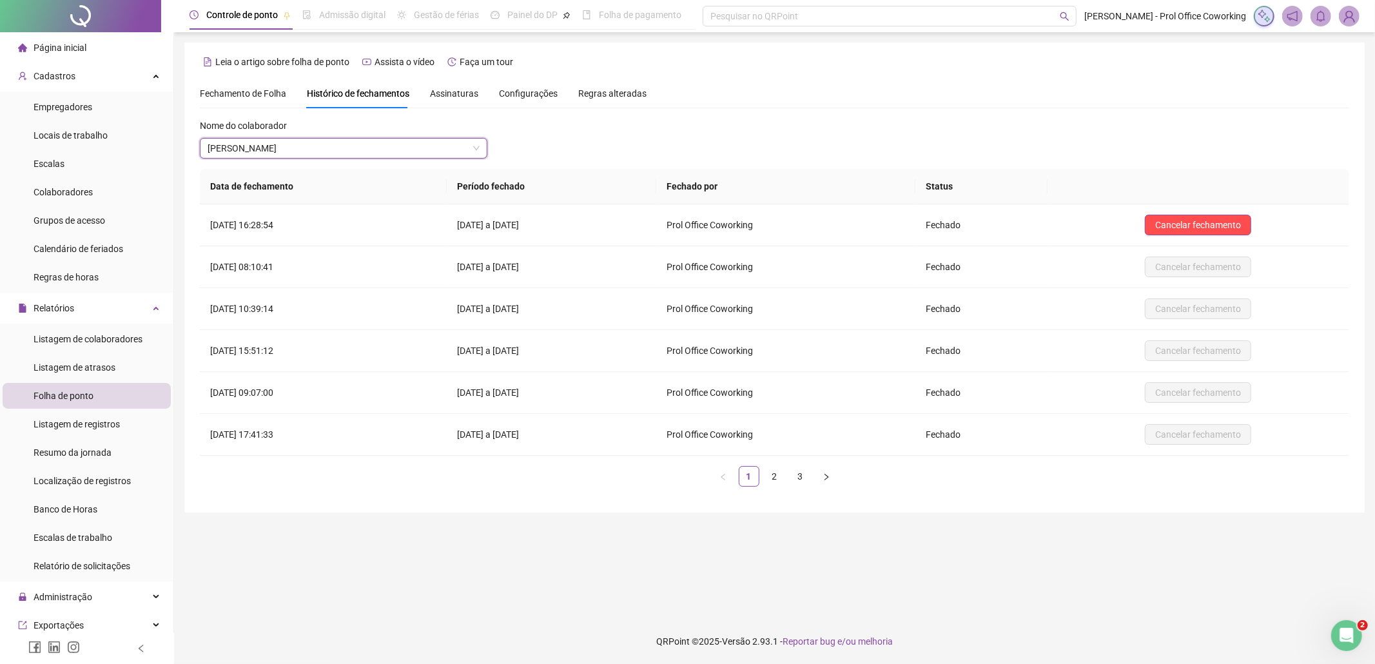
click at [259, 92] on span "Fechamento de Folha" at bounding box center [243, 93] width 86 height 10
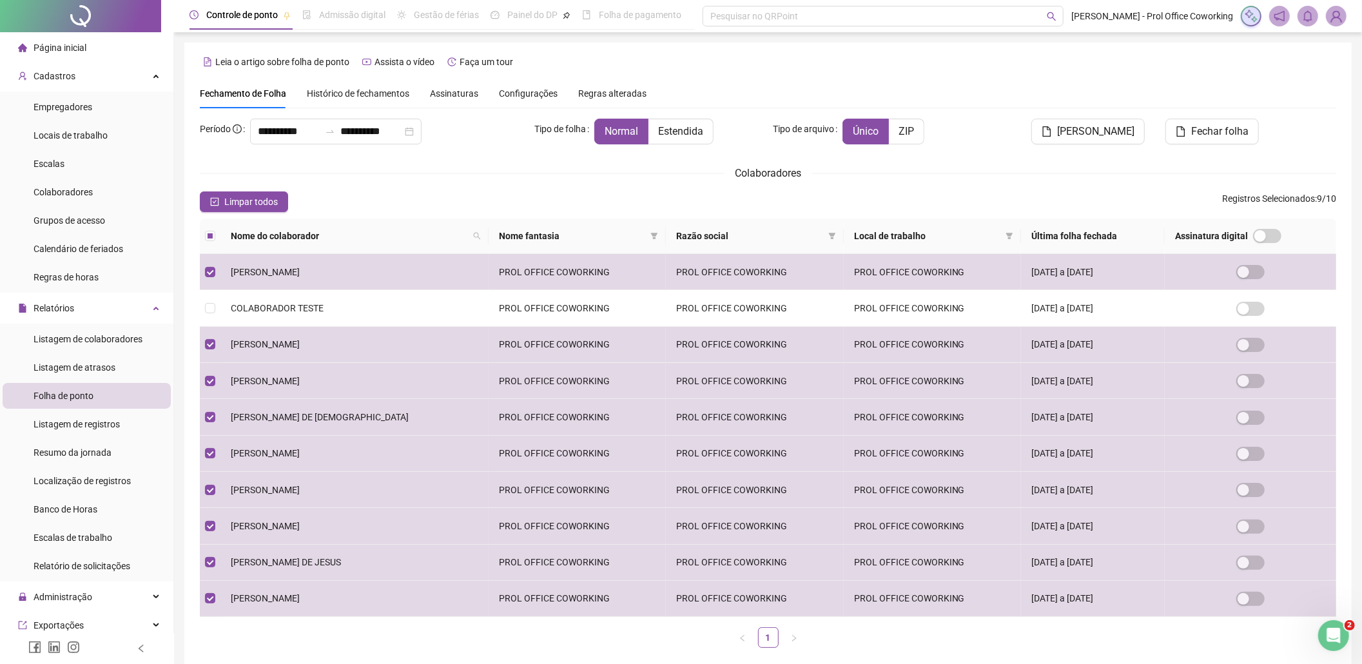
type input "**********"
click at [444, 177] on div "Colaboradores" at bounding box center [768, 173] width 1137 height 16
drag, startPoint x: 1341, startPoint y: 75, endPoint x: 1313, endPoint y: 88, distance: 31.2
click at [1341, 75] on div "**********" at bounding box center [768, 358] width 1168 height 631
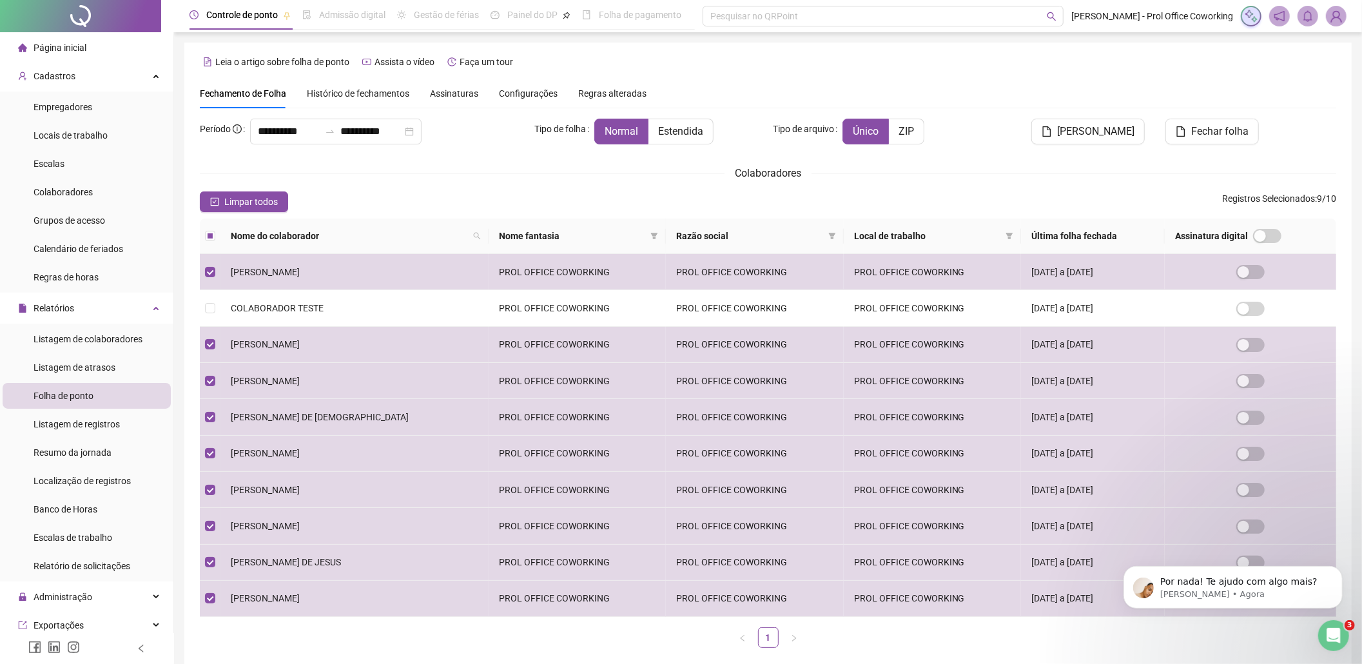
scroll to position [1004, 0]
click at [1209, 582] on p "Por nada! Te ajudo com algo mais?" at bounding box center [1243, 581] width 166 height 13
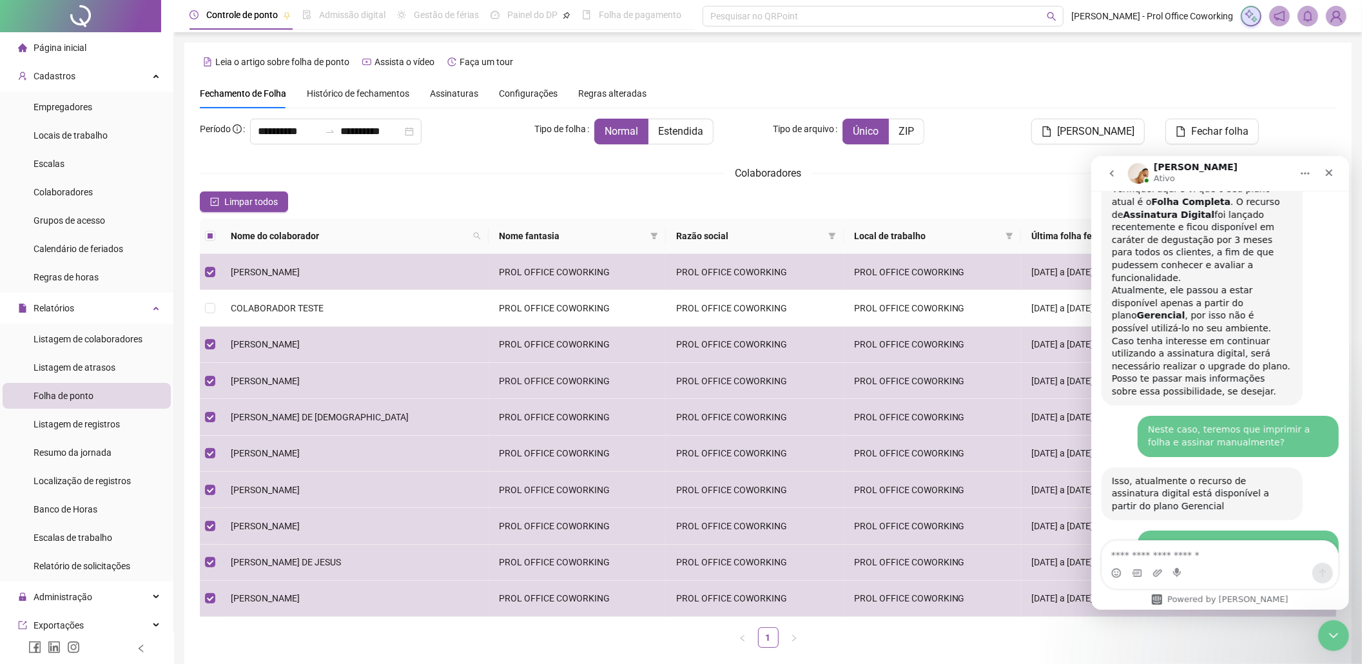
scroll to position [1026, 0]
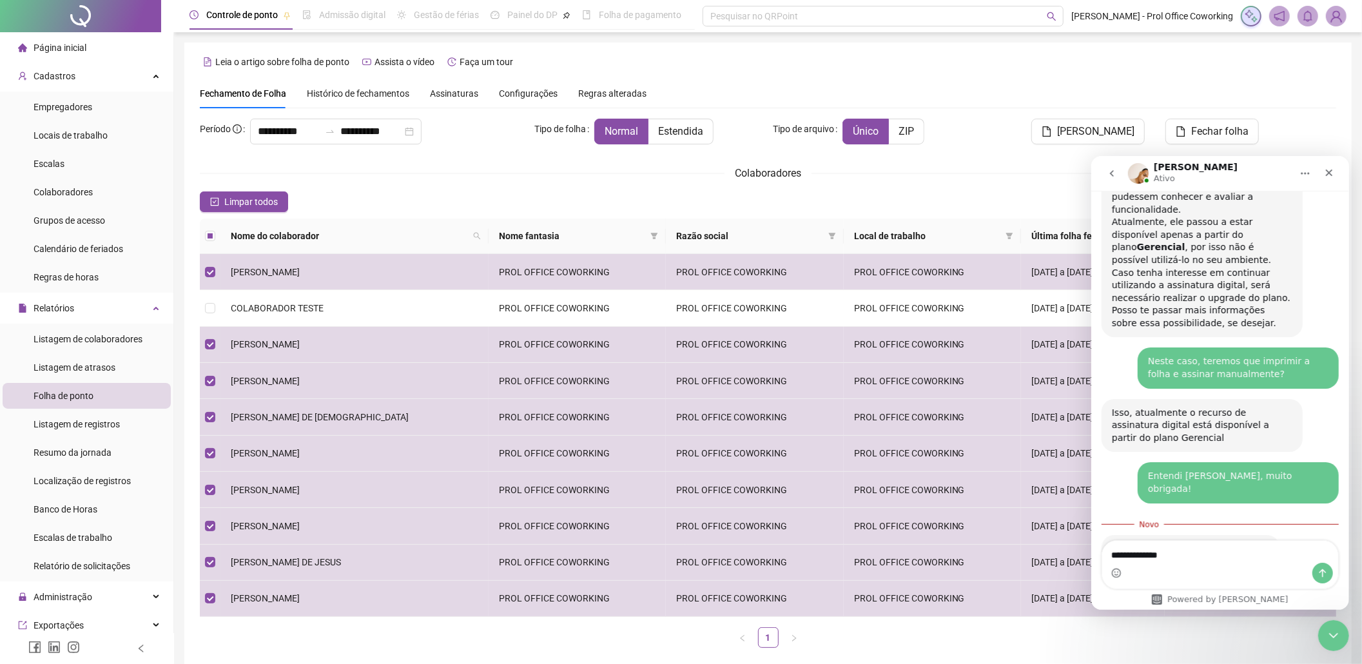
type textarea "**********"
drag, startPoint x: 1314, startPoint y: 571, endPoint x: 1326, endPoint y: 590, distance: 22.6
click at [1315, 571] on button "Enviar uma mensagem" at bounding box center [1322, 572] width 21 height 21
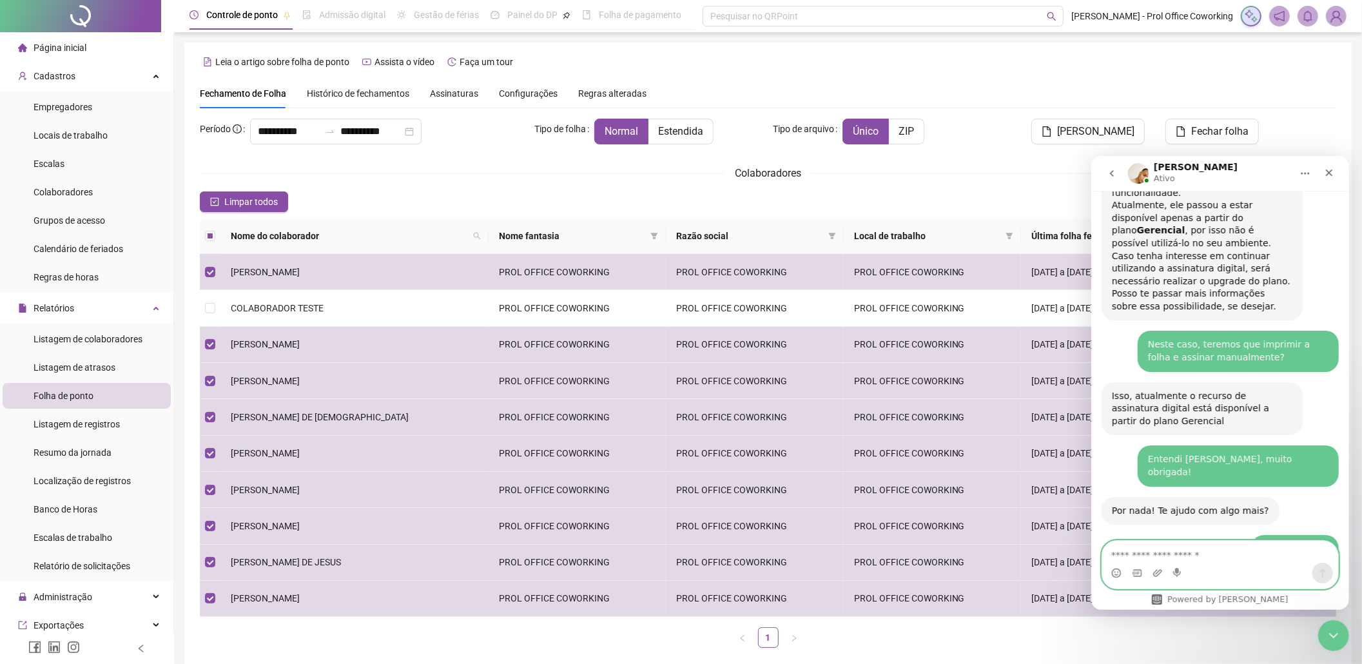
scroll to position [1082, 0]
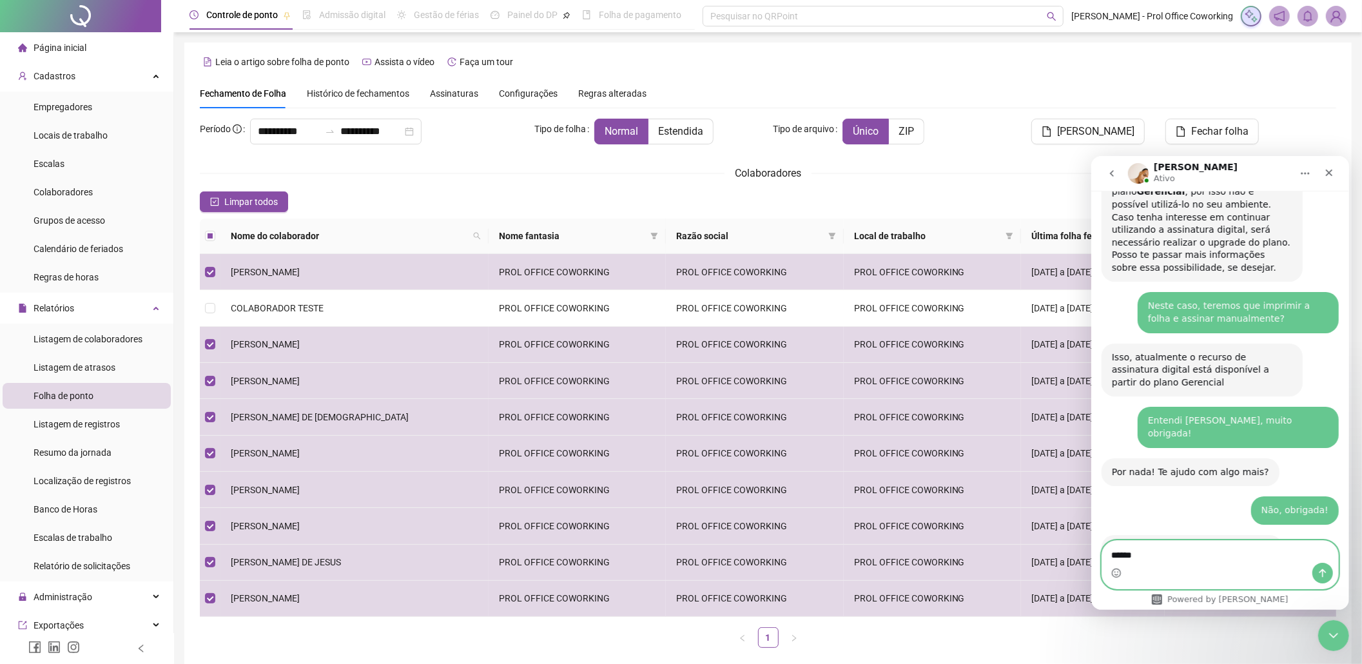
type textarea "*******"
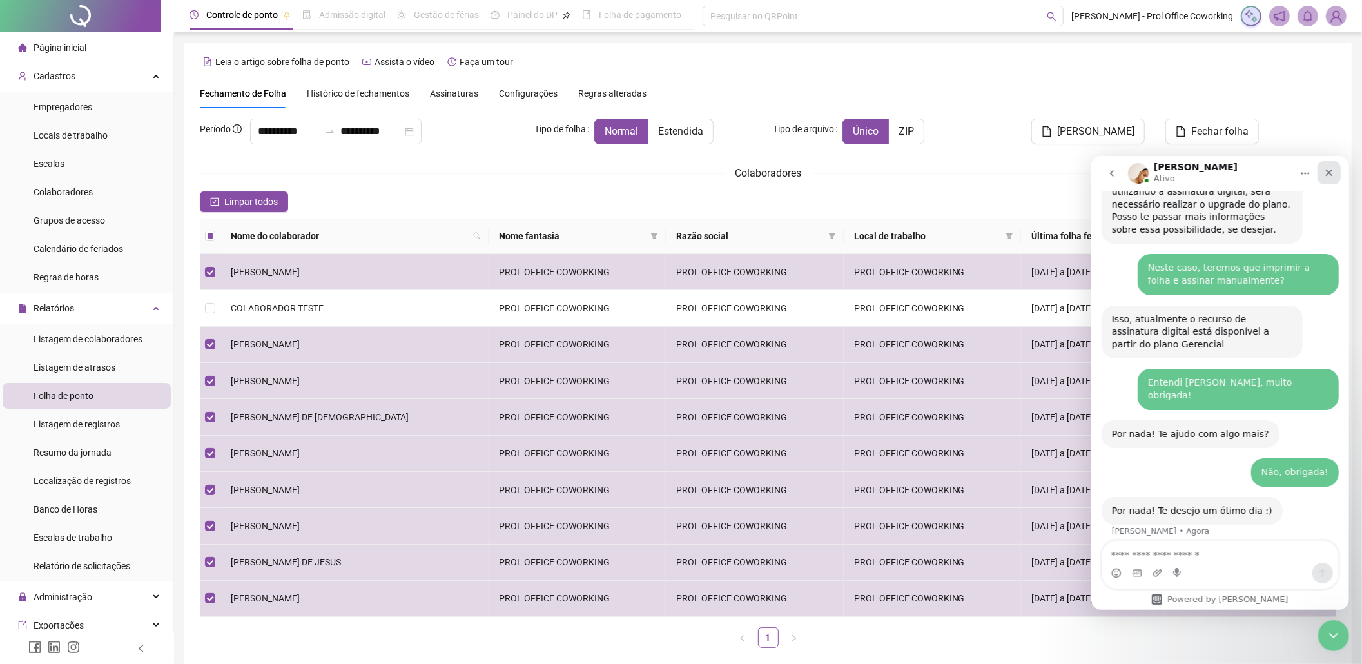
click at [1329, 174] on icon "Fechar" at bounding box center [1329, 172] width 10 height 10
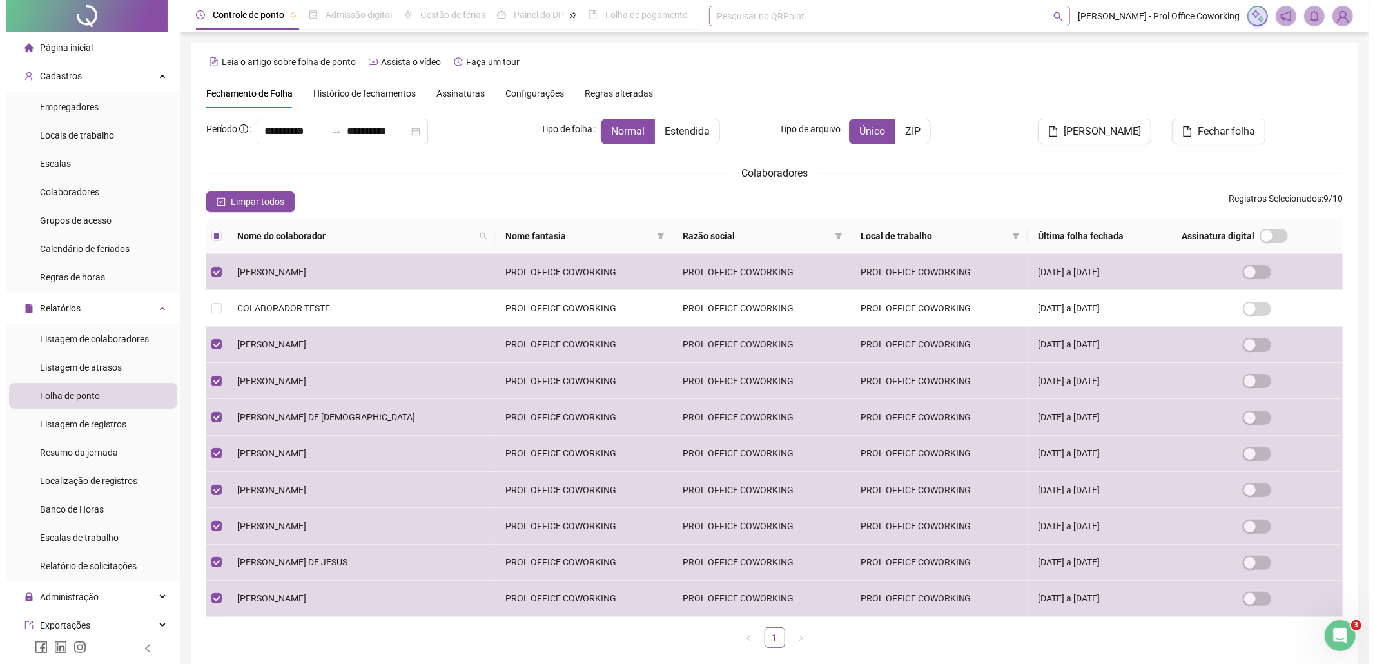
scroll to position [1218, 0]
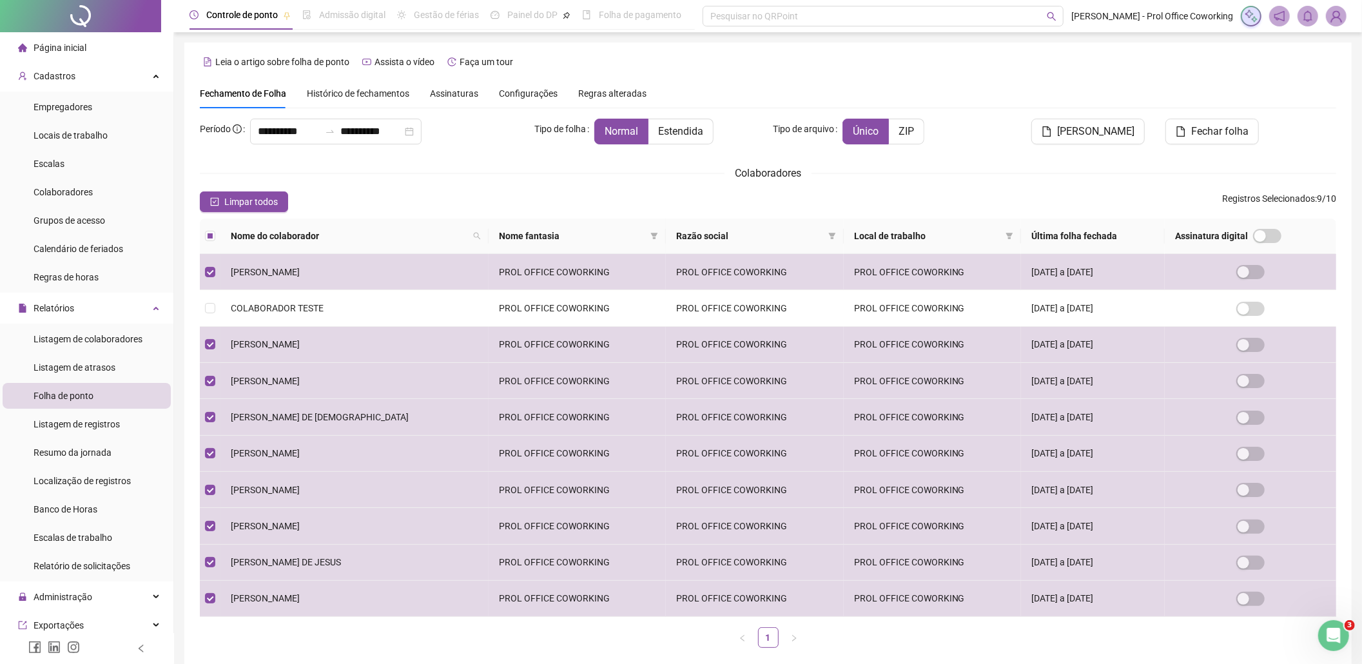
click at [1273, 246] on th "Assinatura digital" at bounding box center [1250, 236] width 171 height 35
click at [450, 93] on span "Assinaturas" at bounding box center [454, 93] width 48 height 9
